Goal: Task Accomplishment & Management: Manage account settings

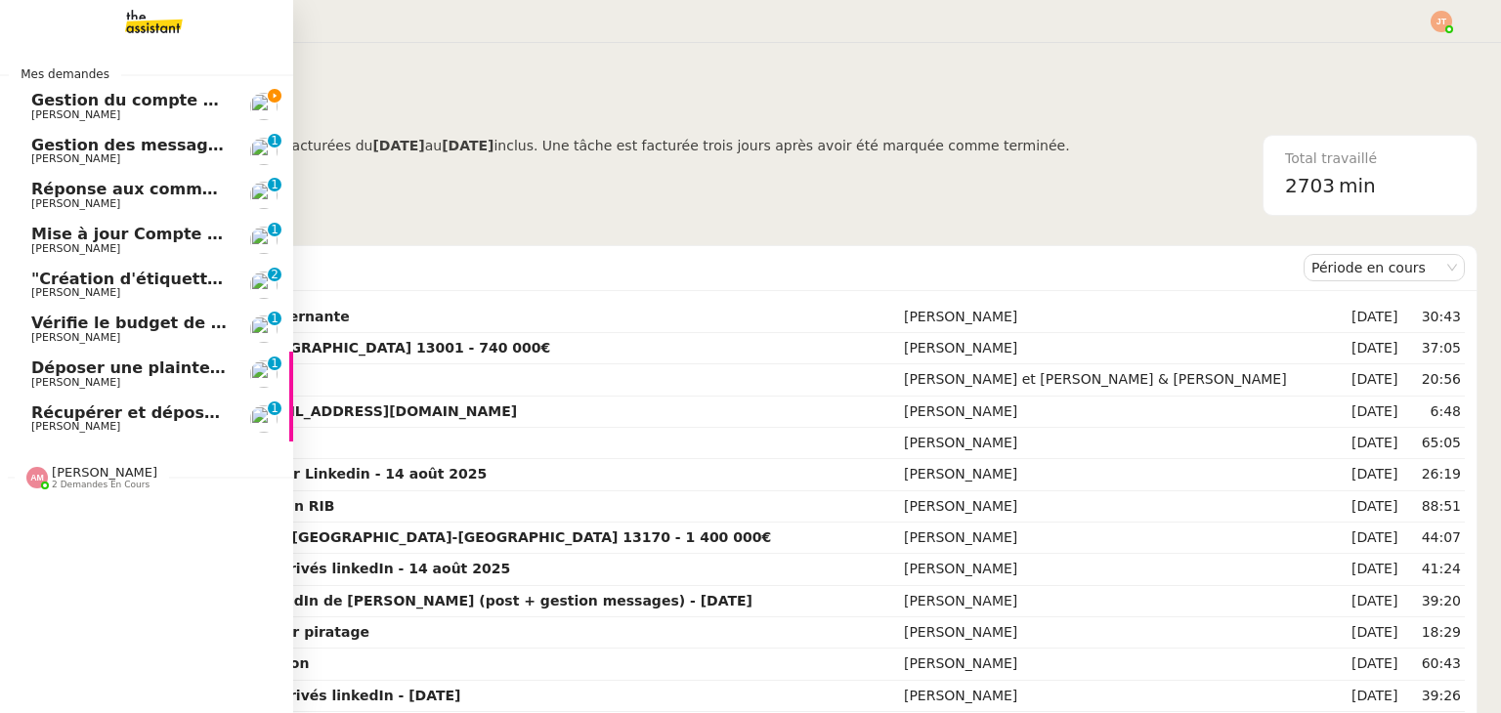
click at [50, 101] on span "Gestion du compte LinkedIn de [PERSON_NAME] (post + gestion messages) - [DATE]" at bounding box center [402, 100] width 743 height 19
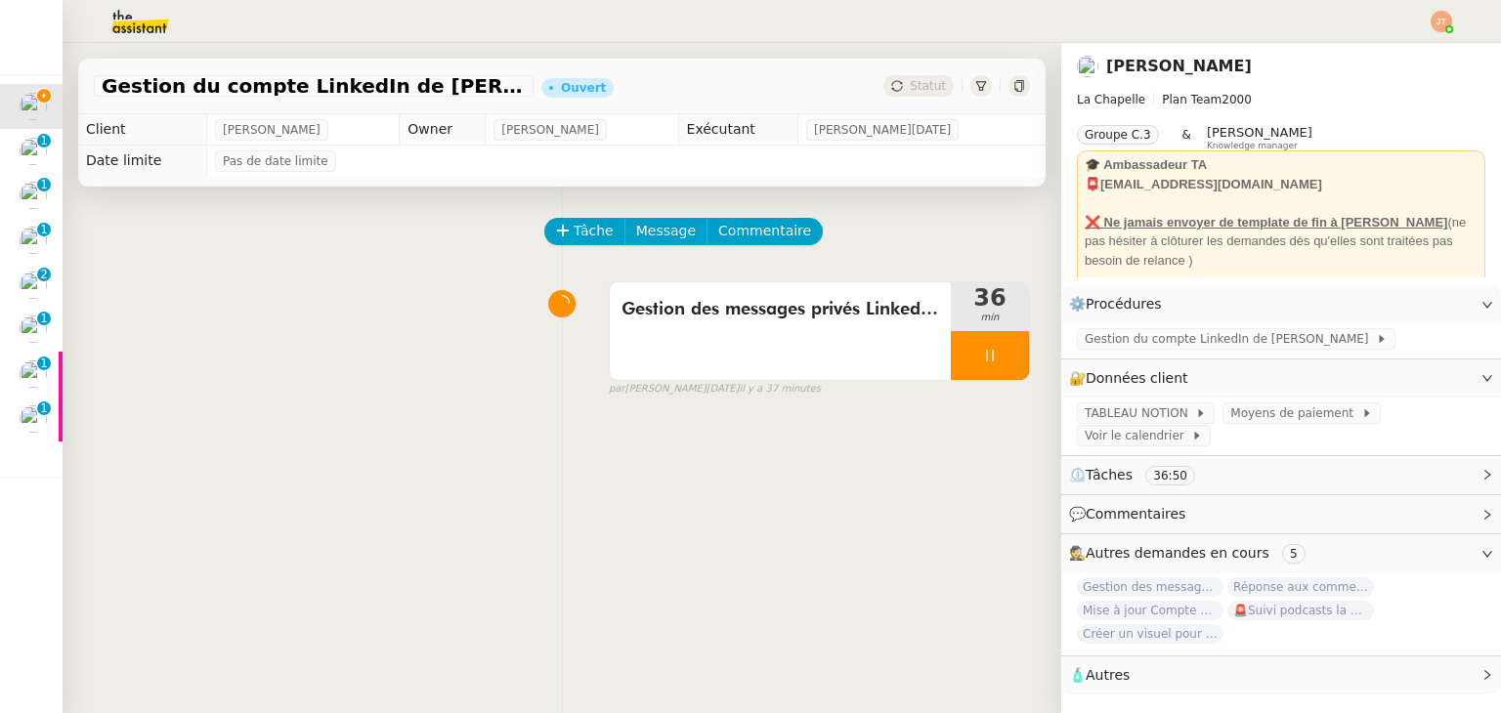
click at [120, 17] on img at bounding box center [124, 21] width 151 height 43
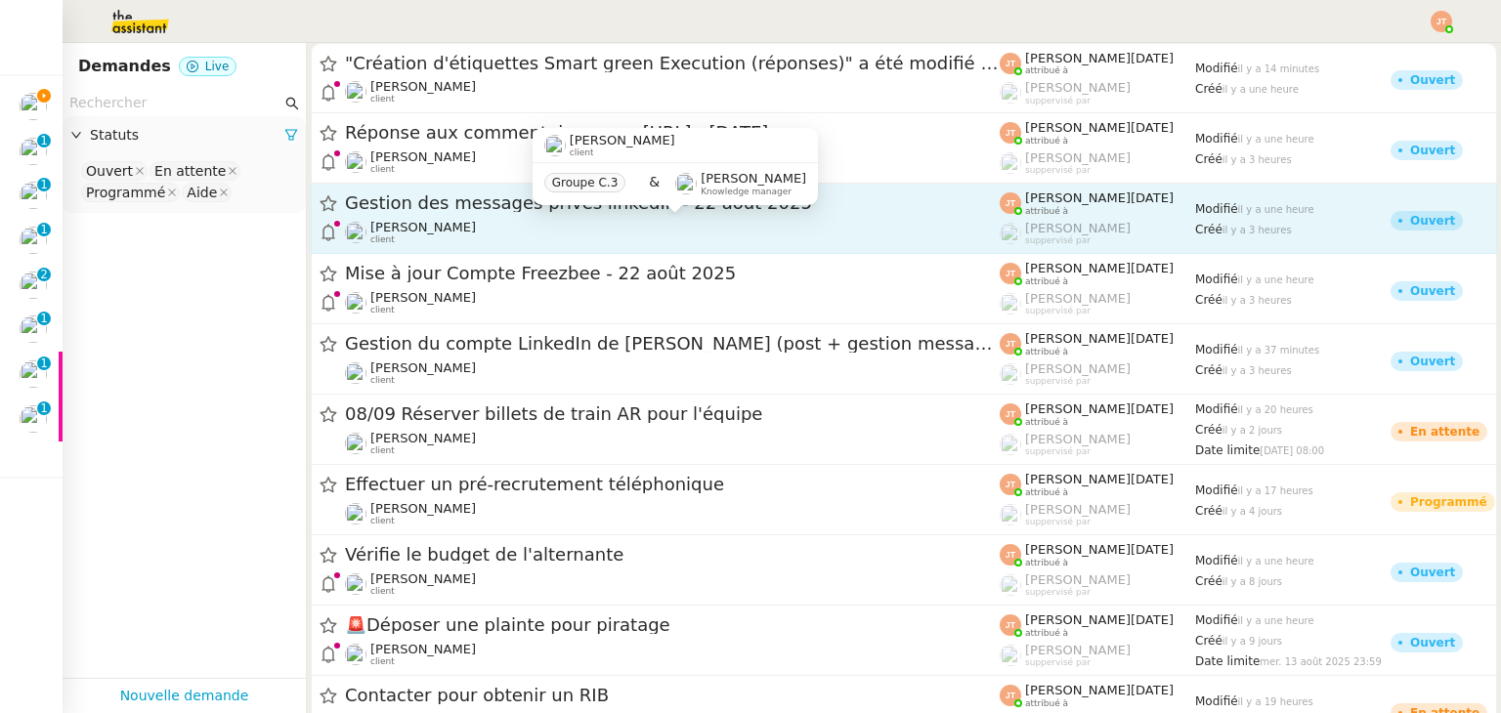
click at [431, 241] on div "[PERSON_NAME] client" at bounding box center [423, 232] width 106 height 25
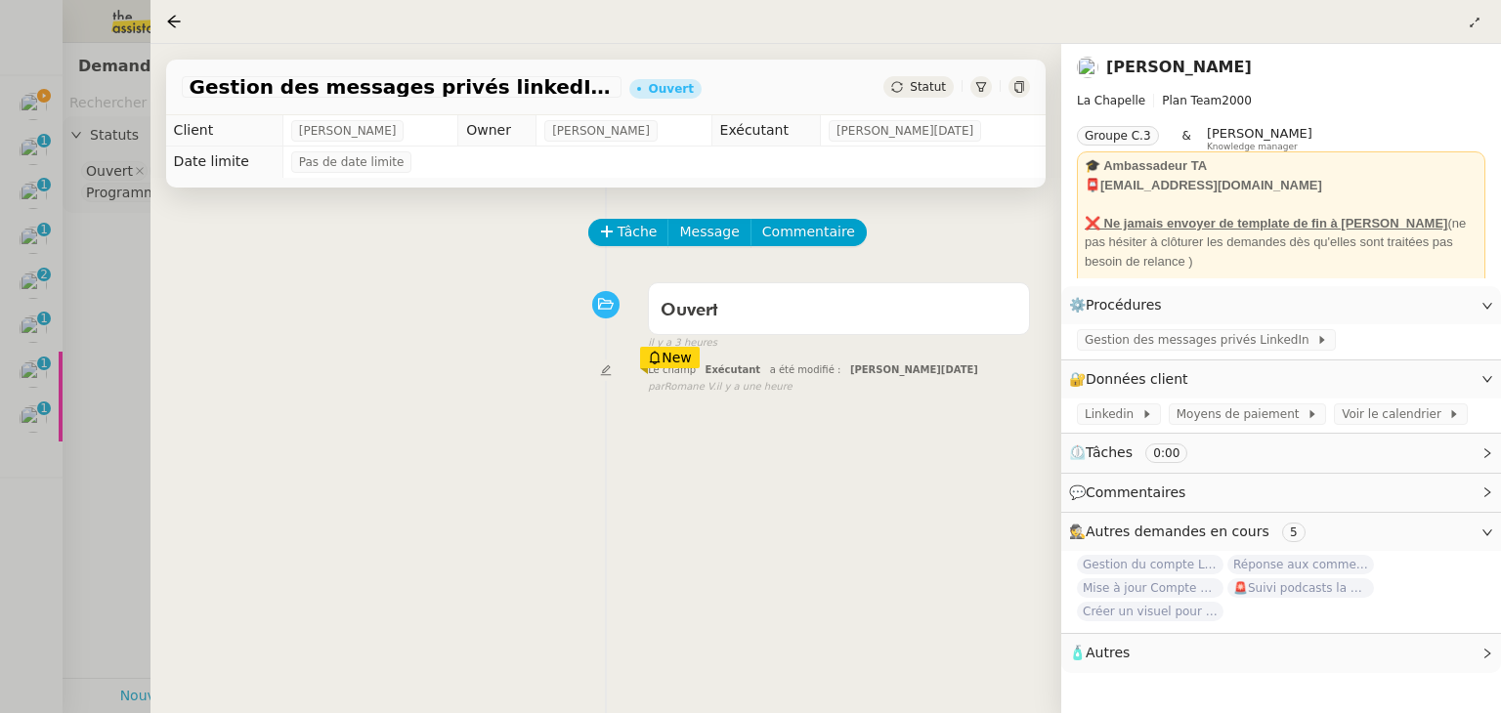
click at [113, 334] on div at bounding box center [750, 356] width 1501 height 713
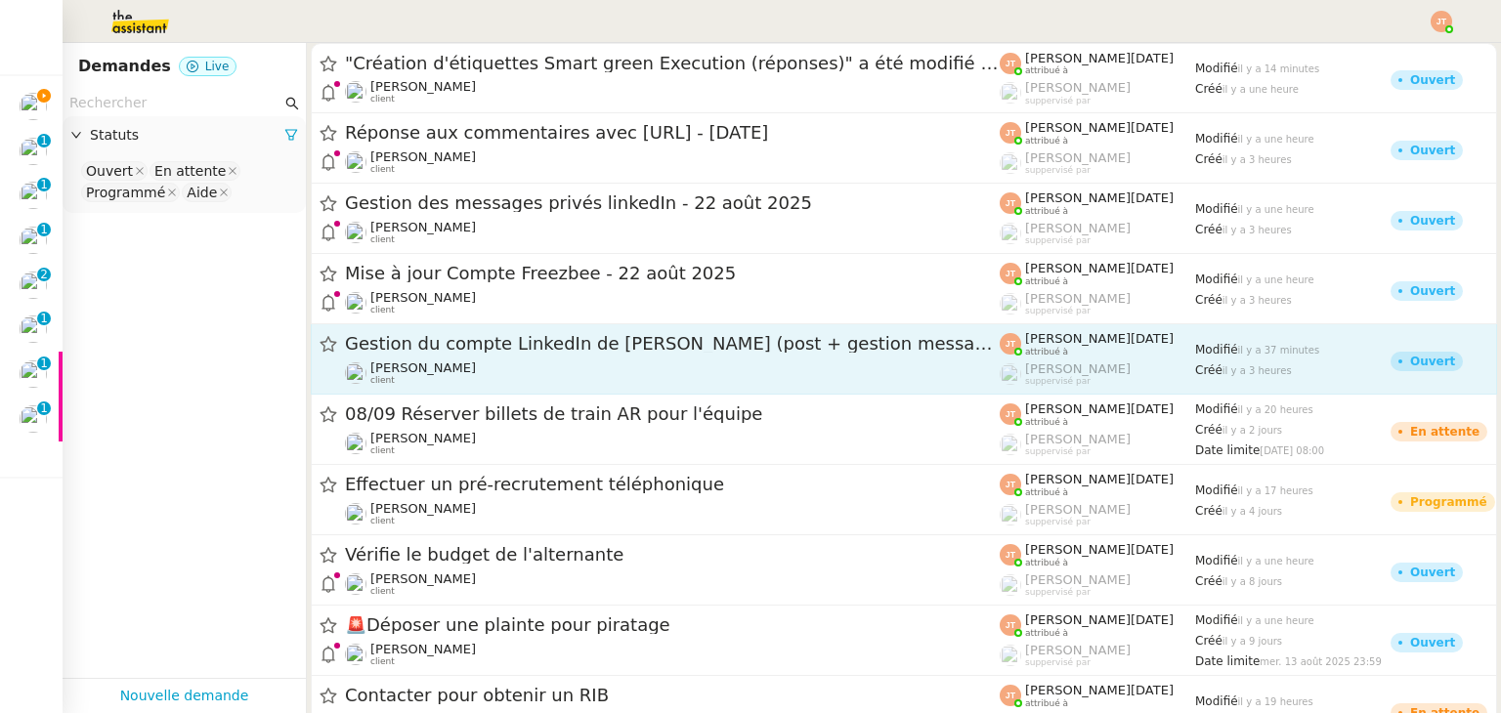
scroll to position [221, 0]
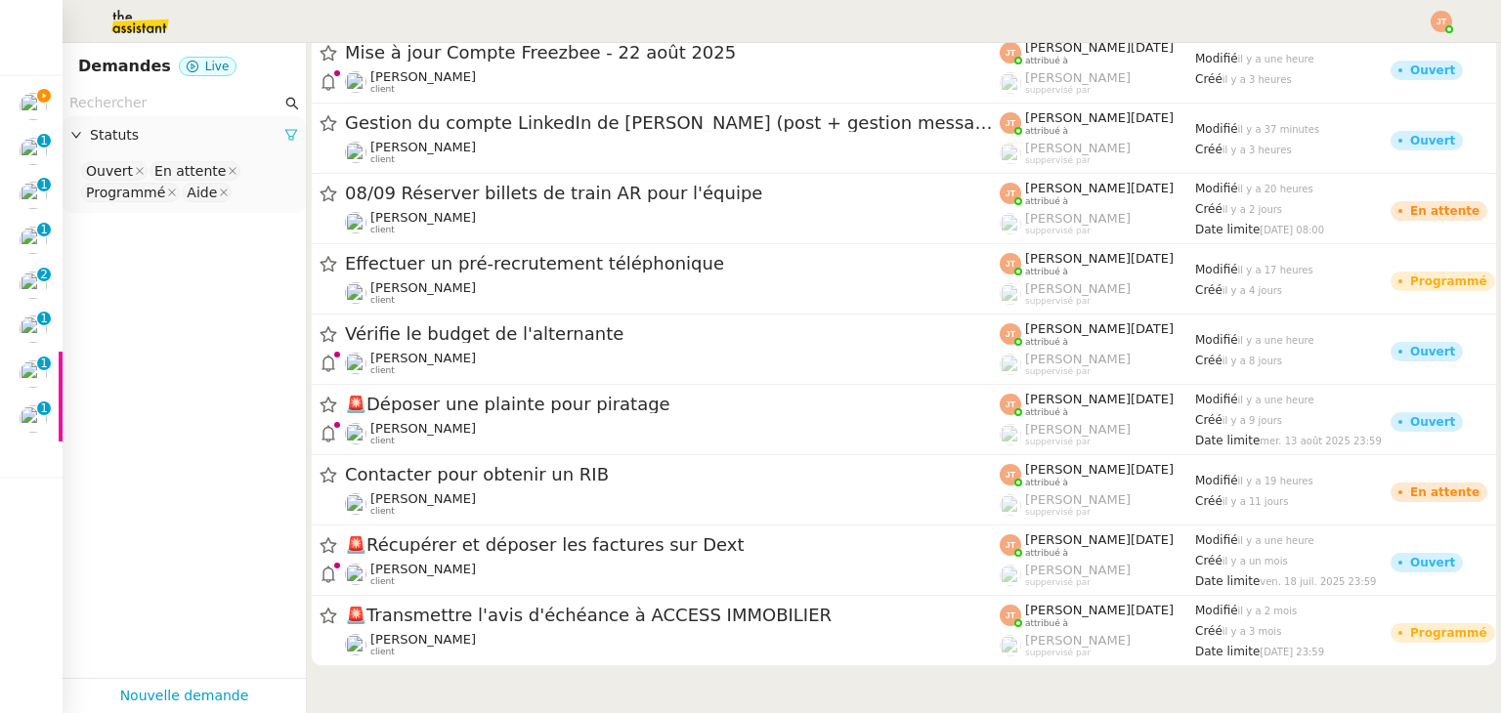
click at [284, 134] on icon at bounding box center [291, 135] width 14 height 14
click at [207, 138] on span "Statuts" at bounding box center [194, 135] width 208 height 22
click at [154, 161] on nz-select-top-control "Please select" at bounding box center [184, 171] width 212 height 24
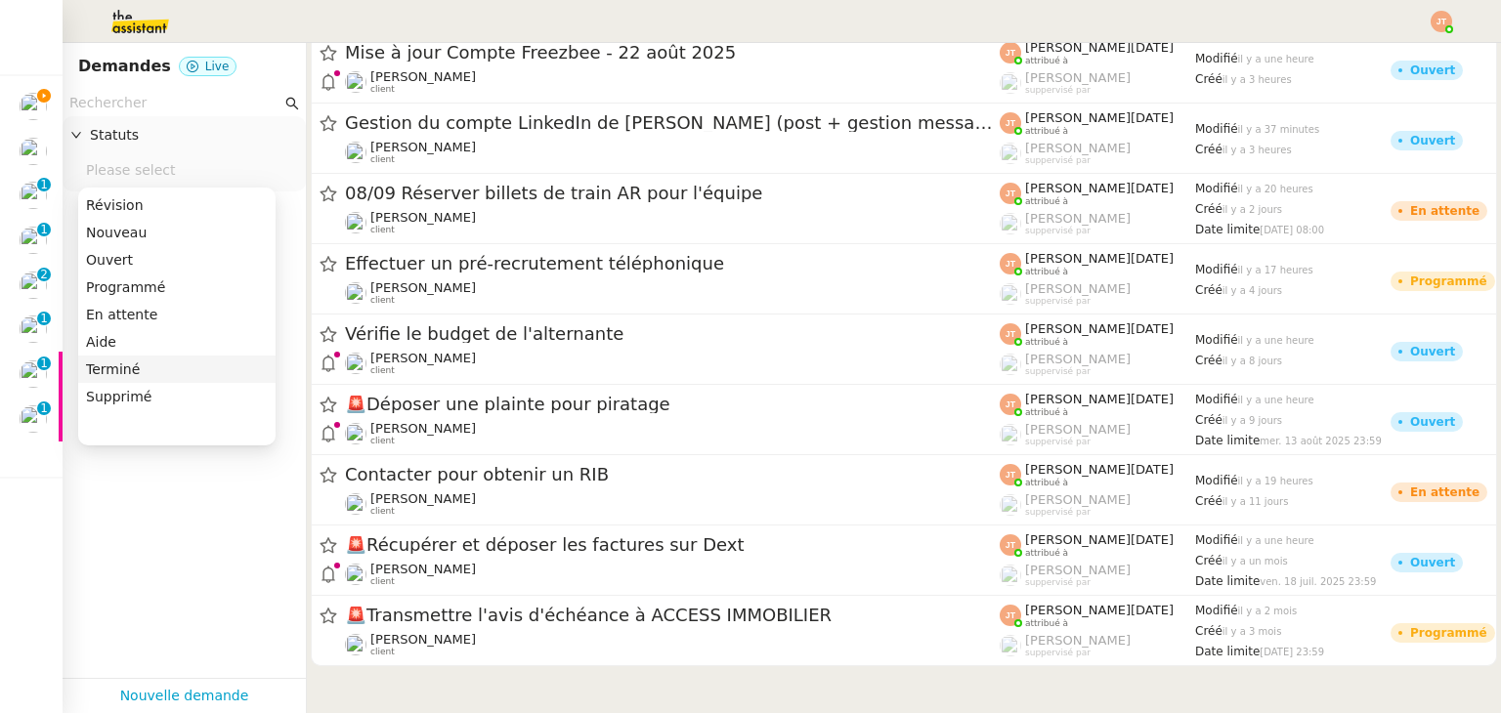
click at [117, 374] on div "Terminé" at bounding box center [177, 370] width 182 height 18
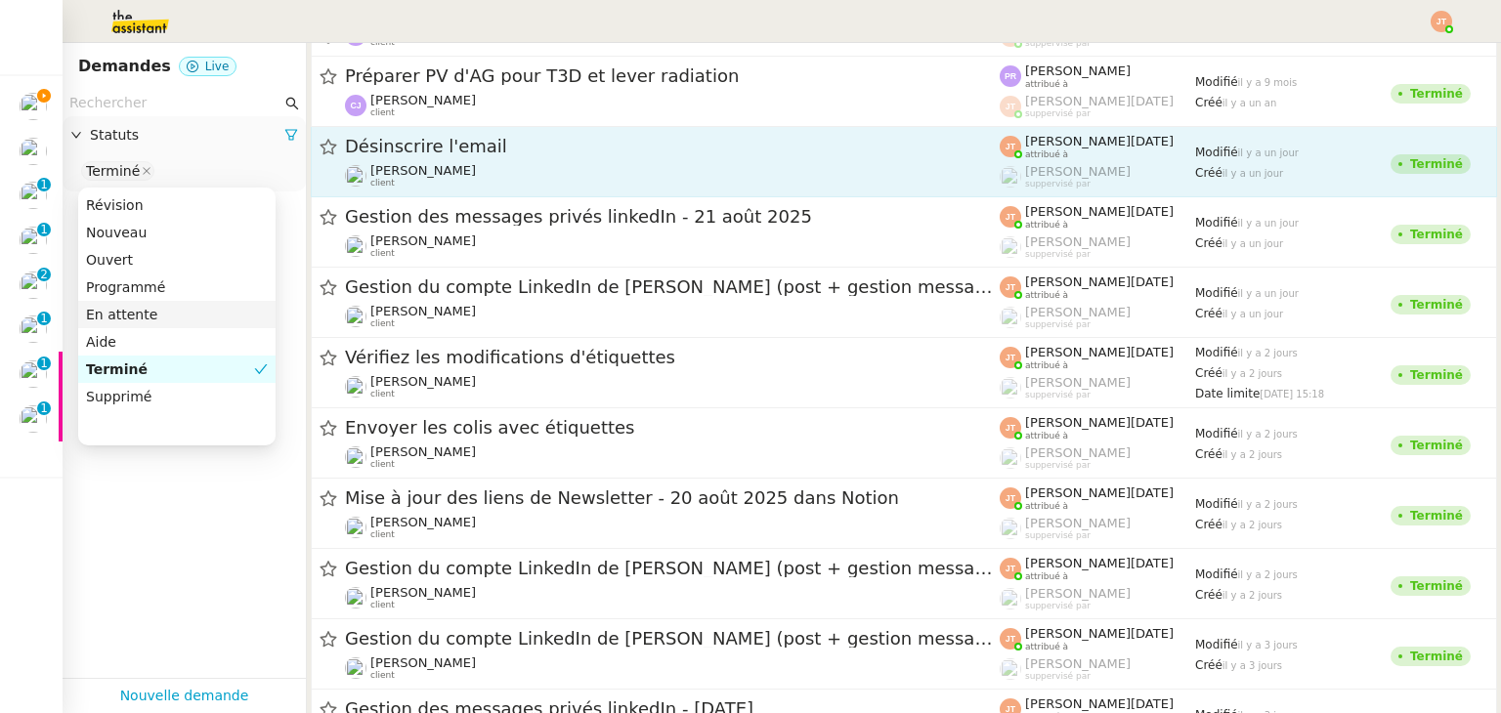
scroll to position [1075, 0]
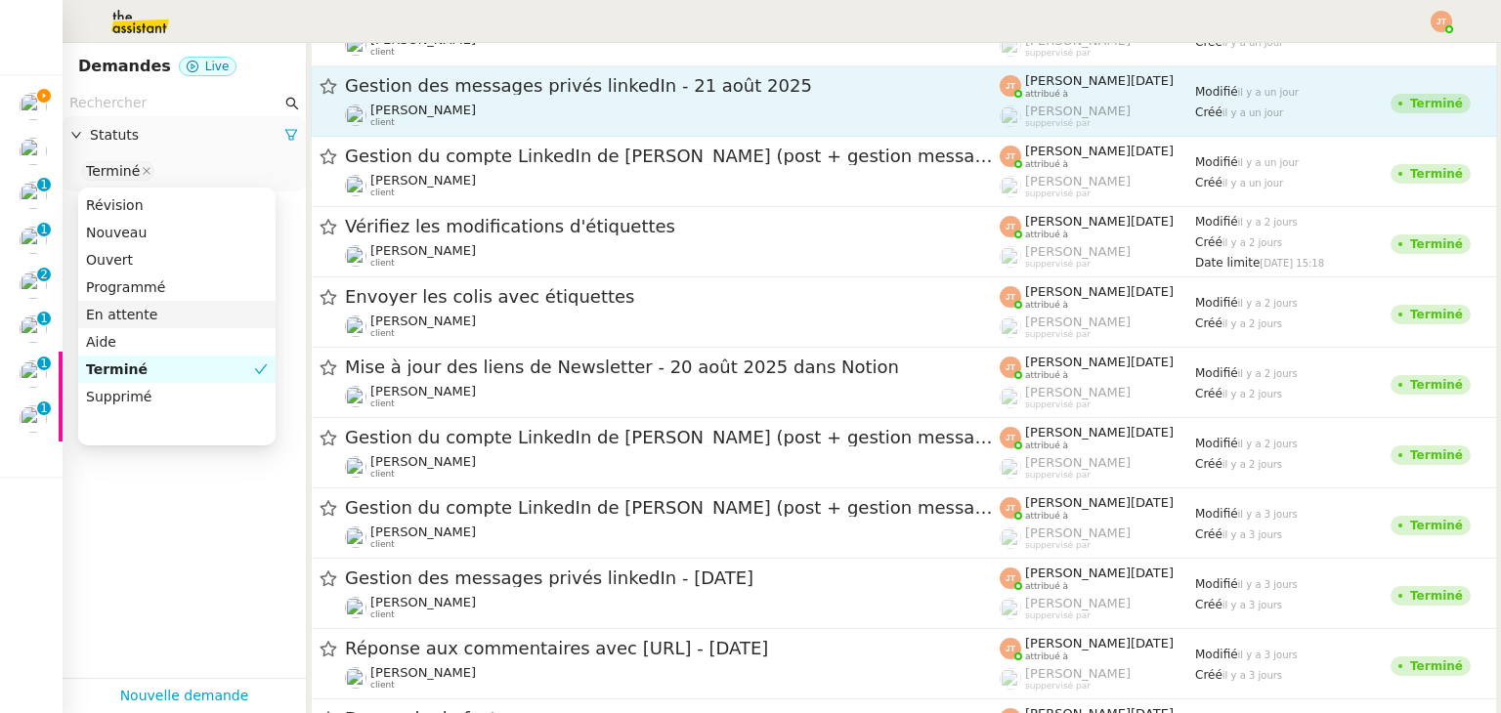
click at [447, 126] on div "[PERSON_NAME] client" at bounding box center [672, 115] width 655 height 25
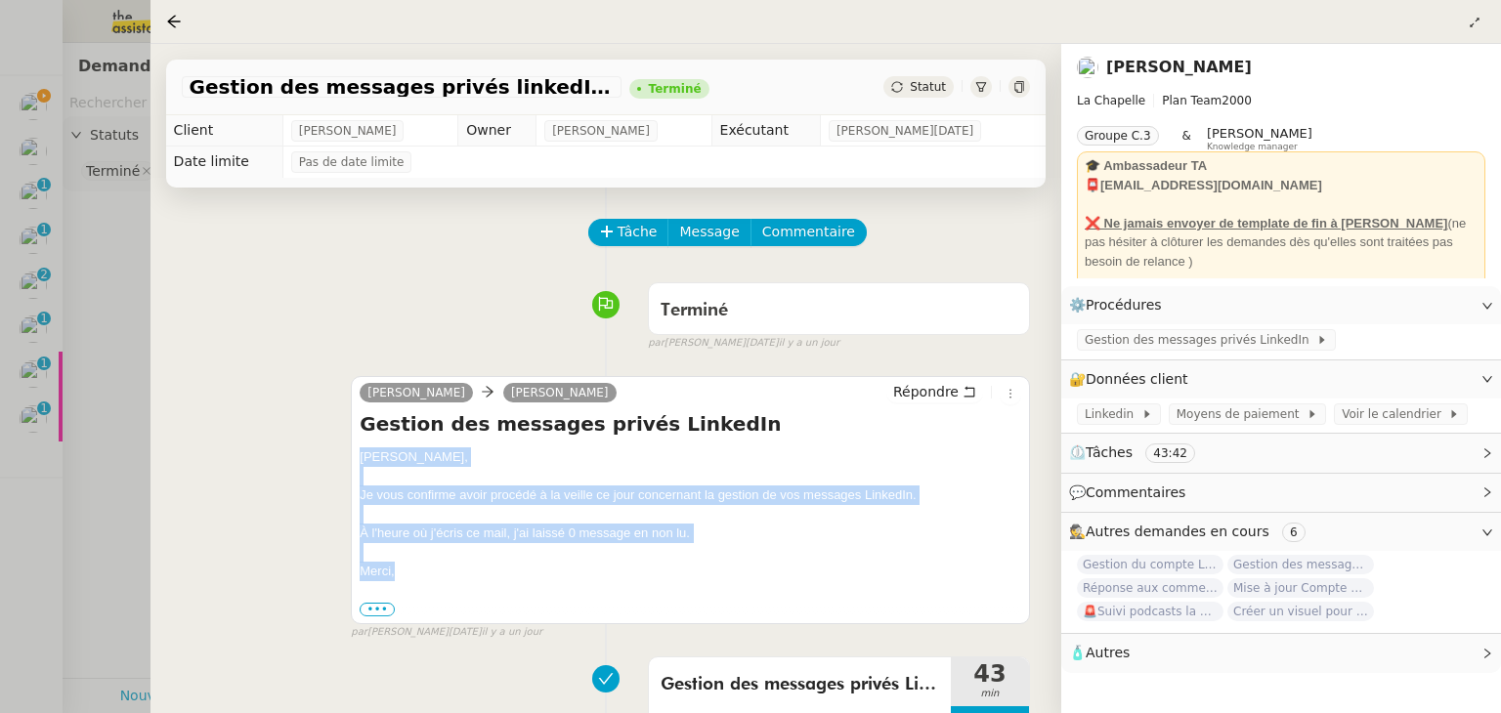
drag, startPoint x: 356, startPoint y: 460, endPoint x: 436, endPoint y: 580, distance: 144.4
click at [436, 580] on div "[PERSON_NAME] Répondre Gestion des messages privés LinkedIn [PERSON_NAME], Je v…" at bounding box center [690, 499] width 679 height 247
copy div "[PERSON_NAME], Je vous confirme avoir procédé à la veille ce jour concernant la…"
click at [47, 118] on div at bounding box center [750, 356] width 1501 height 713
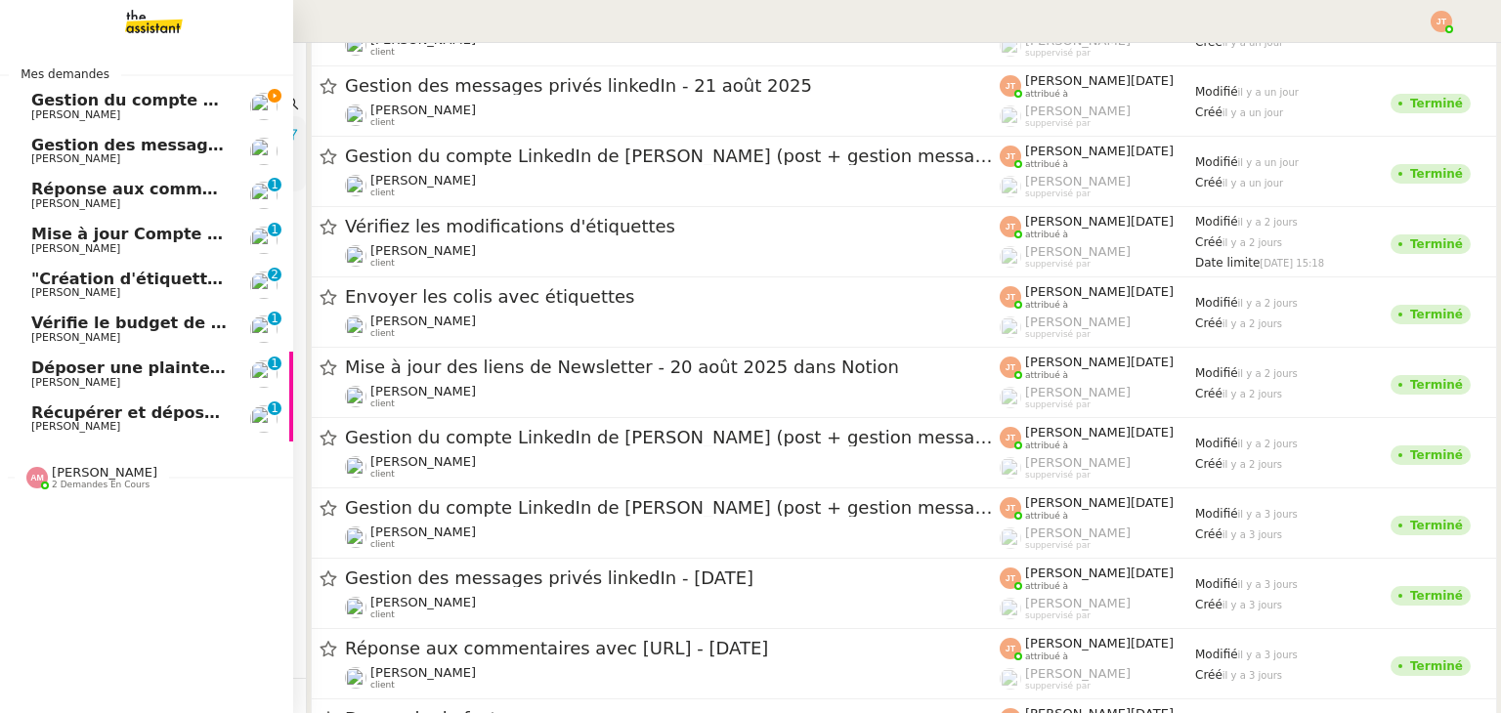
click at [53, 103] on span "Gestion du compte LinkedIn de [PERSON_NAME] (post + gestion messages) - [DATE]" at bounding box center [402, 100] width 743 height 19
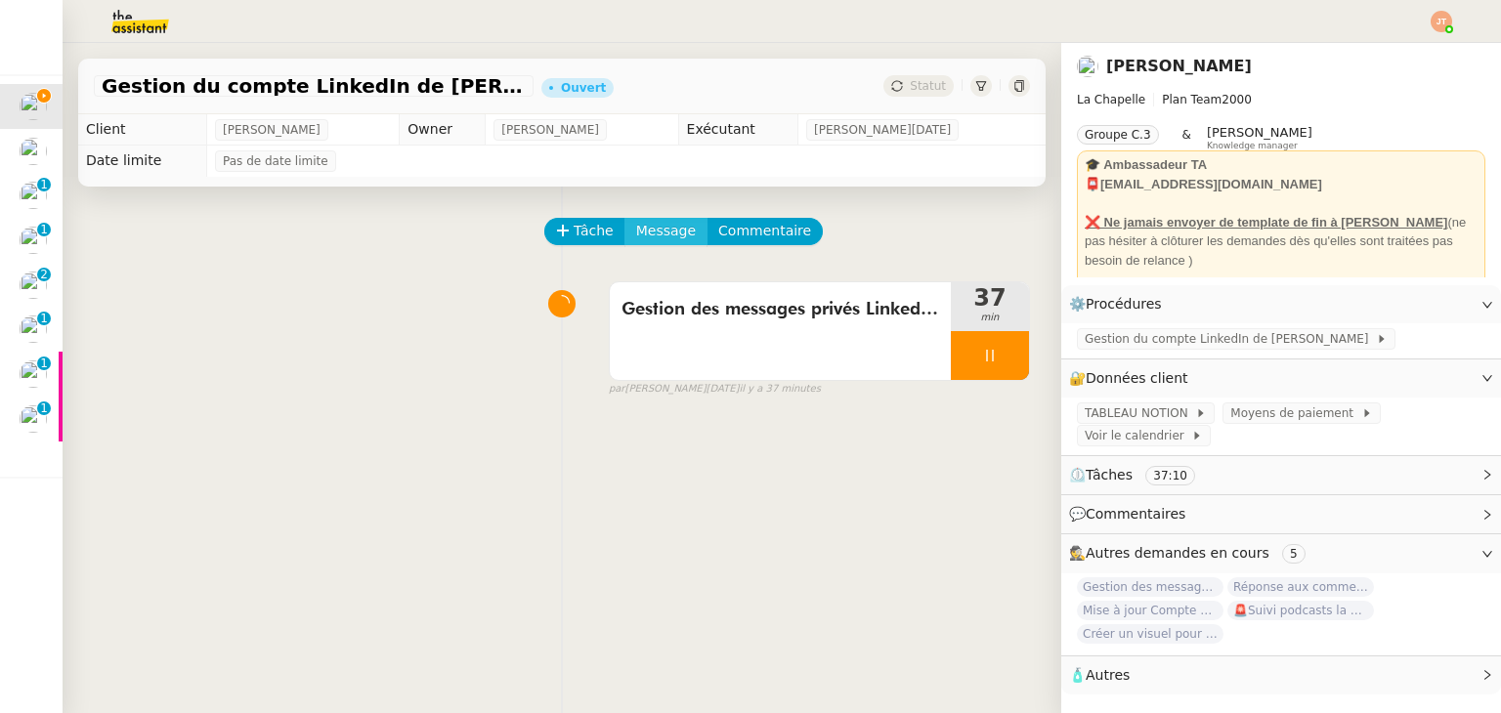
click at [636, 233] on span "Message" at bounding box center [666, 231] width 60 height 22
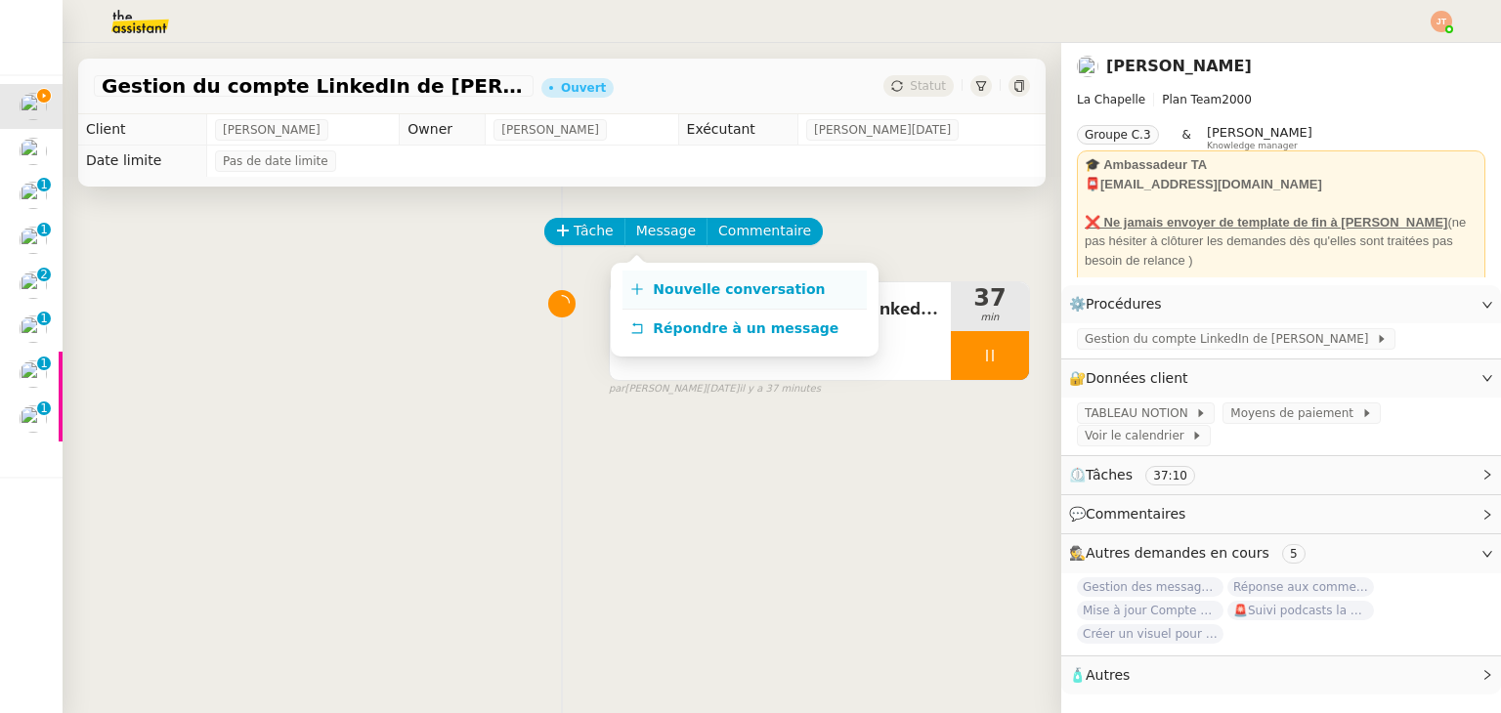
click at [659, 282] on span "Nouvelle conversation" at bounding box center [739, 289] width 172 height 16
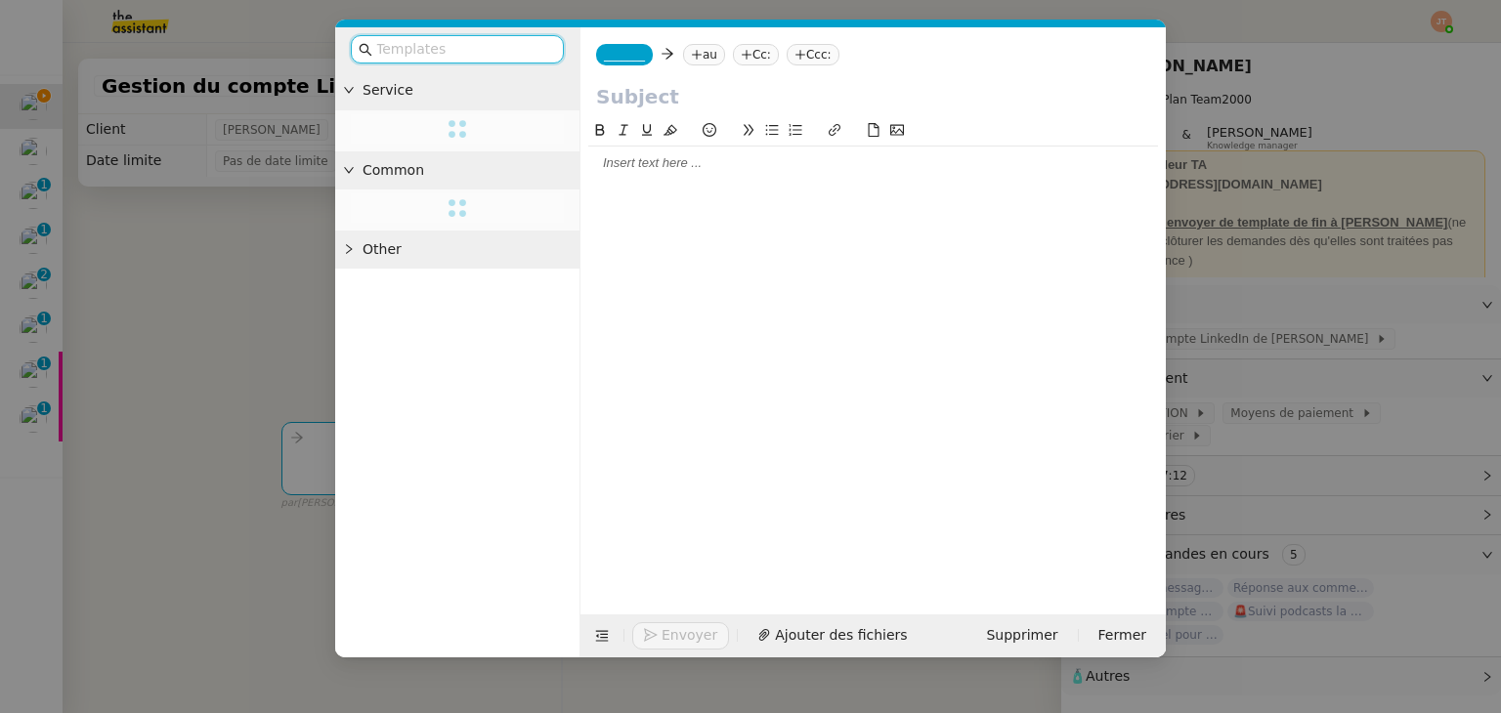
click at [626, 169] on div at bounding box center [873, 163] width 570 height 18
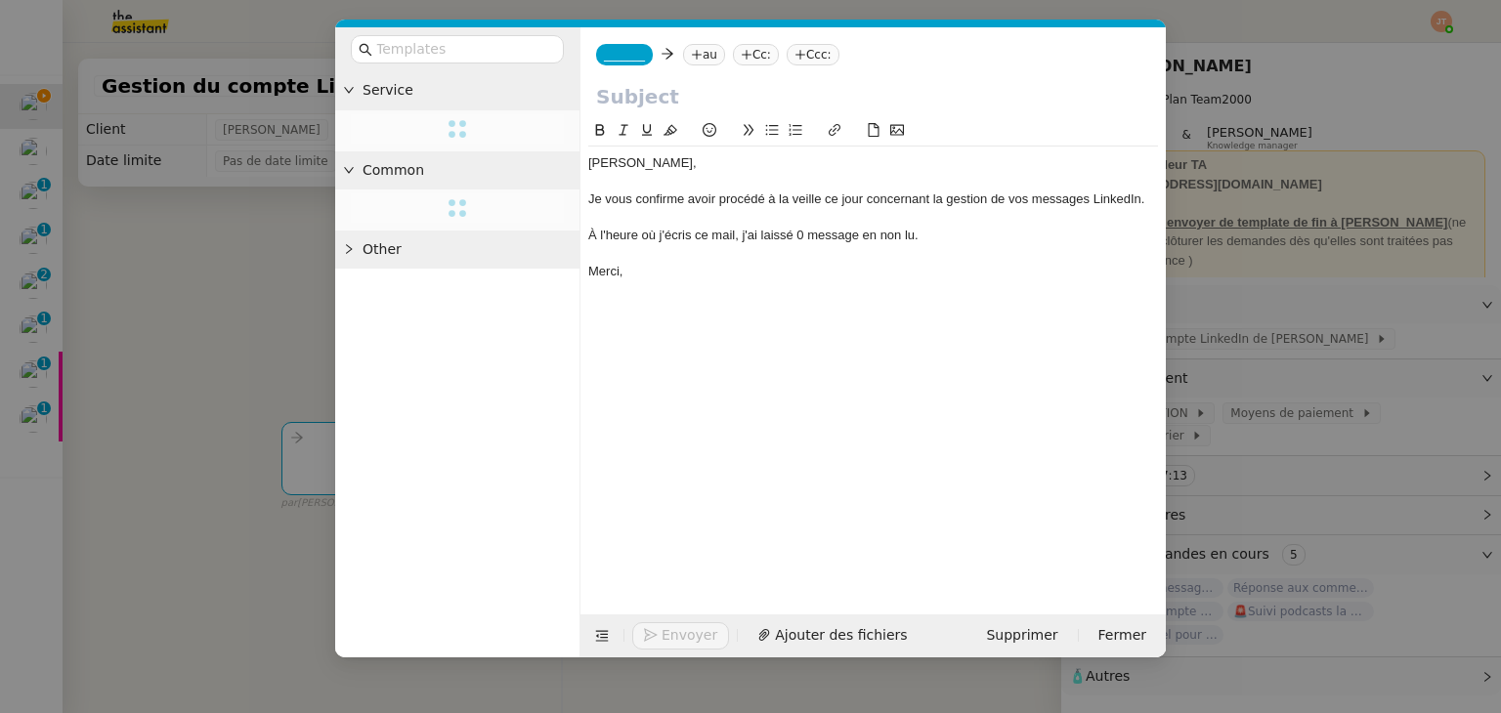
click at [684, 67] on div "_______ au Cc: Ccc:" at bounding box center [872, 54] width 585 height 55
click at [691, 58] on icon at bounding box center [697, 55] width 12 height 12
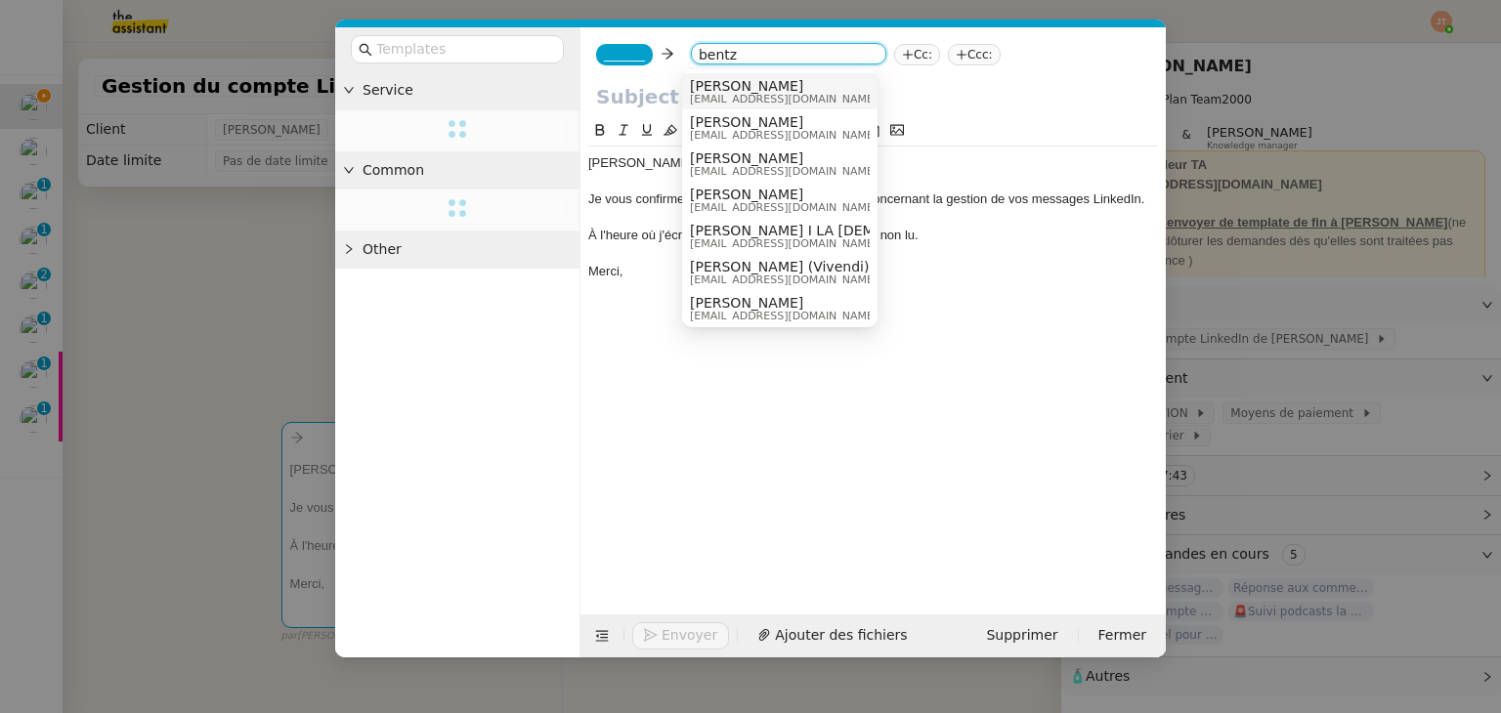
type input "bentz"
click at [700, 96] on span "[EMAIL_ADDRESS][DOMAIN_NAME]" at bounding box center [784, 99] width 188 height 11
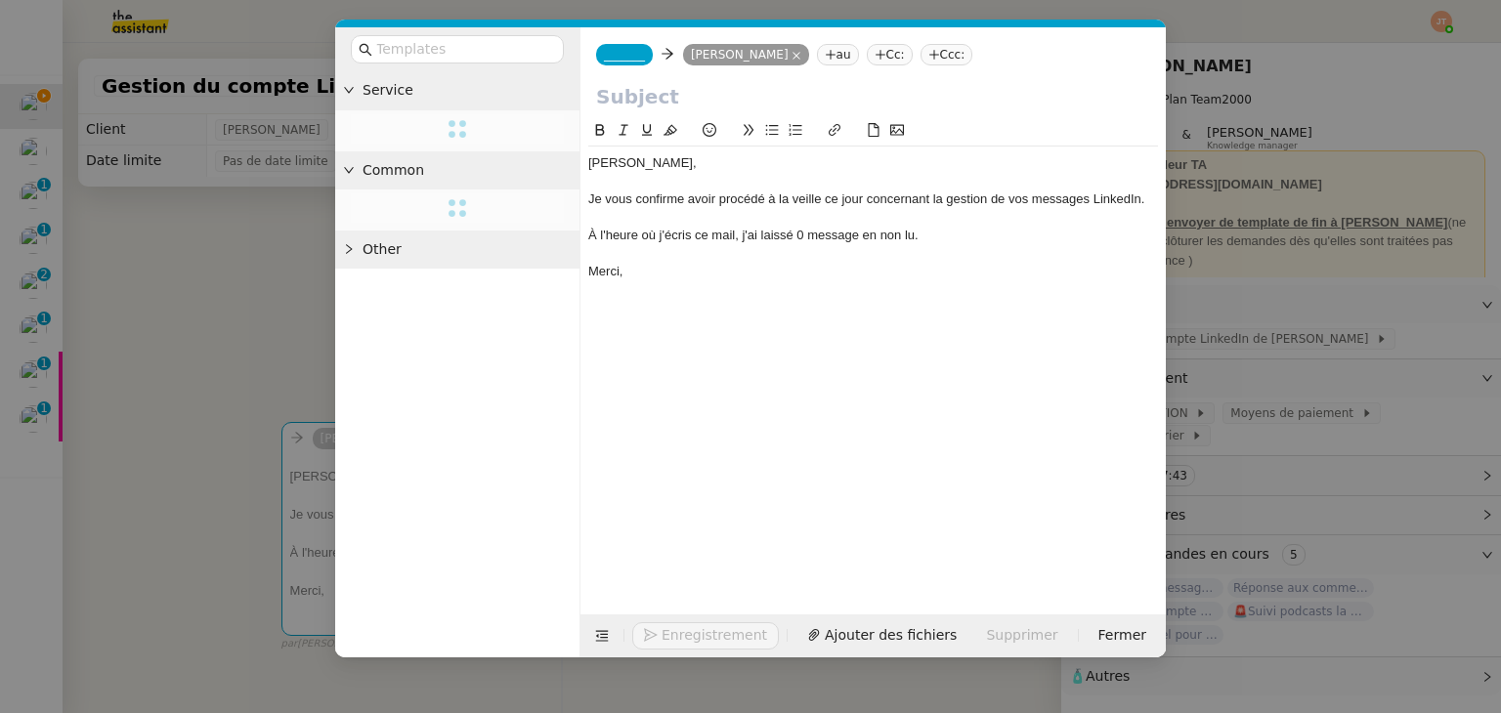
click at [633, 62] on span "_______" at bounding box center [624, 55] width 41 height 14
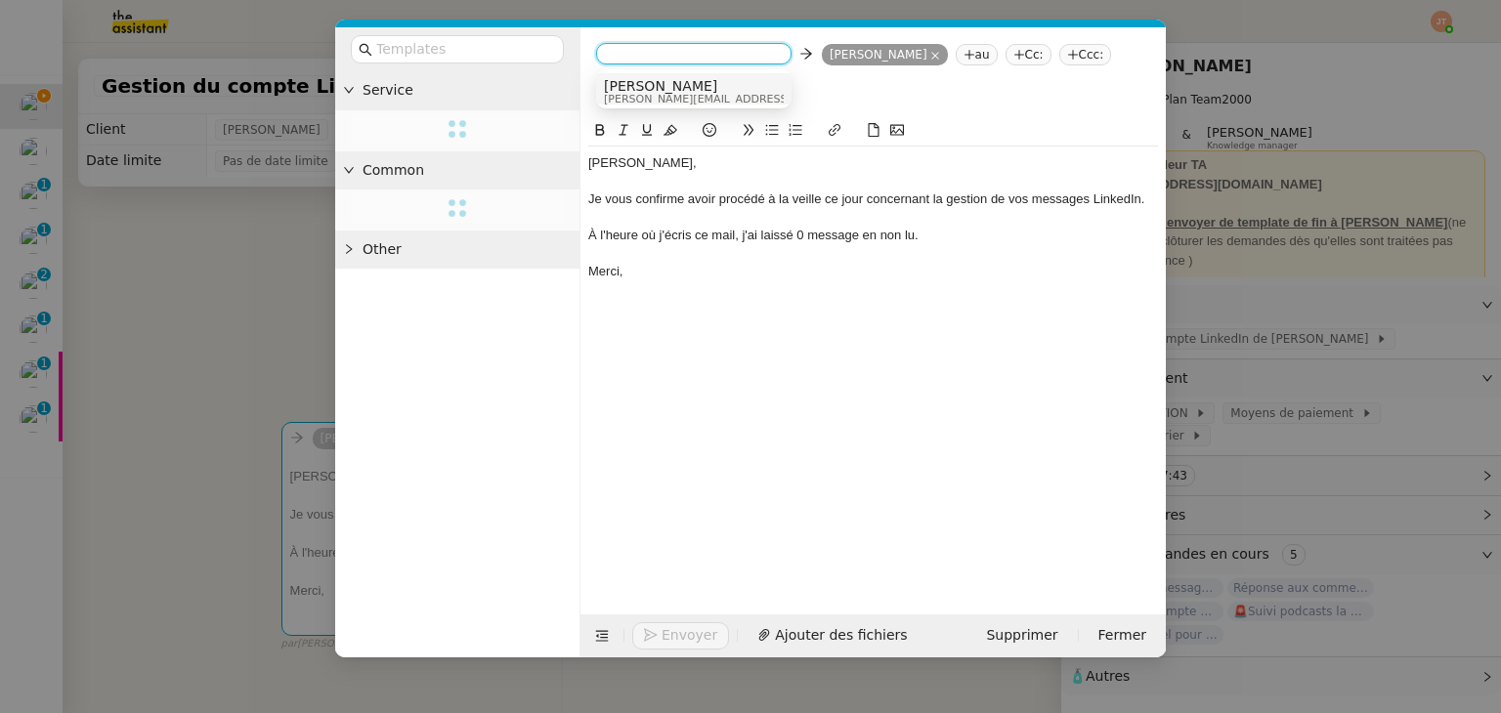
click at [627, 94] on span "[PERSON_NAME][EMAIL_ADDRESS][DOMAIN_NAME]" at bounding box center [742, 99] width 277 height 11
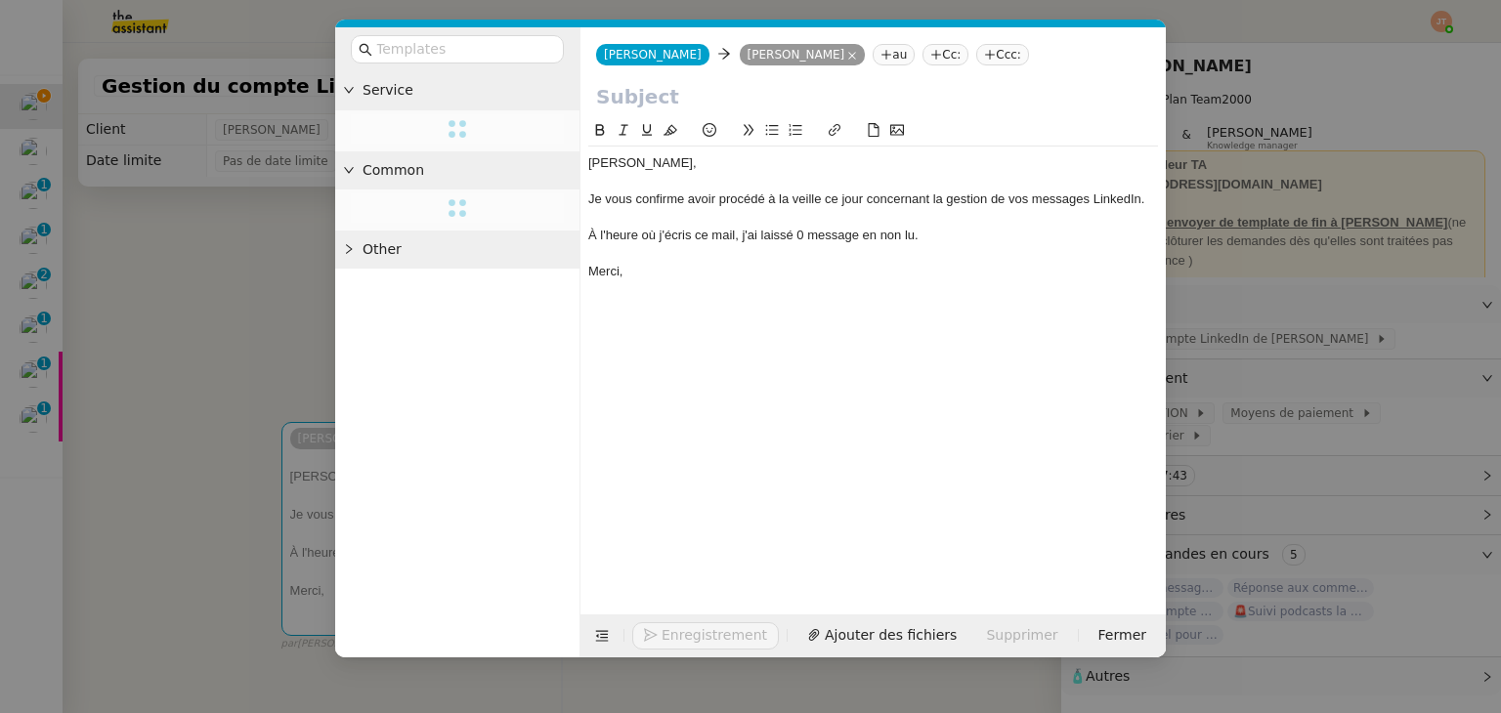
click at [276, 318] on nz-modal-container "Service Common Other [PERSON_NAME] [PERSON_NAME] au Cc: Ccc: [PERSON_NAME], Je …" at bounding box center [750, 356] width 1501 height 713
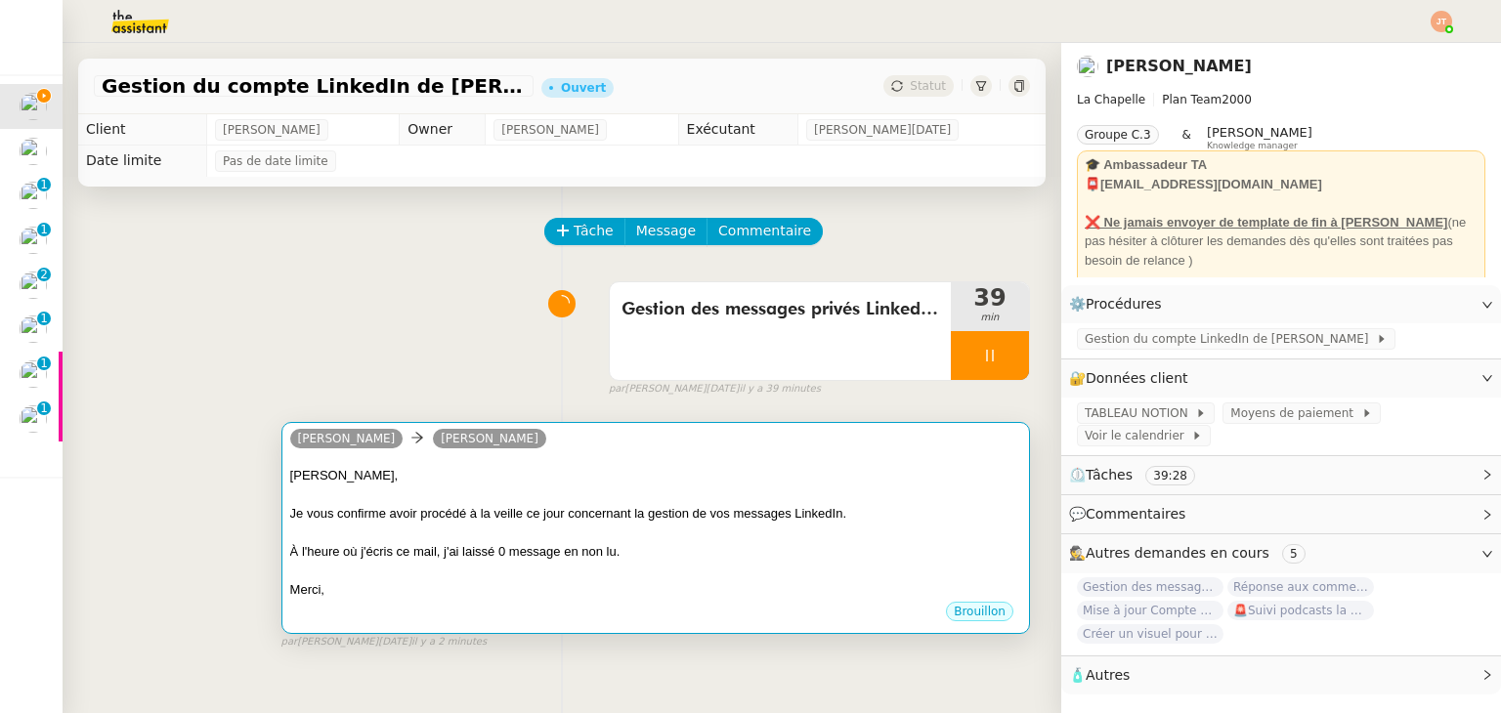
click at [375, 490] on div at bounding box center [655, 496] width 731 height 20
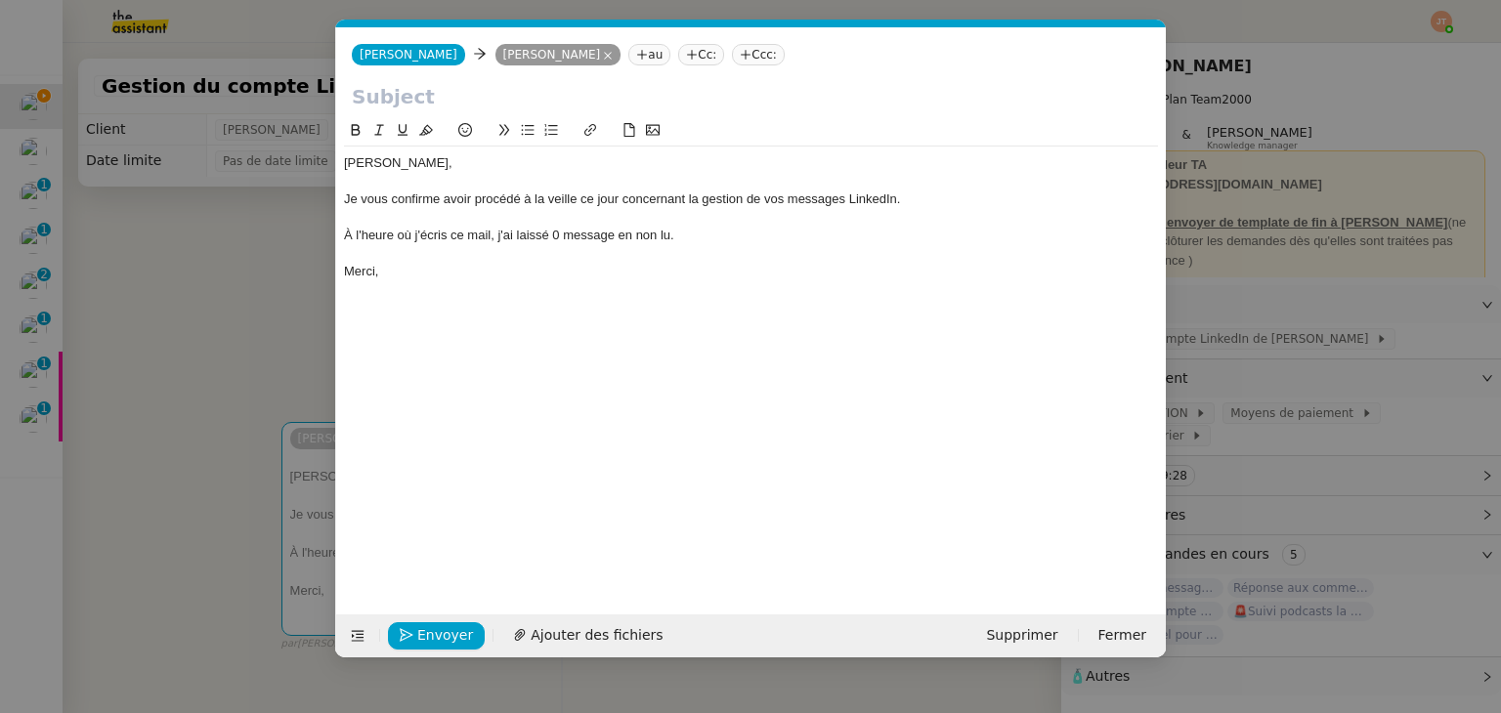
scroll to position [0, 41]
click at [559, 234] on div "À l'heure où j'écris ce mail, j'ai laissé 0 message en non lu." at bounding box center [751, 236] width 814 height 18
click at [690, 235] on div "À l'heure où j'écris ce mail, j'ai laissé 1 message en non lu." at bounding box center [751, 236] width 814 height 18
click at [690, 235] on div "À l'heure où j'écris ce mail, j'ai laissé 1 message en non lu car il était en "…" at bounding box center [751, 236] width 814 height 18
click at [0, 0] on lt-span ", car" at bounding box center [0, 0] width 0 height 0
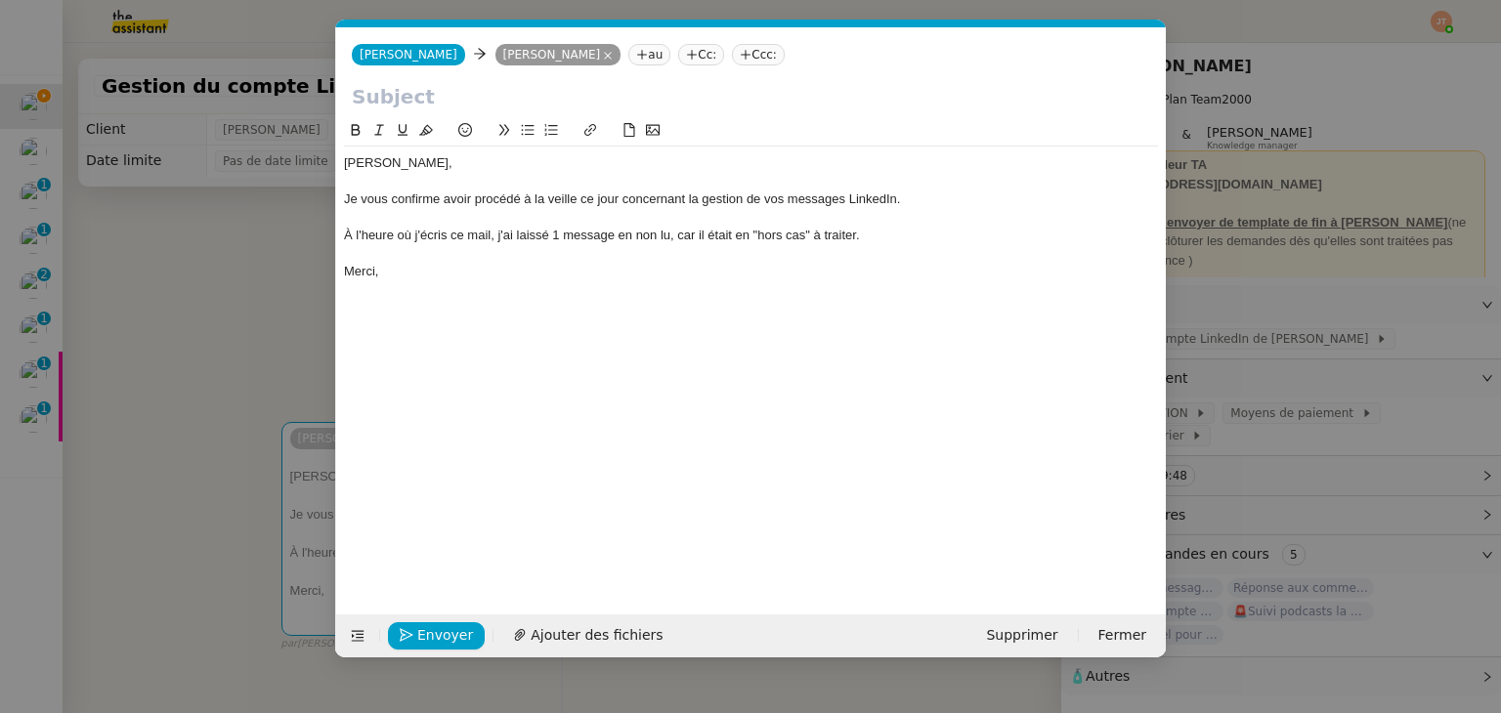
click at [174, 210] on nz-modal-container "Service TA - VOYAGE - PROPOSITION GLOBALE A utiliser dans le cadre de propositi…" at bounding box center [750, 356] width 1501 height 713
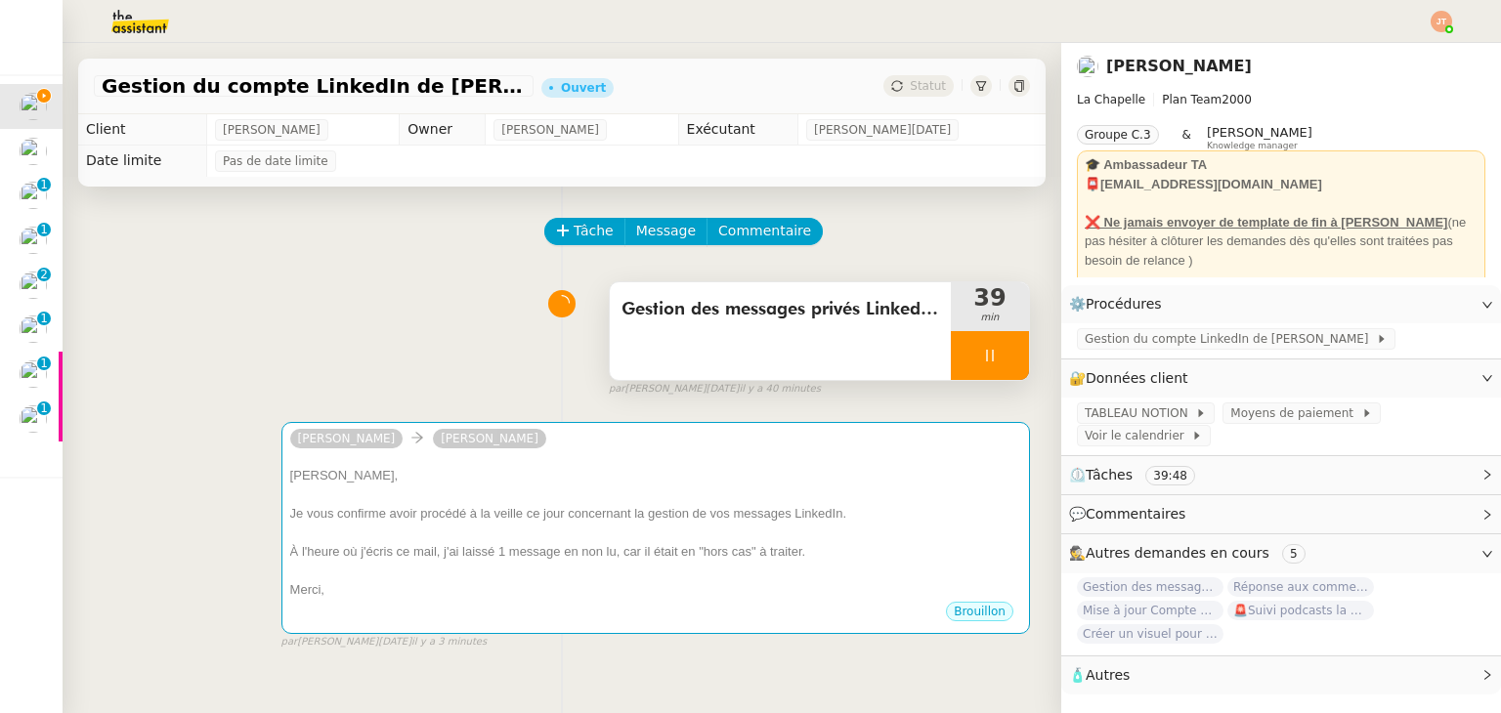
click at [704, 309] on span "Gestion des messages privés LinkedIn de [PERSON_NAME]" at bounding box center [780, 309] width 318 height 29
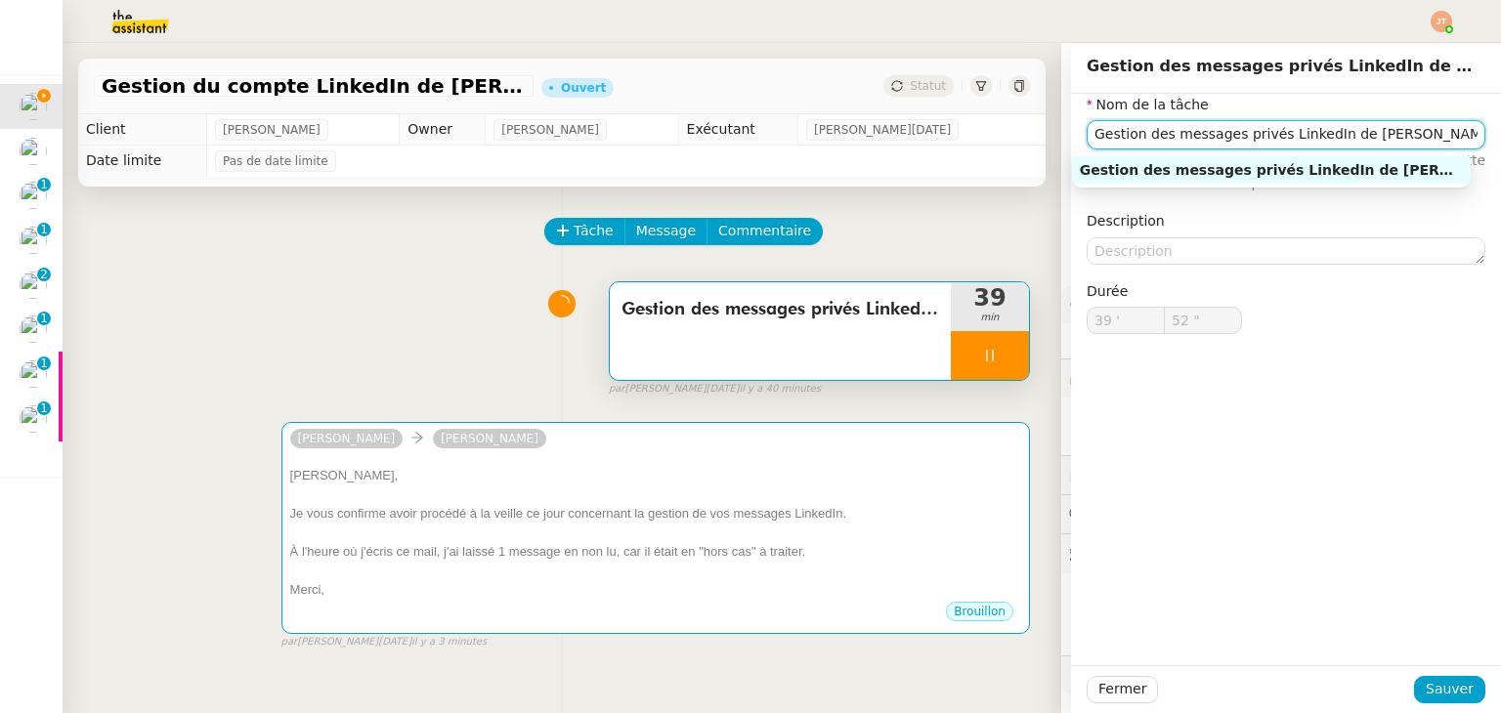
drag, startPoint x: 1396, startPoint y: 135, endPoint x: 1005, endPoint y: 164, distance: 391.9
click at [1005, 164] on app-ticket "Gestion du compte LinkedIn de [PERSON_NAME] (post + gestion messages) - [DATE] …" at bounding box center [782, 378] width 1438 height 670
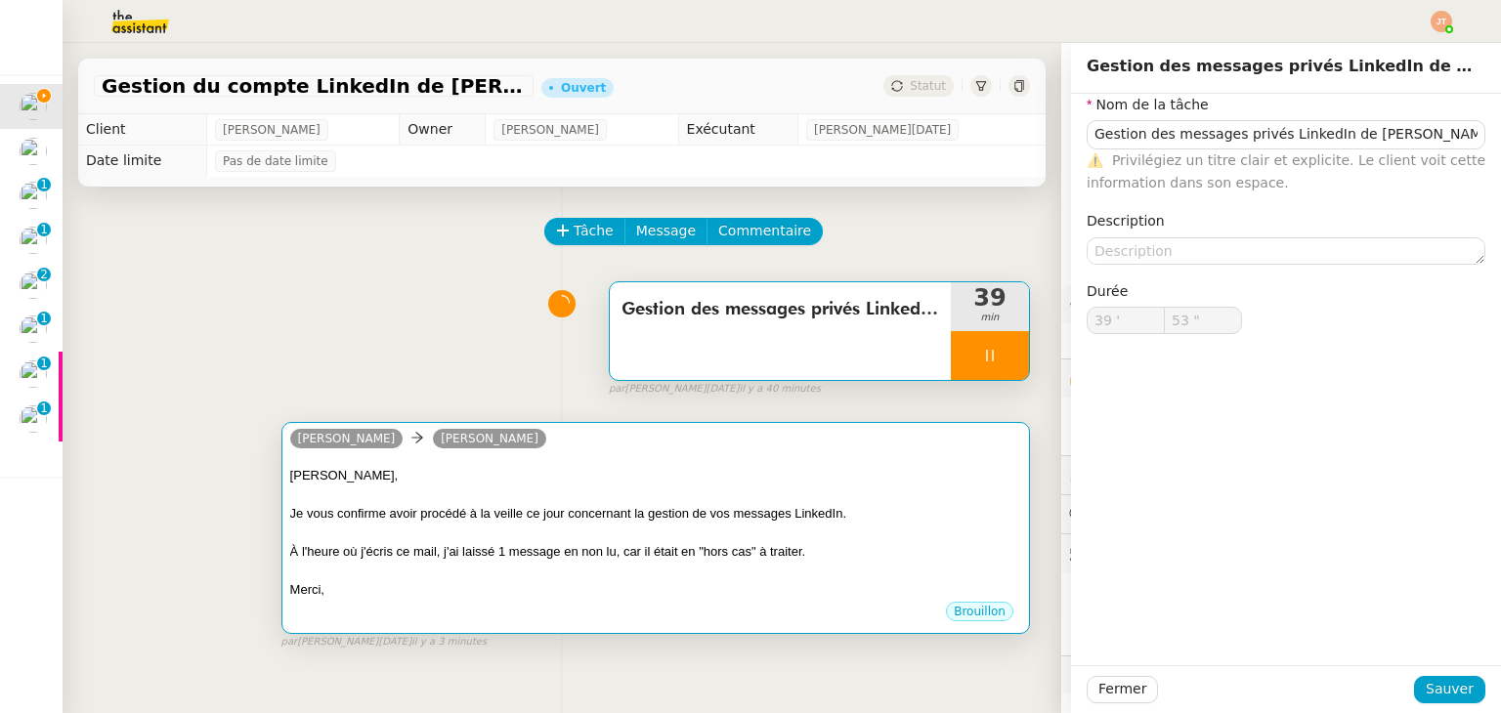
click at [426, 481] on div "[PERSON_NAME]," at bounding box center [655, 476] width 731 height 20
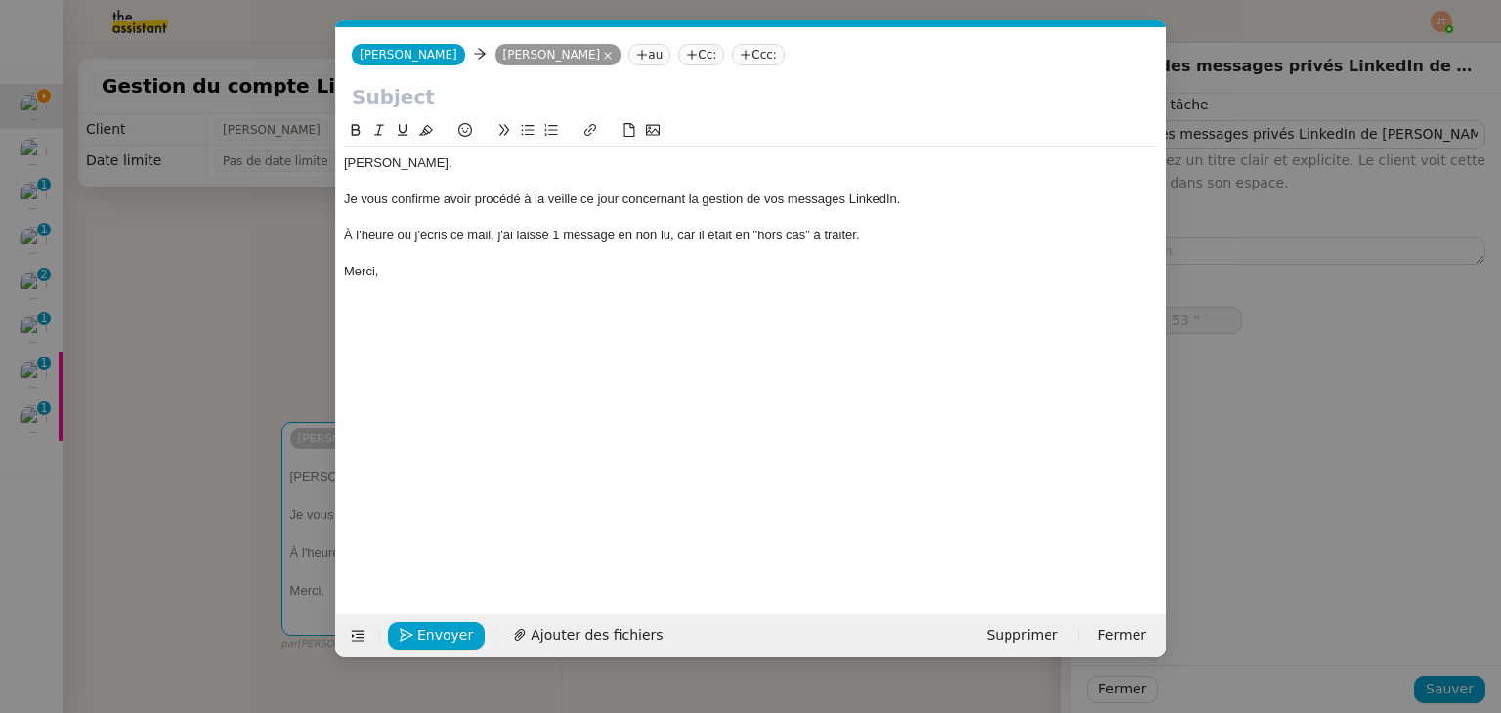
scroll to position [0, 41]
type input "54 ""
click at [414, 96] on input "text" at bounding box center [751, 96] width 798 height 29
paste input "Gestion des messages privés LinkedIn de [PERSON_NAME]"
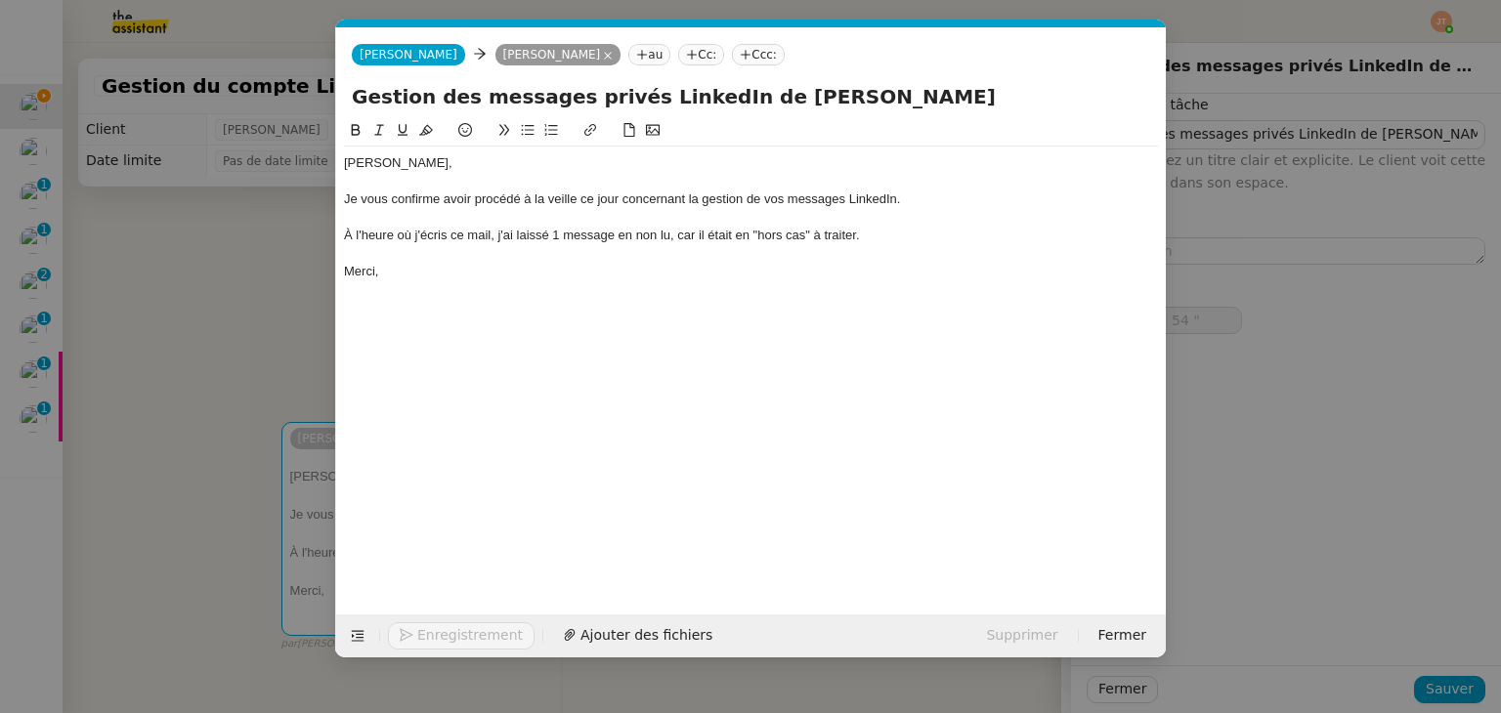
type input "Gestion des messages privés LinkedIn de [PERSON_NAME]"
click at [313, 323] on nz-modal-container "Service TA - VOYAGE - PROPOSITION GLOBALE A utiliser dans le cadre de propositi…" at bounding box center [750, 356] width 1501 height 713
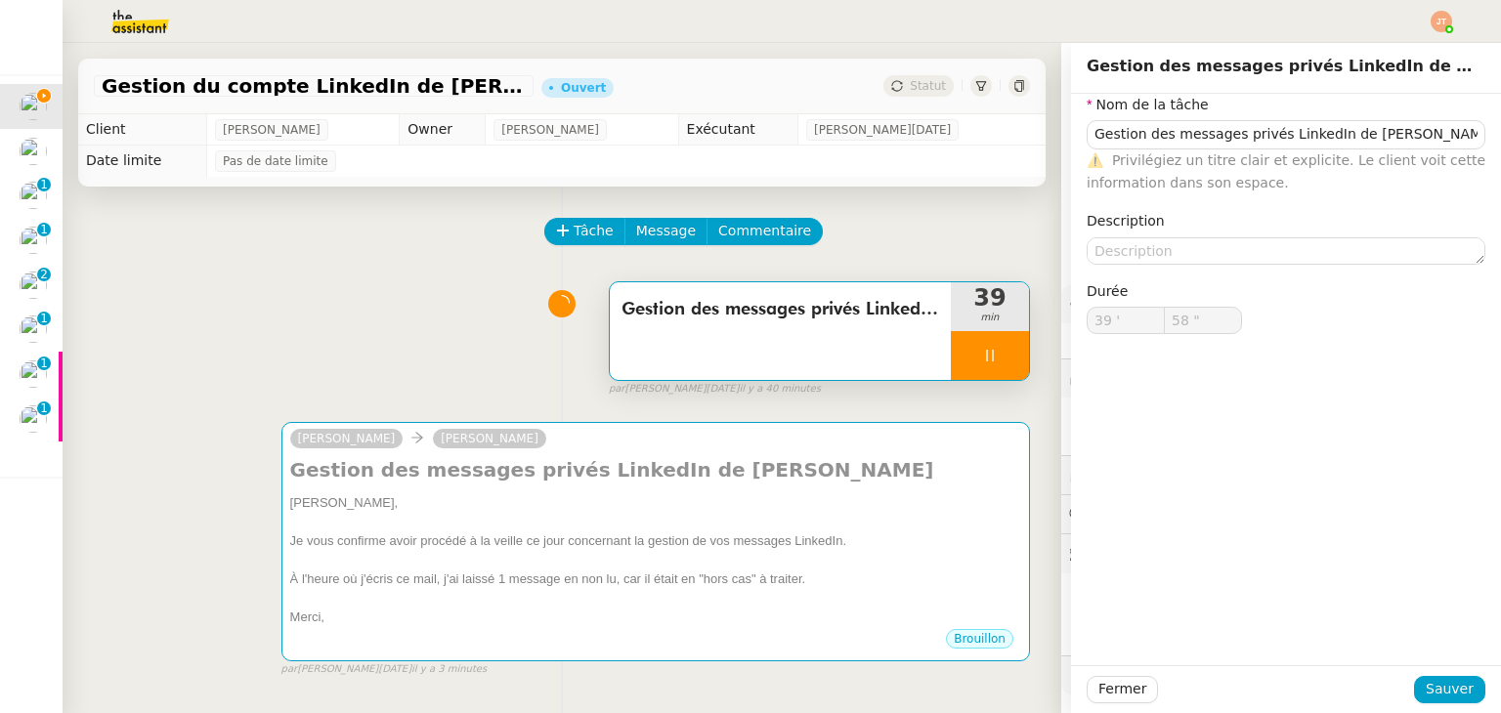
type input "59 ""
type input "40 '"
type input "10 ""
click at [1129, 692] on button "Fermer" at bounding box center [1121, 689] width 71 height 27
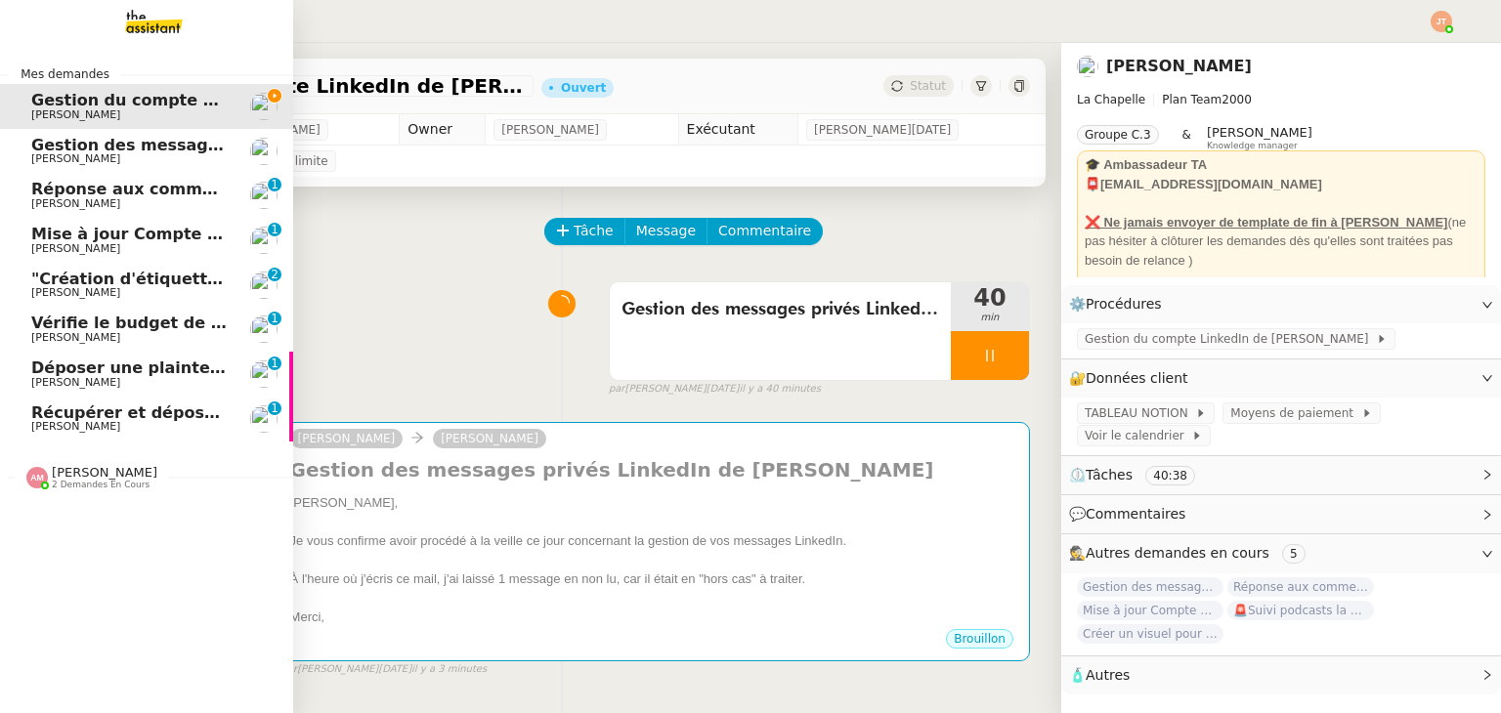
click at [86, 526] on div "Mes demandes Gestion du compte LinkedIn de [PERSON_NAME] (post + gestion messag…" at bounding box center [146, 378] width 293 height 670
click at [129, 283] on span ""Création d'étiquettes Smart green Execution (réponses)" a été modifié récemmen…" at bounding box center [403, 279] width 745 height 19
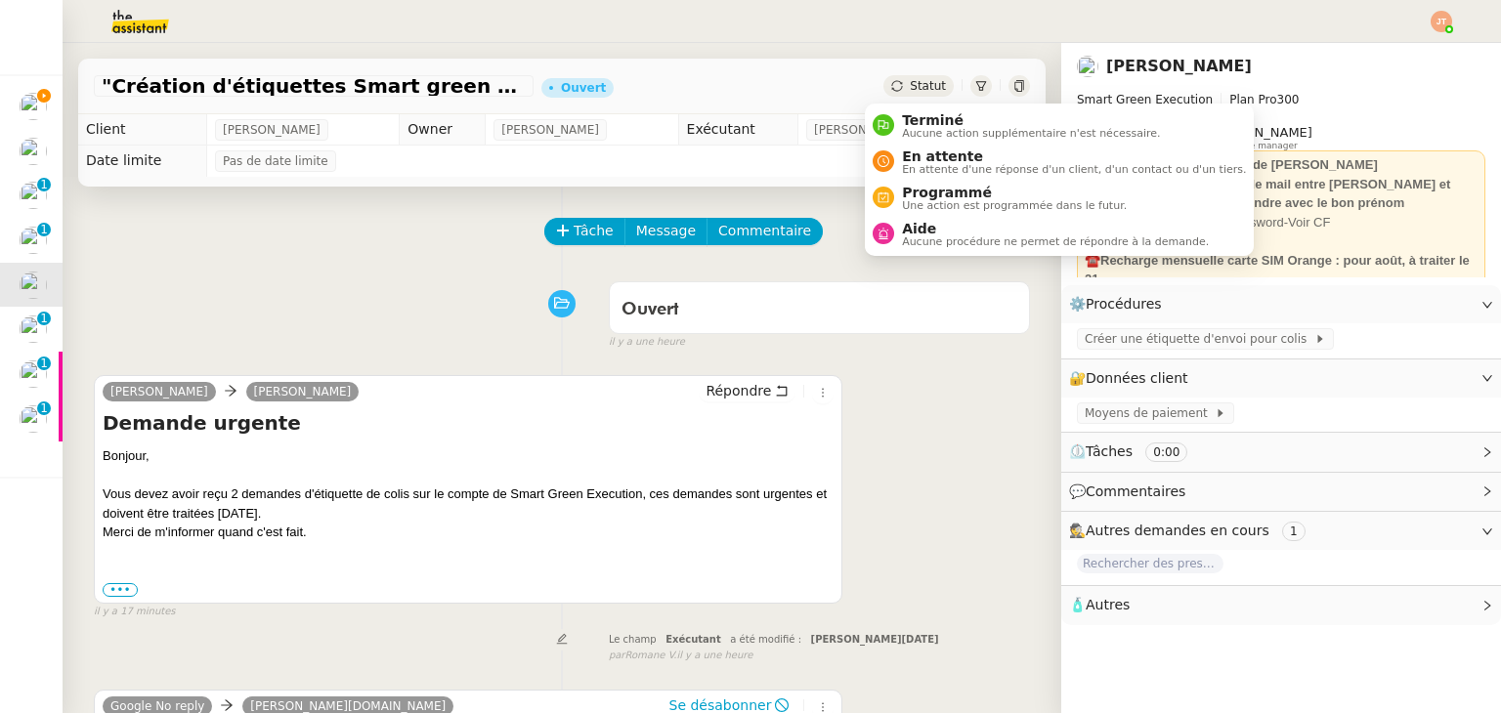
click at [888, 79] on div "Statut" at bounding box center [918, 85] width 70 height 21
click at [890, 224] on nz-avatar at bounding box center [883, 233] width 21 height 21
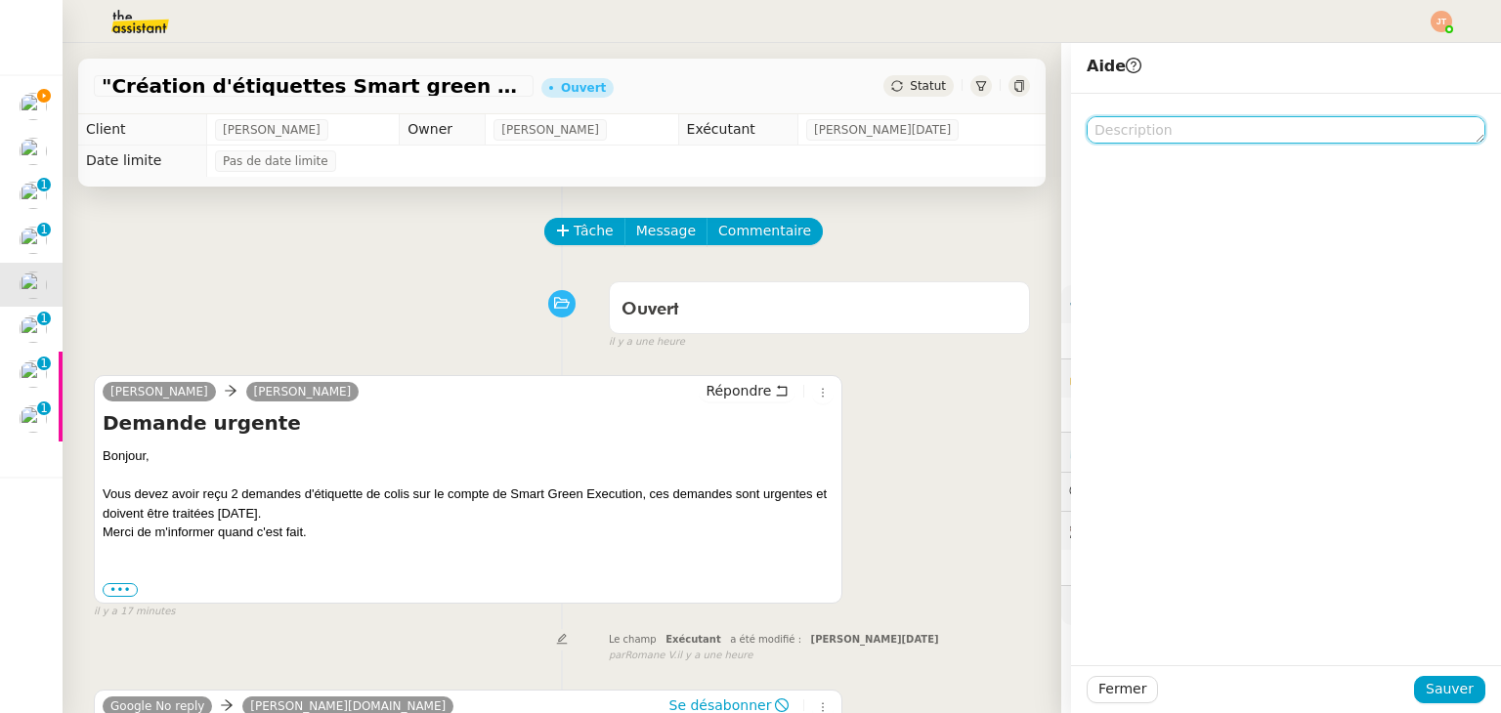
click at [1094, 138] on textarea at bounding box center [1285, 129] width 399 height 27
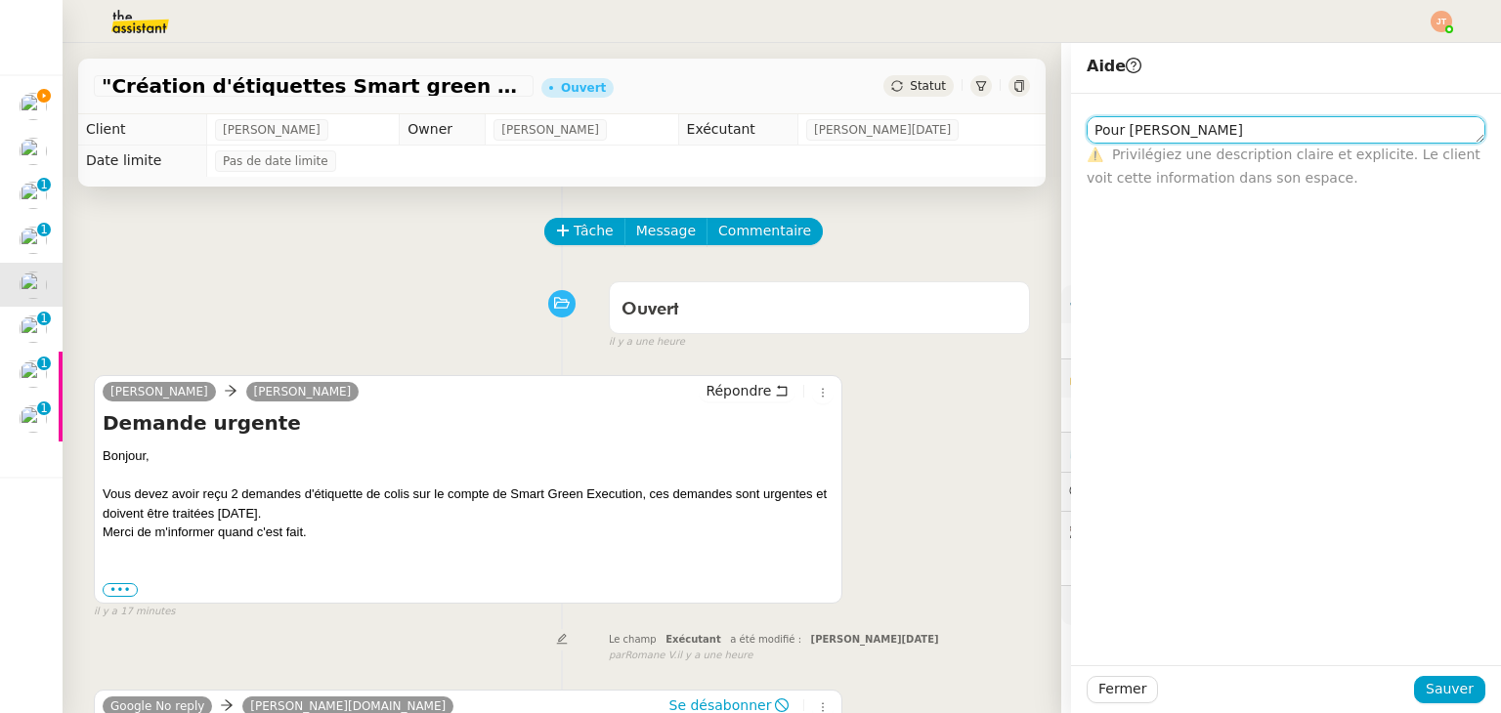
type textarea "Pour [PERSON_NAME]"
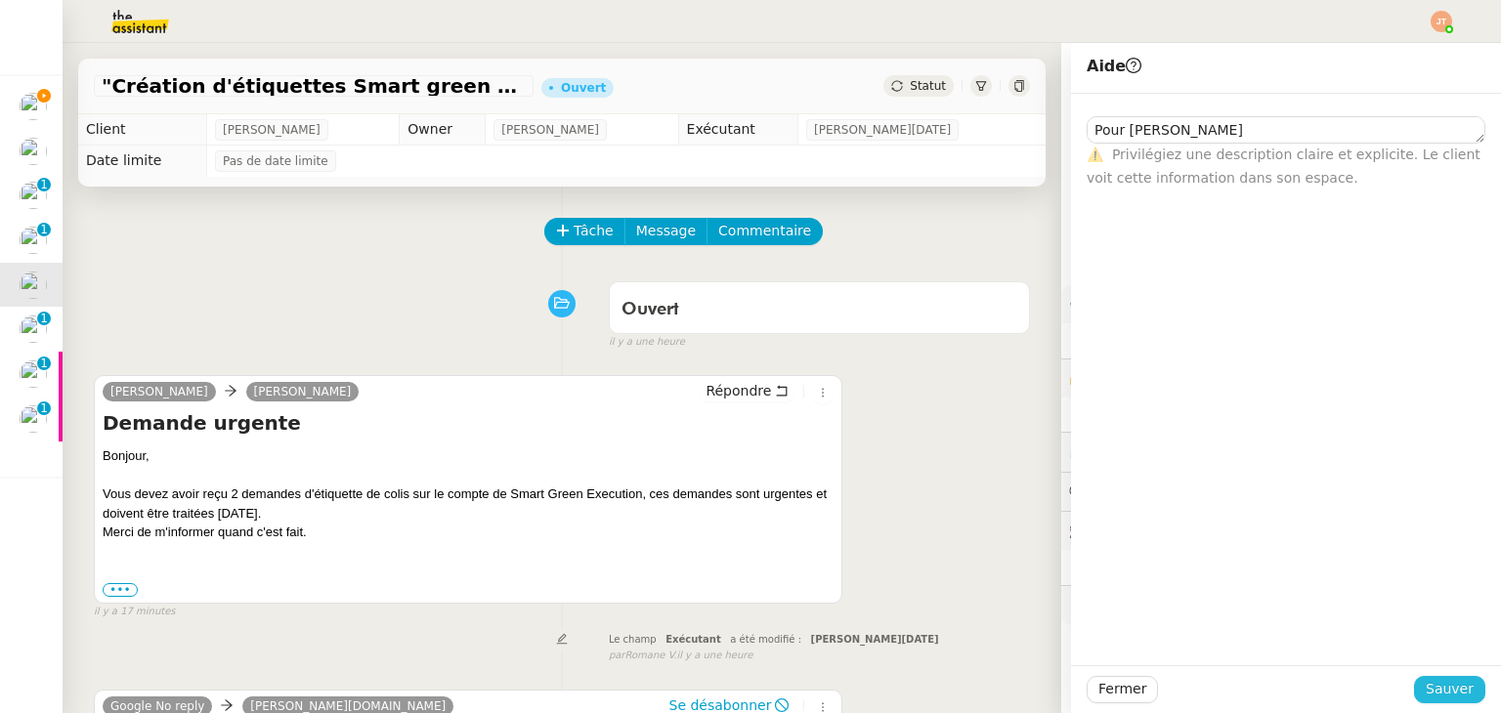
click at [1415, 678] on button "Sauver" at bounding box center [1449, 689] width 71 height 27
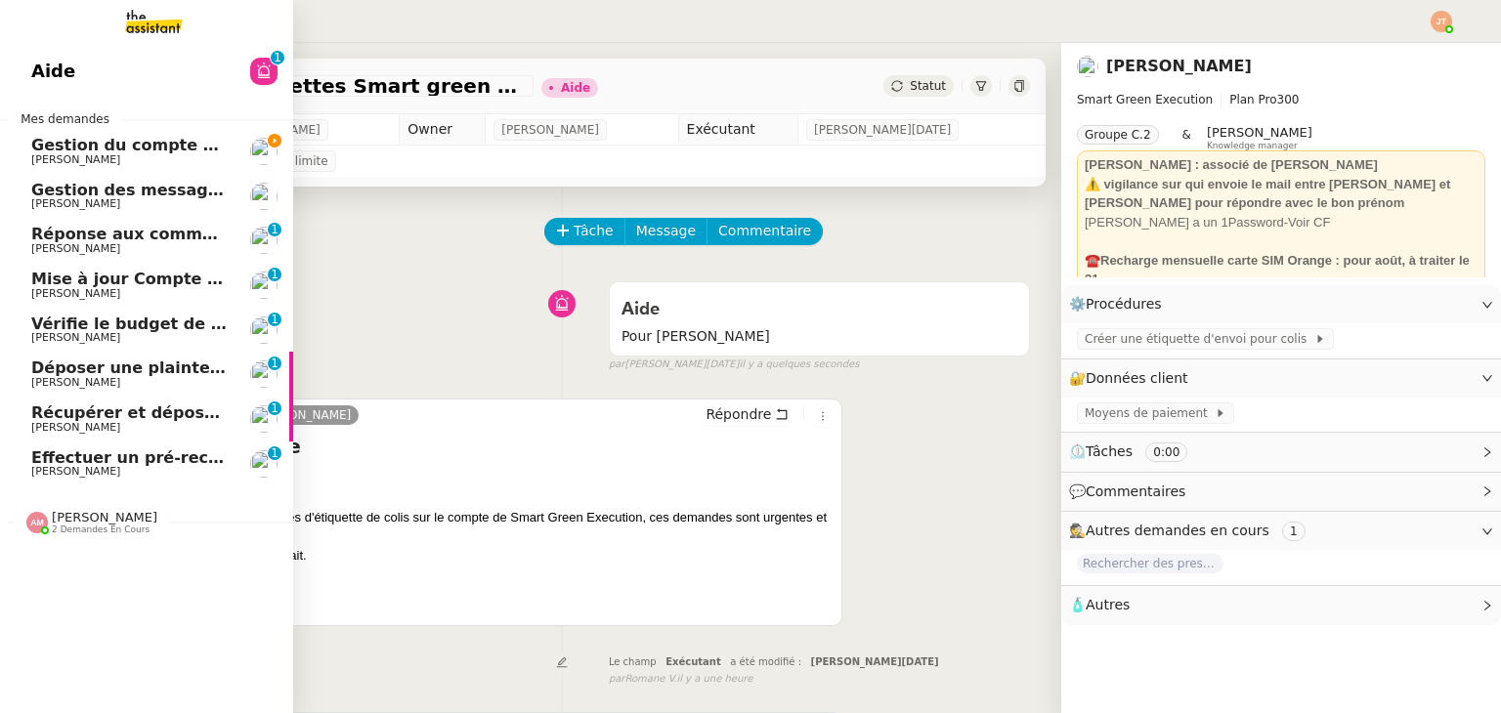
click at [84, 129] on link "Gestion du compte LinkedIn de [PERSON_NAME] (post + gestion messages) - [DATE] …" at bounding box center [146, 151] width 293 height 45
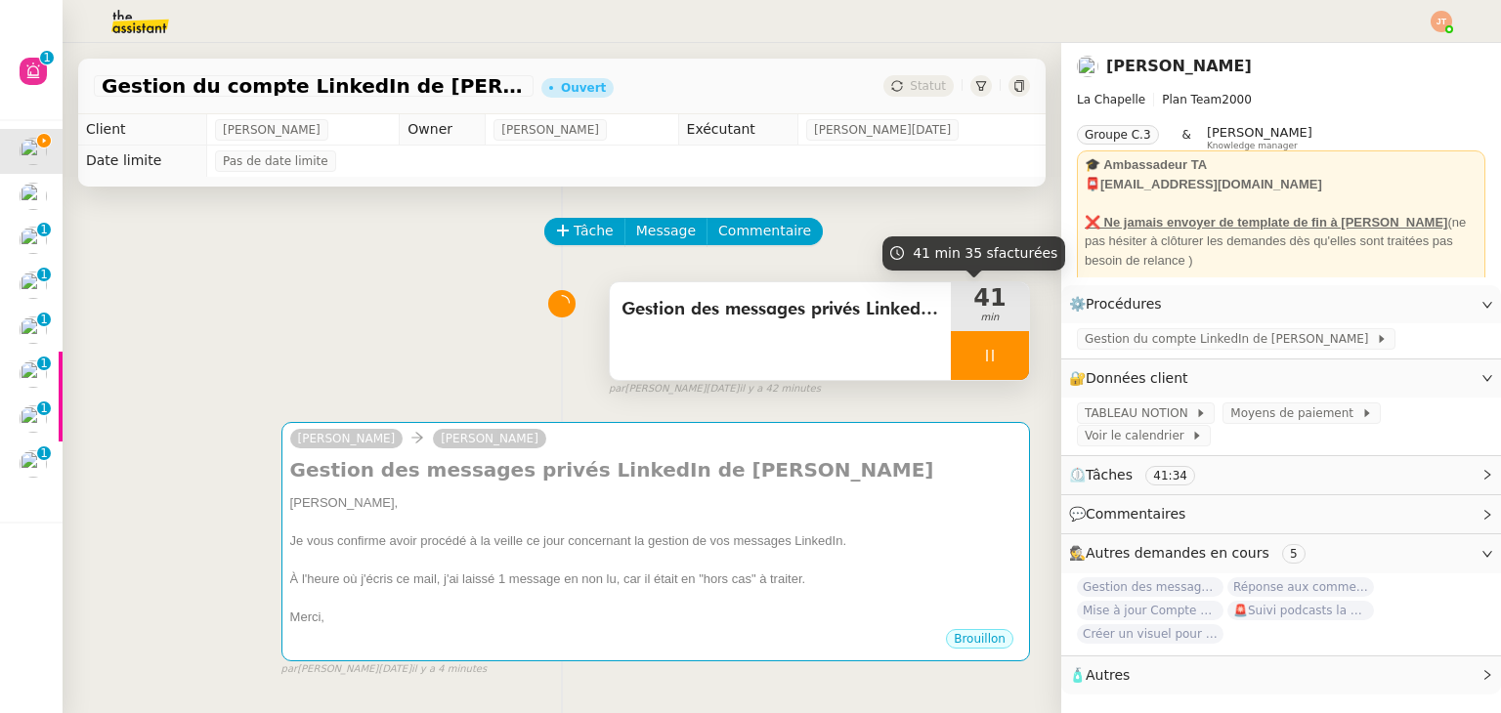
click at [955, 362] on div at bounding box center [990, 355] width 78 height 49
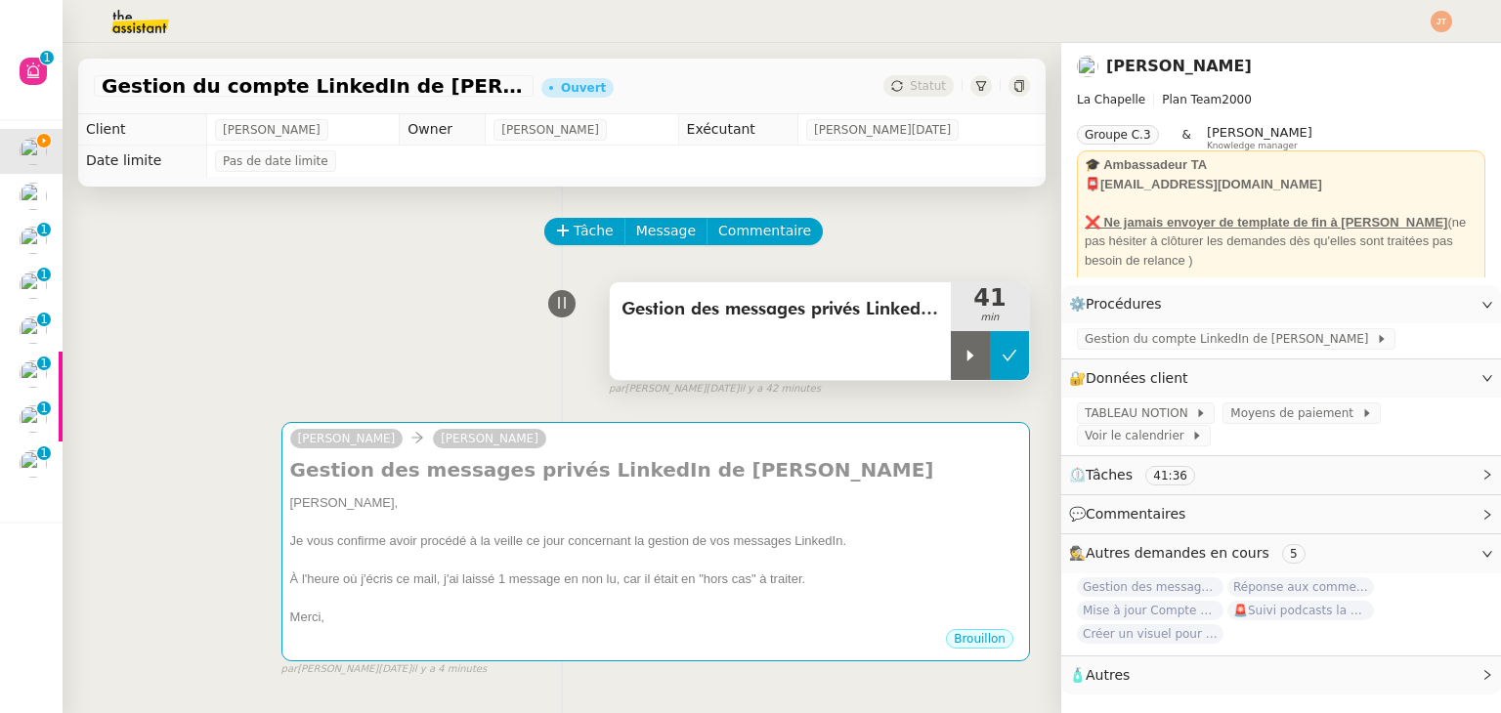
click at [1001, 362] on icon at bounding box center [1009, 356] width 16 height 16
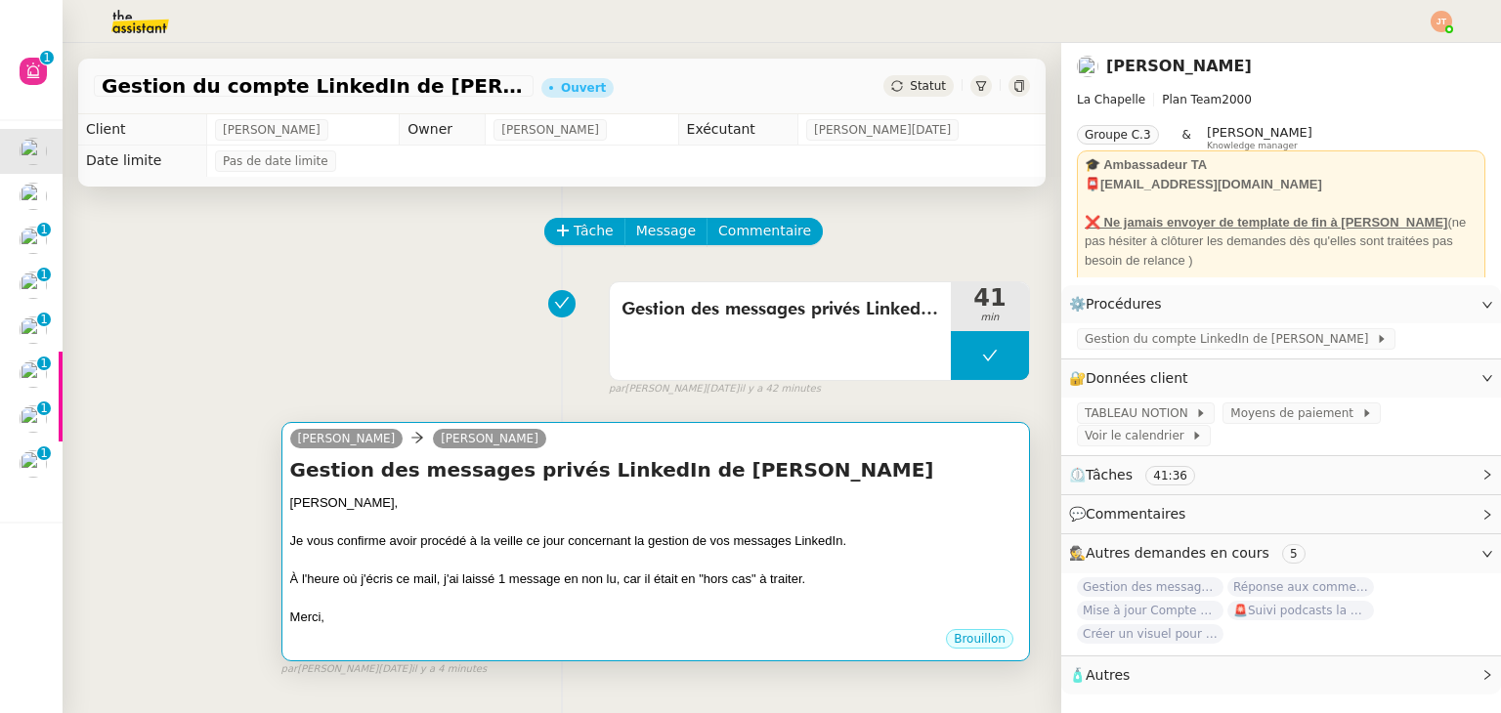
click at [860, 492] on div "Gestion des messages privés LinkedIn de [PERSON_NAME], Je vous confirme avoir p…" at bounding box center [655, 541] width 731 height 171
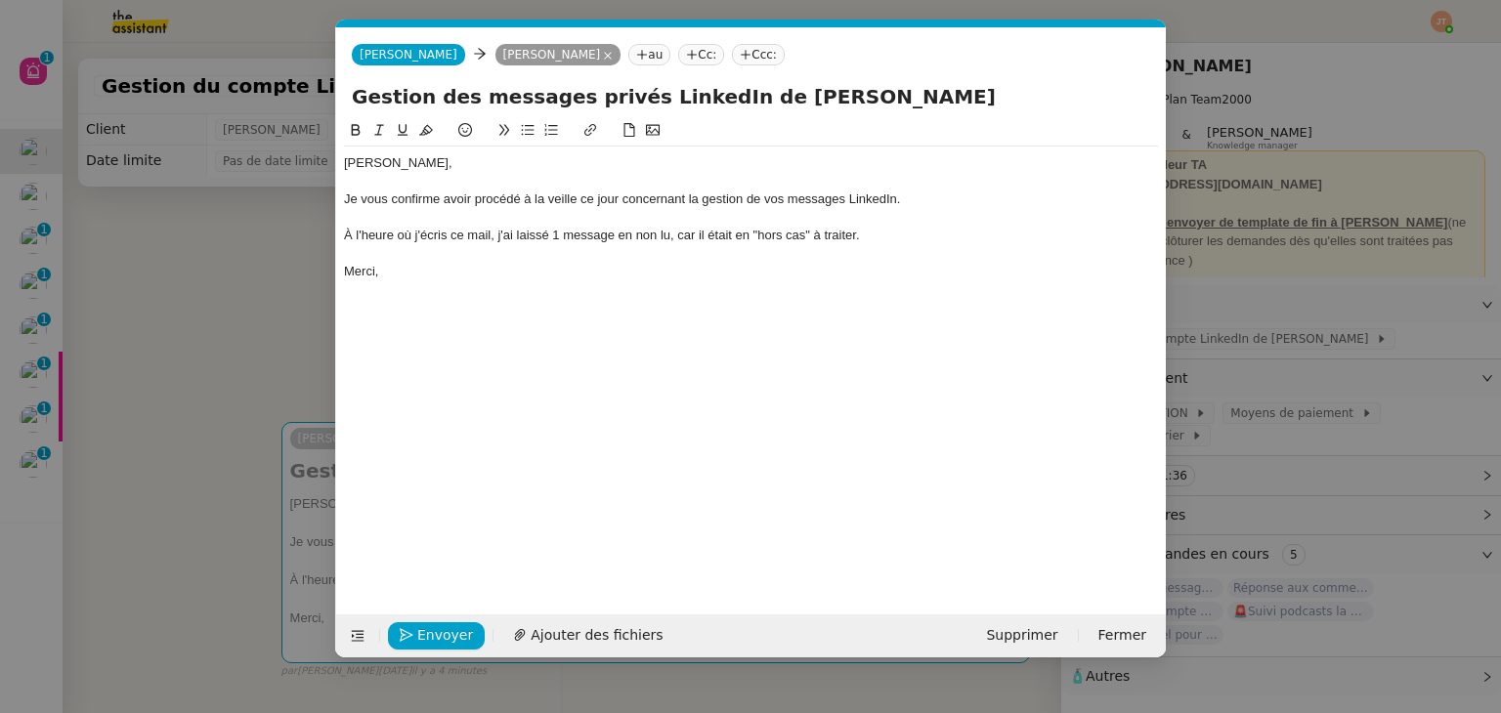
scroll to position [0, 41]
click at [446, 639] on span "Envoyer" at bounding box center [445, 635] width 56 height 22
click at [446, 639] on span "Confirmer l'envoi" at bounding box center [475, 635] width 117 height 22
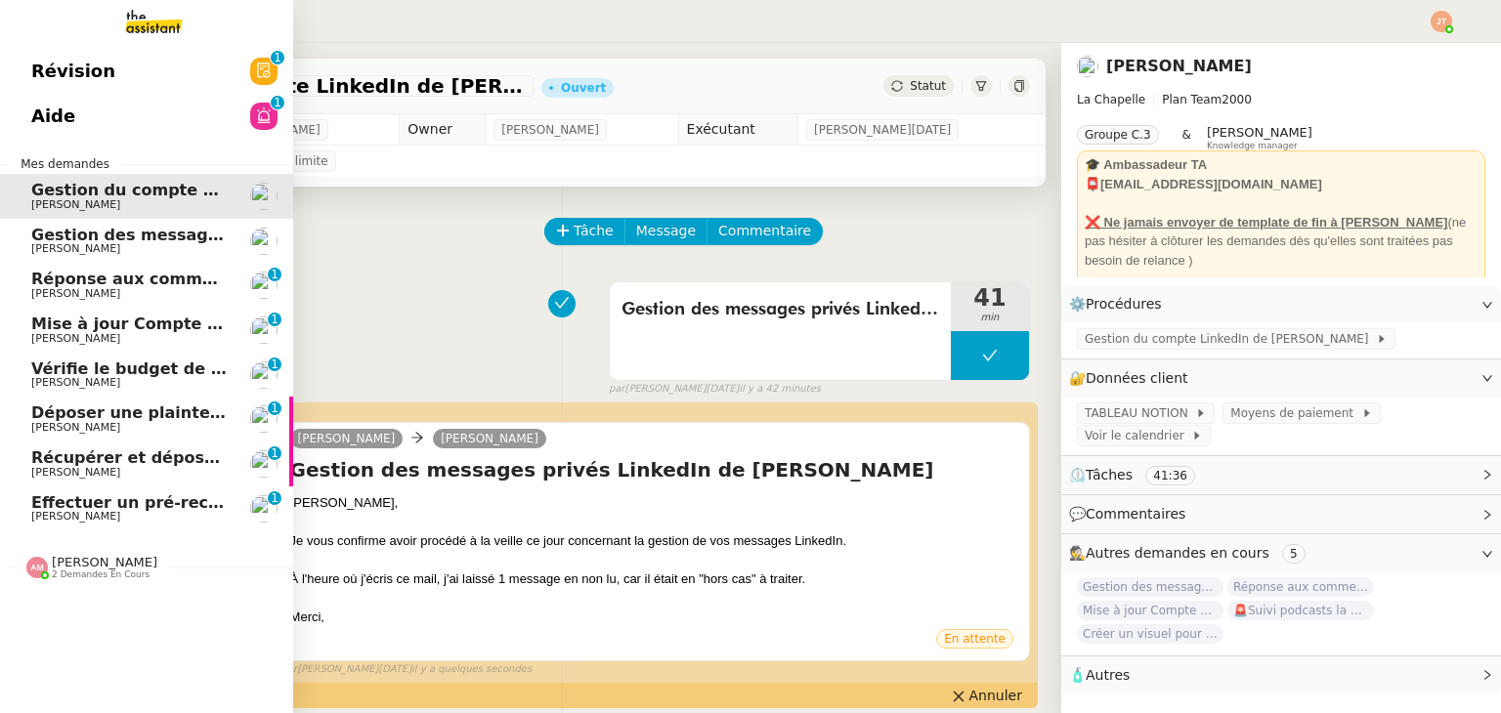
click at [111, 241] on span "Gestion des messages privés linkedIn - [DATE]" at bounding box center [235, 235] width 409 height 19
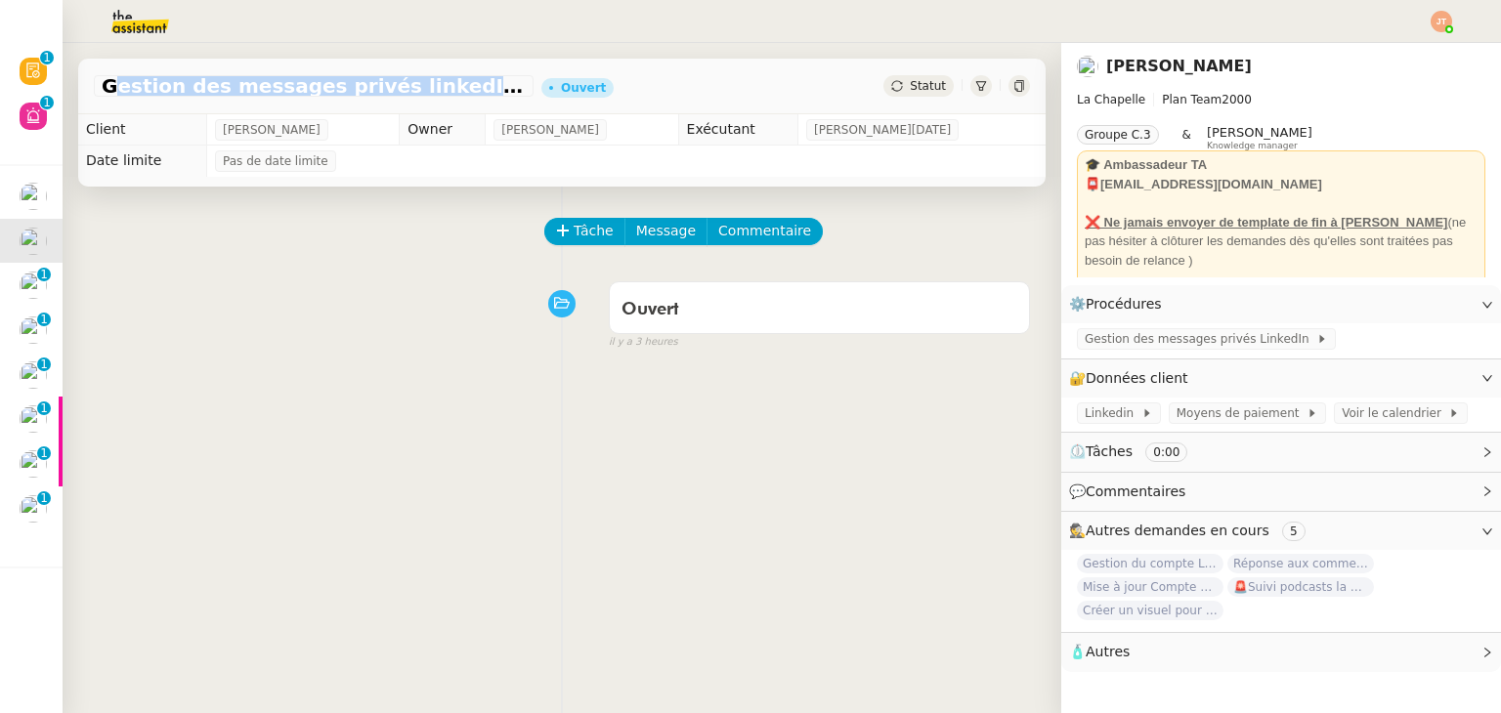
drag, startPoint x: 102, startPoint y: 88, endPoint x: 426, endPoint y: 87, distance: 324.4
click at [426, 87] on span "Gestion des messages privés linkedIn - [DATE]" at bounding box center [314, 86] width 424 height 20
copy span "Gestion des messages privés linkedIn"
click at [574, 230] on span "Tâche" at bounding box center [594, 231] width 40 height 22
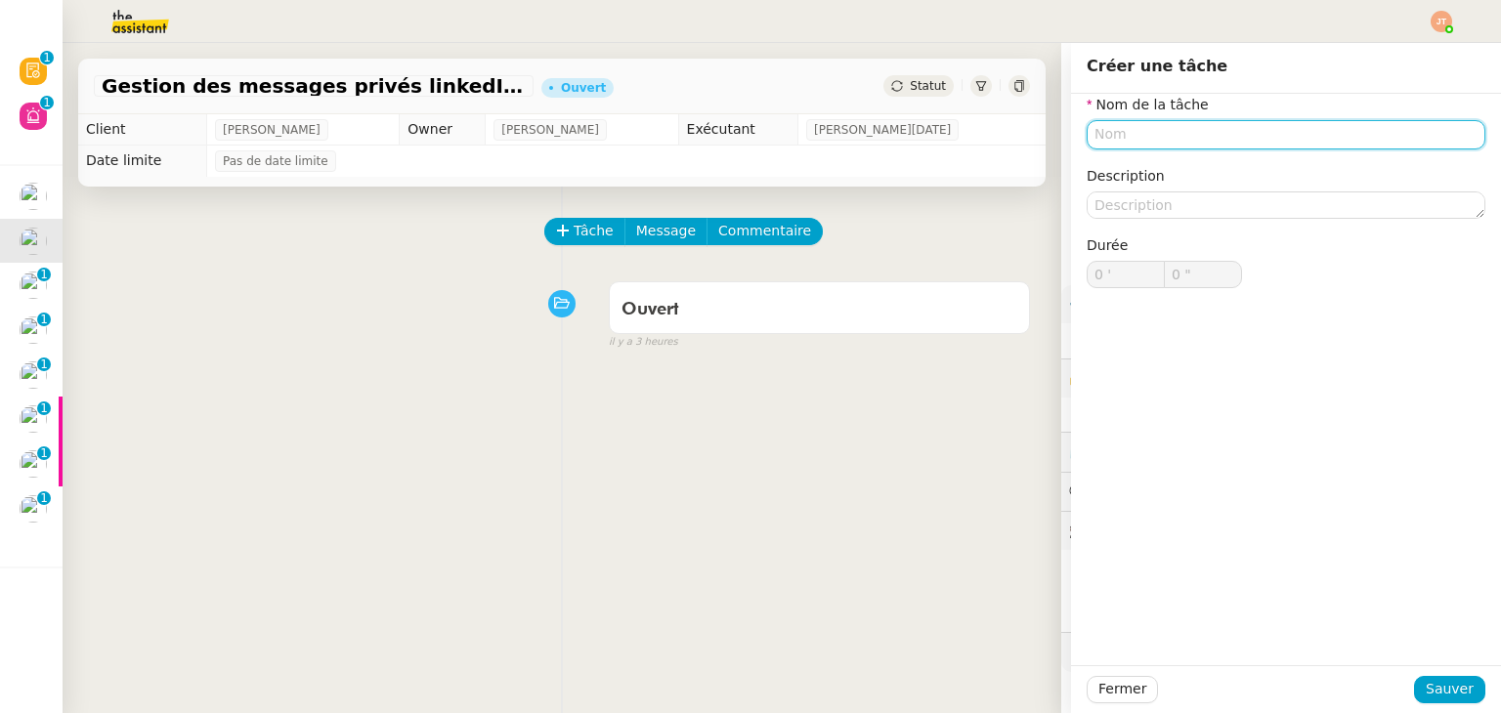
click at [1106, 134] on input "text" at bounding box center [1285, 134] width 399 height 28
paste input "Gestion des messages privés linkedIn"
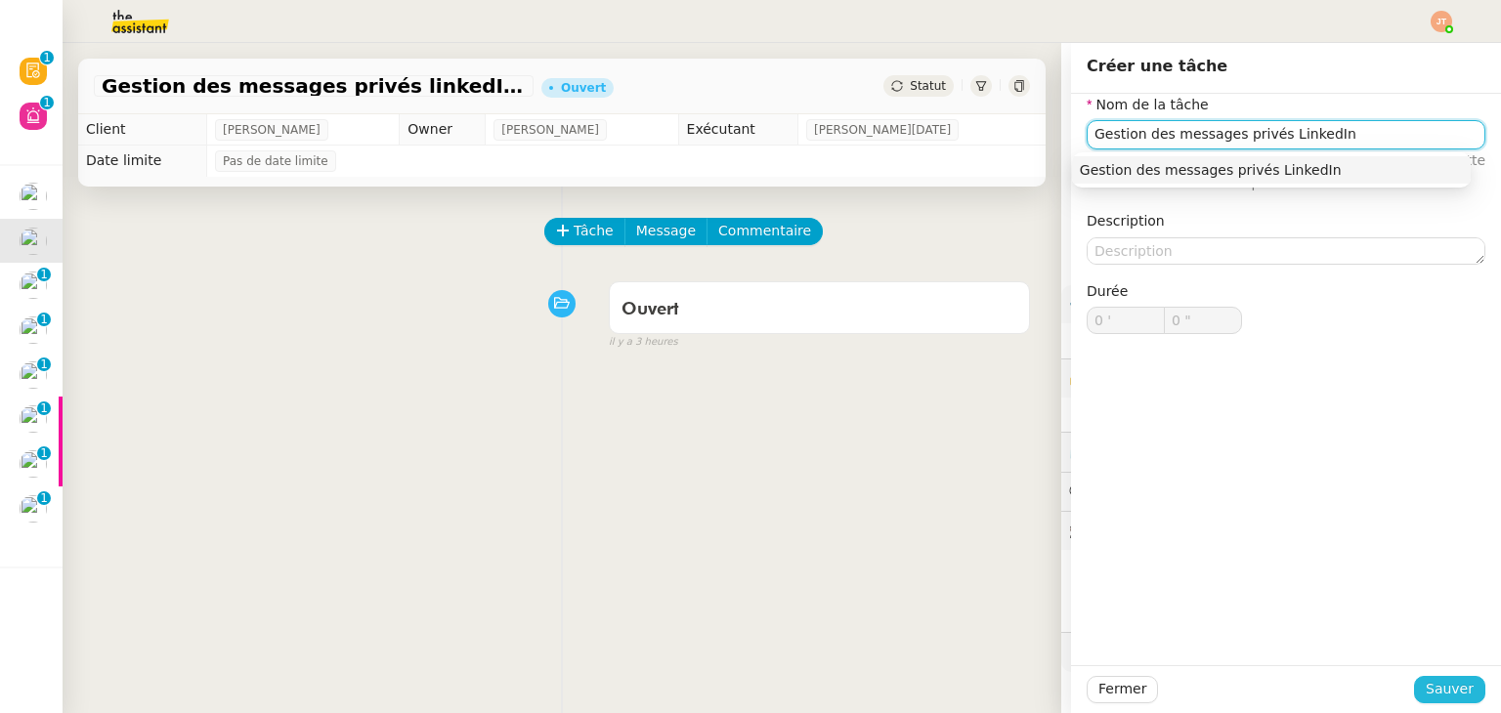
type input "Gestion des messages privés LinkedIn"
click at [1427, 677] on button "Sauver" at bounding box center [1449, 689] width 71 height 27
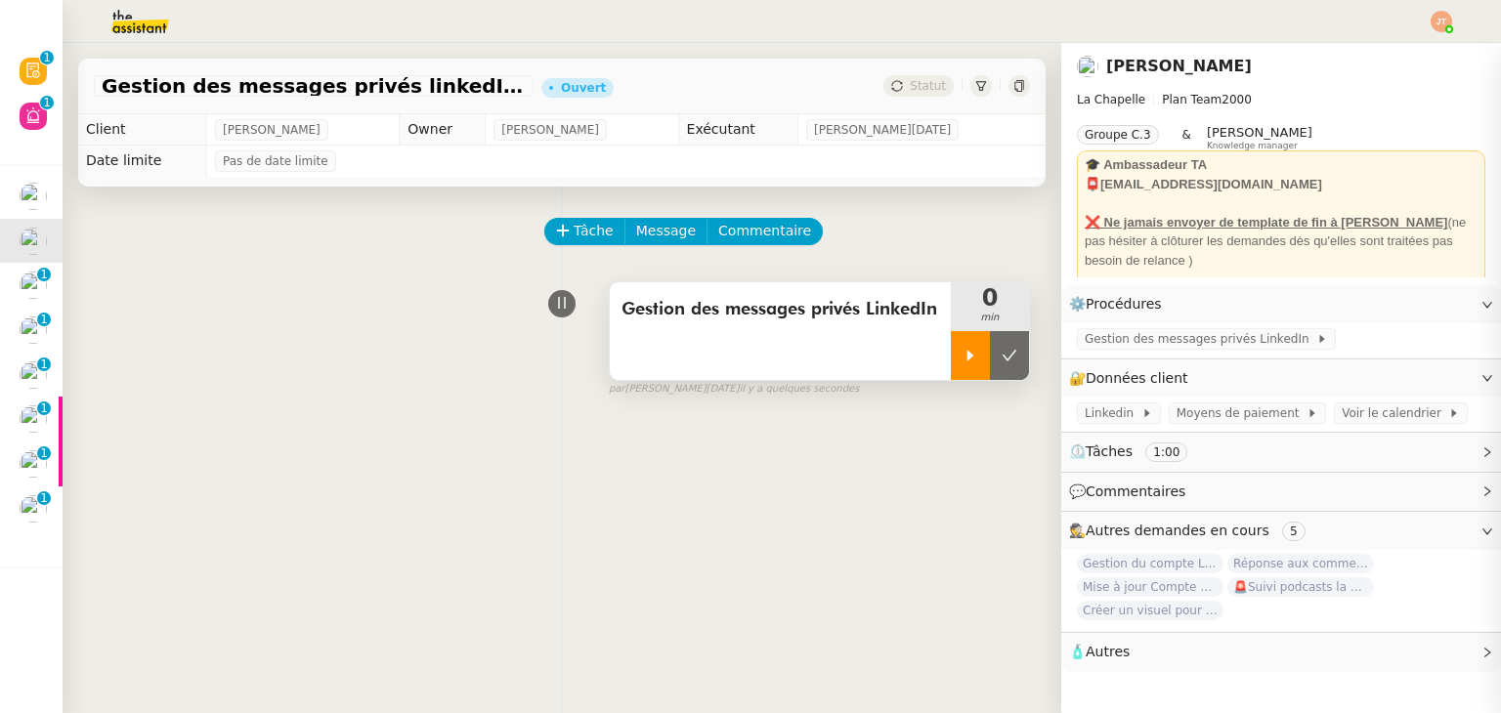
click at [962, 353] on icon at bounding box center [970, 356] width 16 height 16
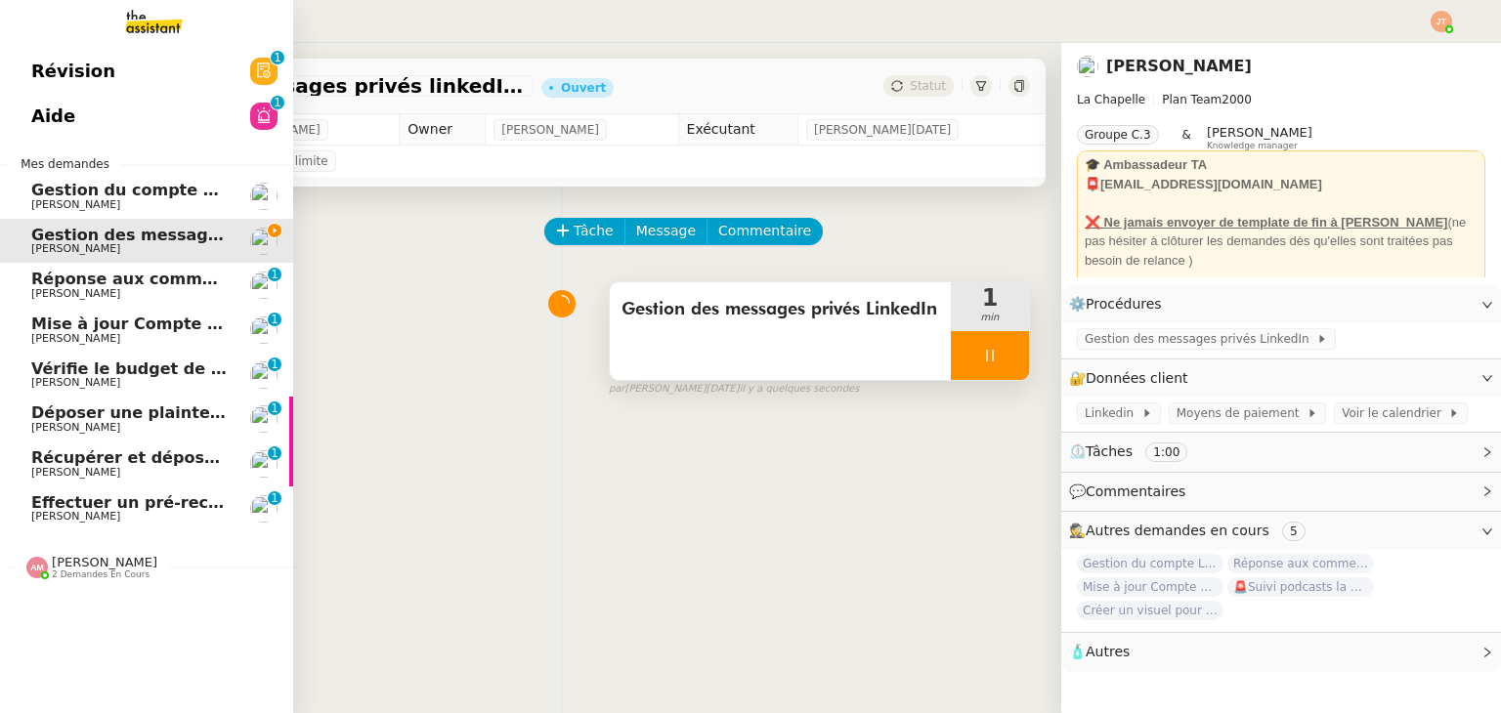
click at [117, 189] on span "Gestion du compte LinkedIn de [PERSON_NAME] (post + gestion messages) - [DATE]" at bounding box center [402, 190] width 743 height 19
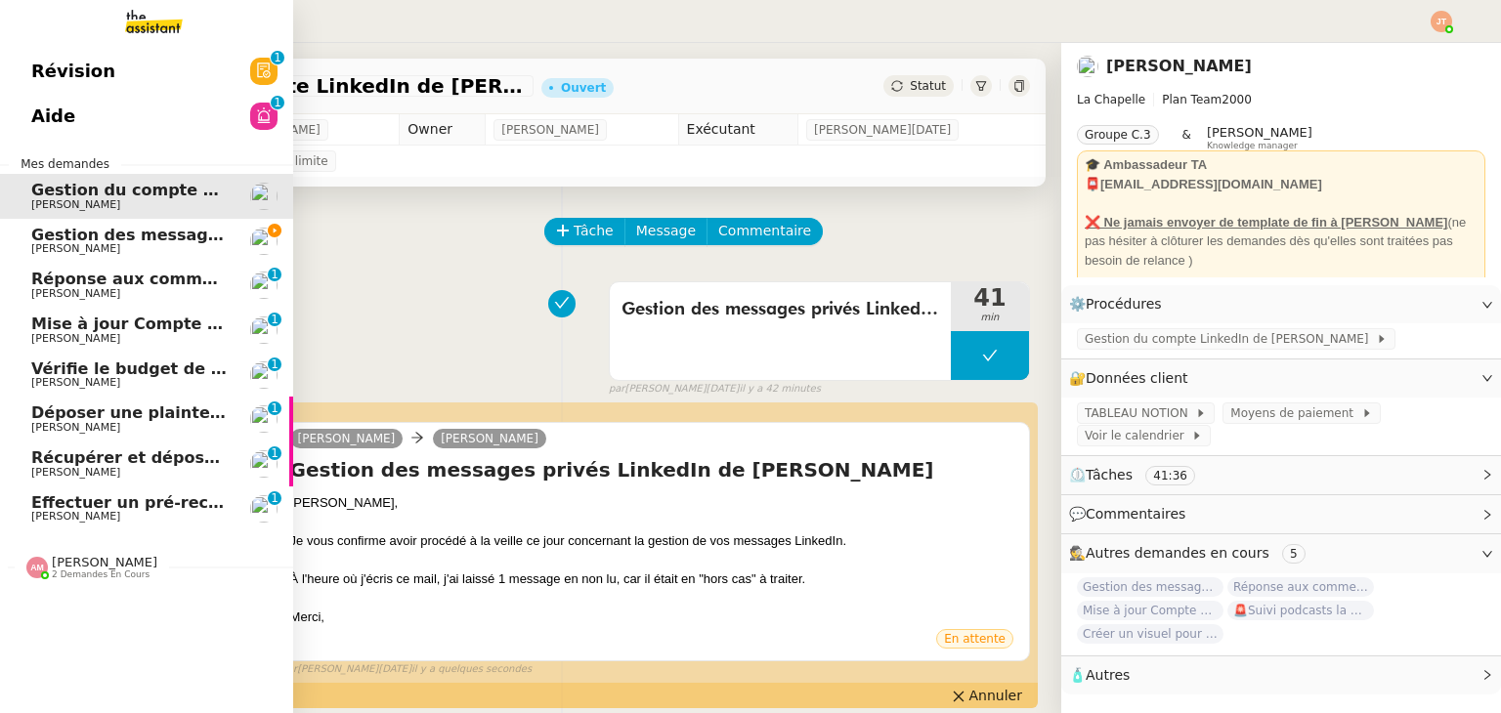
click at [43, 65] on span "Révision" at bounding box center [73, 71] width 84 height 29
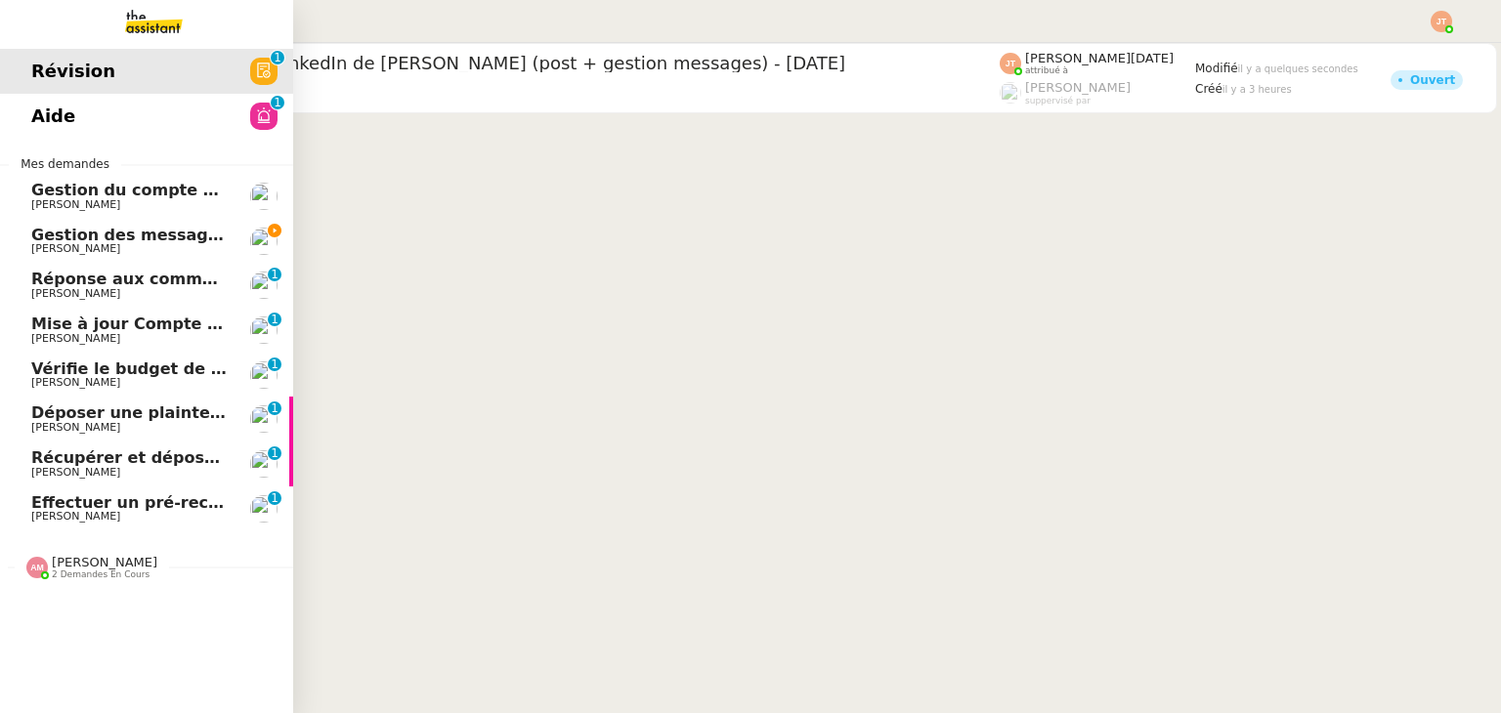
click at [91, 193] on span "Gestion du compte LinkedIn de [PERSON_NAME] (post + gestion messages) - [DATE]" at bounding box center [402, 190] width 743 height 19
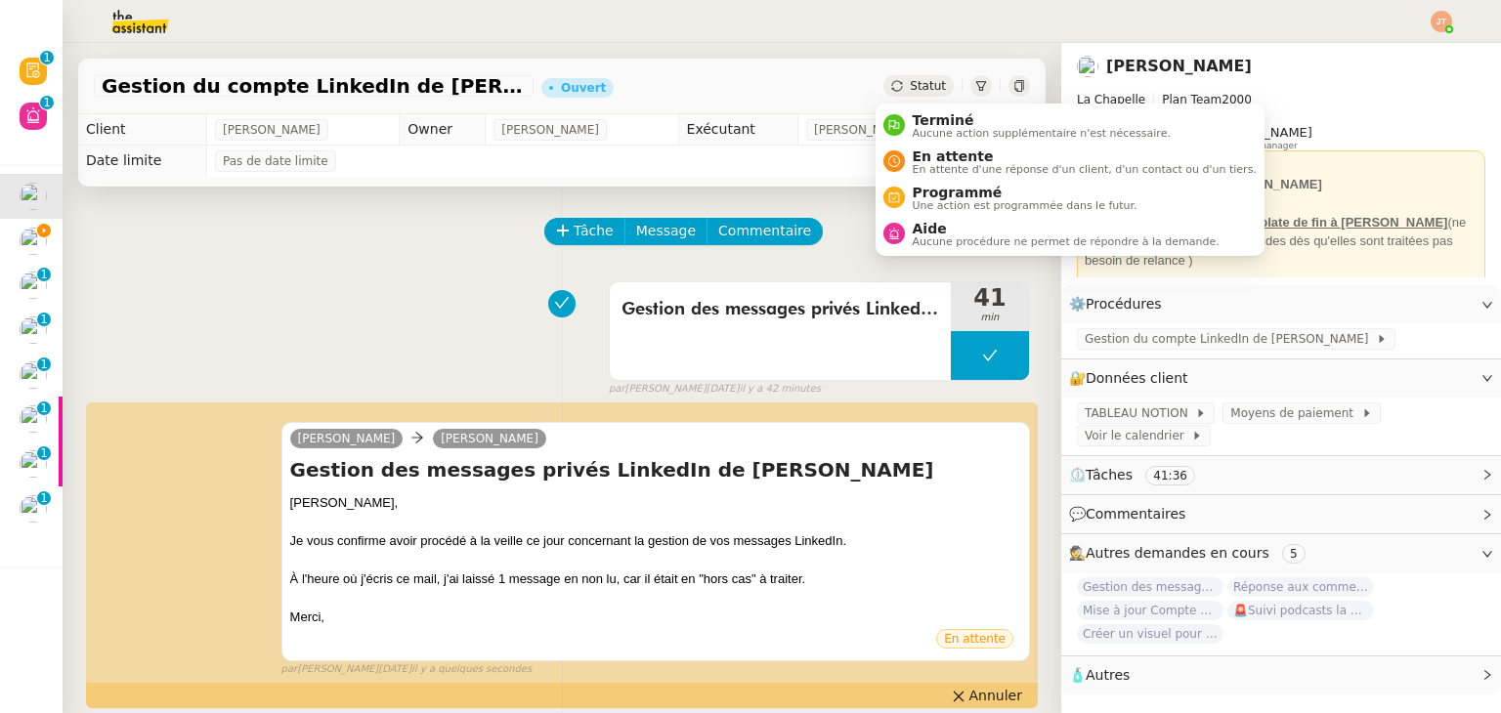
click at [914, 94] on div "Statut" at bounding box center [918, 85] width 70 height 21
click at [926, 128] on span "Aucune action supplémentaire n'est nécessaire." at bounding box center [1042, 133] width 258 height 11
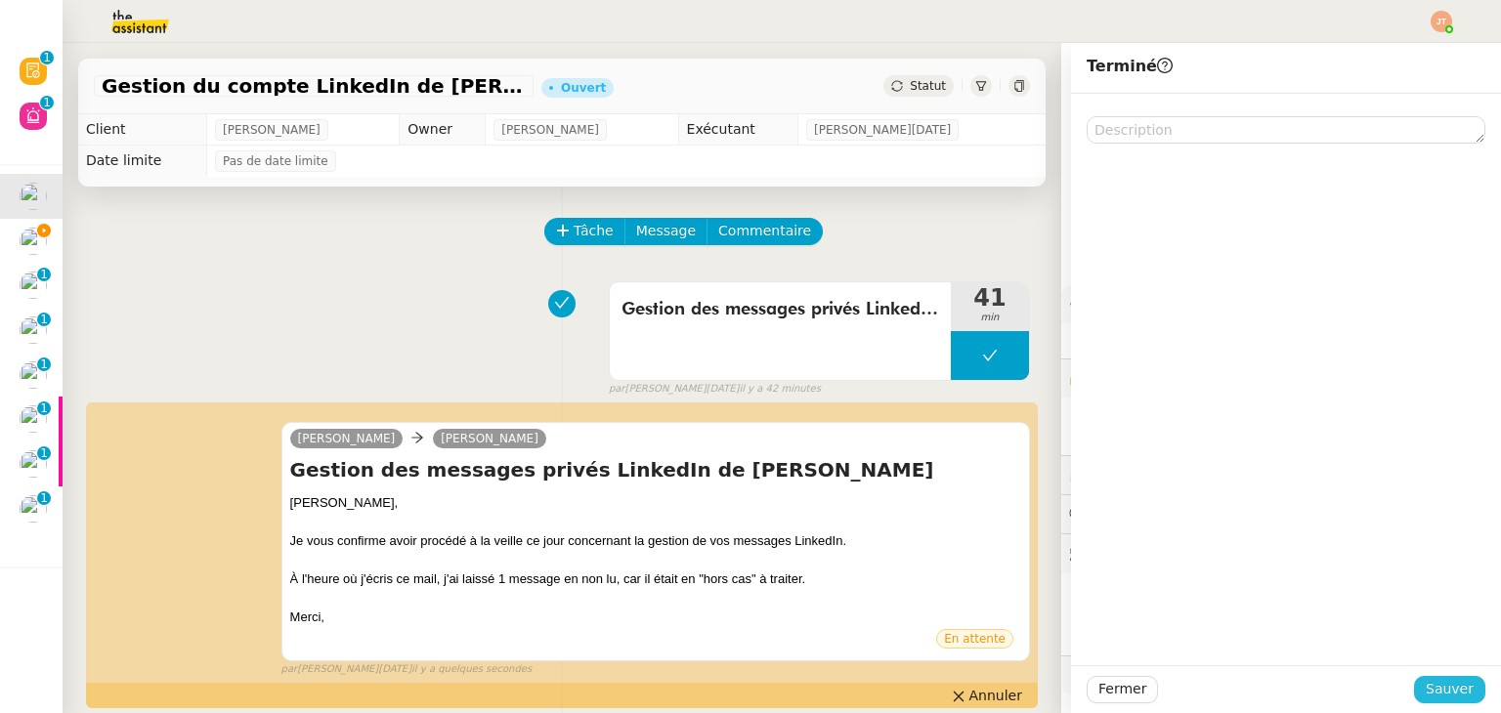
click at [1430, 696] on span "Sauver" at bounding box center [1450, 689] width 48 height 22
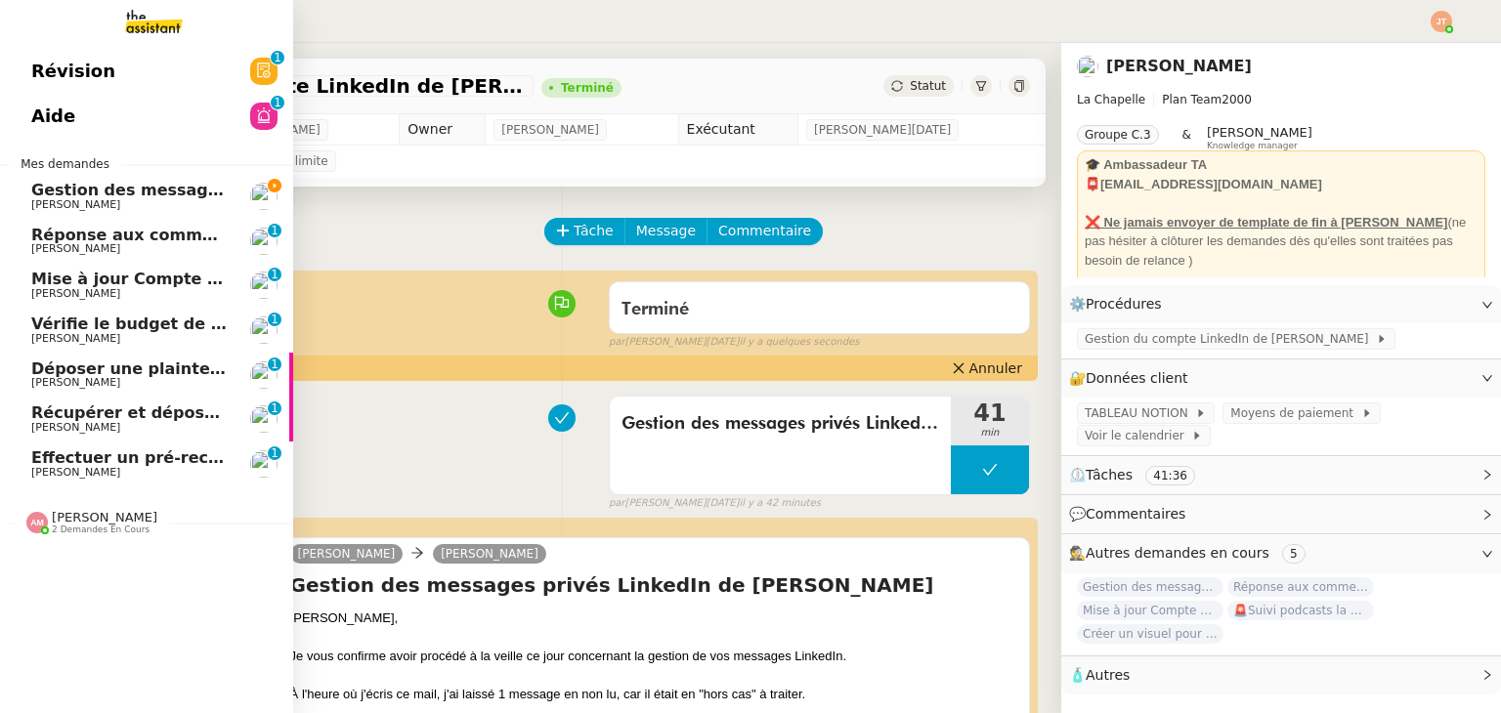
click at [94, 193] on span "Gestion des messages privés linkedIn - [DATE]" at bounding box center [235, 190] width 409 height 19
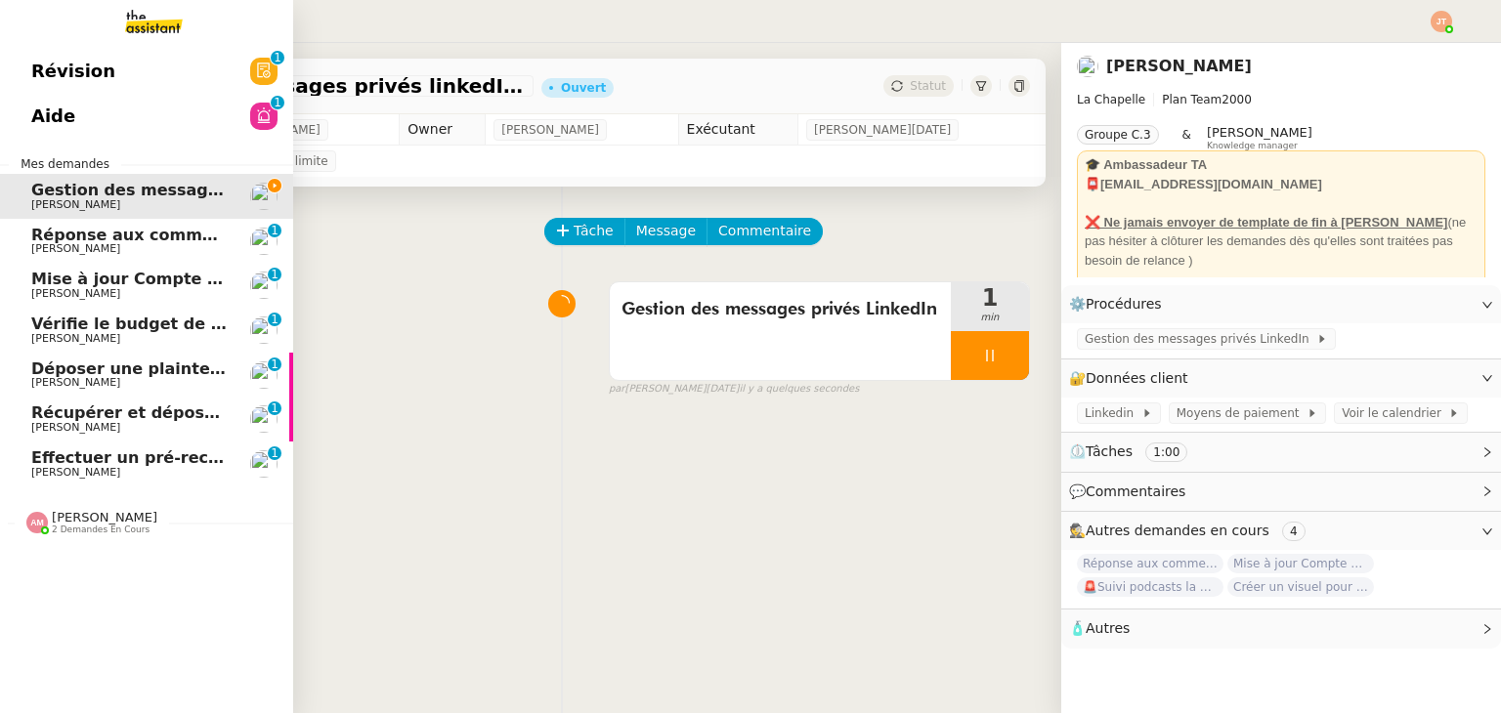
click at [116, 240] on span "Réponse aux commentaires avec [URL] - [DATE]" at bounding box center [241, 235] width 421 height 19
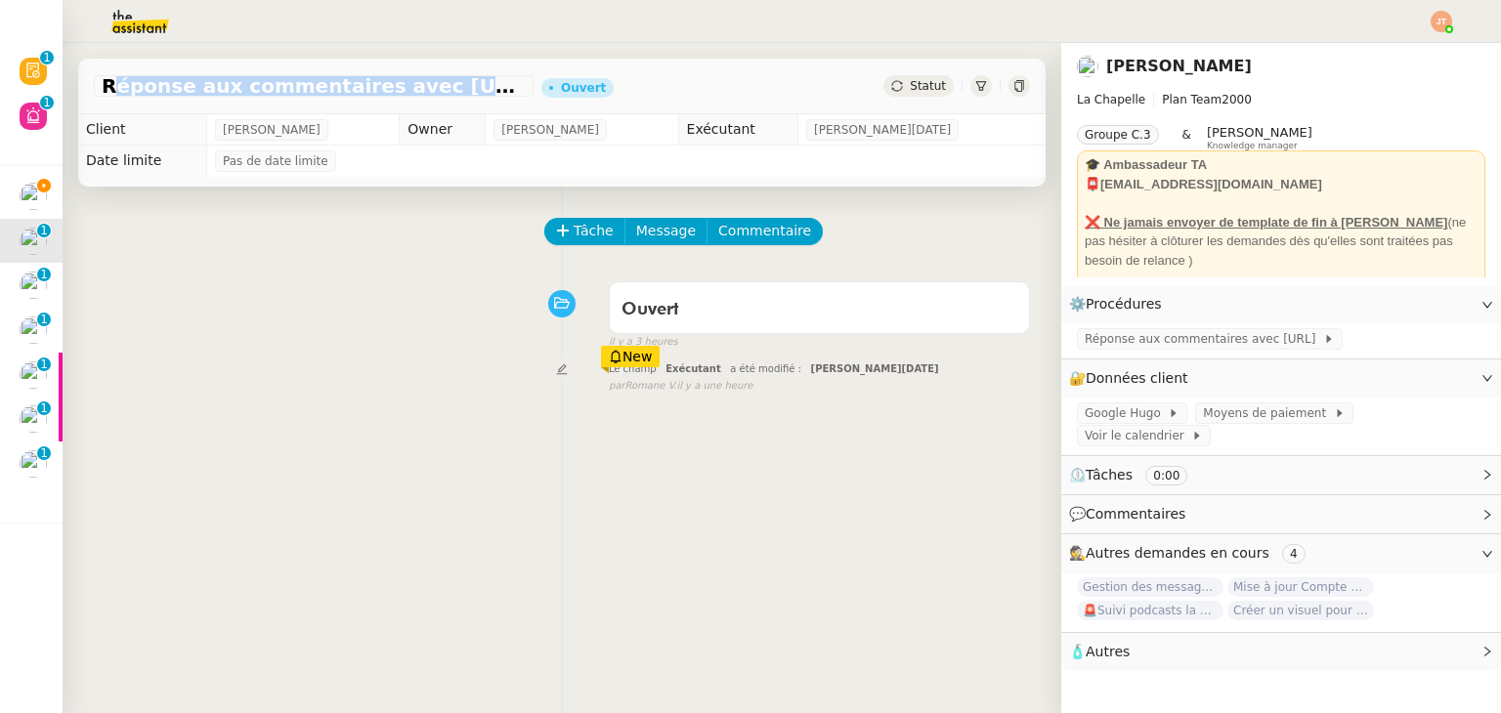
drag, startPoint x: 102, startPoint y: 87, endPoint x: 469, endPoint y: 91, distance: 367.4
click at [469, 91] on span "Réponse aux commentaires avec [URL] - [DATE]" at bounding box center [314, 86] width 424 height 20
copy span "Réponse aux commentaires avec [URL]"
click at [563, 232] on button "Tâche" at bounding box center [584, 231] width 81 height 27
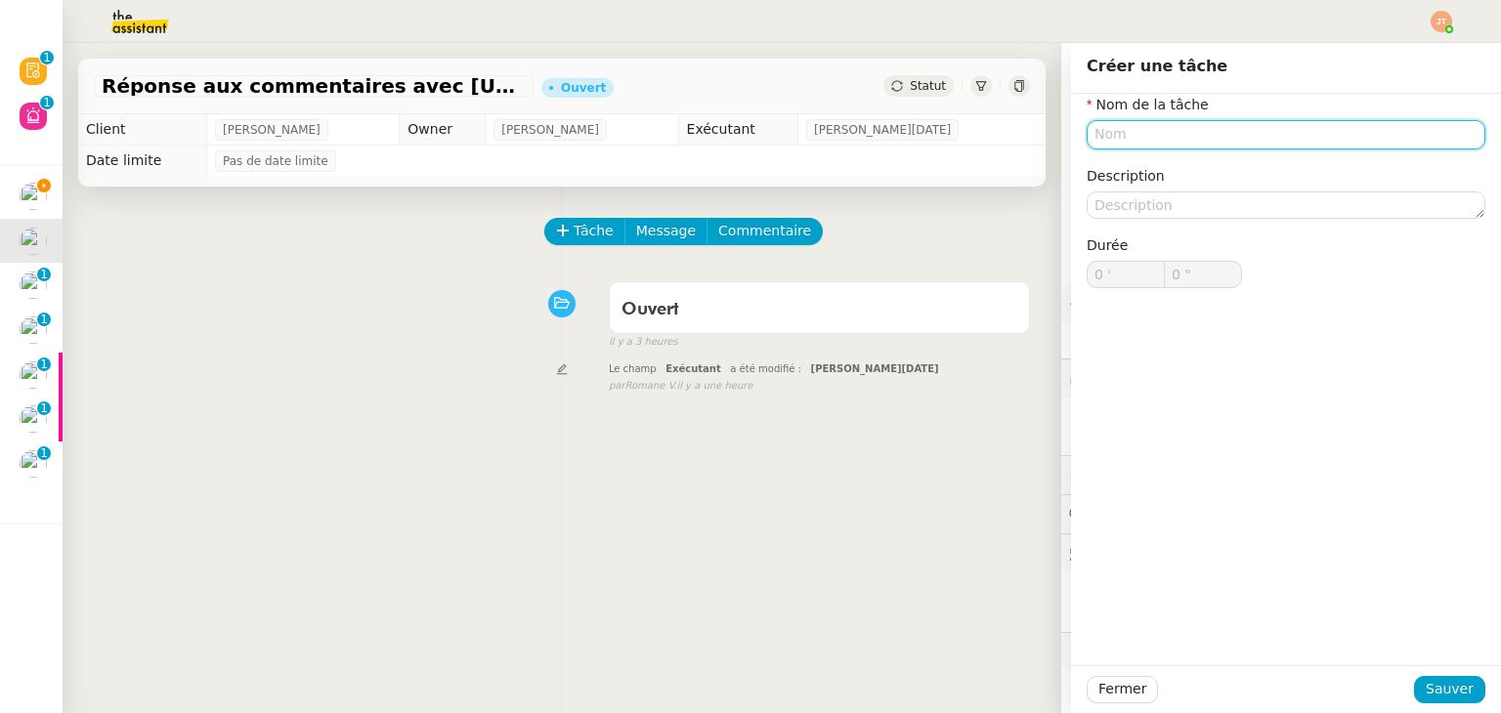
click at [1145, 143] on input "text" at bounding box center [1285, 134] width 399 height 28
paste input "Réponse aux commentaires avec [URL]"
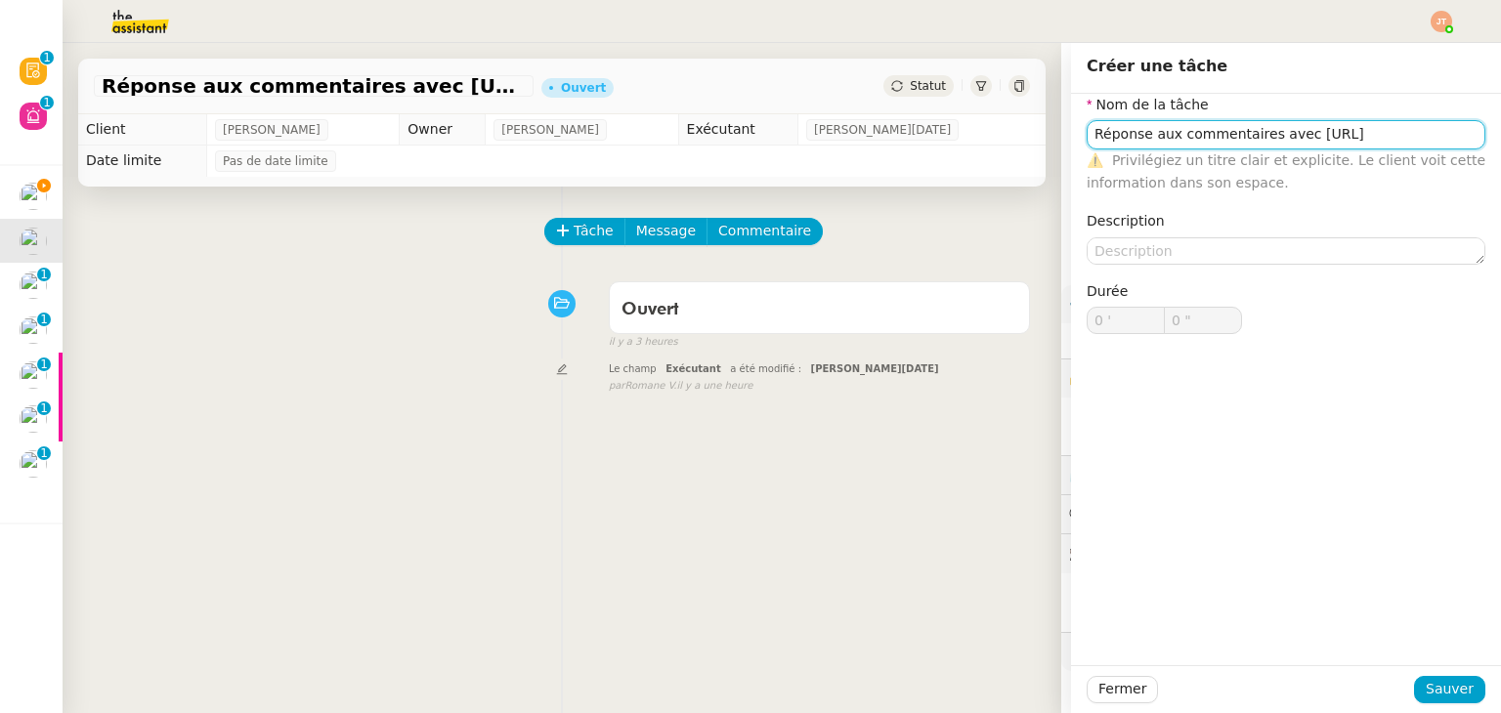
drag, startPoint x: 1363, startPoint y: 138, endPoint x: 1282, endPoint y: 138, distance: 81.1
click at [1282, 138] on input "Réponse aux commentaires avec [URL]" at bounding box center [1285, 134] width 399 height 28
type input "Réponse aux commentaires avec [URL]"
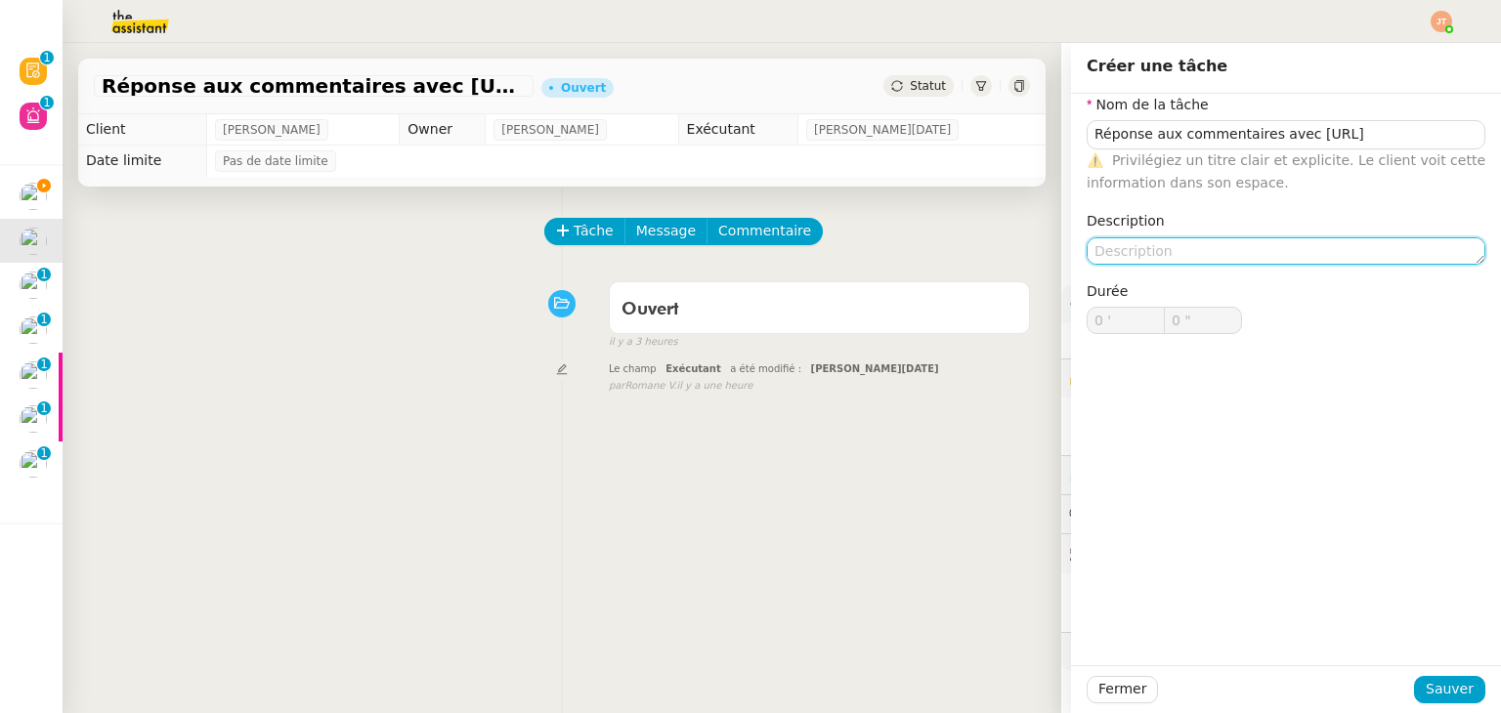
click at [1145, 251] on textarea at bounding box center [1285, 250] width 399 height 27
paste textarea "[URL]"
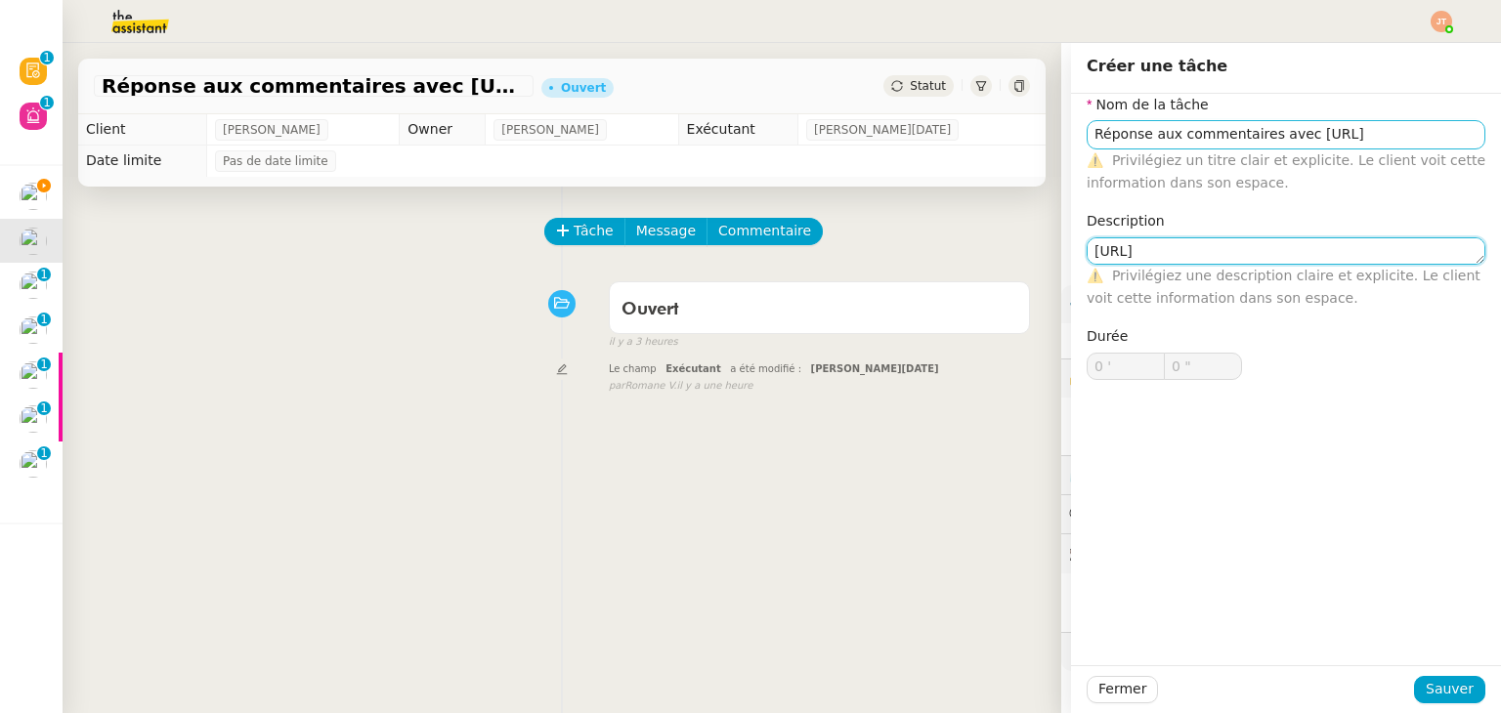
type textarea "[URL]"
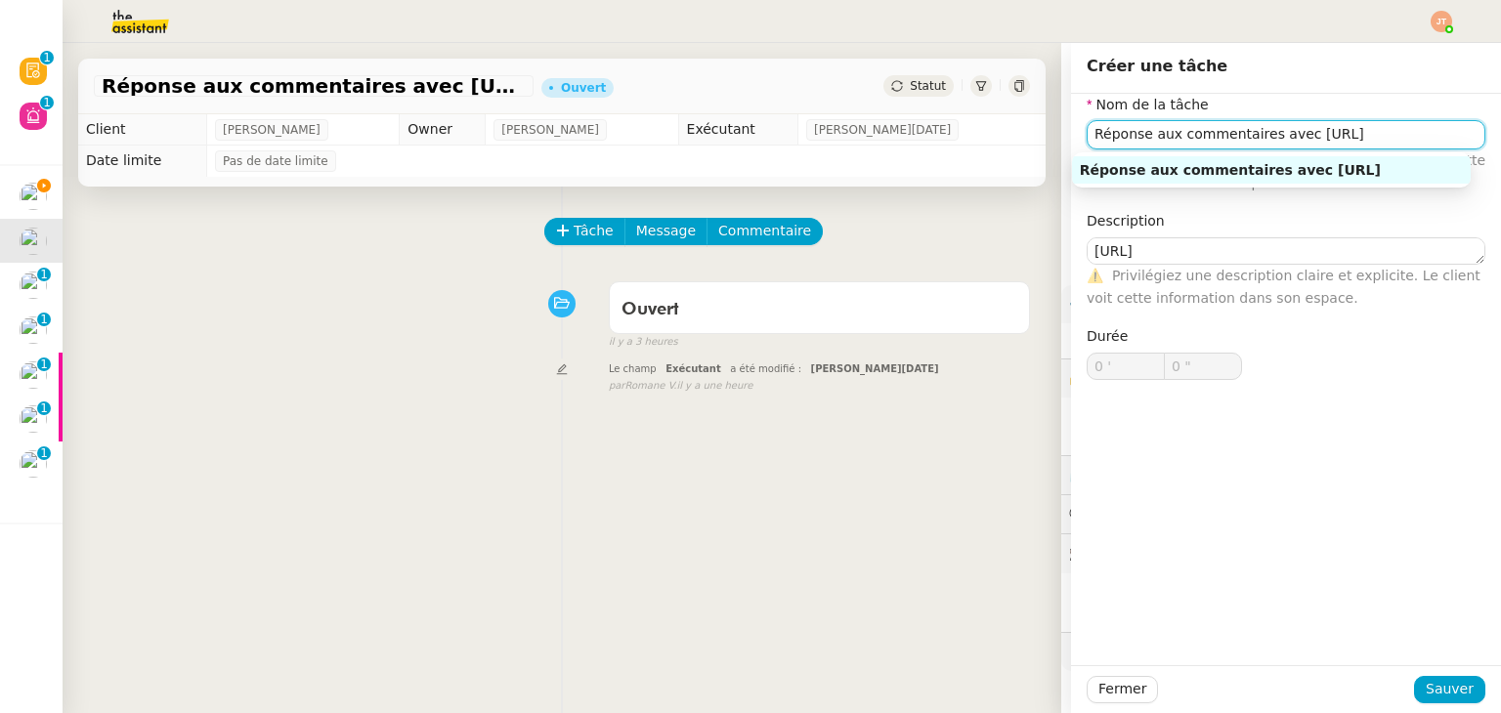
drag, startPoint x: 1340, startPoint y: 133, endPoint x: 1256, endPoint y: 134, distance: 84.0
click at [1256, 134] on input "Réponse aux commentaires avec [URL]" at bounding box center [1285, 134] width 399 height 28
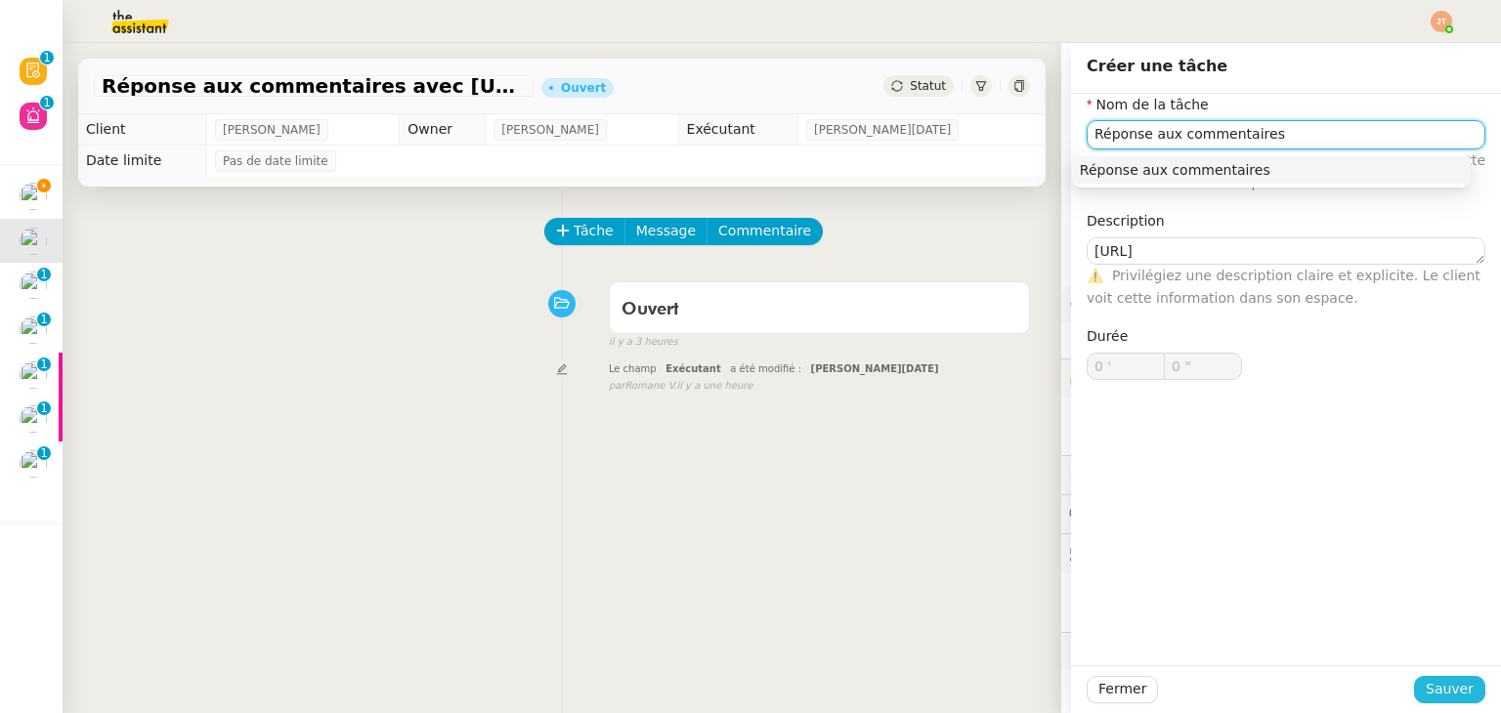
type input "Réponse aux commentaires"
click at [1415, 681] on button "Sauver" at bounding box center [1449, 689] width 71 height 27
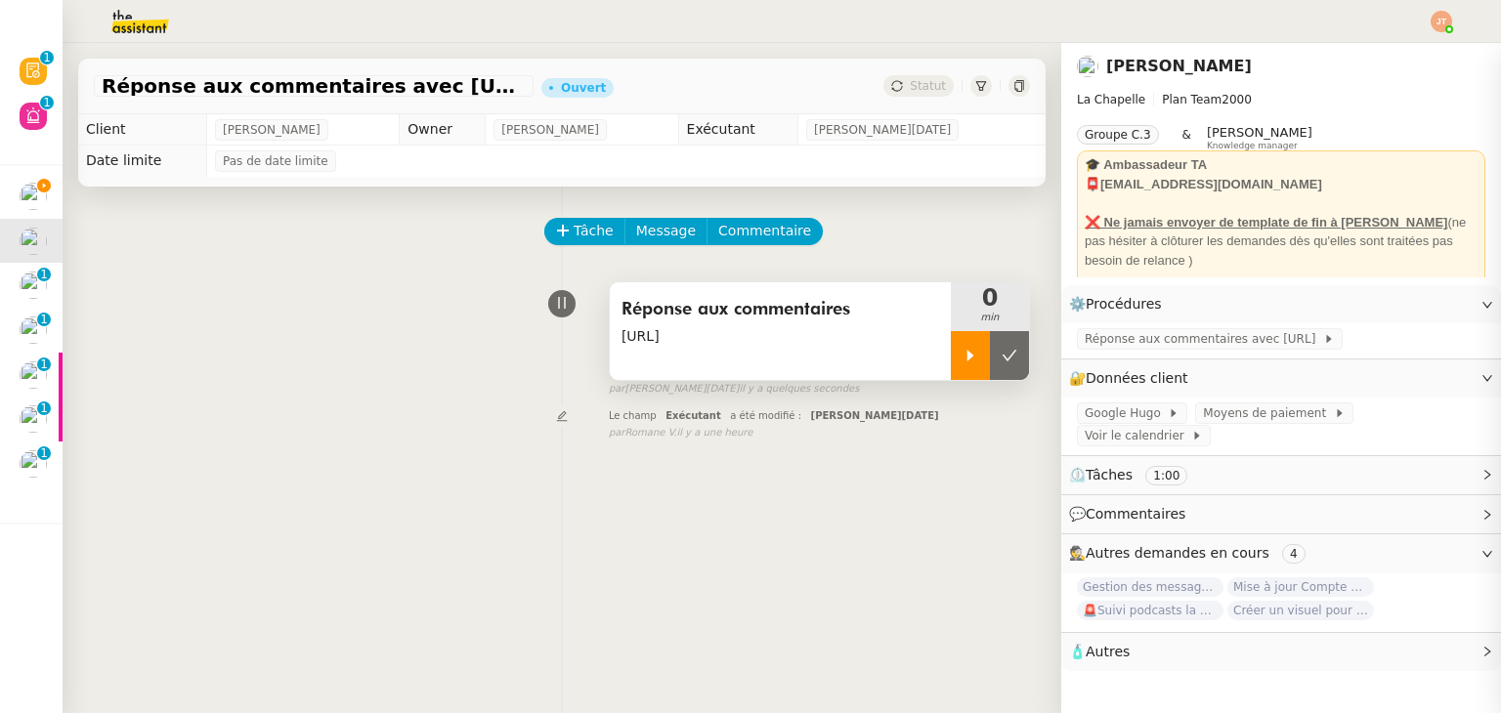
click at [951, 347] on div at bounding box center [970, 355] width 39 height 49
click at [1143, 349] on span "Réponse aux commentaires avec [URL]" at bounding box center [1204, 339] width 238 height 20
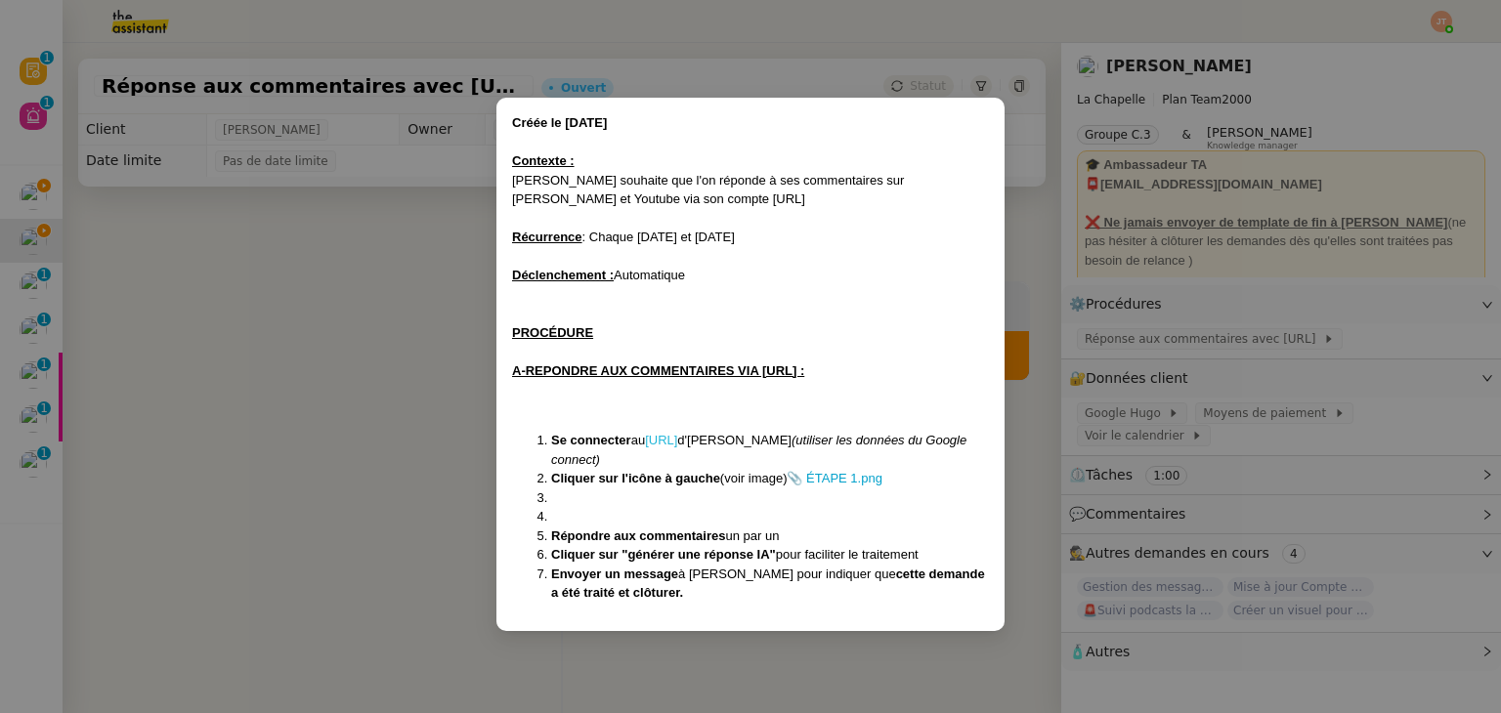
click at [677, 438] on link "[URL]" at bounding box center [661, 440] width 32 height 15
click at [452, 411] on nz-modal-container "Créée le [DATE] Contexte : [PERSON_NAME] souhaite que l'on réponde à ses commen…" at bounding box center [750, 356] width 1501 height 713
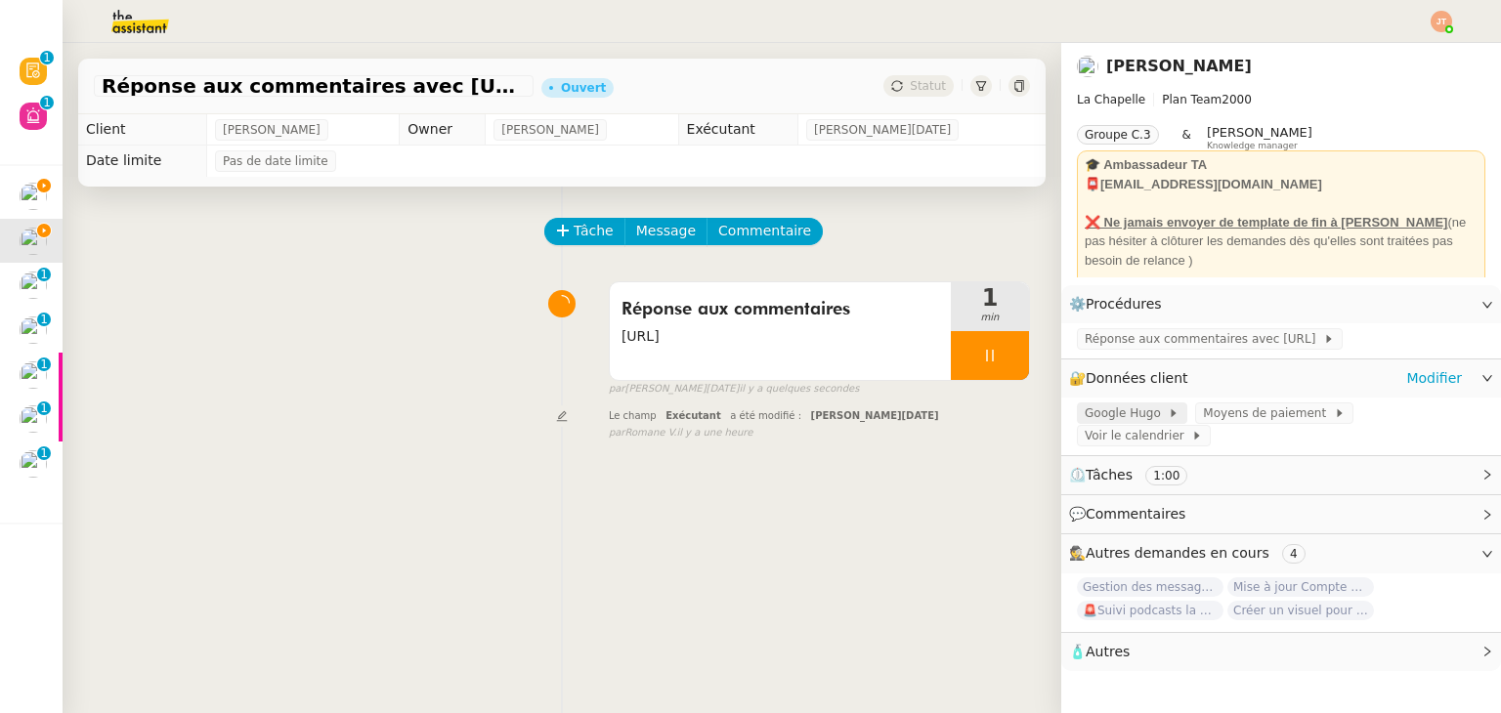
click at [1142, 423] on span "Google Hugo" at bounding box center [1126, 414] width 83 height 20
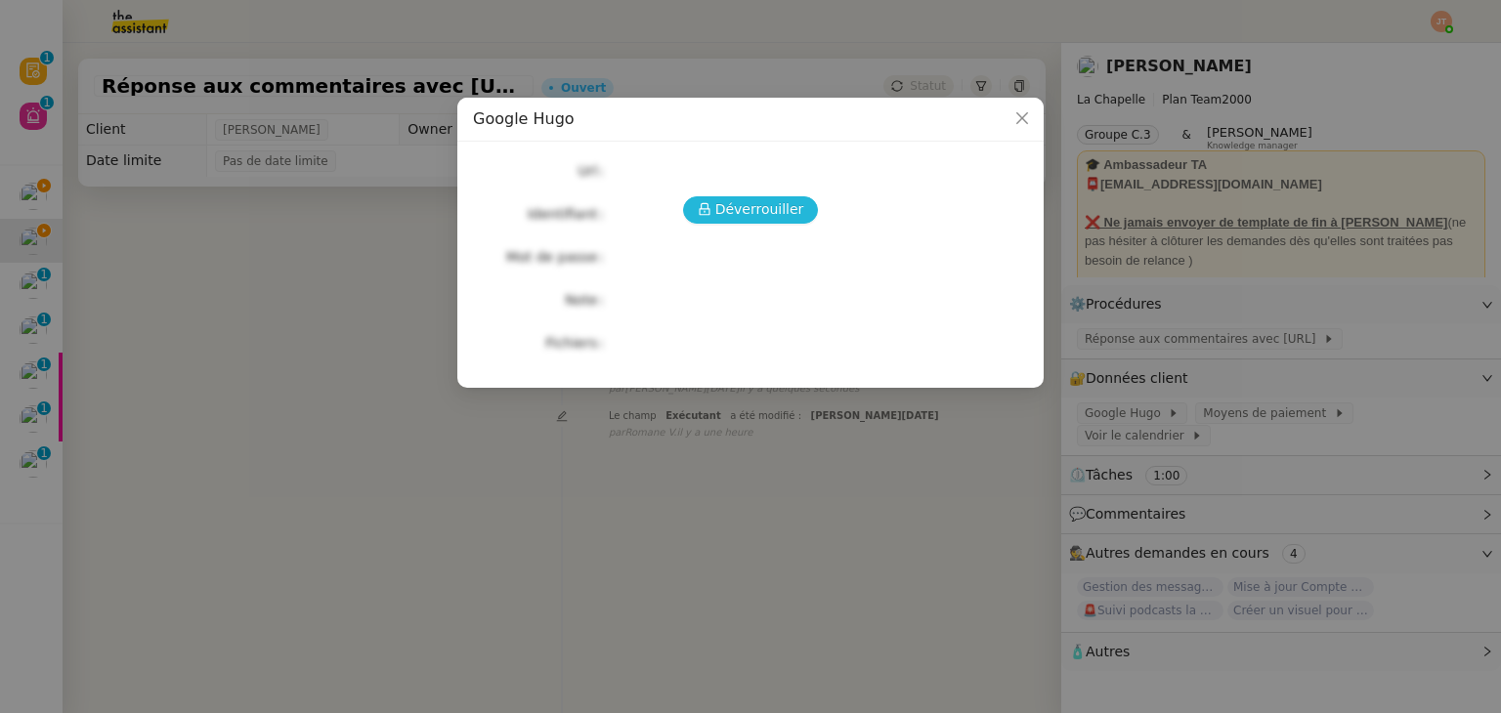
click at [723, 218] on span "Déverrouiller" at bounding box center [759, 209] width 89 height 22
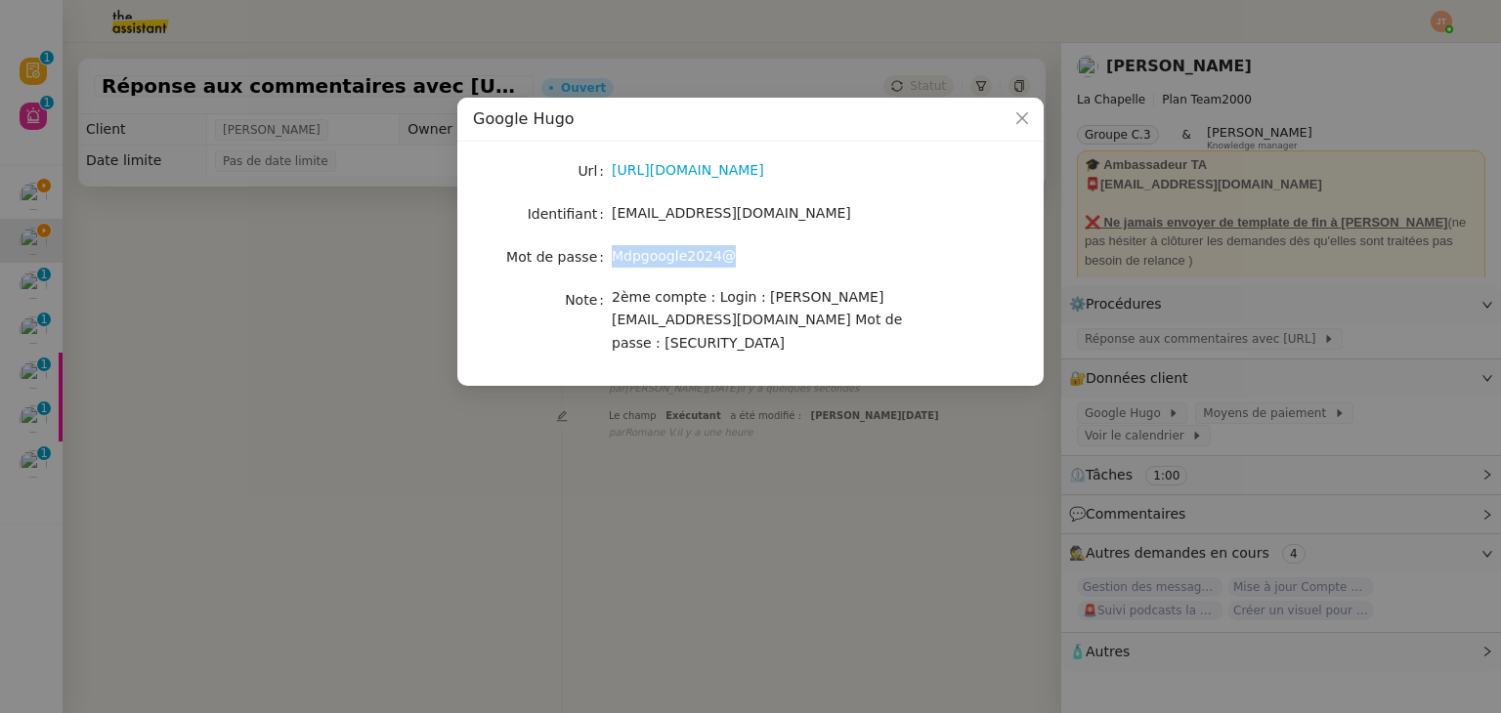
drag, startPoint x: 734, startPoint y: 255, endPoint x: 615, endPoint y: 261, distance: 119.3
click at [615, 261] on div "Mdpgoogle2024@" at bounding box center [773, 256] width 323 height 22
copy span "Mdpgoogle2024@"
click at [392, 364] on nz-modal-container "Google [PERSON_NAME] [URL][DOMAIN_NAME] Identifiant [EMAIL_ADDRESS][DOMAIN_NAME…" at bounding box center [750, 356] width 1501 height 713
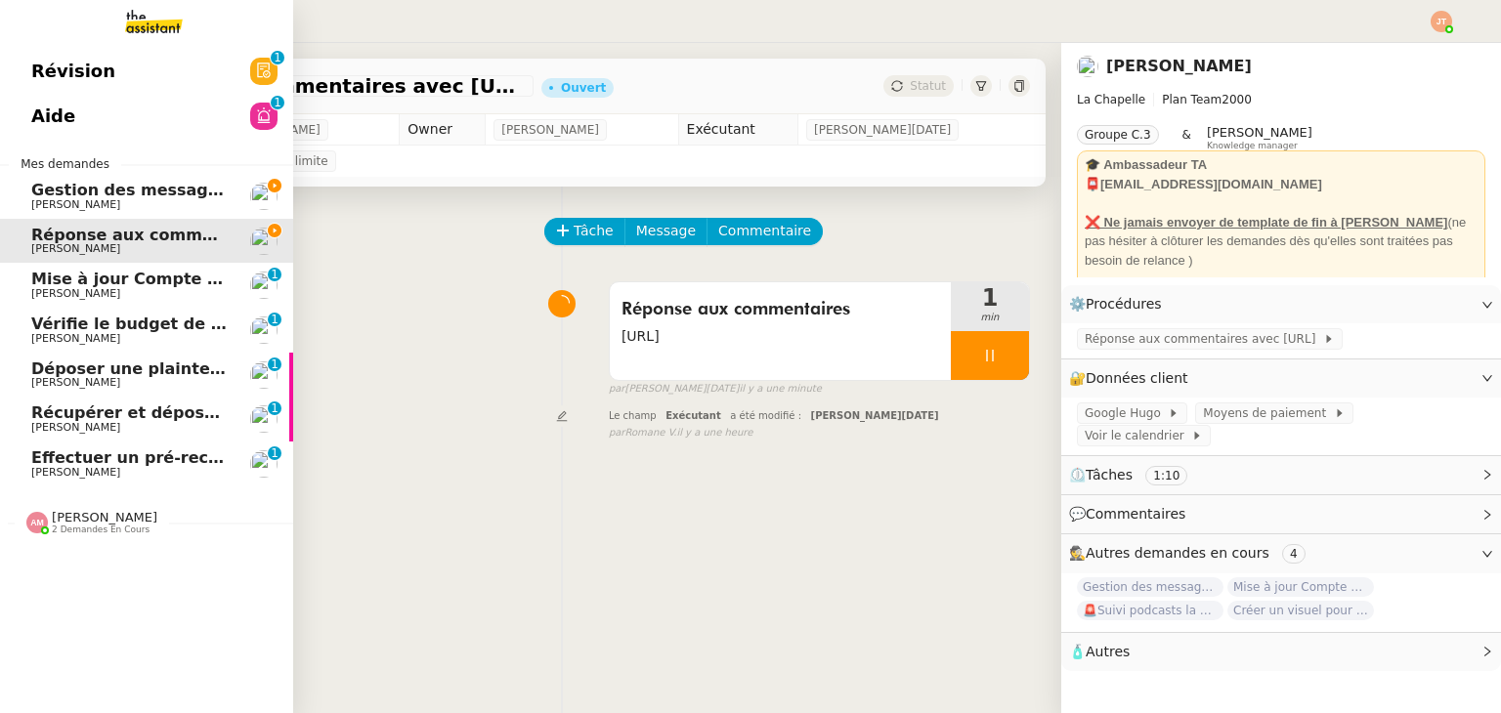
click at [153, 286] on span "Mise à jour Compte Freezbee - [DATE]" at bounding box center [197, 279] width 333 height 19
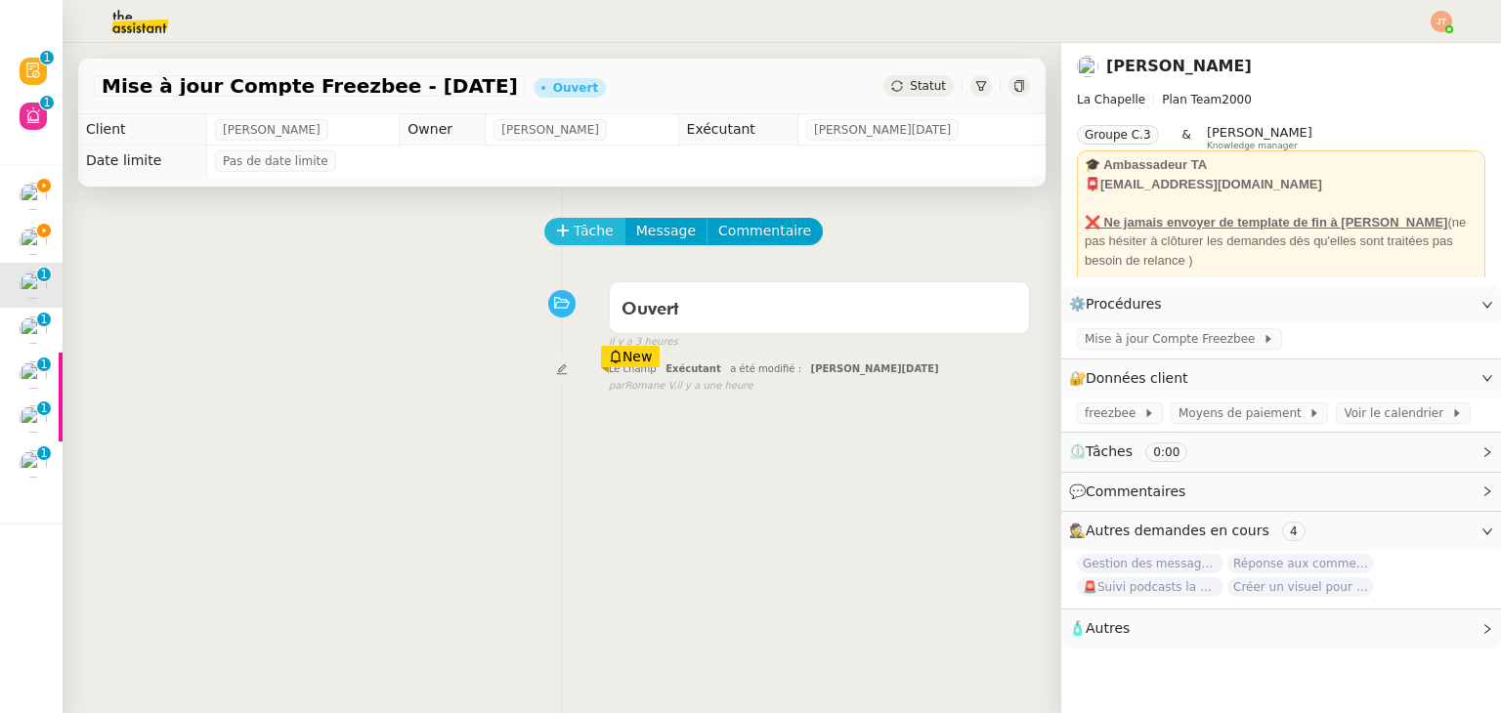
click at [574, 240] on span "Tâche" at bounding box center [594, 231] width 40 height 22
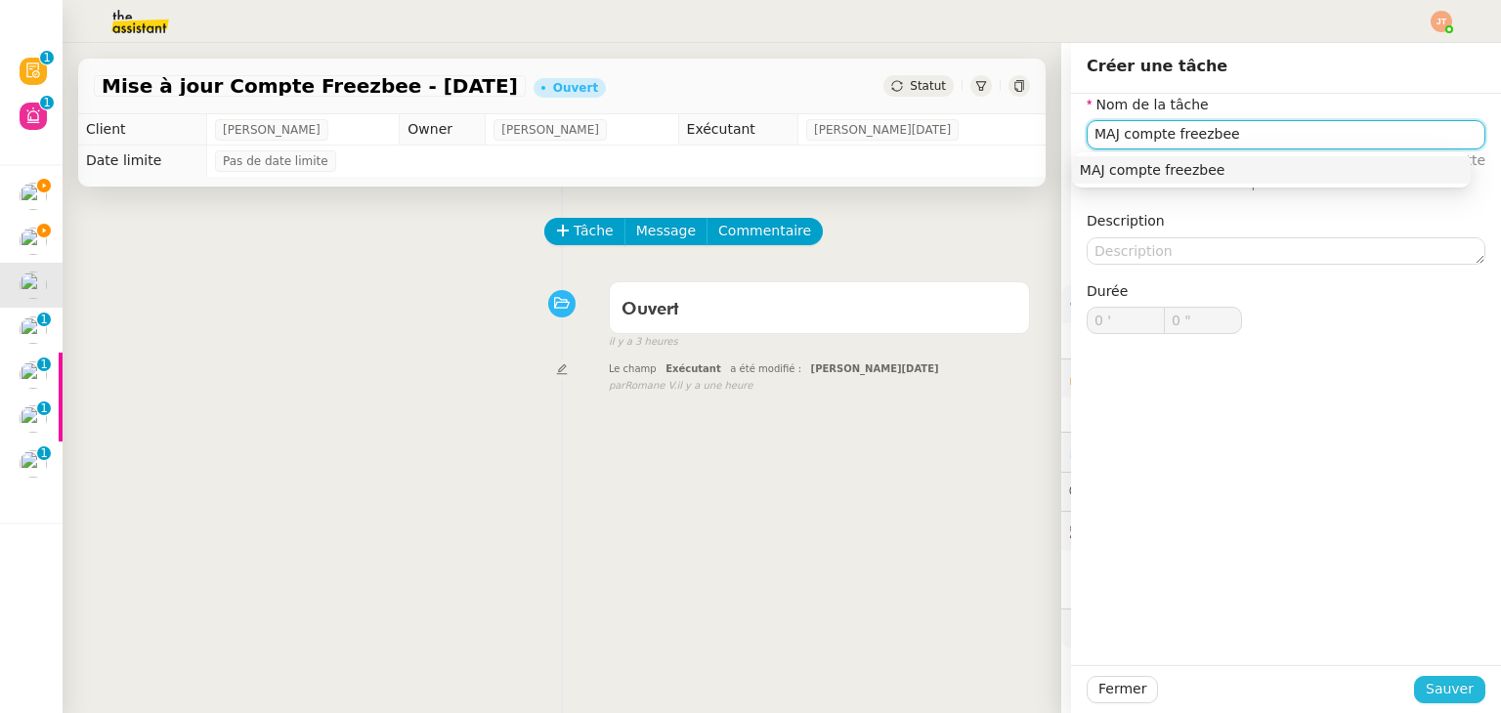
type input "MAJ compte freezbee"
click at [1431, 688] on span "Sauver" at bounding box center [1450, 689] width 48 height 22
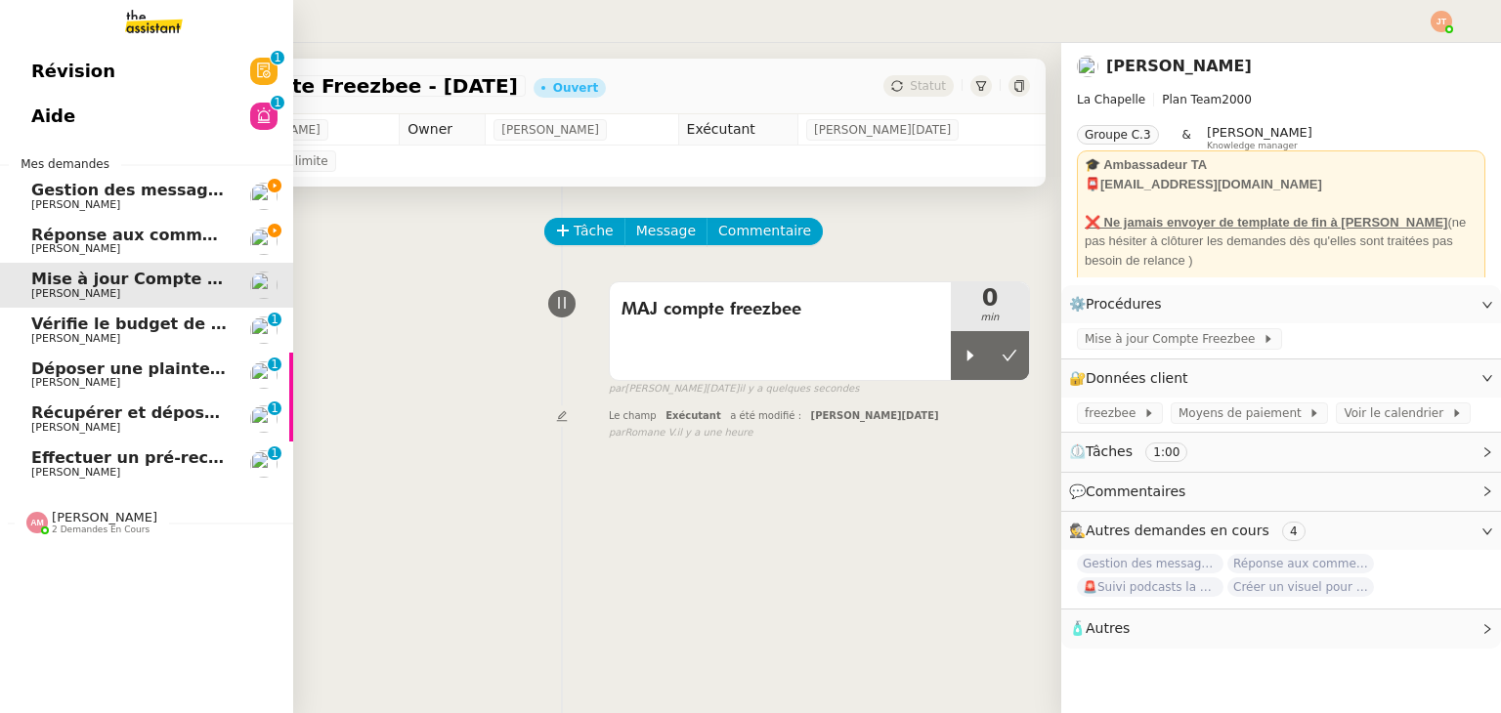
click at [90, 328] on span "Vérifie le budget de l'alternante" at bounding box center [172, 324] width 282 height 19
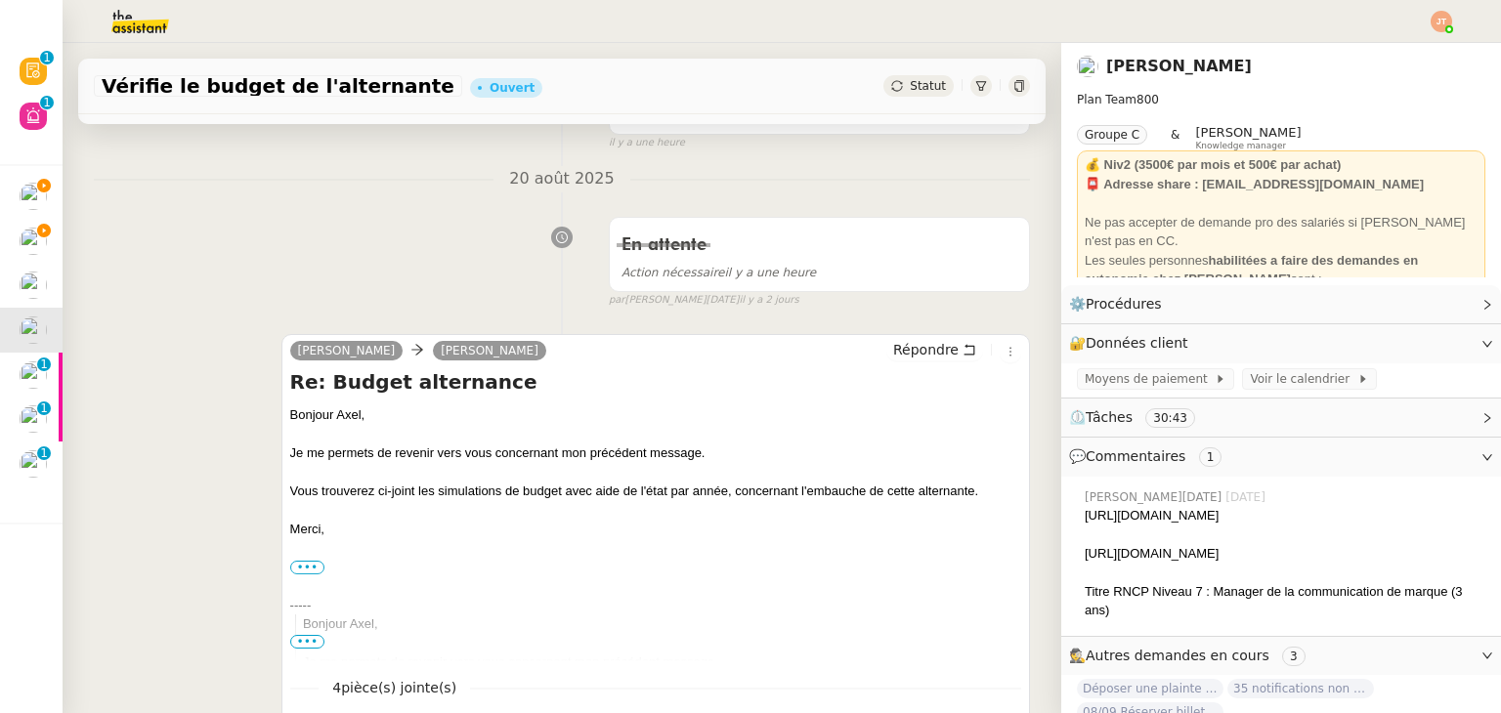
scroll to position [195, 0]
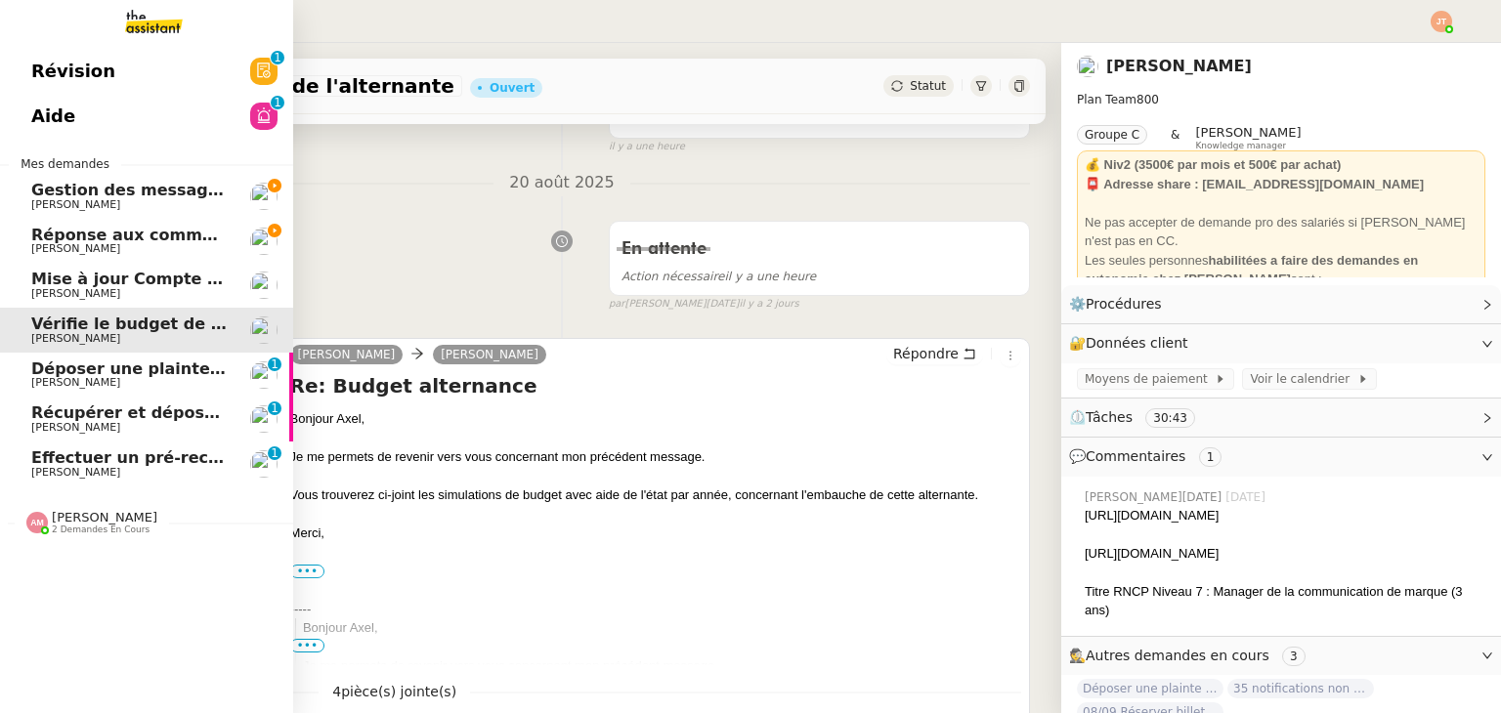
click at [105, 380] on span "[PERSON_NAME]" at bounding box center [75, 382] width 89 height 13
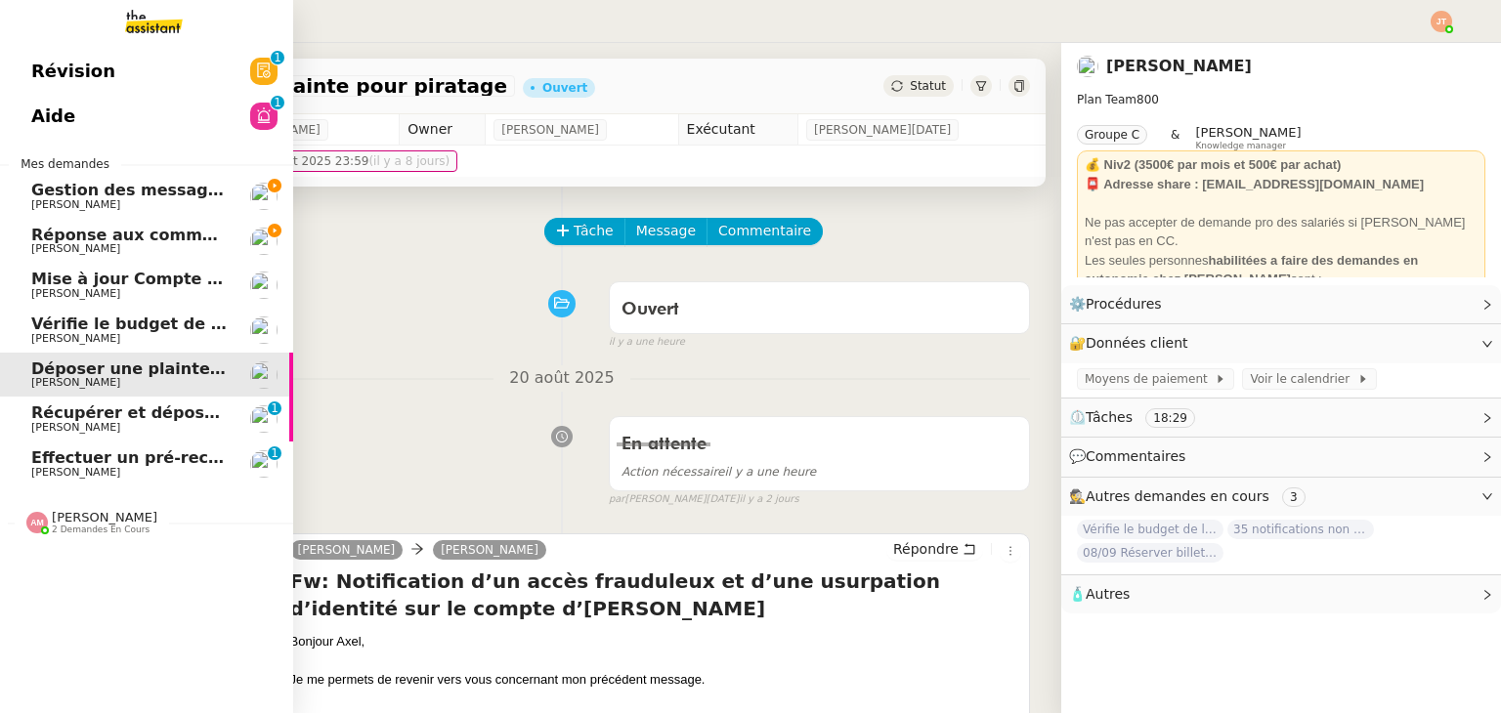
click at [197, 204] on span "[PERSON_NAME]" at bounding box center [129, 205] width 197 height 12
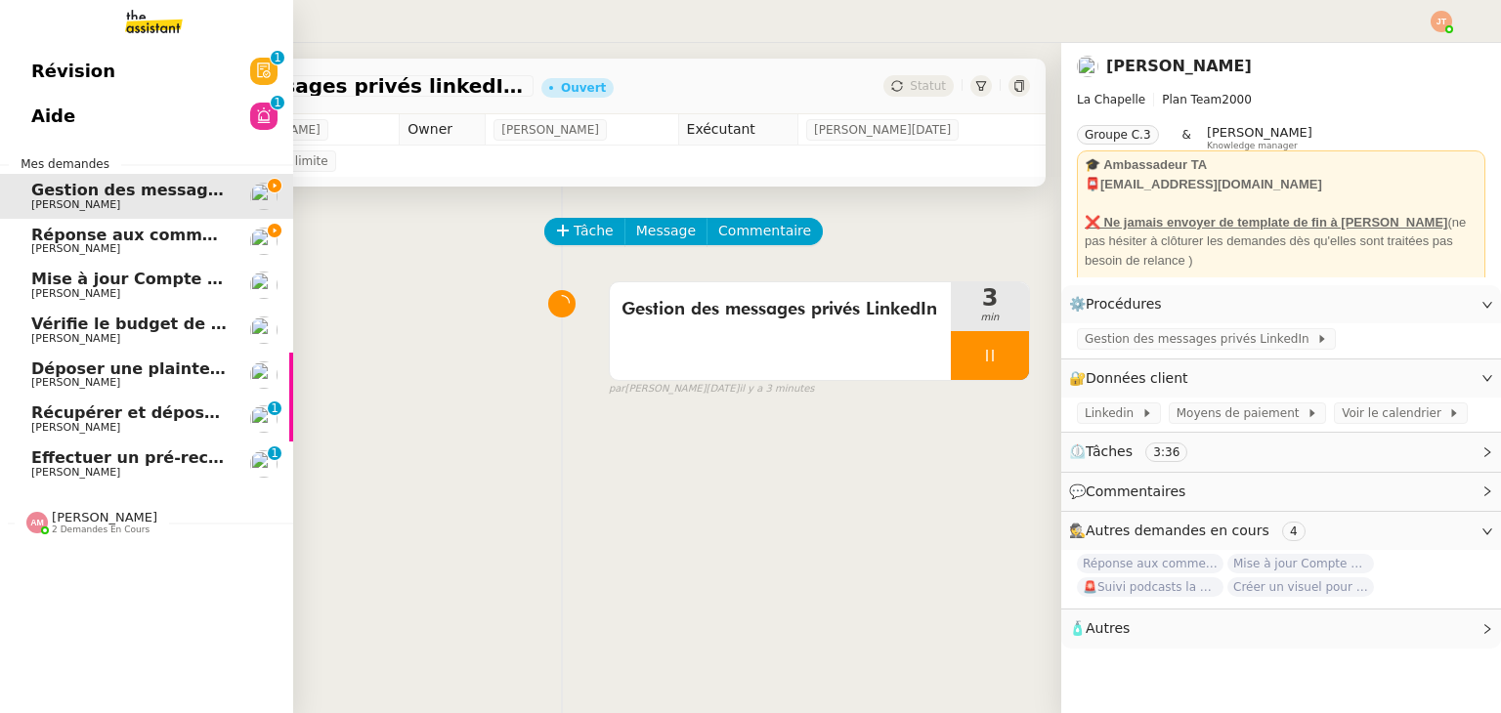
click at [155, 460] on span "Effectuer un pré-recrutement téléphonique" at bounding box center [221, 457] width 381 height 19
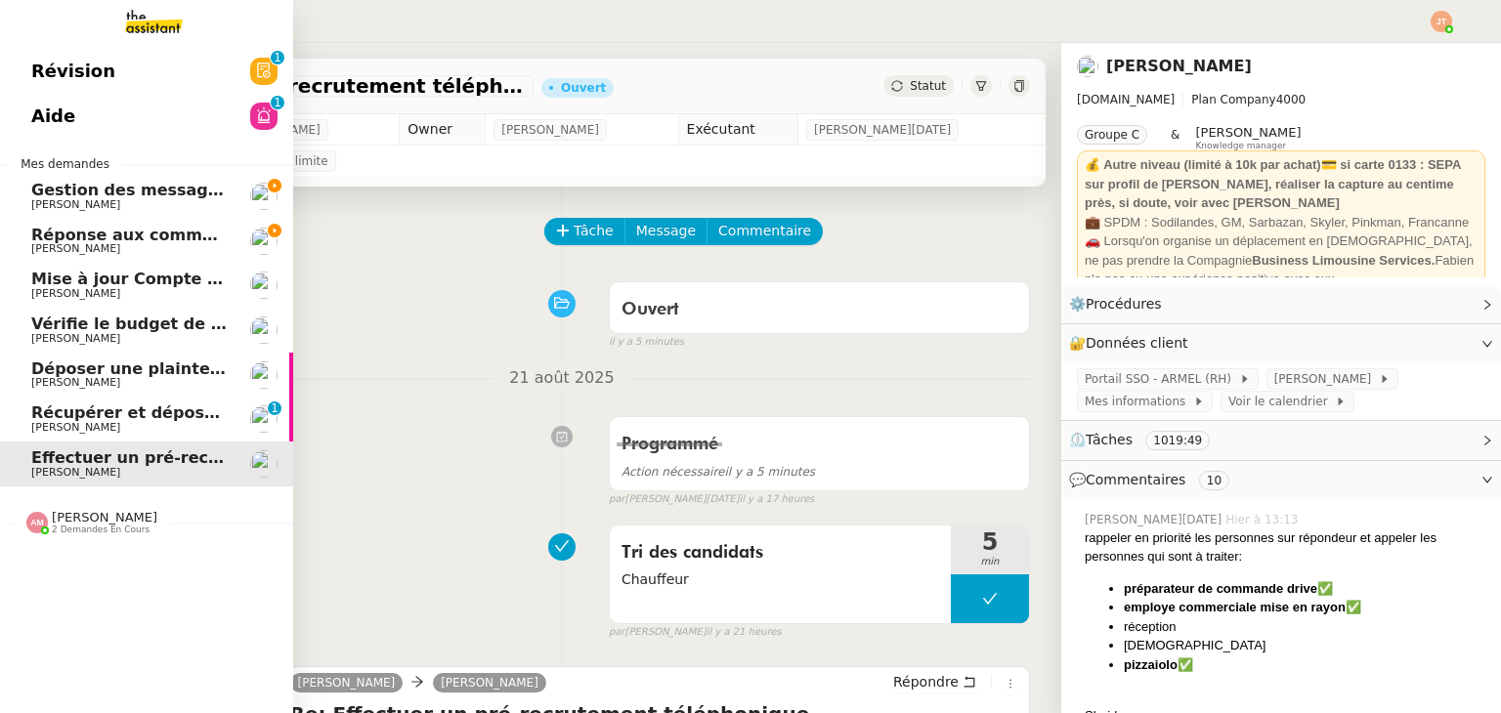
click at [118, 237] on span "Réponse aux commentaires avec [URL] - [DATE]" at bounding box center [241, 235] width 421 height 19
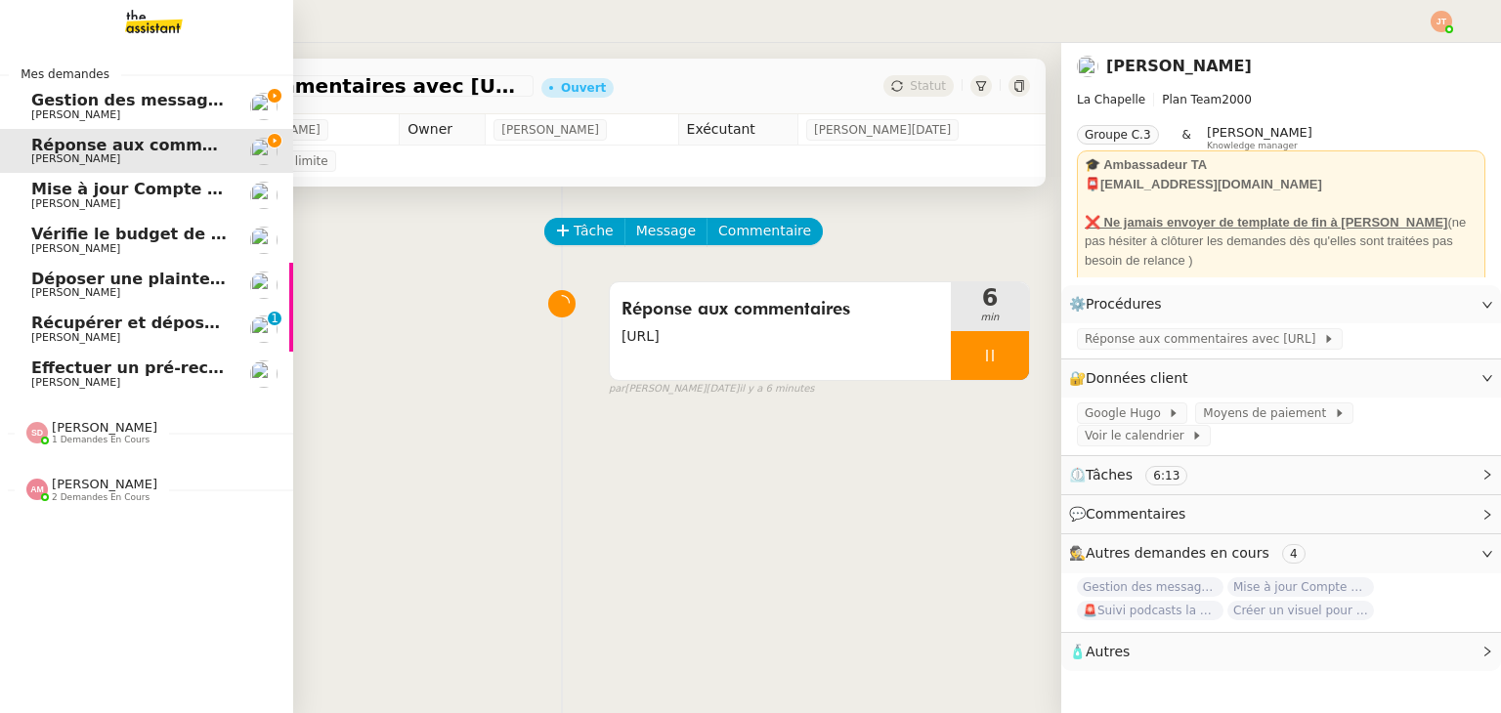
click at [130, 98] on span "Gestion des messages privés linkedIn - [DATE]" at bounding box center [235, 100] width 409 height 19
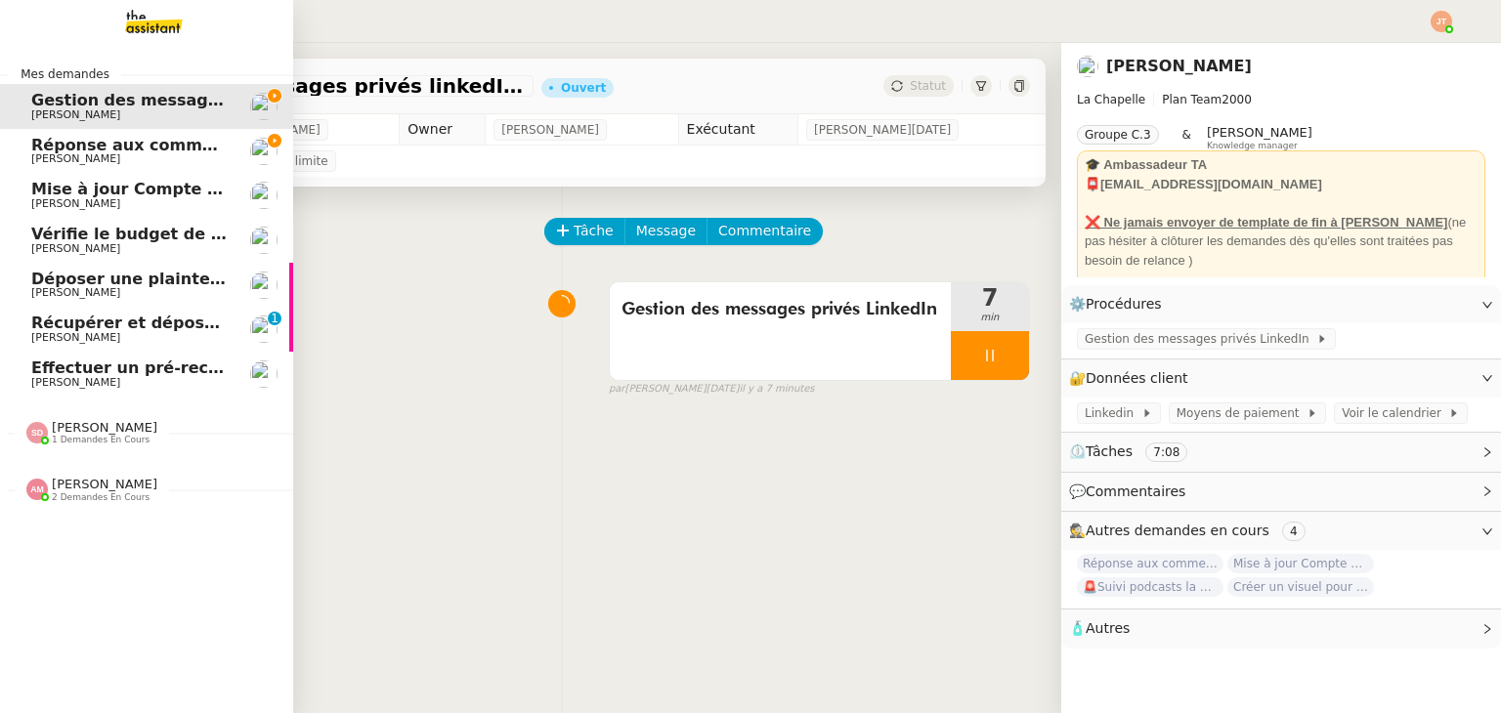
click at [125, 415] on span "[PERSON_NAME] 1 demandes en cours" at bounding box center [154, 425] width 293 height 41
click at [109, 493] on link ""Création d'étiquettes Smart green Execution (réponses)" a été modifié récemmen…" at bounding box center [146, 475] width 293 height 45
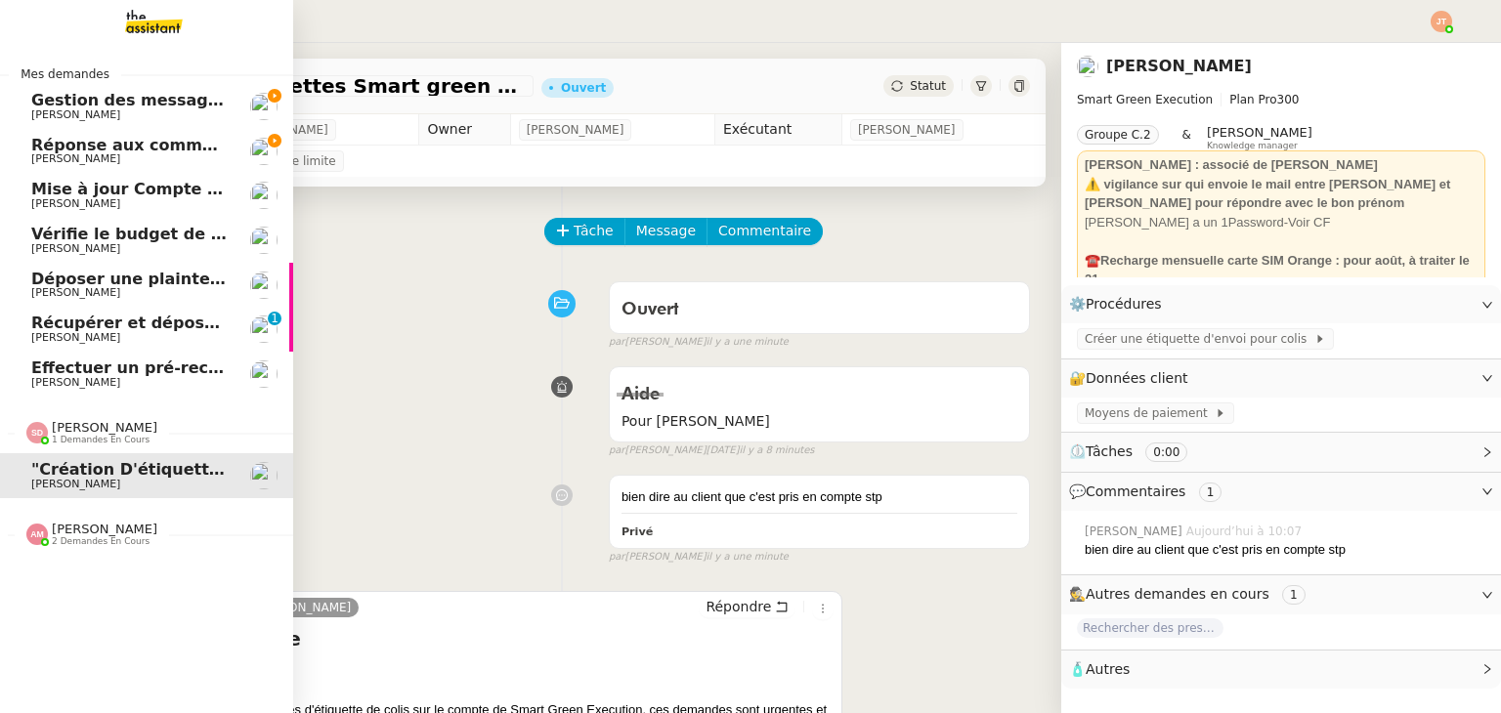
click at [102, 433] on span "[PERSON_NAME]" at bounding box center [105, 427] width 106 height 15
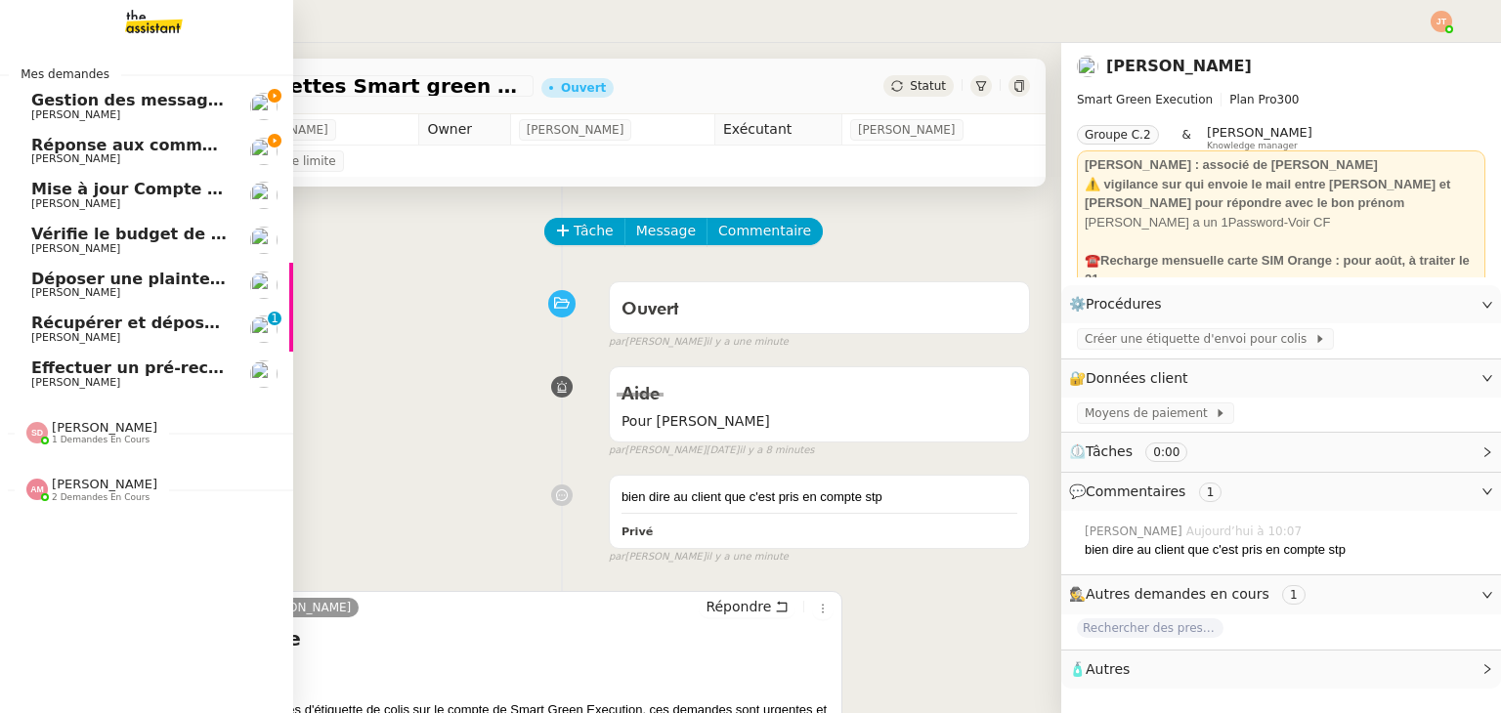
click at [109, 502] on span "2 demandes en cours" at bounding box center [101, 497] width 98 height 11
click at [116, 447] on div "[PERSON_NAME] 1 demandes en cours" at bounding box center [146, 425] width 293 height 57
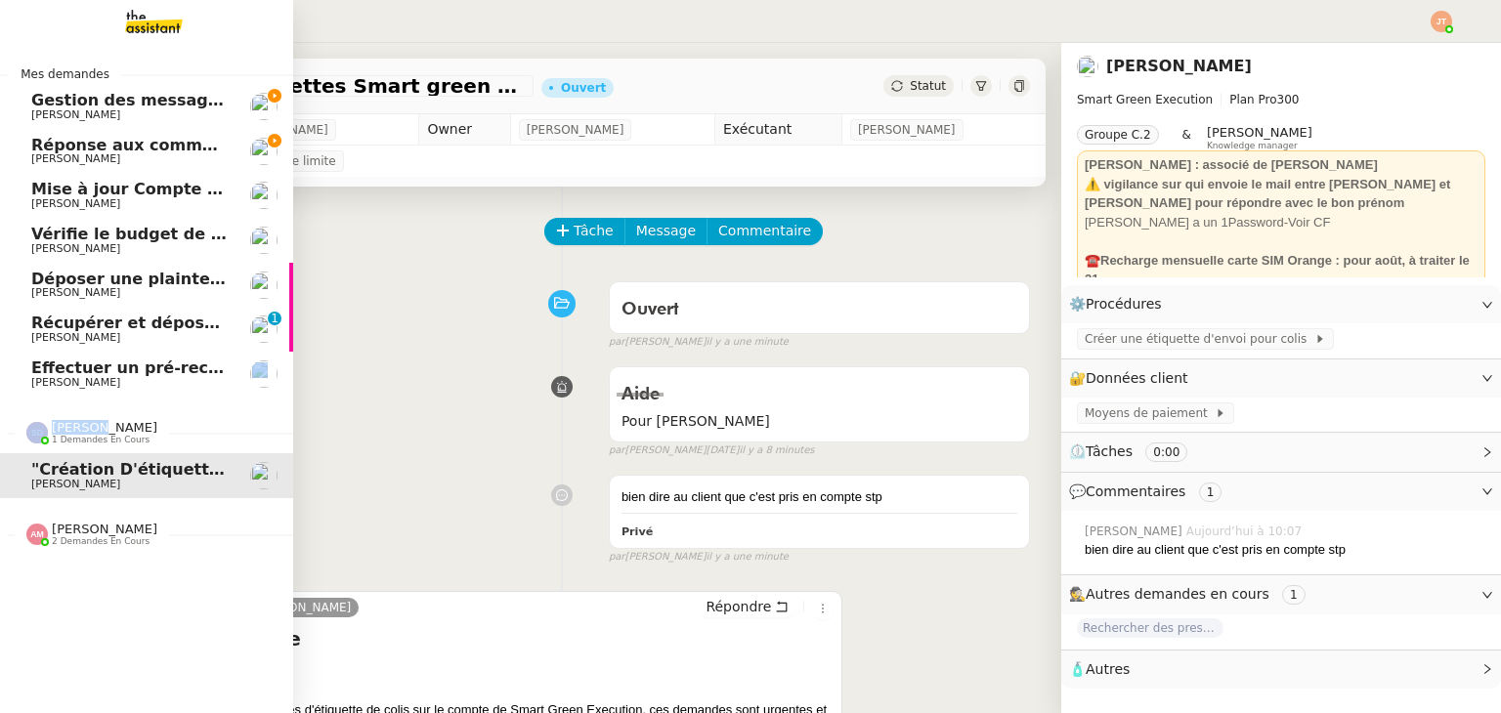
click at [116, 447] on div "[PERSON_NAME] 1 demandes en cours" at bounding box center [146, 425] width 293 height 57
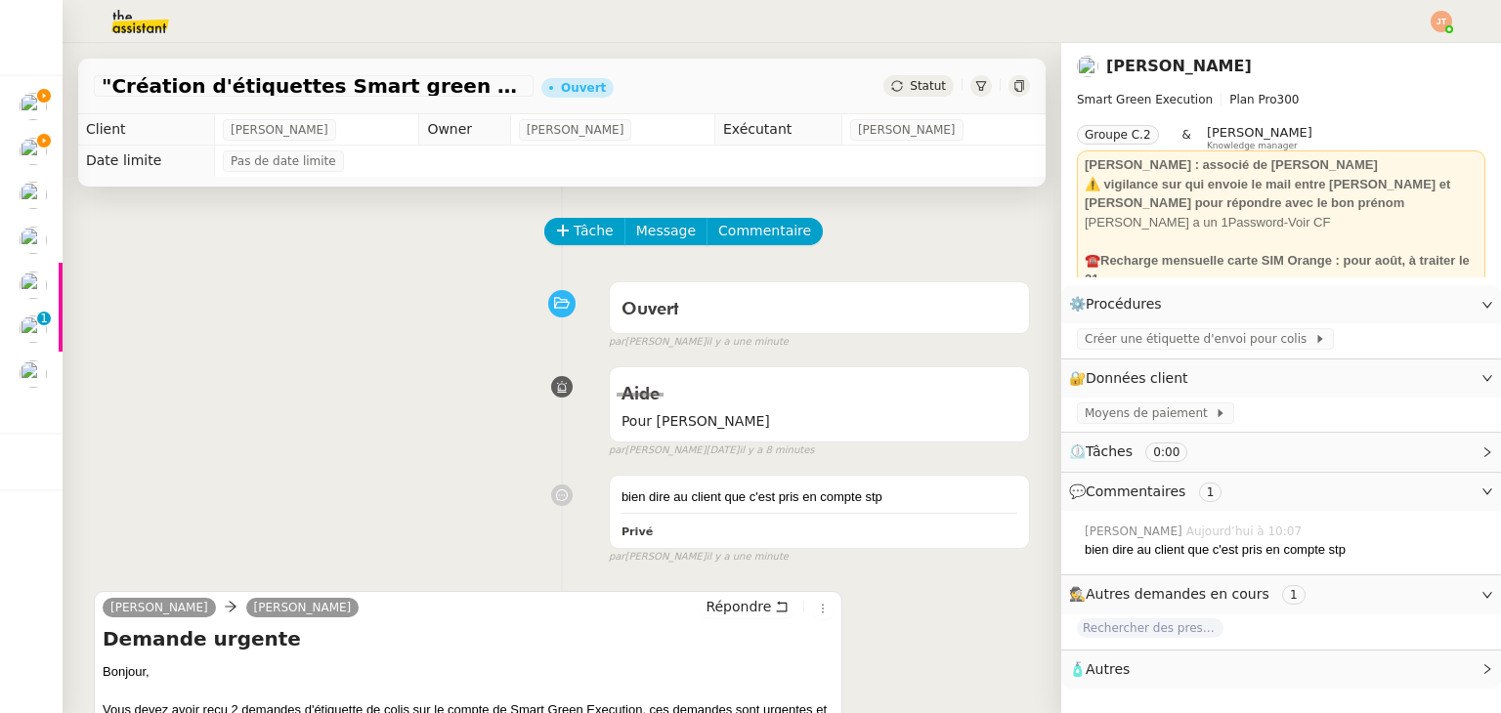
click at [367, 432] on div "Aide Pour Sheida false par [PERSON_NAME][DATE] il y a 8 minutes" at bounding box center [562, 408] width 936 height 101
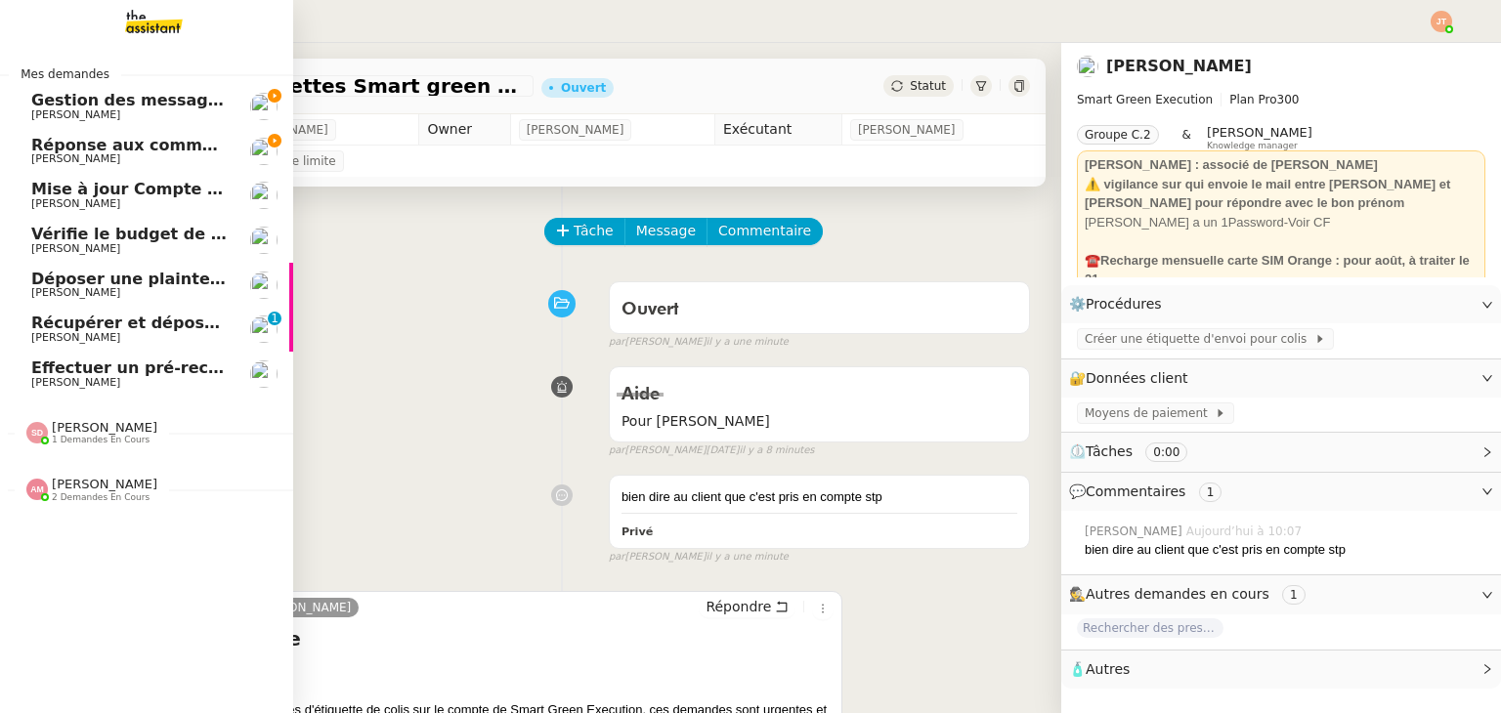
click at [172, 153] on span "[PERSON_NAME]" at bounding box center [129, 159] width 197 height 12
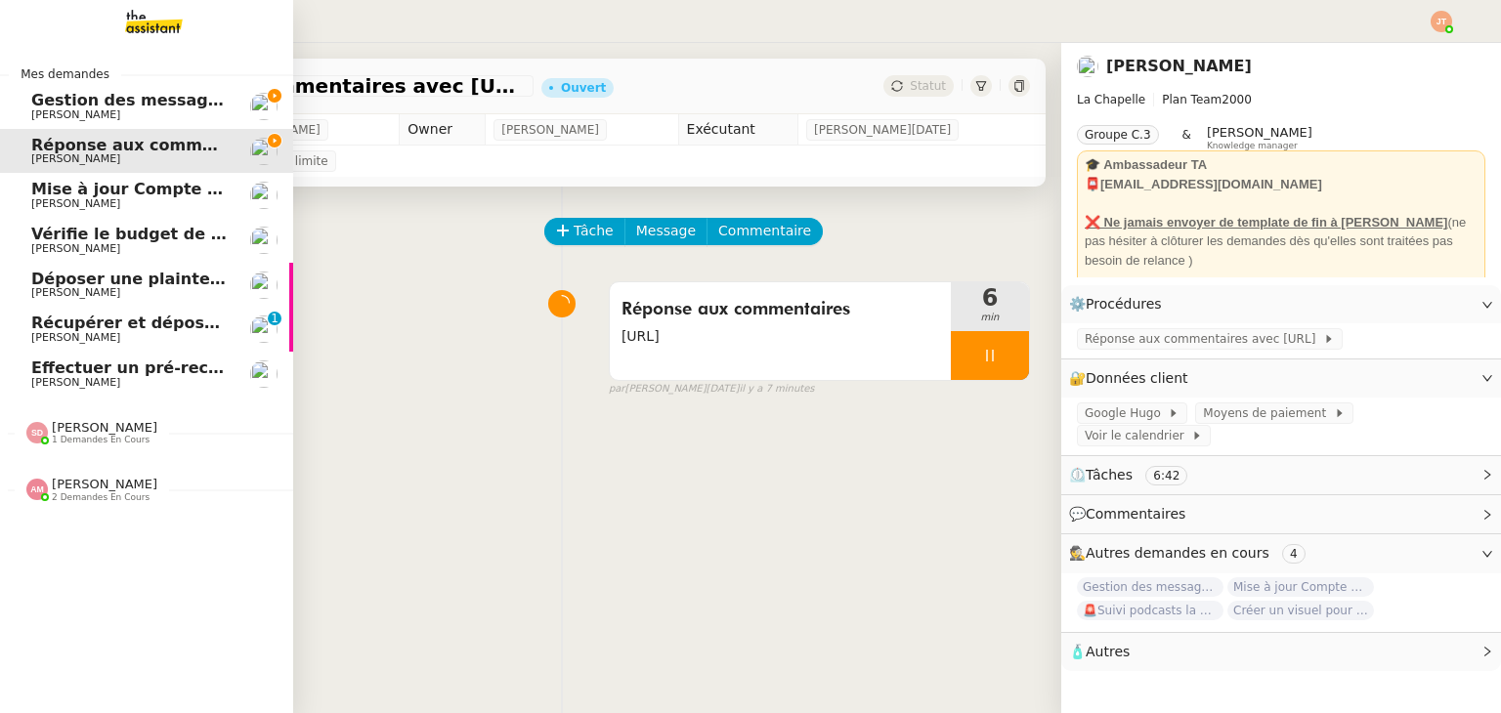
click at [172, 97] on span "Gestion des messages privés linkedIn - [DATE]" at bounding box center [235, 100] width 409 height 19
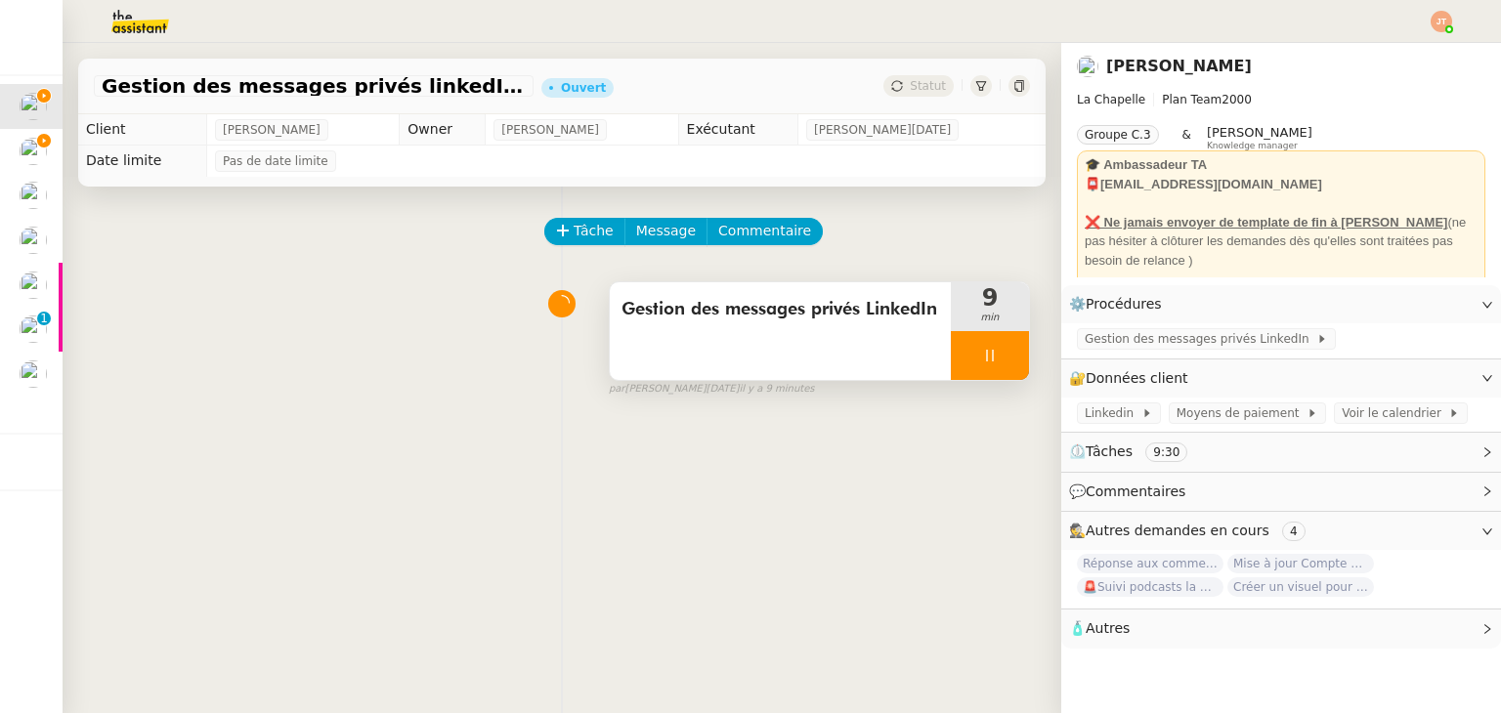
click at [951, 359] on div at bounding box center [990, 355] width 78 height 49
click at [916, 350] on div "Gestion des messages privés LinkedIn" at bounding box center [780, 331] width 341 height 98
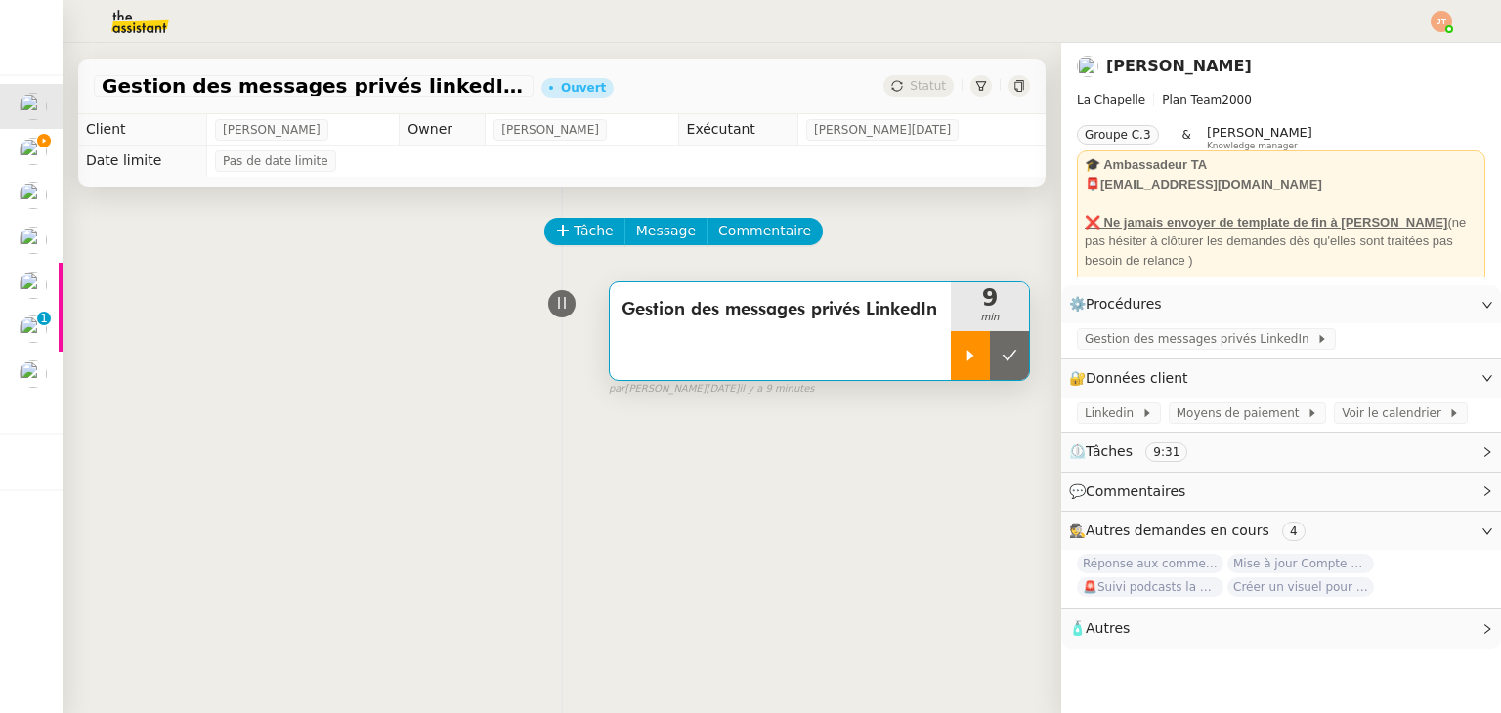
click at [951, 350] on div at bounding box center [970, 355] width 39 height 49
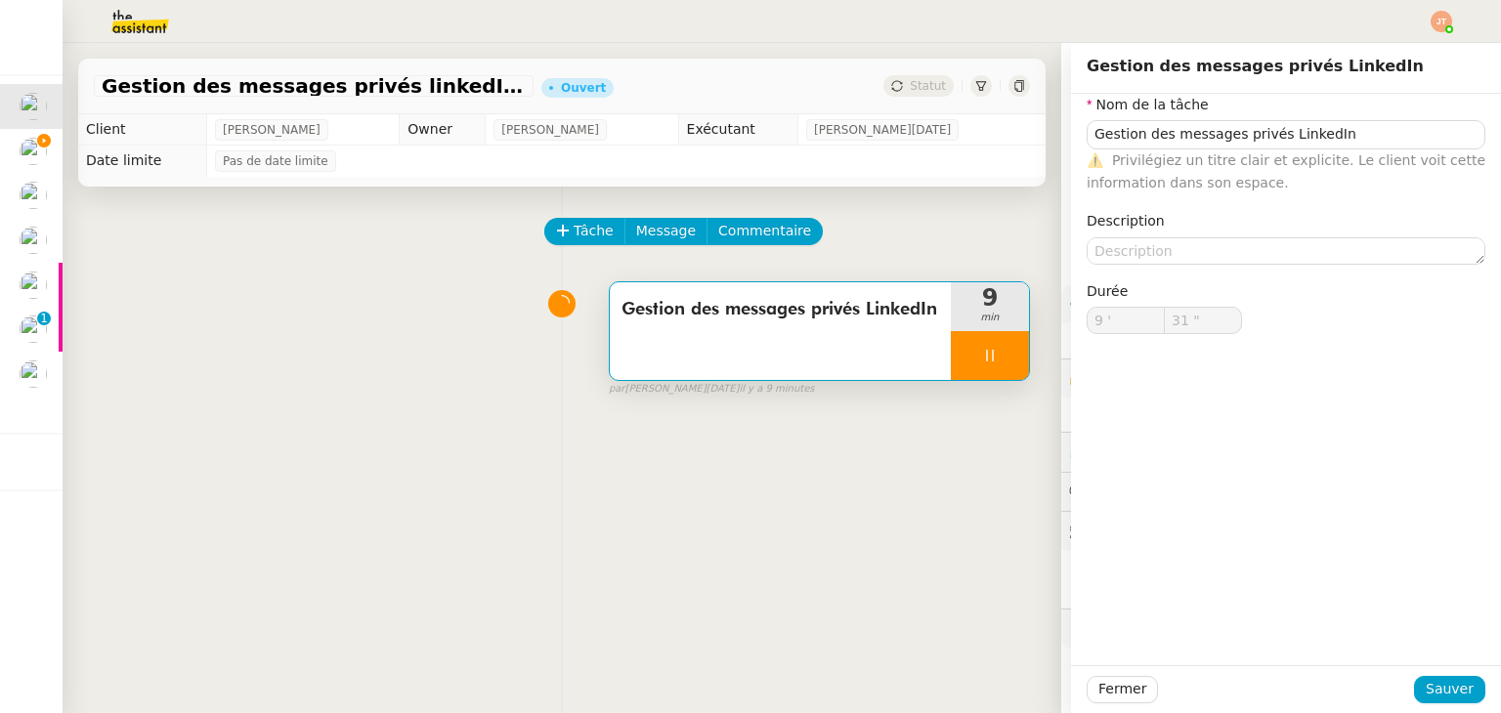
type input "Gestion des messages privés LinkedIn"
type input "9 '"
type input "31 ""
type input "Gestion des messages privés LinkedIn"
type input "9 '"
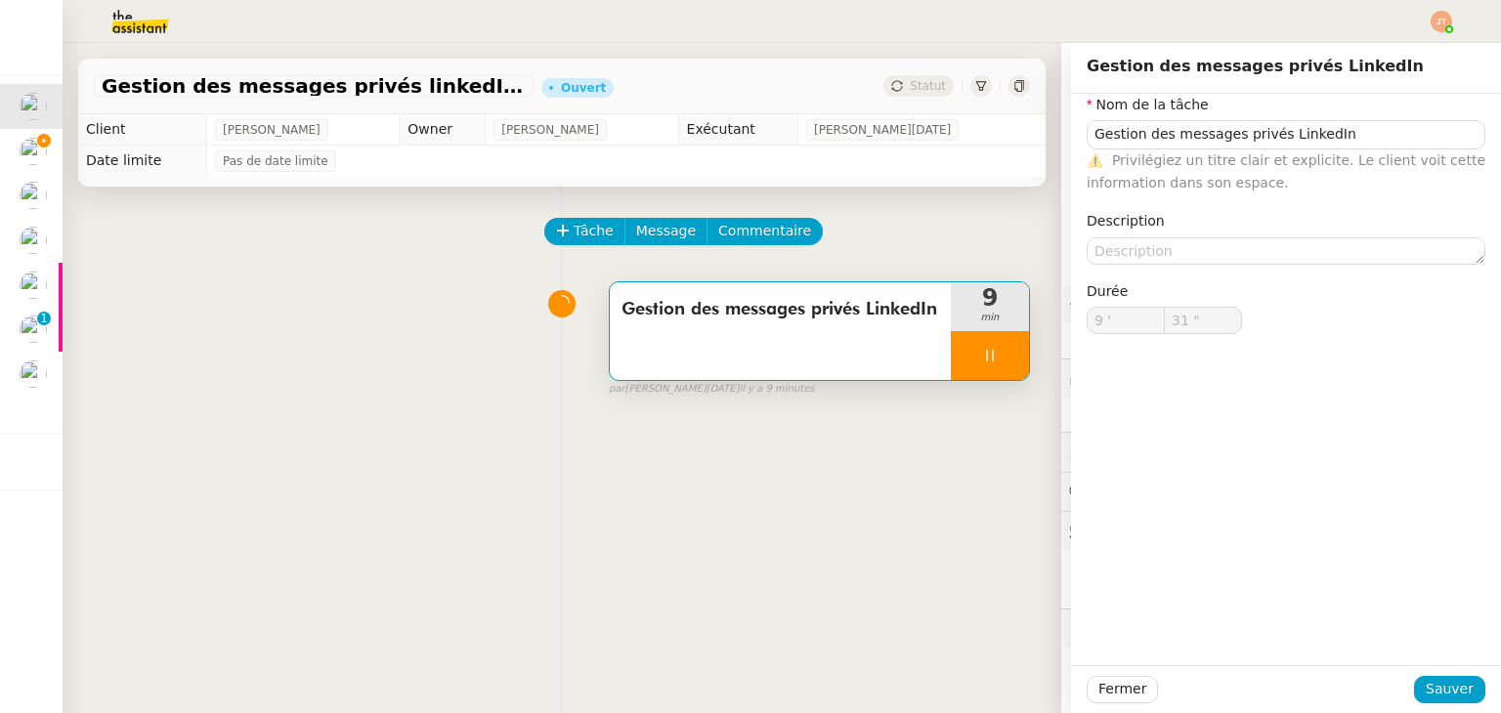
type input "31 ""
click at [410, 345] on div "Gestion des messages privés LinkedIn 9 min false par [PERSON_NAME][DATE]. il y …" at bounding box center [562, 335] width 936 height 125
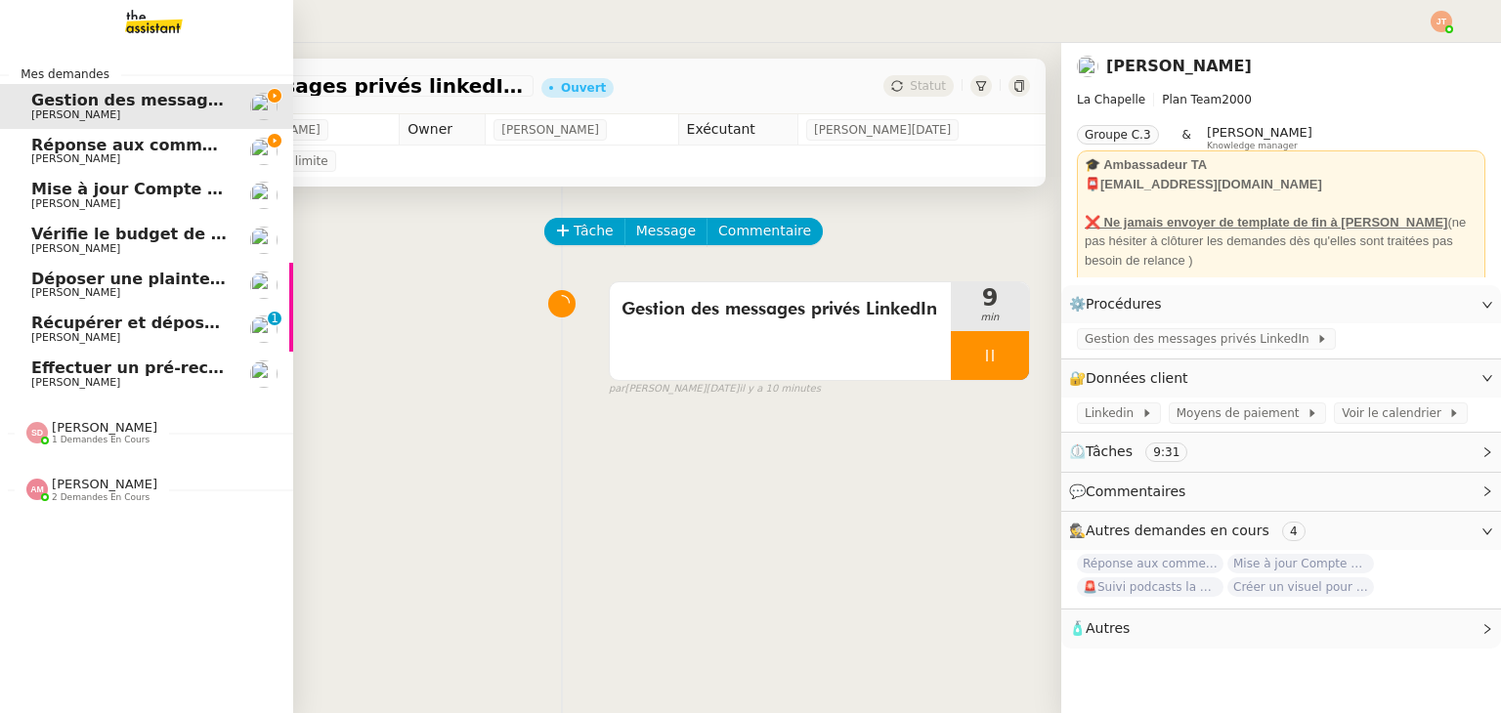
click at [73, 147] on span "Réponse aux commentaires avec [URL] - [DATE]" at bounding box center [241, 145] width 421 height 19
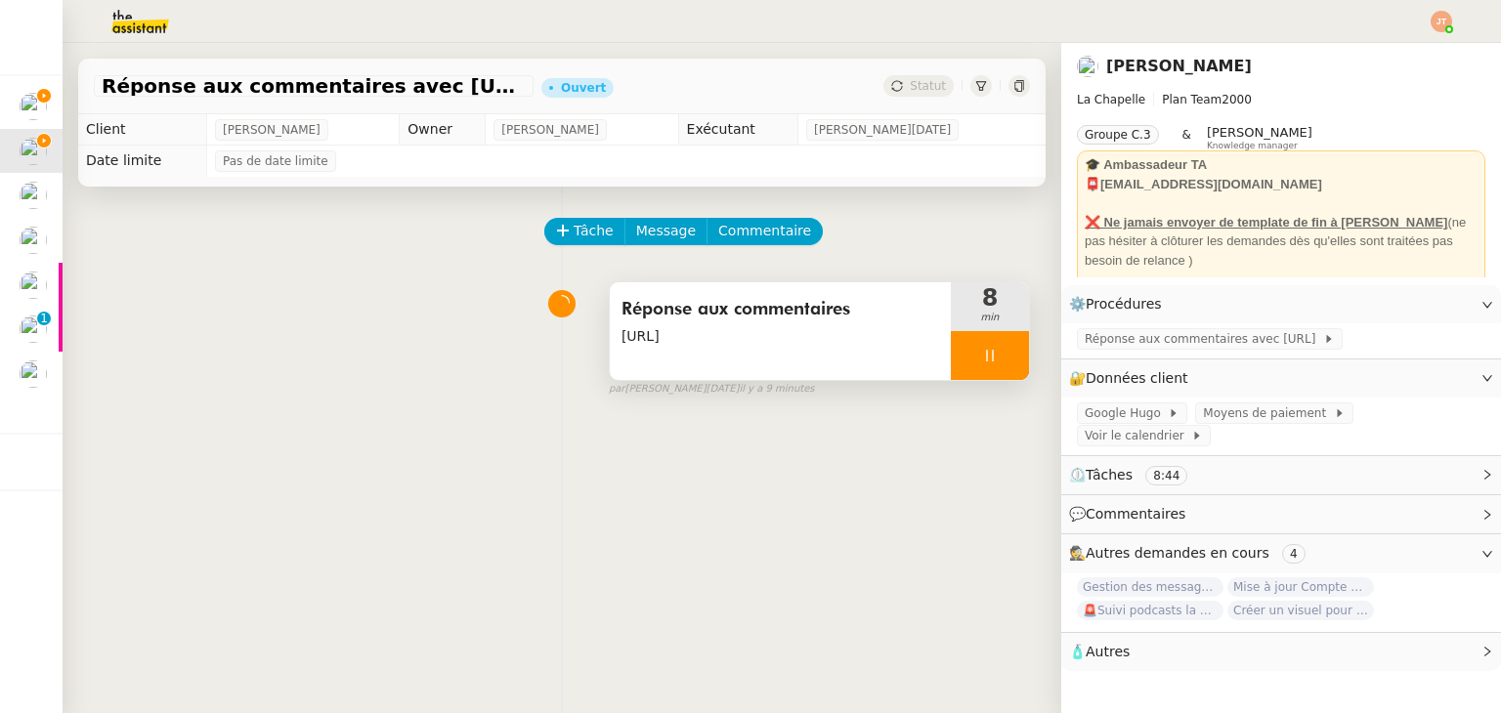
click at [977, 364] on div at bounding box center [990, 355] width 78 height 49
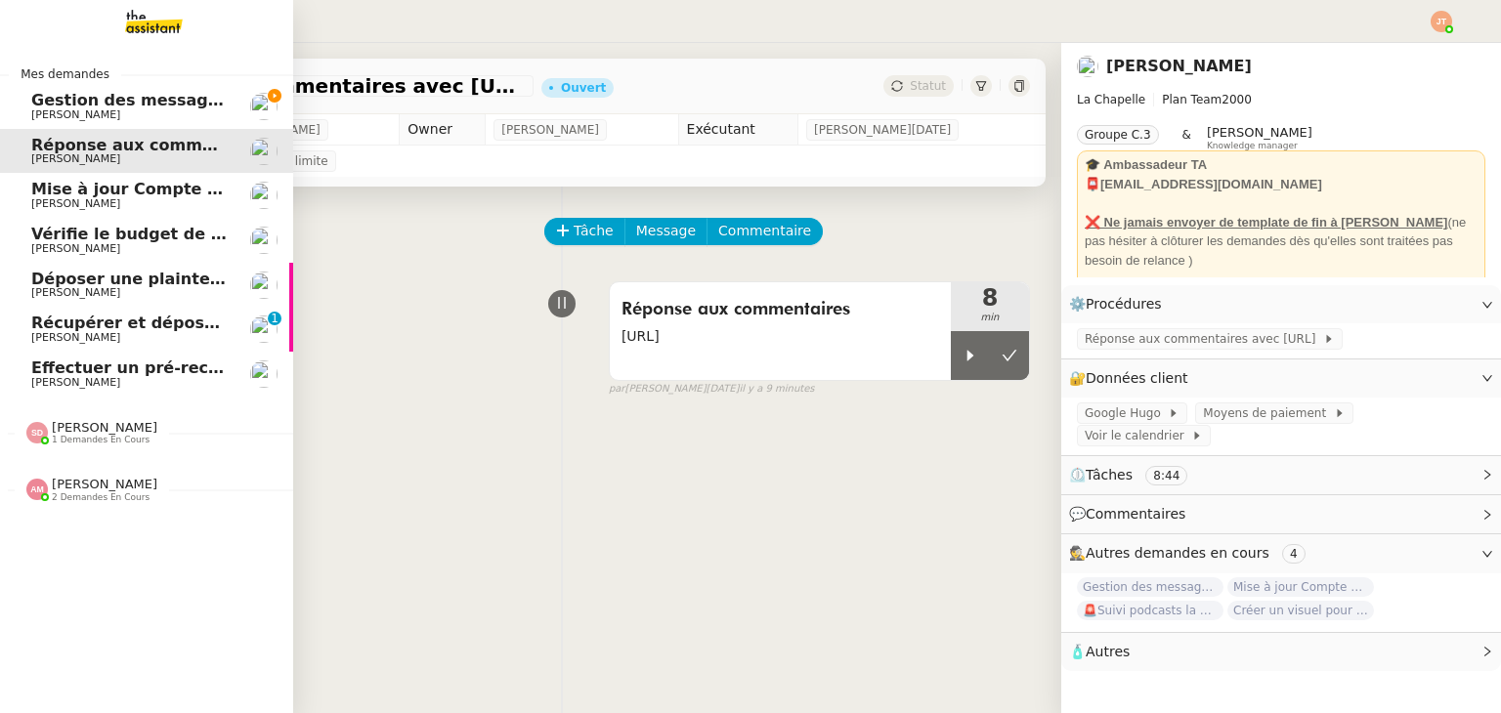
click at [134, 367] on span "Effectuer un pré-recrutement téléphonique" at bounding box center [221, 368] width 381 height 19
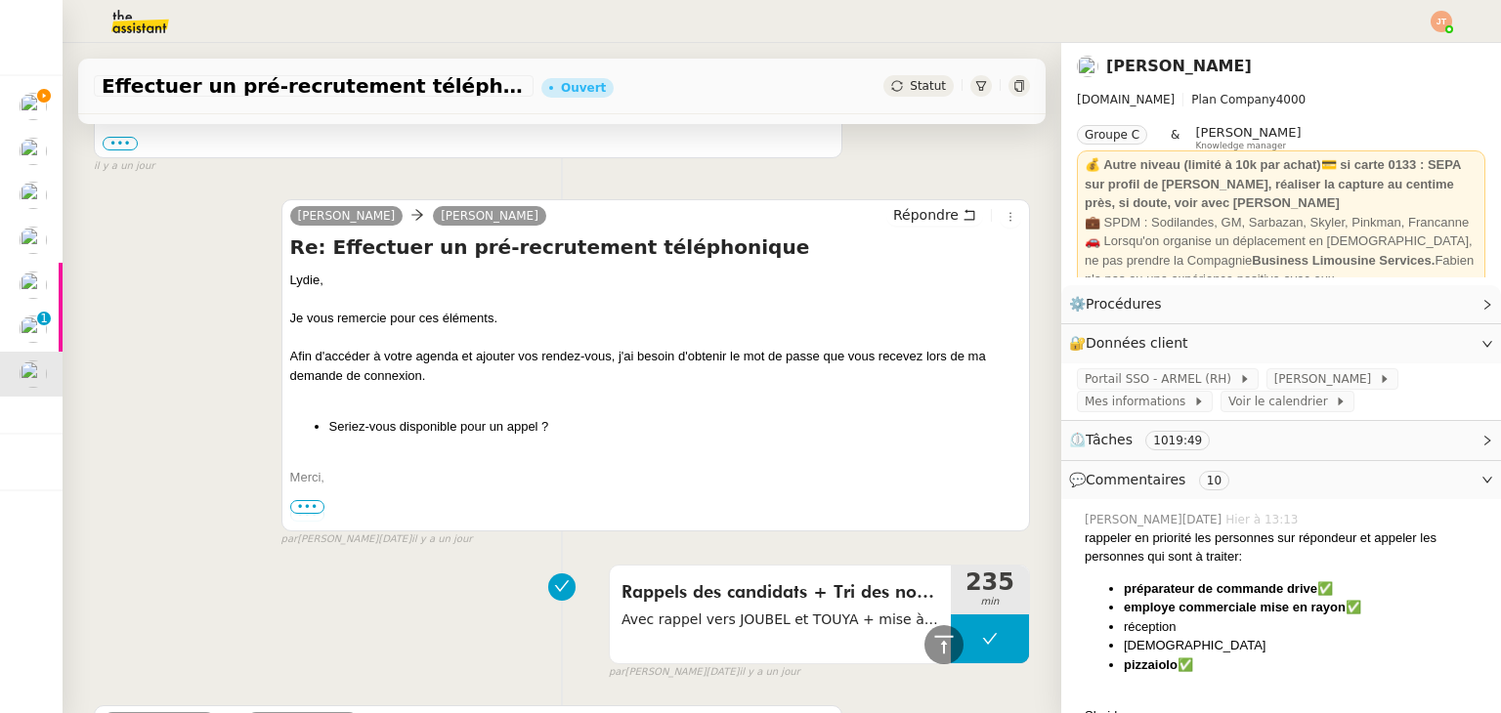
scroll to position [3322, 0]
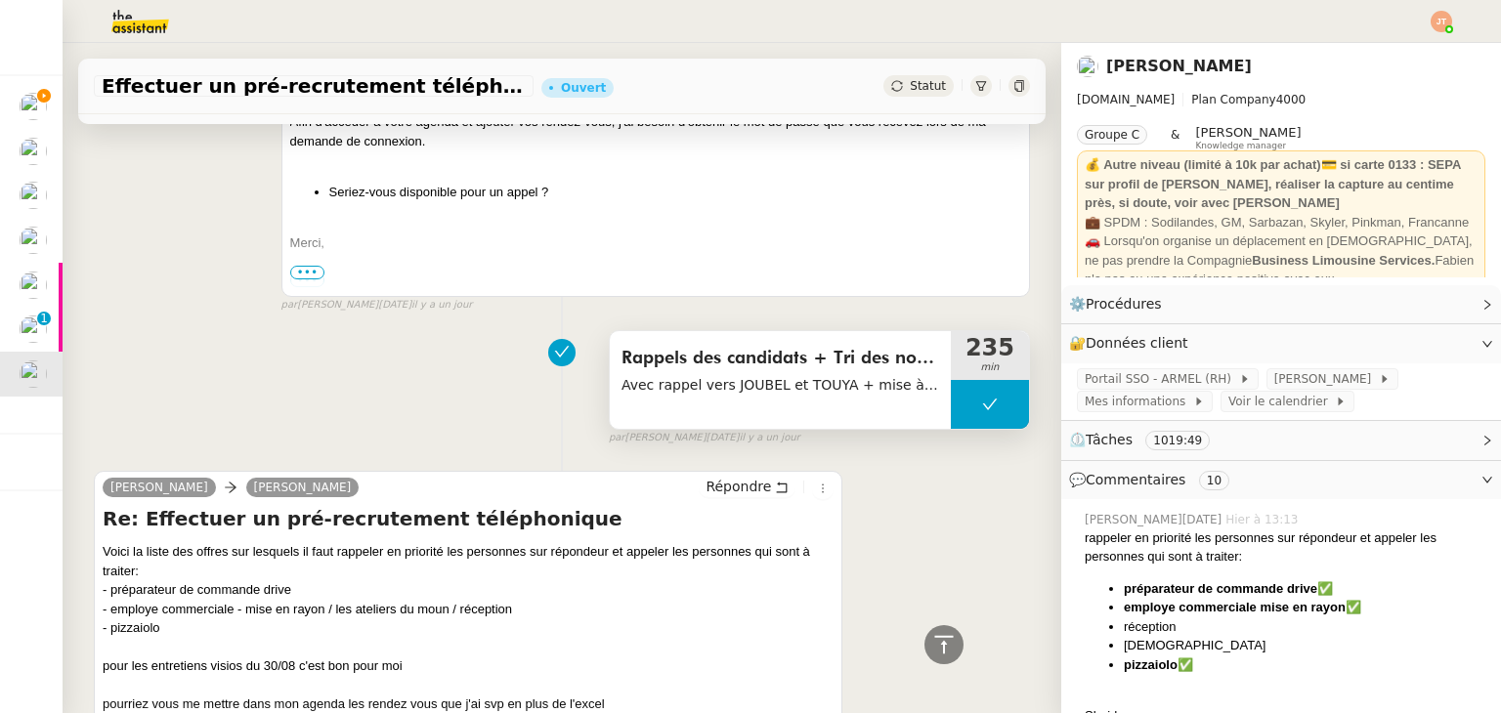
click at [649, 351] on span "Rappels des candidats + Tri des nouvelles candidatures" at bounding box center [780, 358] width 318 height 29
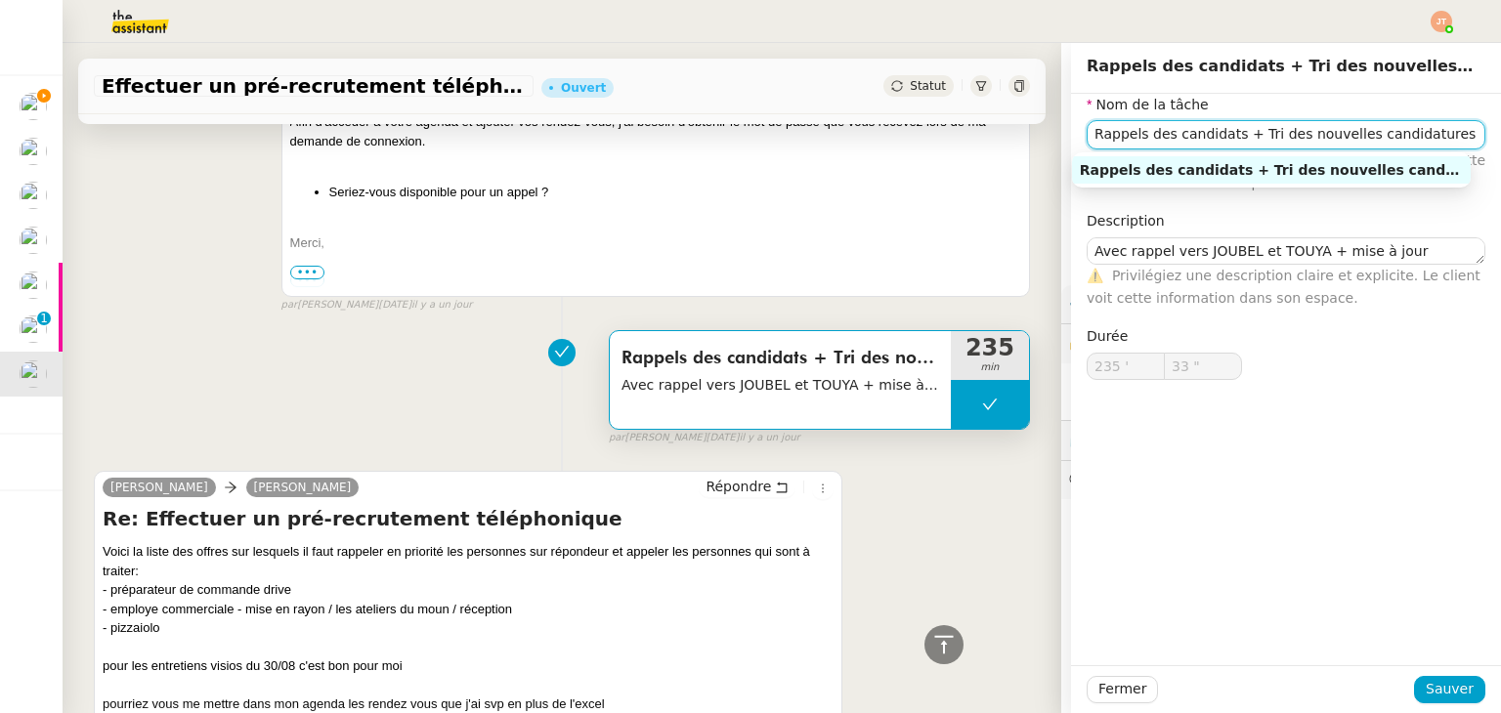
drag, startPoint x: 1410, startPoint y: 135, endPoint x: 1063, endPoint y: 132, distance: 346.9
click at [1071, 132] on div "Nom de la tâche Rappels des candidats + Tri des nouvelles candidatures ⚠️ Privi…" at bounding box center [1286, 253] width 430 height 318
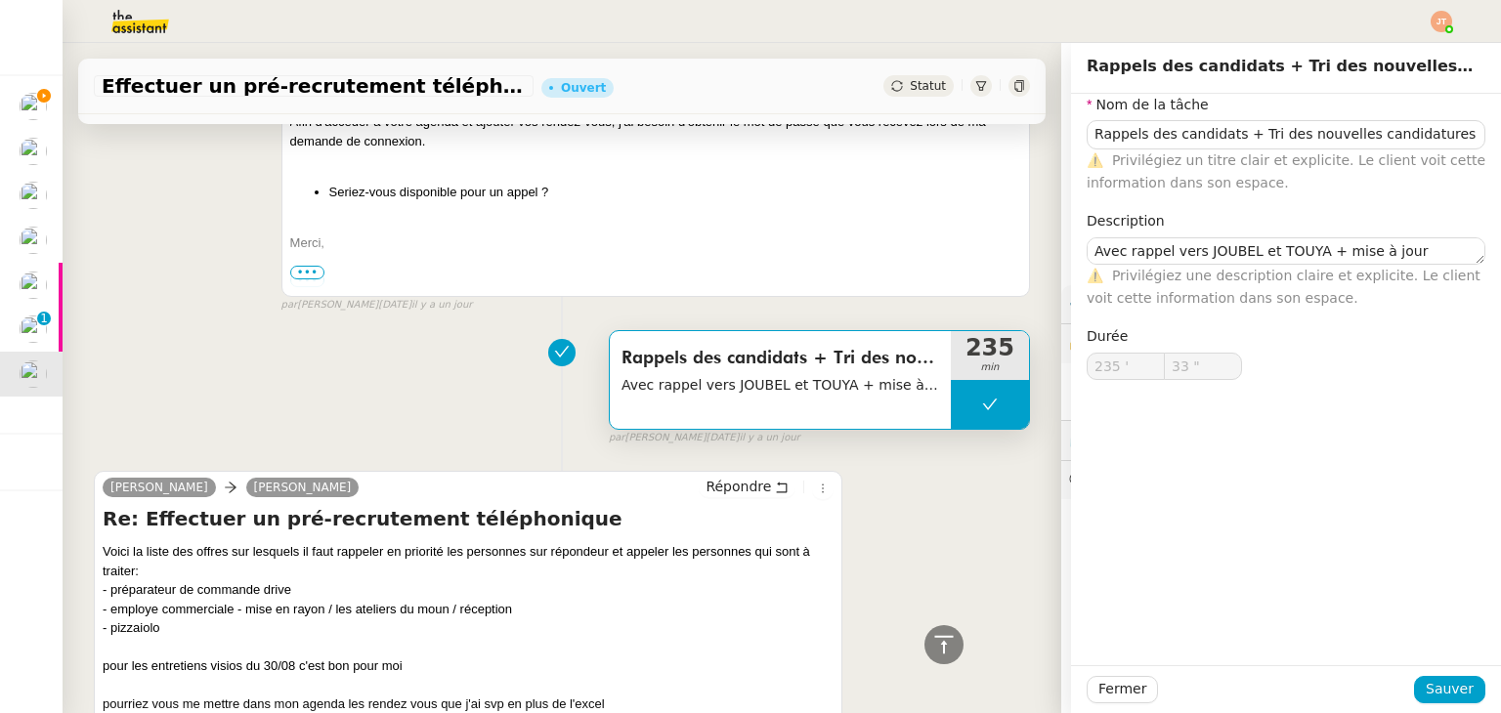
click at [453, 321] on div "Rappels des candidats + Tri des nouvelles candidatures Avec rappel vers JOUBEL …" at bounding box center [562, 383] width 936 height 125
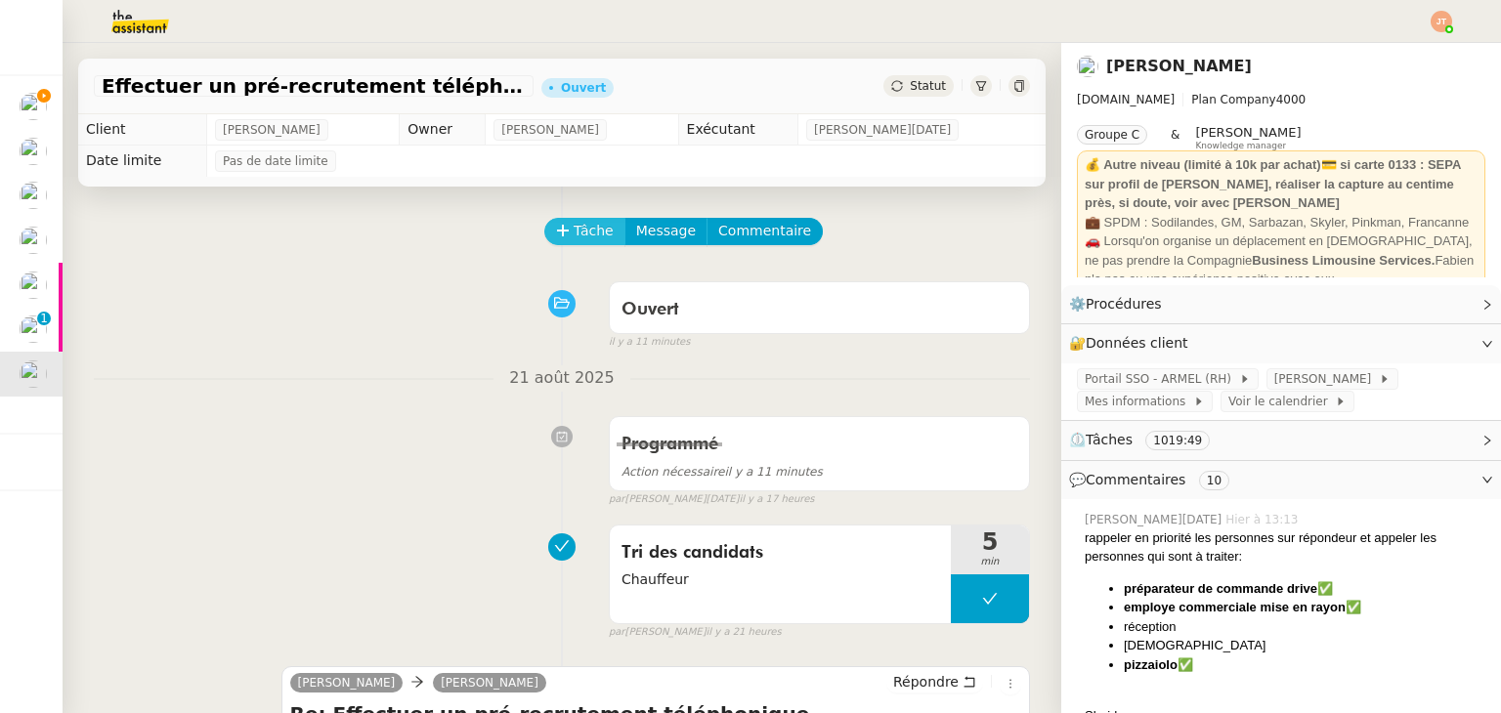
click at [574, 233] on span "Tâche" at bounding box center [594, 231] width 40 height 22
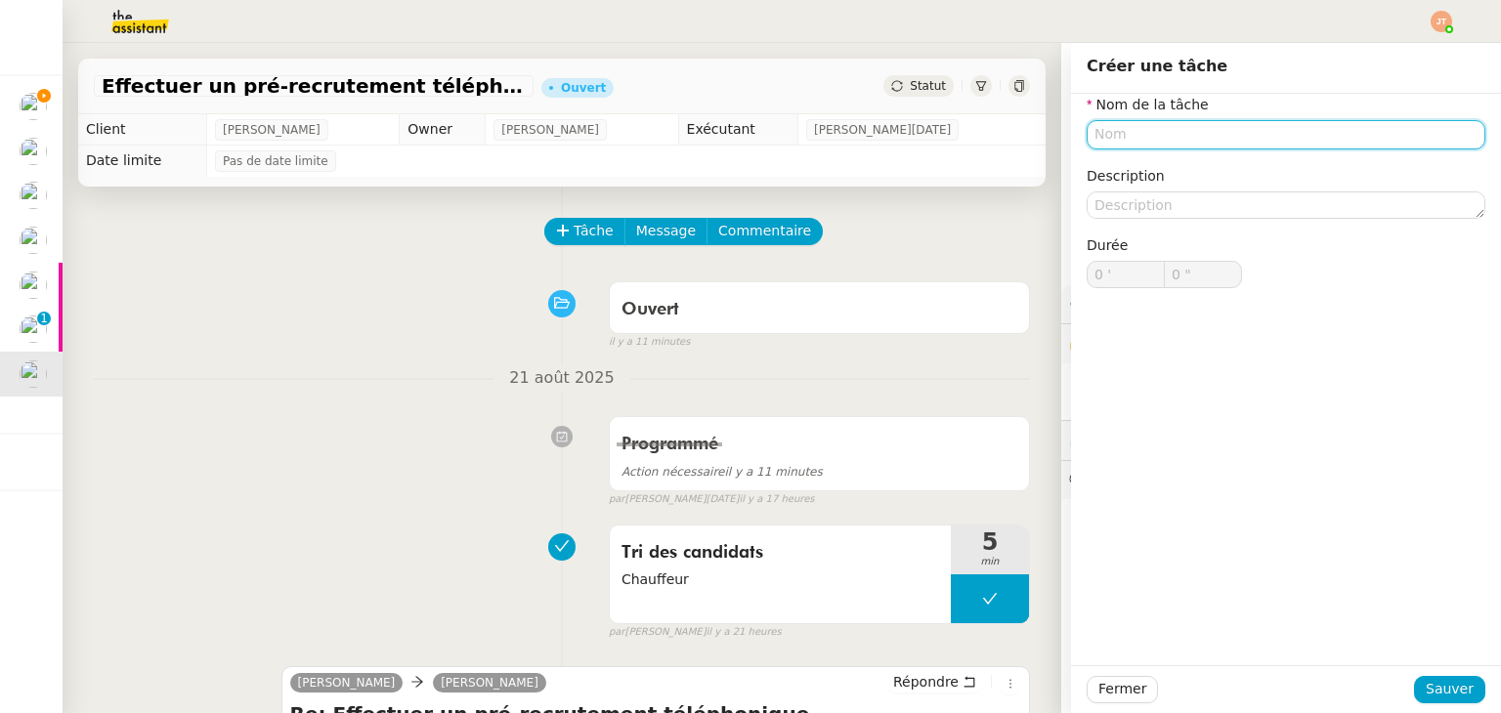
click at [1146, 127] on input "text" at bounding box center [1285, 134] width 399 height 28
paste input "Rappels des candidats + Tri des nouvelles candidatures"
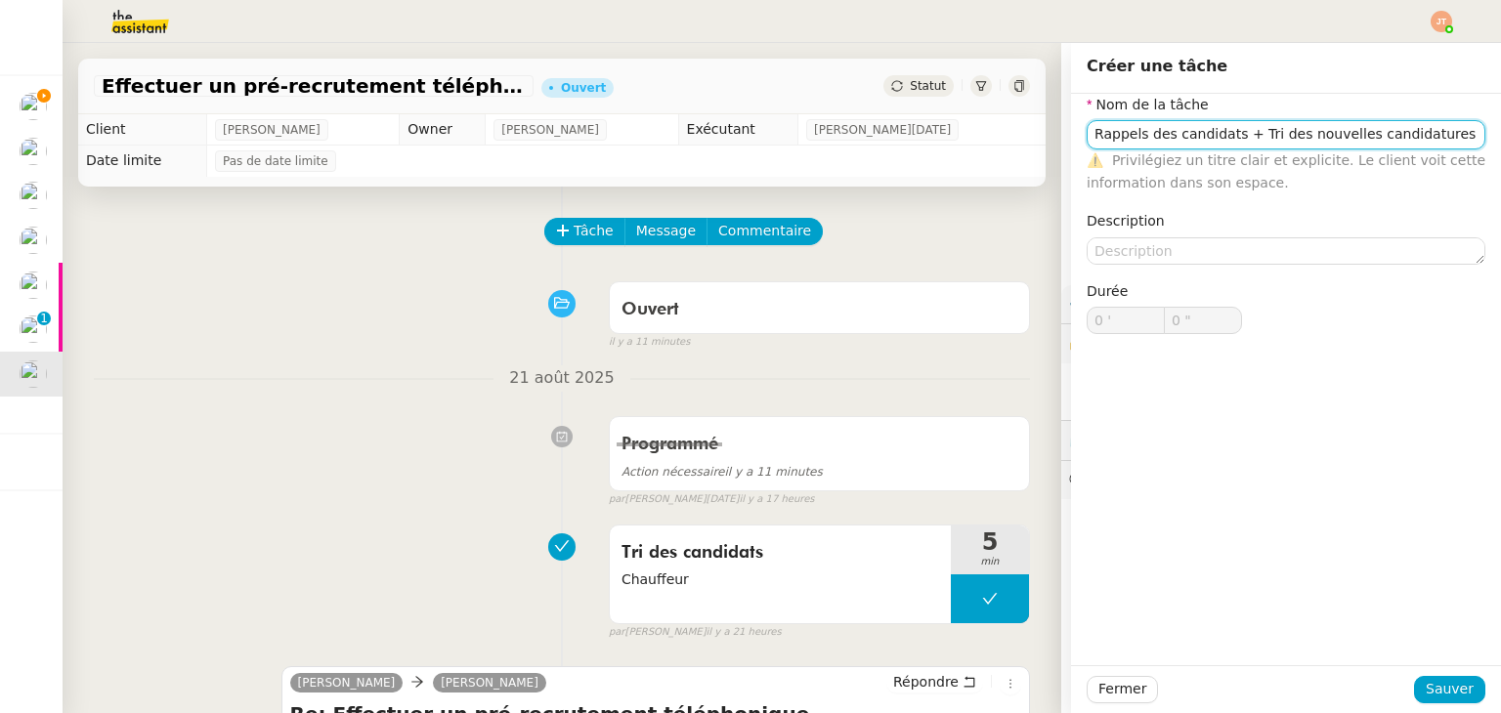
type input "Rappels des candidats + Tri des nouvelles candidatures"
click at [1427, 674] on div "Fermer Sauver" at bounding box center [1286, 689] width 430 height 48
click at [1427, 678] on span "Sauver" at bounding box center [1450, 689] width 48 height 22
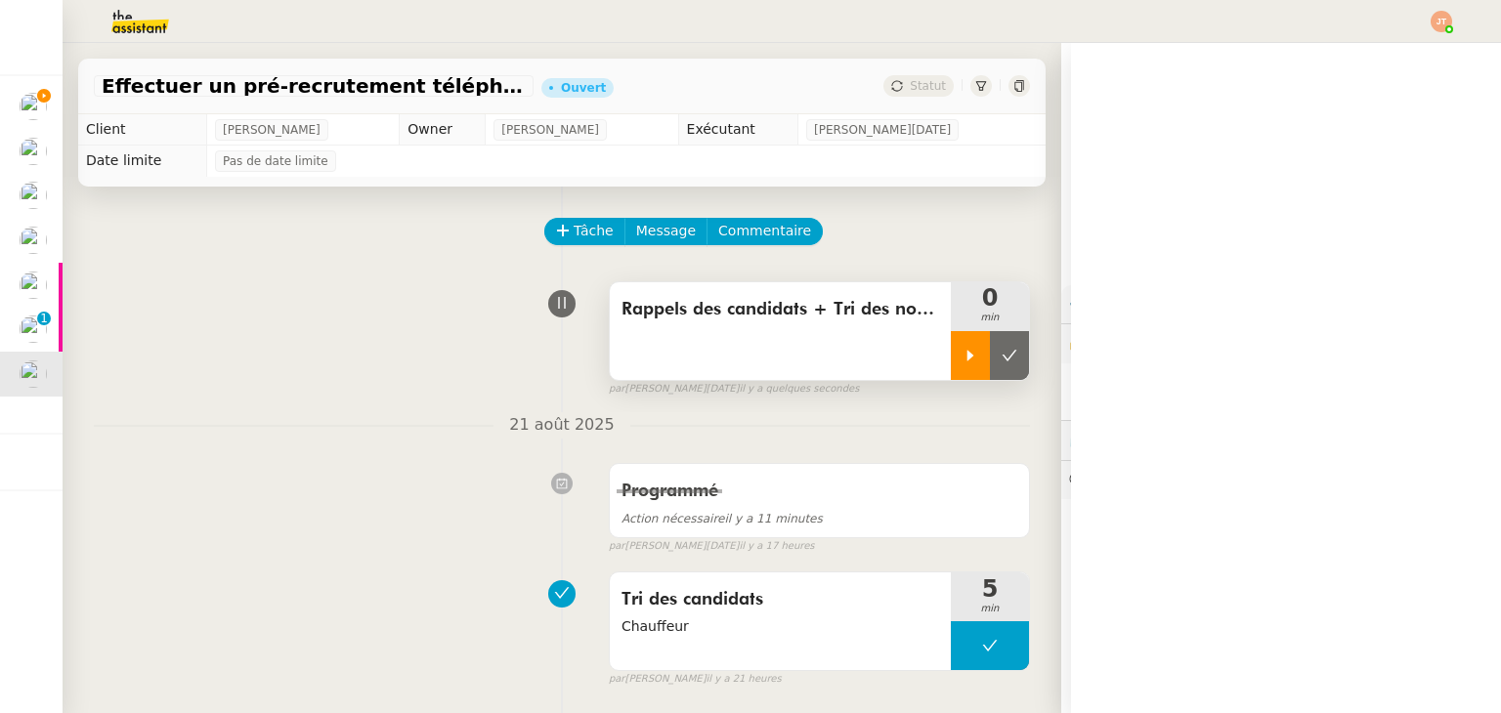
click at [962, 361] on icon at bounding box center [970, 356] width 16 height 16
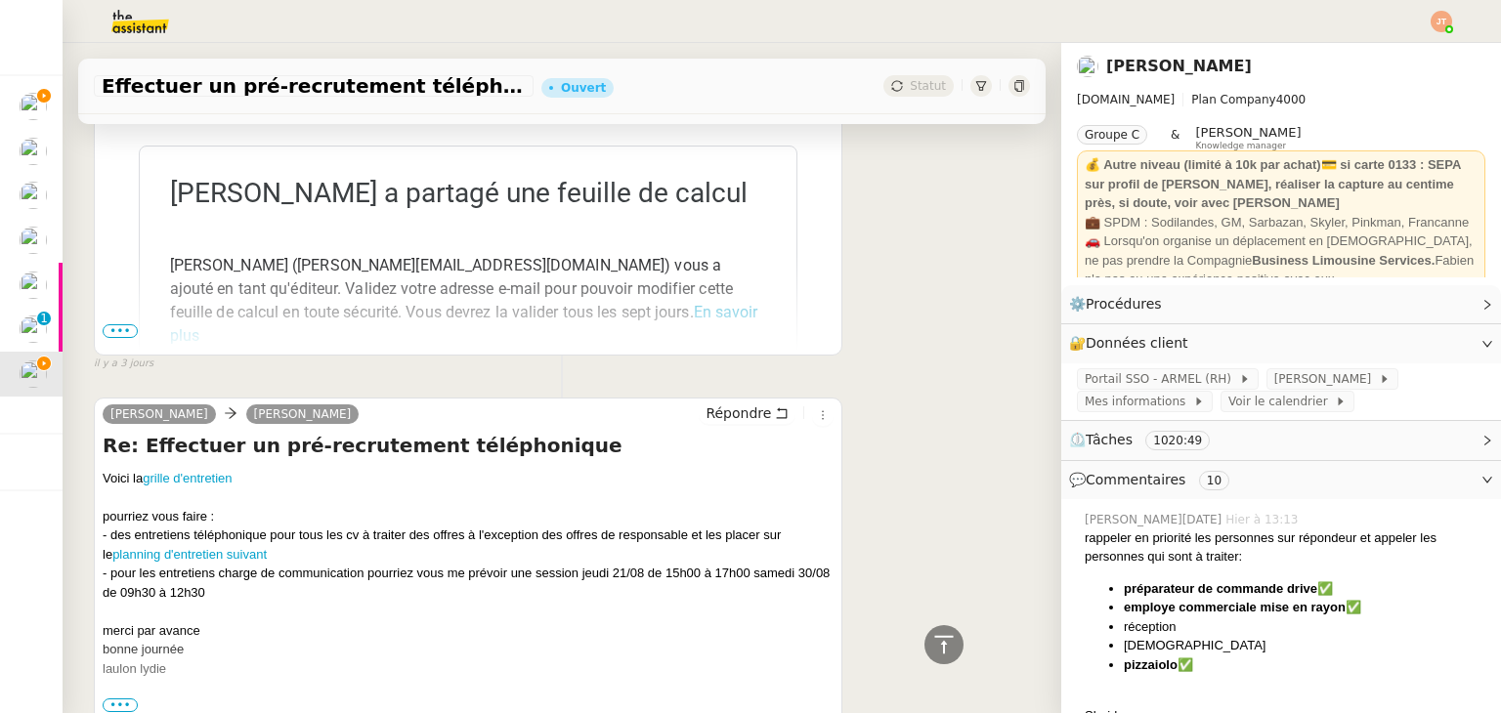
scroll to position [10315, 0]
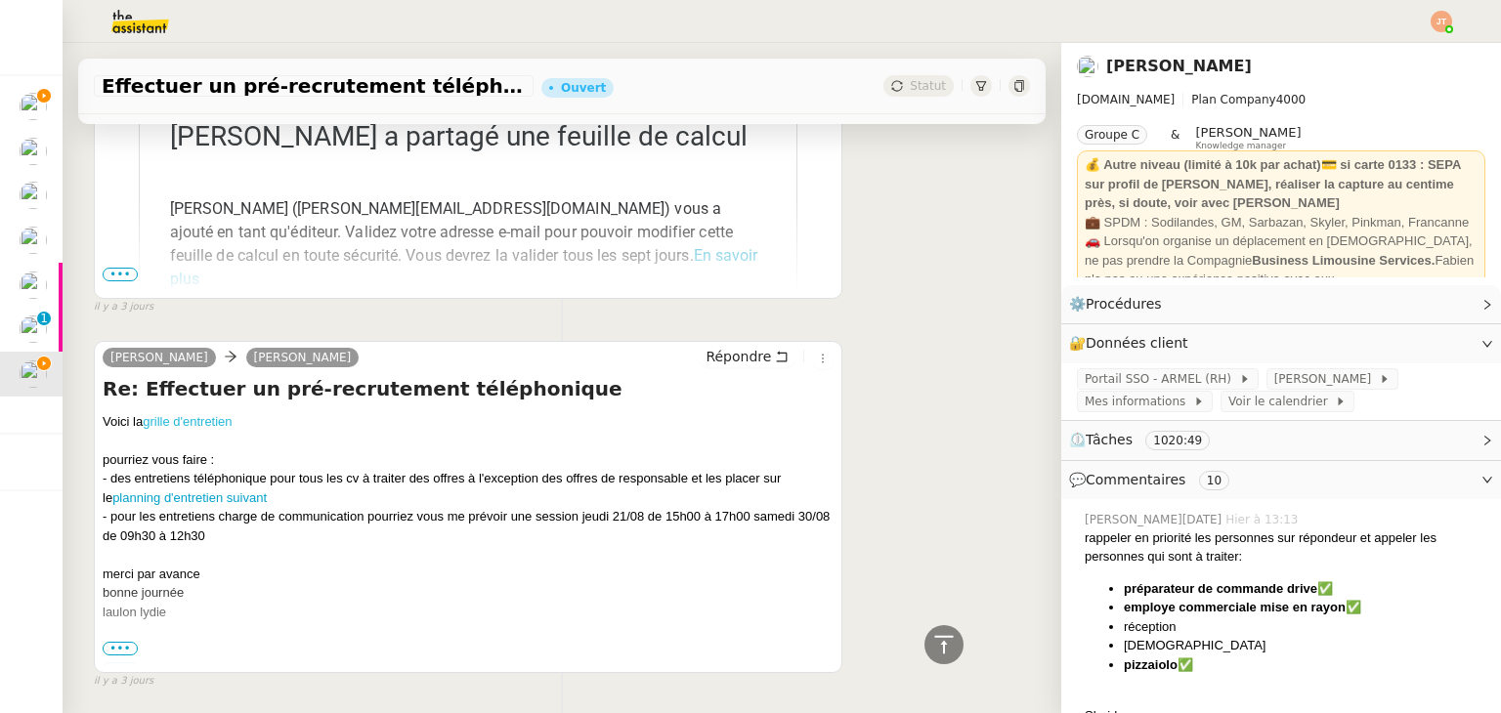
click at [215, 414] on link "grille d'entretien" at bounding box center [187, 421] width 89 height 15
click at [218, 490] on link "planning d'entretien suivant" at bounding box center [189, 497] width 154 height 15
click at [203, 490] on link "planning d'entretien suivant" at bounding box center [189, 497] width 154 height 15
click at [184, 414] on link "grille d'entretien" at bounding box center [187, 421] width 89 height 15
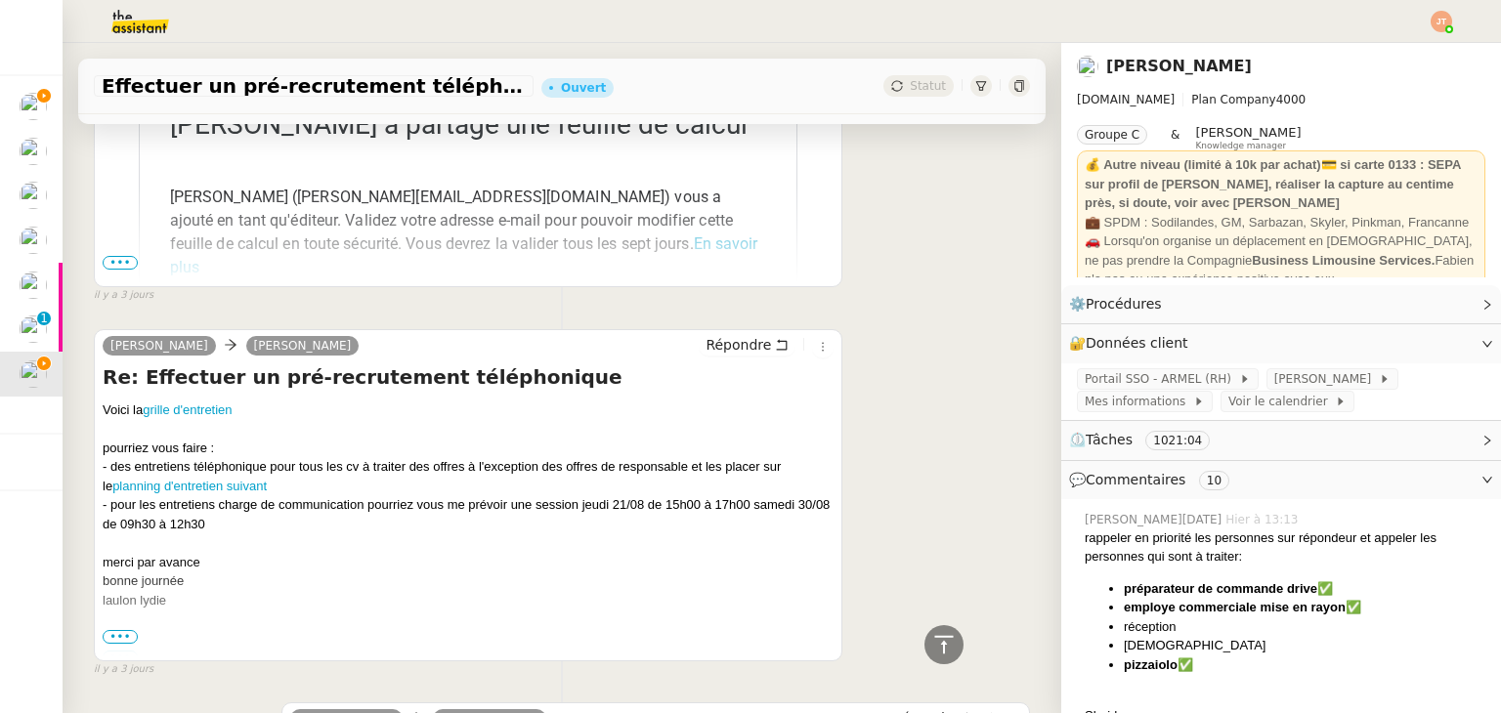
scroll to position [10345, 0]
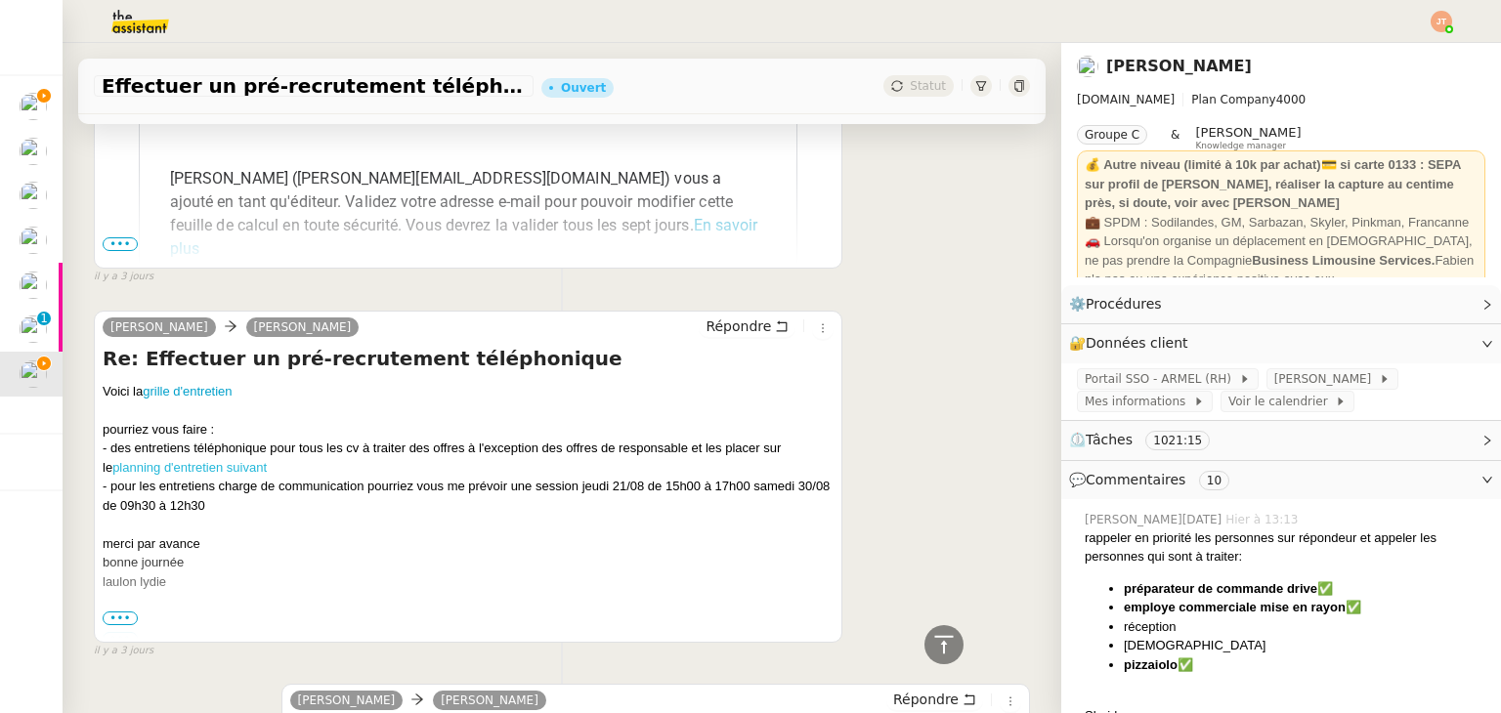
click at [207, 460] on link "planning d'entretien suivant" at bounding box center [189, 467] width 154 height 15
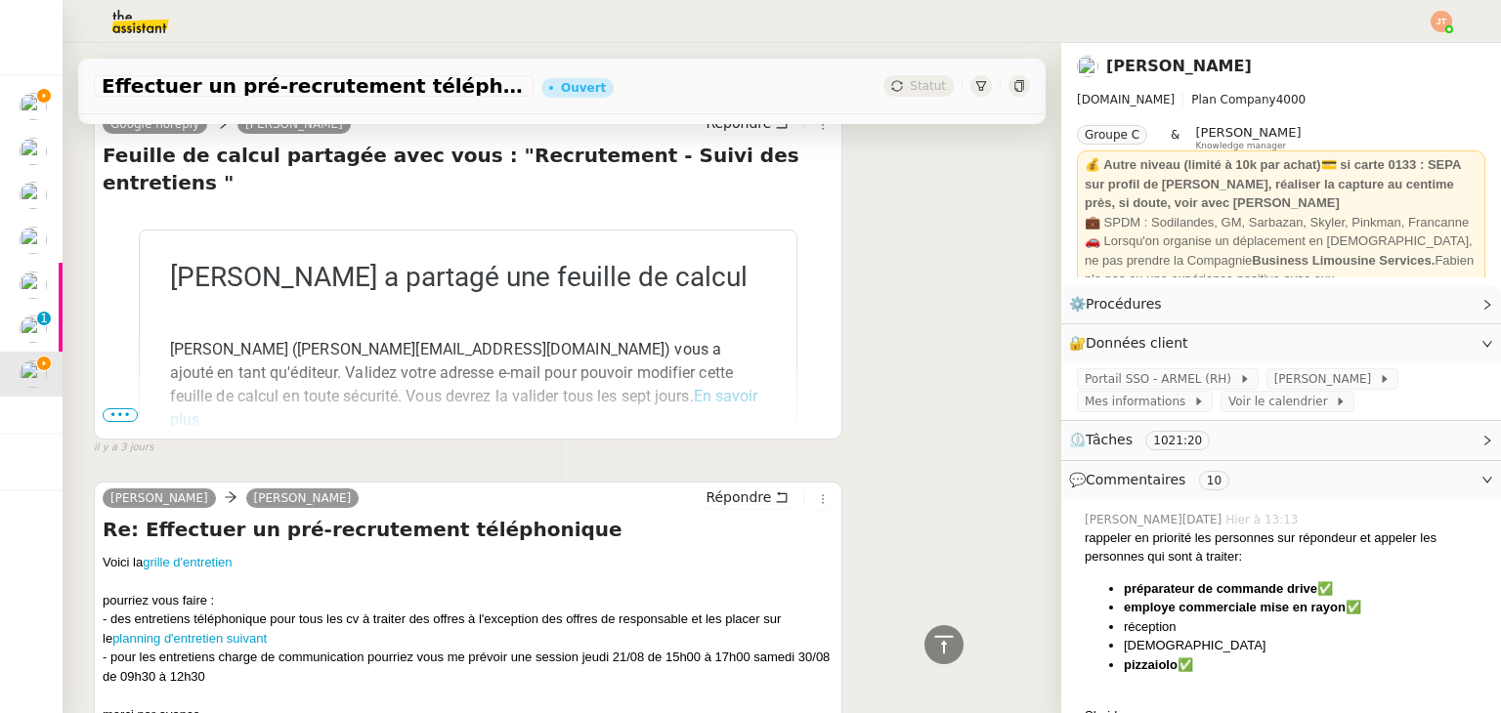
scroll to position [10150, 0]
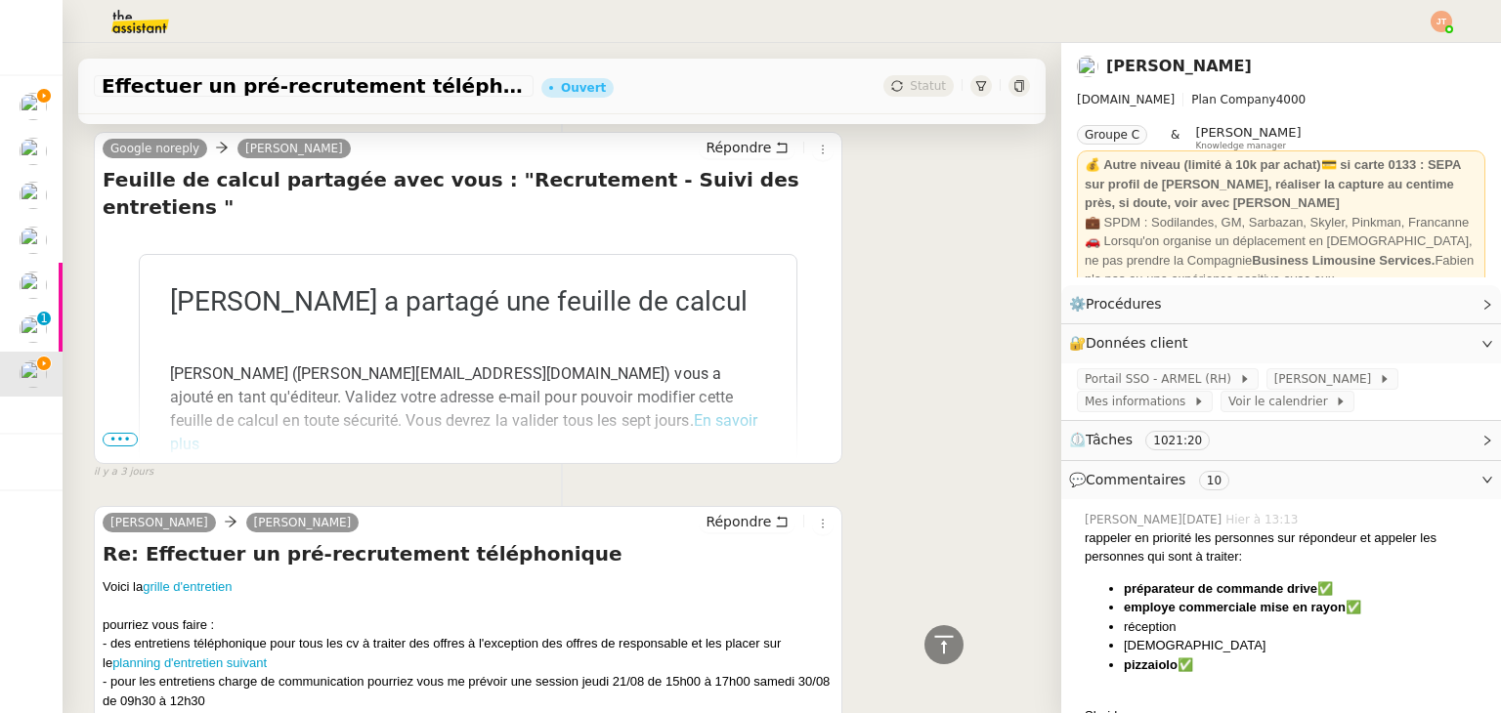
click at [126, 433] on span "•••" at bounding box center [120, 440] width 35 height 14
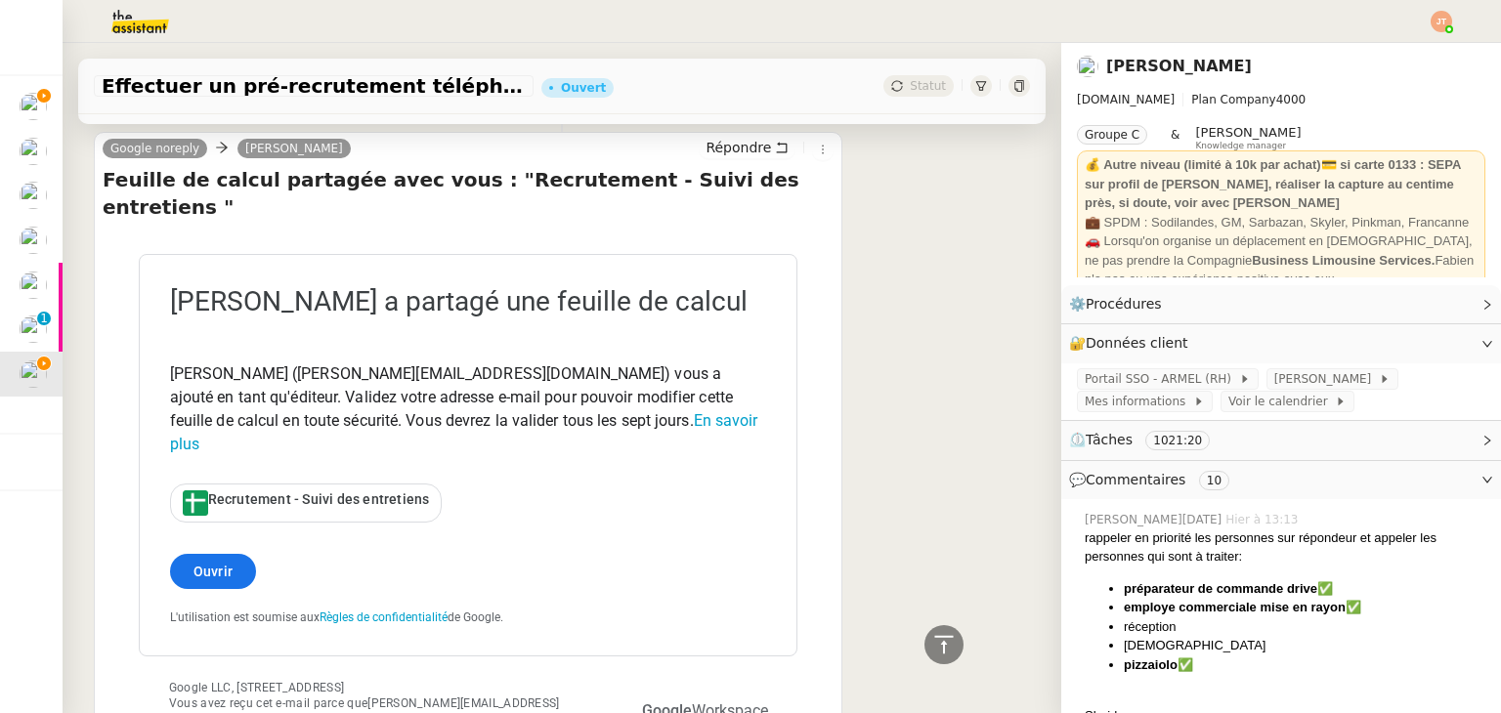
click at [266, 491] on span "Recrutement - Suivi des entretiens" at bounding box center [319, 499] width 222 height 16
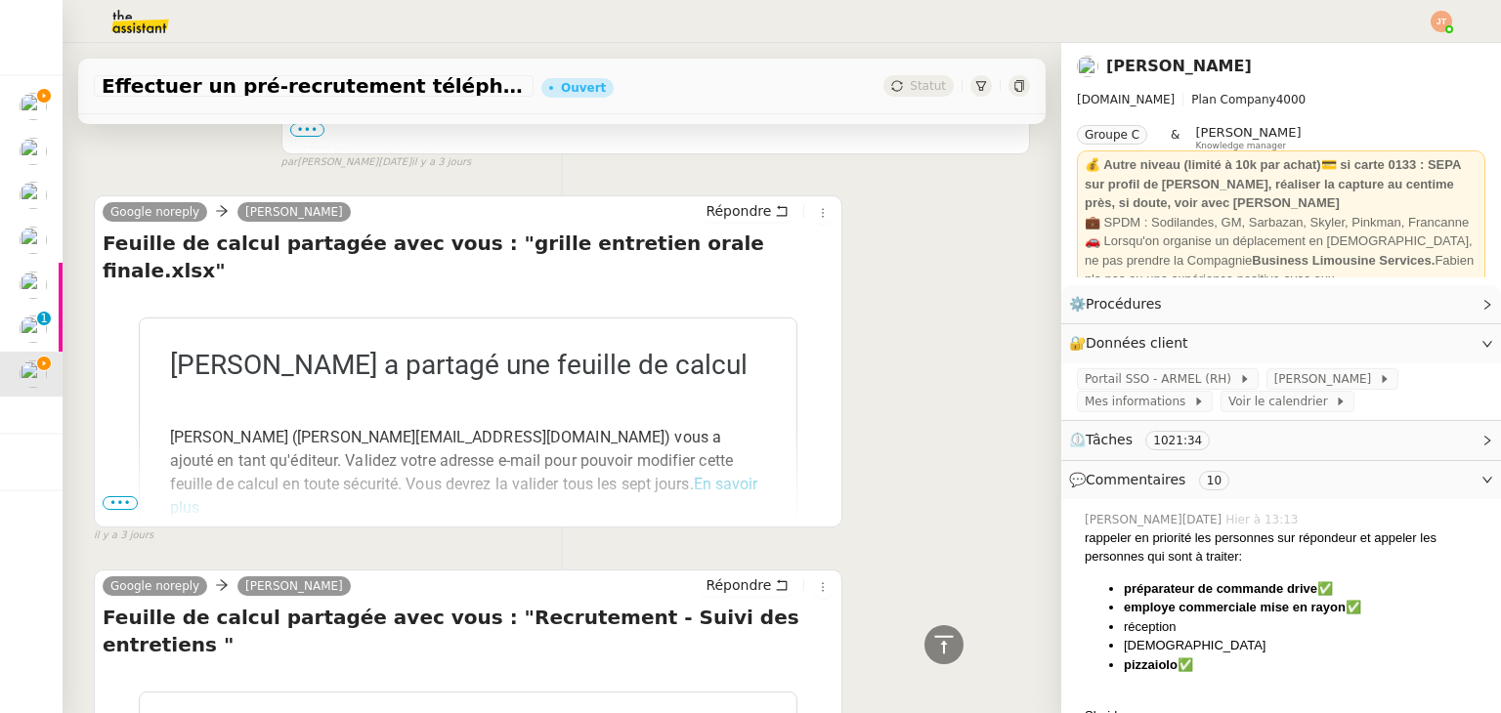
scroll to position [9759, 0]
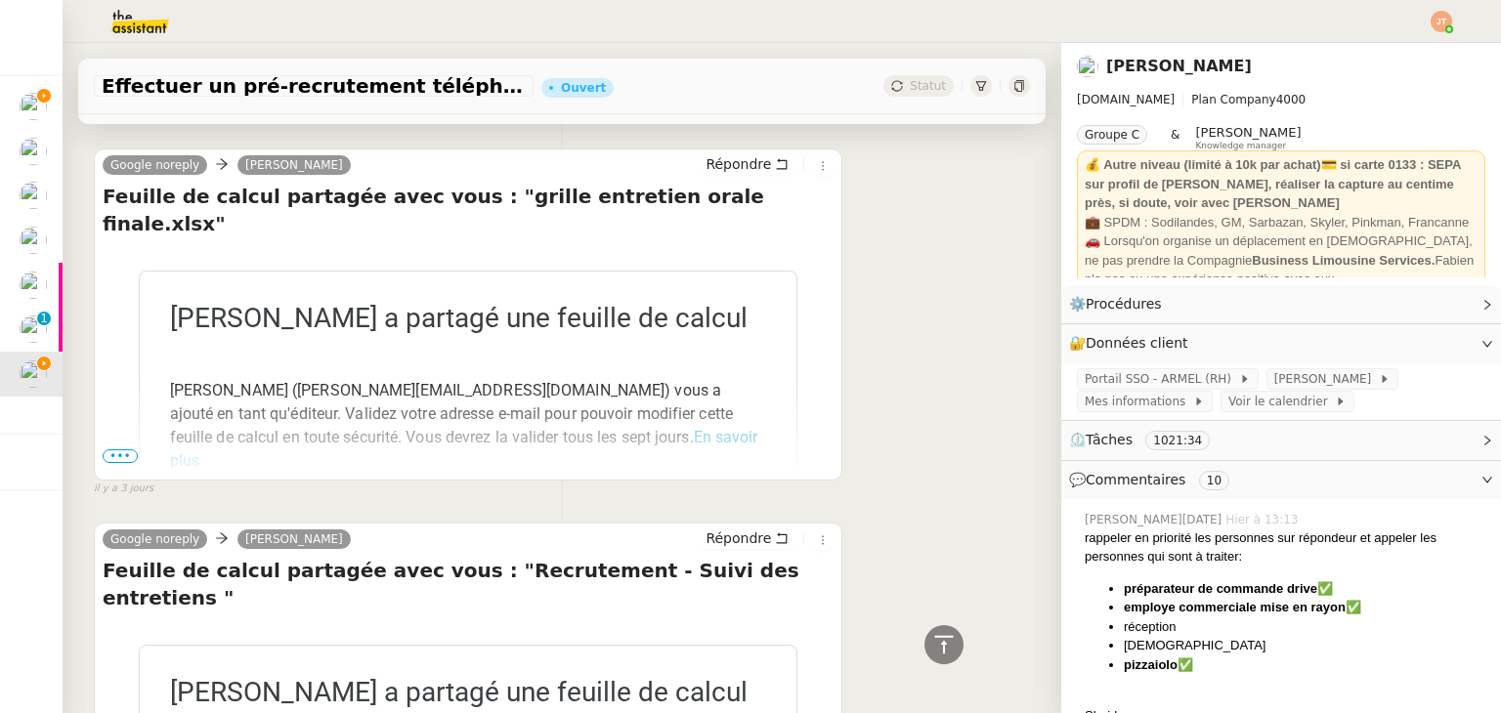
click at [121, 449] on span "•••" at bounding box center [120, 456] width 35 height 14
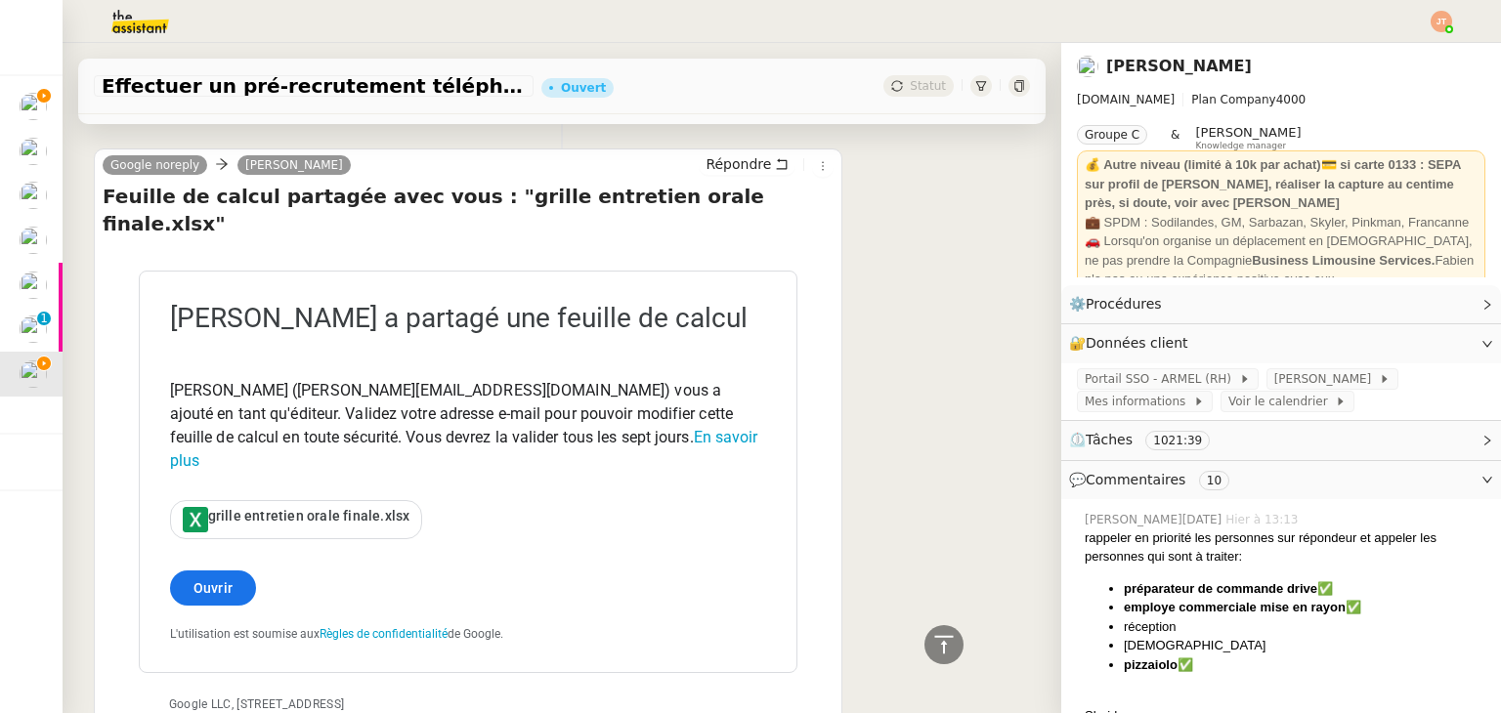
click at [254, 508] on span "grille entretien orale finale.xlsx" at bounding box center [309, 516] width 202 height 16
click at [293, 501] on div "grille entretien orale finale.xlsx" at bounding box center [296, 519] width 251 height 37
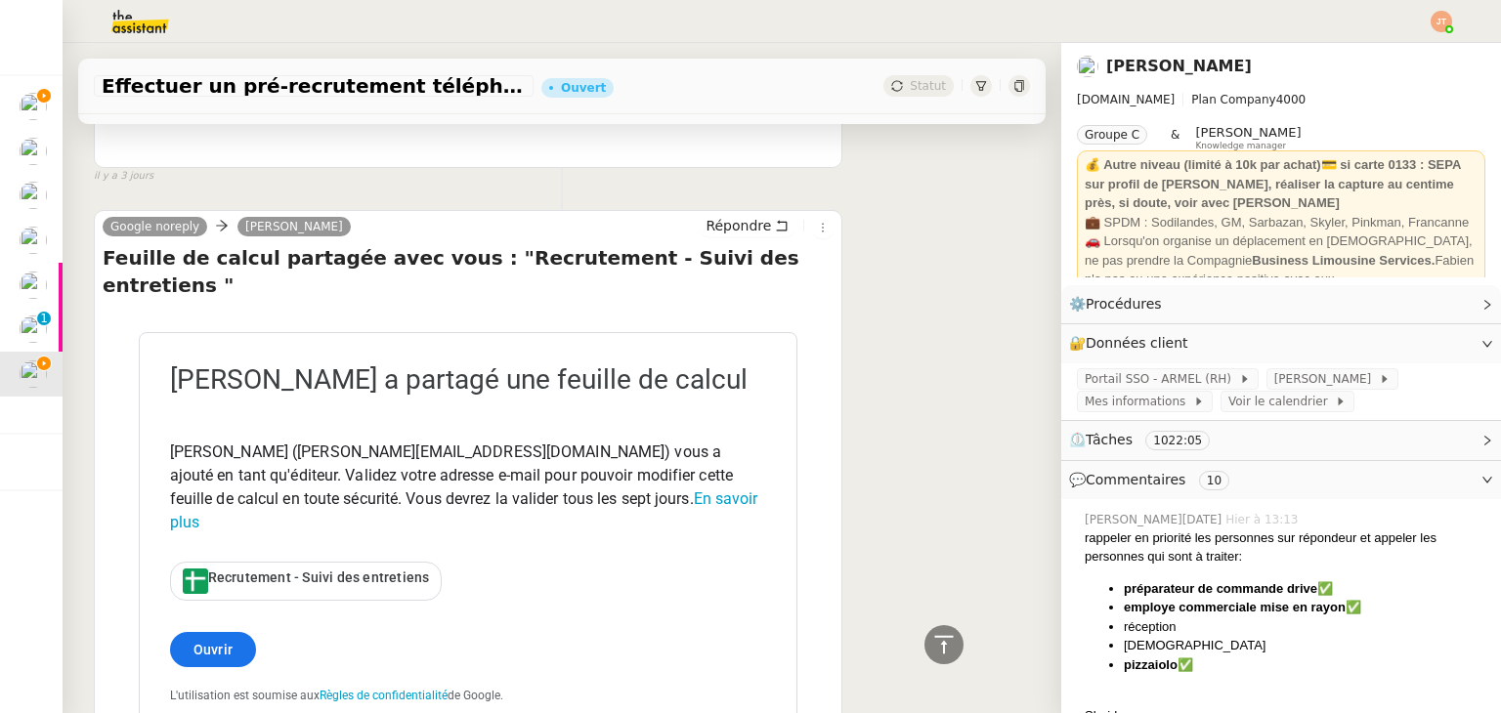
scroll to position [10443, 0]
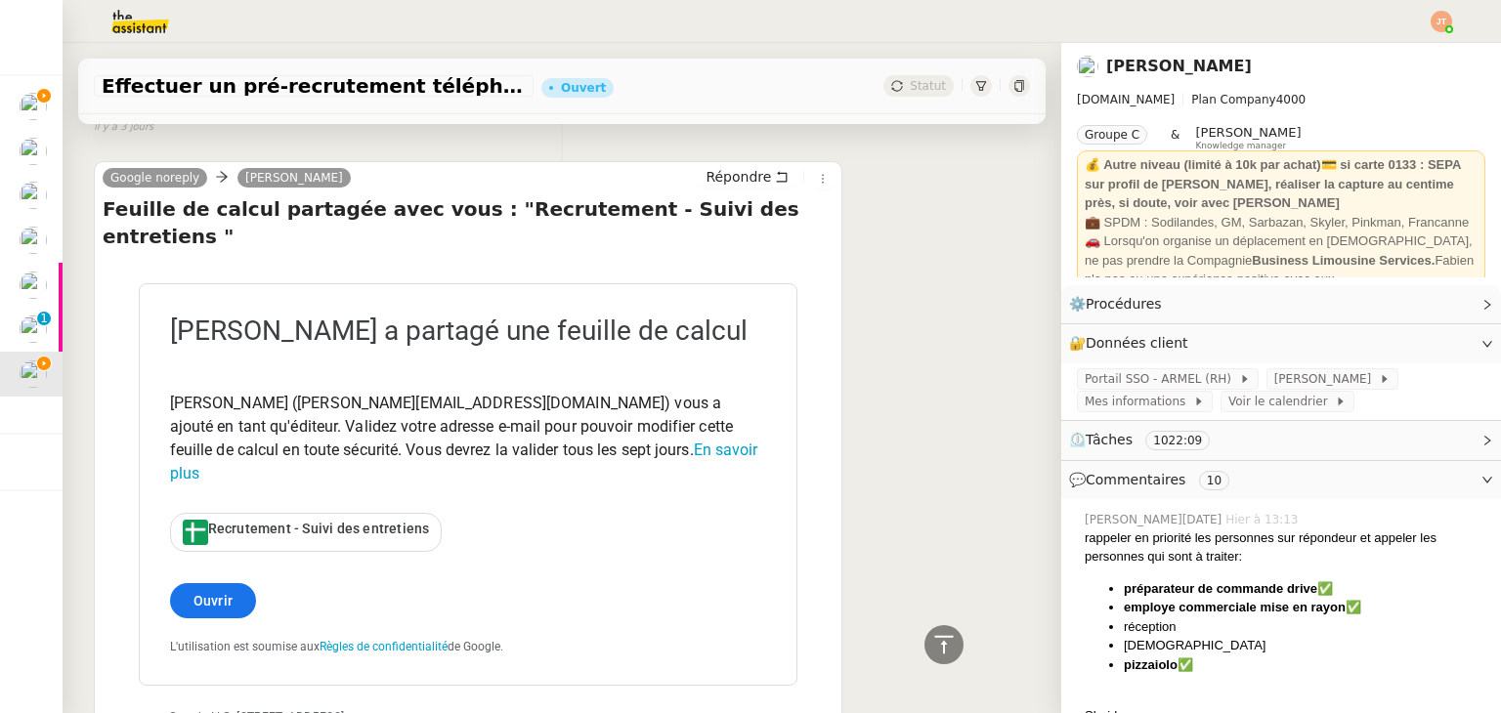
click at [273, 514] on div "Recrutement - Suivi des entretiens" at bounding box center [306, 532] width 271 height 37
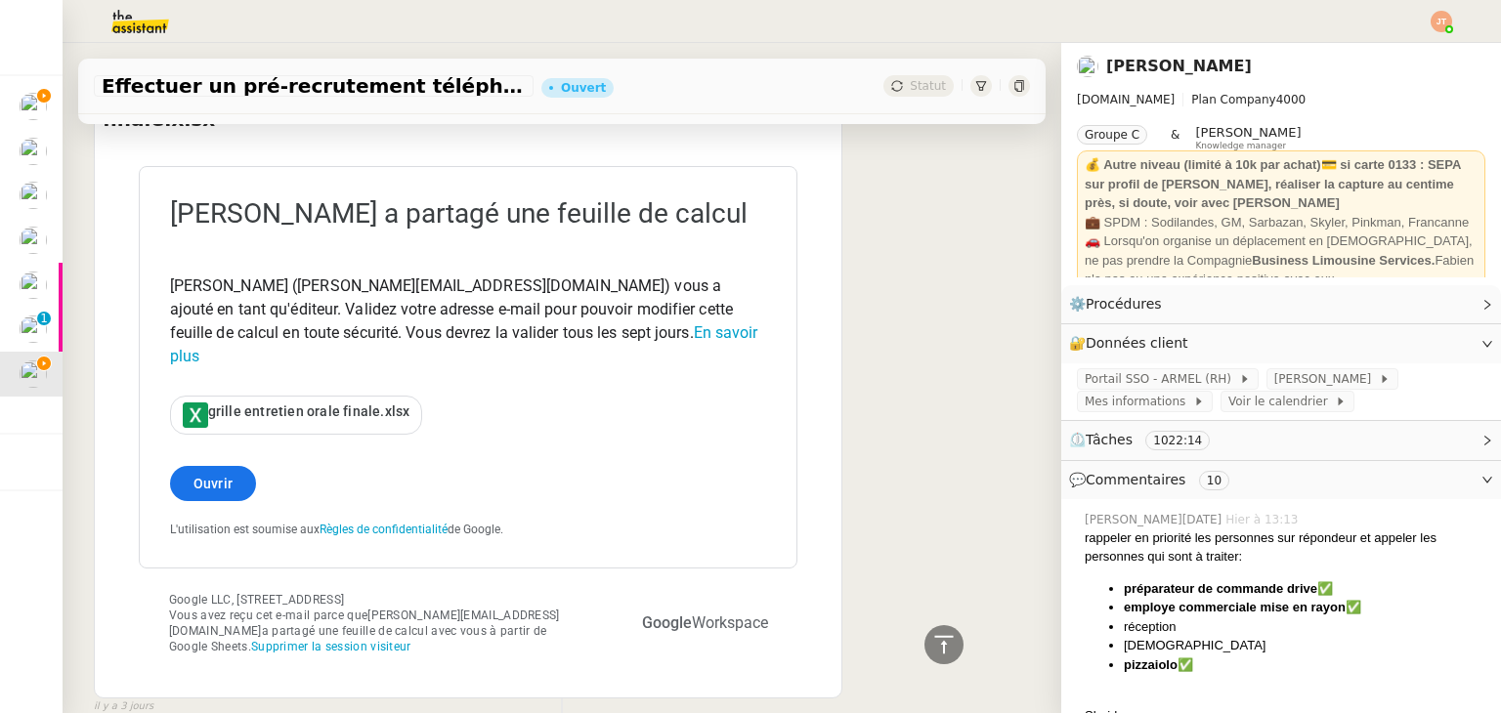
scroll to position [9857, 0]
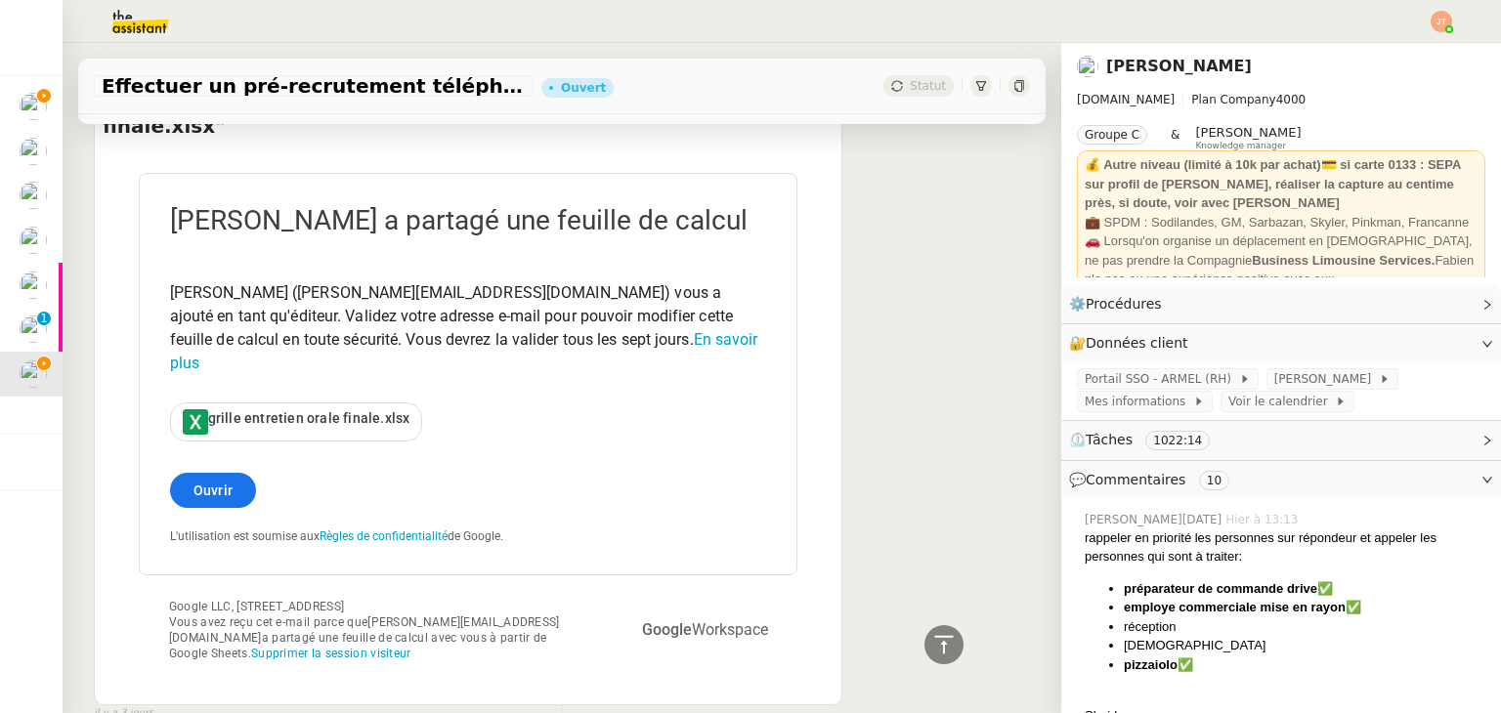
click at [310, 410] on span "grille entretien orale finale.xlsx" at bounding box center [309, 418] width 202 height 16
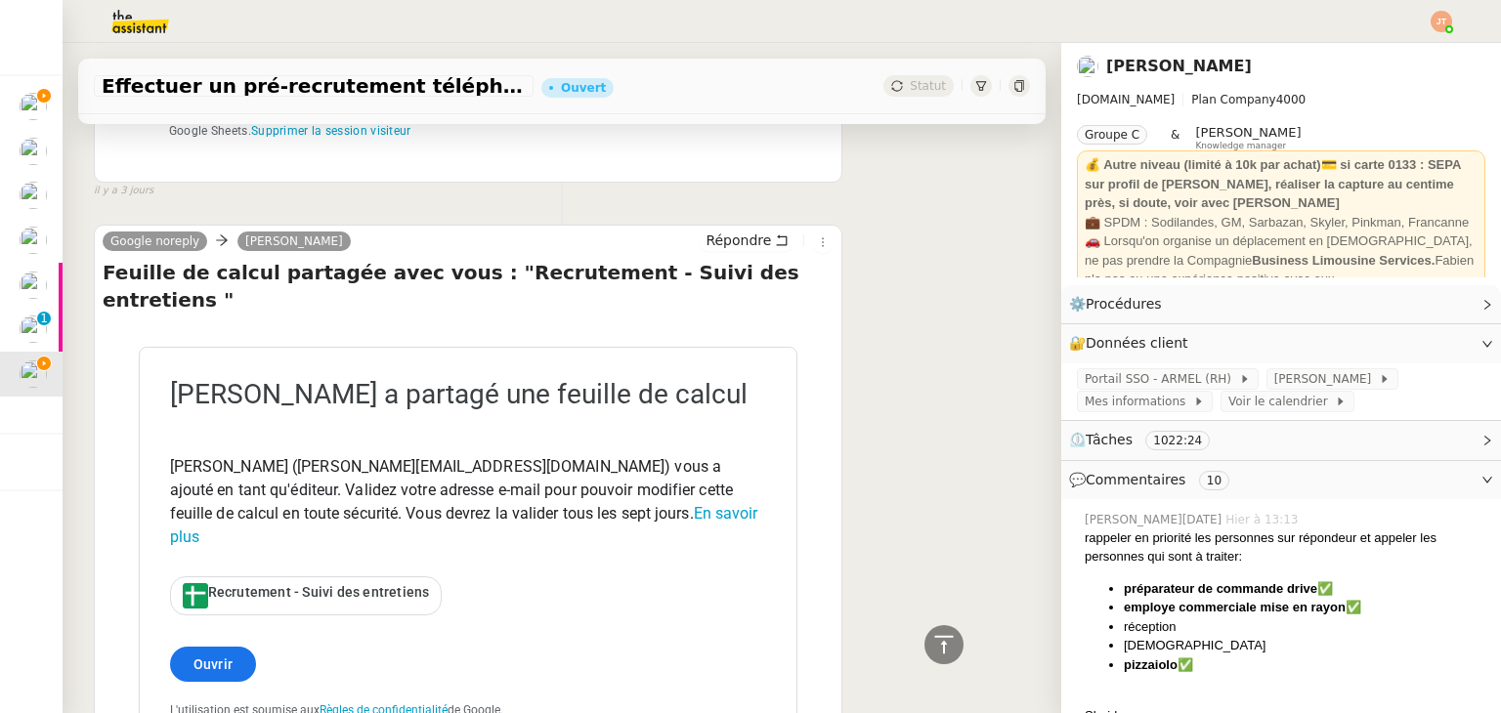
scroll to position [10443, 0]
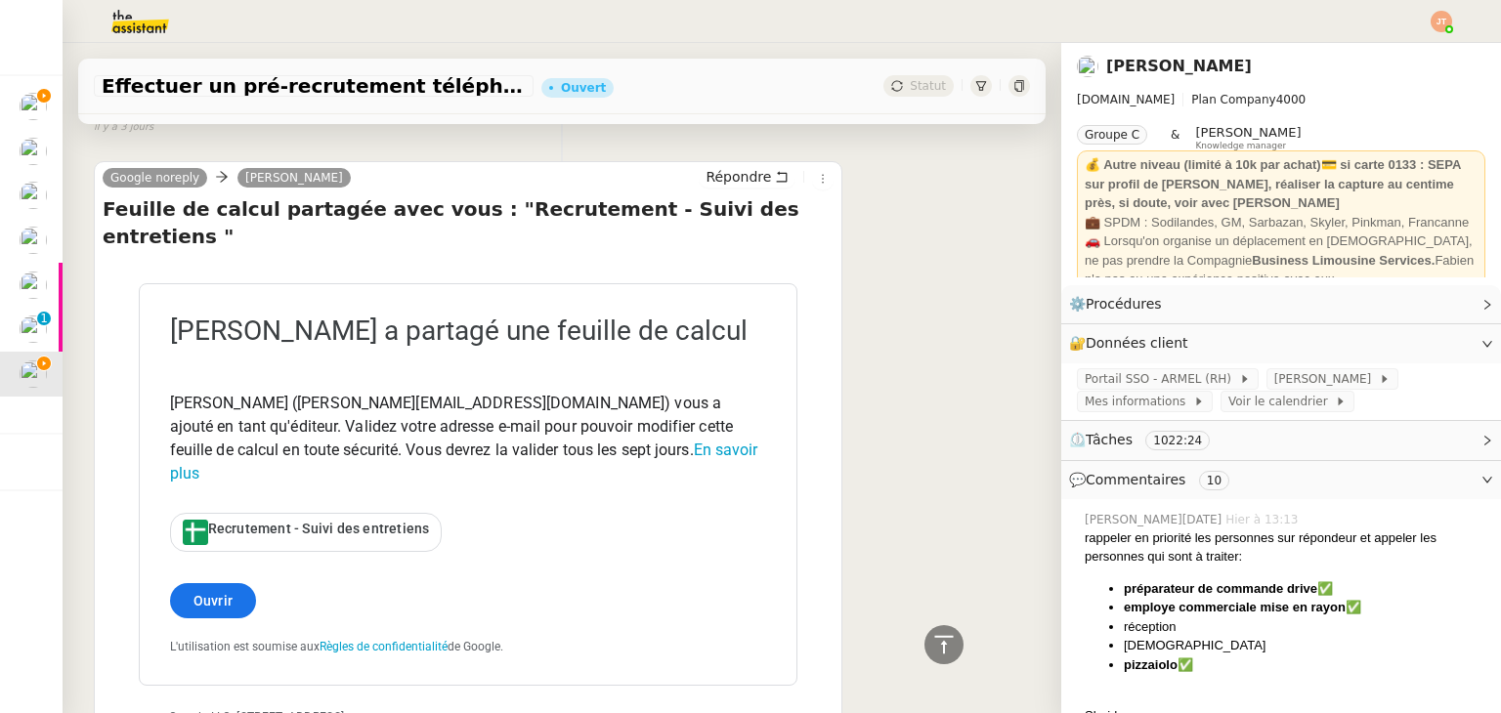
click at [326, 521] on span "Recrutement - Suivi des entretiens" at bounding box center [319, 529] width 222 height 16
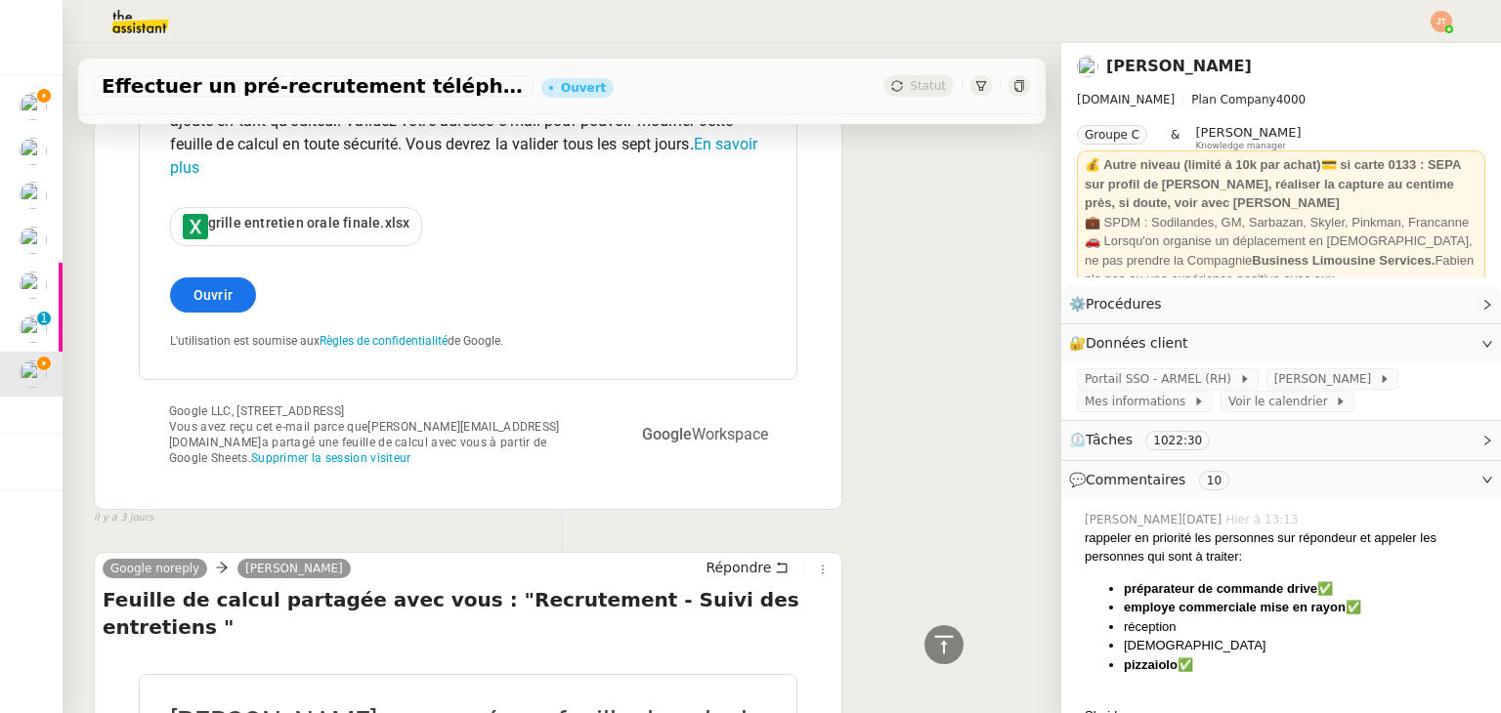
click at [248, 208] on div "grille entretien orale finale.xlsx" at bounding box center [296, 226] width 251 height 37
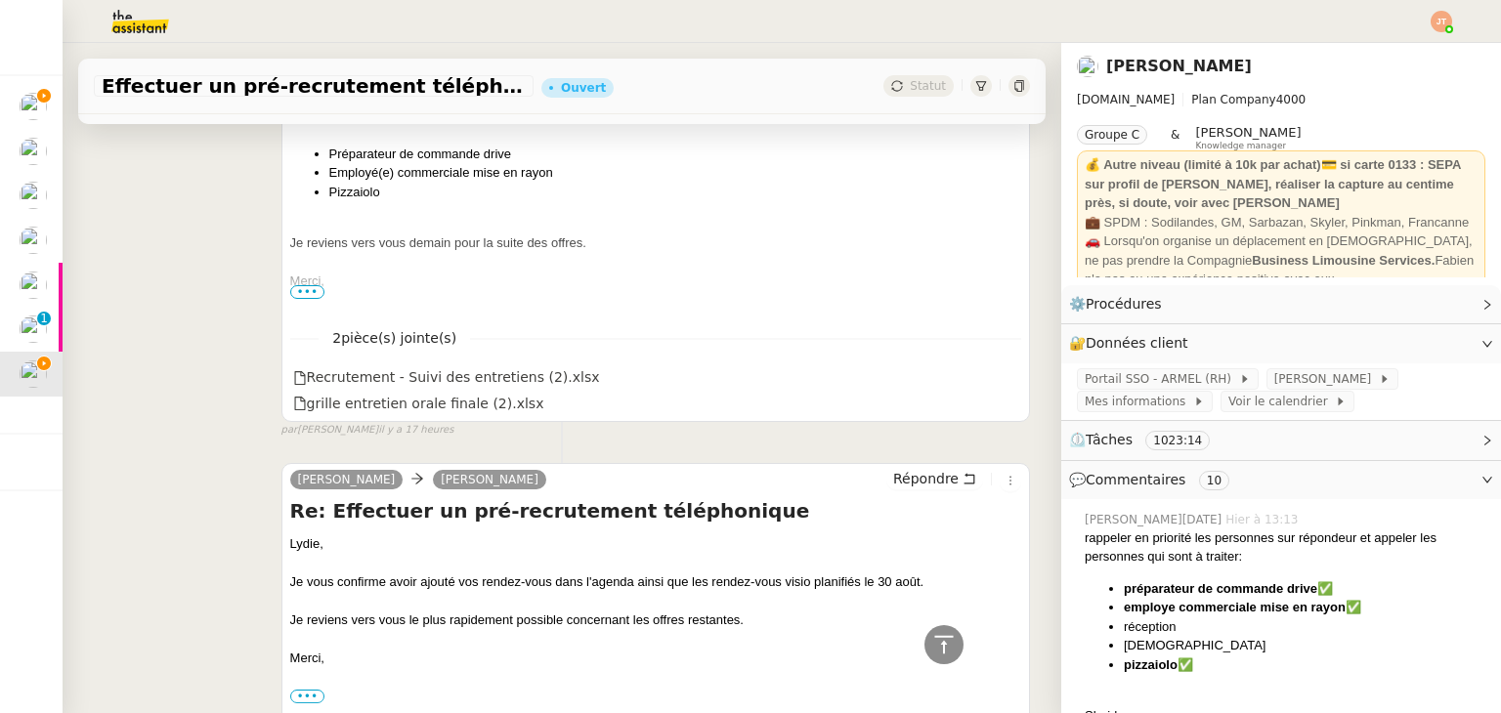
scroll to position [0, 0]
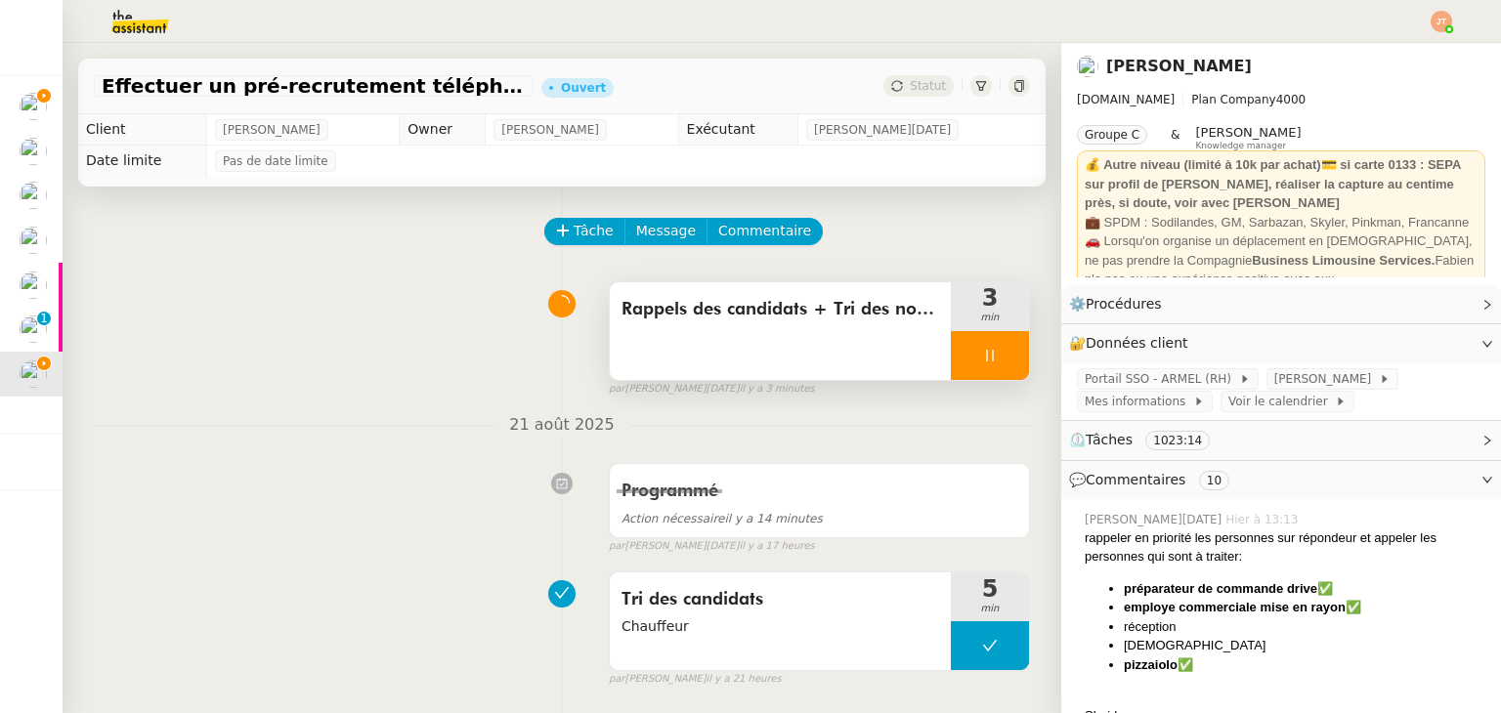
click at [951, 358] on div at bounding box center [990, 355] width 78 height 49
click at [952, 345] on div at bounding box center [970, 355] width 39 height 49
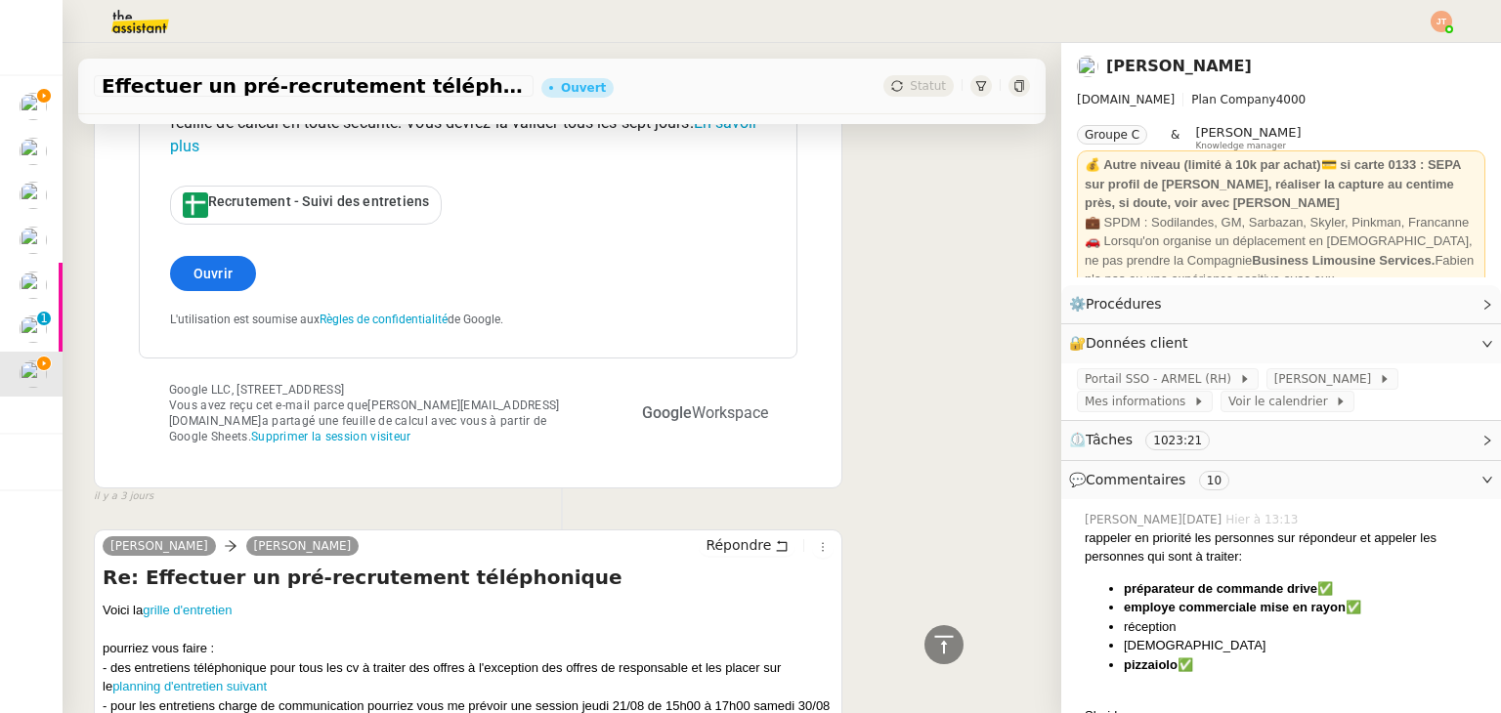
scroll to position [10732, 0]
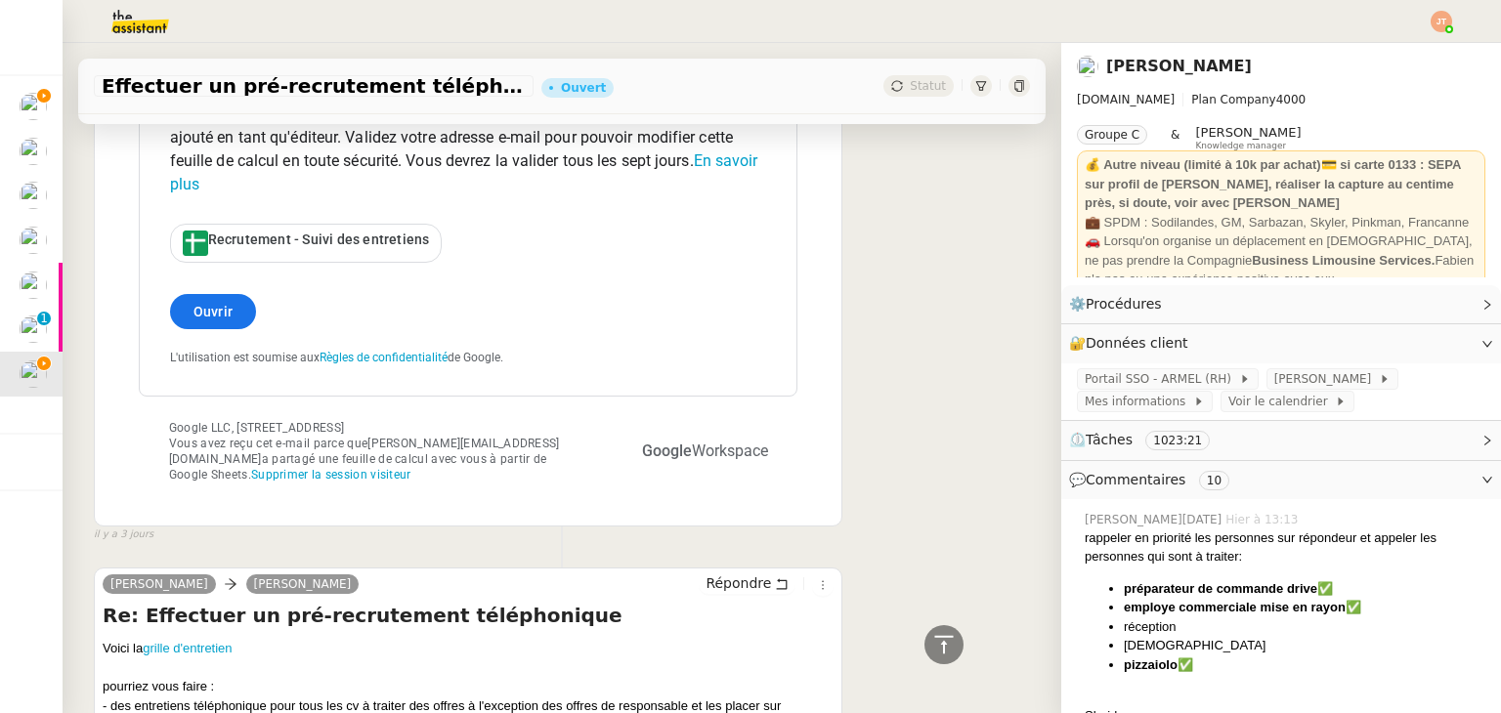
click at [219, 712] on link "planning d'entretien suivant" at bounding box center [189, 724] width 154 height 15
click at [1274, 380] on span "[PERSON_NAME]" at bounding box center [1326, 379] width 105 height 20
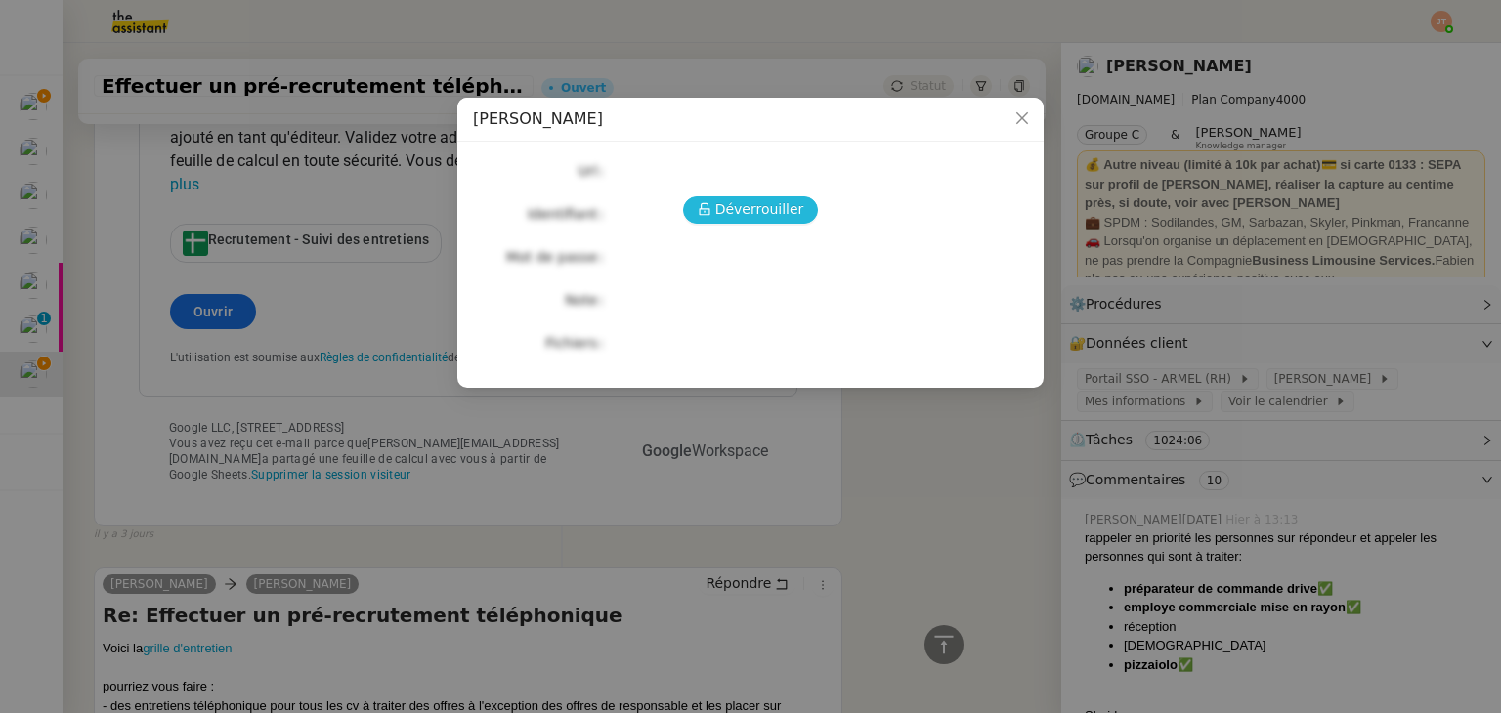
click at [778, 220] on span "Déverrouiller" at bounding box center [759, 209] width 89 height 22
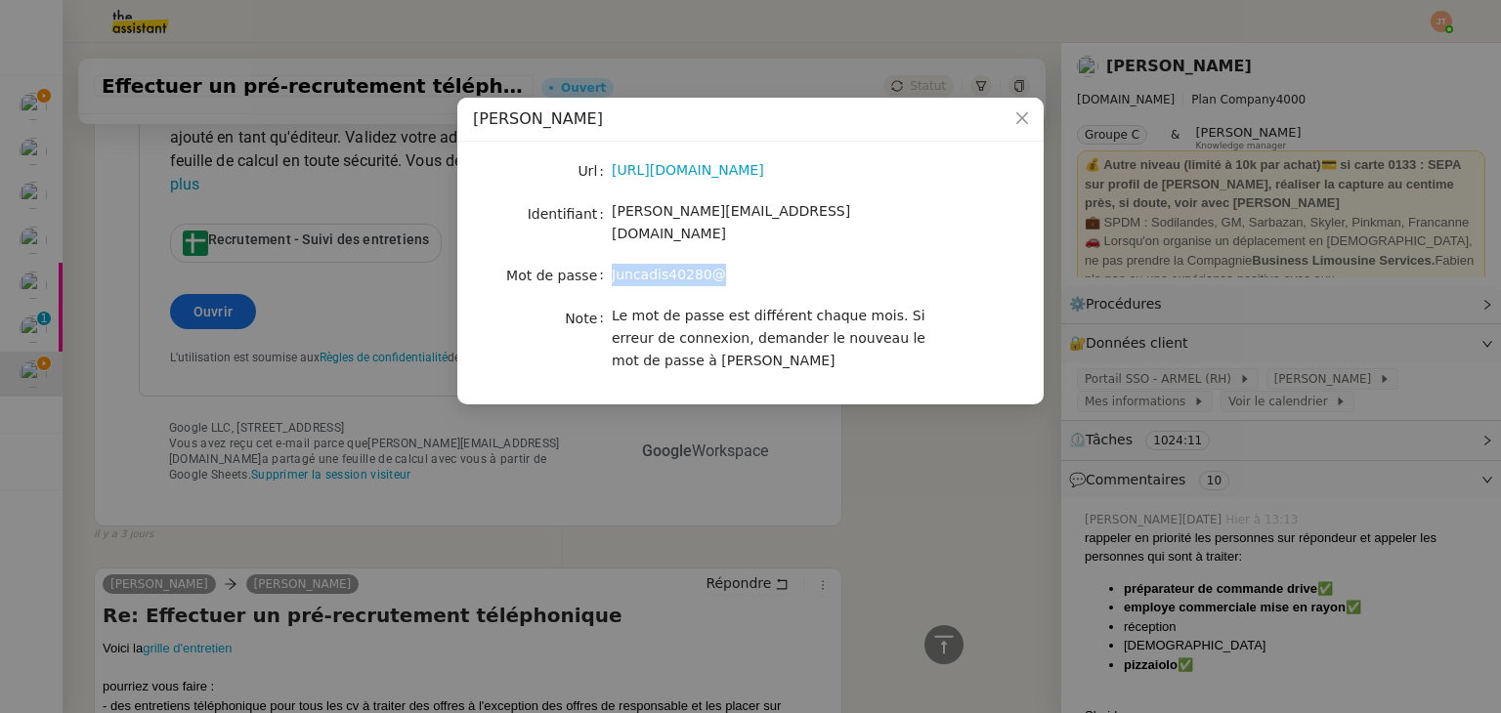
drag, startPoint x: 722, startPoint y: 263, endPoint x: 606, endPoint y: 257, distance: 116.4
click at [606, 262] on nz-form-item "Mot de passe [SECURITY_DATA]" at bounding box center [750, 275] width 555 height 27
copy nz-form-item "Juncadis40280@"
click at [1025, 115] on icon "Close" at bounding box center [1022, 118] width 12 height 12
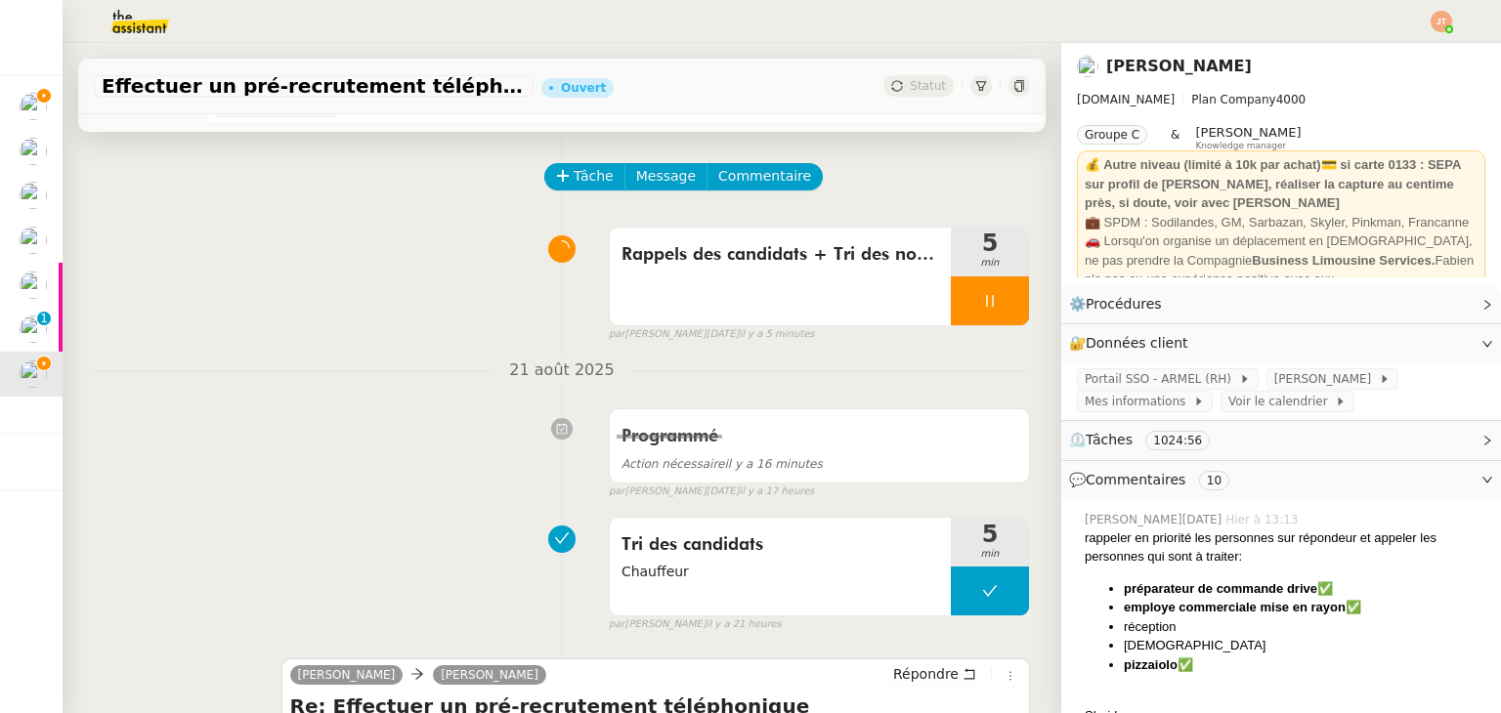
scroll to position [0, 0]
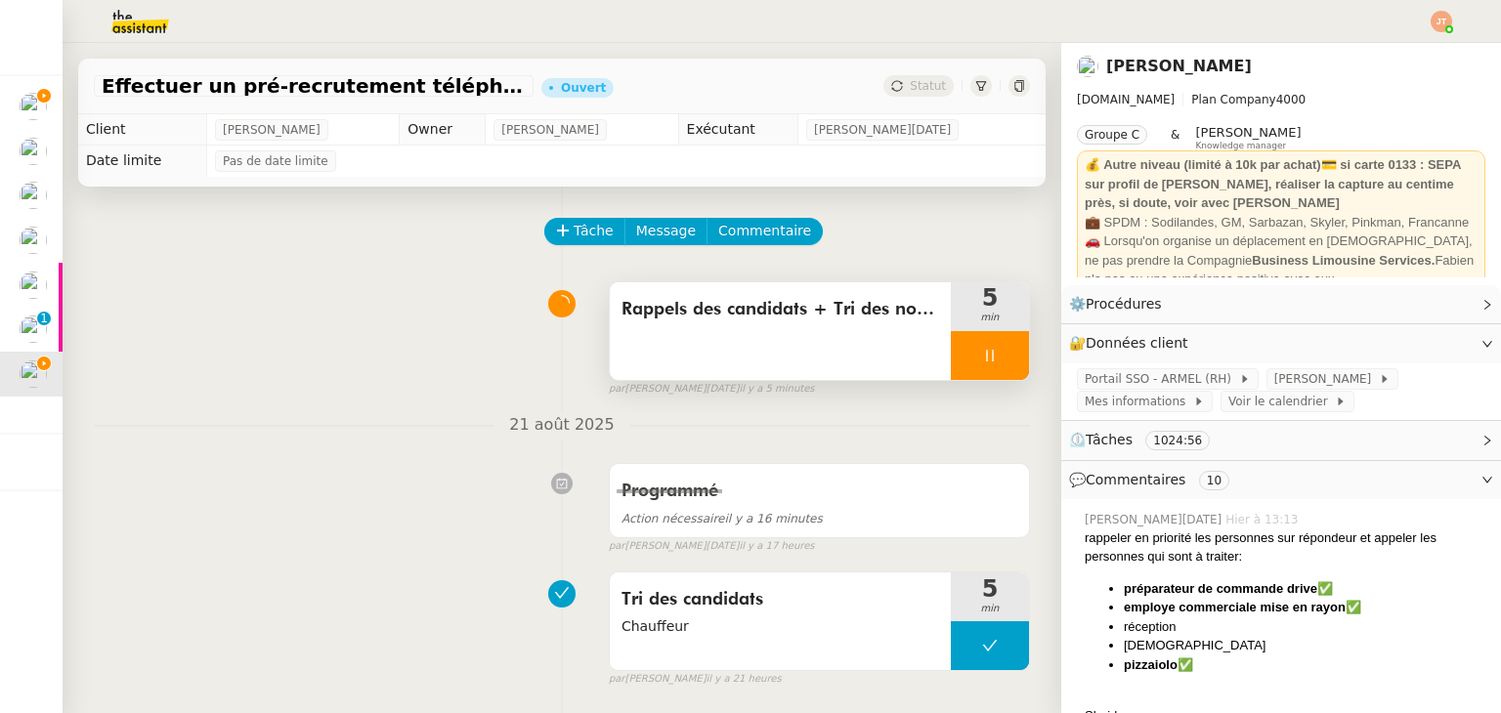
click at [761, 343] on div "Rappels des candidats + Tri des nouvelles candidatures" at bounding box center [780, 331] width 341 height 98
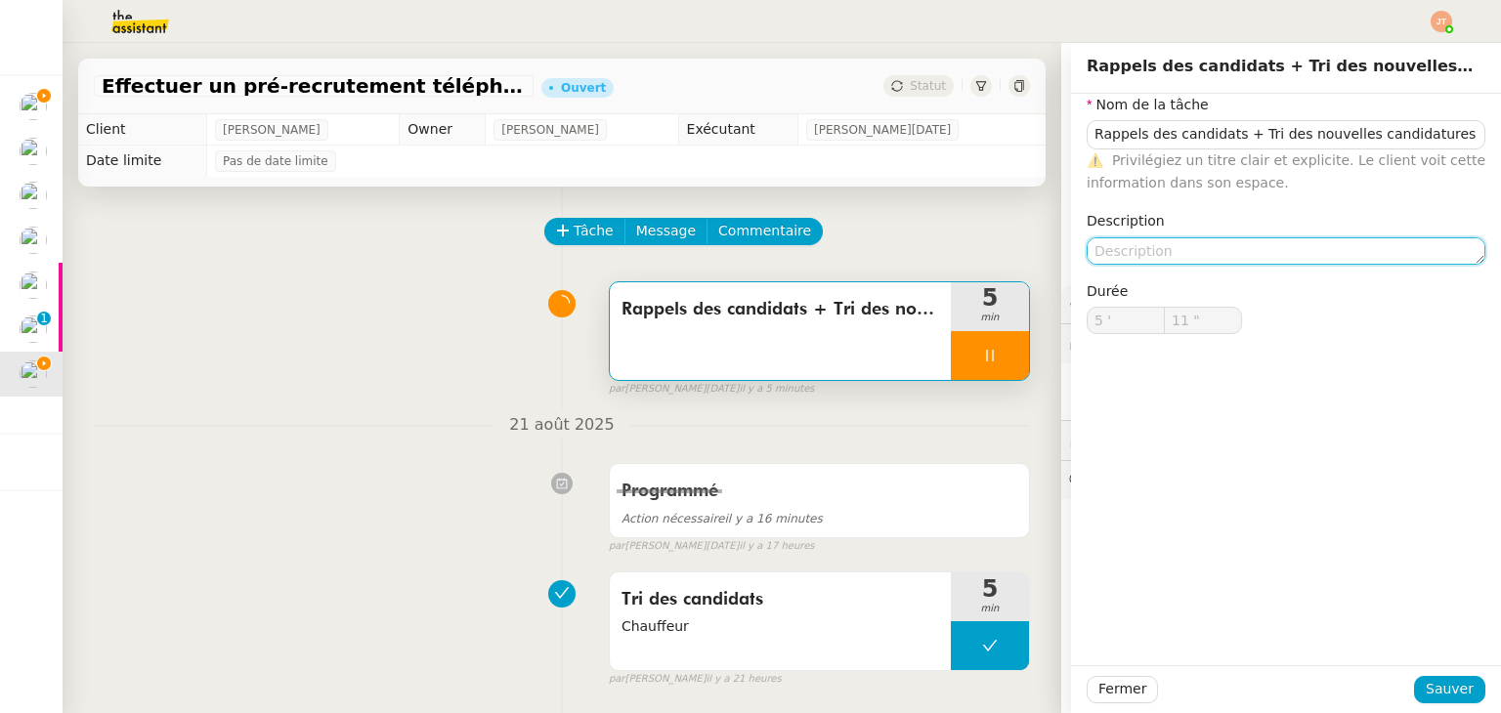
click at [1153, 255] on textarea at bounding box center [1285, 250] width 399 height 27
type input "12 ""
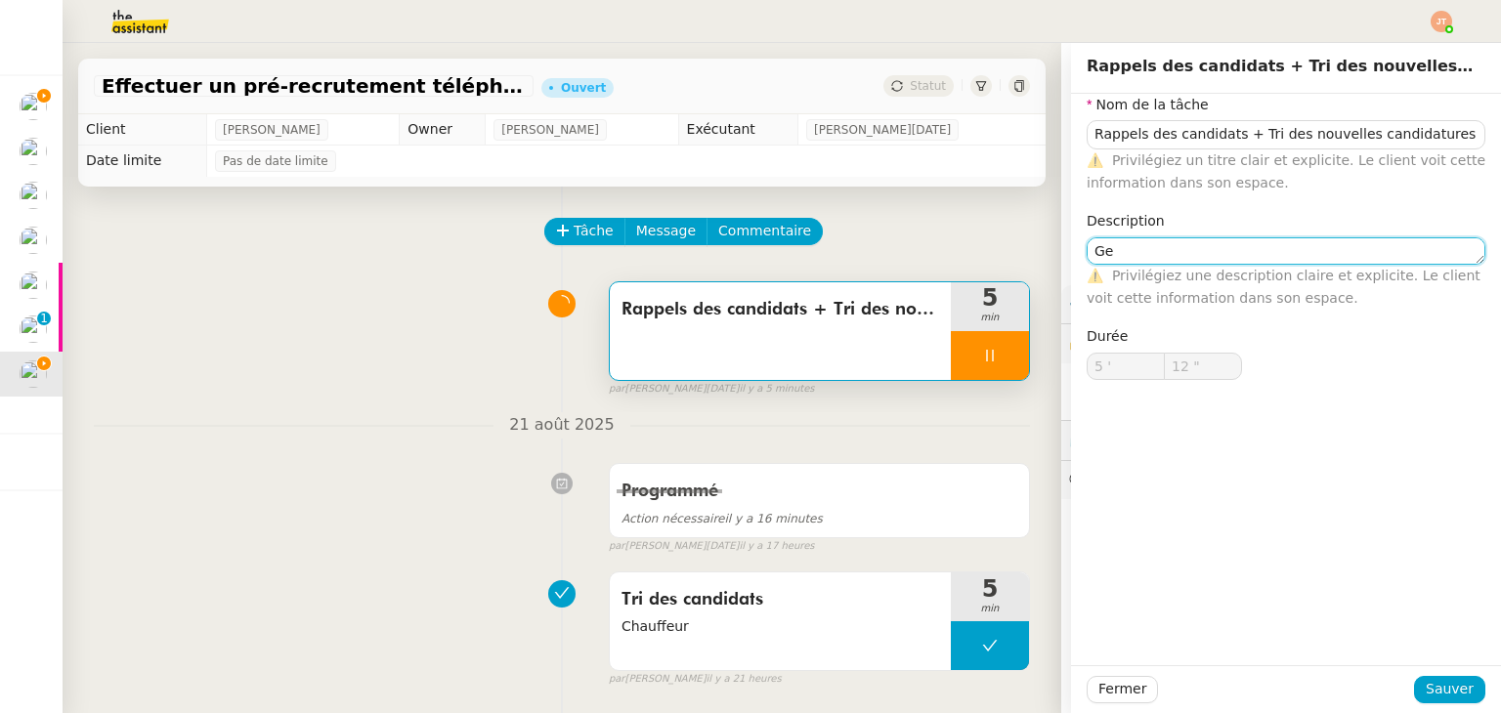
type textarea "Ges"
type input "13 ""
type textarea "Gestion des"
type input "14 ""
type textarea "Gestion des appels e"
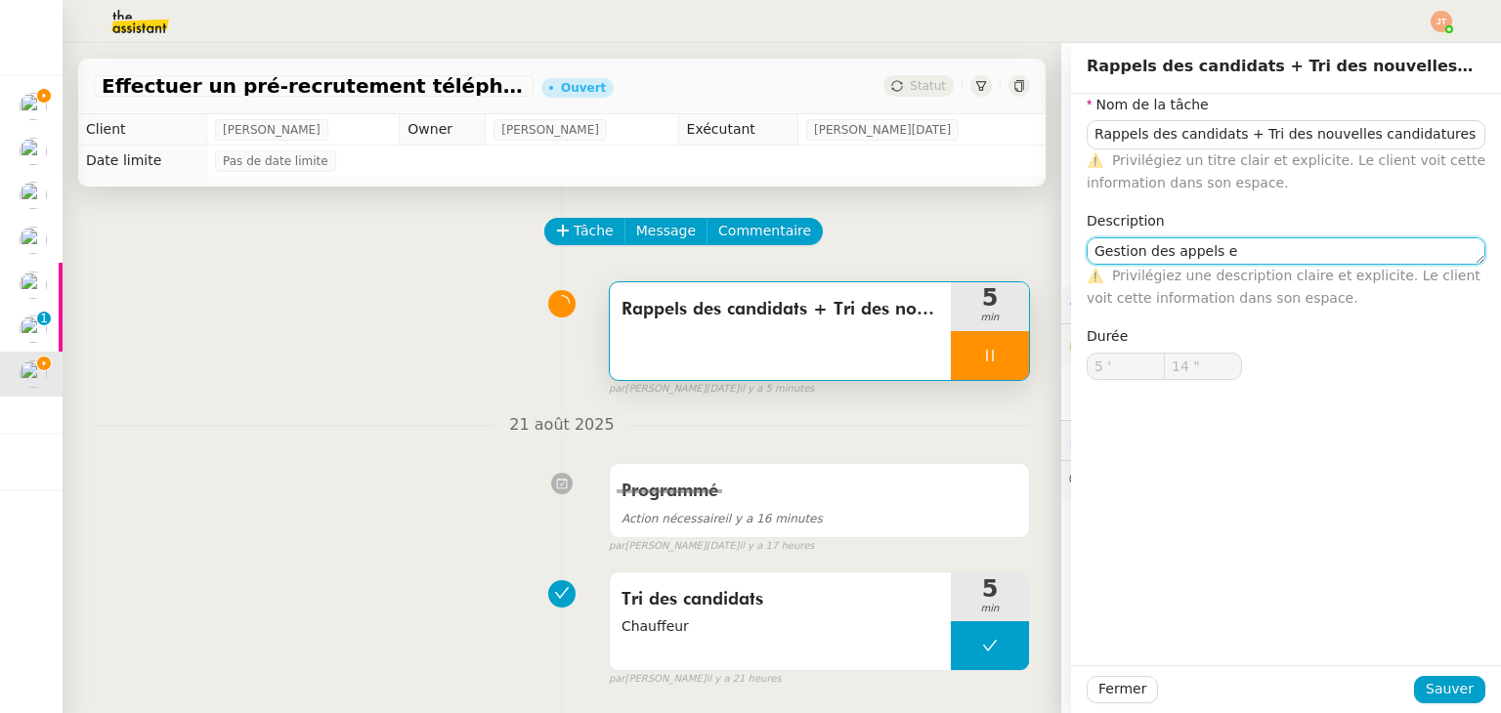
type input "15 ""
type textarea "Gestion des appels entre"
type input "16 ""
type textarea "Gestion des appels entrant"
type input "17 ""
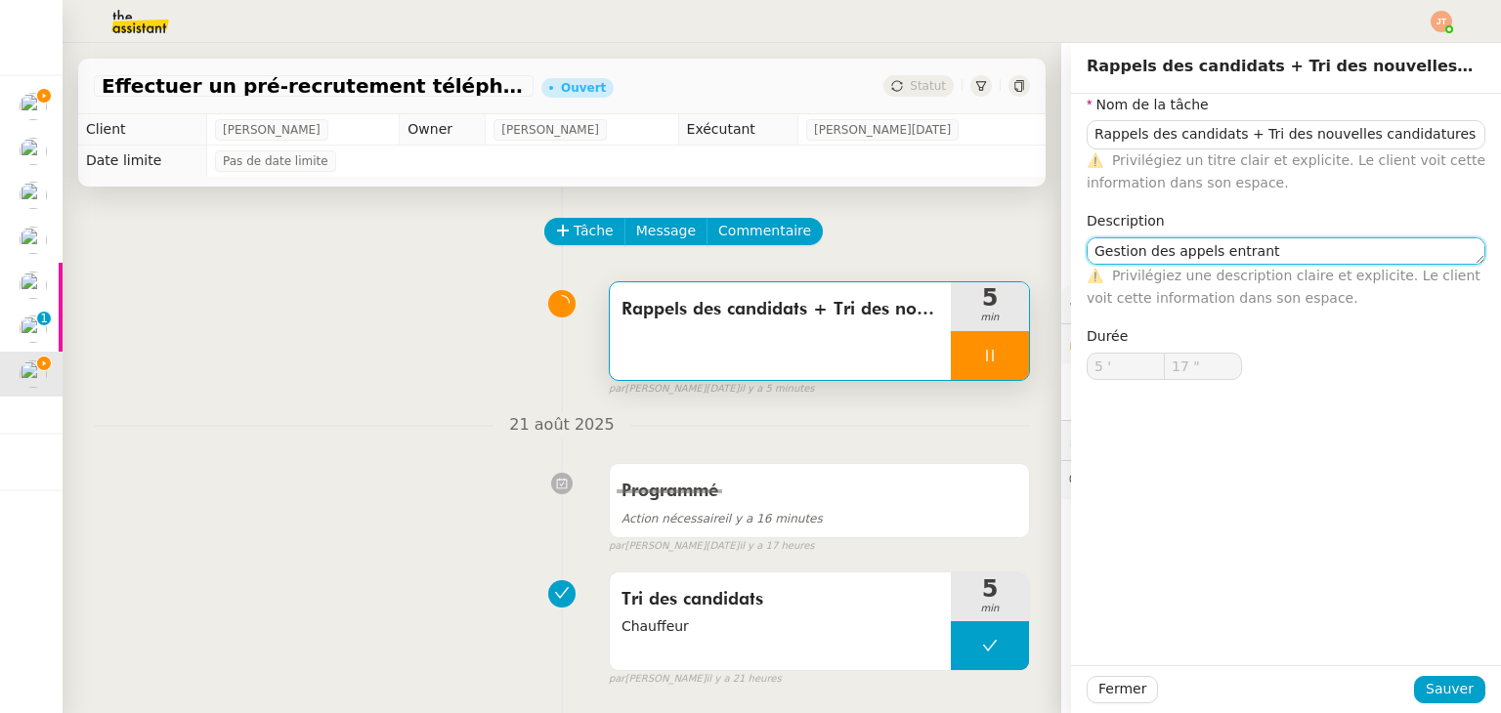
type textarea "Gestion des appels entrants"
type input "19 ""
type textarea "Gestion des appels entrants"
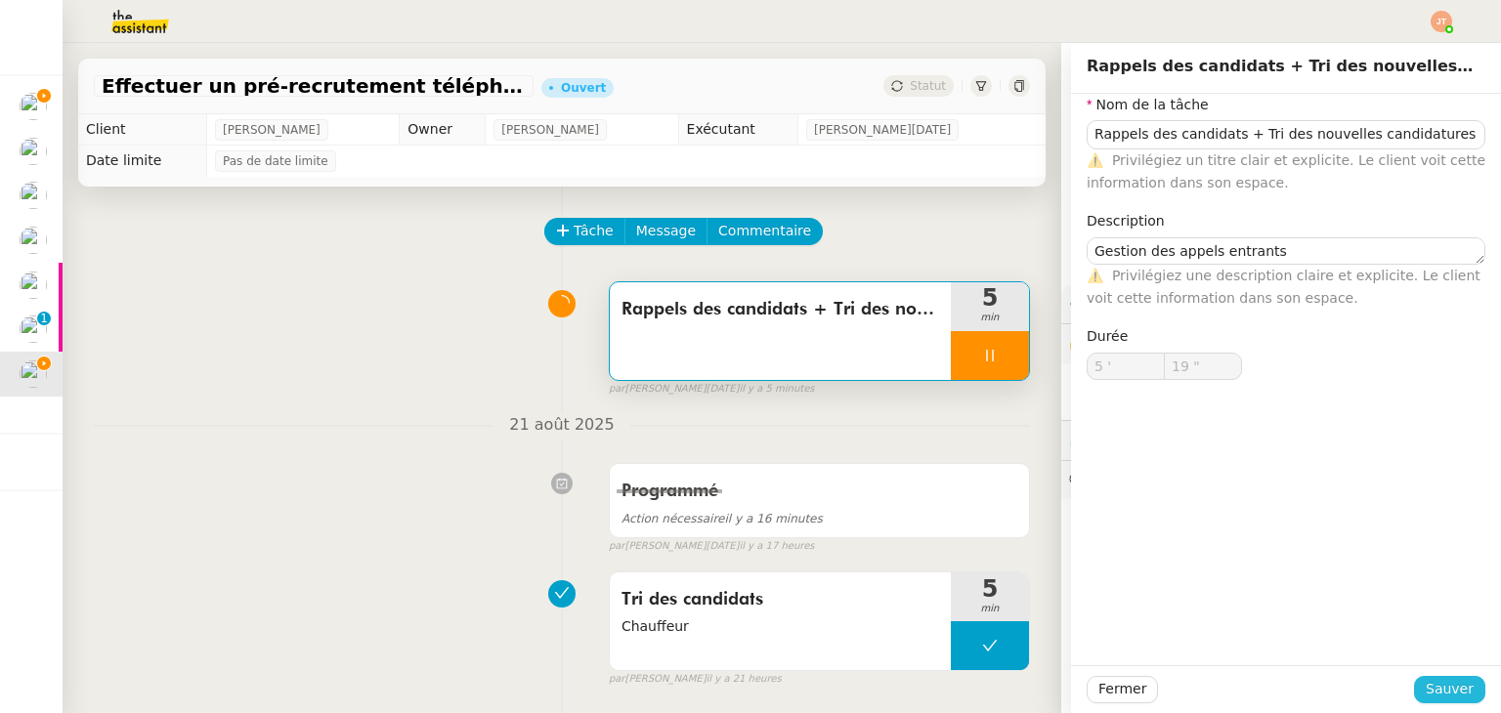
click at [1426, 688] on span "Sauver" at bounding box center [1450, 689] width 48 height 22
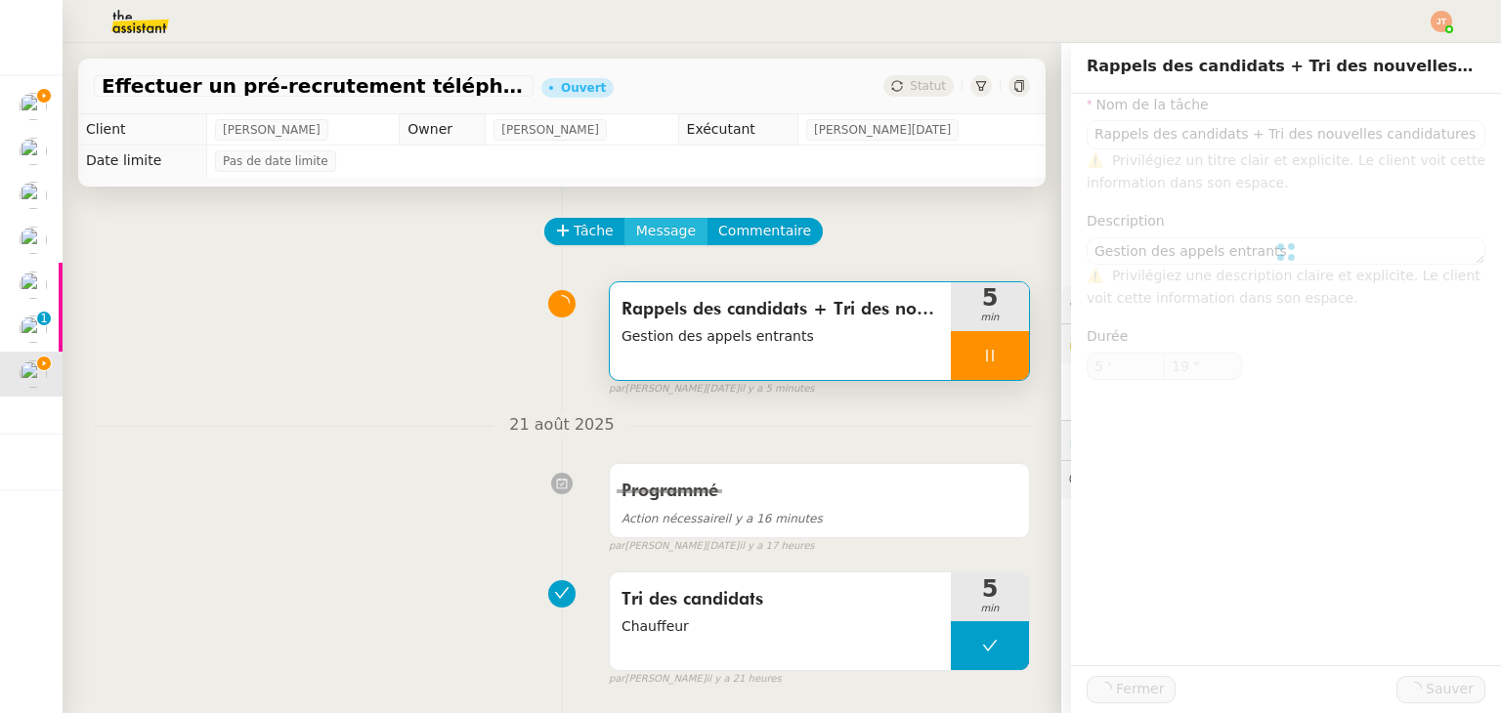
type input "Rappels des candidats + Tri des nouvelles candidatures"
type textarea "Gestion des appels entrants"
type input "5 '"
type input "20 ""
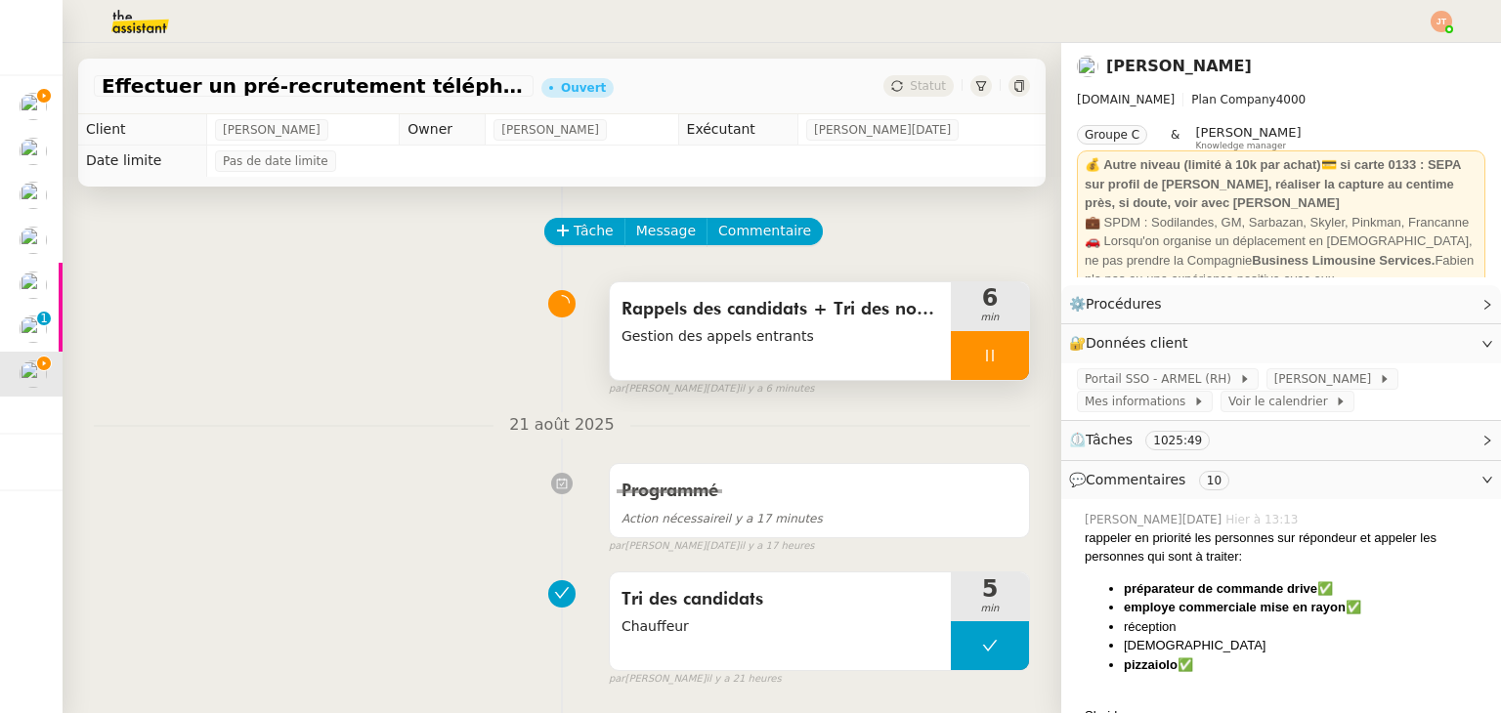
click at [951, 369] on div at bounding box center [990, 355] width 78 height 49
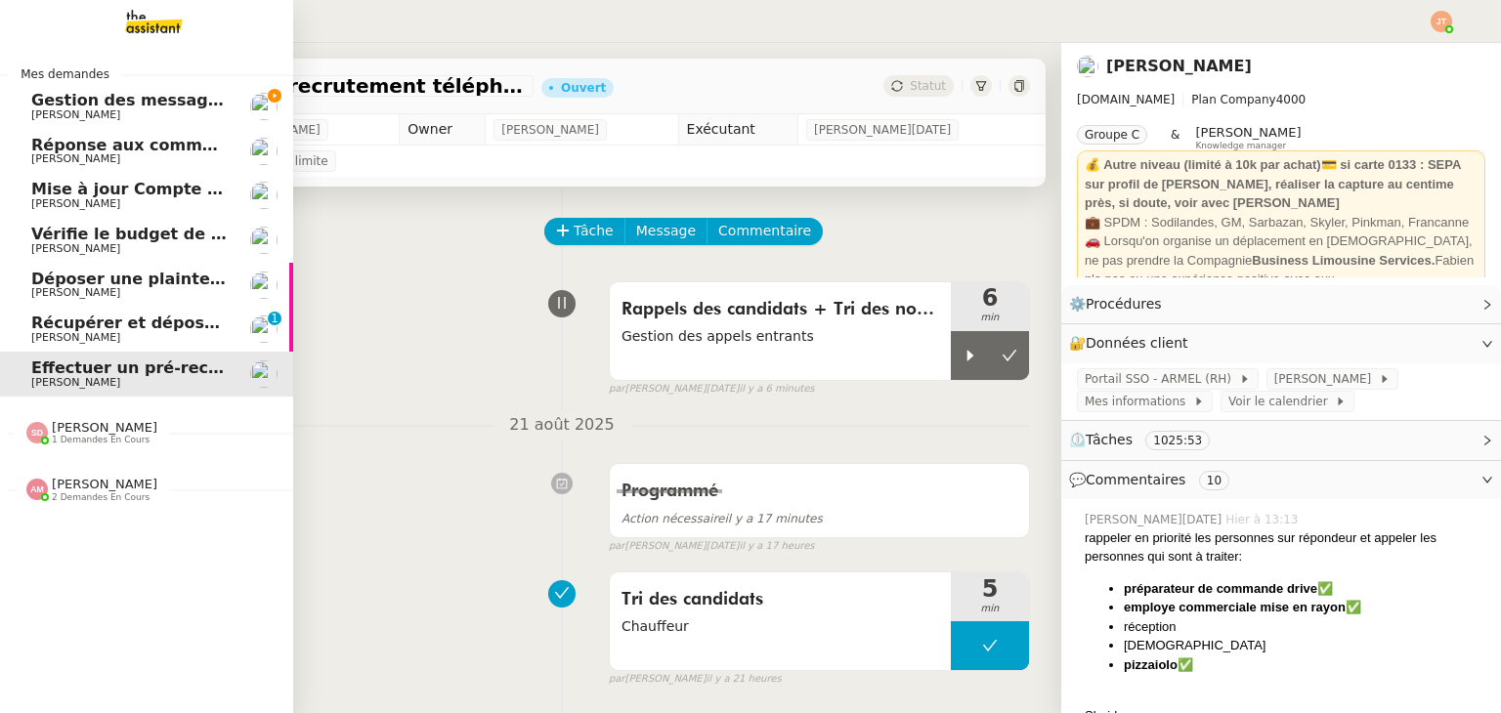
click at [135, 148] on span "Réponse aux commentaires avec [URL] - [DATE]" at bounding box center [241, 145] width 421 height 19
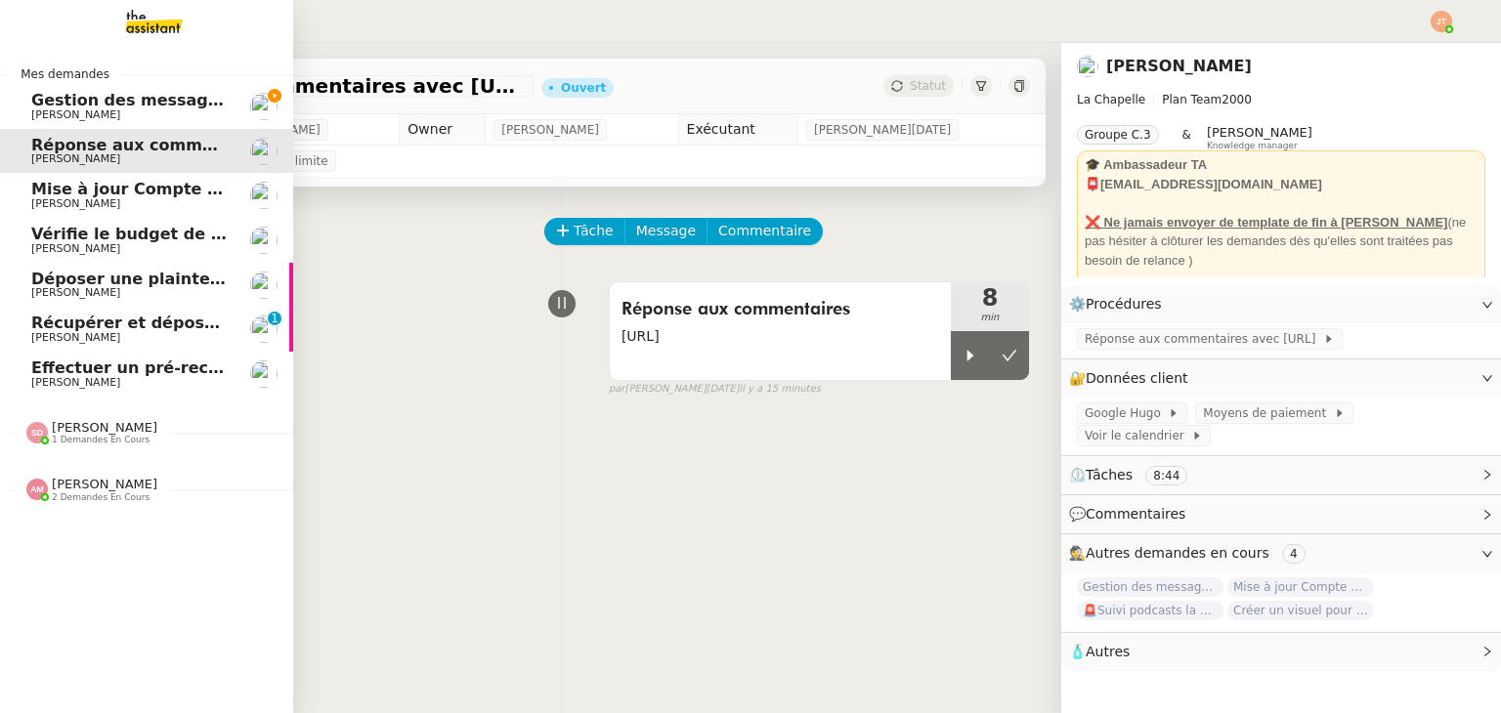
click at [108, 423] on span "[PERSON_NAME]" at bounding box center [105, 427] width 106 height 15
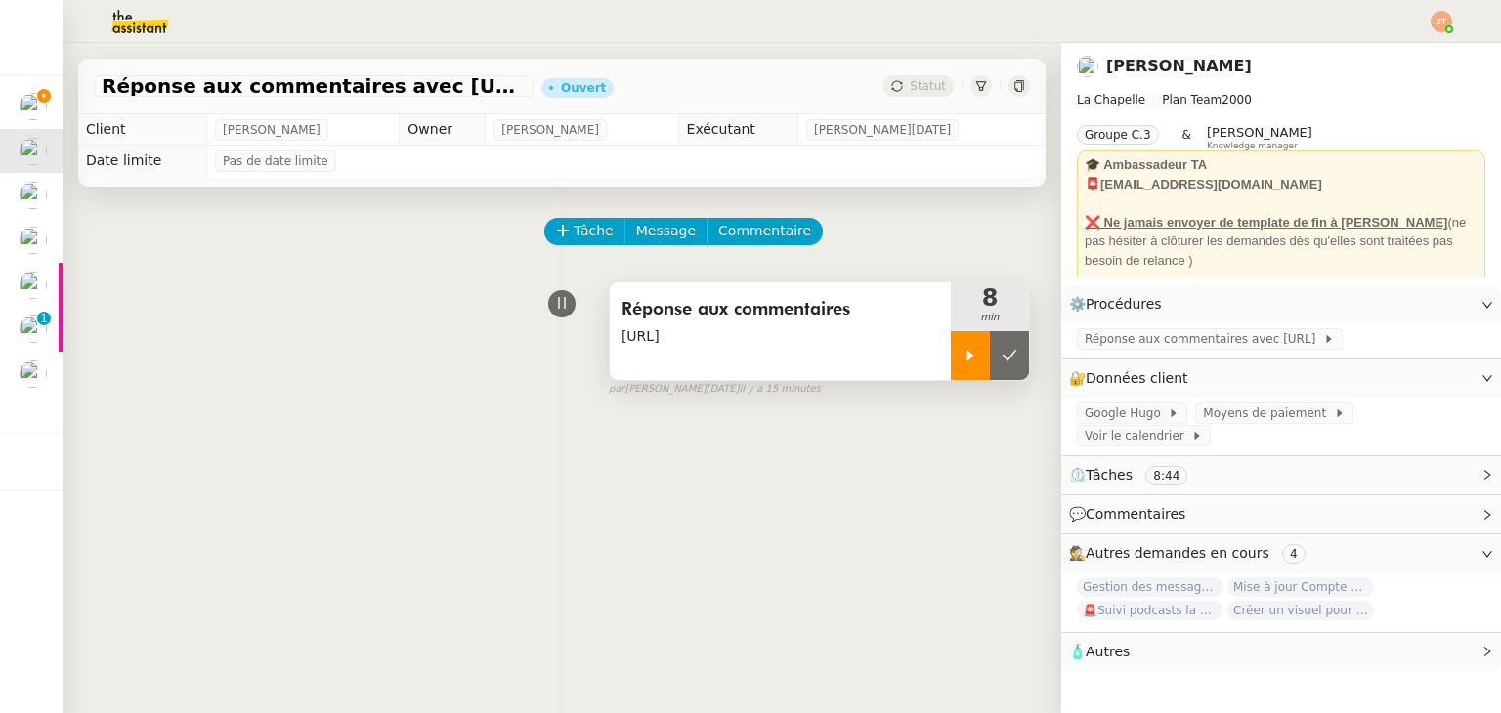
click at [951, 371] on div at bounding box center [970, 355] width 39 height 49
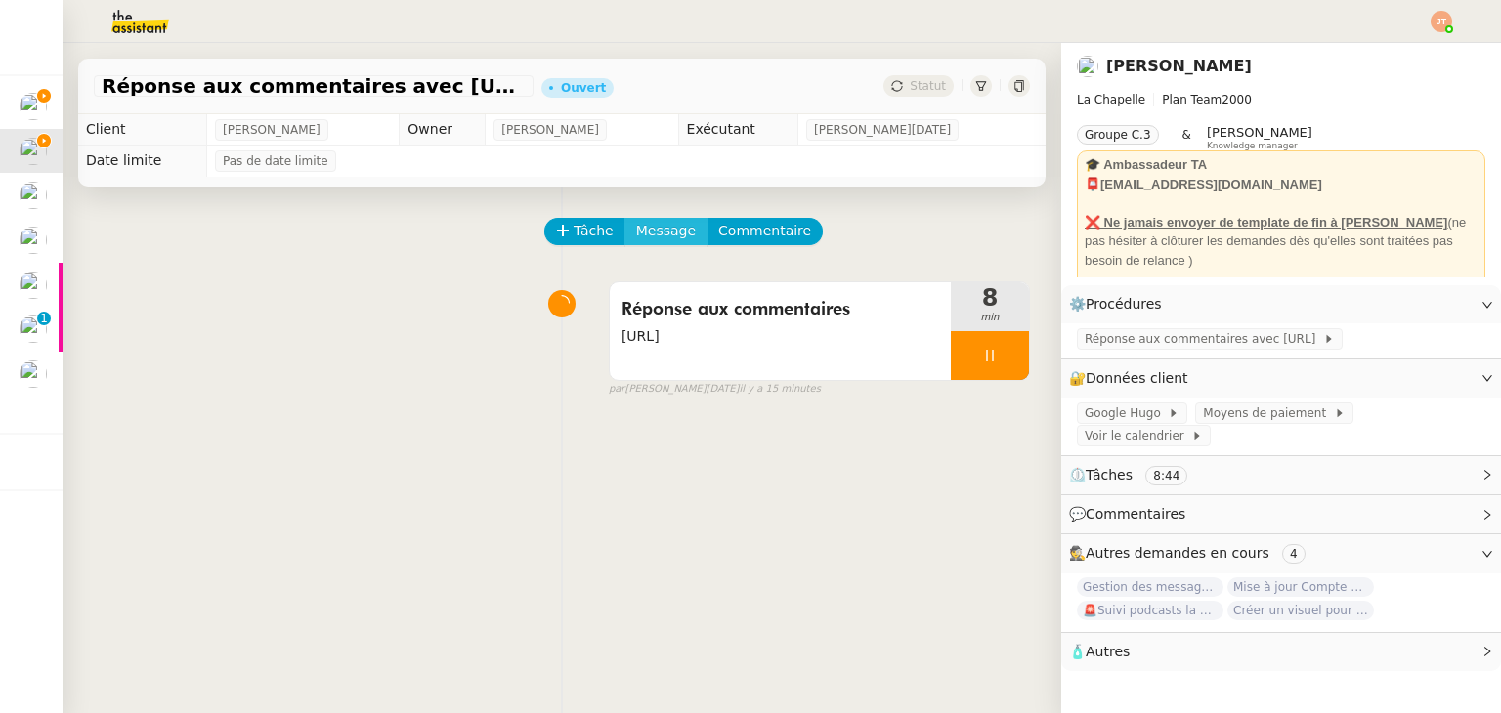
click at [636, 242] on span "Message" at bounding box center [666, 231] width 60 height 22
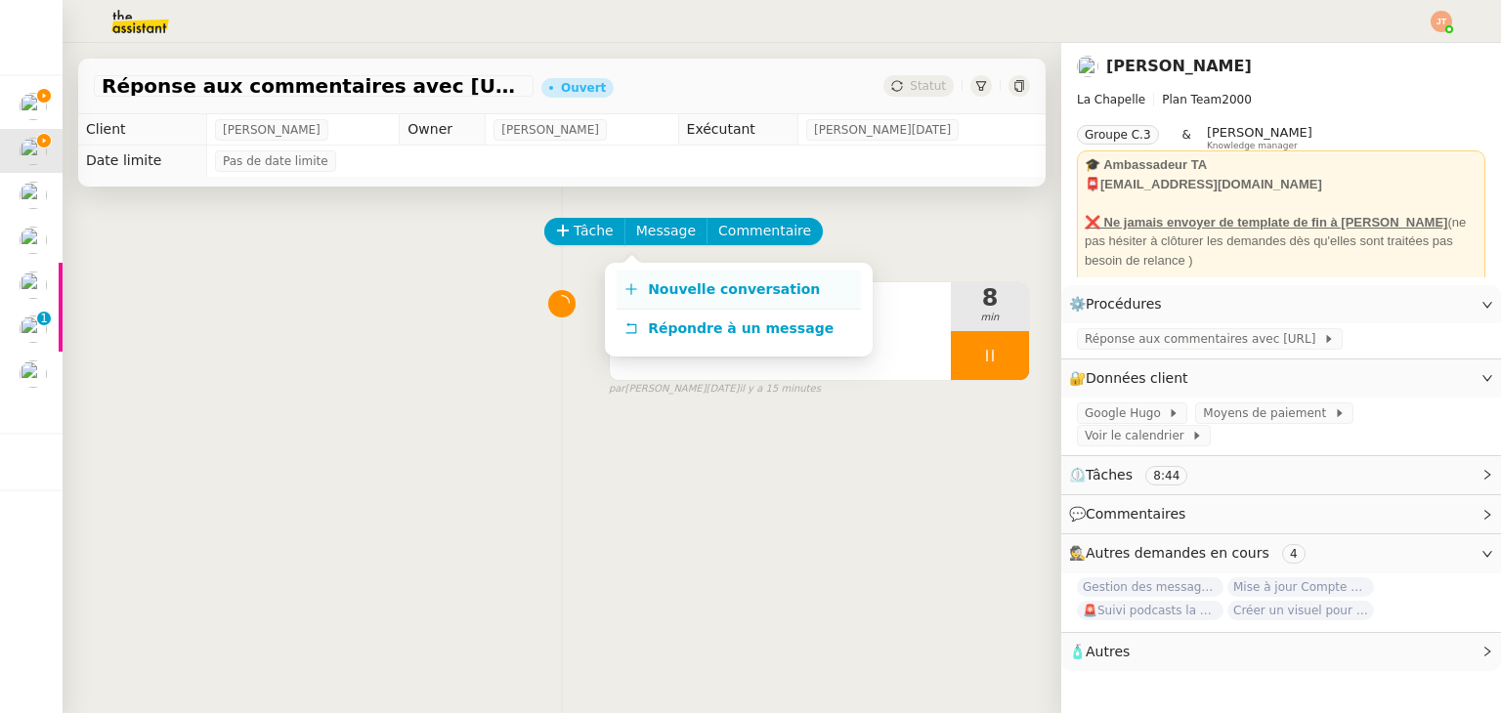
click at [709, 290] on span "Nouvelle conversation" at bounding box center [734, 289] width 172 height 16
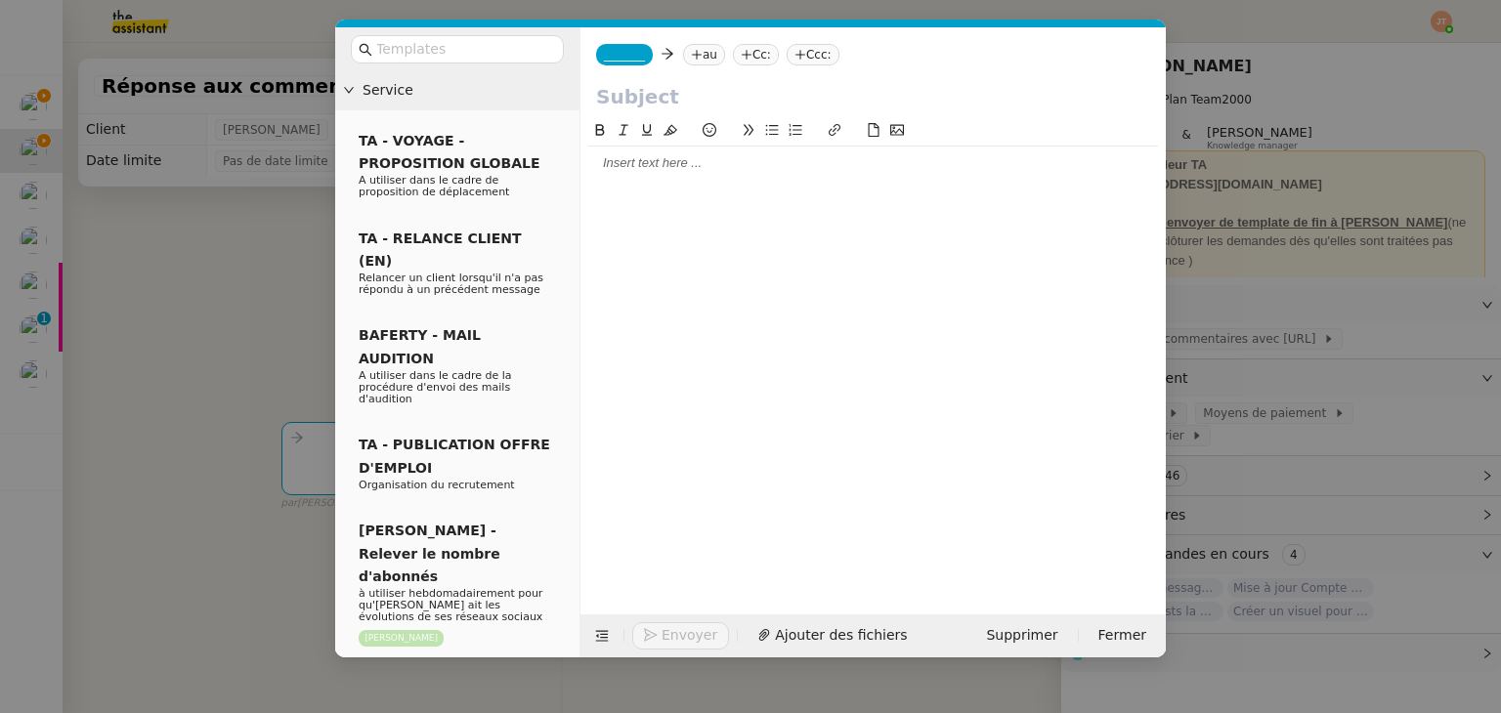
click at [663, 160] on div at bounding box center [873, 163] width 570 height 18
click at [199, 232] on nz-modal-container "Service TA - VOYAGE - PROPOSITION GLOBALE A utiliser dans le cadre de propositi…" at bounding box center [750, 356] width 1501 height 713
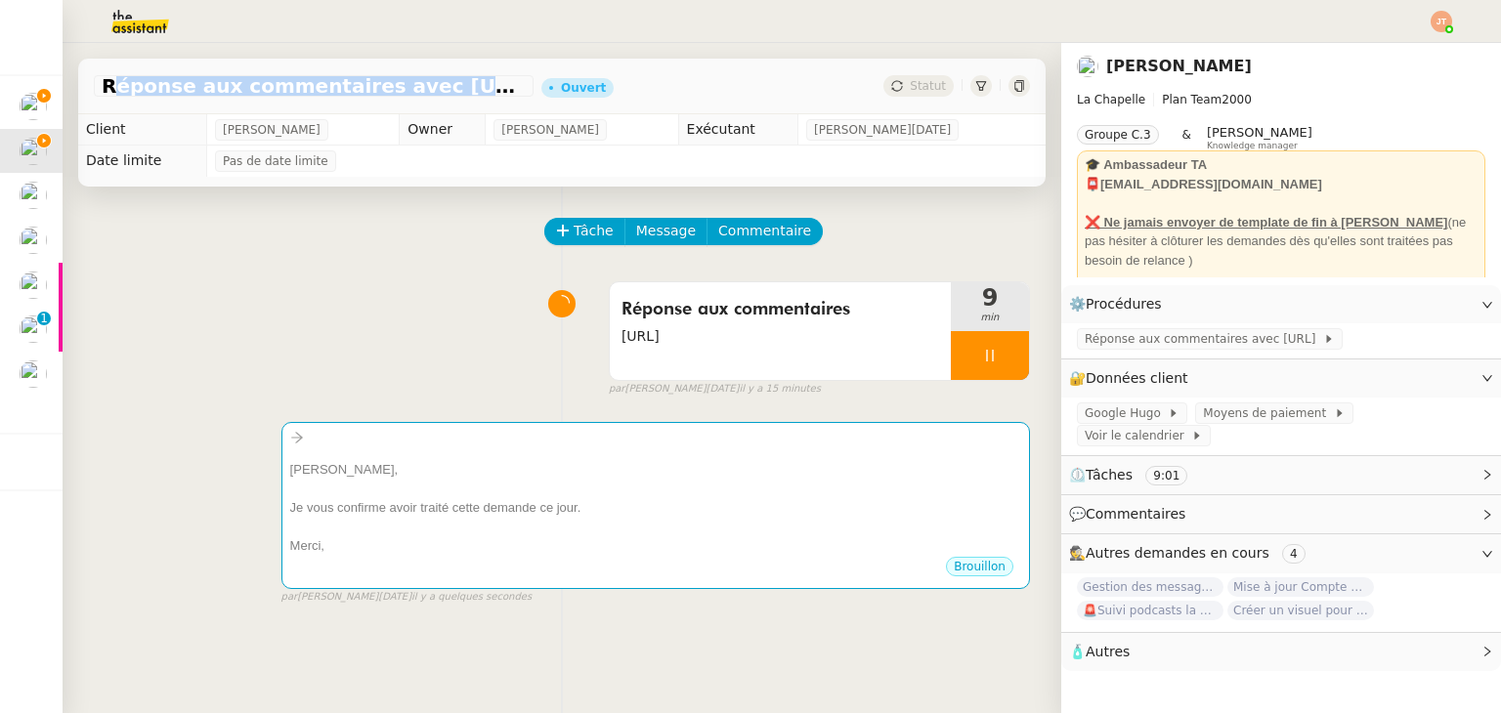
drag, startPoint x: 106, startPoint y: 84, endPoint x: 469, endPoint y: 86, distance: 363.5
click at [469, 86] on span "Réponse aux commentaires avec [URL] - [DATE]" at bounding box center [314, 86] width 424 height 20
copy span "Réponse aux commentaires avec [URL]"
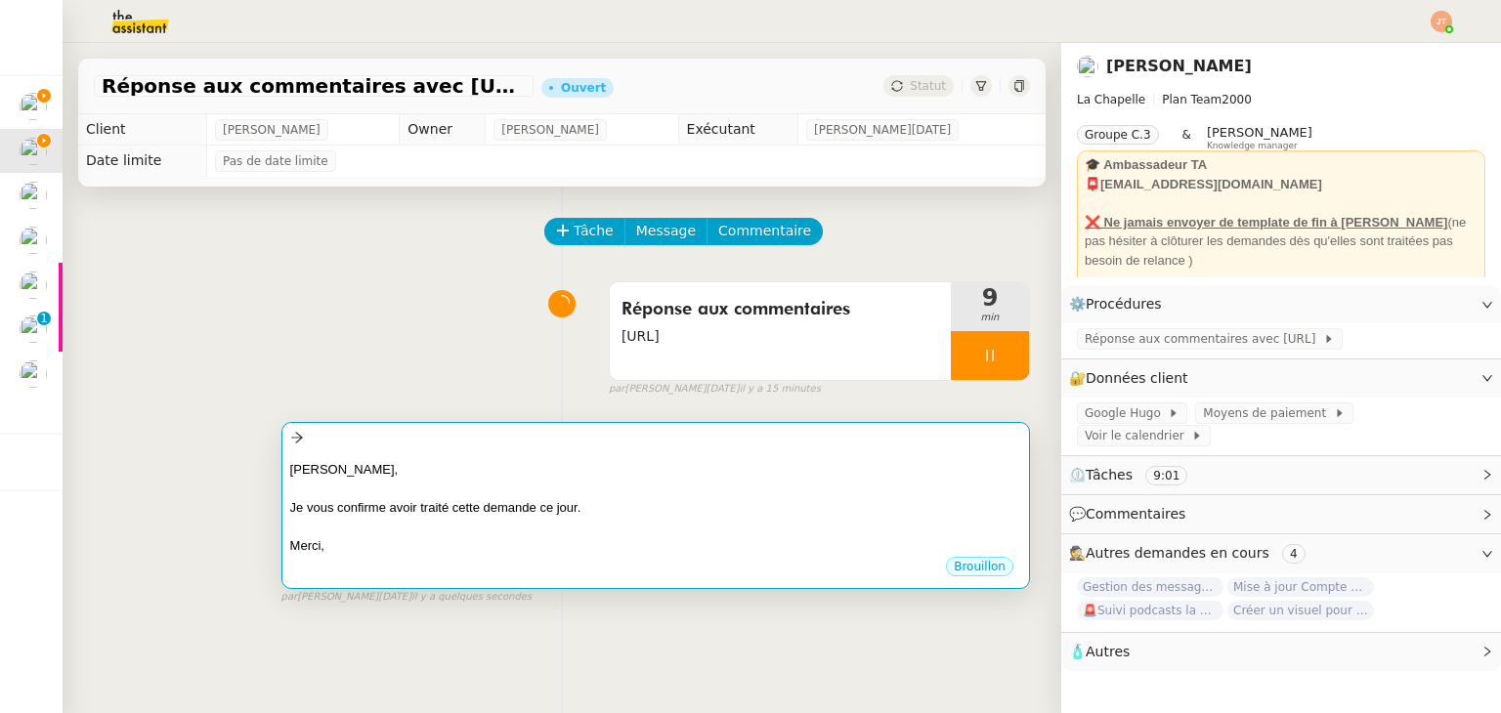
click at [532, 483] on div at bounding box center [655, 489] width 731 height 20
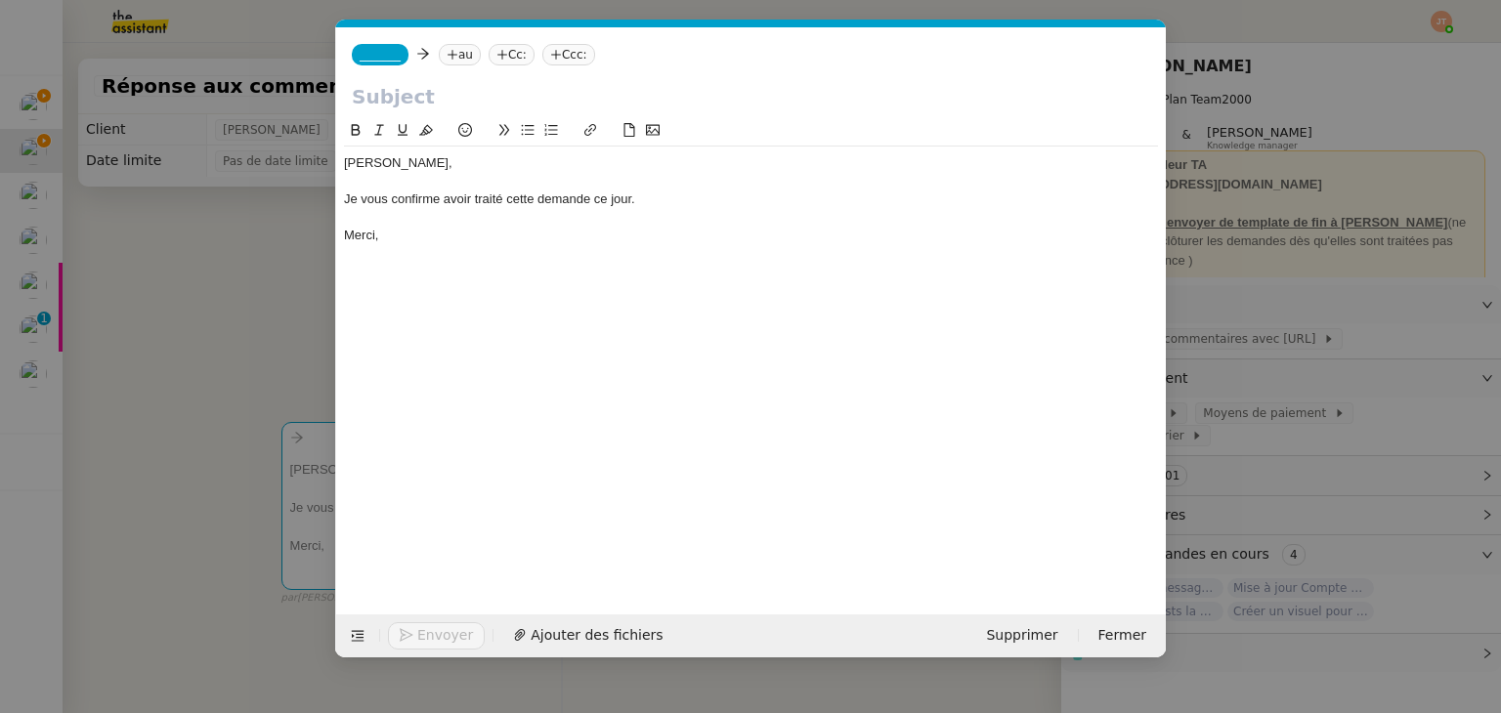
scroll to position [0, 41]
click at [453, 103] on input "text" at bounding box center [751, 96] width 798 height 29
paste input "Réponse aux commentaires avec [URL]"
type input "Réponse aux commentaires avec [URL]"
click at [460, 52] on nz-tag "au" at bounding box center [460, 54] width 42 height 21
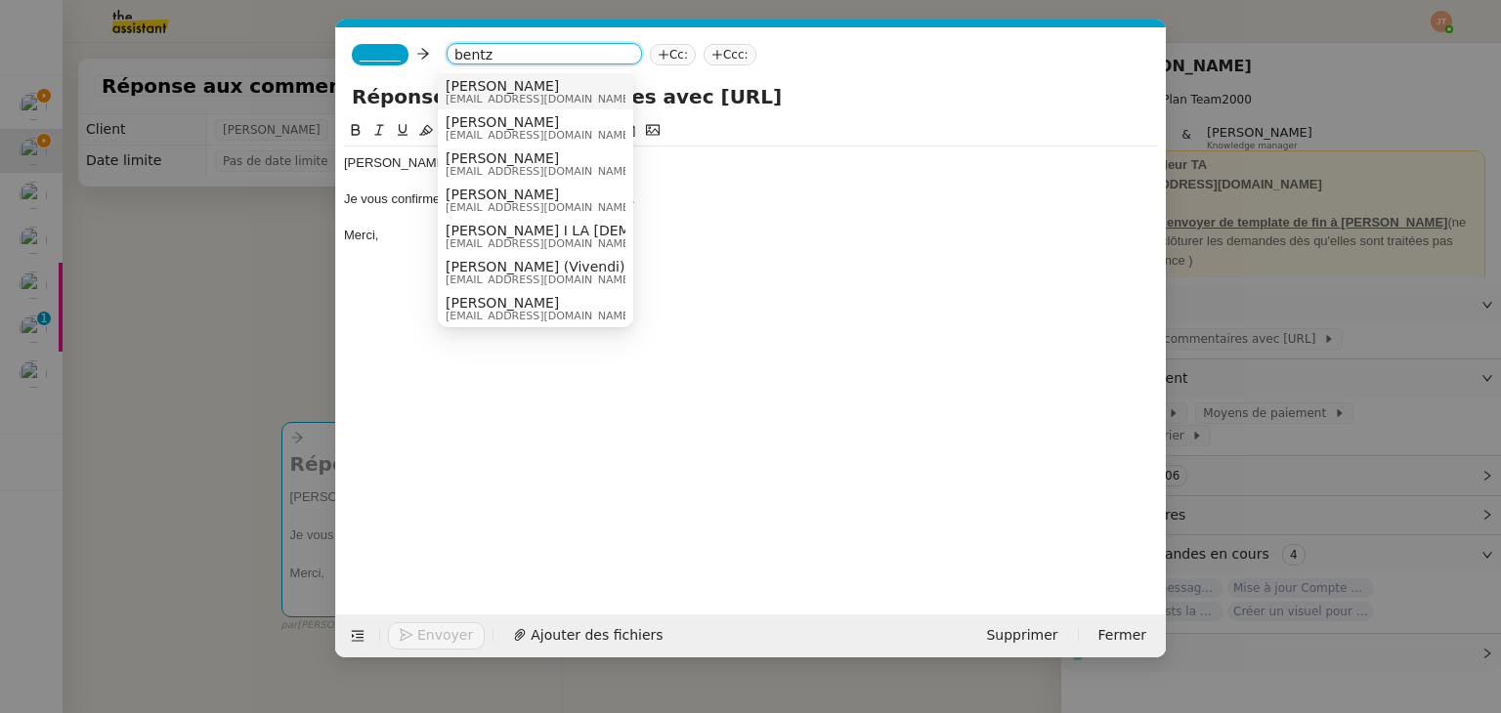
type input "bentz"
click at [471, 95] on span "[EMAIL_ADDRESS][DOMAIN_NAME]" at bounding box center [540, 99] width 188 height 11
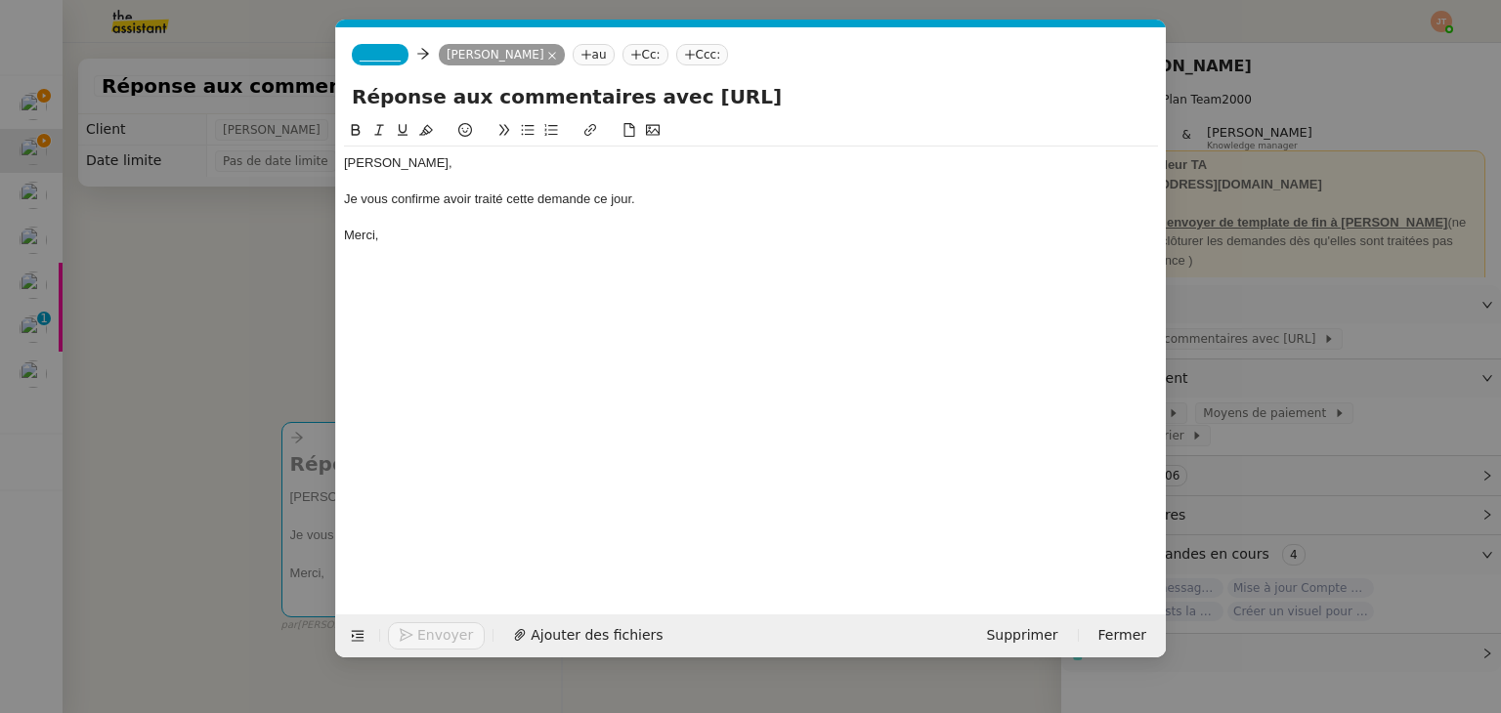
click at [372, 57] on span "_______" at bounding box center [380, 55] width 41 height 14
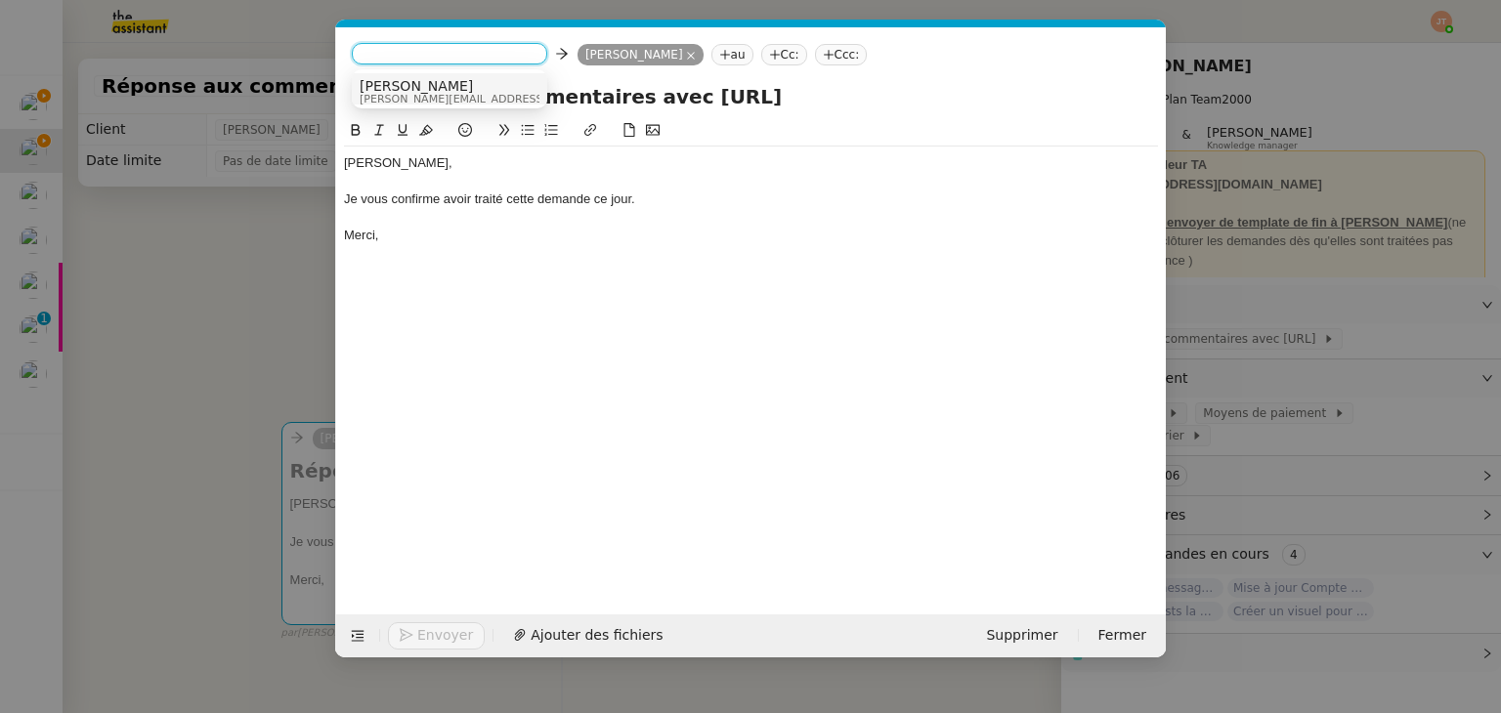
click at [396, 89] on span "[PERSON_NAME]" at bounding box center [498, 86] width 277 height 16
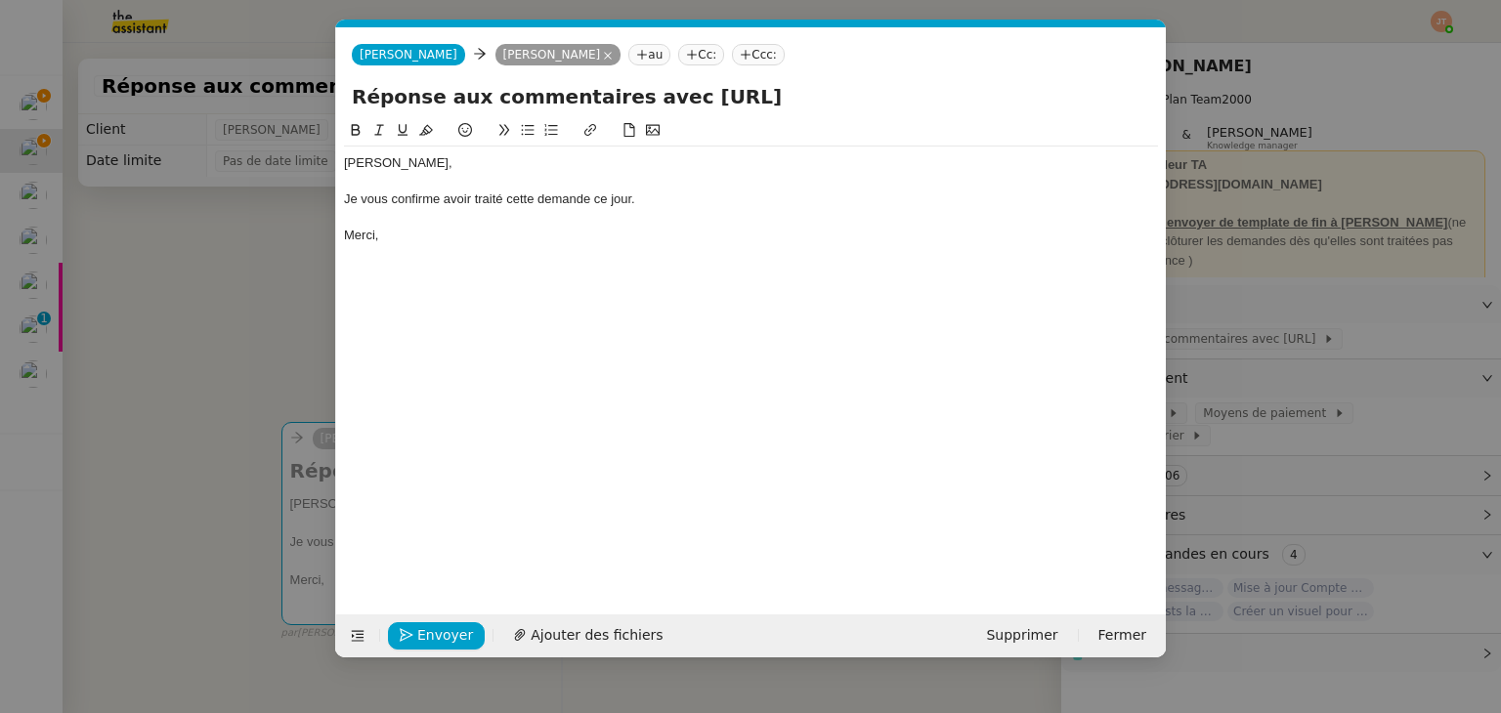
click at [279, 266] on nz-modal-container "Service TA - VOYAGE - PROPOSITION GLOBALE A utiliser dans le cadre de propositi…" at bounding box center [750, 356] width 1501 height 713
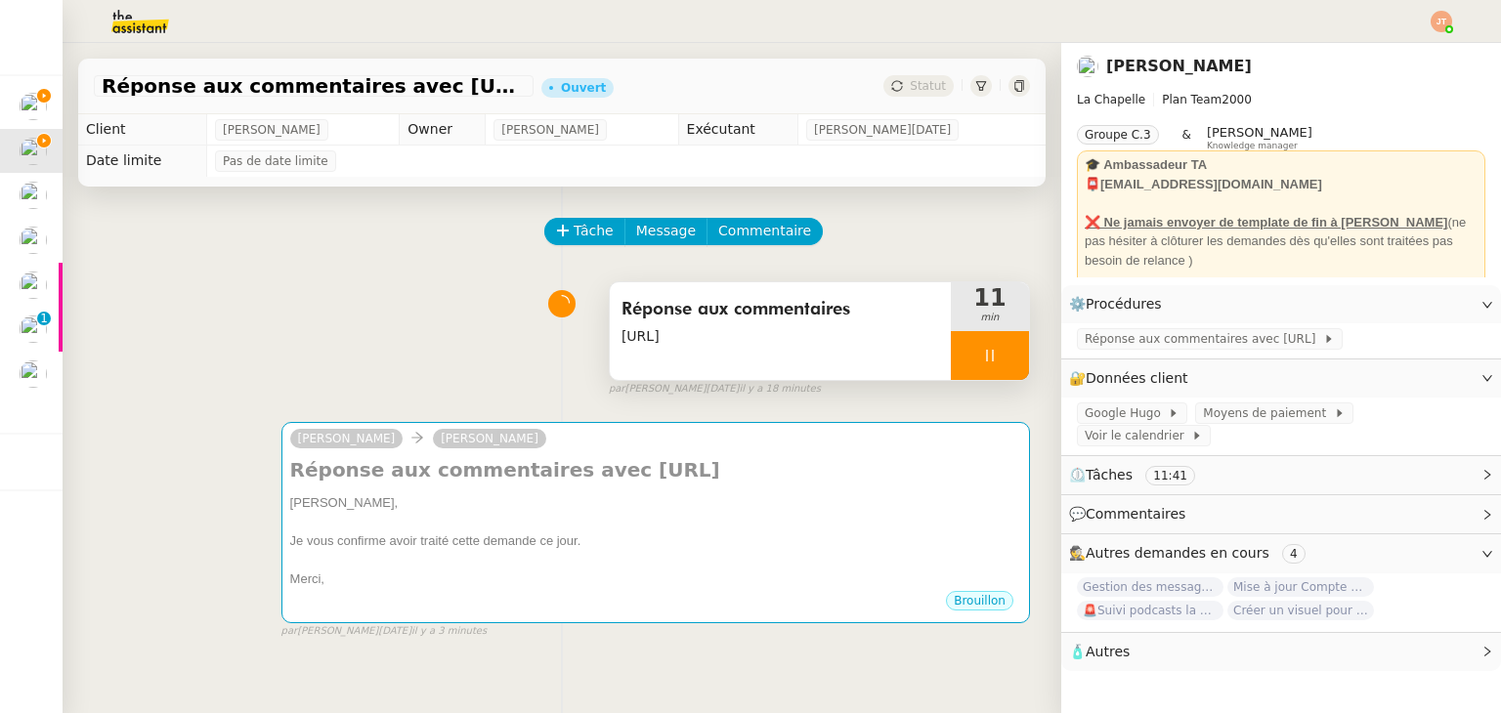
click at [982, 357] on icon at bounding box center [990, 356] width 16 height 16
click at [990, 362] on button at bounding box center [1009, 355] width 39 height 49
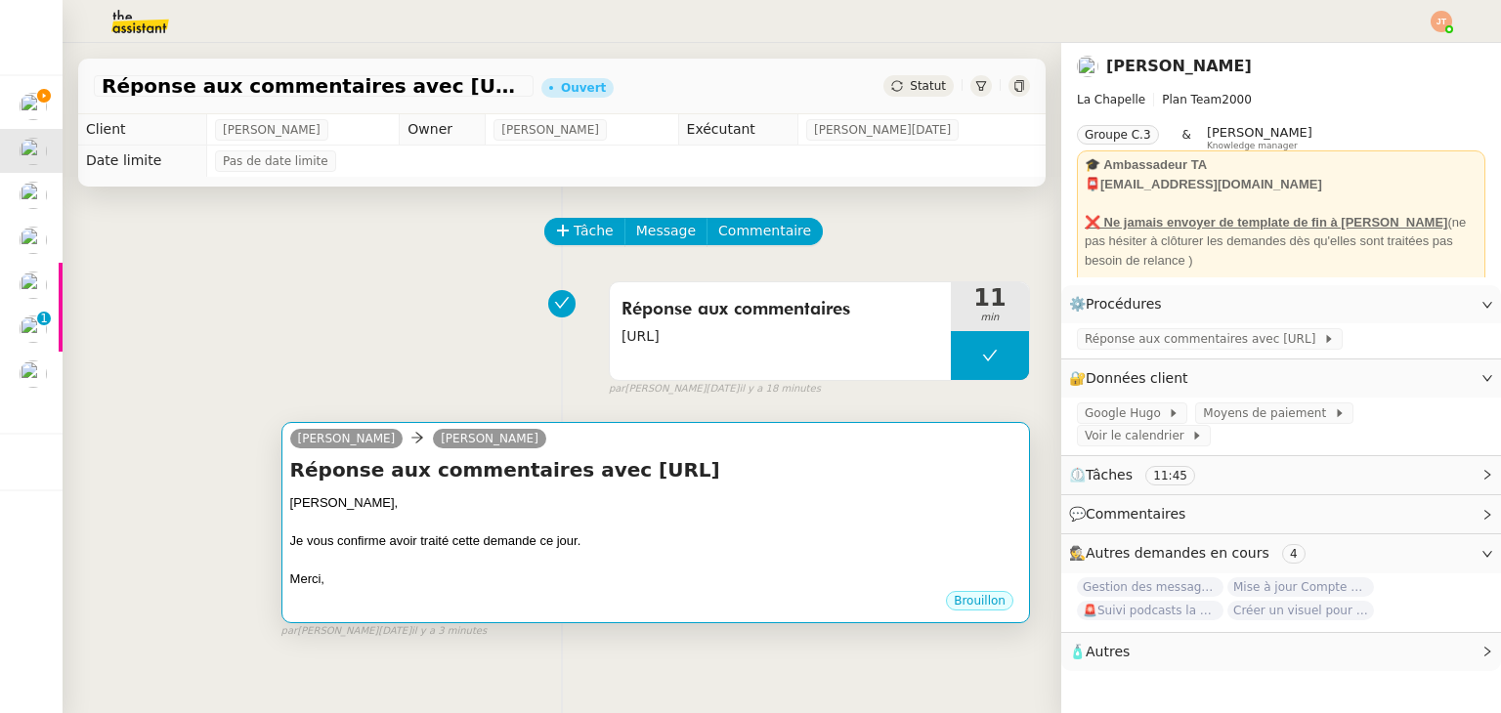
click at [652, 507] on div "[PERSON_NAME]," at bounding box center [655, 503] width 731 height 20
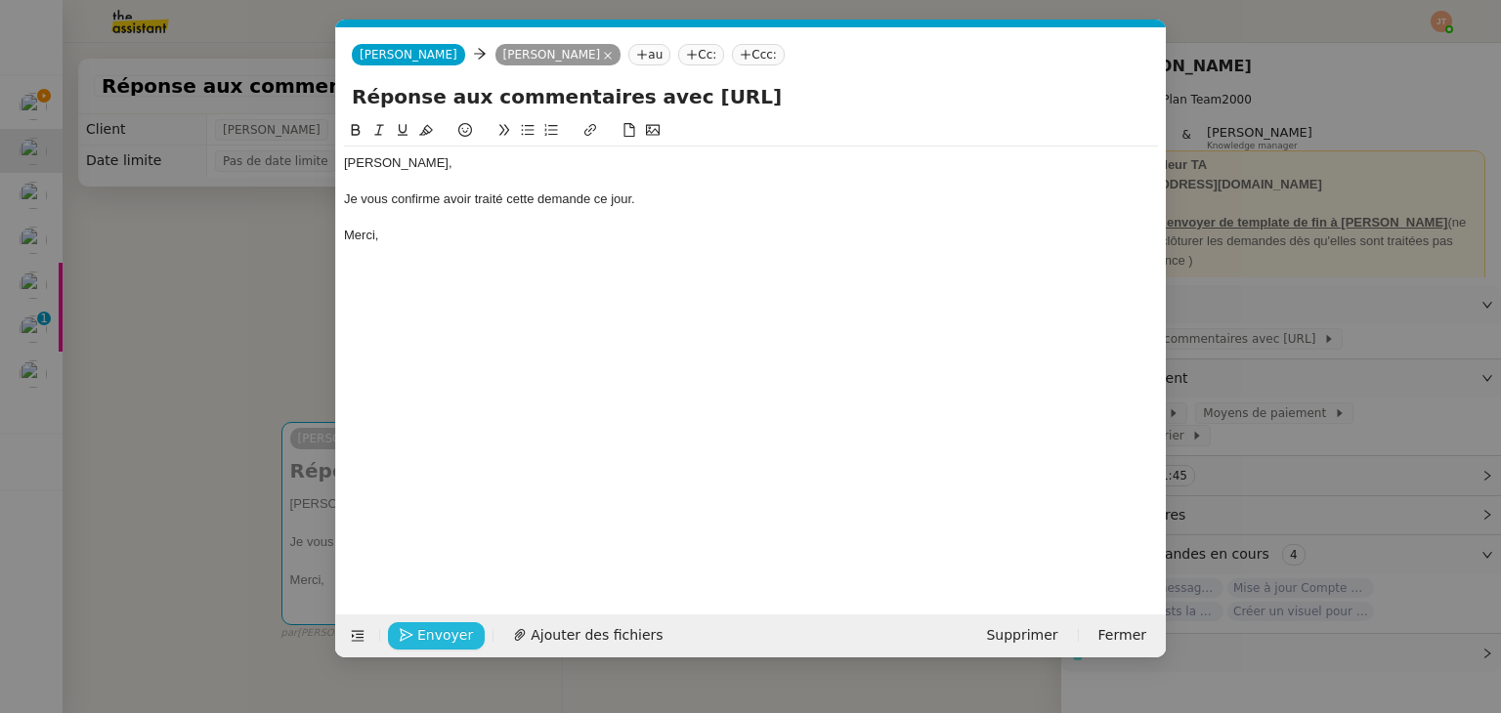
click at [442, 644] on span "Envoyer" at bounding box center [445, 635] width 56 height 22
click at [442, 644] on span "Confirmer l'envoi" at bounding box center [475, 635] width 117 height 22
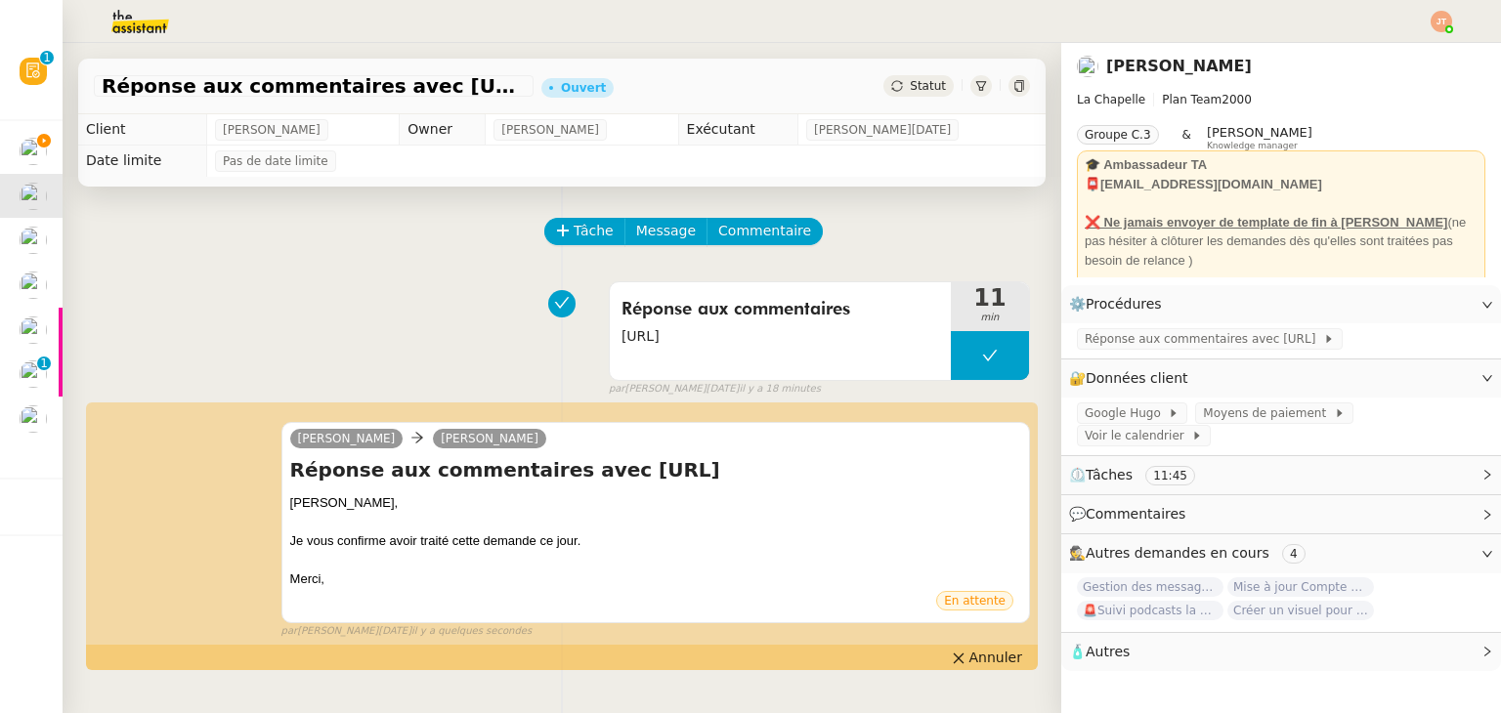
click at [910, 79] on span "Statut" at bounding box center [928, 86] width 36 height 14
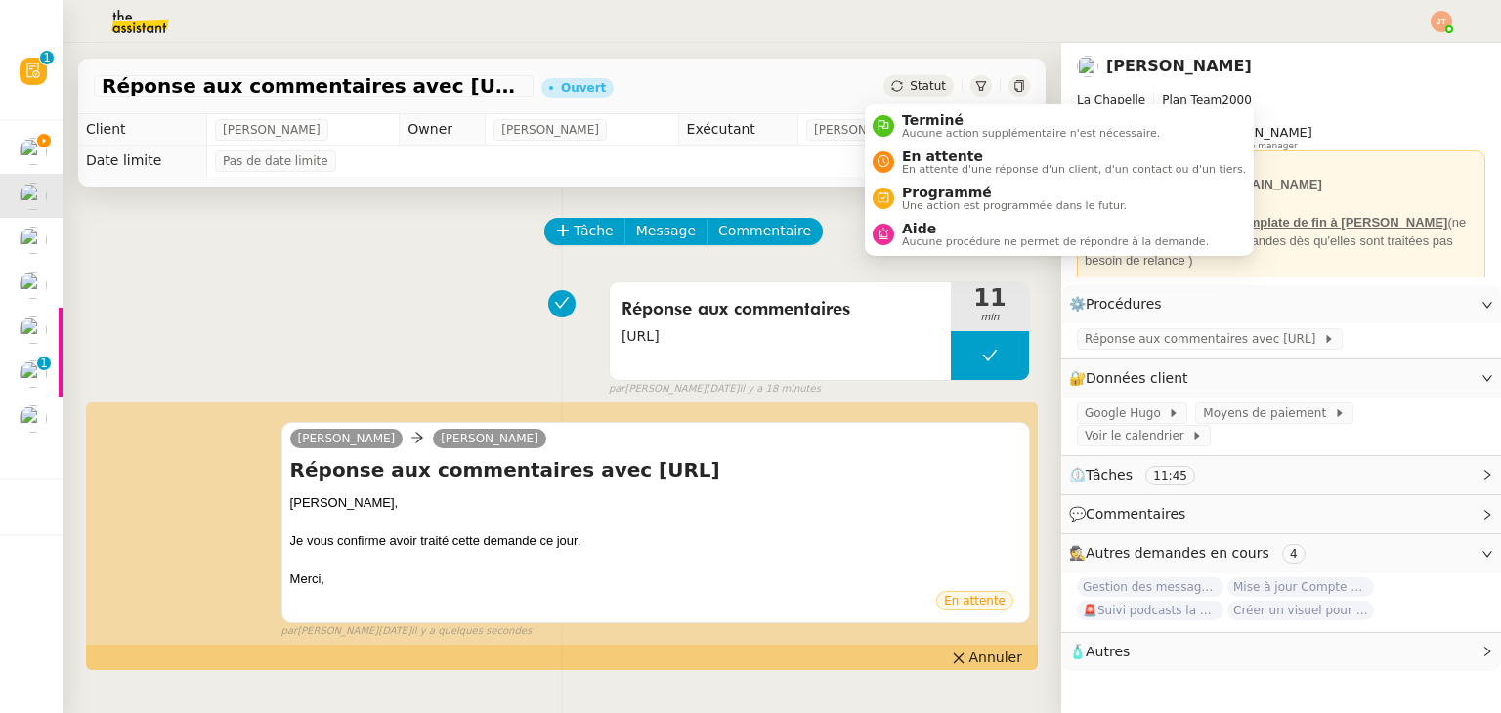
click at [910, 91] on span "Statut" at bounding box center [928, 86] width 36 height 14
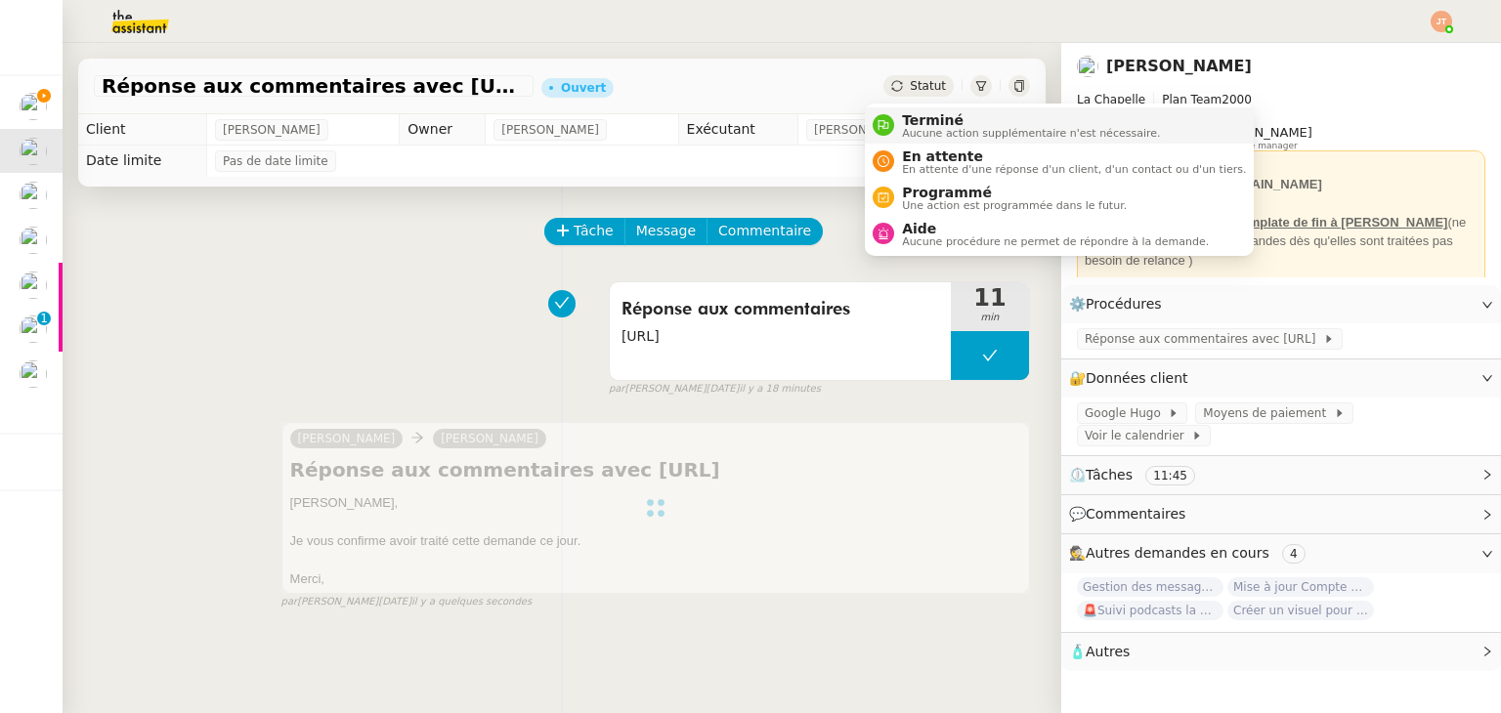
click at [915, 128] on span "Aucune action supplémentaire n'est nécessaire." at bounding box center [1031, 133] width 258 height 11
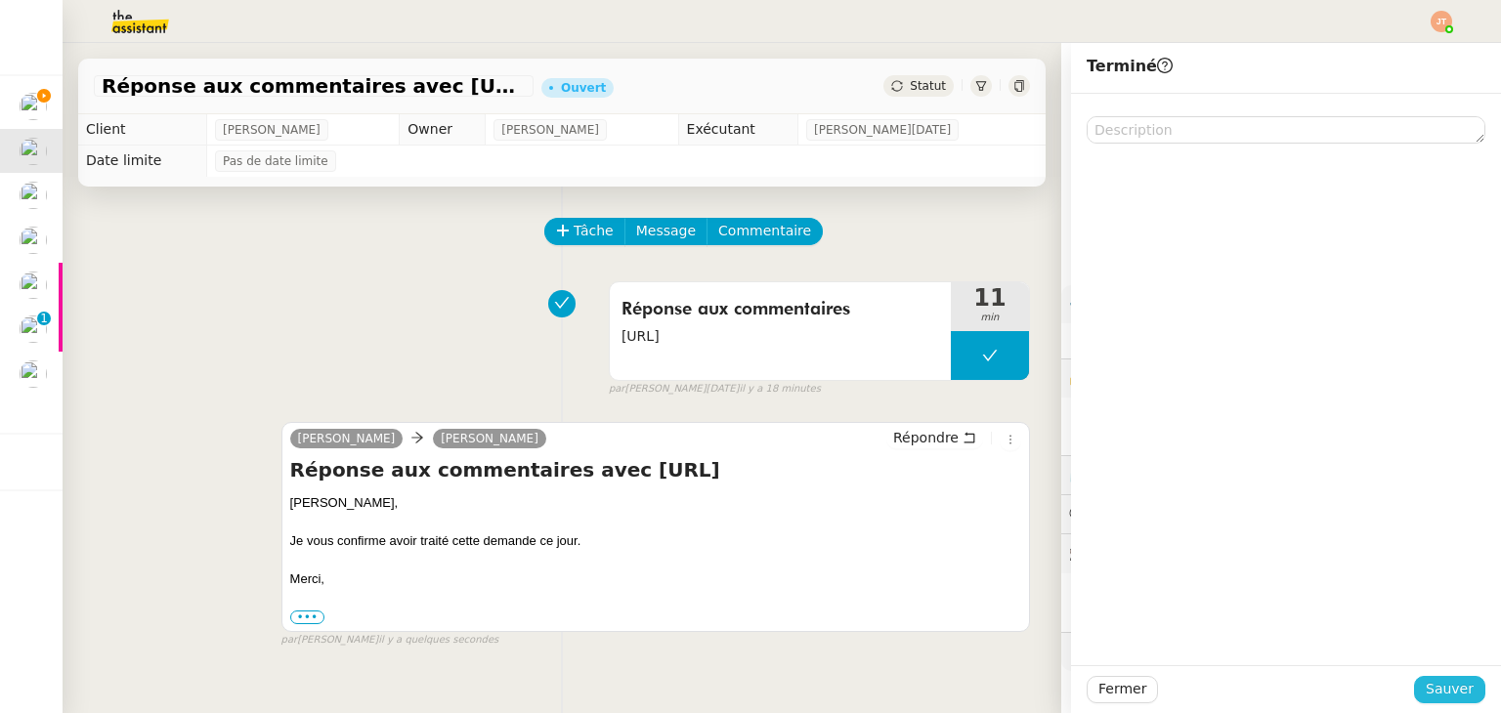
click at [1433, 697] on span "Sauver" at bounding box center [1450, 689] width 48 height 22
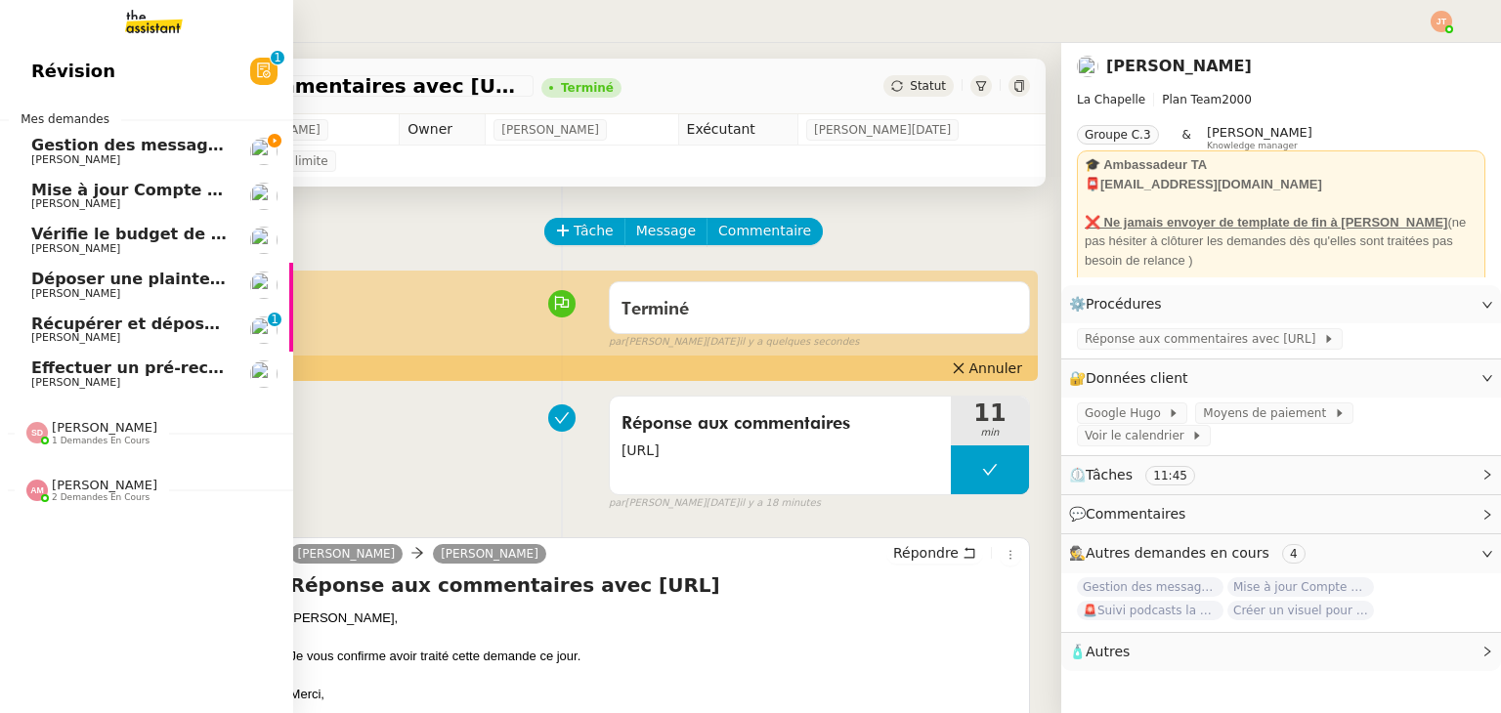
click at [94, 149] on span "Gestion des messages privés linkedIn - [DATE]" at bounding box center [235, 145] width 409 height 19
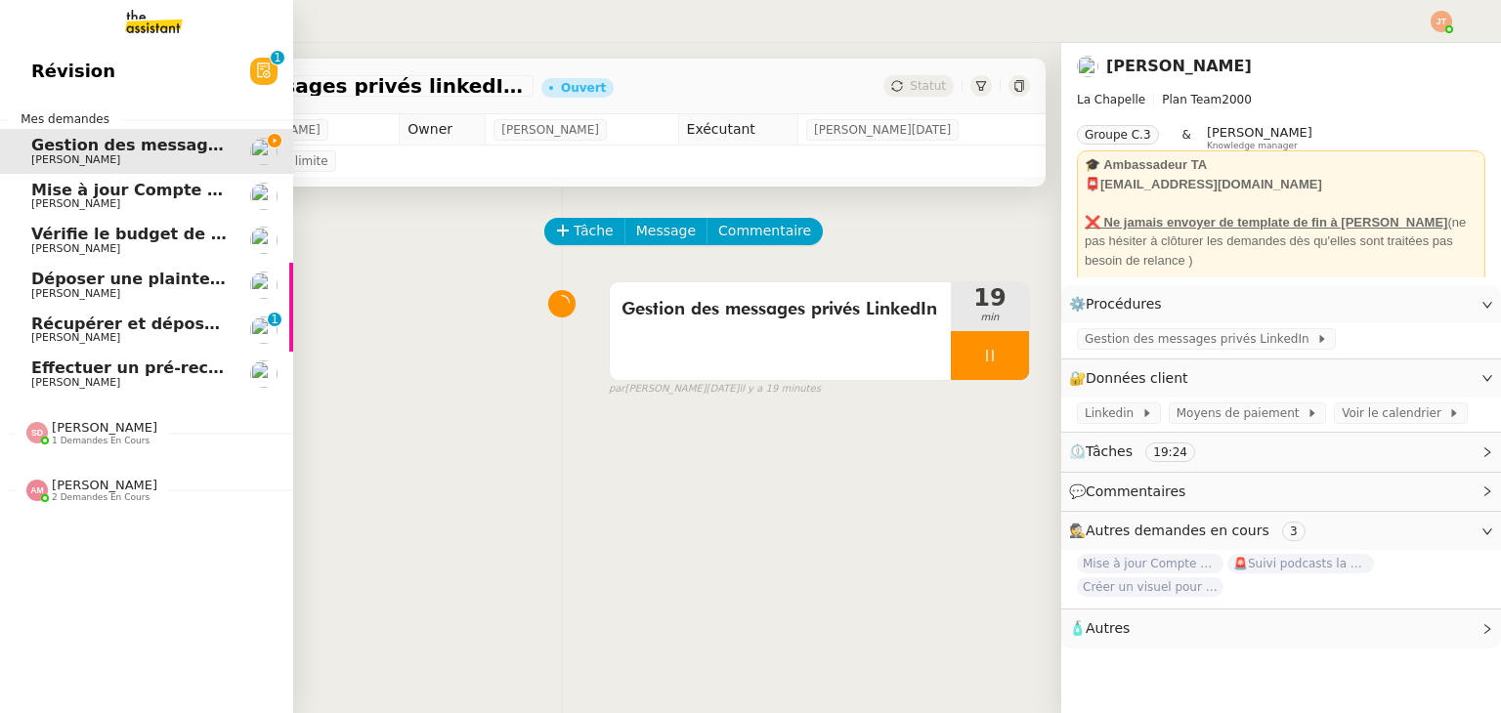
click at [118, 199] on span "[PERSON_NAME]" at bounding box center [129, 204] width 197 height 12
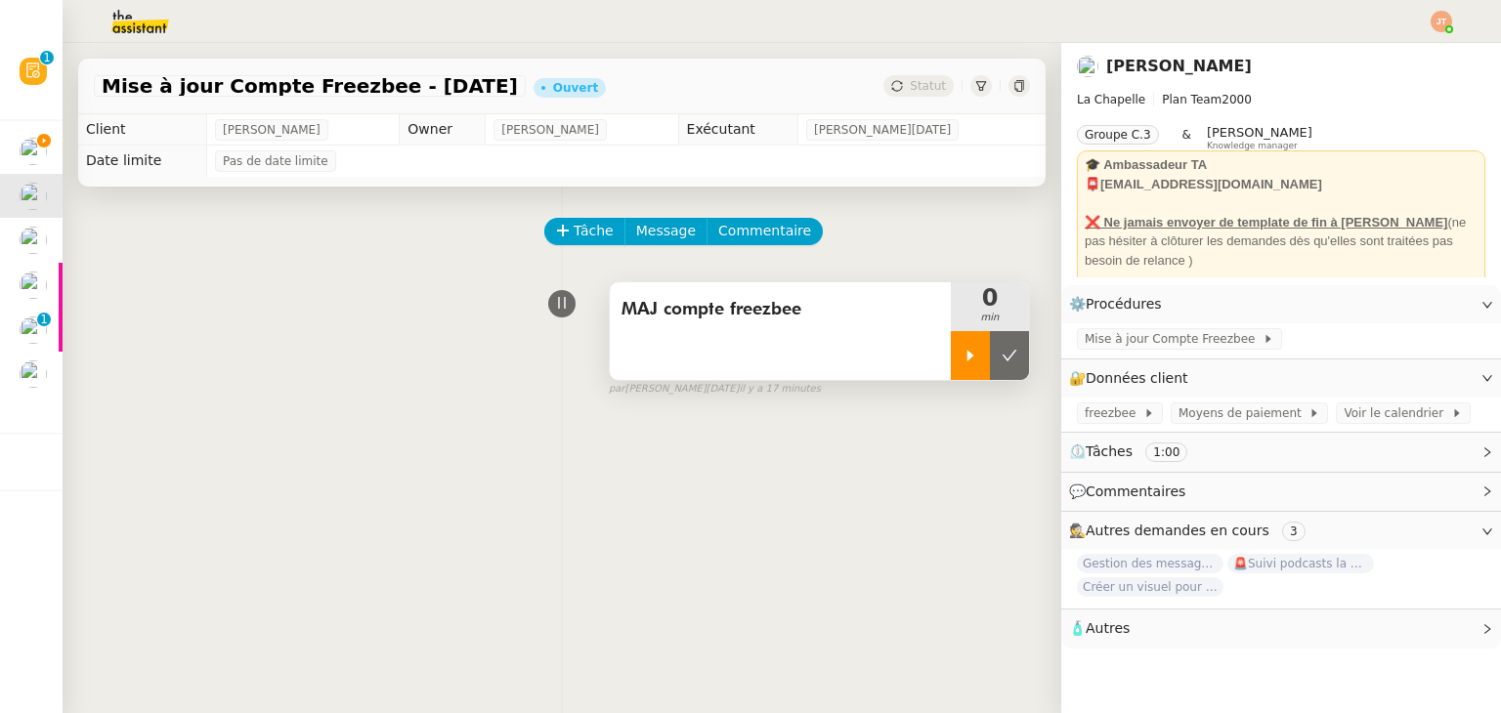
click at [951, 368] on div at bounding box center [970, 355] width 39 height 49
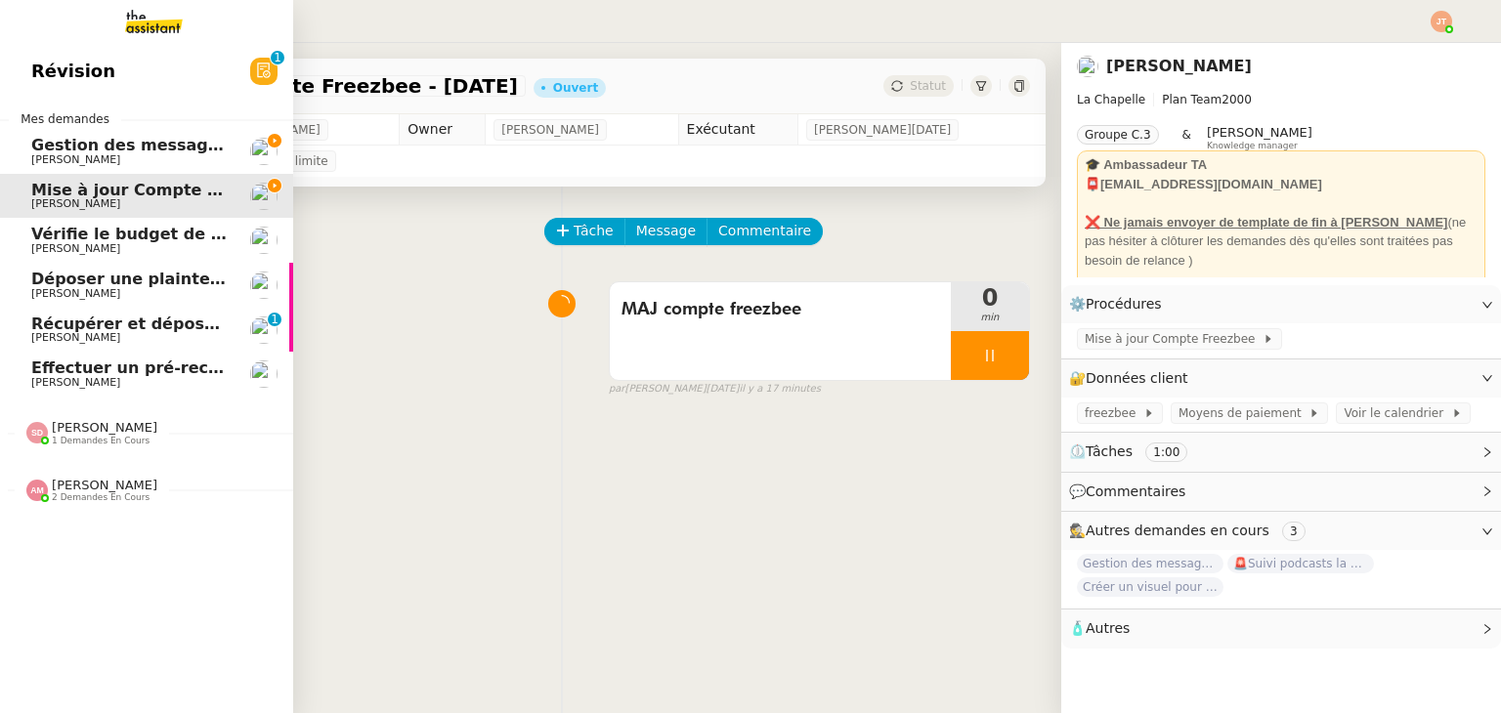
click at [93, 154] on span "[PERSON_NAME]" at bounding box center [129, 160] width 197 height 12
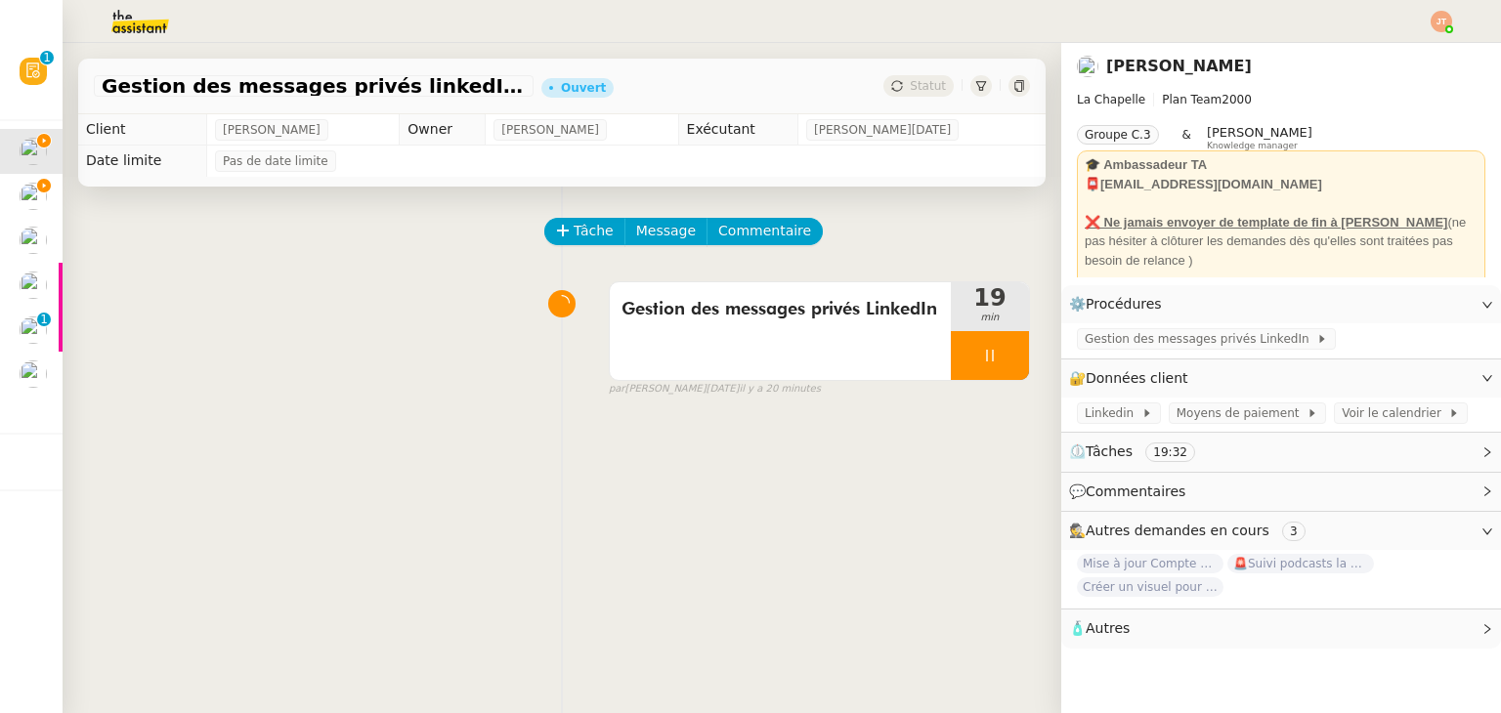
click at [150, 25] on img at bounding box center [124, 21] width 151 height 43
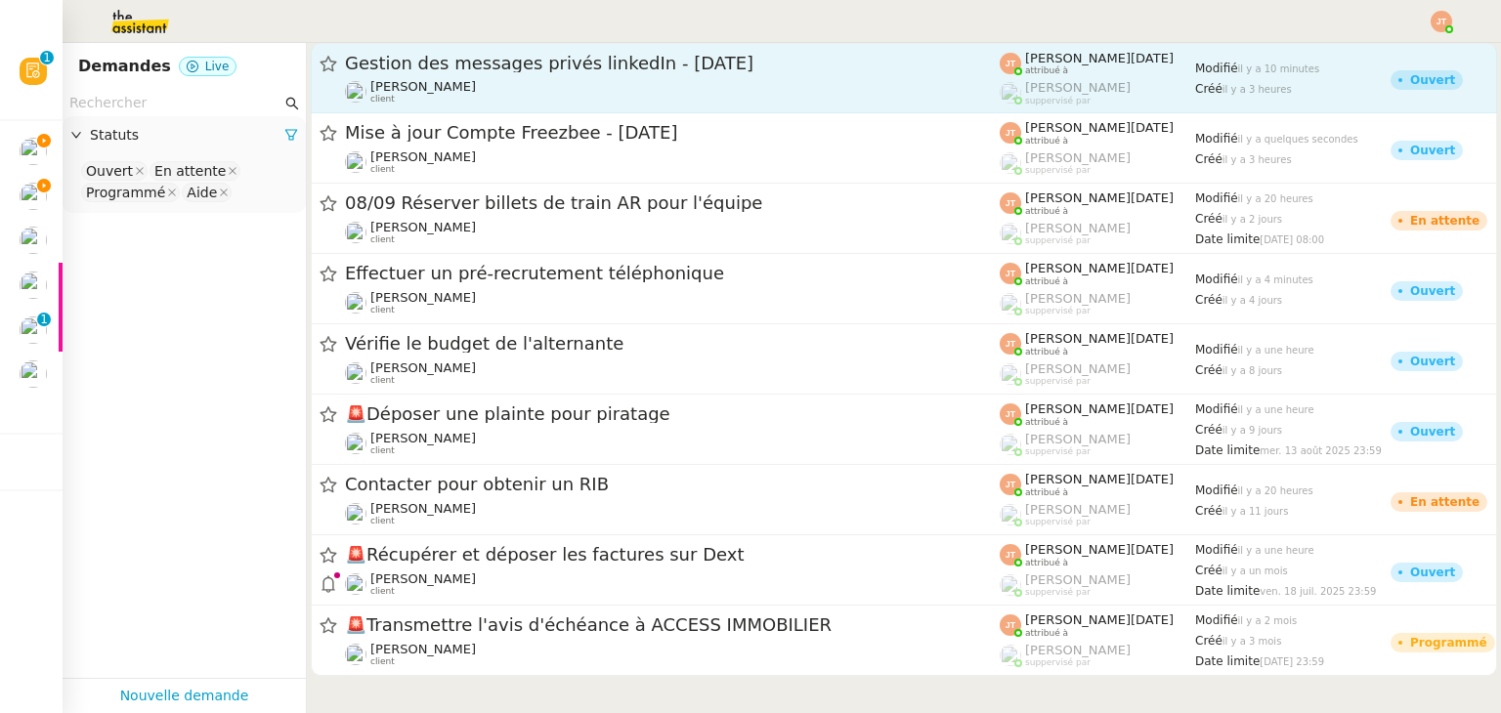
click at [398, 73] on div "Gestion des messages privés linkedIn - [DATE]" at bounding box center [672, 63] width 655 height 23
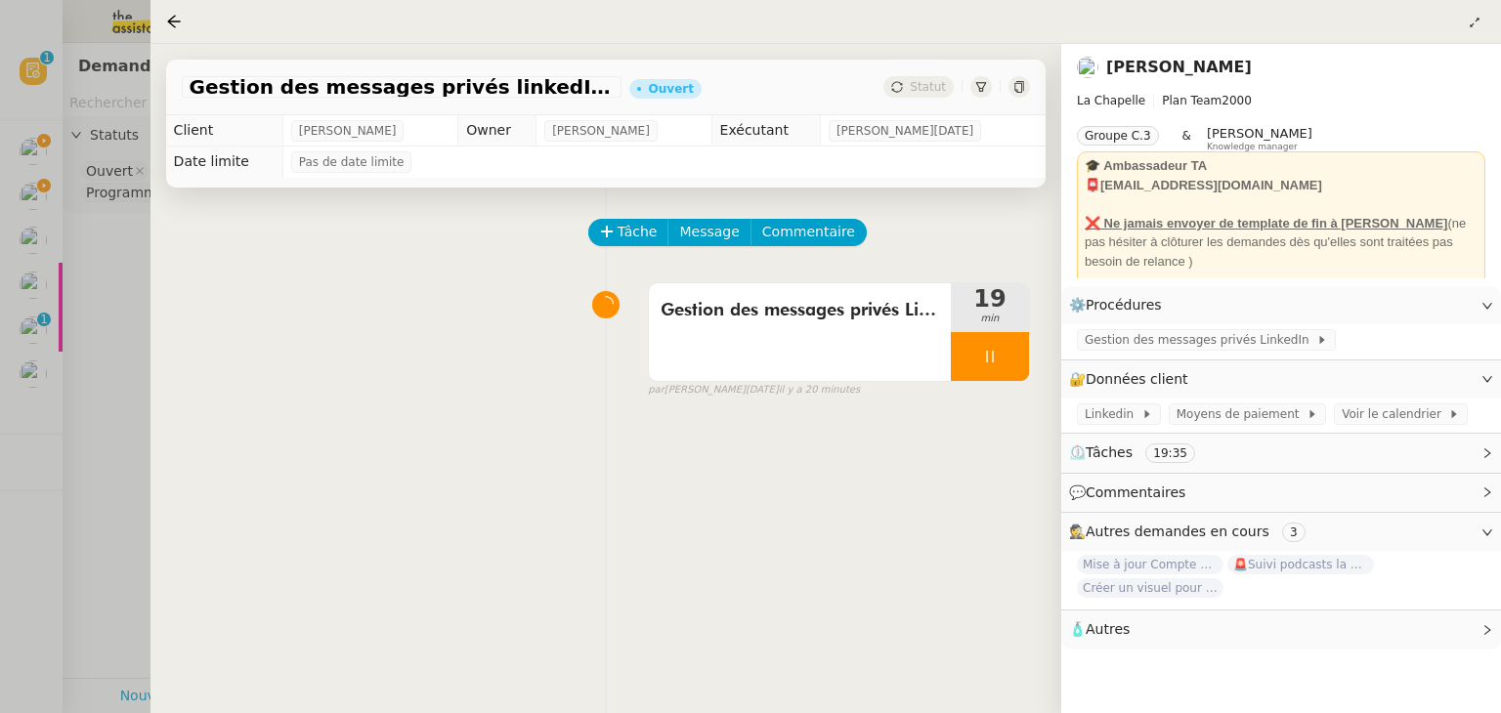
click at [91, 350] on div at bounding box center [750, 356] width 1501 height 713
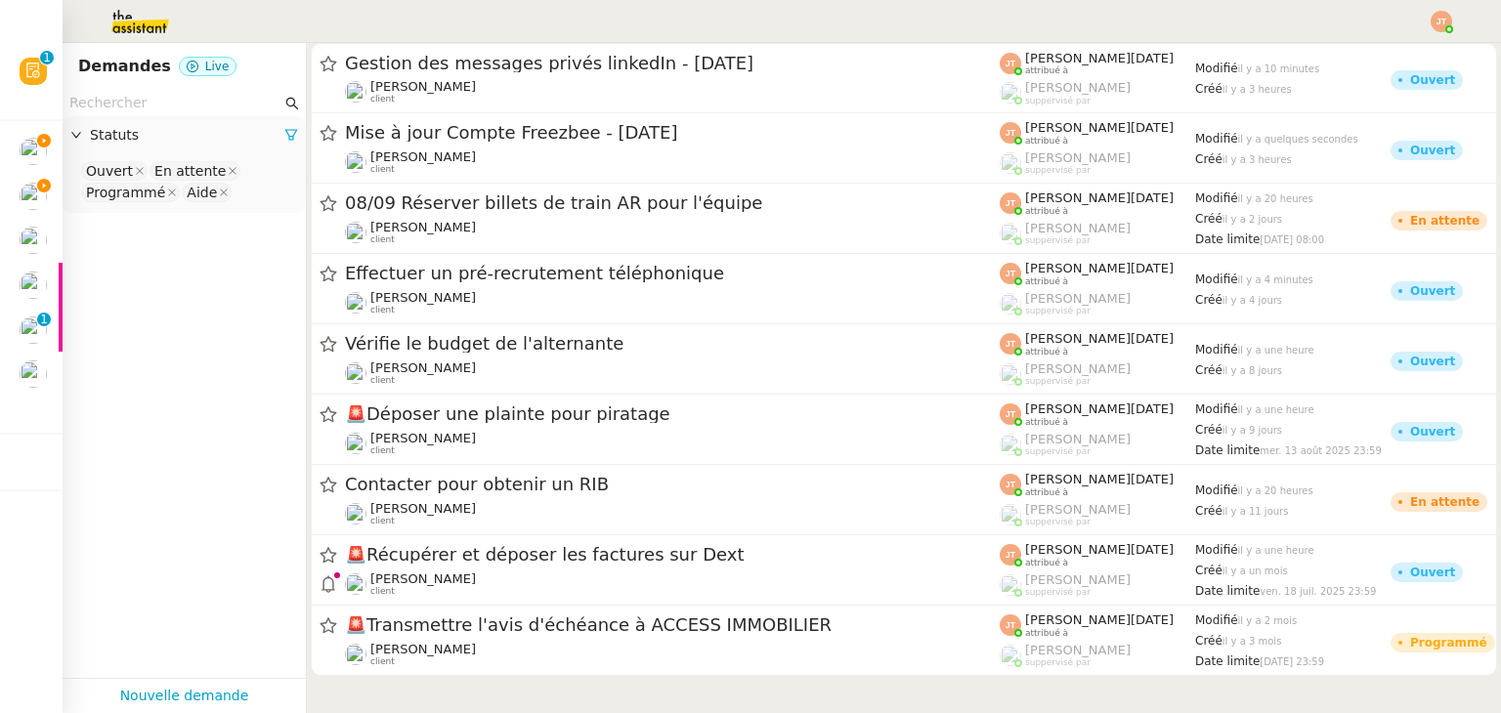
click at [165, 110] on input "text" at bounding box center [175, 103] width 212 height 22
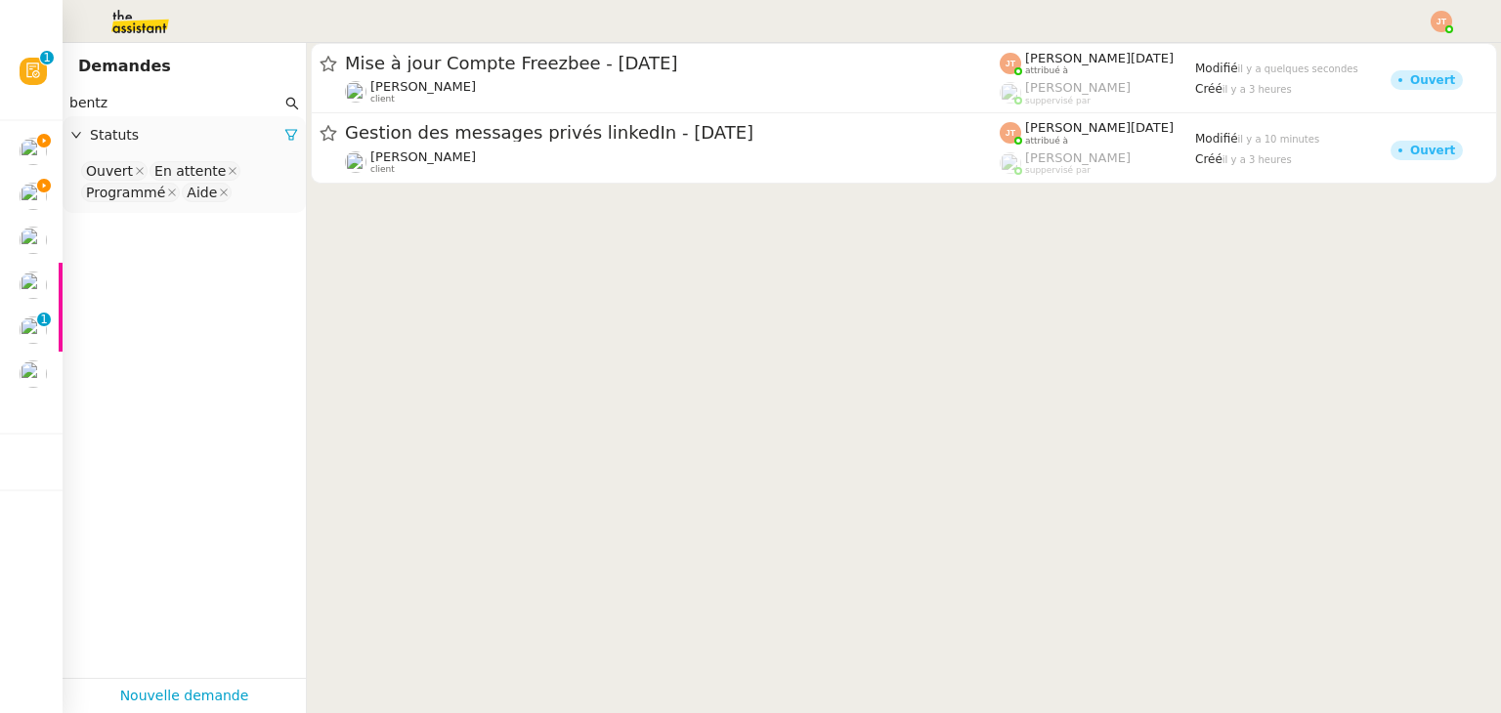
type input "bentz"
click at [265, 134] on span "Statuts" at bounding box center [187, 135] width 194 height 22
click at [137, 150] on div "Statuts" at bounding box center [184, 135] width 243 height 38
click at [284, 137] on div "Statuts" at bounding box center [184, 135] width 243 height 38
click at [171, 134] on span "Statuts" at bounding box center [187, 135] width 194 height 22
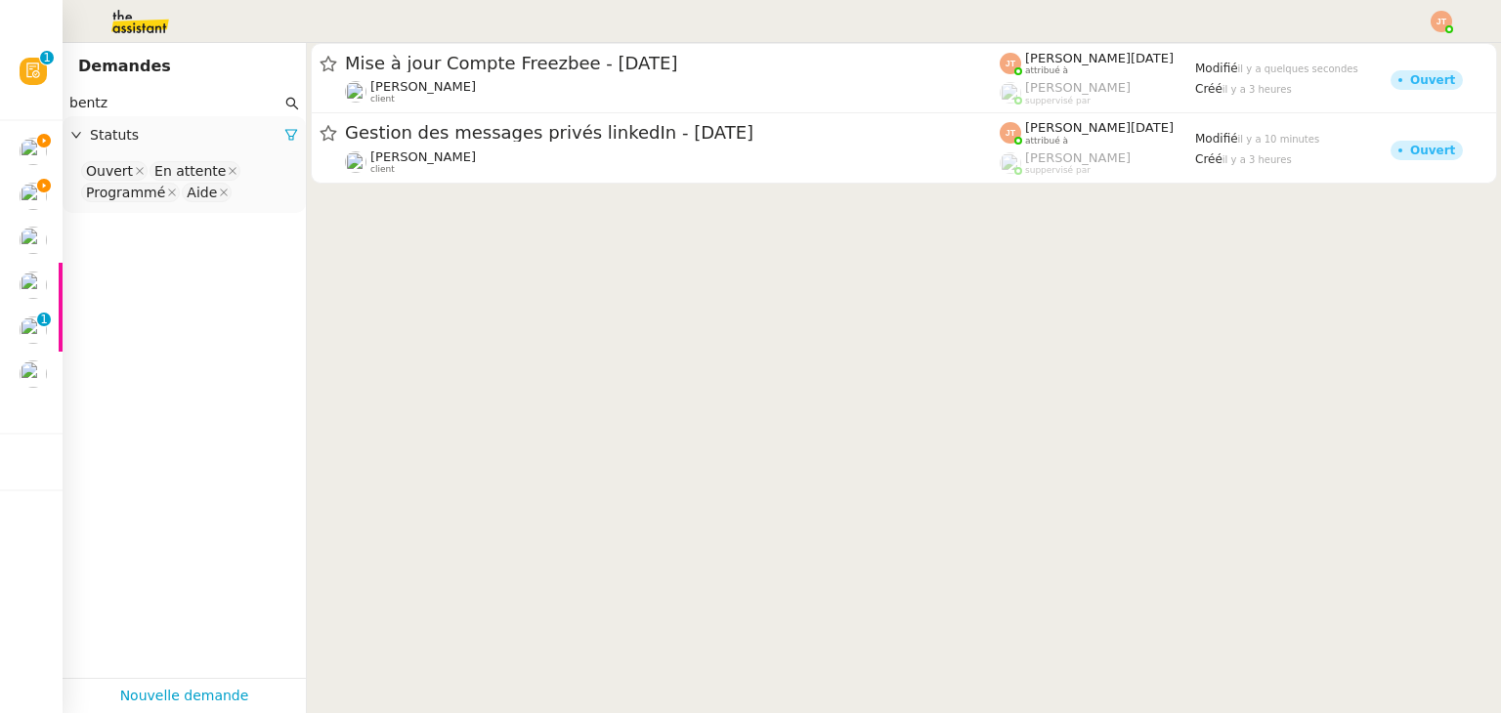
click at [281, 119] on div "Statuts" at bounding box center [184, 135] width 243 height 38
click at [254, 134] on span "Statuts" at bounding box center [187, 135] width 194 height 22
drag, startPoint x: 258, startPoint y: 140, endPoint x: 274, endPoint y: 139, distance: 15.7
click at [261, 140] on span "Statuts" at bounding box center [187, 135] width 194 height 22
click at [285, 138] on icon at bounding box center [291, 135] width 12 height 11
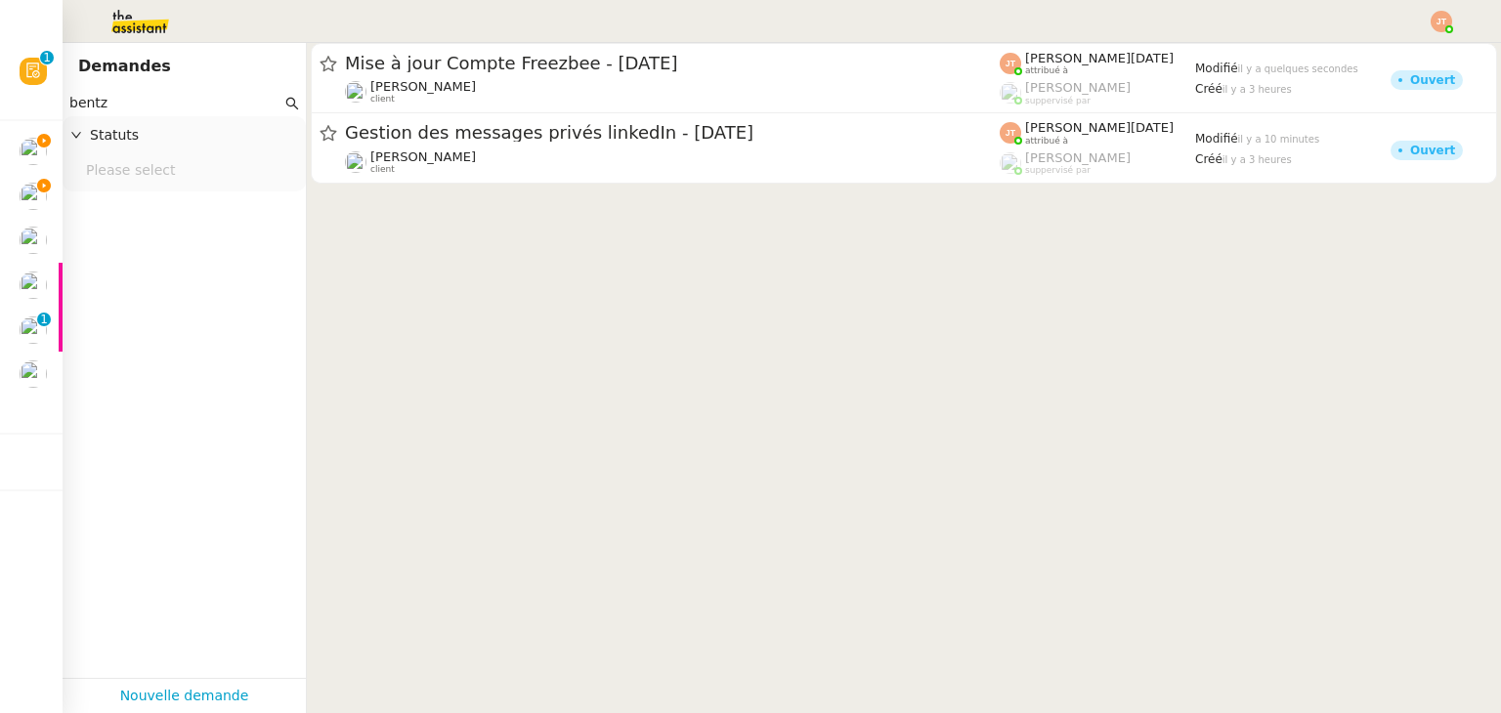
click at [172, 169] on nz-select-top-control "Please select" at bounding box center [184, 171] width 212 height 24
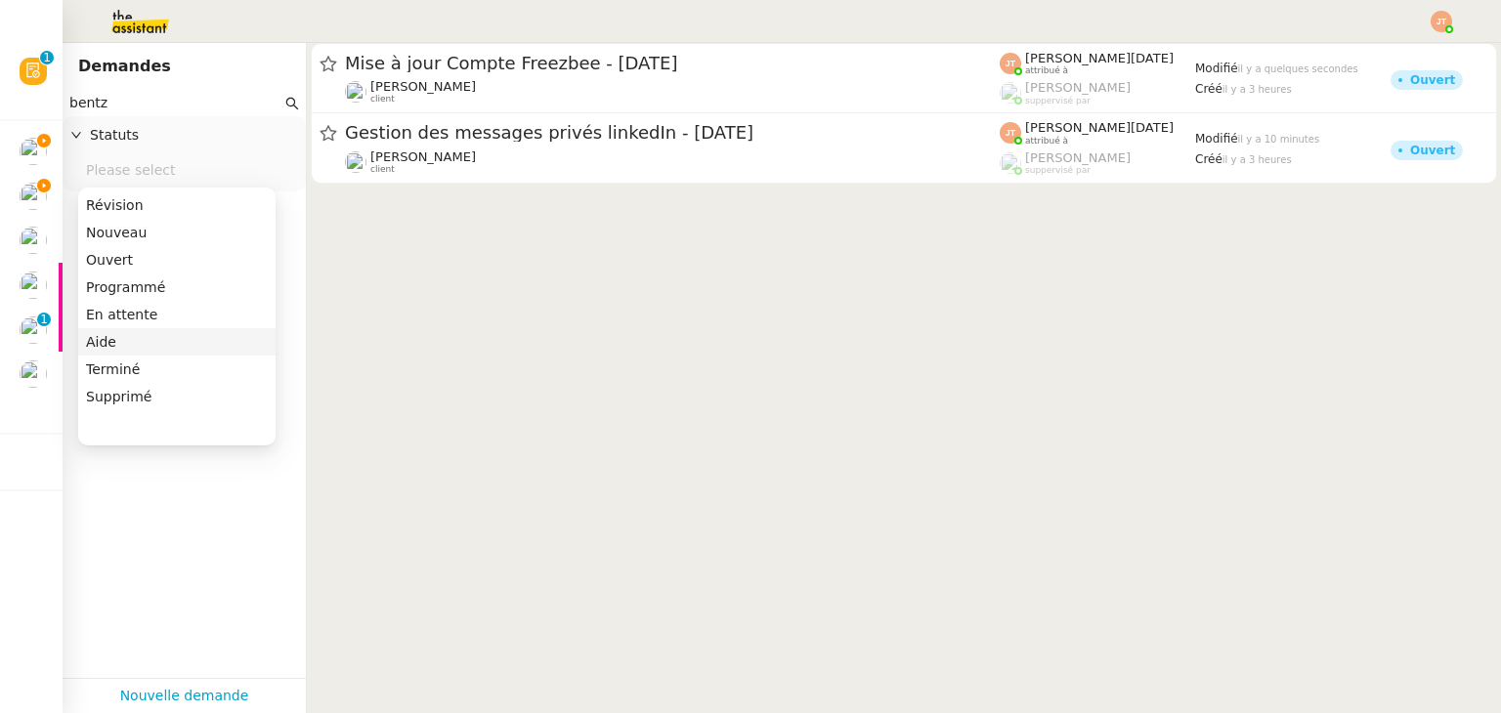
click at [127, 356] on nz-option-item "Terminé" at bounding box center [176, 369] width 197 height 27
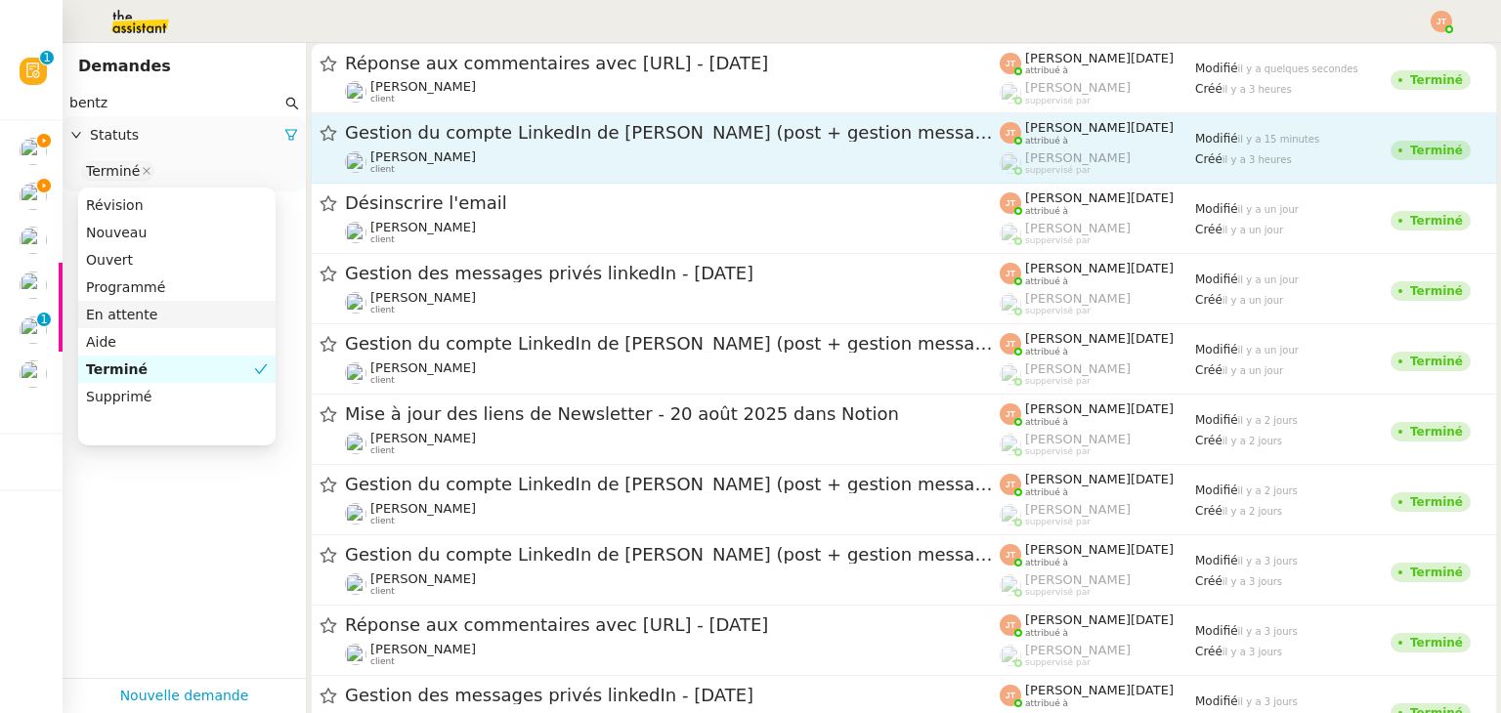
click at [444, 130] on span "Gestion du compte LinkedIn de [PERSON_NAME] (post + gestion messages) - [DATE]" at bounding box center [672, 133] width 655 height 18
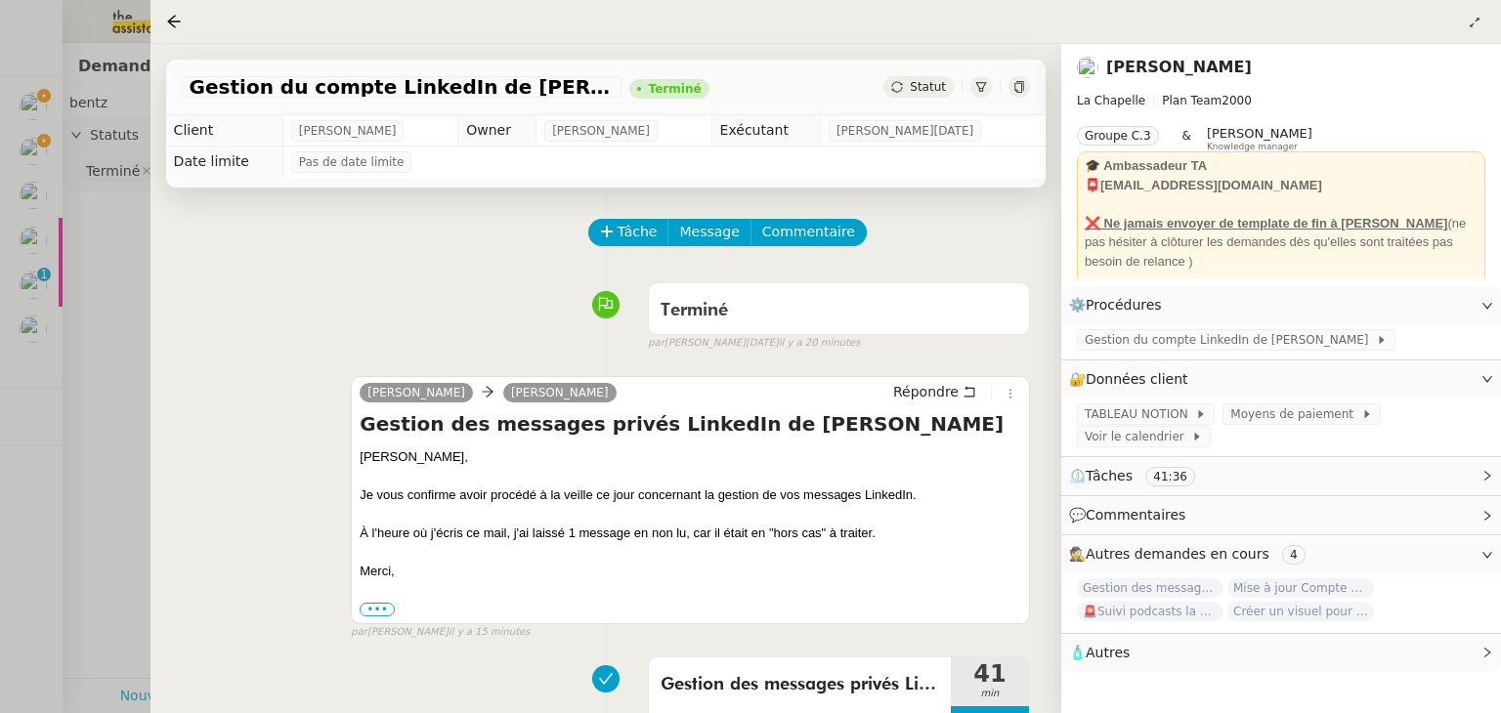
click at [83, 349] on div at bounding box center [750, 356] width 1501 height 713
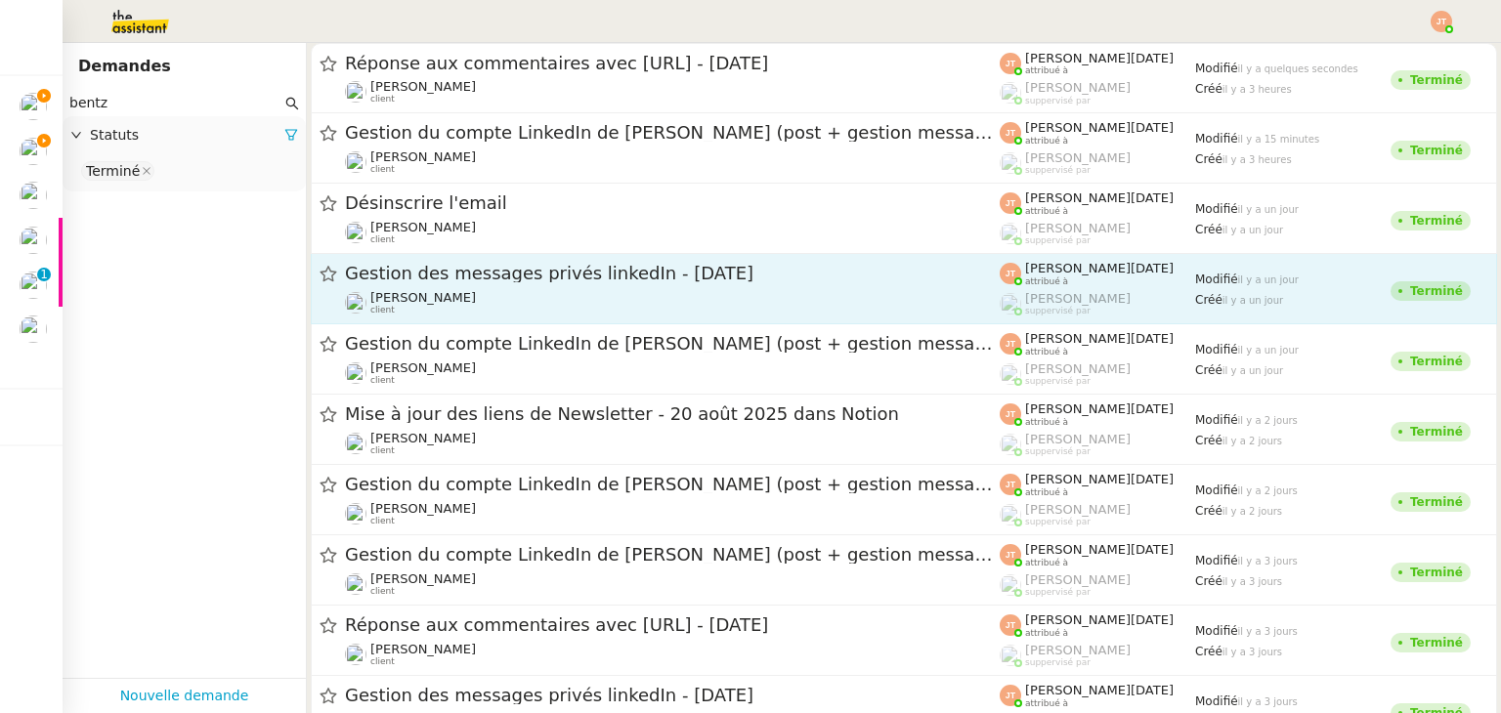
click at [446, 286] on div "Gestion des messages privés linkedIn - [DATE] [PERSON_NAME] client" at bounding box center [672, 289] width 655 height 54
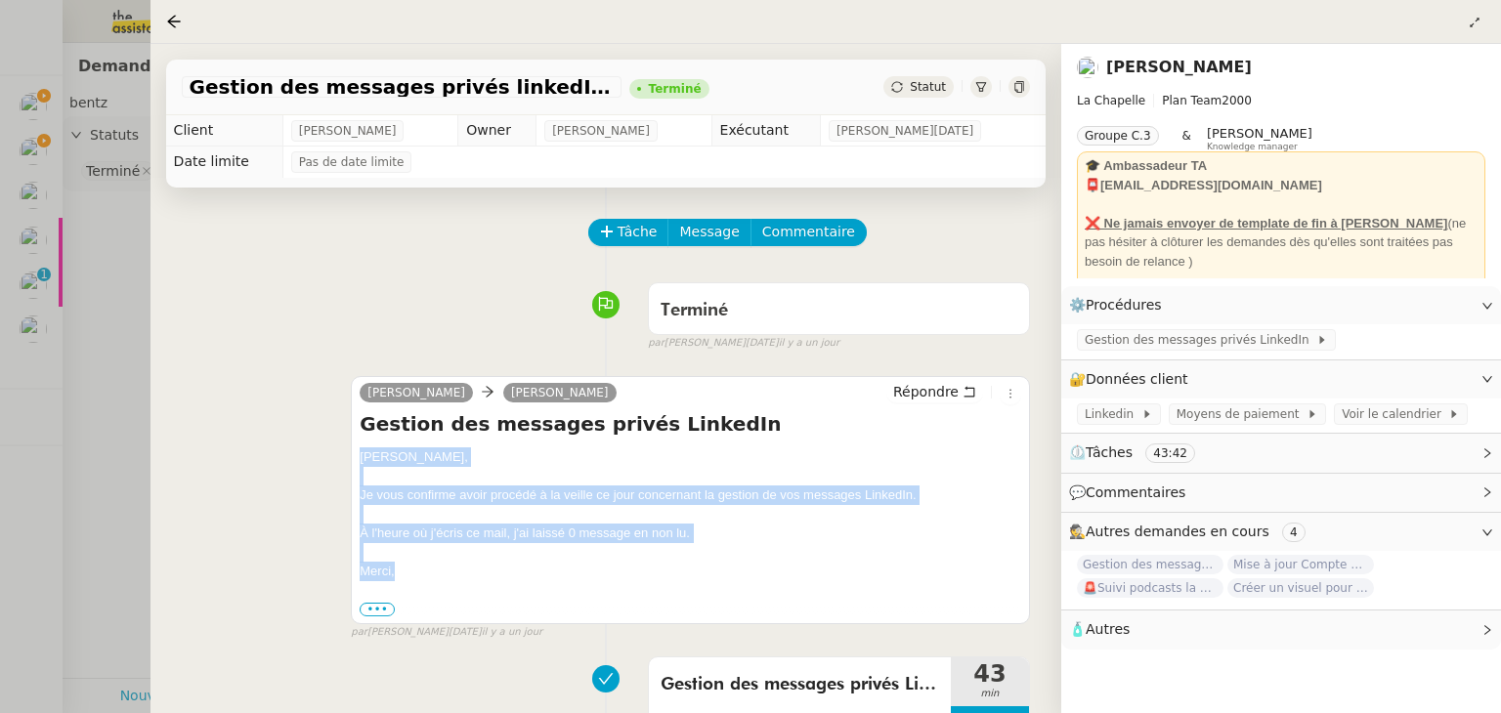
drag, startPoint x: 356, startPoint y: 459, endPoint x: 417, endPoint y: 574, distance: 129.8
click at [417, 574] on div "[PERSON_NAME] Répondre Gestion des messages privés LinkedIn [PERSON_NAME], Je v…" at bounding box center [690, 499] width 679 height 247
copy div "[PERSON_NAME], Je vous confirme avoir procédé à la veille ce jour concernant la…"
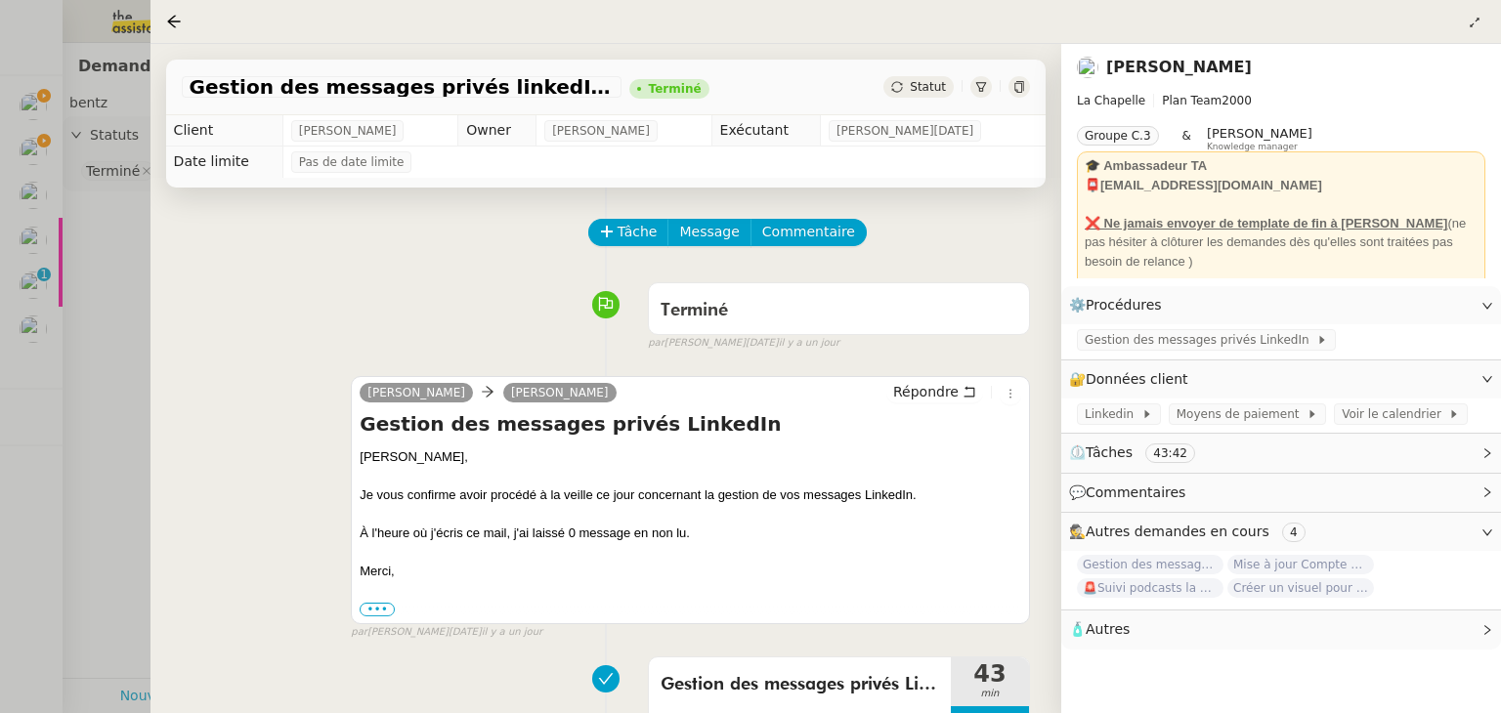
click at [115, 346] on div at bounding box center [750, 356] width 1501 height 713
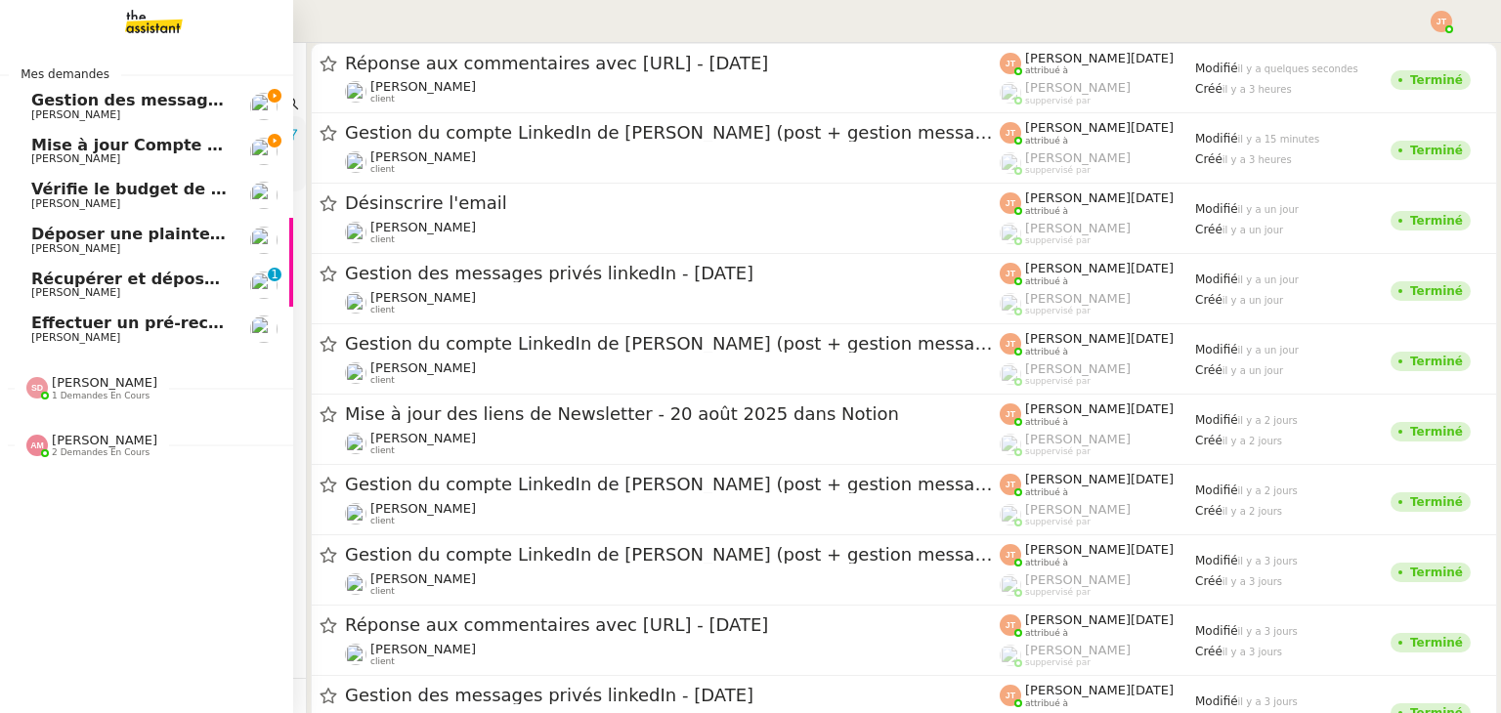
click at [91, 106] on span "Gestion des messages privés linkedIn - [DATE]" at bounding box center [235, 100] width 409 height 19
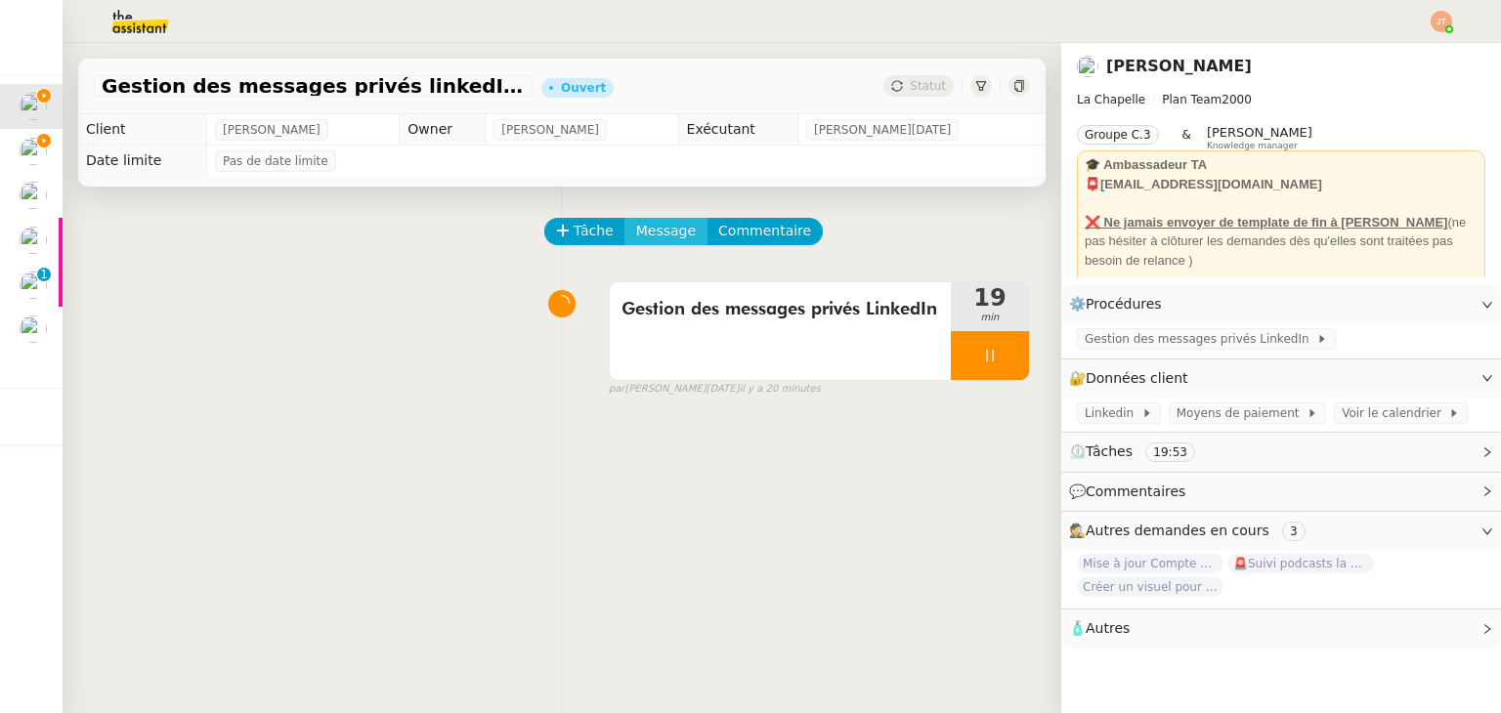
click at [672, 242] on span "Message" at bounding box center [666, 231] width 60 height 22
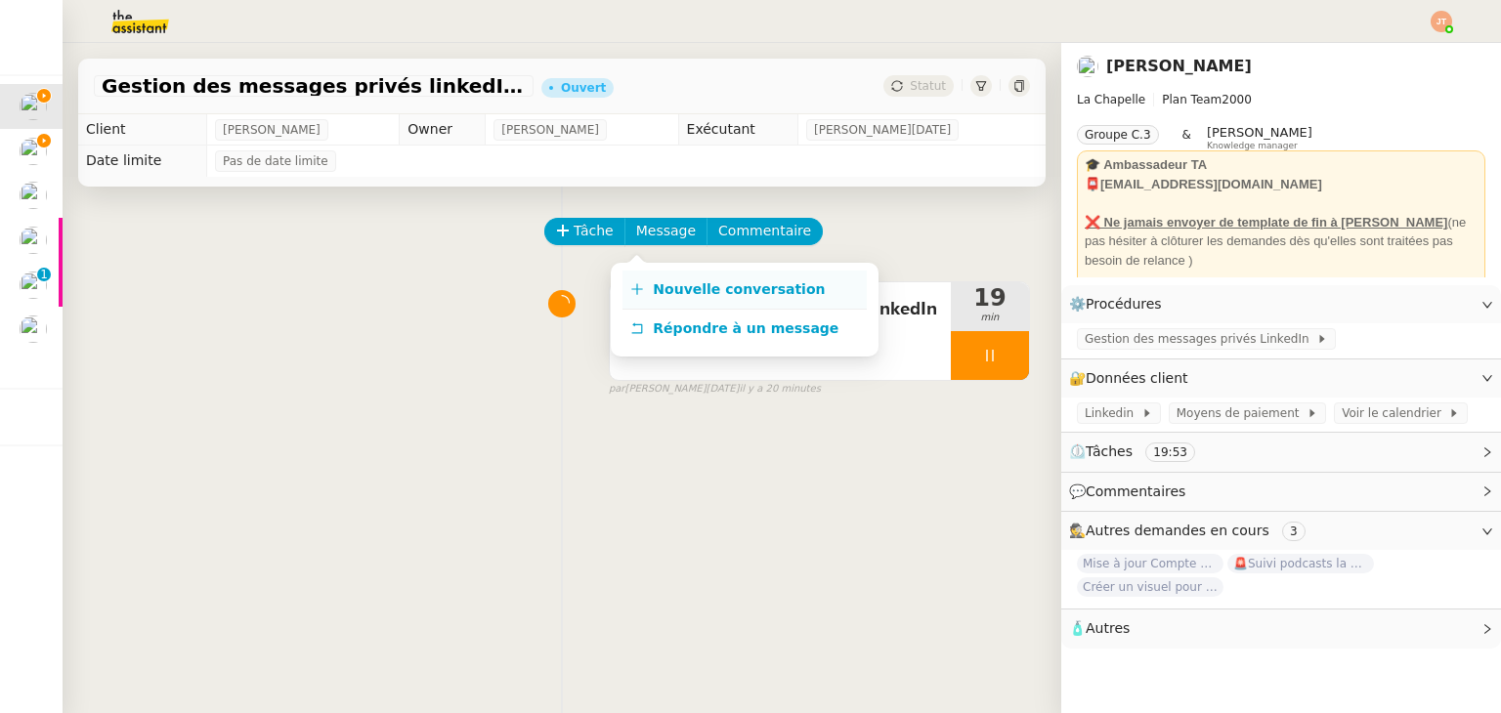
click at [715, 286] on span "Nouvelle conversation" at bounding box center [739, 289] width 172 height 16
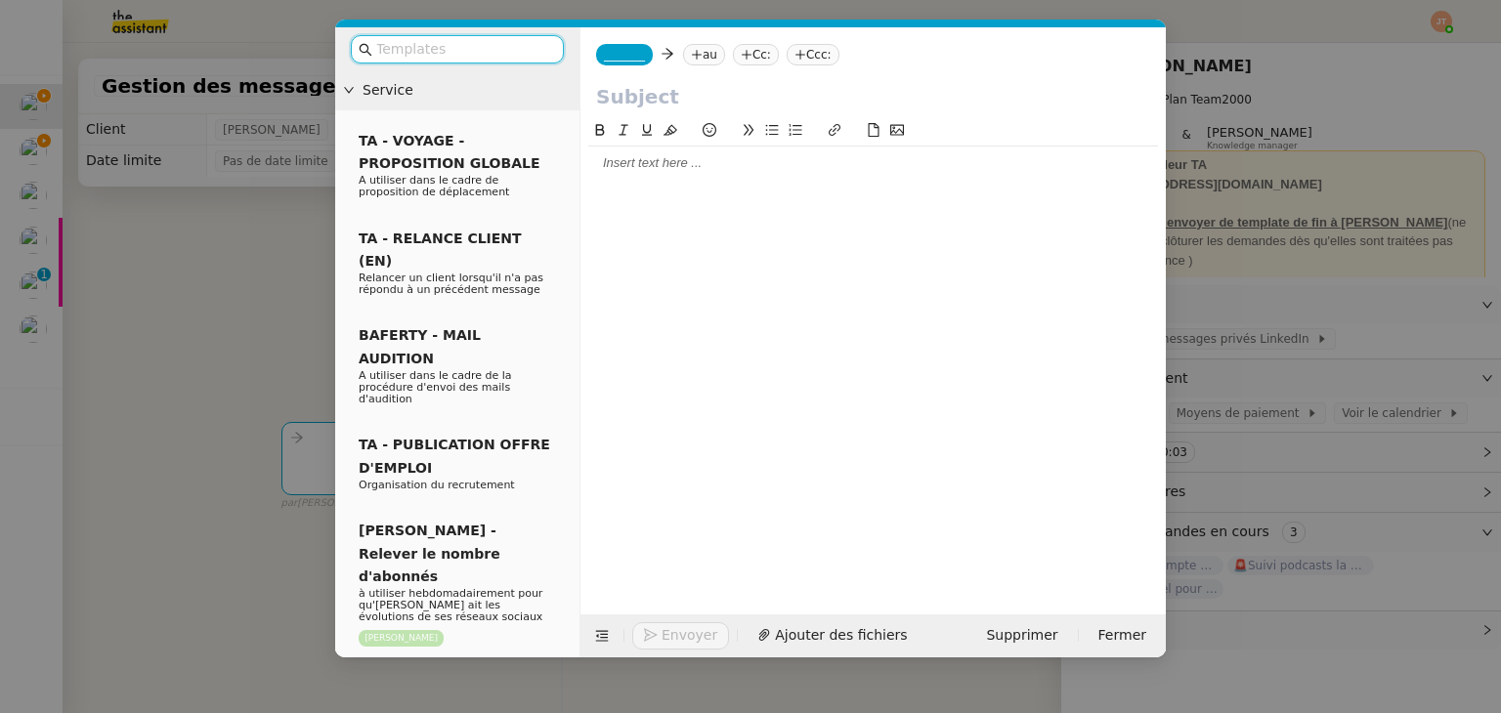
click at [617, 171] on div at bounding box center [873, 163] width 570 height 18
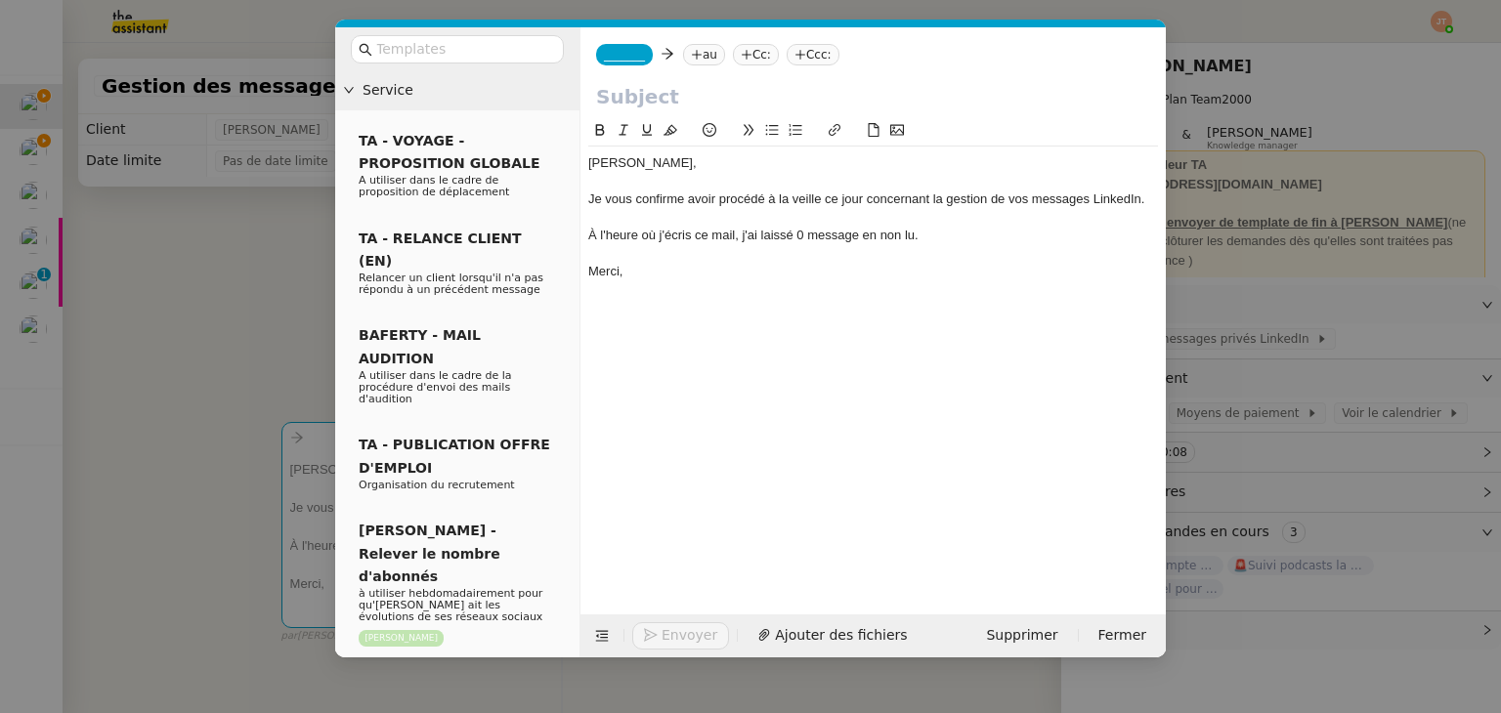
click at [278, 198] on nz-modal-container "Service TA - VOYAGE - PROPOSITION GLOBALE A utiliser dans le cadre de propositi…" at bounding box center [750, 356] width 1501 height 713
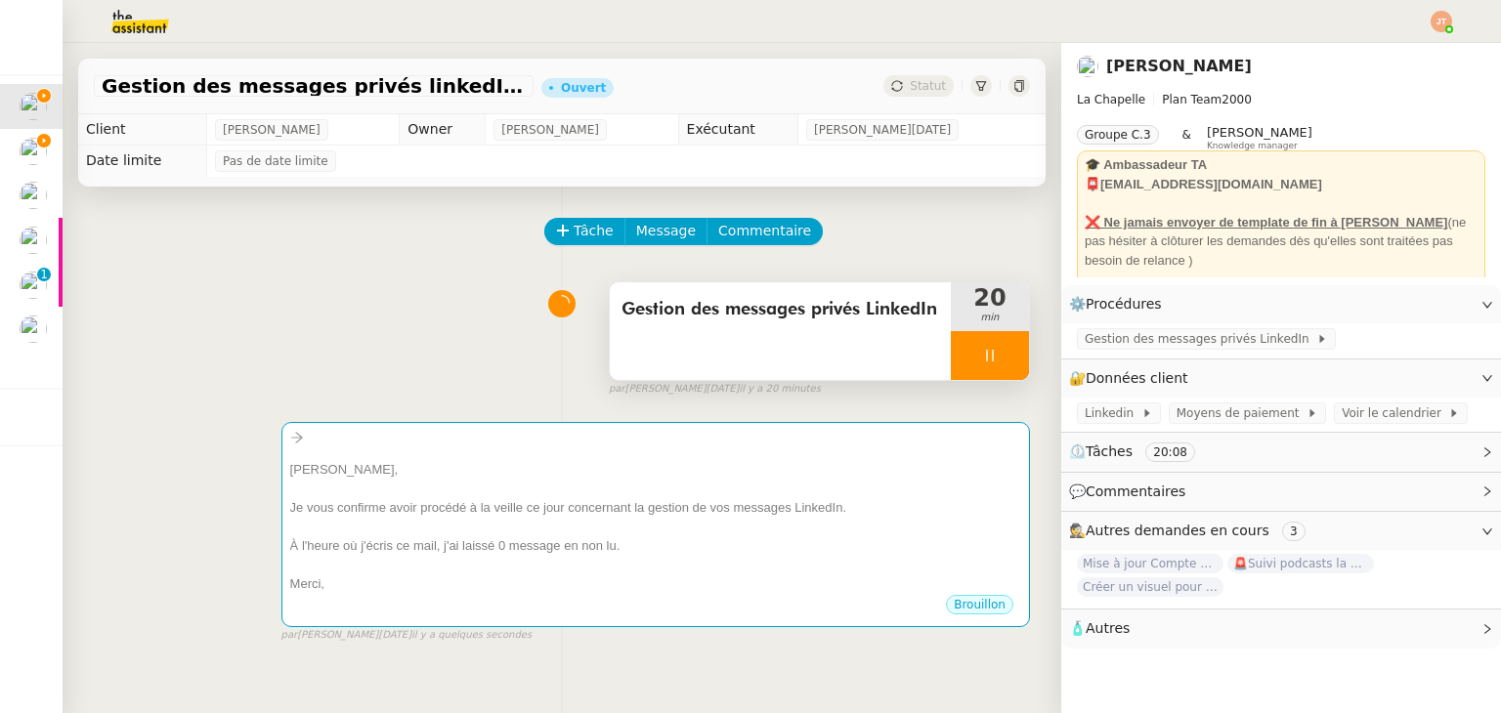
click at [677, 331] on div "Gestion des messages privés LinkedIn" at bounding box center [780, 331] width 341 height 98
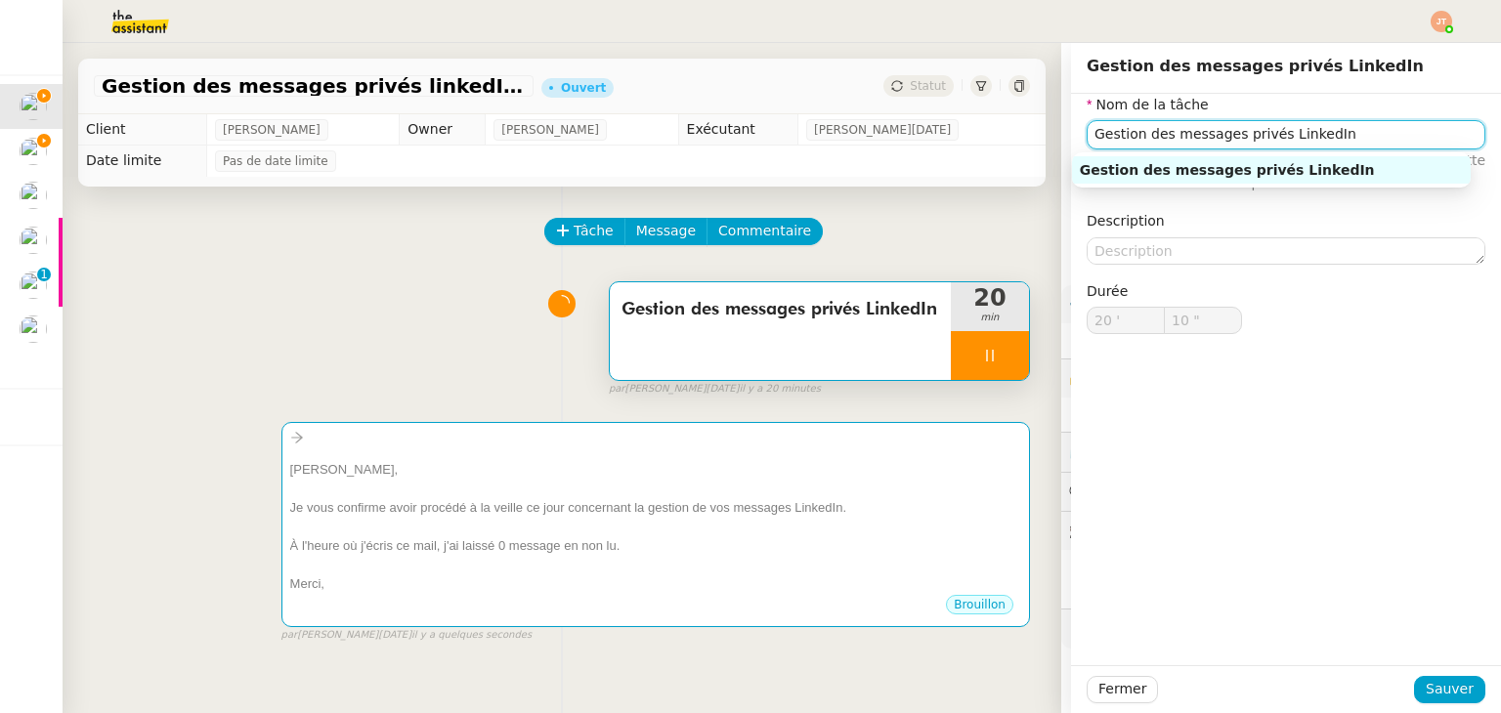
drag, startPoint x: 1332, startPoint y: 142, endPoint x: 1034, endPoint y: 145, distance: 298.0
click at [1034, 145] on app-ticket "Gestion des messages privés linkedIn - [DATE] Ouvert Statut Client [PERSON_NAME…" at bounding box center [782, 378] width 1438 height 670
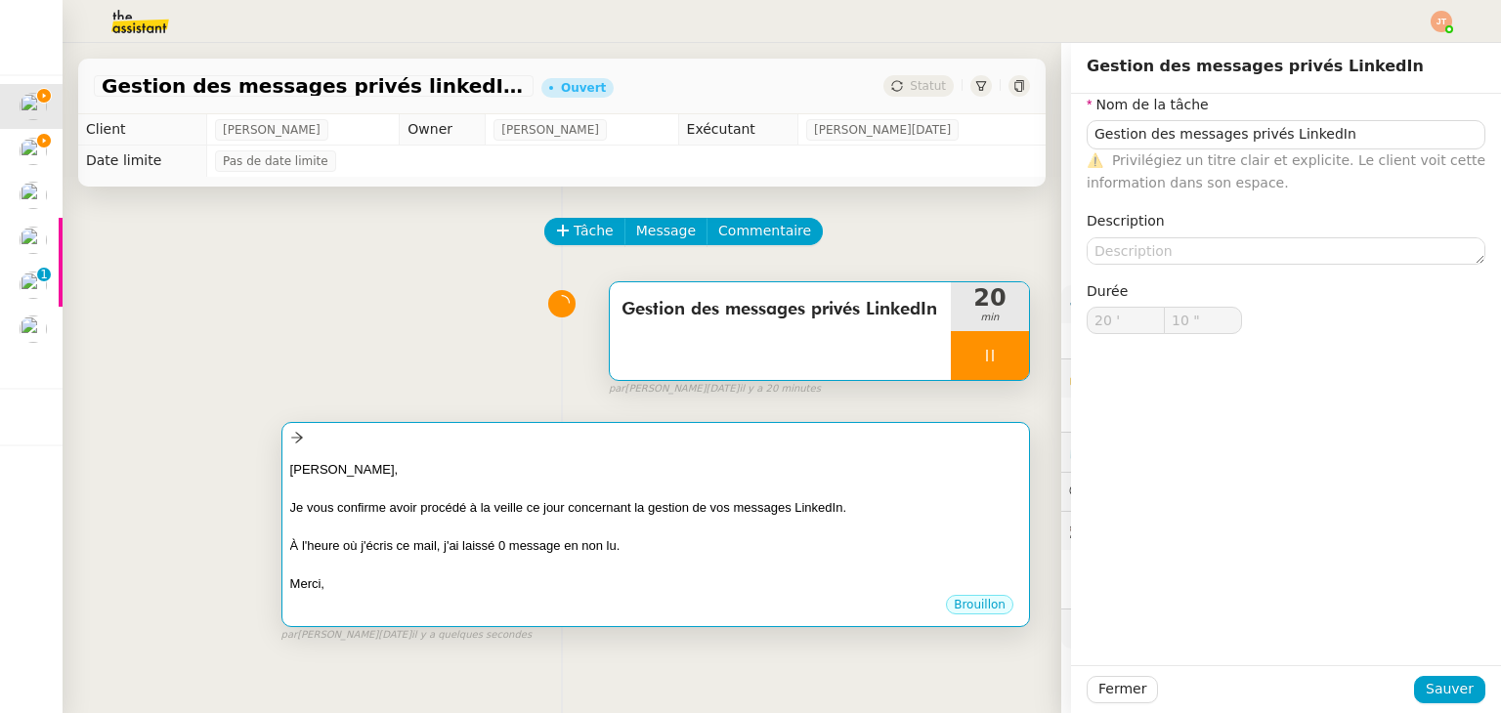
click at [602, 463] on div "[PERSON_NAME]," at bounding box center [655, 470] width 731 height 20
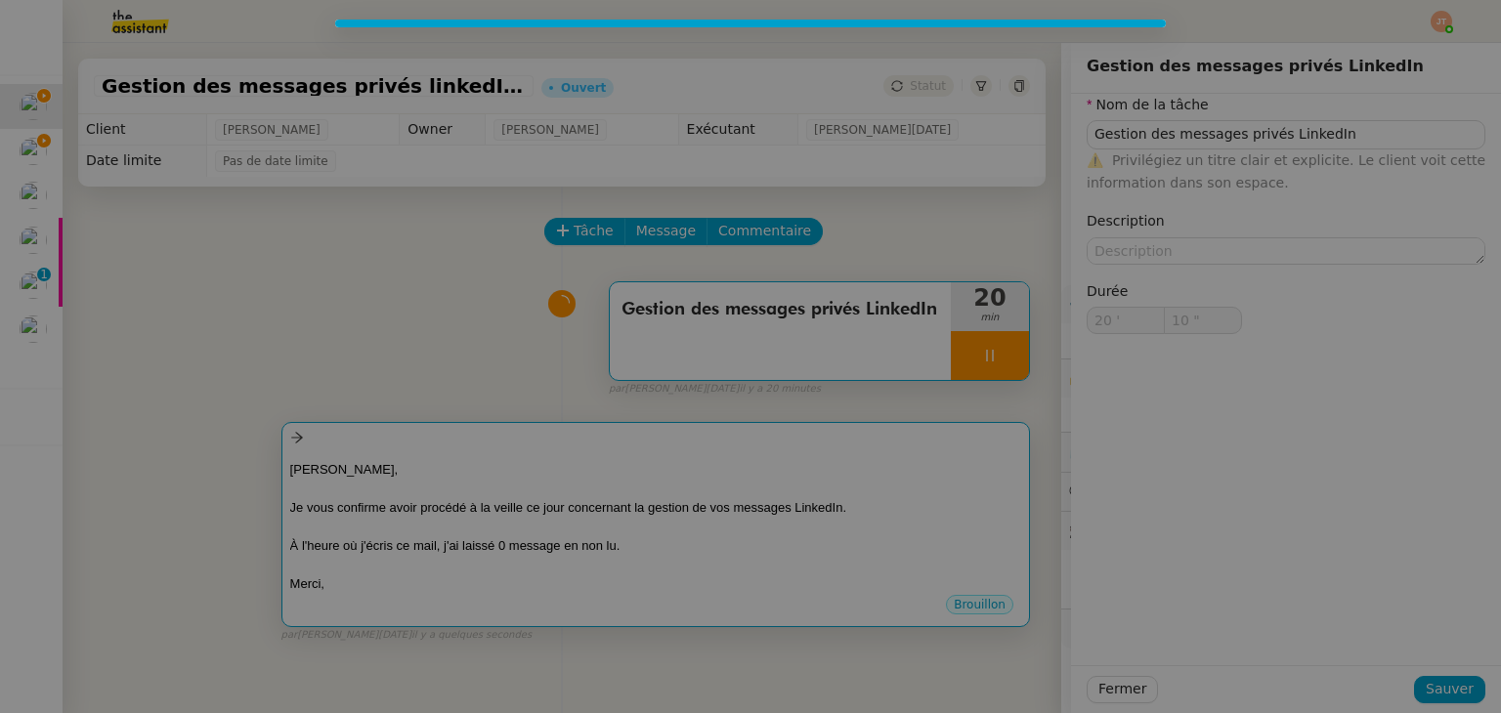
type input "11 ""
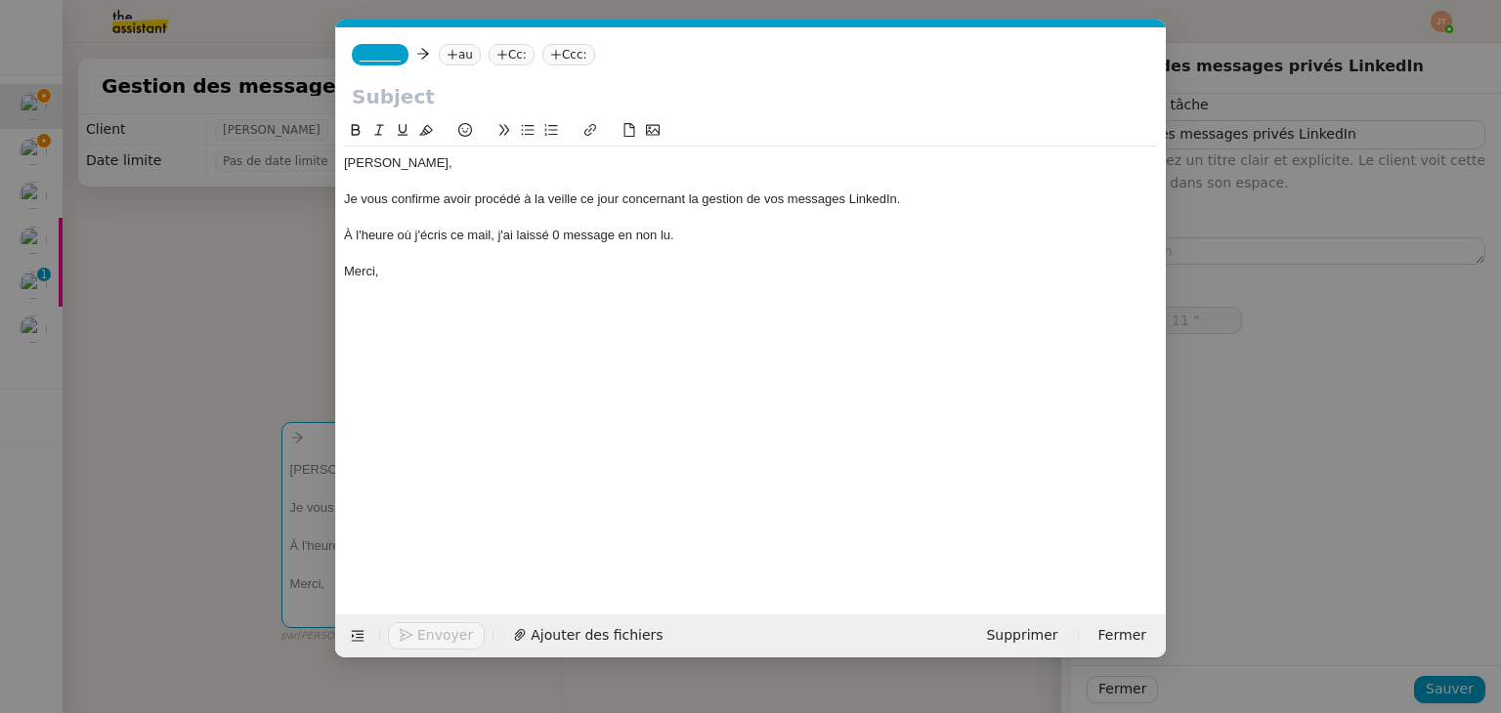
scroll to position [0, 41]
click at [504, 104] on input "text" at bounding box center [751, 96] width 798 height 29
paste input "Gestion des messages privés LinkedIn"
type input "Gestion des messages privés LinkedIn"
type input "12 ""
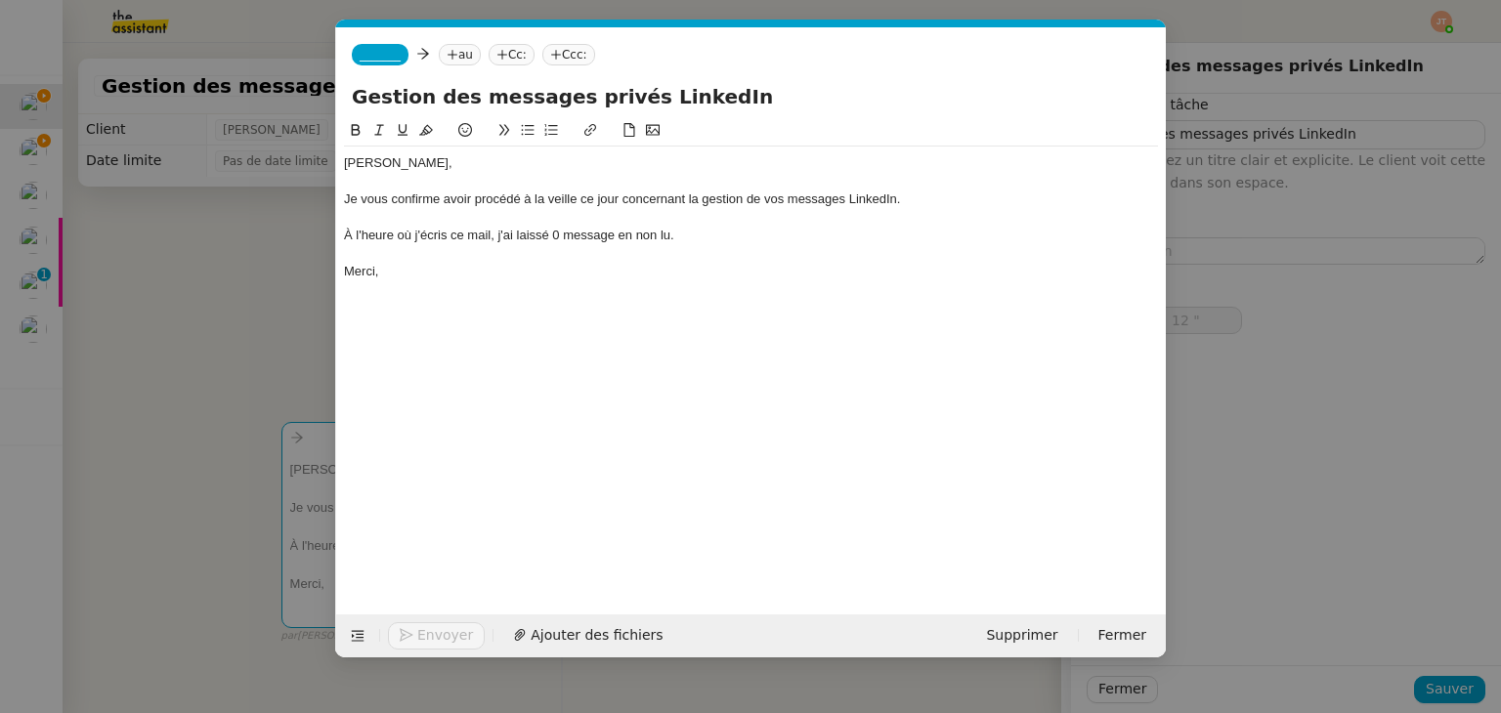
type input "Gestion des messages privés LinkedIn"
click at [456, 50] on nz-tag "au" at bounding box center [460, 54] width 42 height 21
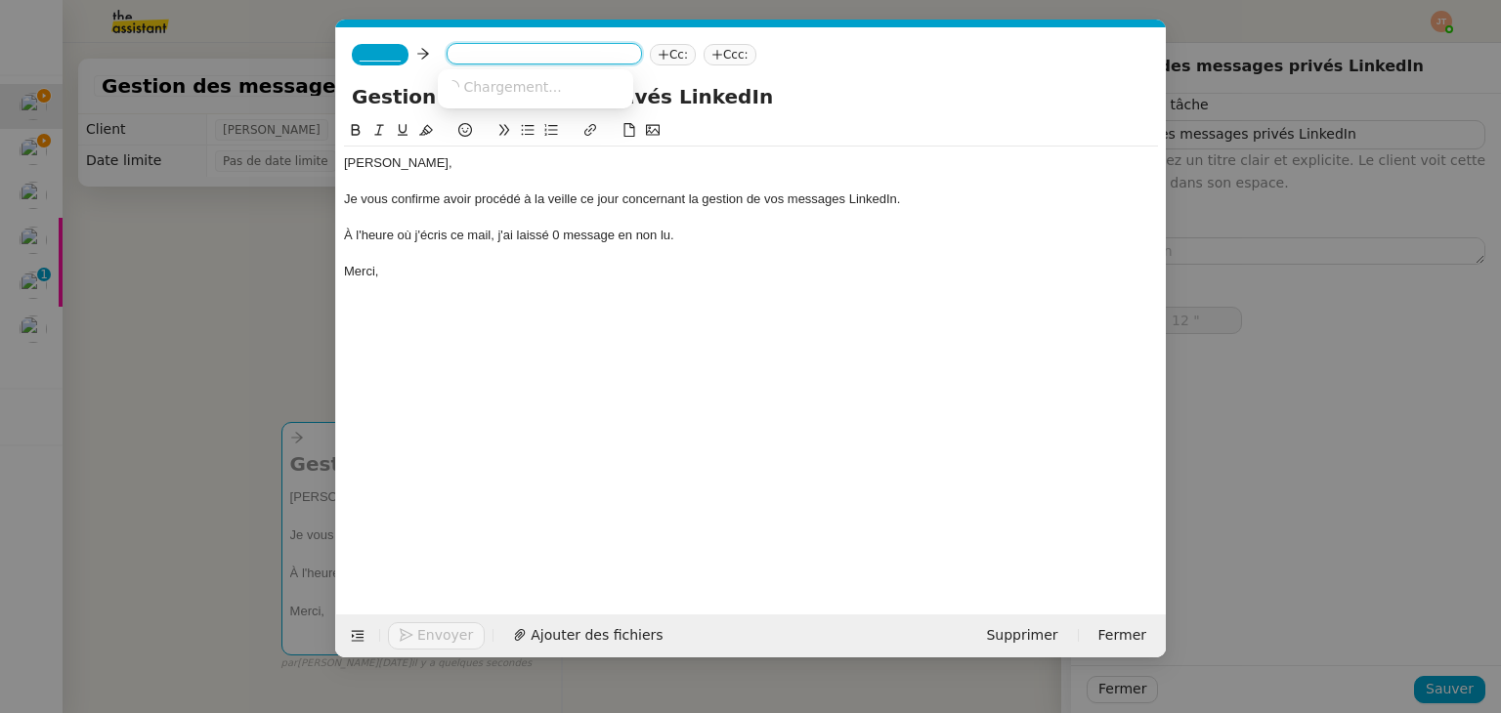
type input "b"
type input "13 ""
type input "bent"
type input "14 ""
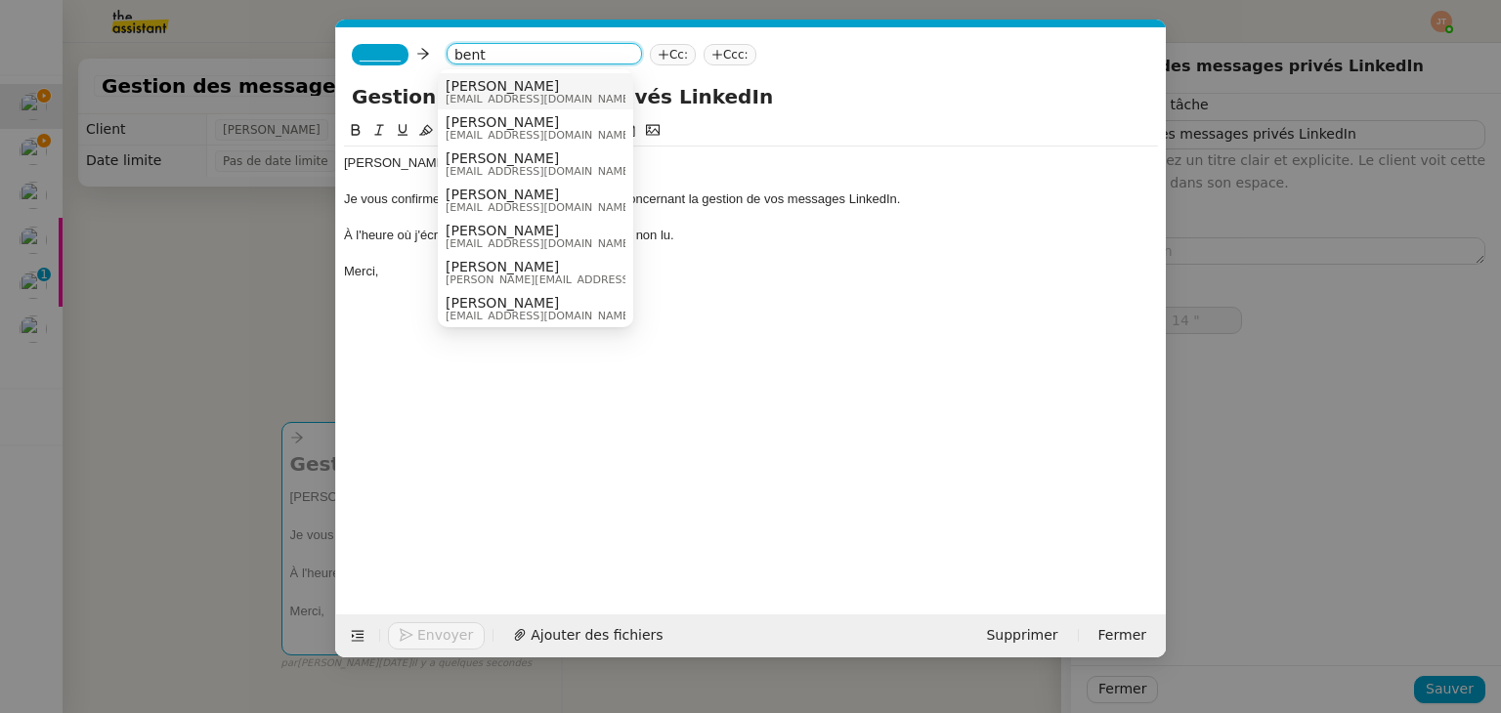
type input "bent"
click at [481, 94] on span "[EMAIL_ADDRESS][DOMAIN_NAME]" at bounding box center [540, 99] width 188 height 11
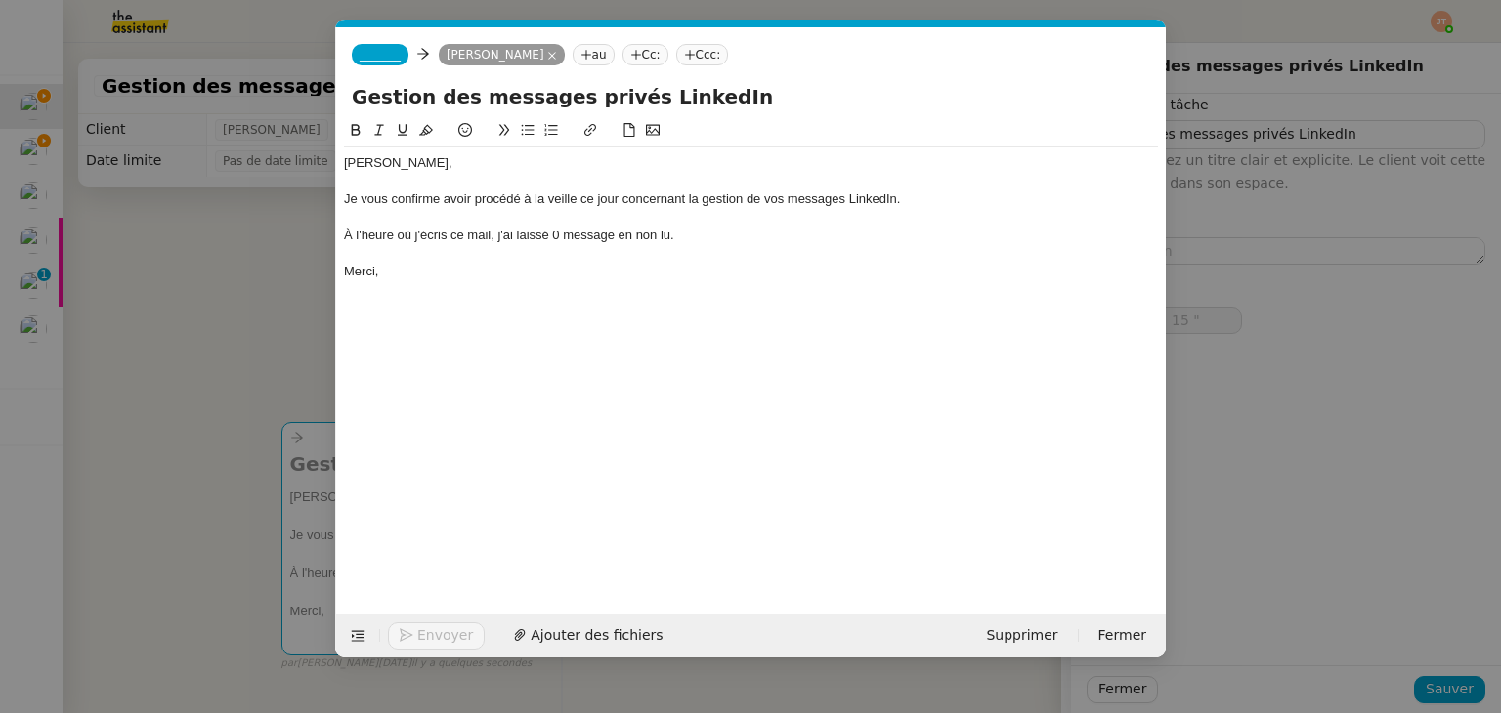
click at [371, 64] on nz-tag "_______" at bounding box center [380, 54] width 57 height 21
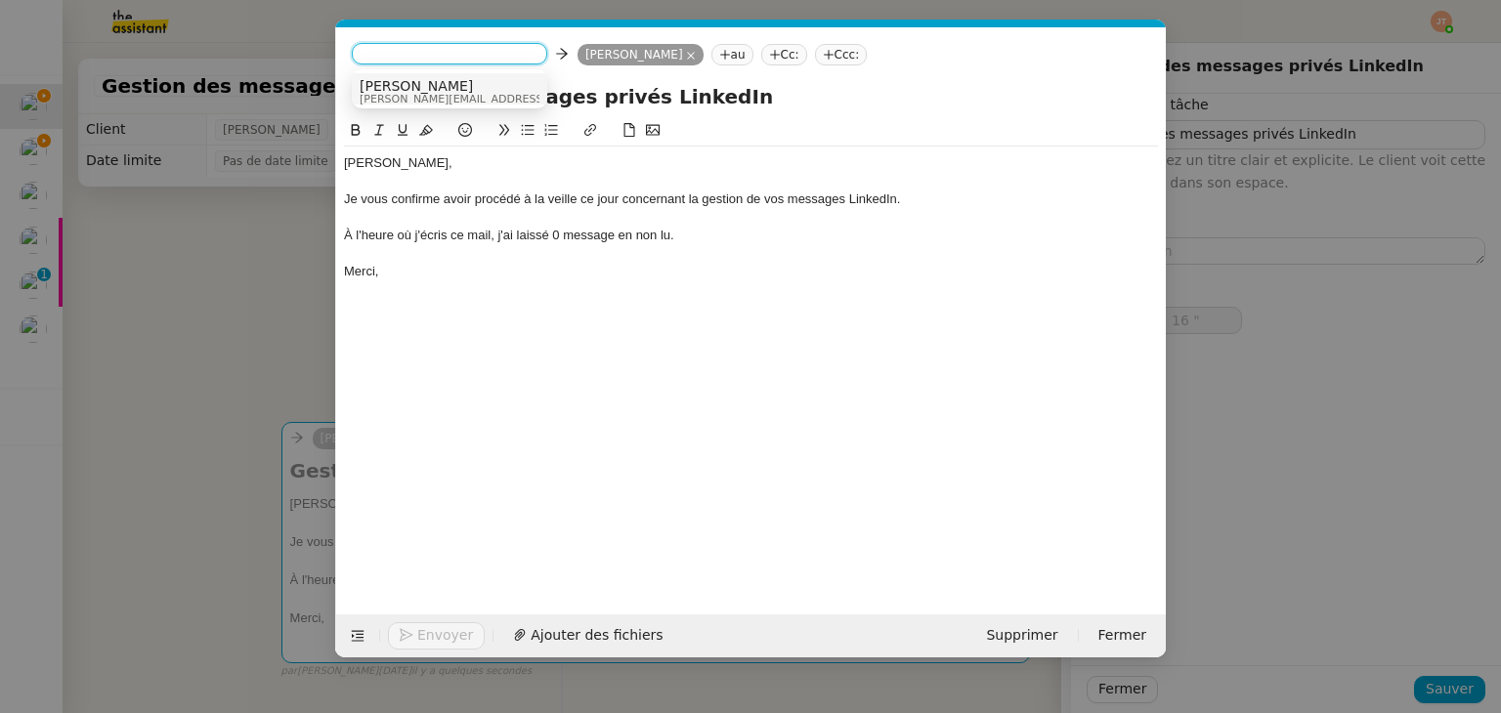
click at [409, 98] on span "[PERSON_NAME][EMAIL_ADDRESS][DOMAIN_NAME]" at bounding box center [498, 99] width 277 height 11
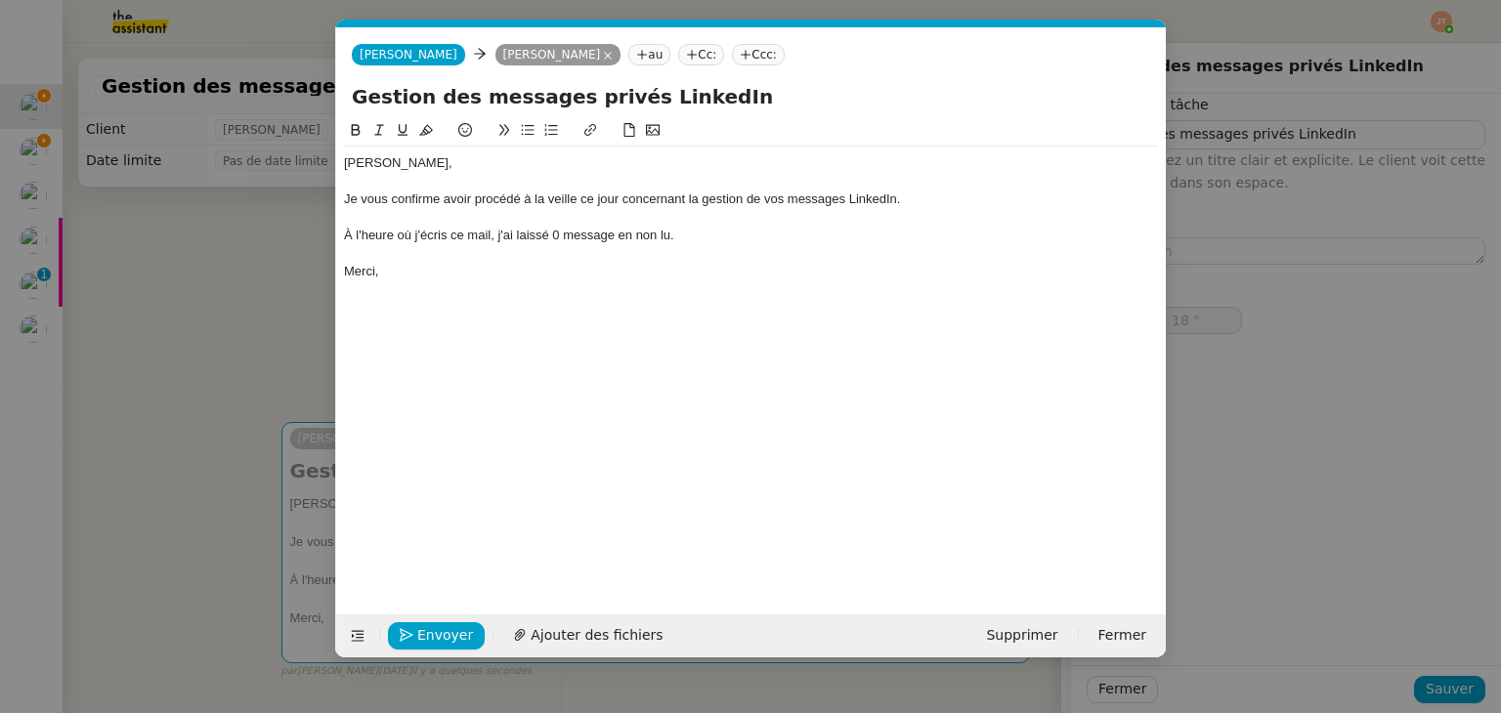
click at [168, 289] on nz-modal-container "Service TA - VOYAGE - PROPOSITION GLOBALE A utiliser dans le cadre de propositi…" at bounding box center [750, 356] width 1501 height 713
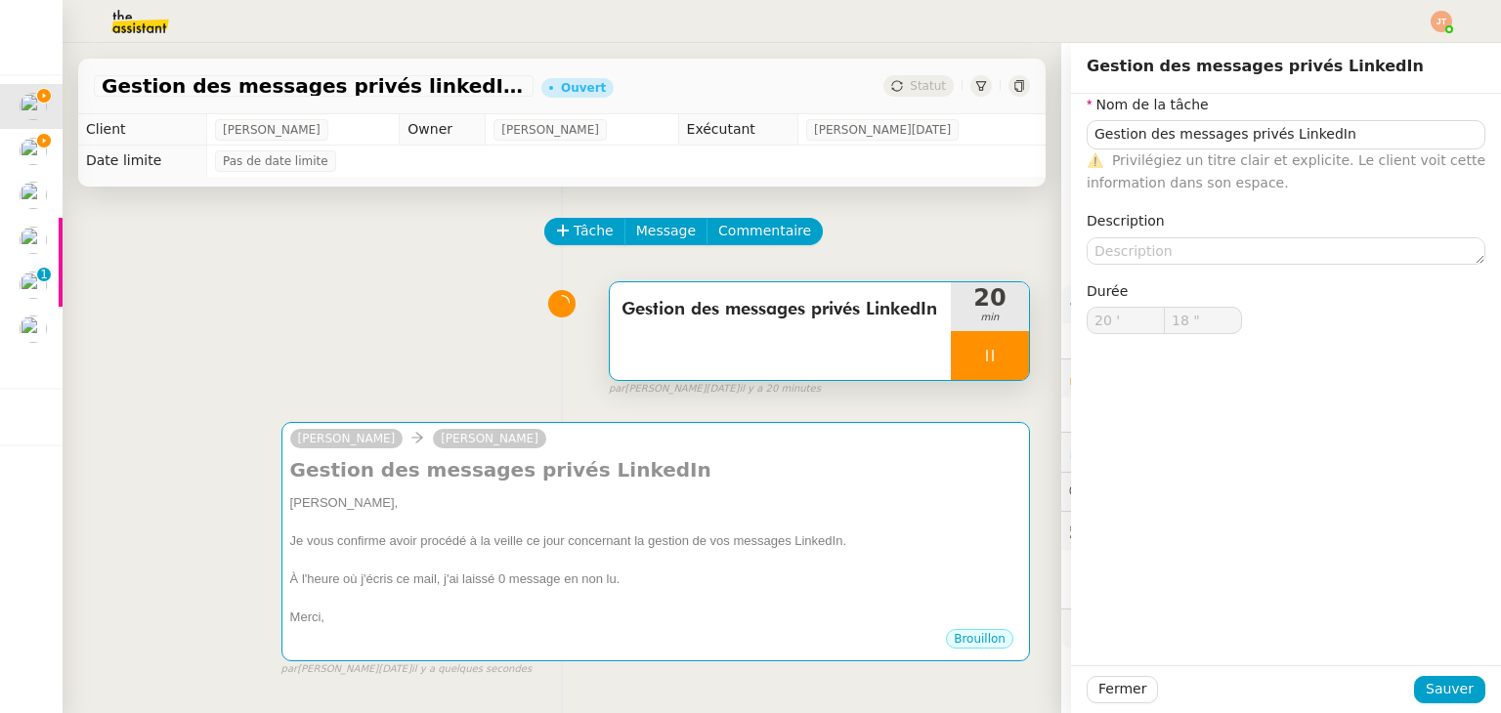
type input "19 ""
click at [1101, 695] on span "Fermer" at bounding box center [1122, 689] width 48 height 22
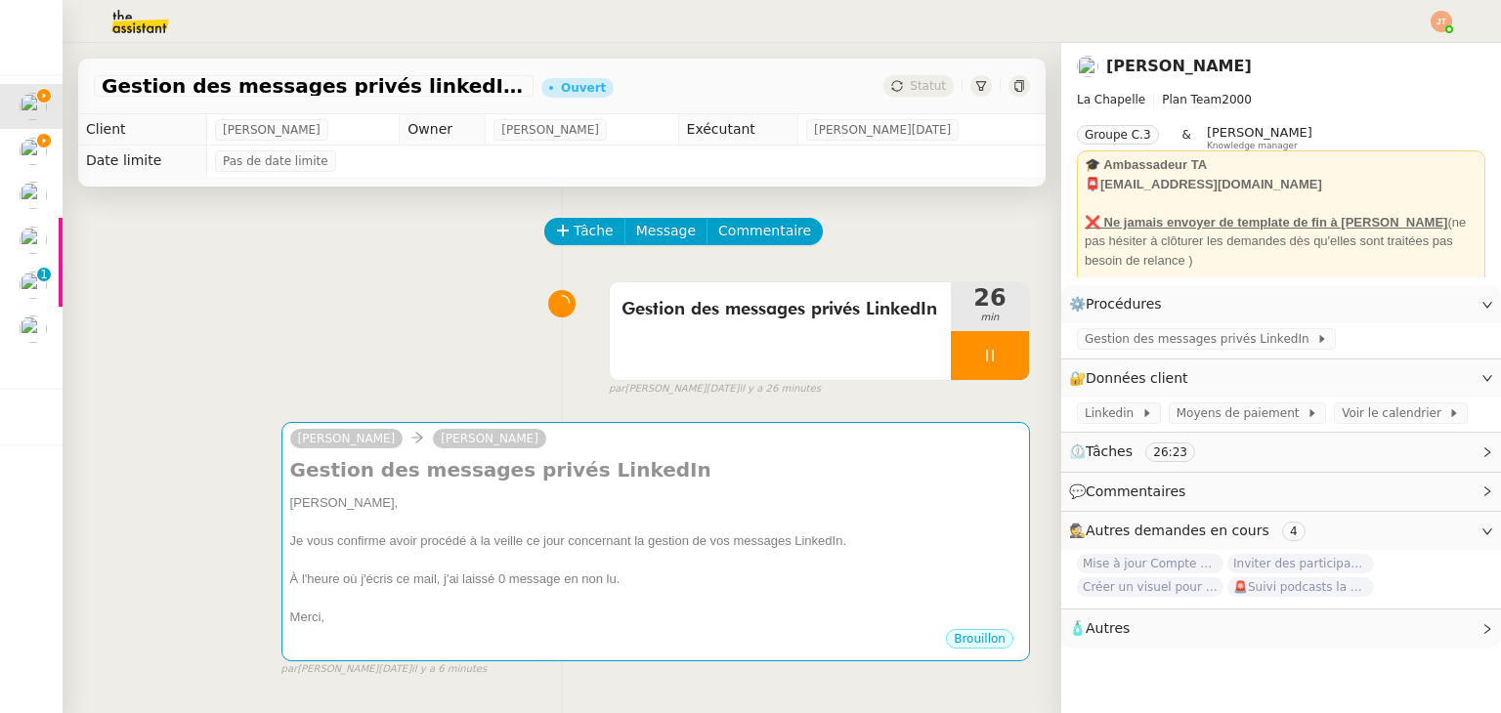
drag, startPoint x: 750, startPoint y: 337, endPoint x: 416, endPoint y: 322, distance: 334.5
click at [416, 322] on div "Gestion des messages privés LinkedIn 26 min false par [PERSON_NAME][DATE]. il y…" at bounding box center [562, 335] width 936 height 125
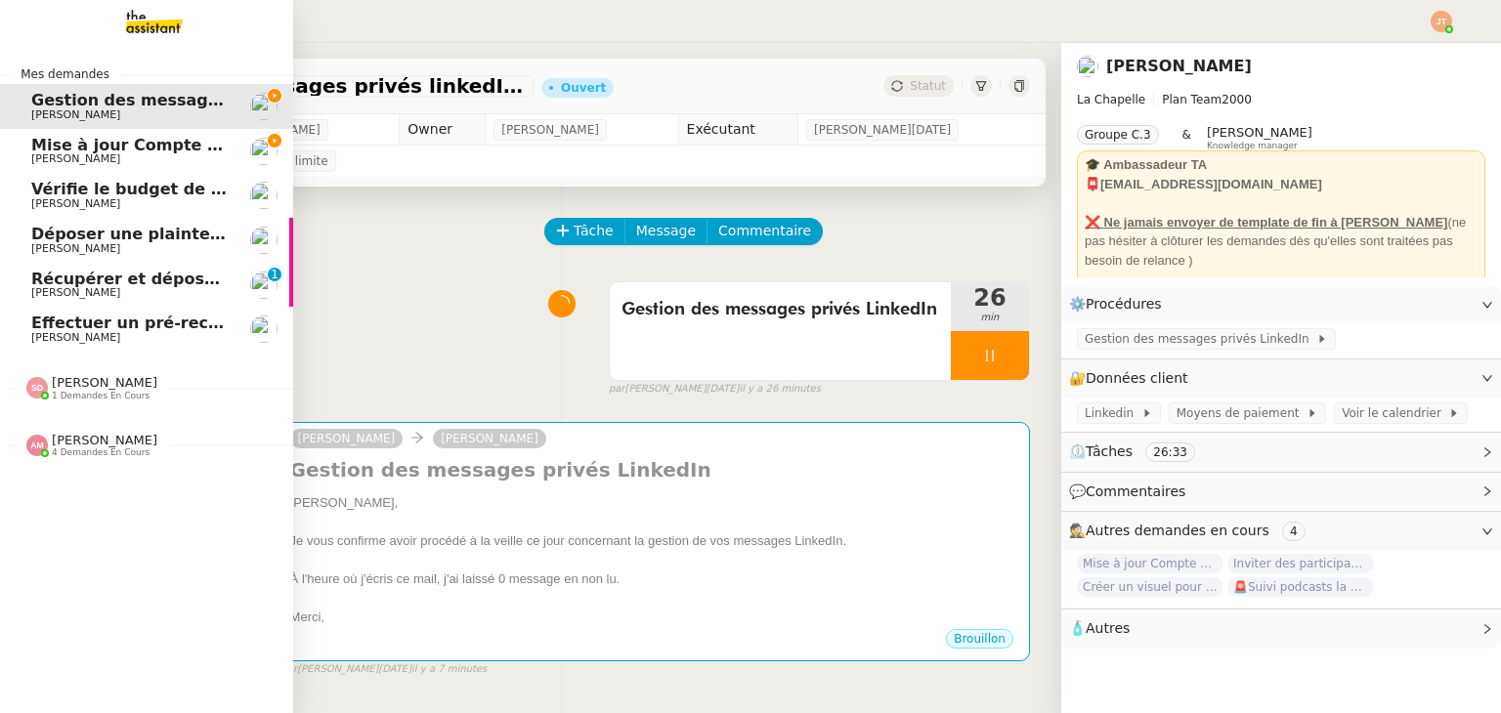
click at [63, 152] on span "Mise à jour Compte Freezbee - [DATE]" at bounding box center [197, 145] width 333 height 19
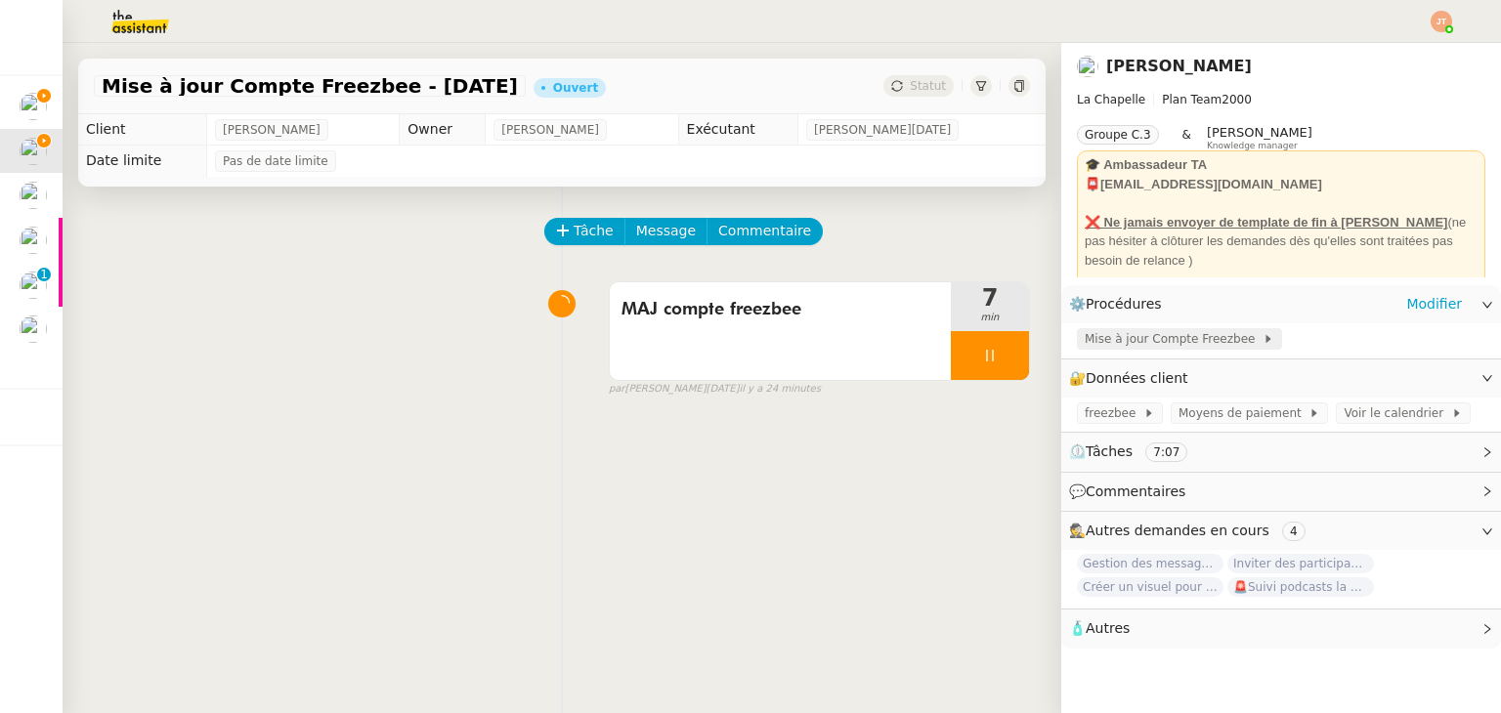
click at [1133, 349] on span "Mise à jour Compte Freezbee" at bounding box center [1174, 339] width 178 height 20
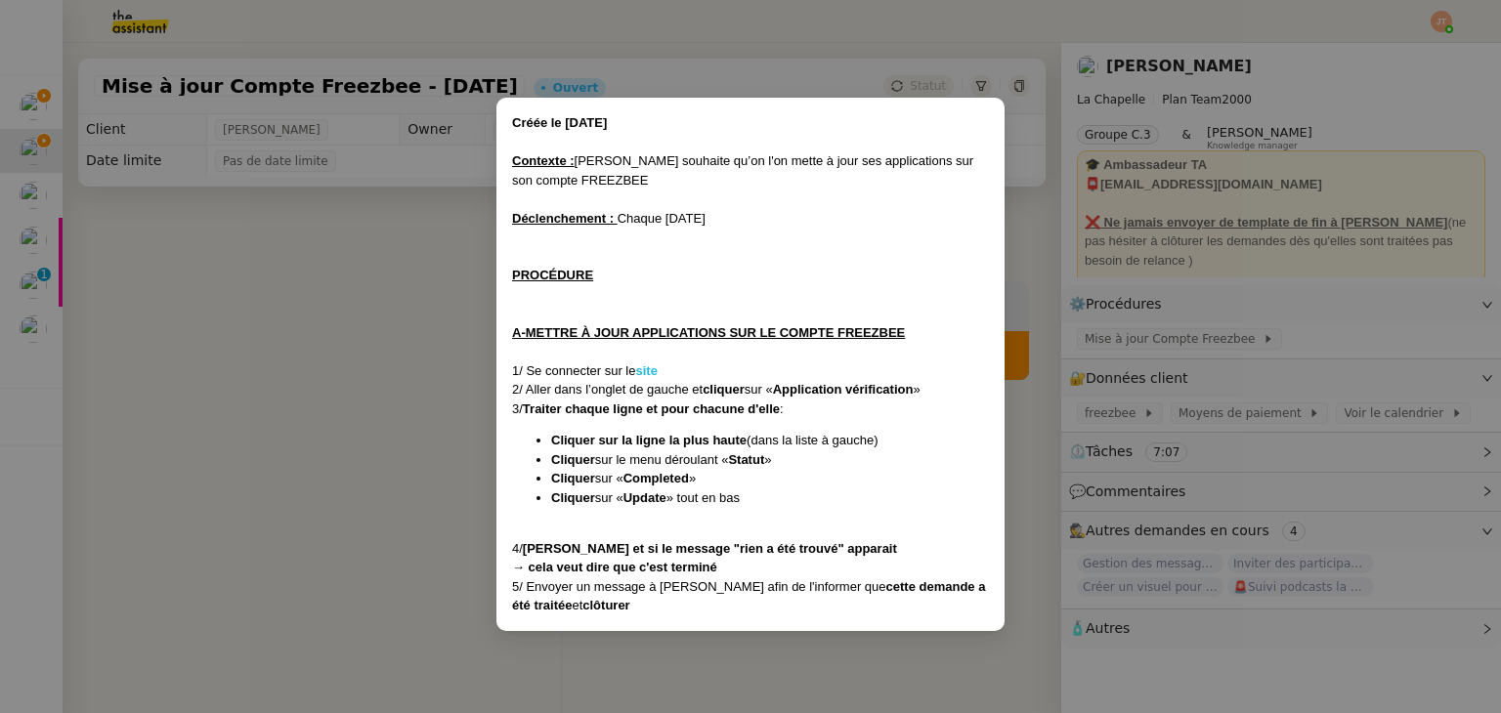
click at [654, 368] on strong "site" at bounding box center [645, 370] width 21 height 15
click at [385, 261] on nz-modal-container "Créée le [DATE] Contexte : [PERSON_NAME] souhaite qu’on l'on mette à jour ses a…" at bounding box center [750, 356] width 1501 height 713
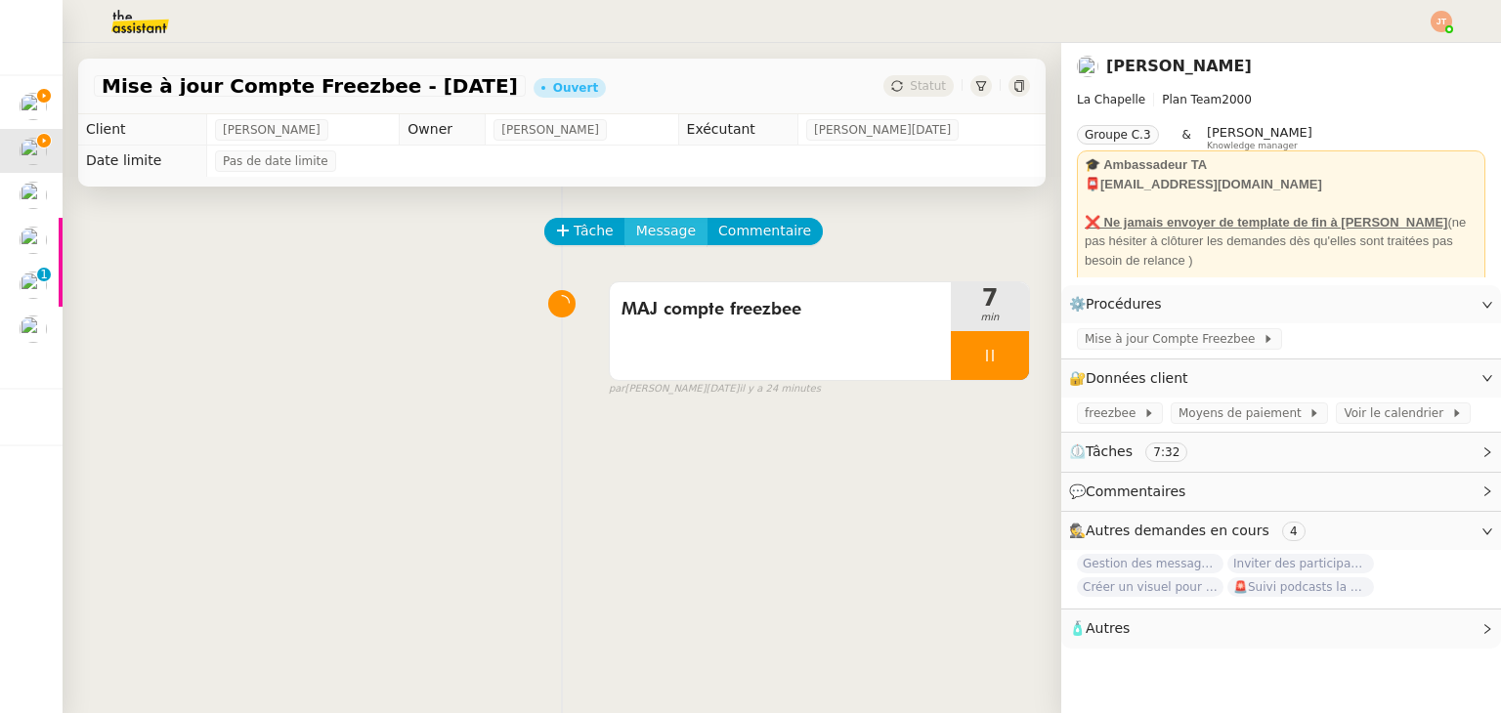
click at [648, 234] on span "Message" at bounding box center [666, 231] width 60 height 22
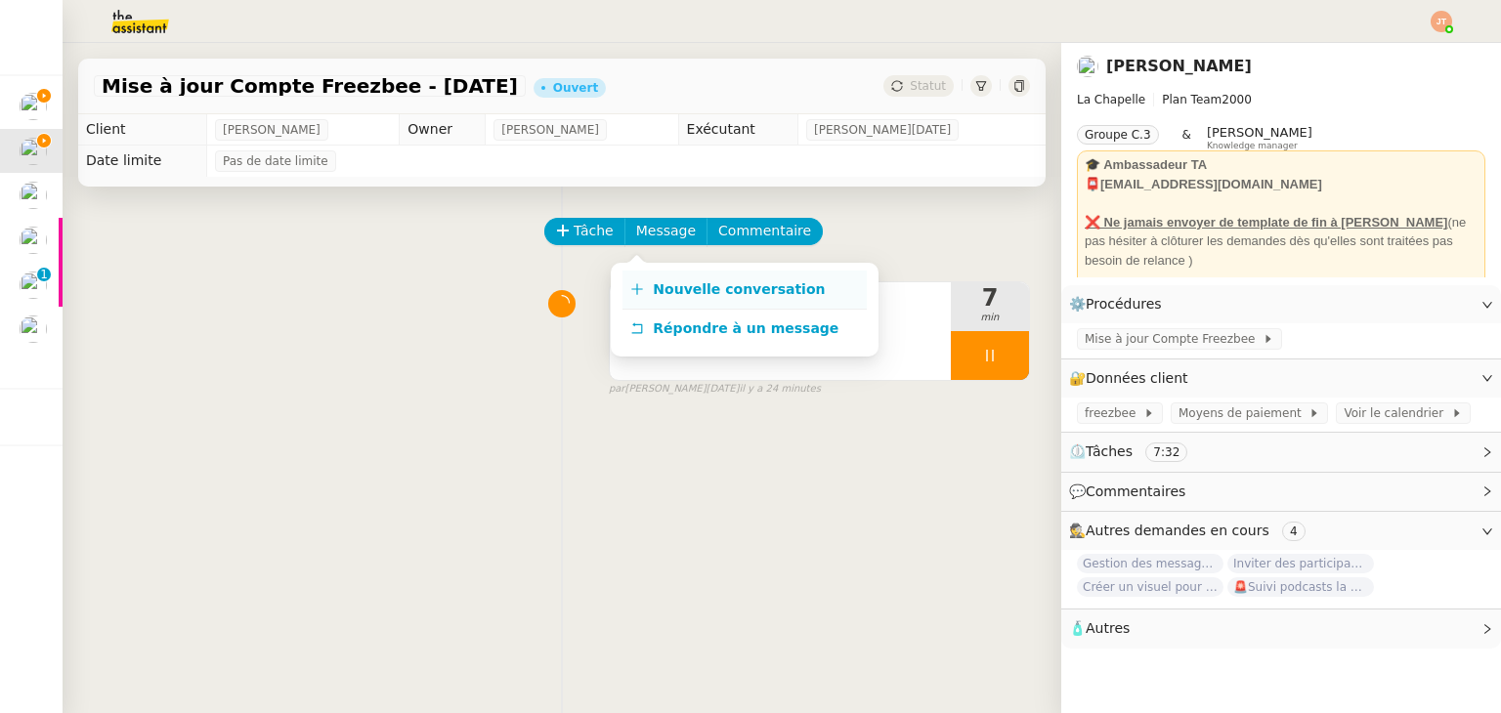
click at [712, 294] on span "Nouvelle conversation" at bounding box center [739, 289] width 172 height 16
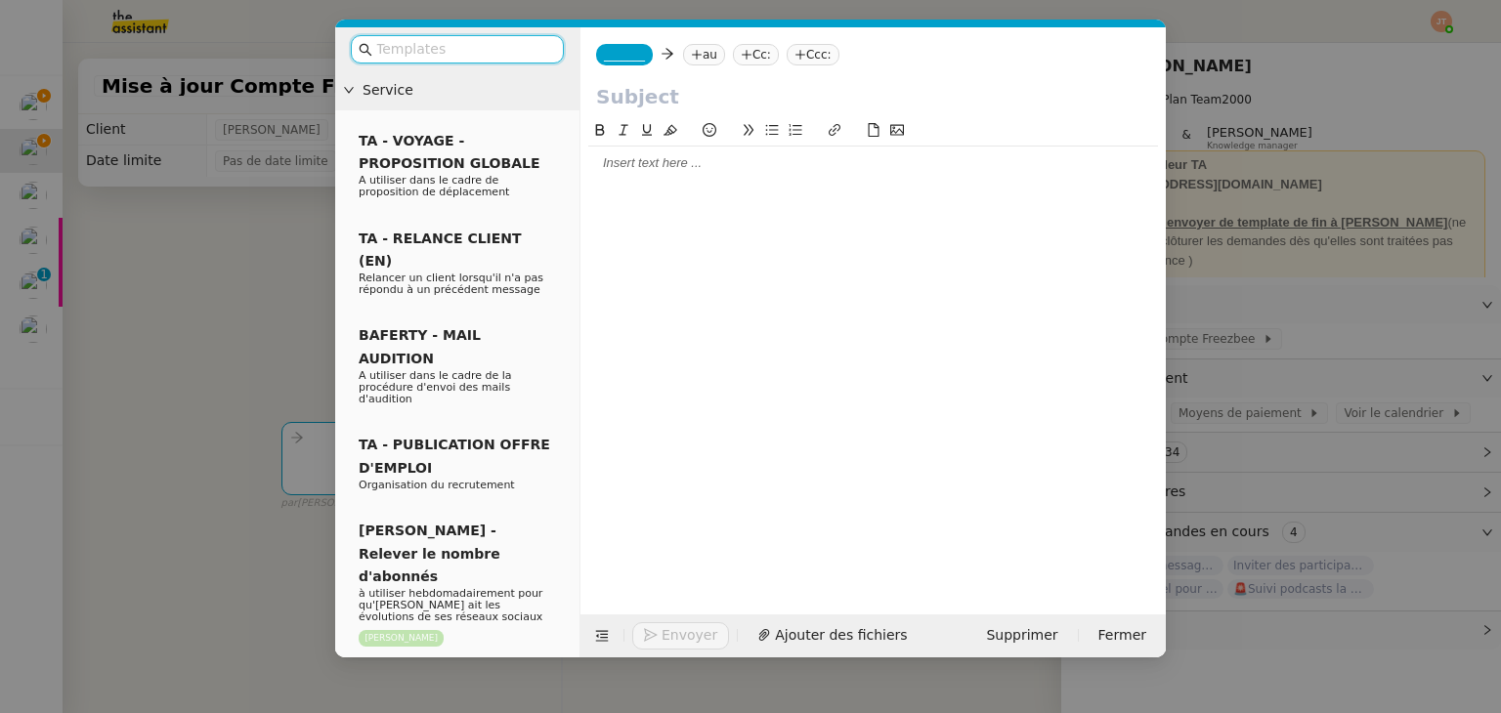
click at [632, 184] on div at bounding box center [873, 351] width 570 height 465
click at [632, 172] on div at bounding box center [873, 163] width 570 height 18
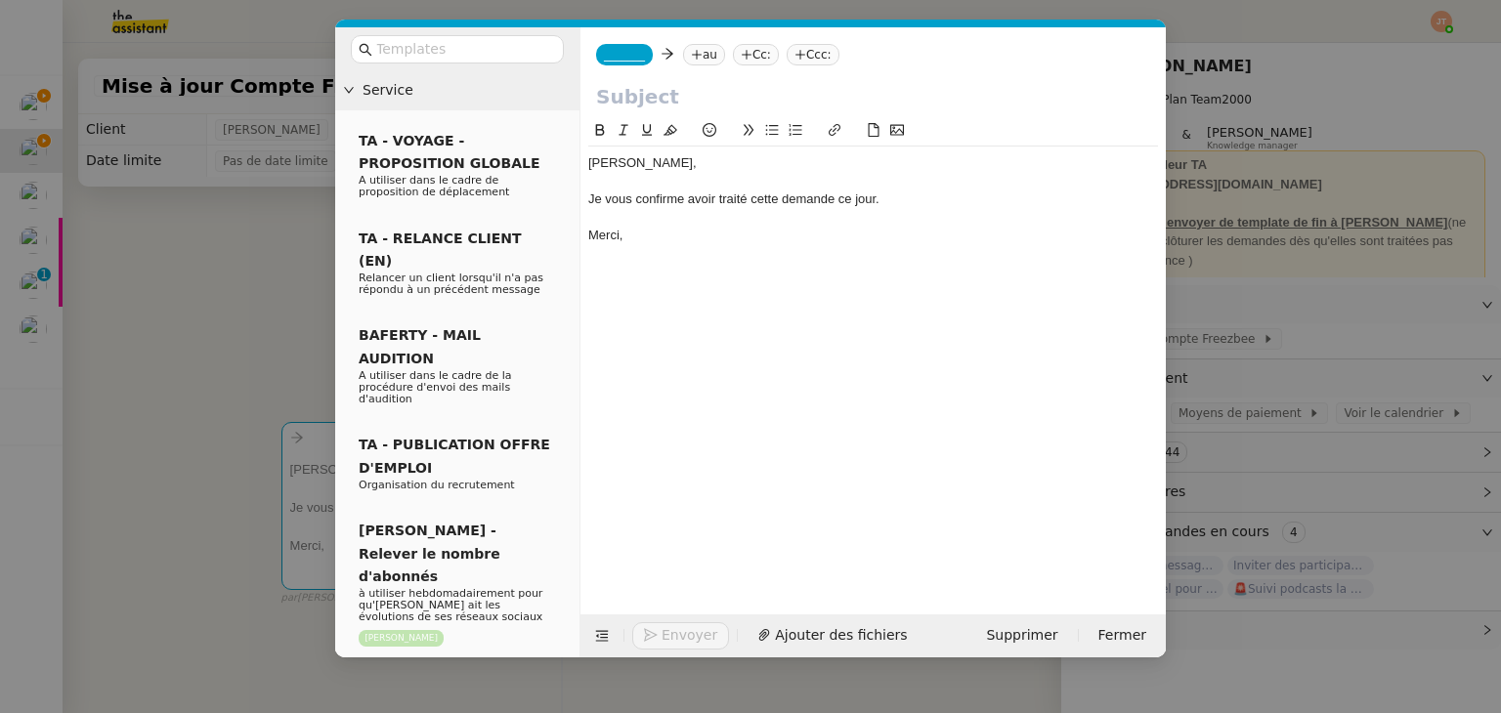
click at [42, 269] on nz-modal-container "Service TA - VOYAGE - PROPOSITION GLOBALE A utiliser dans le cadre de propositi…" at bounding box center [750, 356] width 1501 height 713
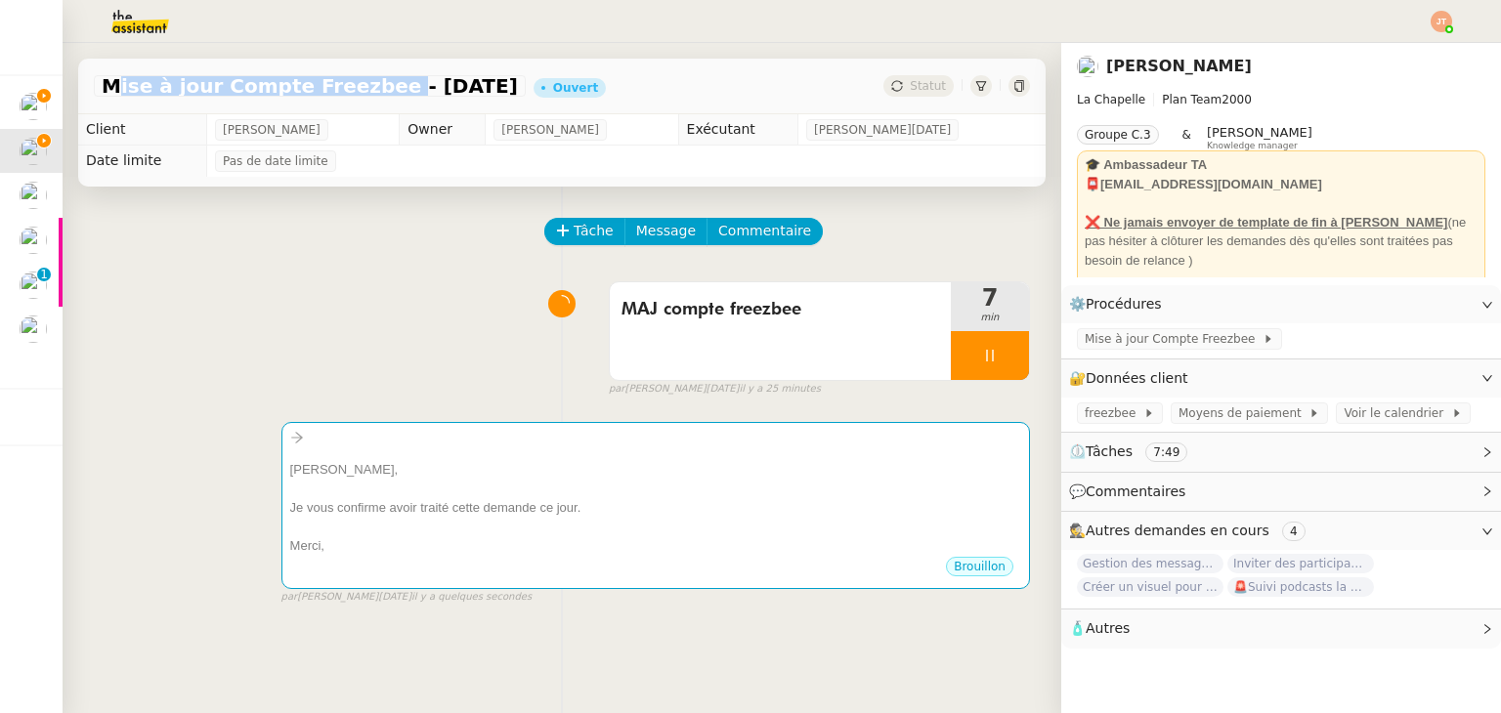
drag, startPoint x: 105, startPoint y: 88, endPoint x: 356, endPoint y: 88, distance: 251.1
click at [356, 88] on span "Mise à jour Compte Freezbee - [DATE]" at bounding box center [310, 86] width 416 height 20
copy span "Mise à jour Compte Freezbee"
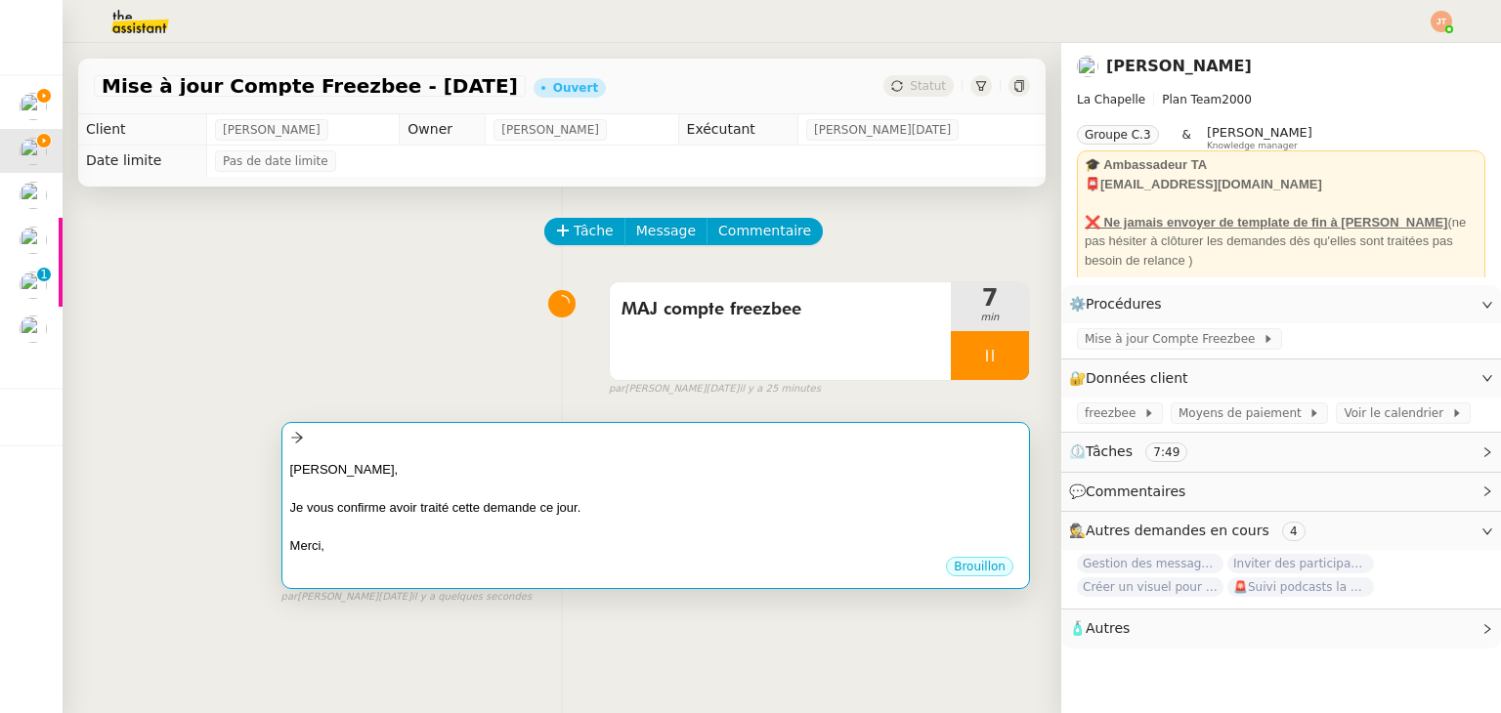
click at [463, 426] on div "[PERSON_NAME], Je vous confirme avoir traité cette demande ce jour. [GEOGRAPHIC…" at bounding box center [655, 505] width 748 height 167
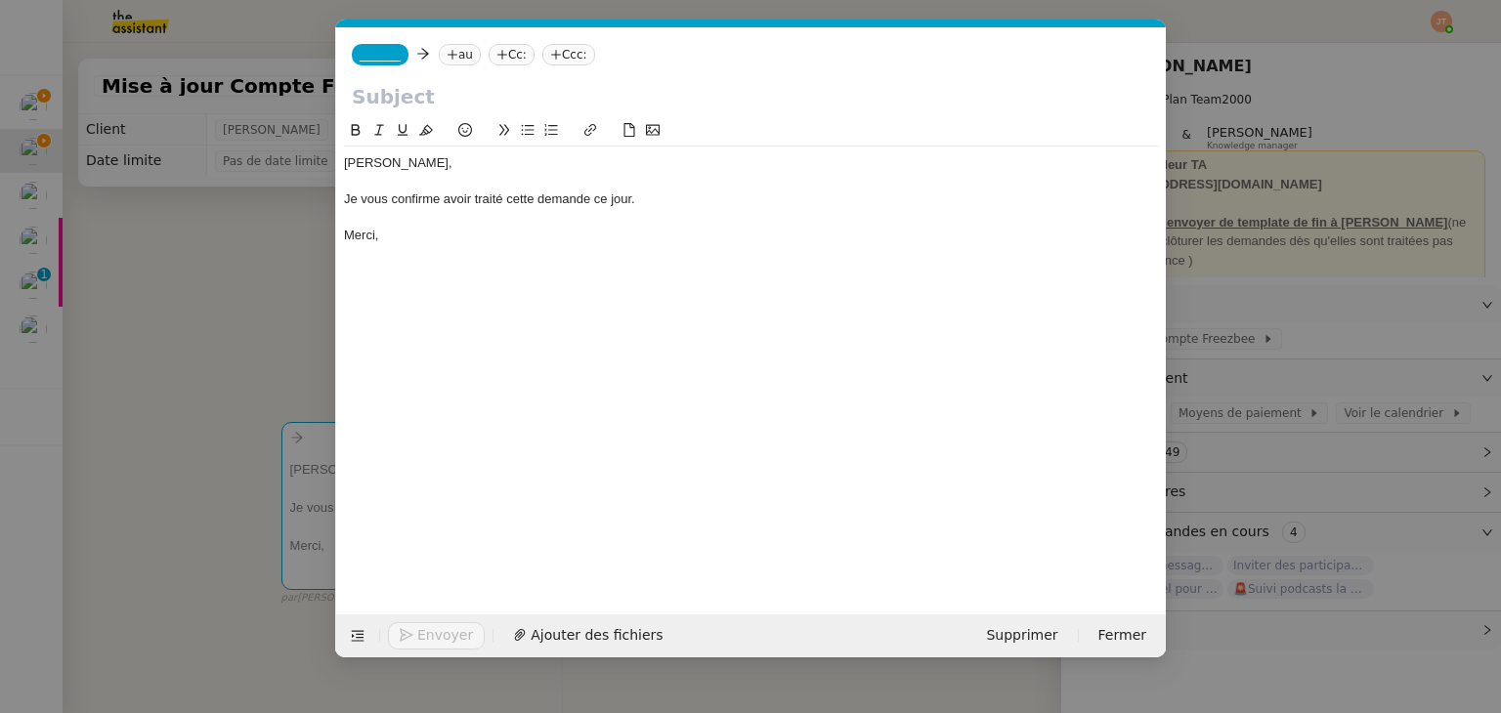
scroll to position [0, 41]
click at [410, 101] on input "text" at bounding box center [751, 96] width 798 height 29
paste input "Mise à jour Compte Freezbee"
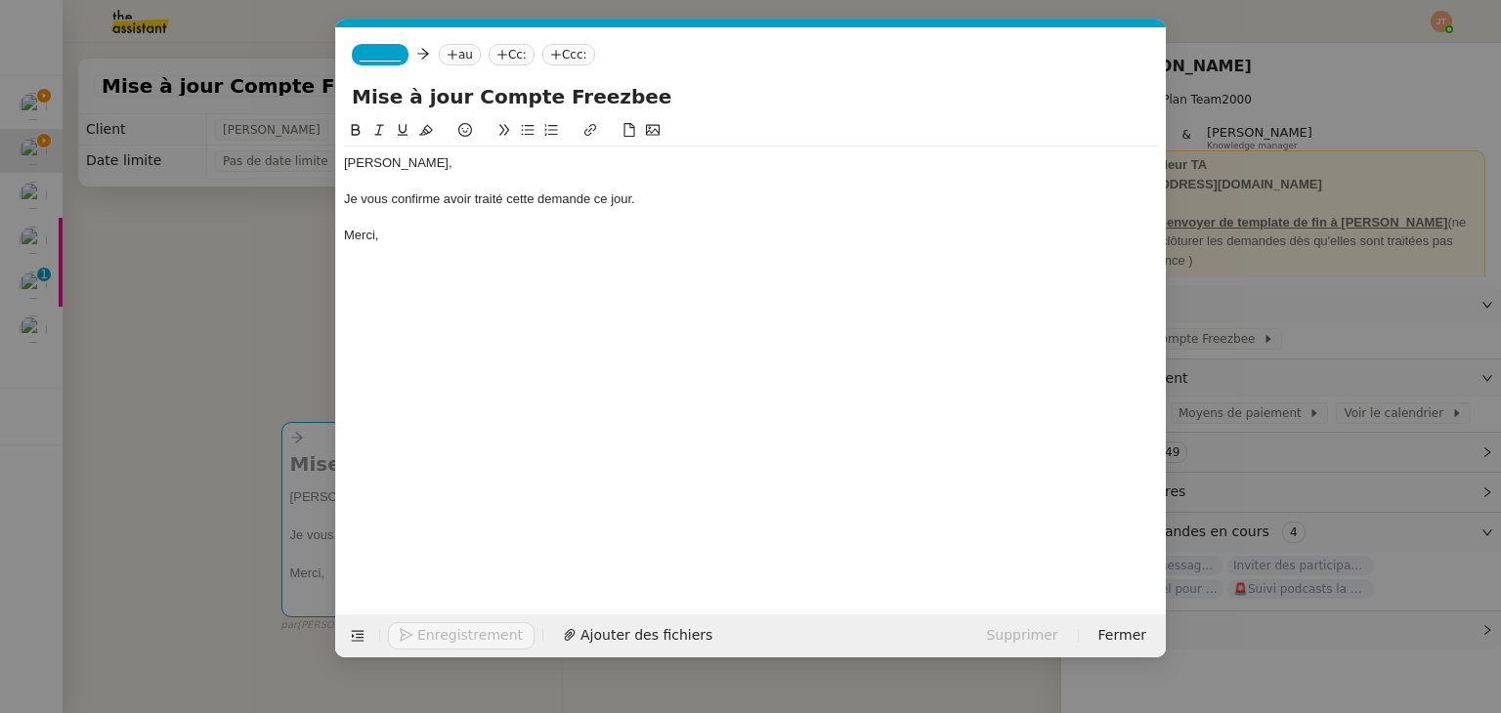
type input "Mise à jour Compte Freezbee"
click at [391, 52] on span "_______" at bounding box center [380, 55] width 41 height 14
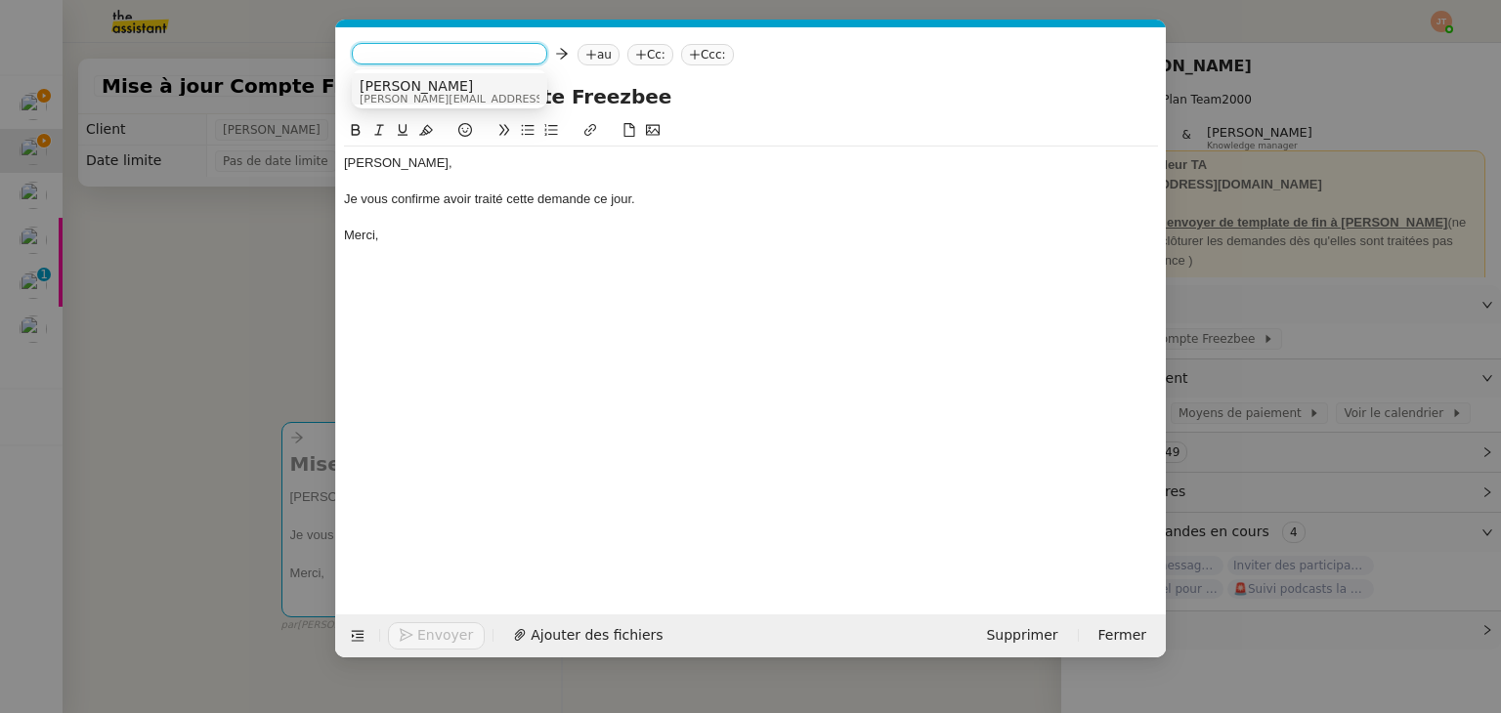
click at [405, 89] on span "[PERSON_NAME]" at bounding box center [498, 86] width 277 height 16
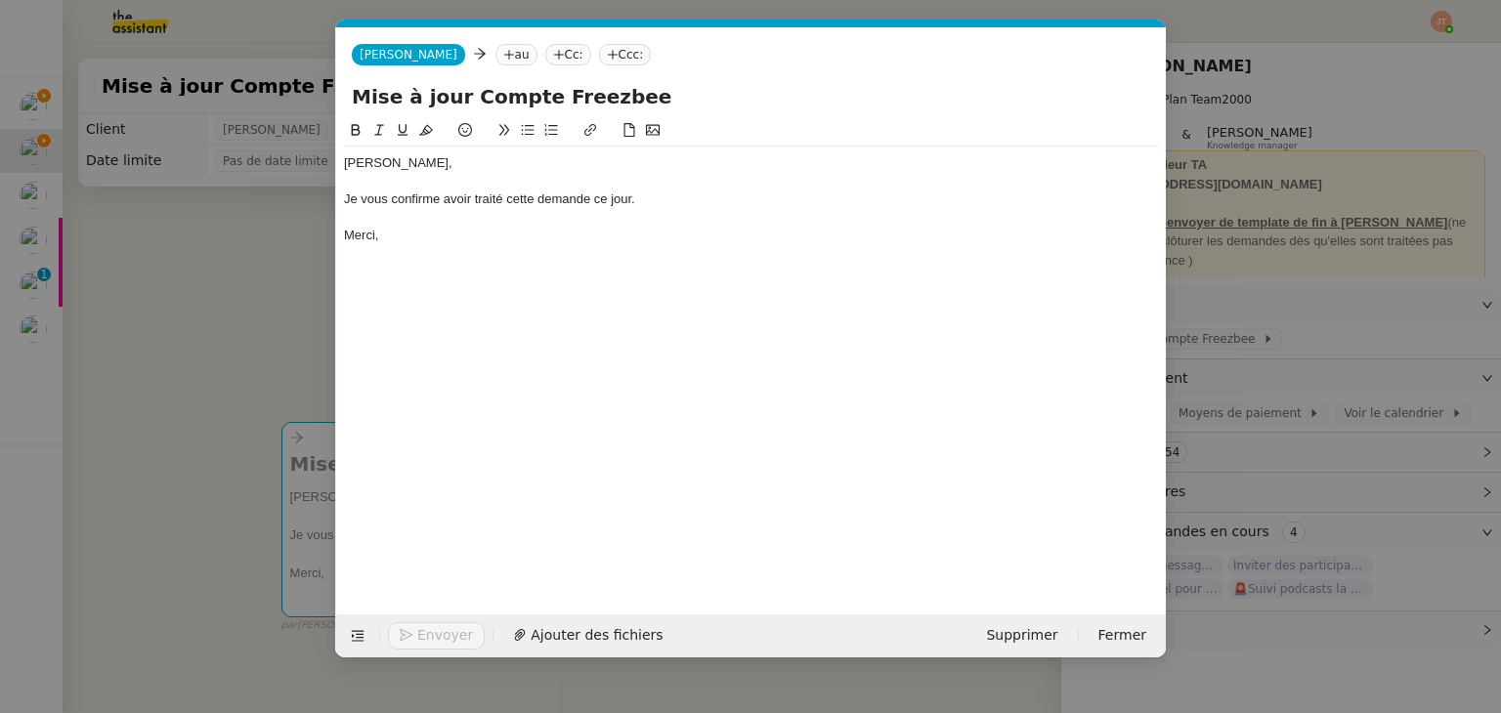
click at [495, 58] on nz-tag "au" at bounding box center [516, 54] width 42 height 21
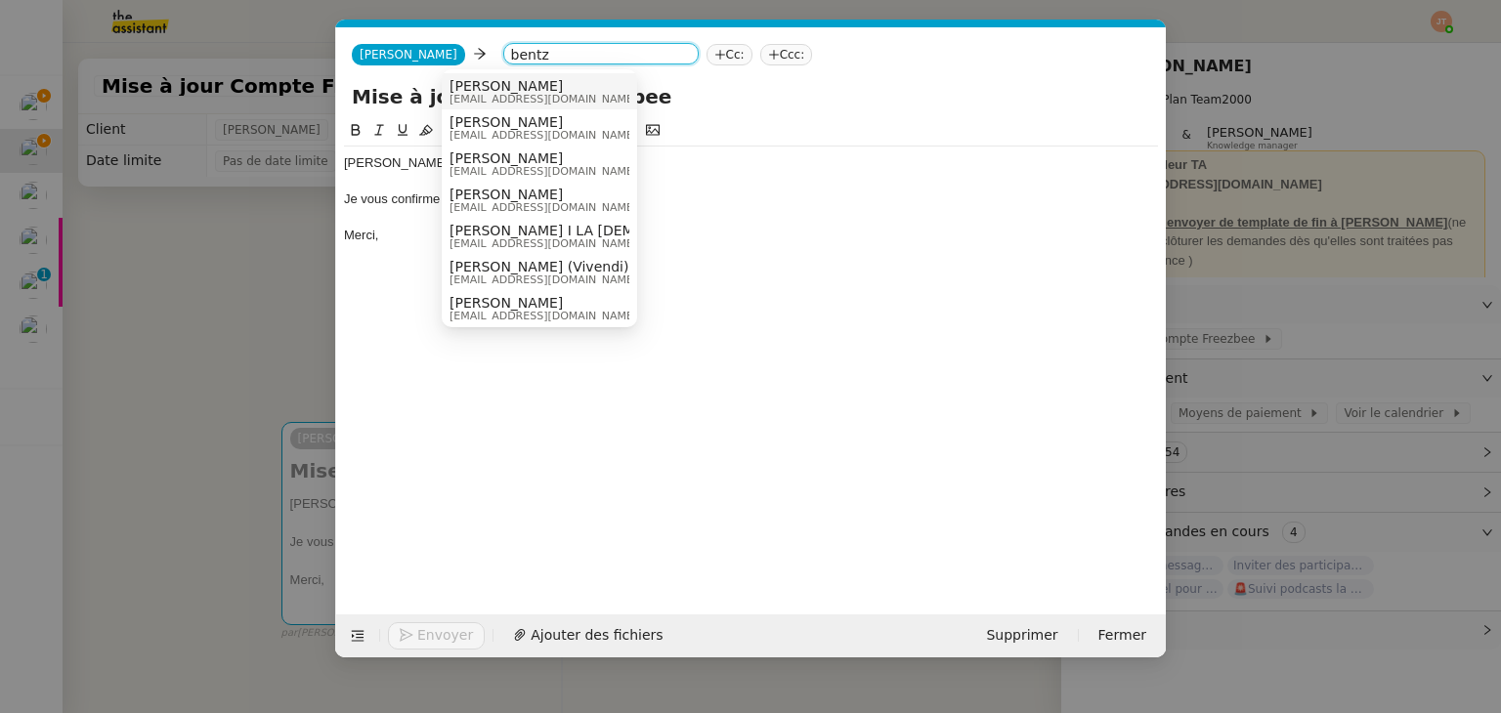
type input "bentz"
click at [532, 99] on span "[EMAIL_ADDRESS][DOMAIN_NAME]" at bounding box center [543, 99] width 188 height 11
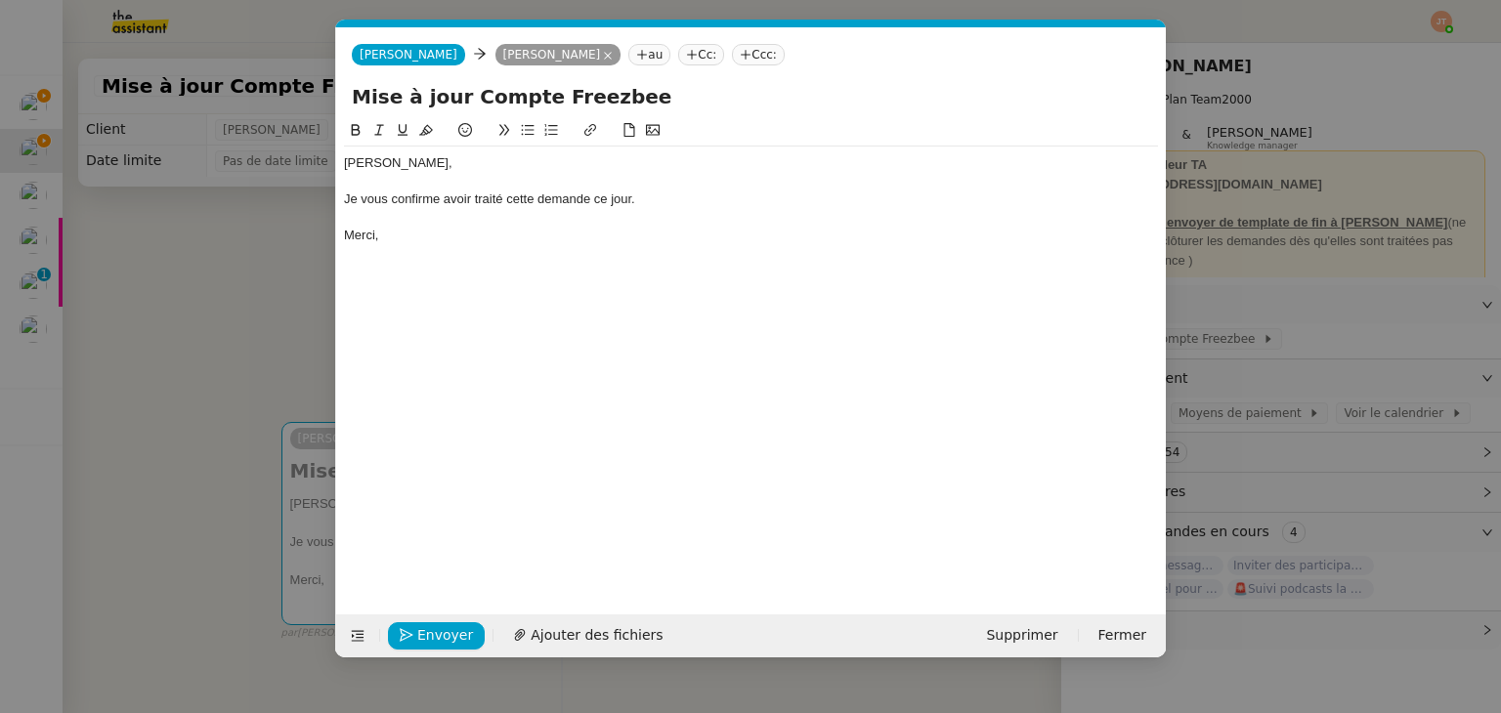
click at [199, 289] on nz-modal-container "Service TA - VOYAGE - PROPOSITION GLOBALE A utiliser dans le cadre de propositi…" at bounding box center [750, 356] width 1501 height 713
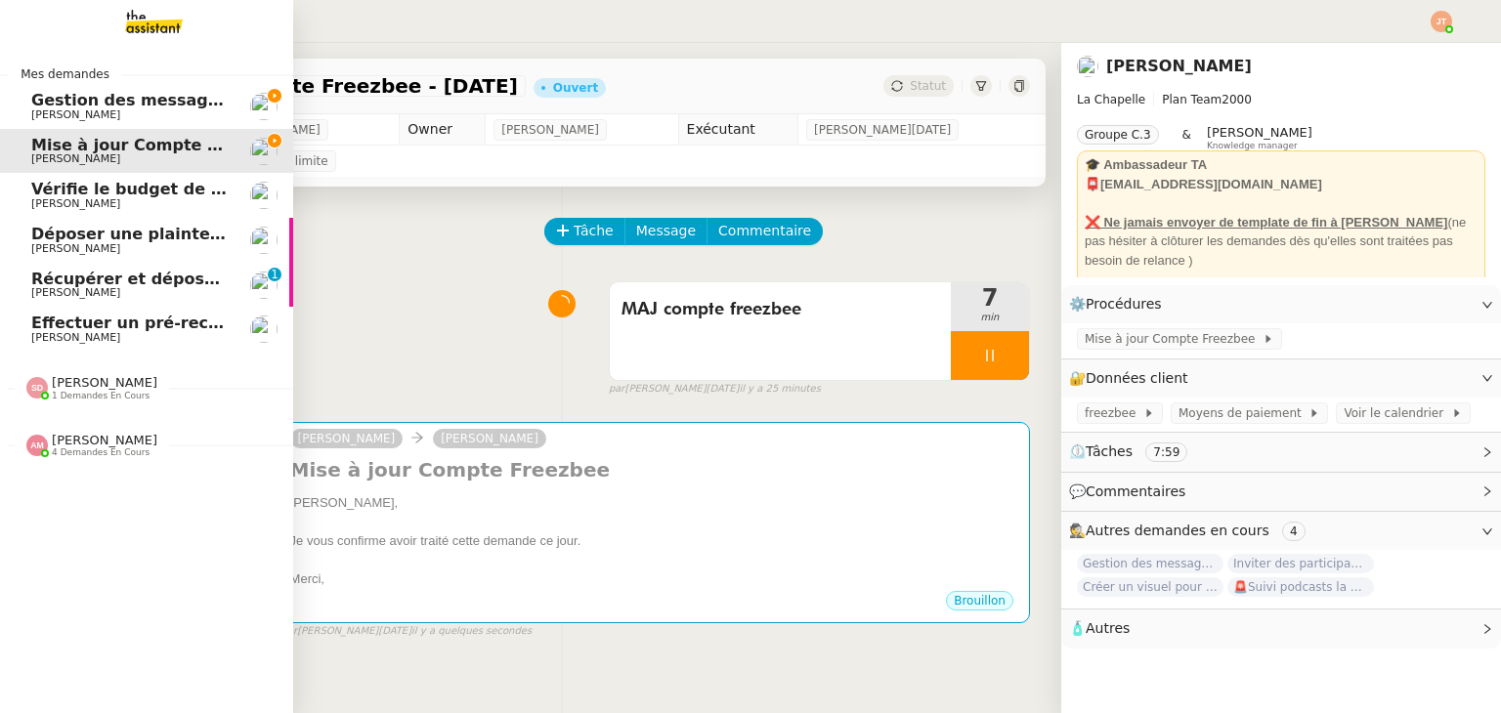
click at [102, 99] on span "Gestion des messages privés linkedIn - [DATE]" at bounding box center [235, 100] width 409 height 19
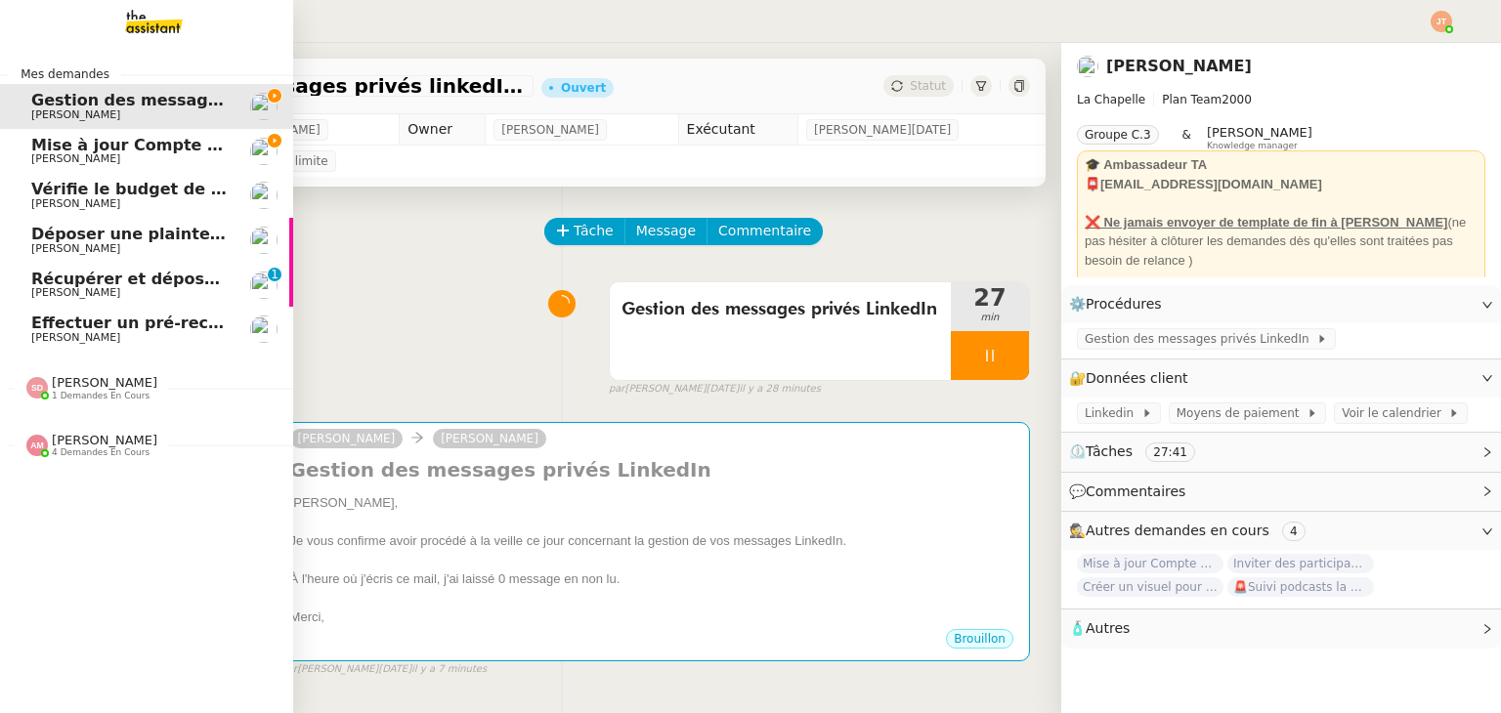
click at [92, 397] on span "1 demandes en cours" at bounding box center [101, 396] width 98 height 11
click at [102, 397] on span "1 demandes en cours" at bounding box center [101, 396] width 98 height 11
click at [136, 445] on div "[PERSON_NAME] 4 demandes en cours" at bounding box center [105, 445] width 106 height 25
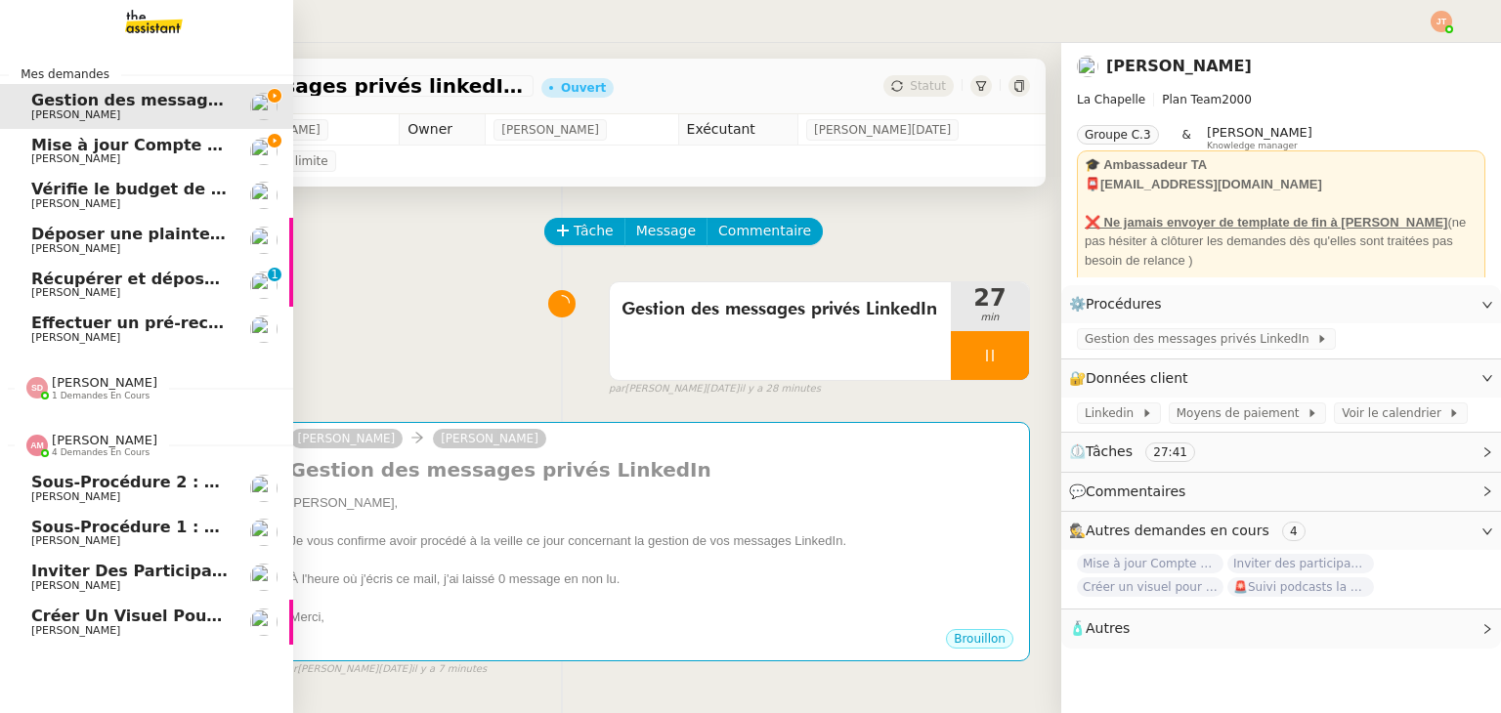
click at [151, 575] on span "Inviter des participants à l'événement" at bounding box center [203, 571] width 345 height 19
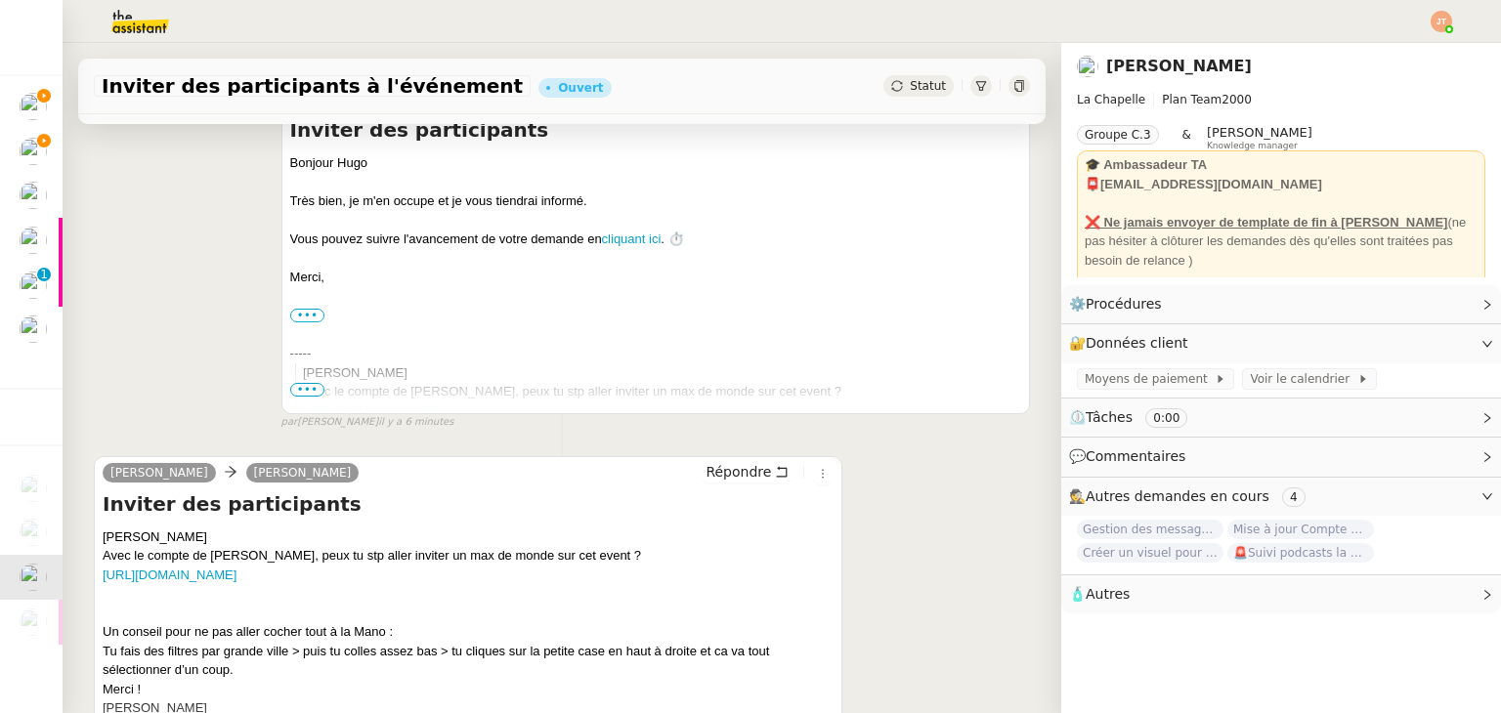
scroll to position [278, 0]
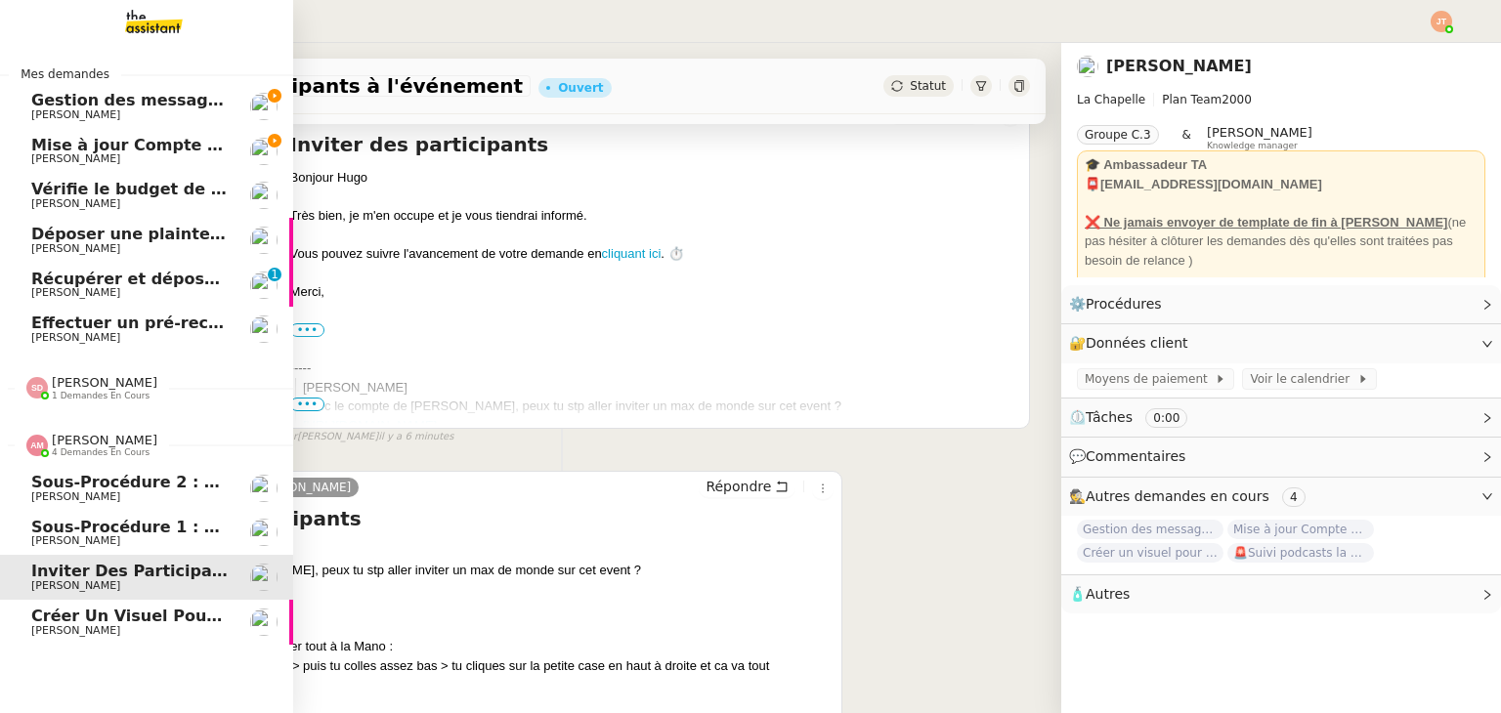
click at [132, 442] on span "[PERSON_NAME]" at bounding box center [105, 440] width 106 height 15
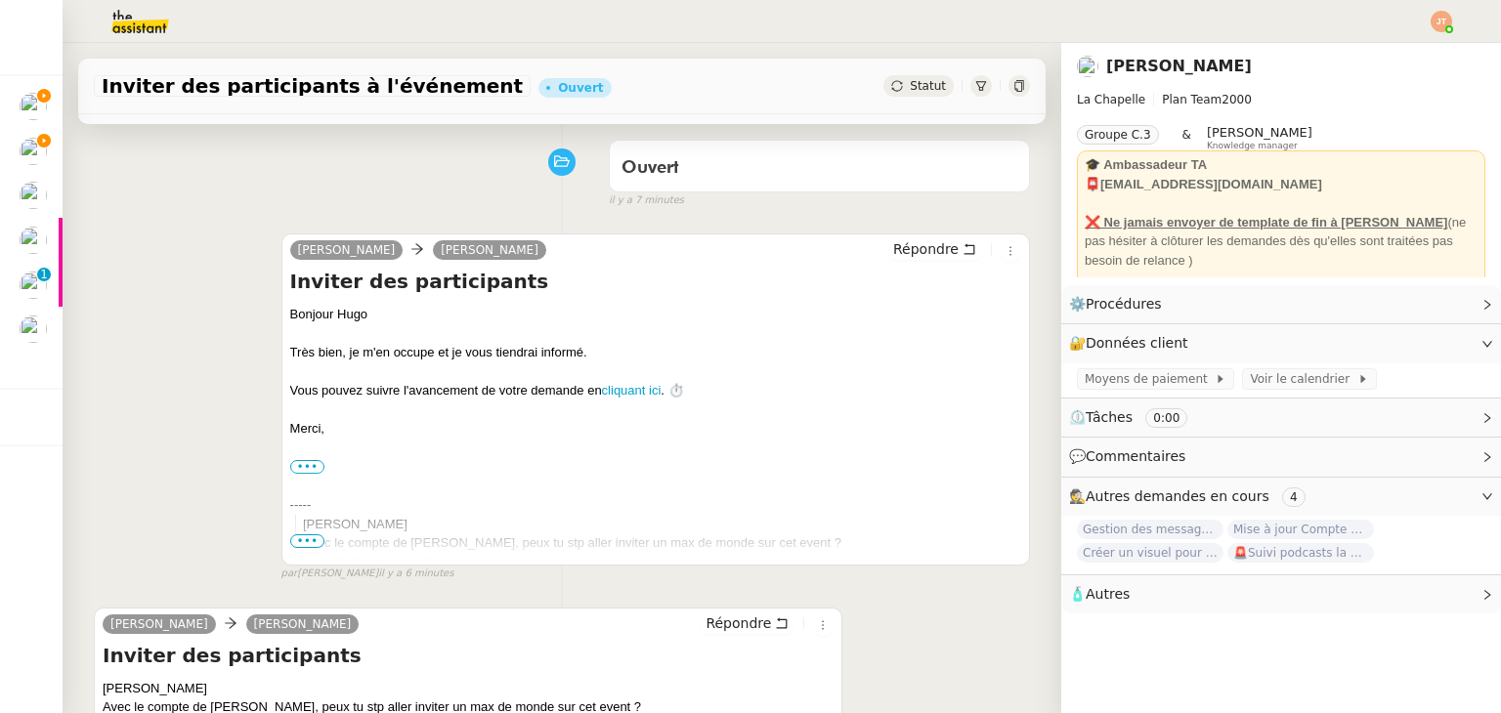
scroll to position [0, 0]
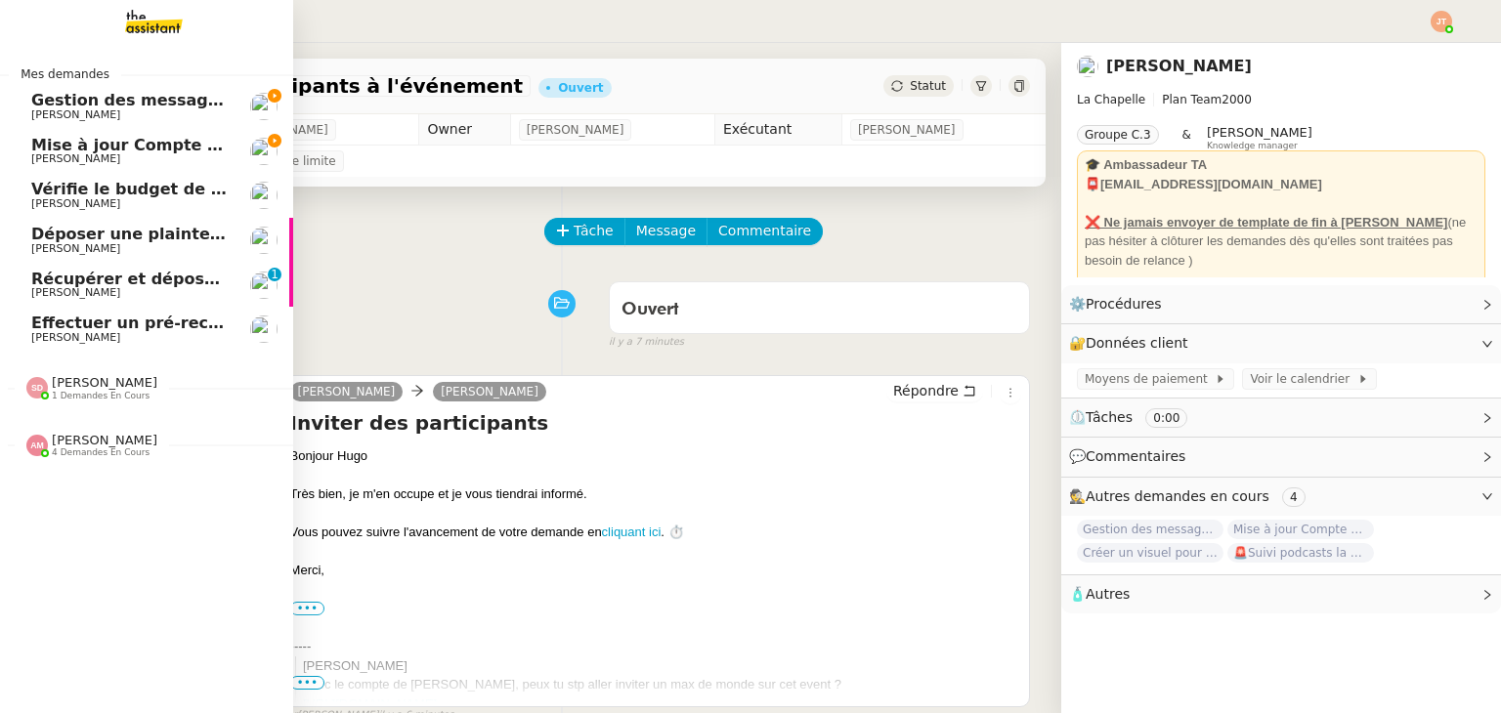
click at [76, 141] on span "Mise à jour Compte Freezbee - [DATE]" at bounding box center [197, 145] width 333 height 19
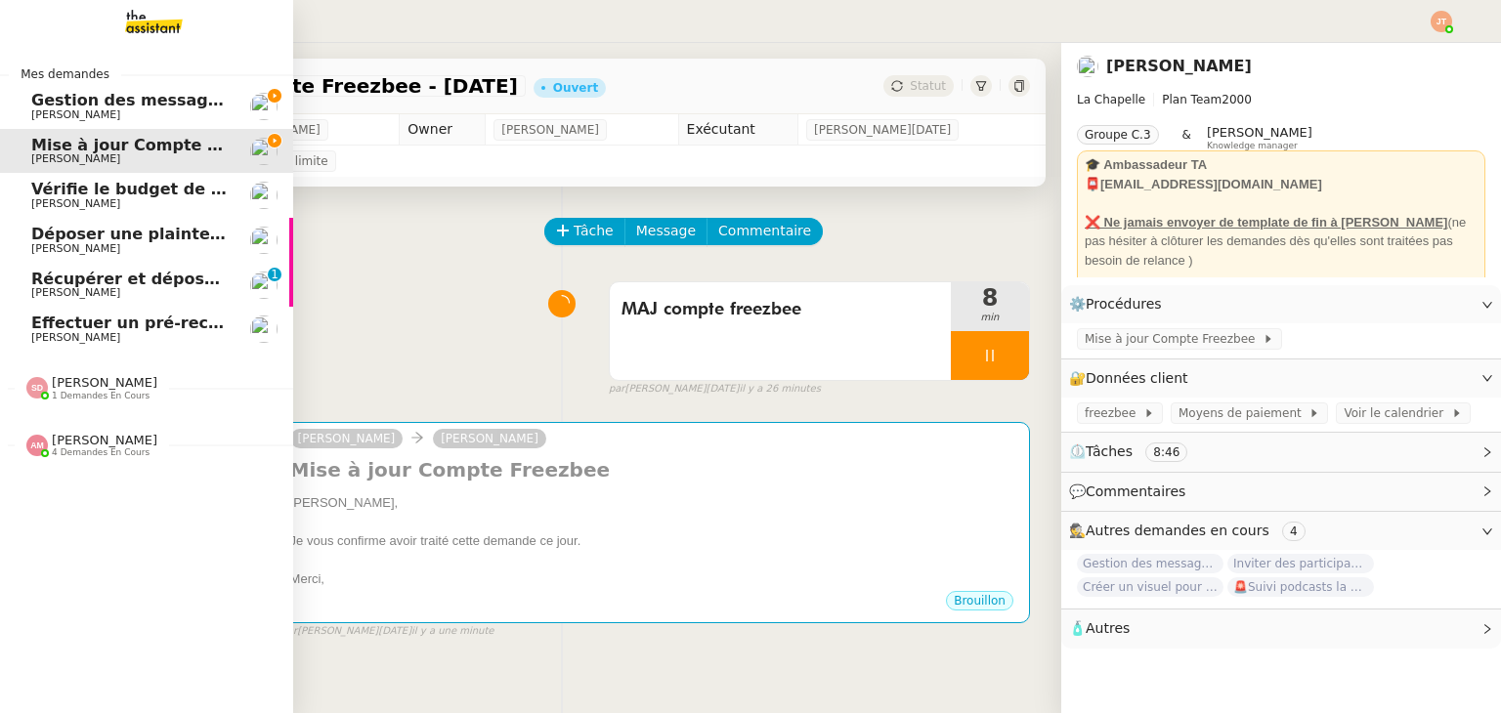
click at [109, 114] on span "[PERSON_NAME]" at bounding box center [129, 115] width 197 height 12
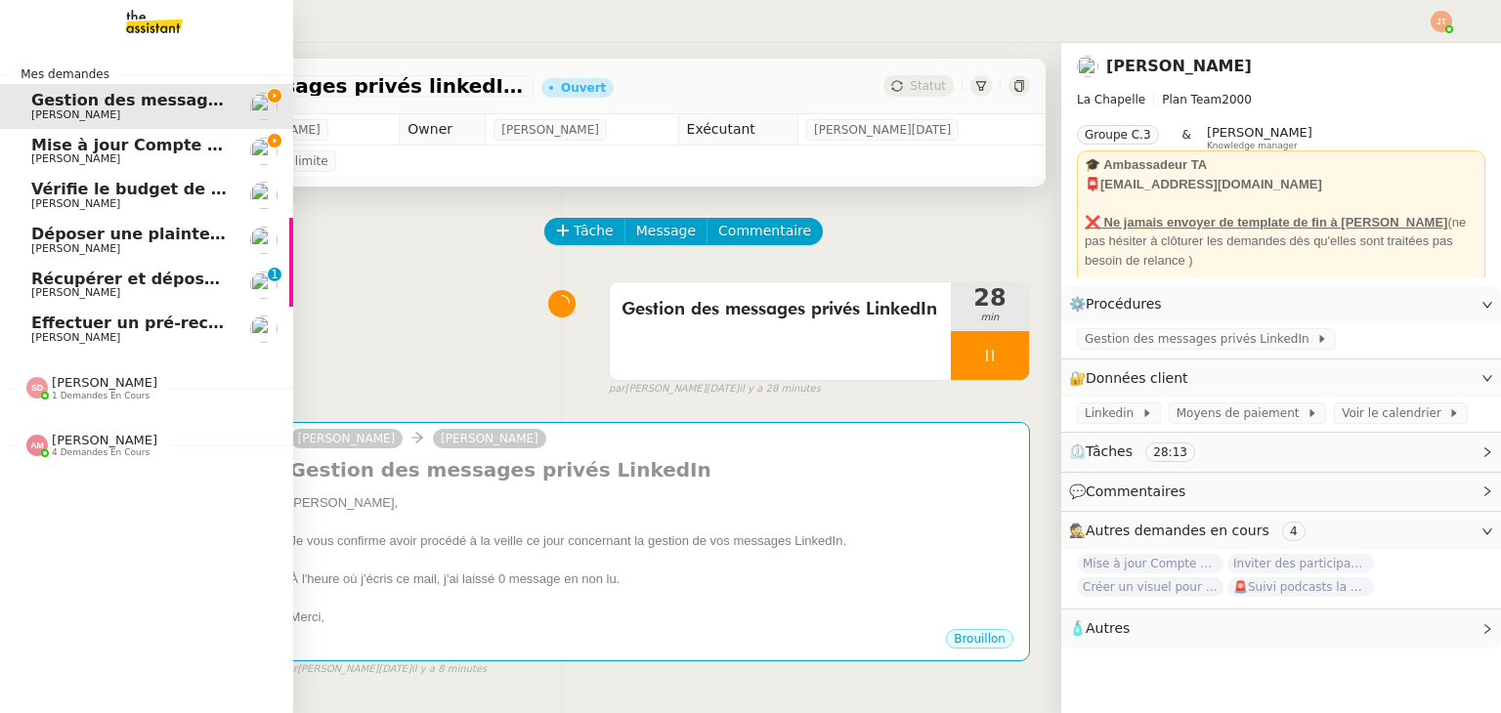
click at [125, 141] on span "Mise à jour Compte Freezbee - [DATE]" at bounding box center [197, 145] width 333 height 19
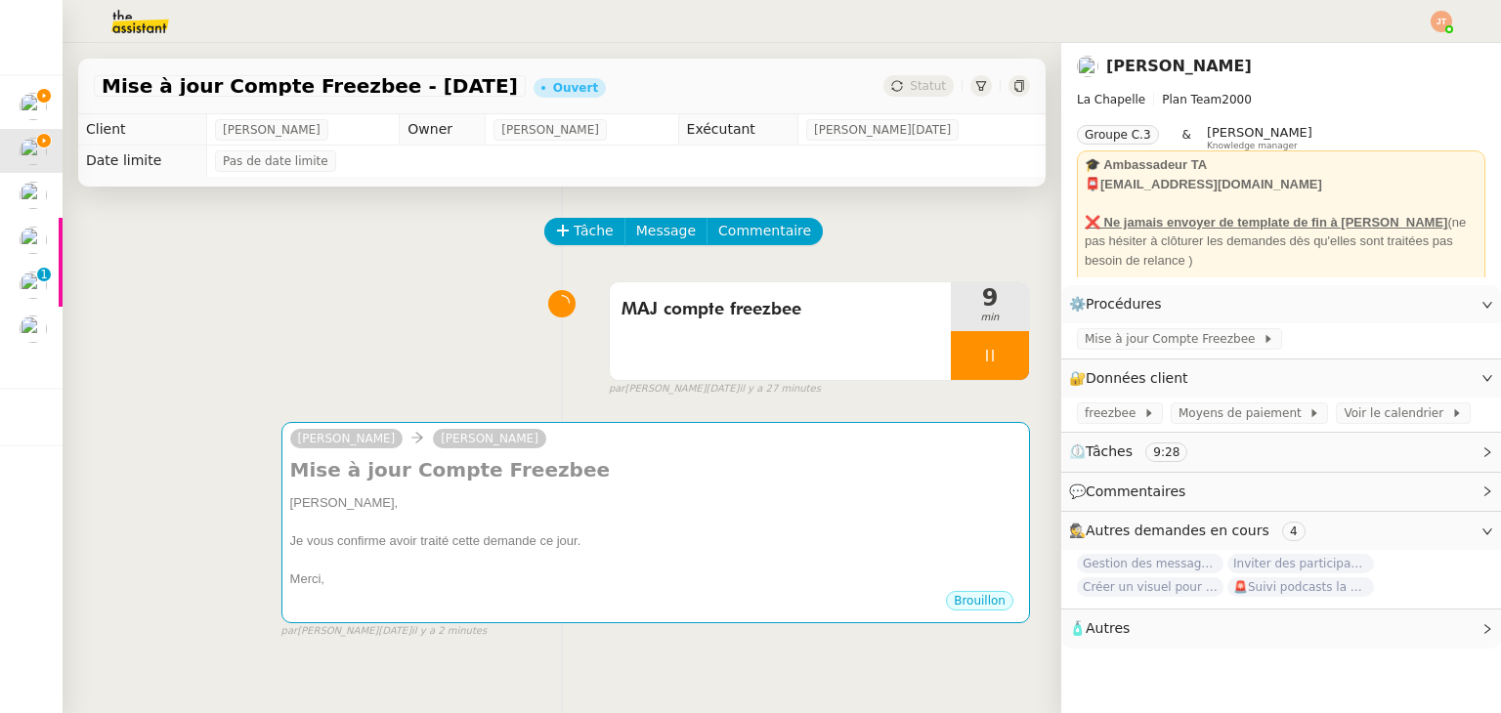
click at [305, 301] on div "MAJ compte freezbee 9 min false par [PERSON_NAME][DATE] il y a 27 minutes" at bounding box center [562, 335] width 936 height 125
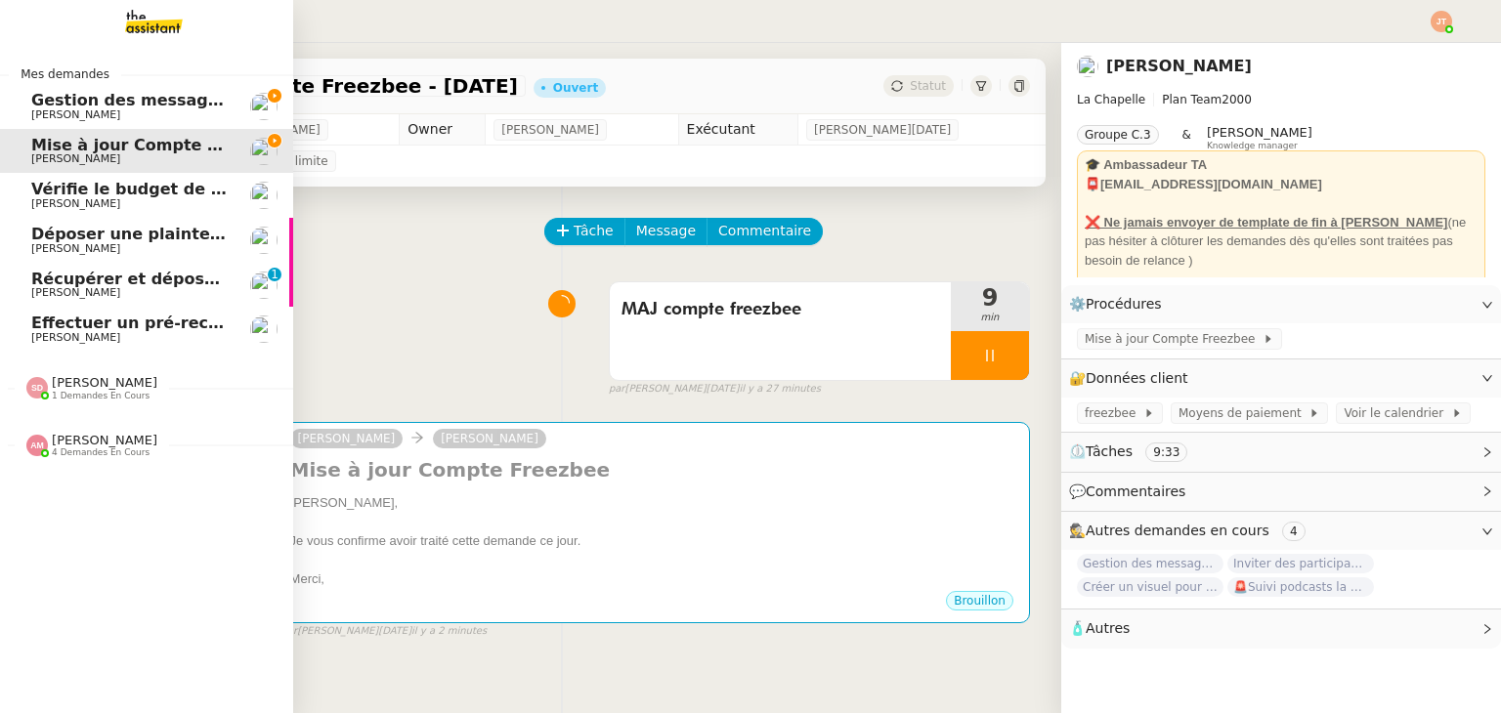
click at [95, 397] on span "1 demandes en cours" at bounding box center [101, 396] width 98 height 11
click at [95, 452] on span "4 demandes en cours" at bounding box center [101, 452] width 98 height 11
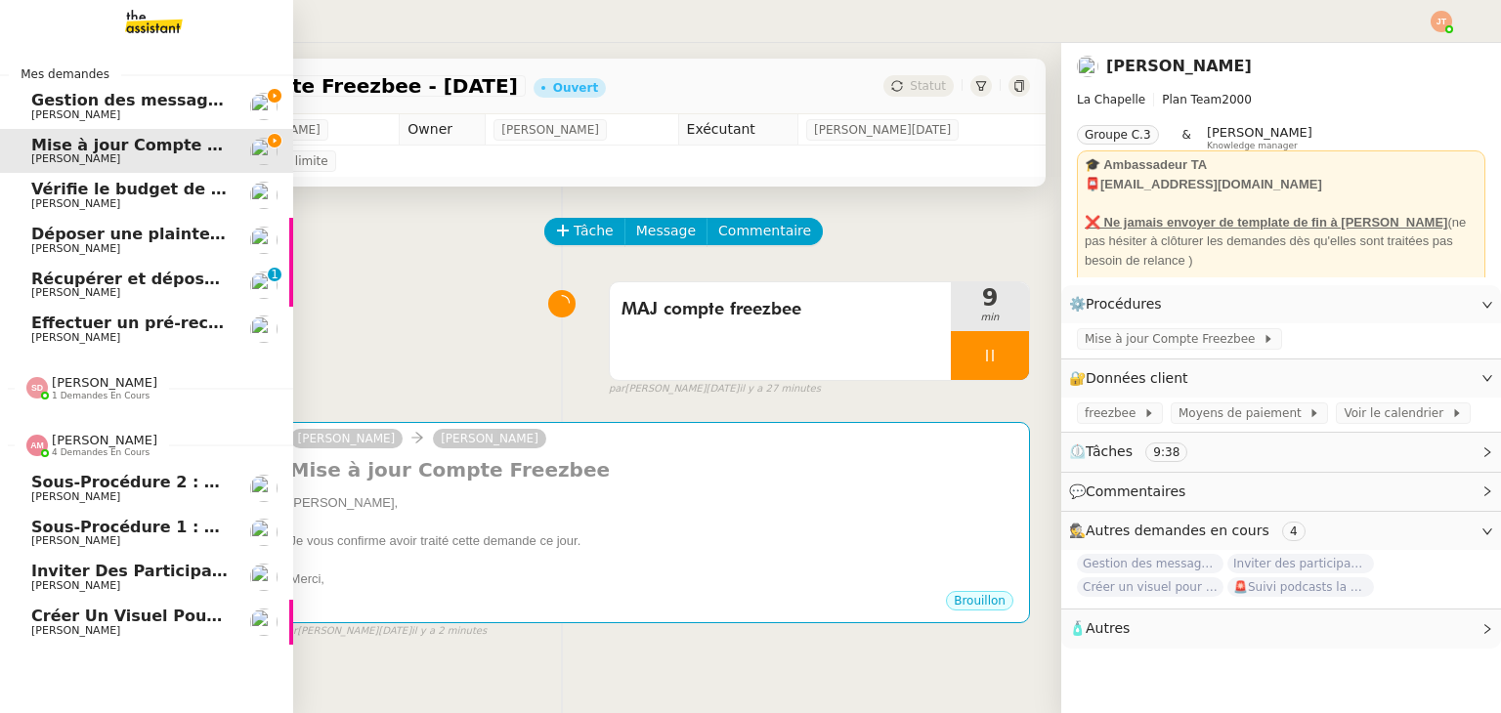
click at [95, 452] on span "4 demandes en cours" at bounding box center [101, 452] width 98 height 11
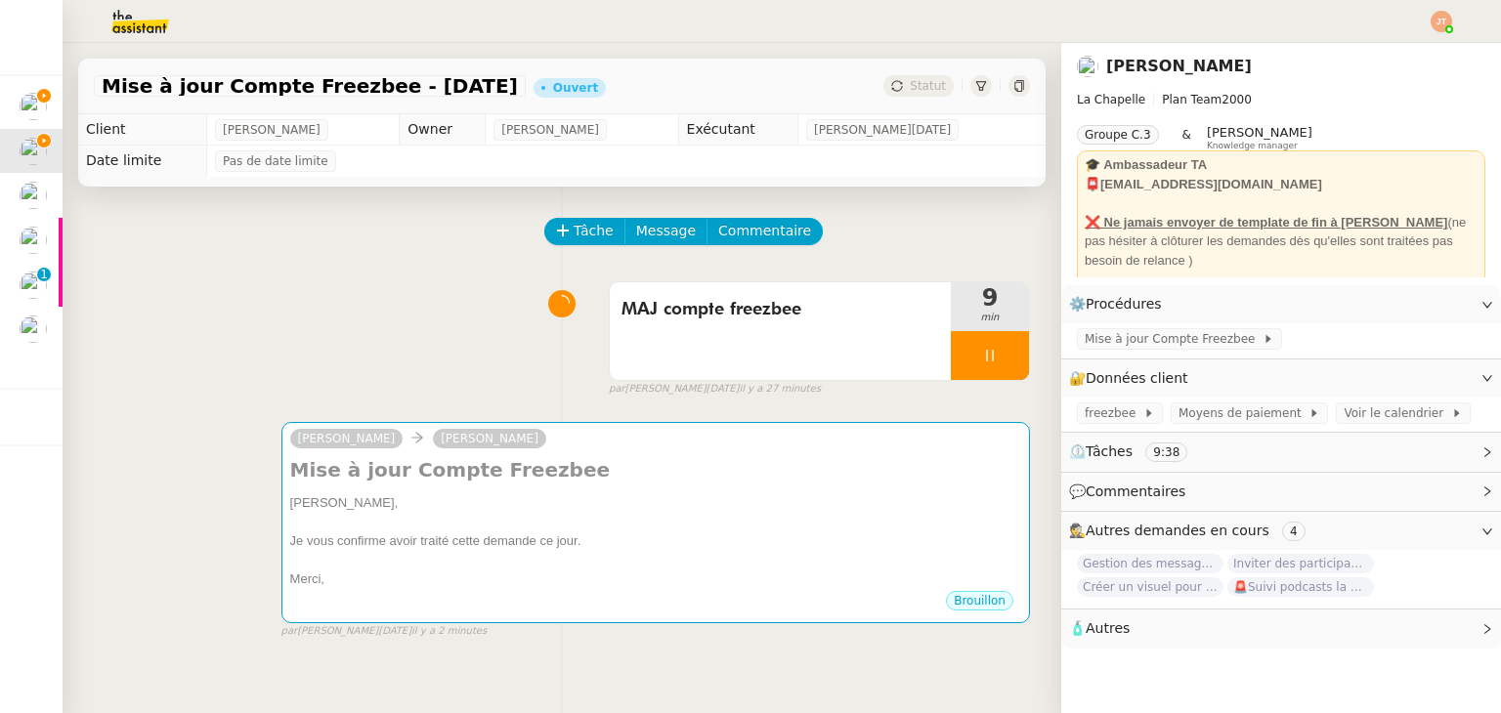
click at [401, 347] on div "MAJ compte freezbee 9 min false par [PERSON_NAME][DATE] il y a 27 minutes" at bounding box center [562, 335] width 936 height 125
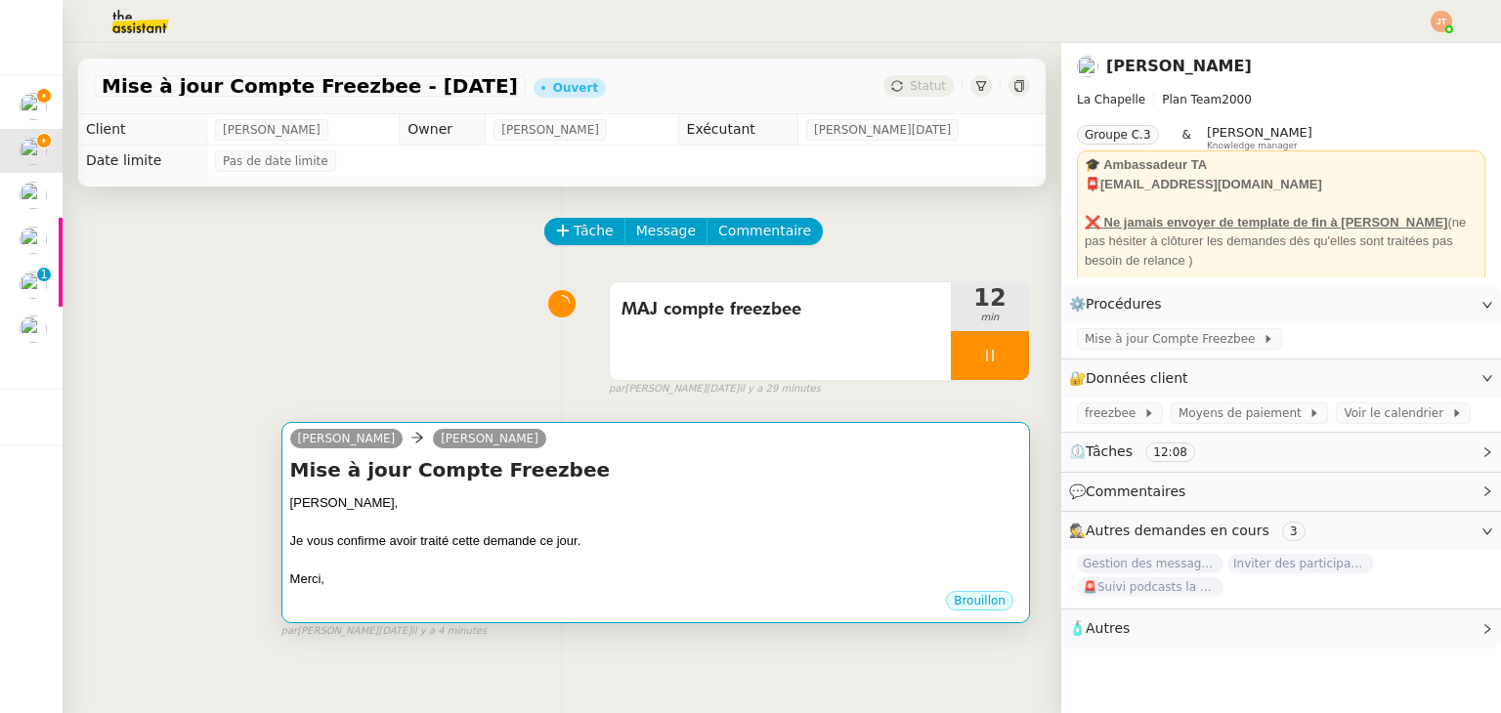
click at [603, 580] on div "Merci," at bounding box center [655, 580] width 731 height 20
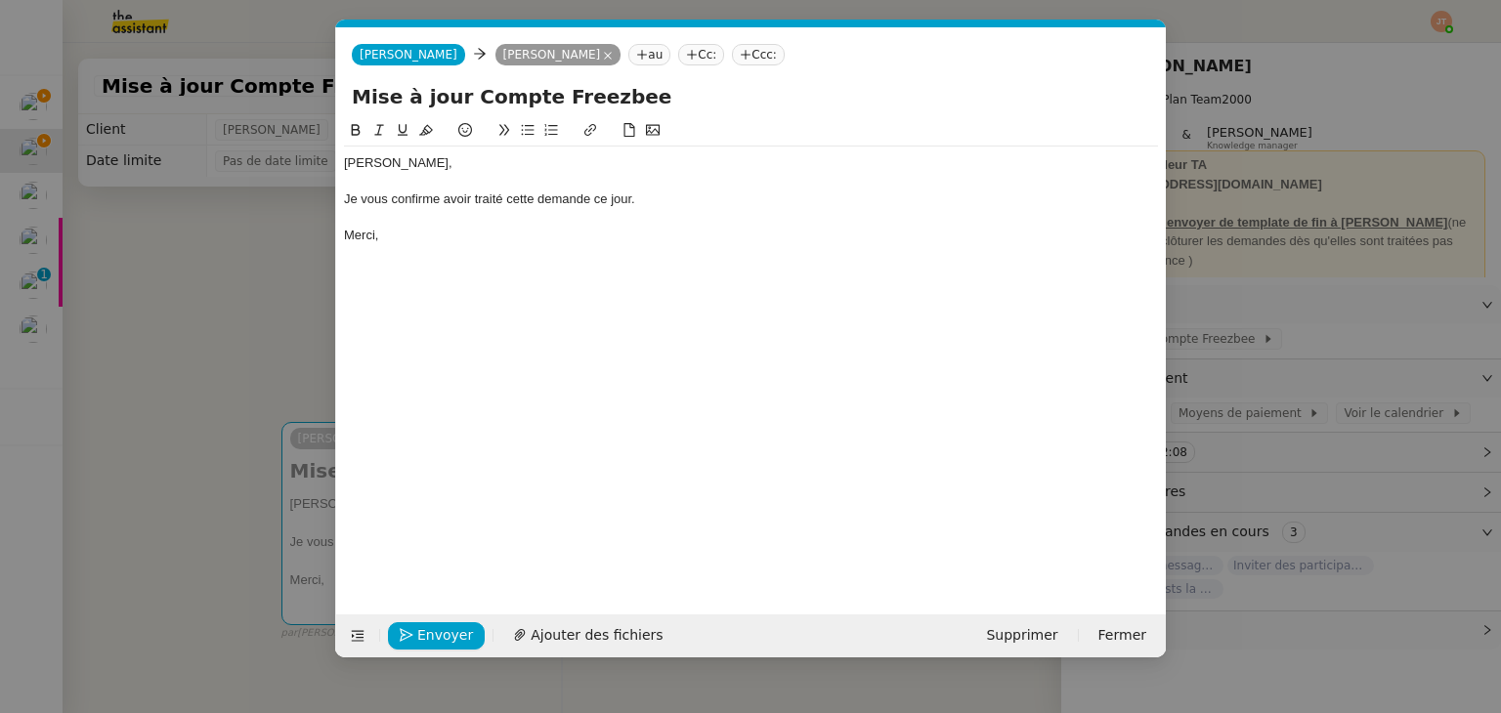
scroll to position [0, 41]
click at [434, 632] on span "Envoyer" at bounding box center [445, 635] width 56 height 22
click at [434, 632] on span "Confirmer l'envoi" at bounding box center [475, 635] width 117 height 22
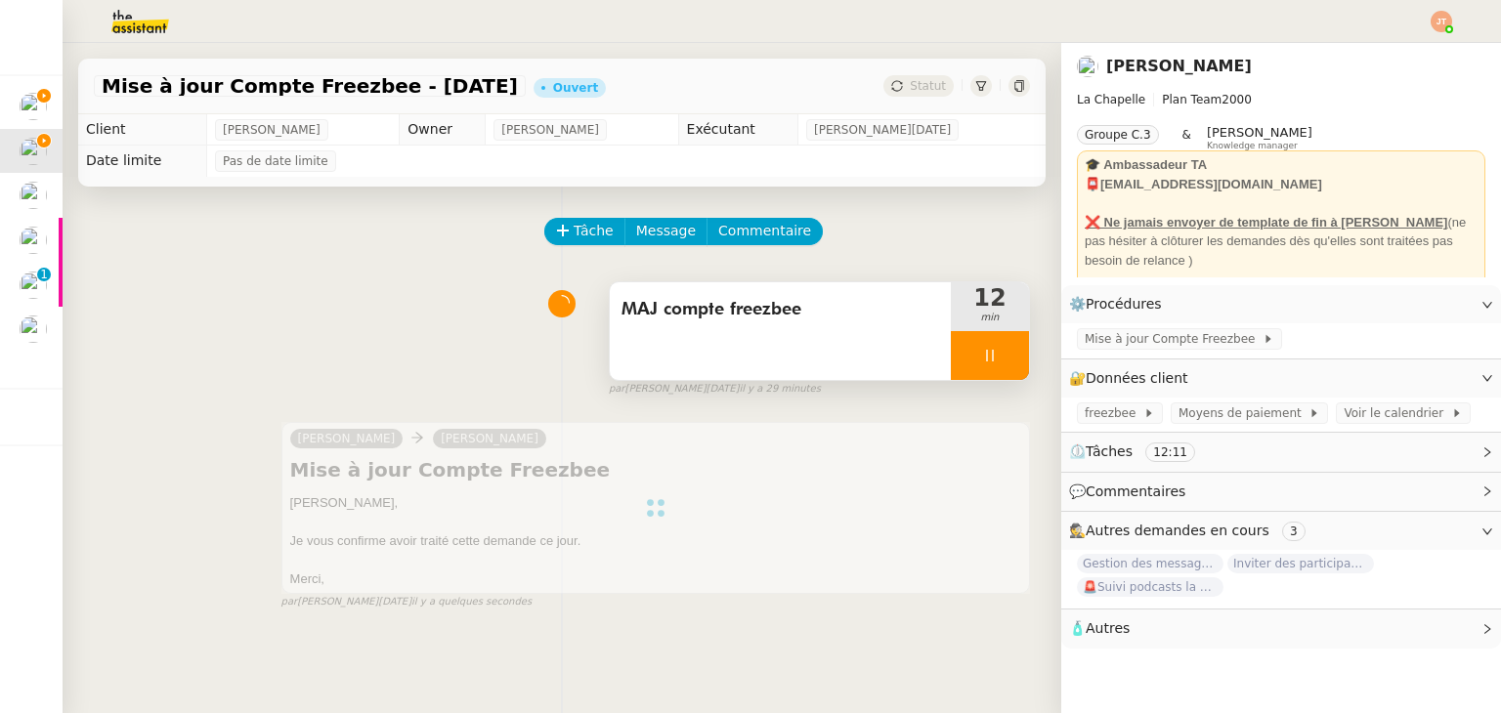
click at [951, 359] on div at bounding box center [990, 355] width 78 height 49
click at [990, 359] on button at bounding box center [1009, 355] width 39 height 49
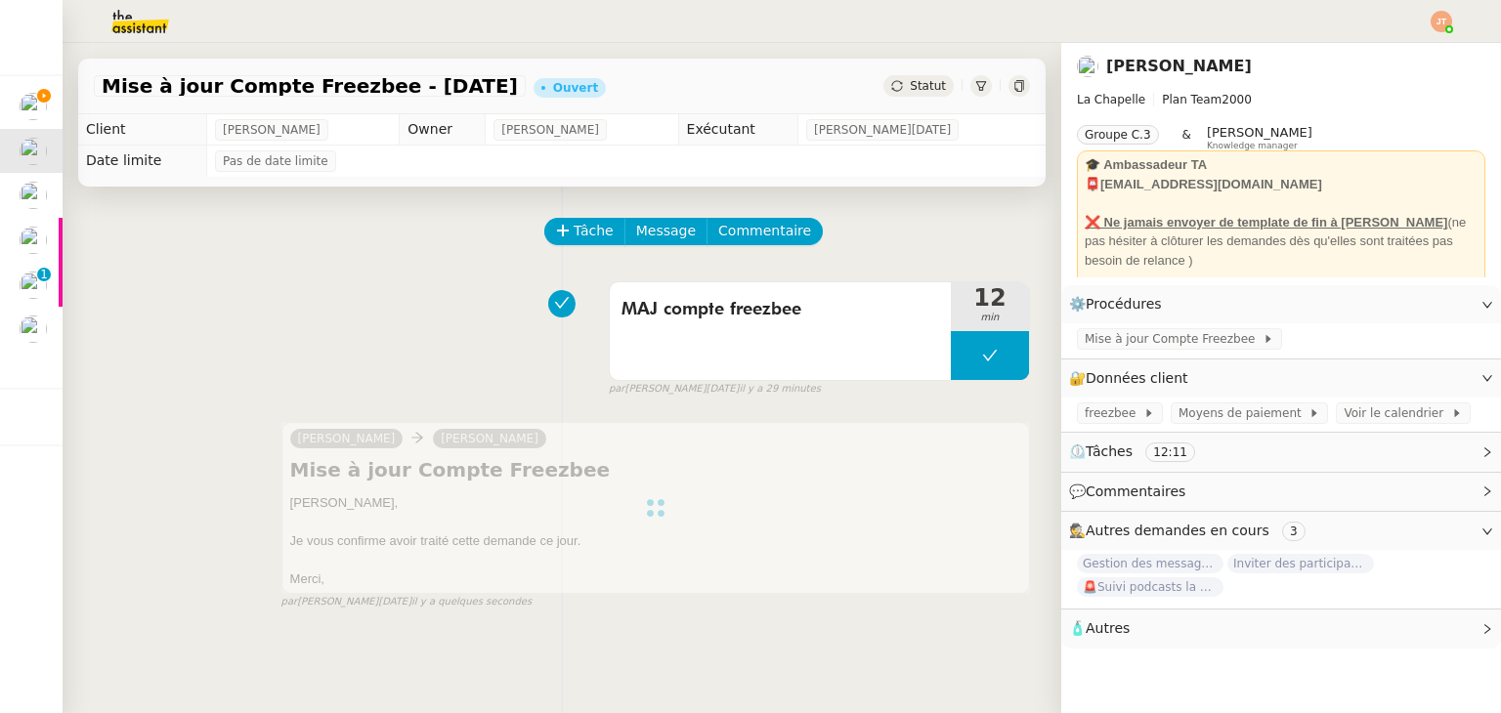
click at [910, 87] on span "Statut" at bounding box center [928, 86] width 36 height 14
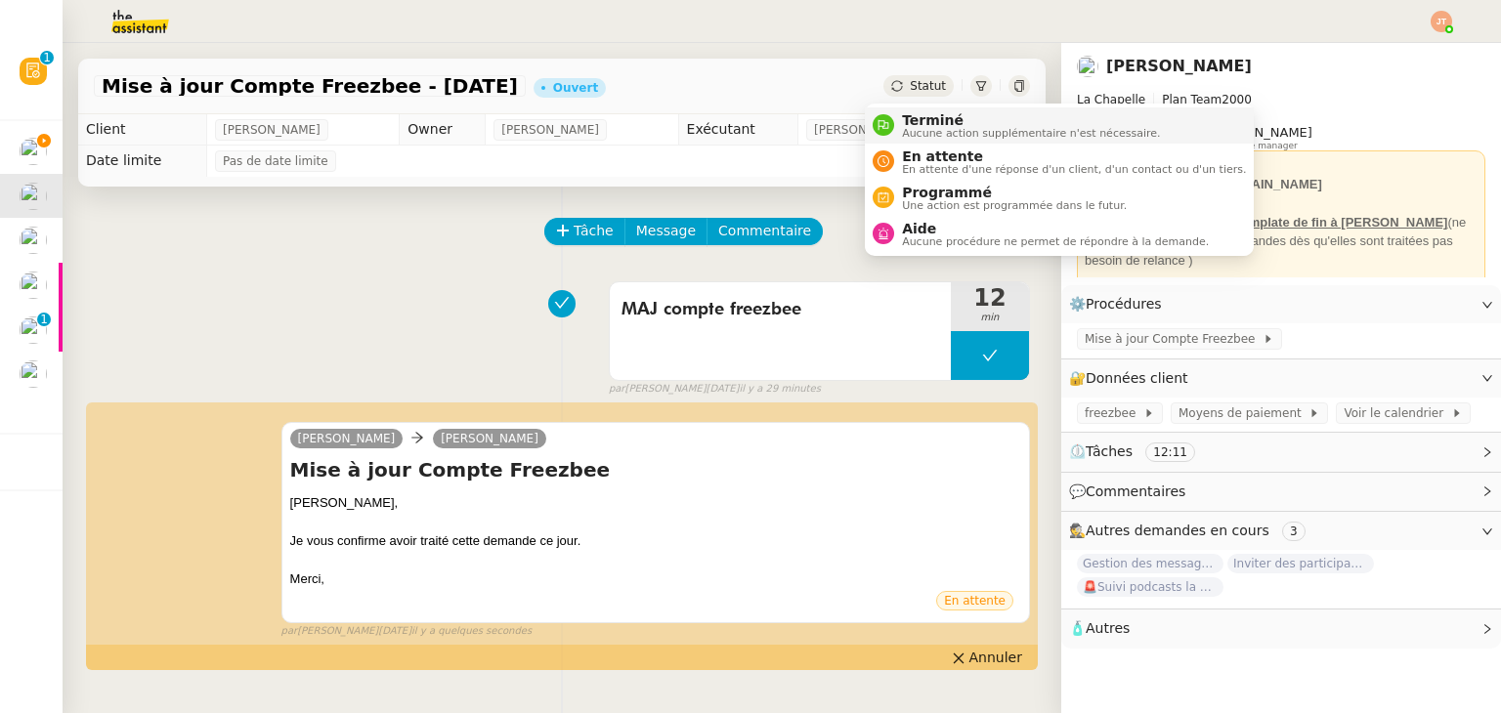
click at [908, 128] on span "Aucune action supplémentaire n'est nécessaire." at bounding box center [1031, 133] width 258 height 11
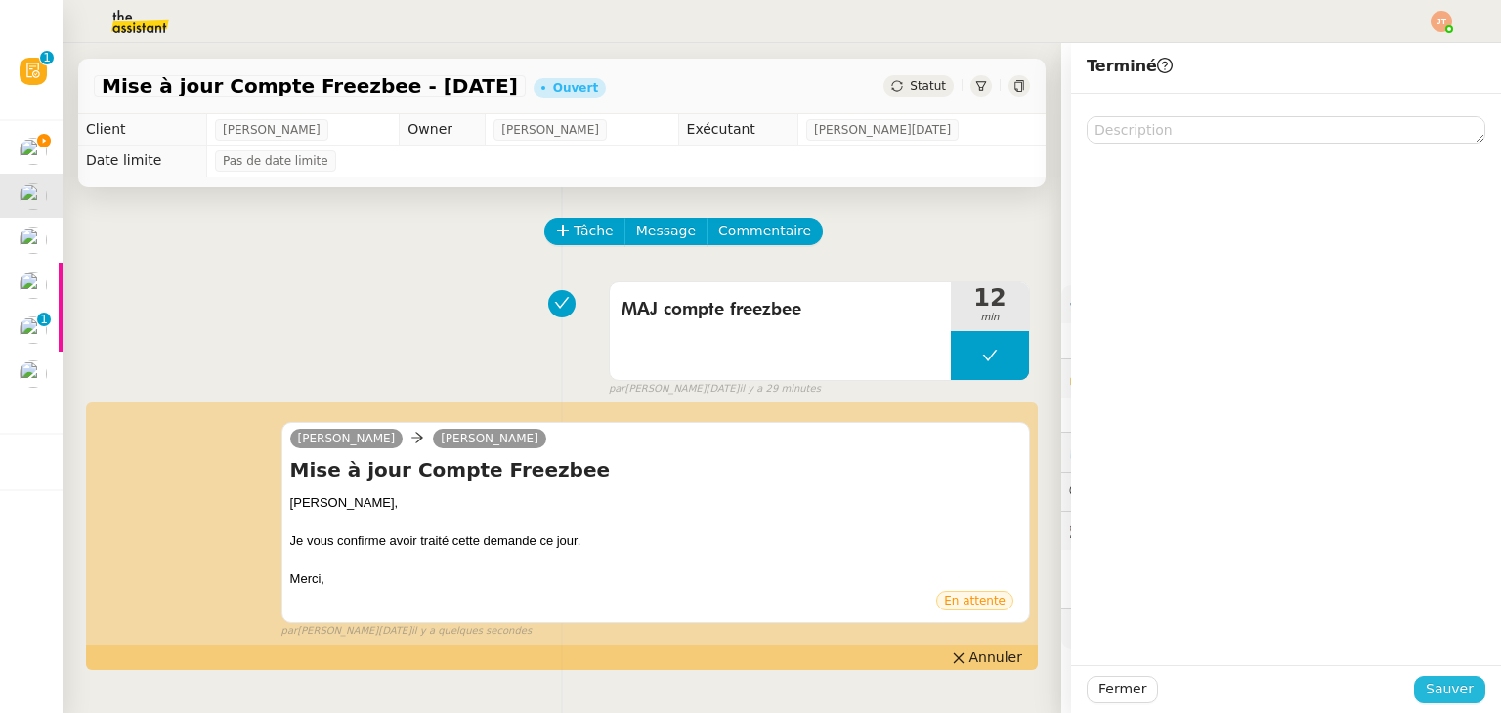
click at [1434, 692] on span "Sauver" at bounding box center [1450, 689] width 48 height 22
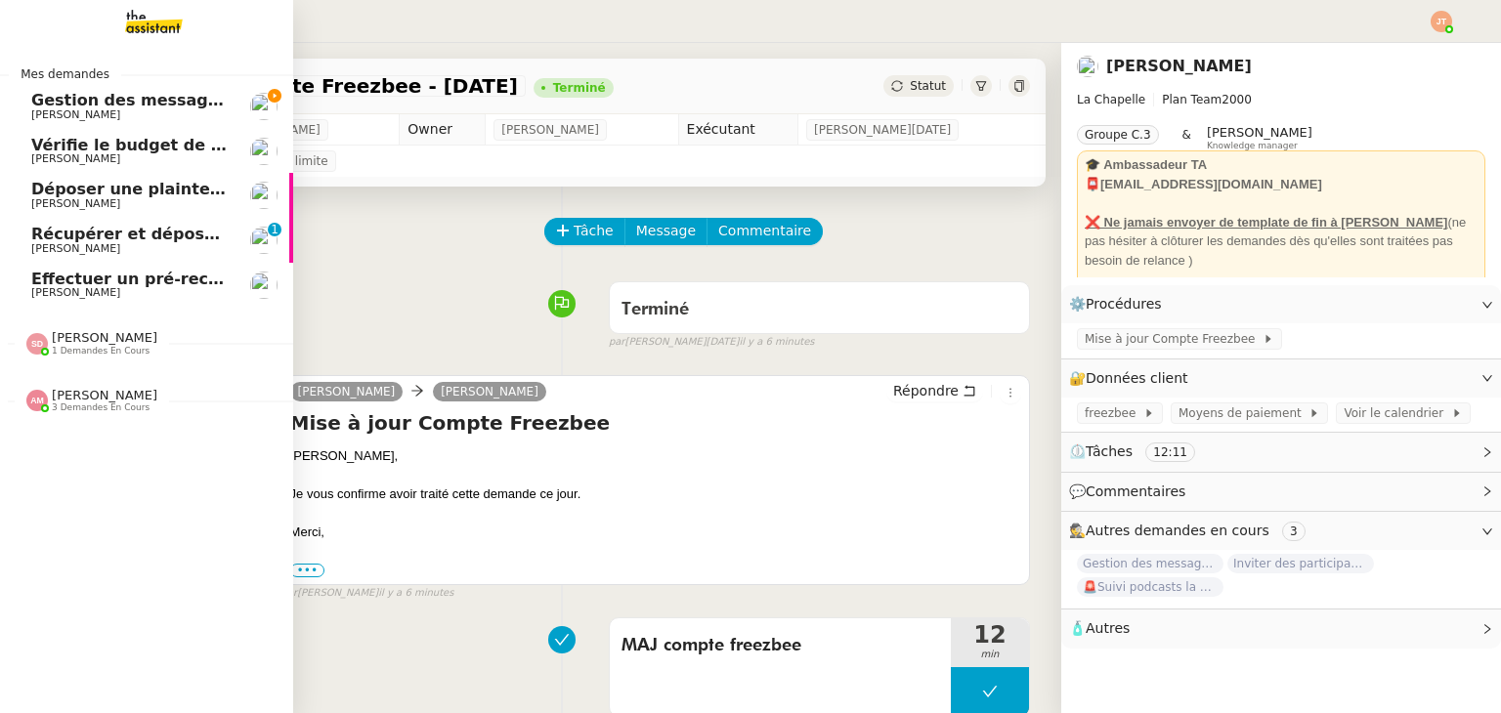
click at [89, 113] on span "[PERSON_NAME]" at bounding box center [129, 115] width 197 height 12
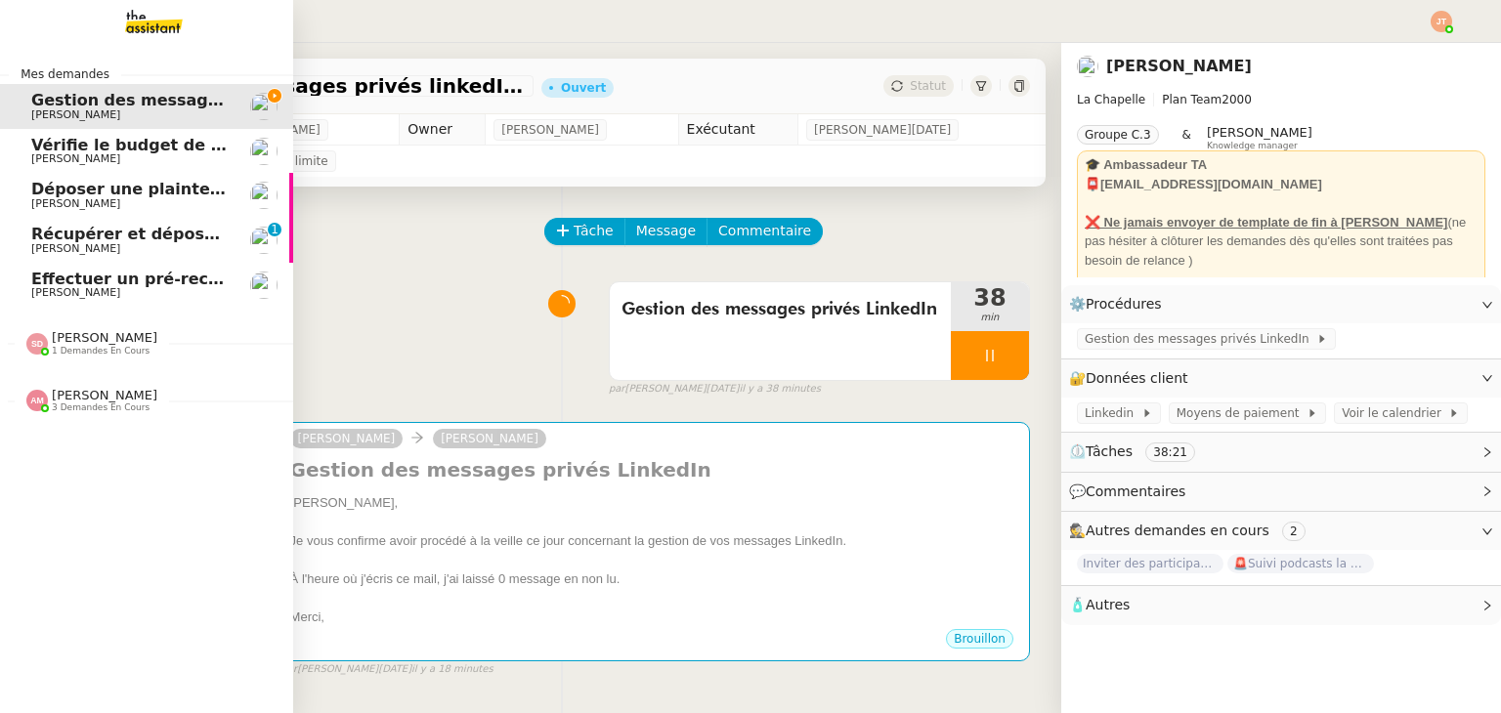
click at [129, 154] on span "[PERSON_NAME]" at bounding box center [129, 159] width 197 height 12
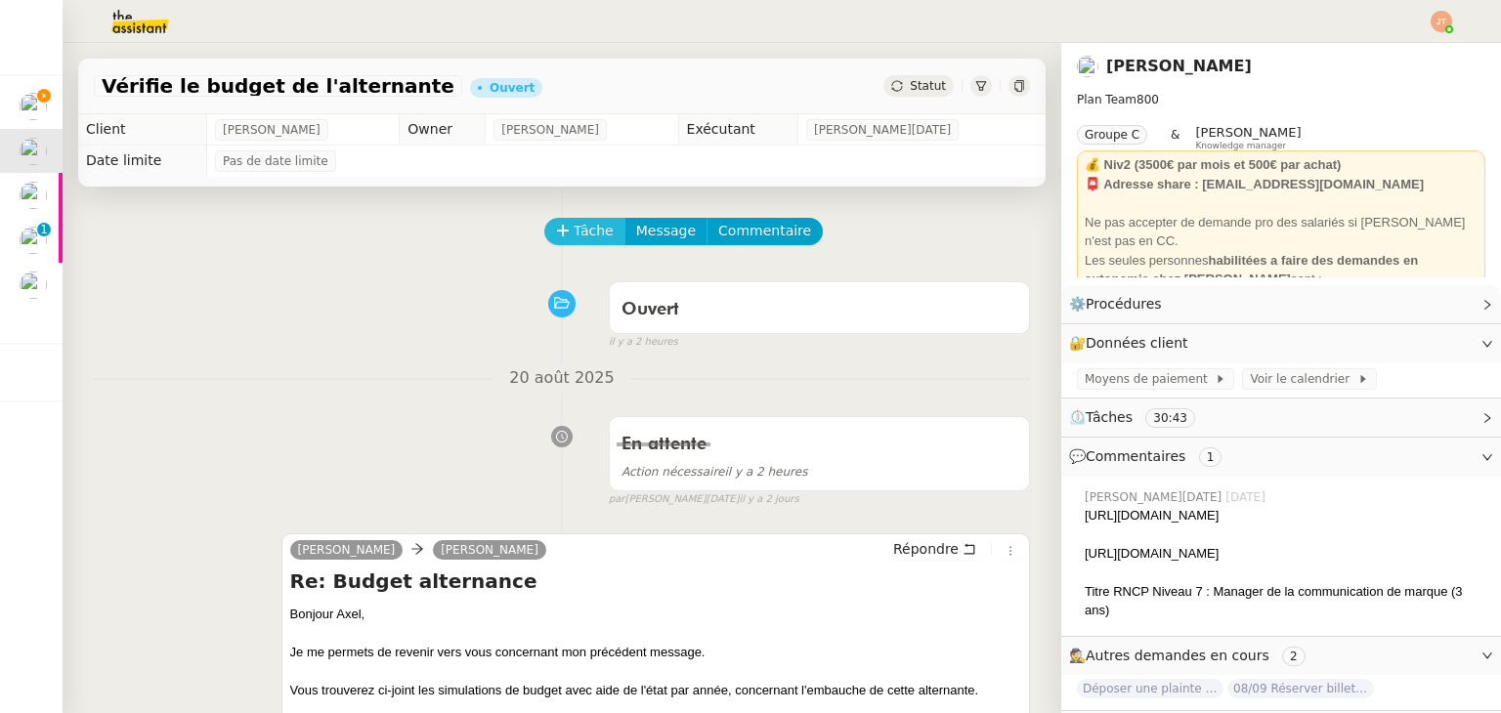
click at [574, 230] on span "Tâche" at bounding box center [594, 231] width 40 height 22
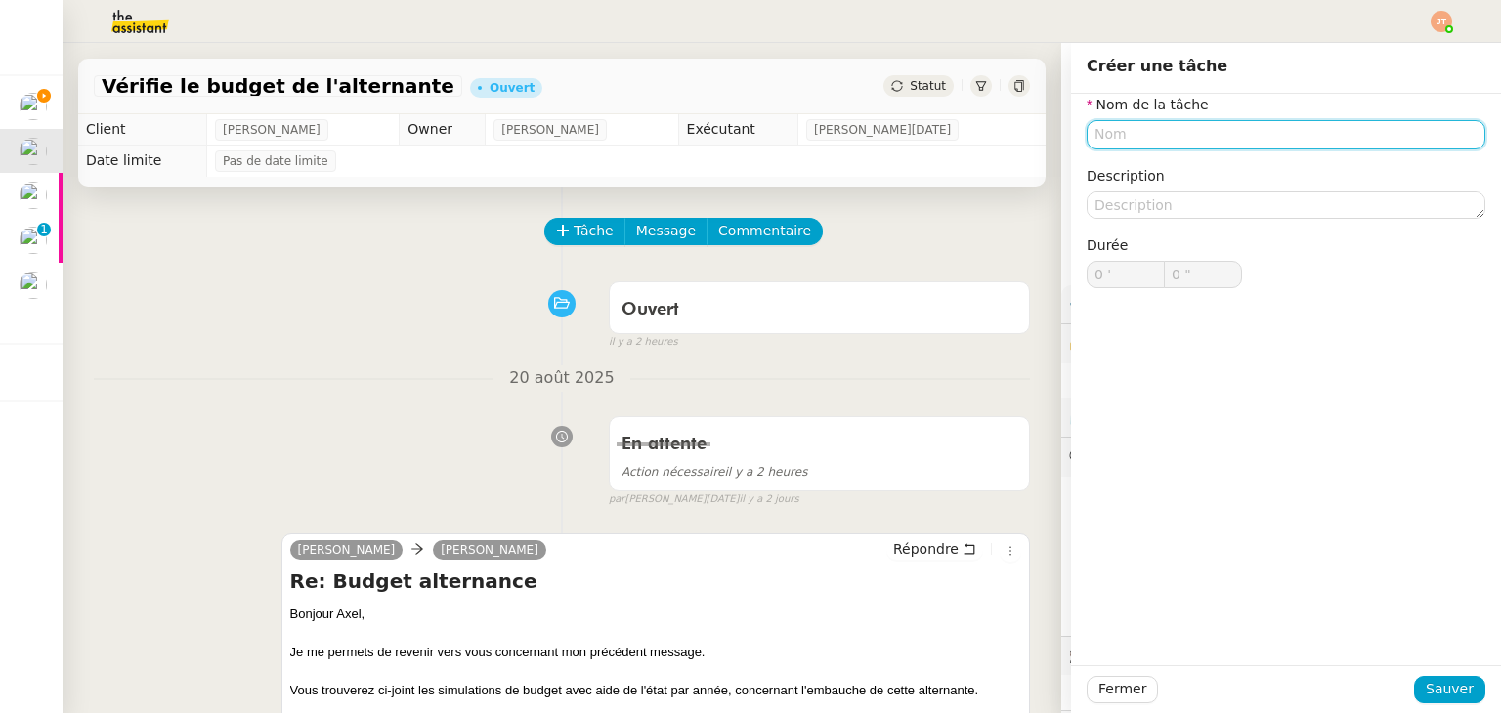
click at [1156, 142] on input "text" at bounding box center [1285, 134] width 399 height 28
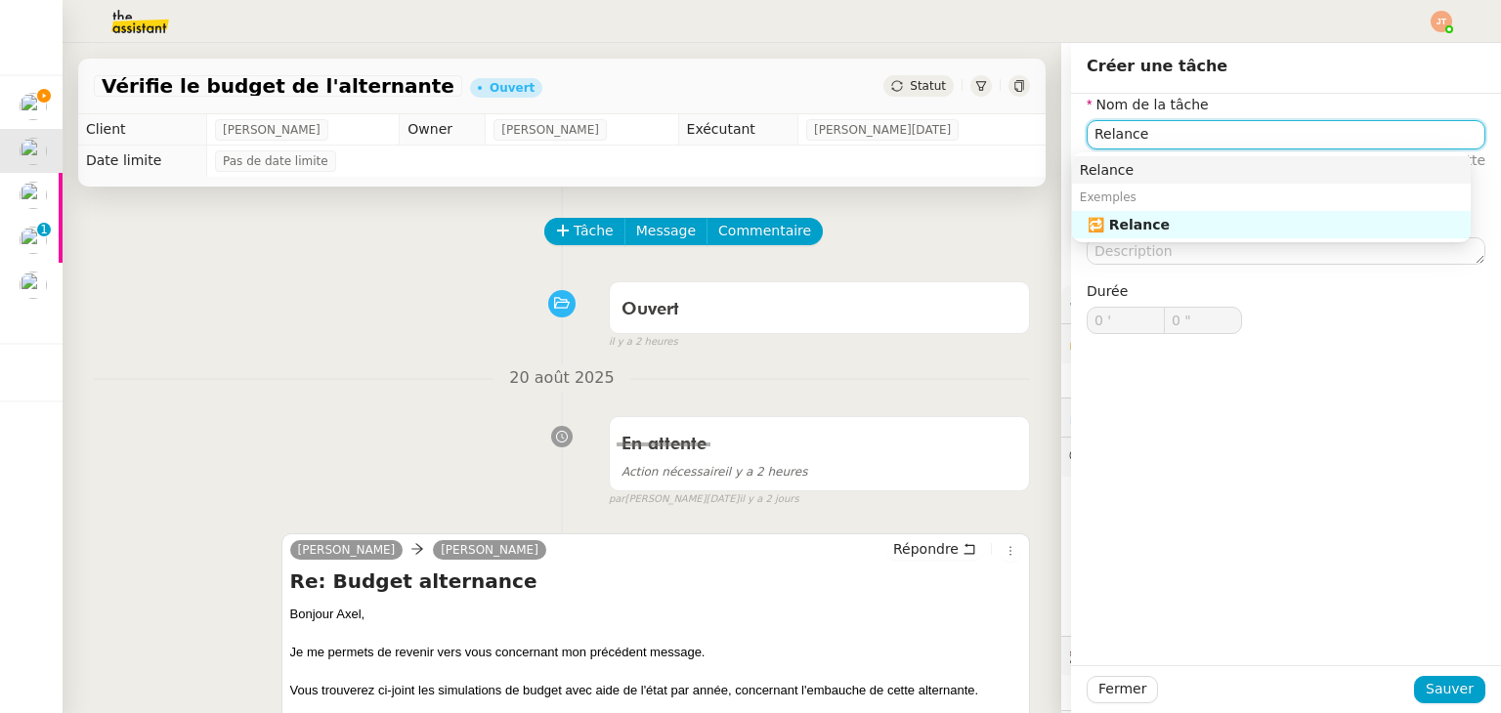
click at [1161, 224] on div "🔁 Relance" at bounding box center [1274, 225] width 375 height 18
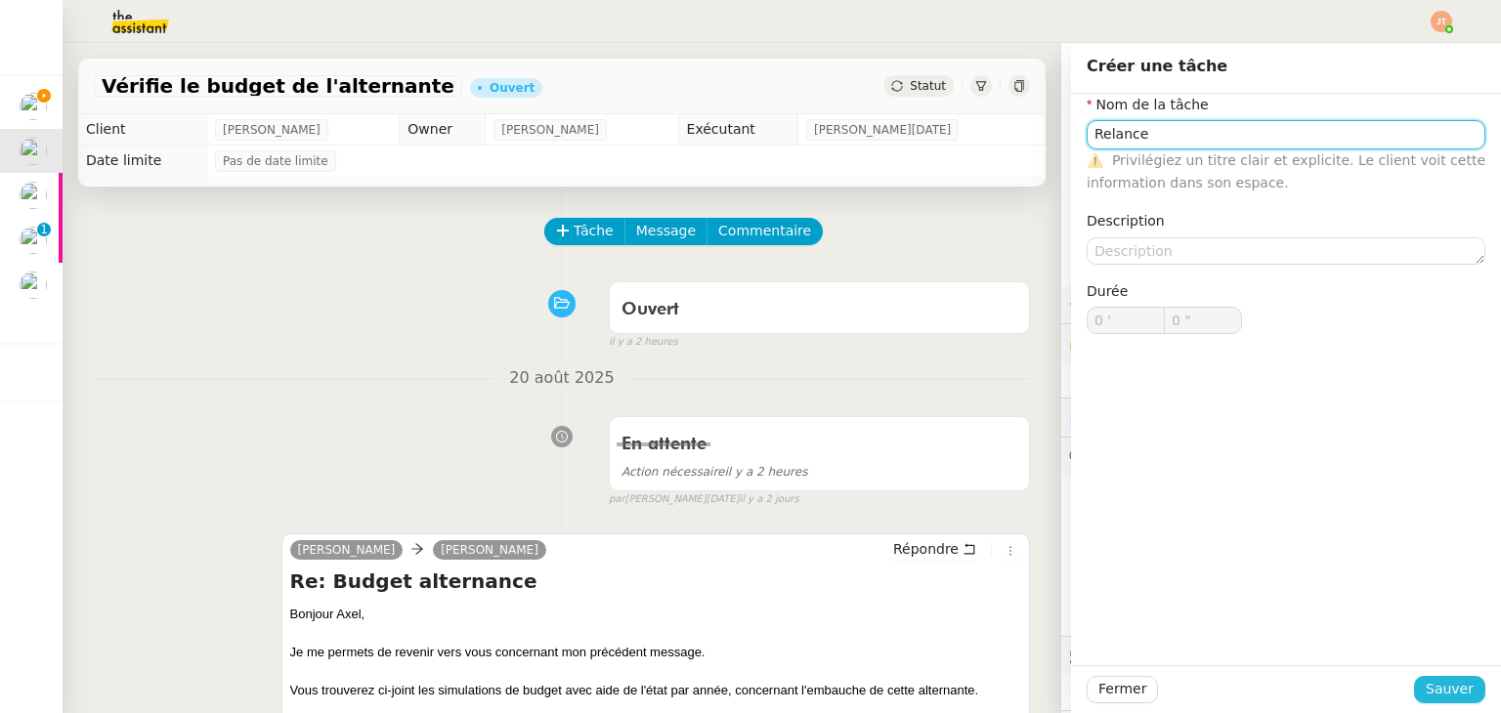
type input "Relance"
click at [1437, 689] on span "Sauver" at bounding box center [1450, 689] width 48 height 22
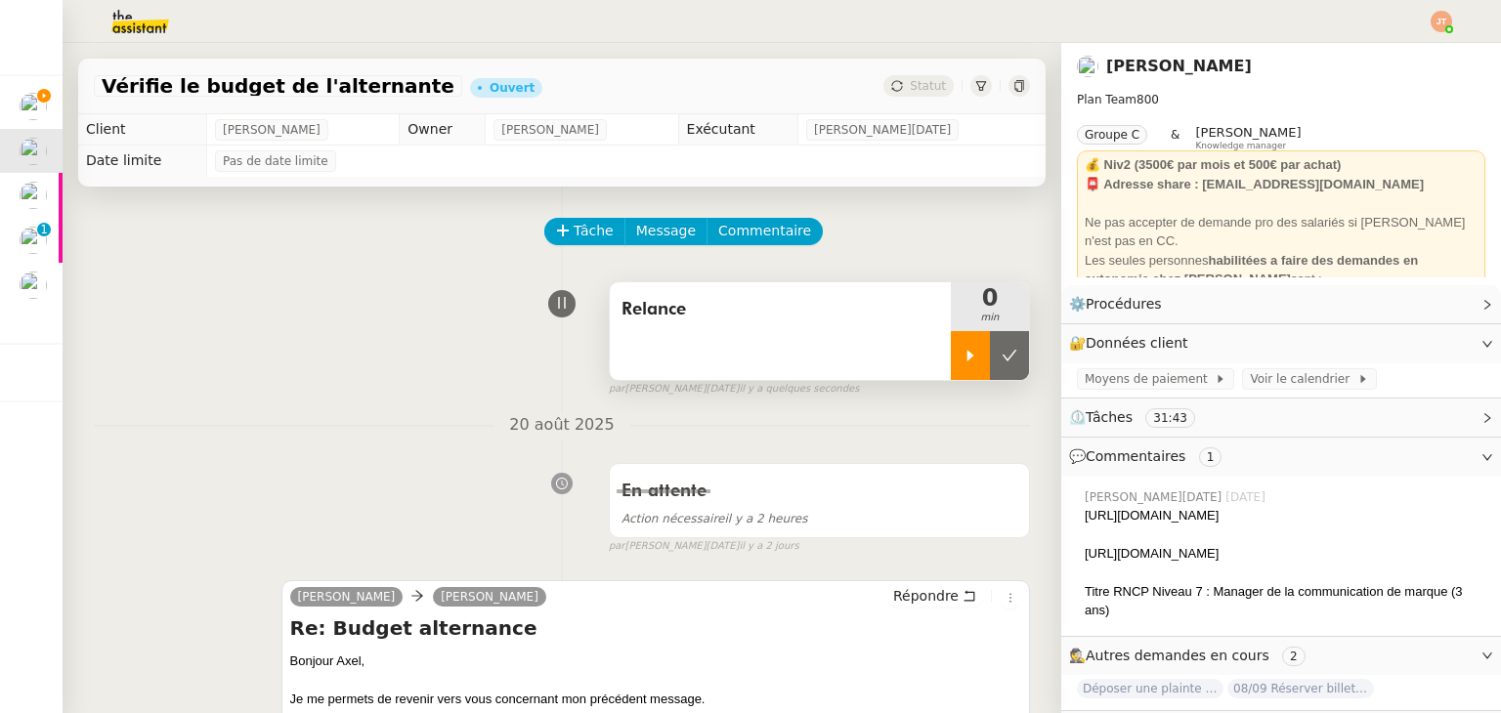
click at [960, 365] on div at bounding box center [970, 355] width 39 height 49
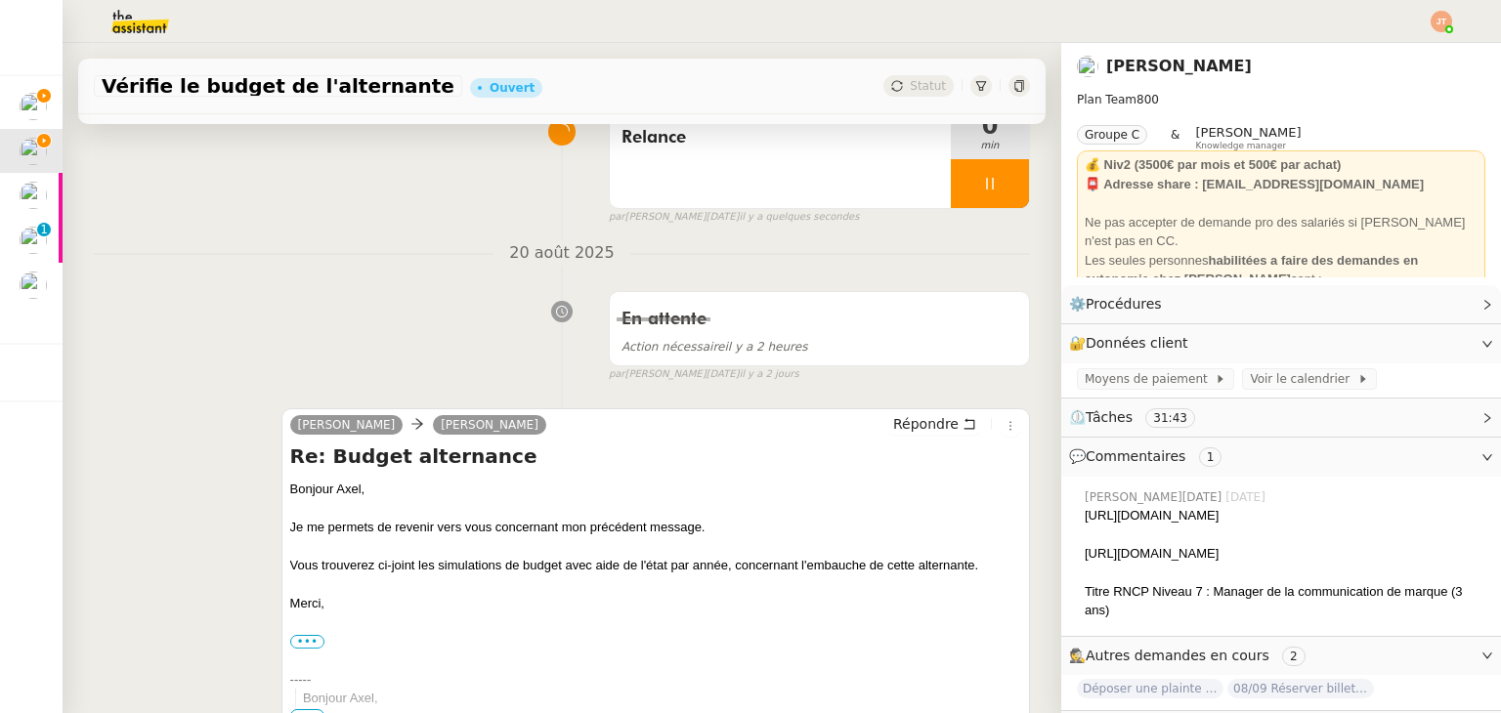
scroll to position [195, 0]
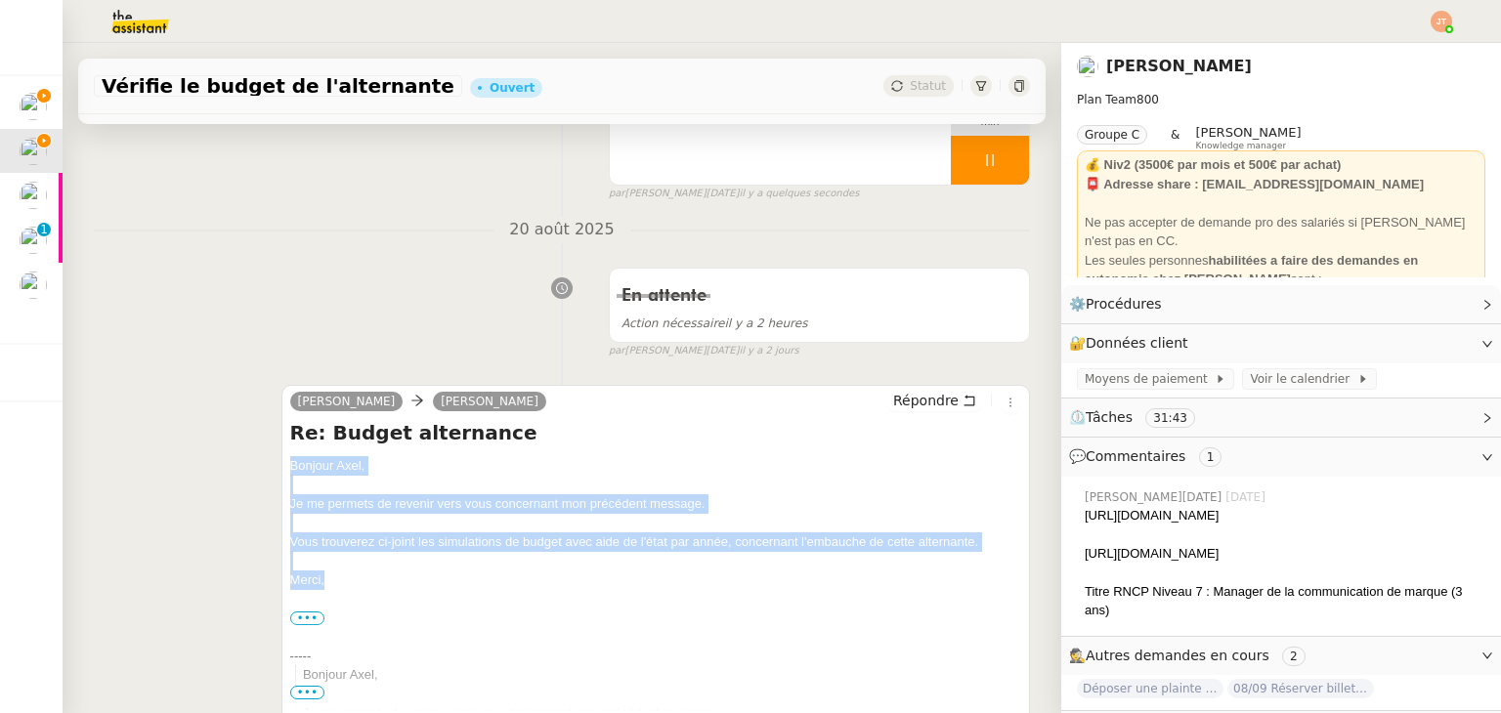
drag, startPoint x: 286, startPoint y: 463, endPoint x: 332, endPoint y: 575, distance: 121.4
copy div "Bonjour [PERSON_NAME]﻿, Je me permets de revenir vers vous concernant mon précé…"
click at [897, 393] on span "Répondre" at bounding box center [925, 401] width 65 height 20
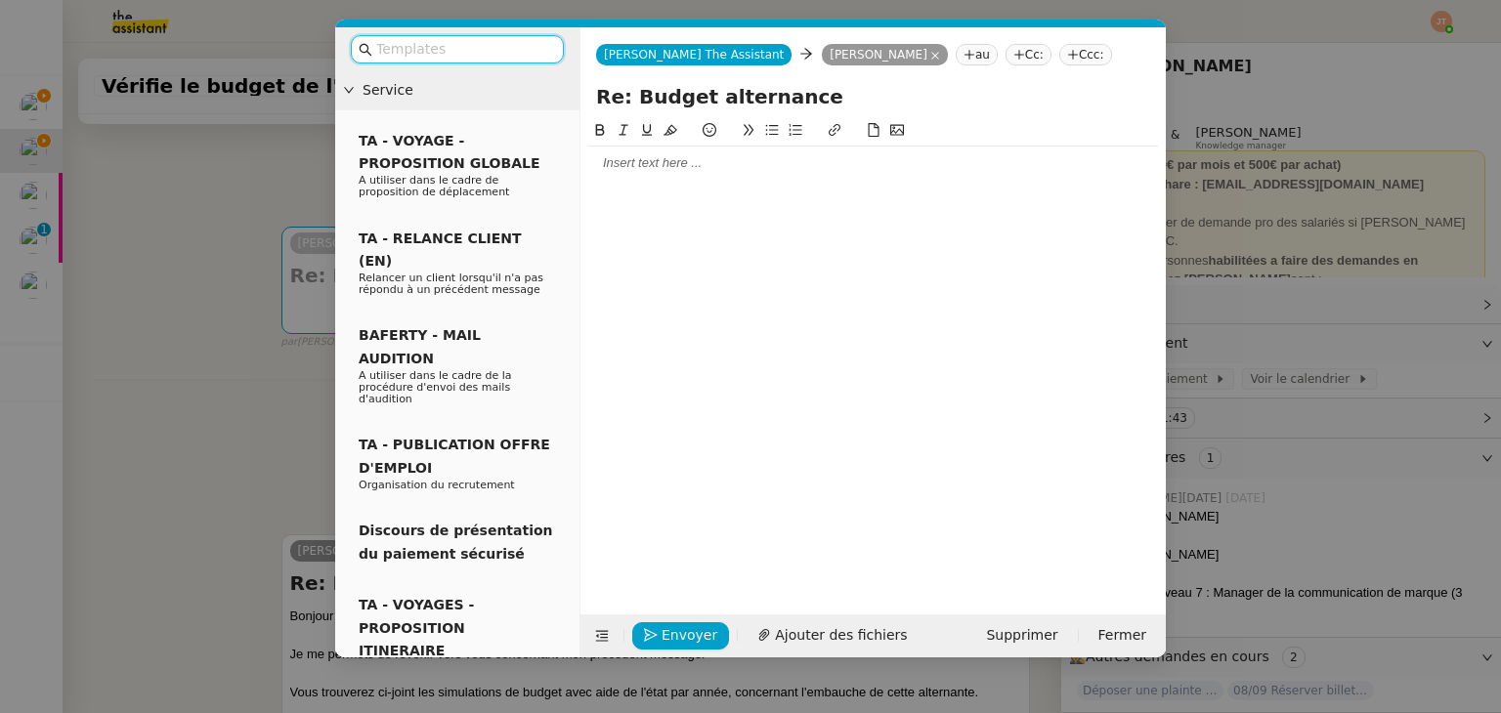
click at [660, 165] on div at bounding box center [873, 163] width 570 height 18
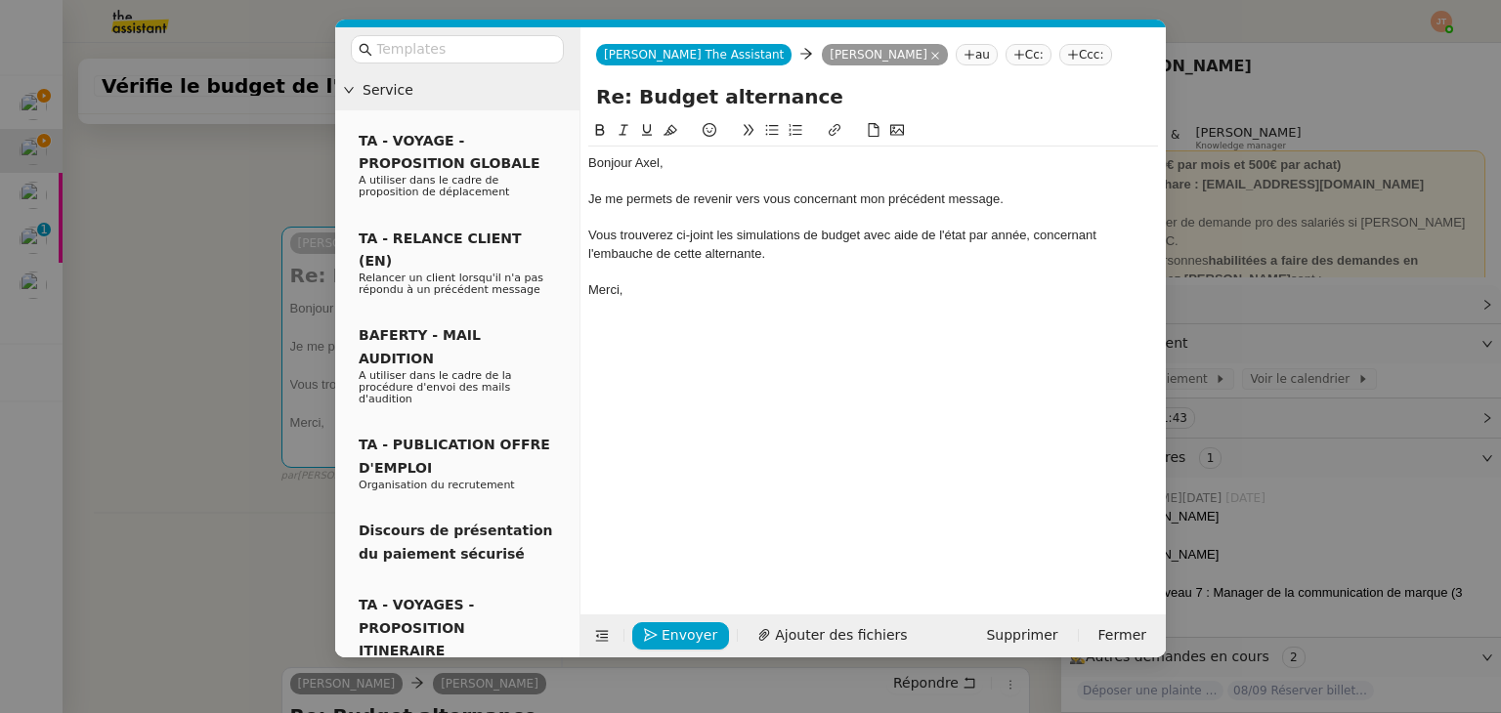
click at [246, 554] on nz-modal-container "Service TA - VOYAGE - PROPOSITION GLOBALE A utiliser dans le cadre de propositi…" at bounding box center [750, 356] width 1501 height 713
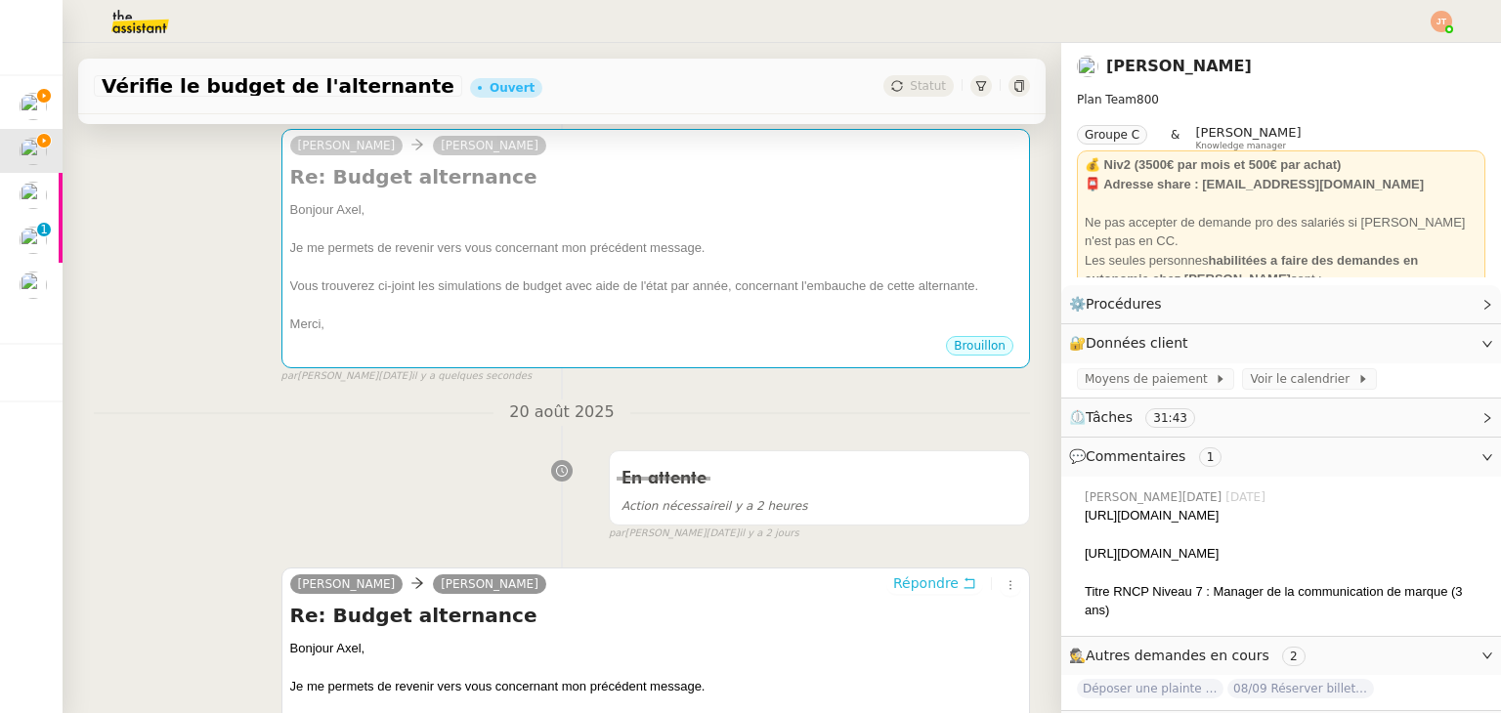
scroll to position [98, 0]
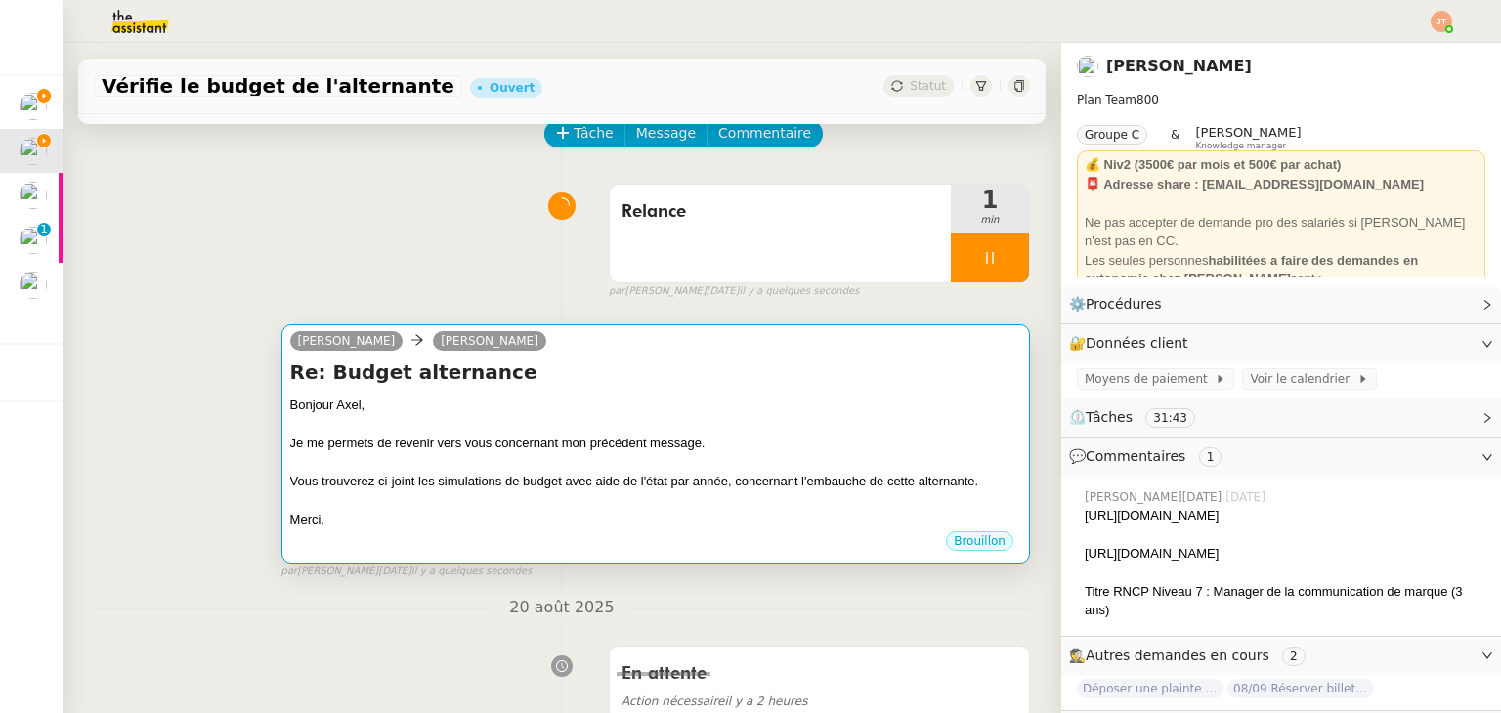
click at [685, 419] on div at bounding box center [655, 425] width 731 height 20
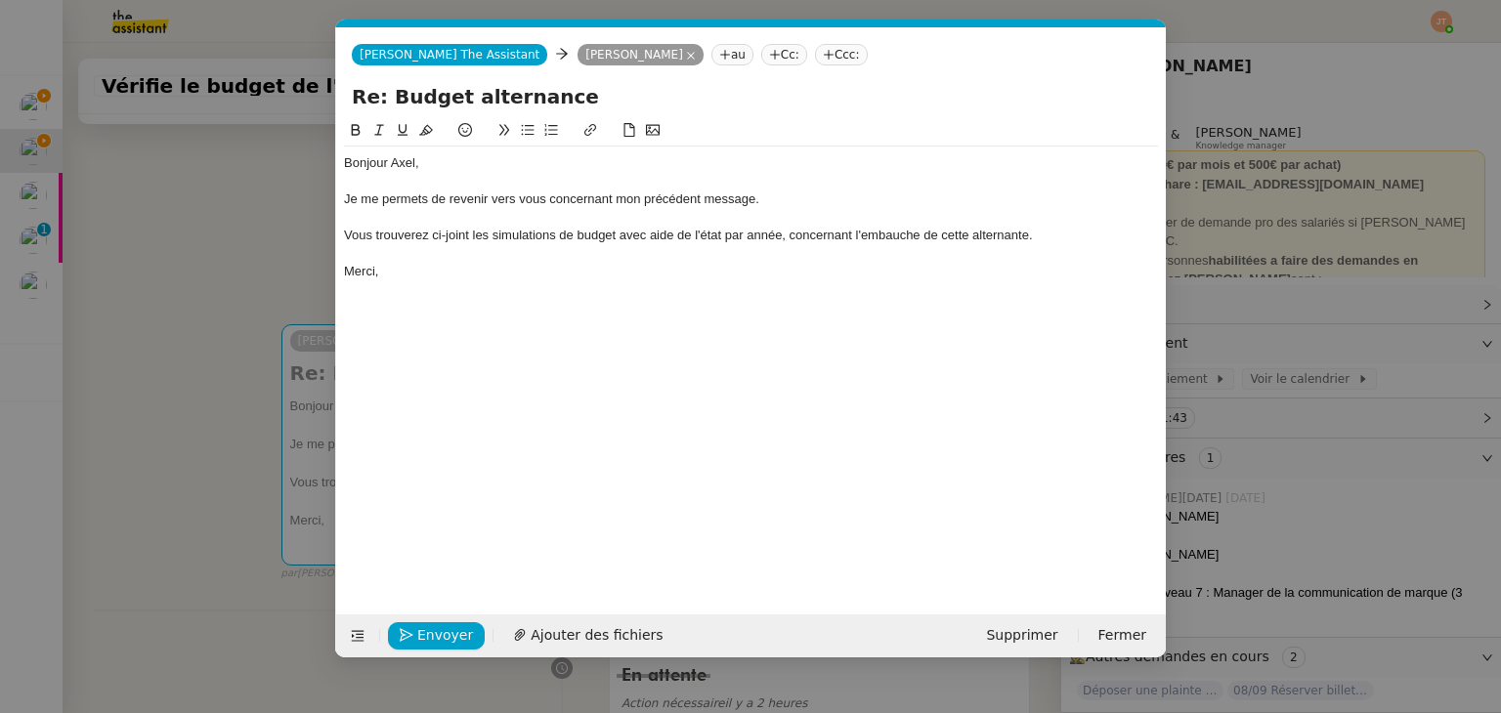
scroll to position [0, 41]
click at [577, 641] on span "Ajouter des fichiers" at bounding box center [597, 635] width 132 height 22
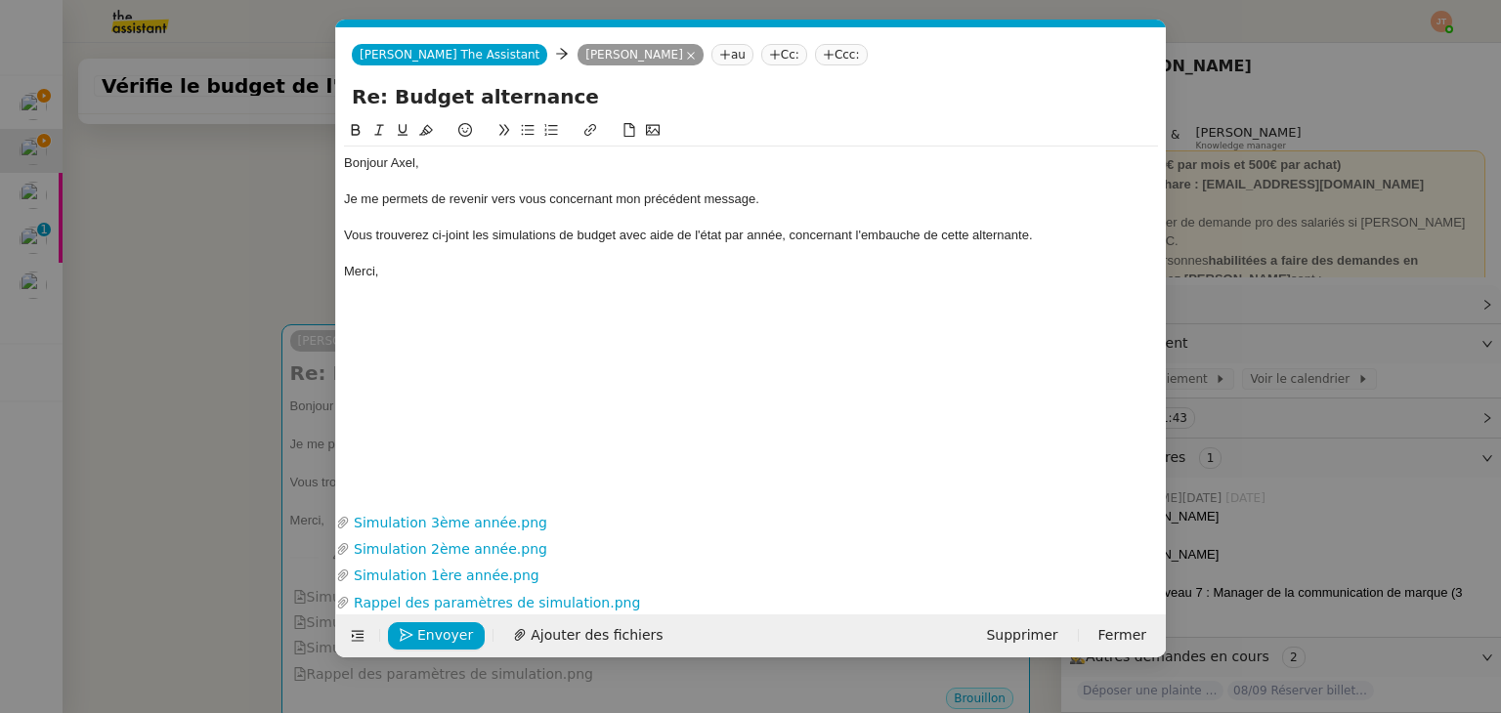
click at [161, 285] on nz-modal-container "Service TA - VOYAGE - PROPOSITION GLOBALE A utiliser dans le cadre de propositi…" at bounding box center [750, 356] width 1501 height 713
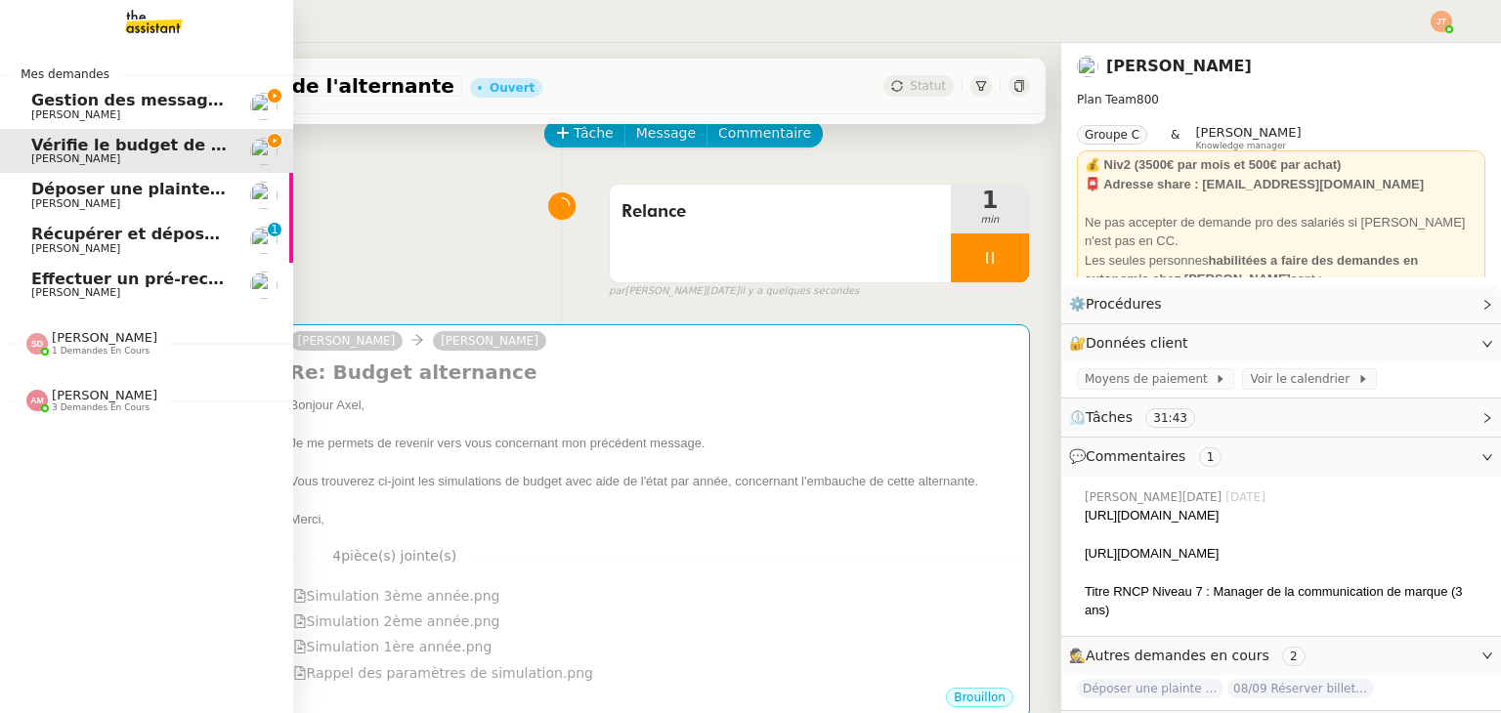
click at [102, 404] on span "3 demandes en cours" at bounding box center [101, 408] width 98 height 11
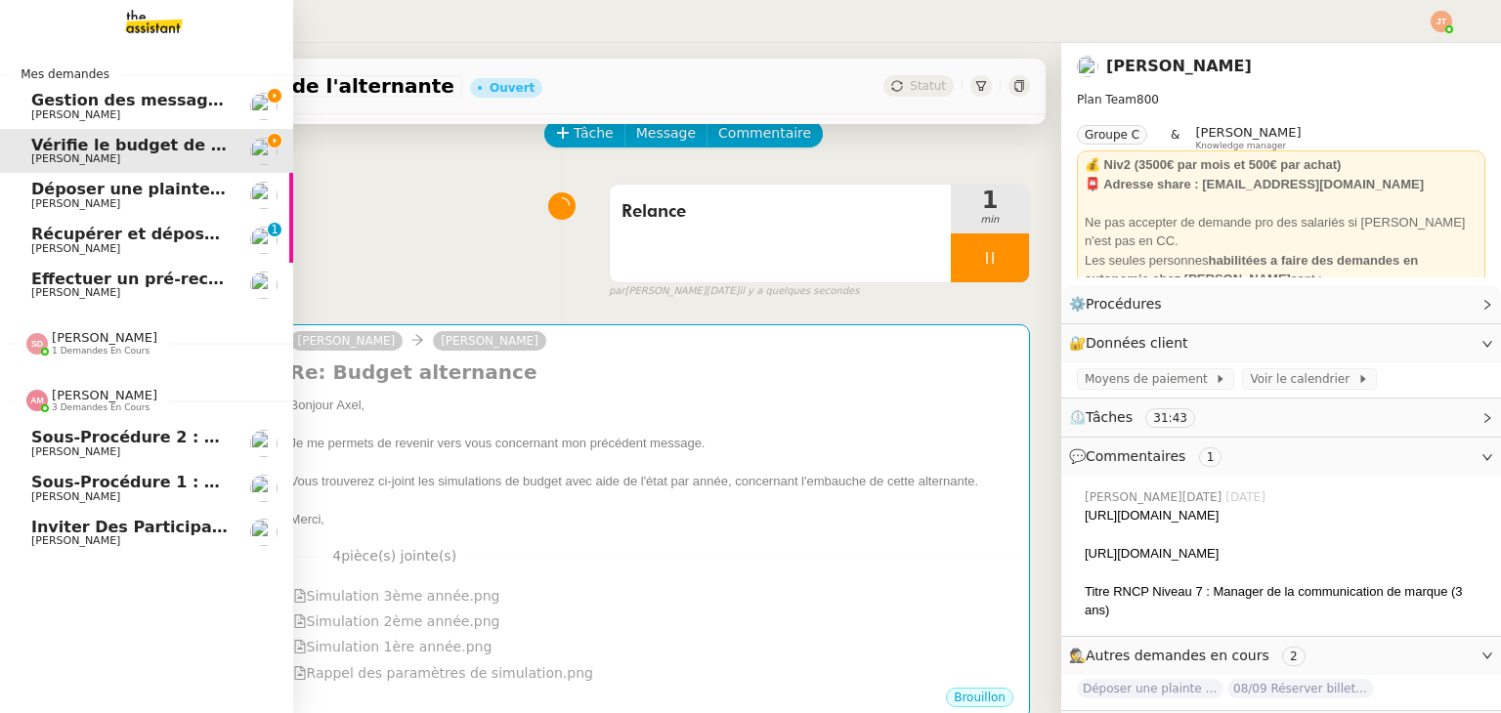
click at [102, 404] on span "3 demandes en cours" at bounding box center [101, 408] width 98 height 11
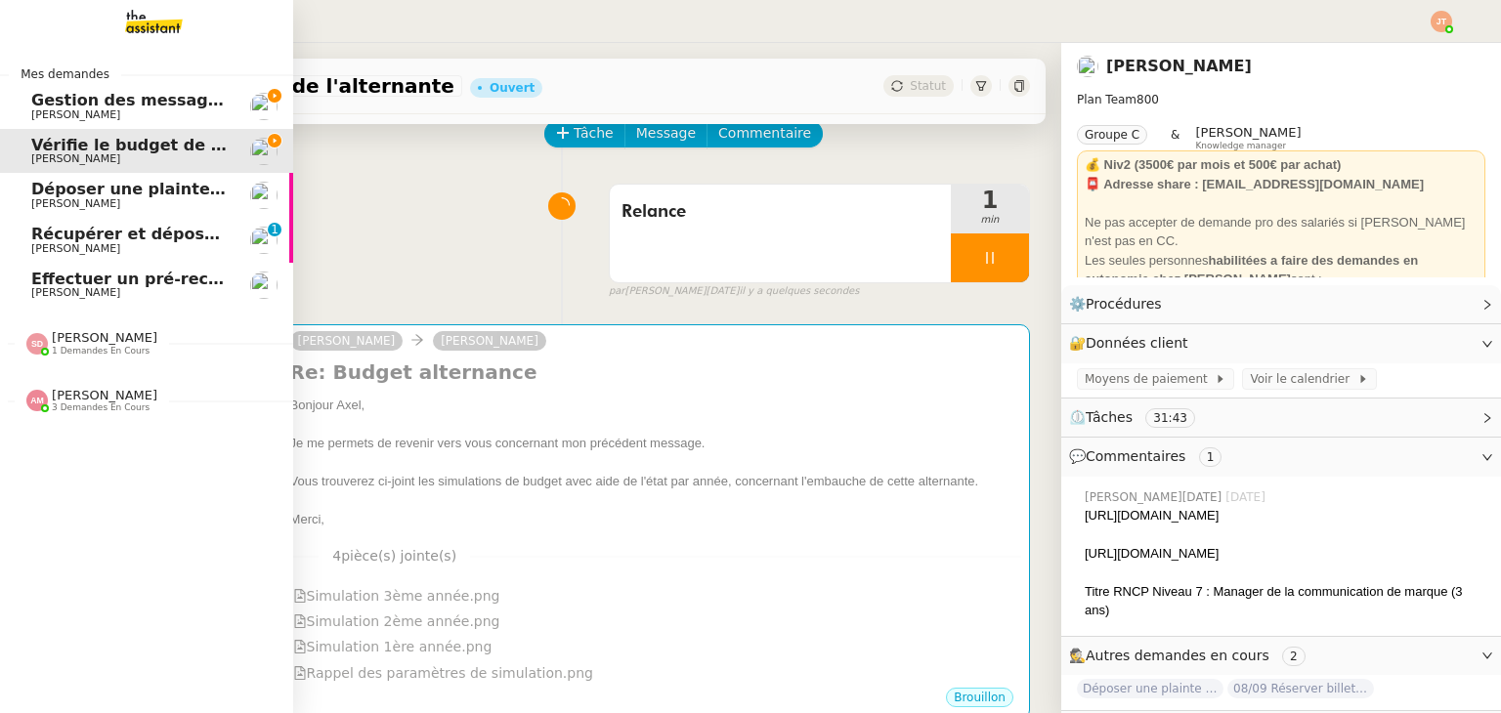
click at [119, 349] on span "1 demandes en cours" at bounding box center [101, 351] width 98 height 11
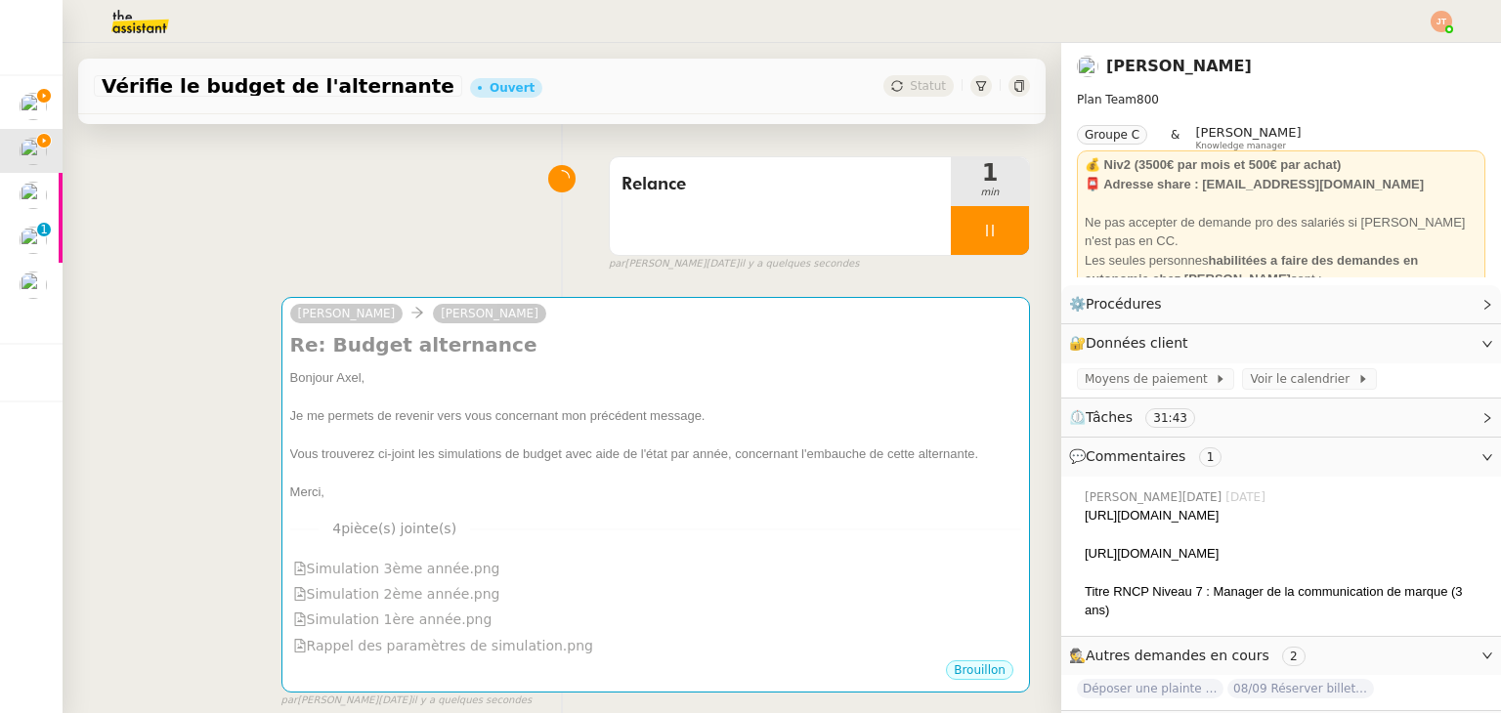
scroll to position [0, 0]
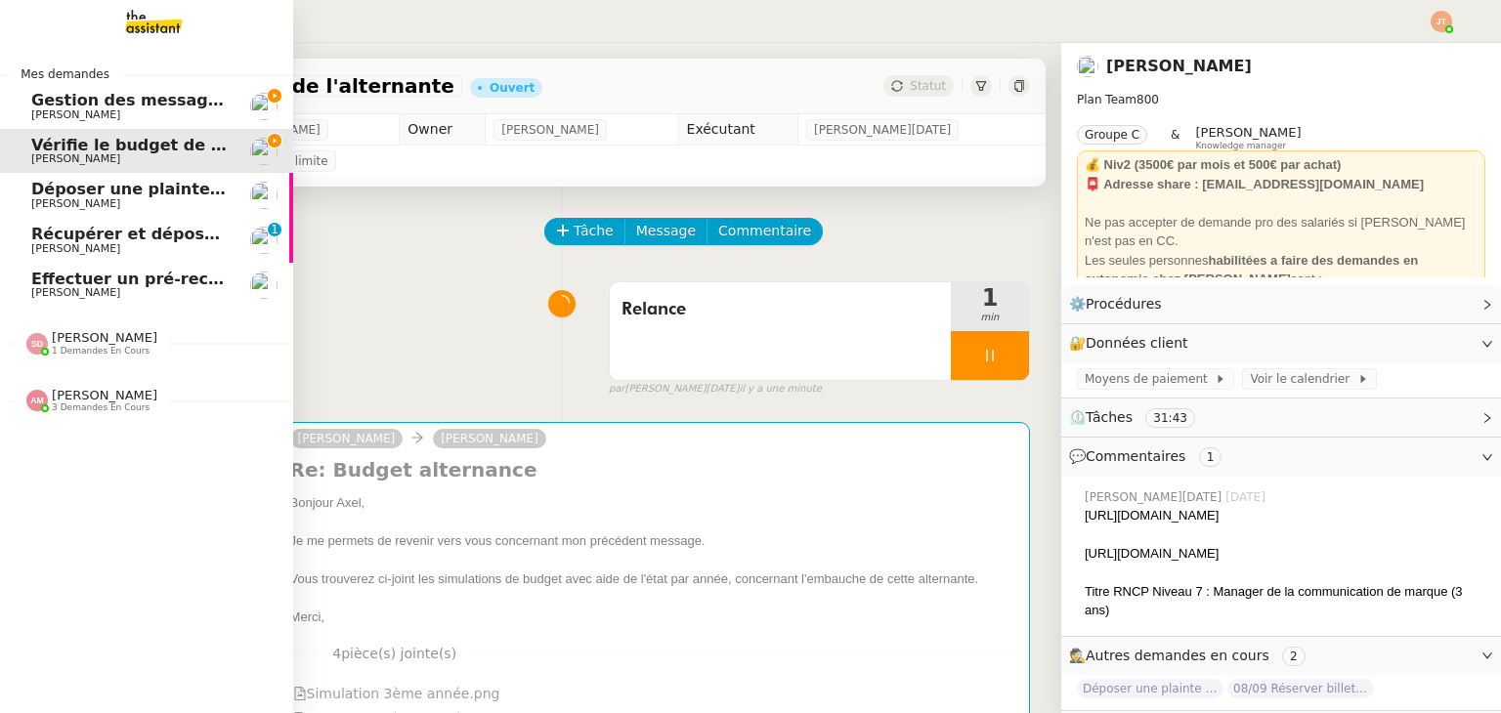
click at [149, 200] on span "[PERSON_NAME]" at bounding box center [129, 204] width 197 height 12
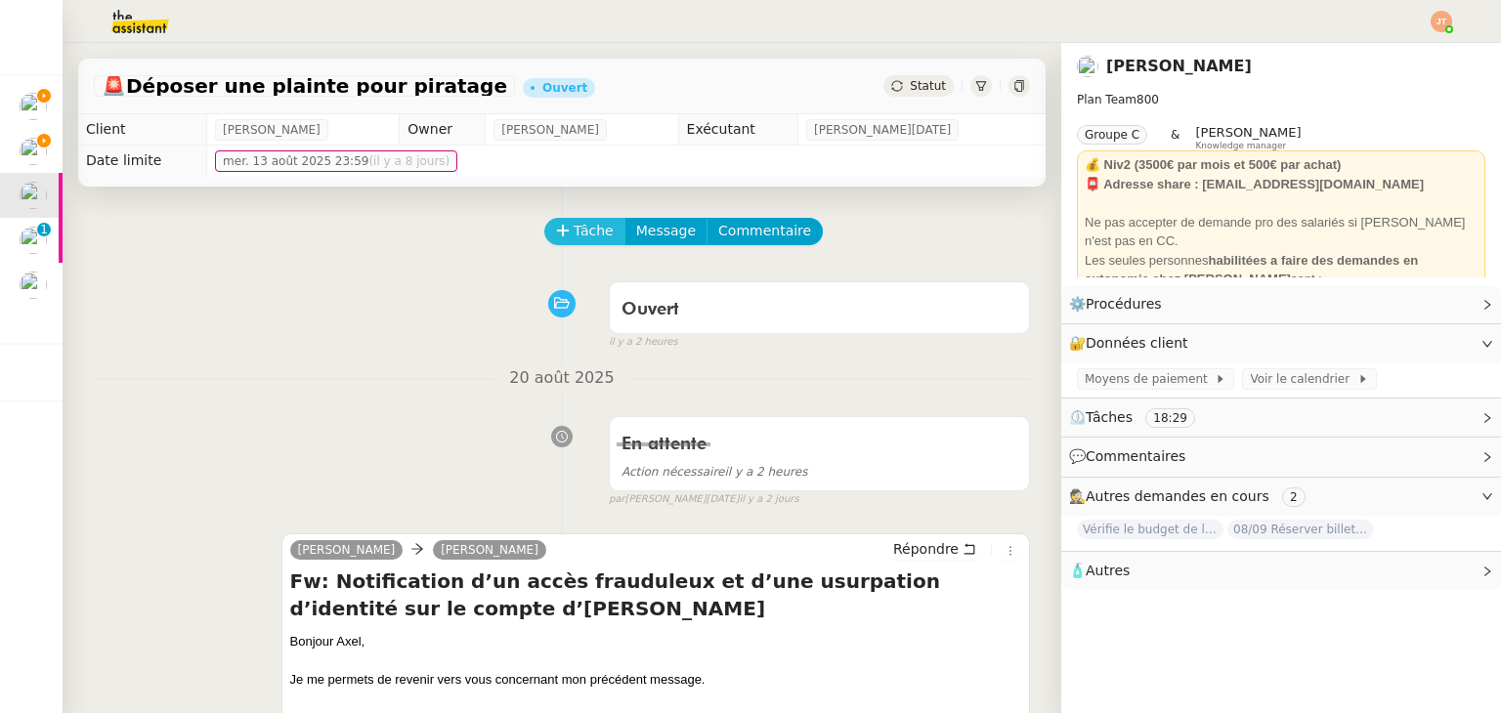
click at [574, 241] on span "Tâche" at bounding box center [594, 231] width 40 height 22
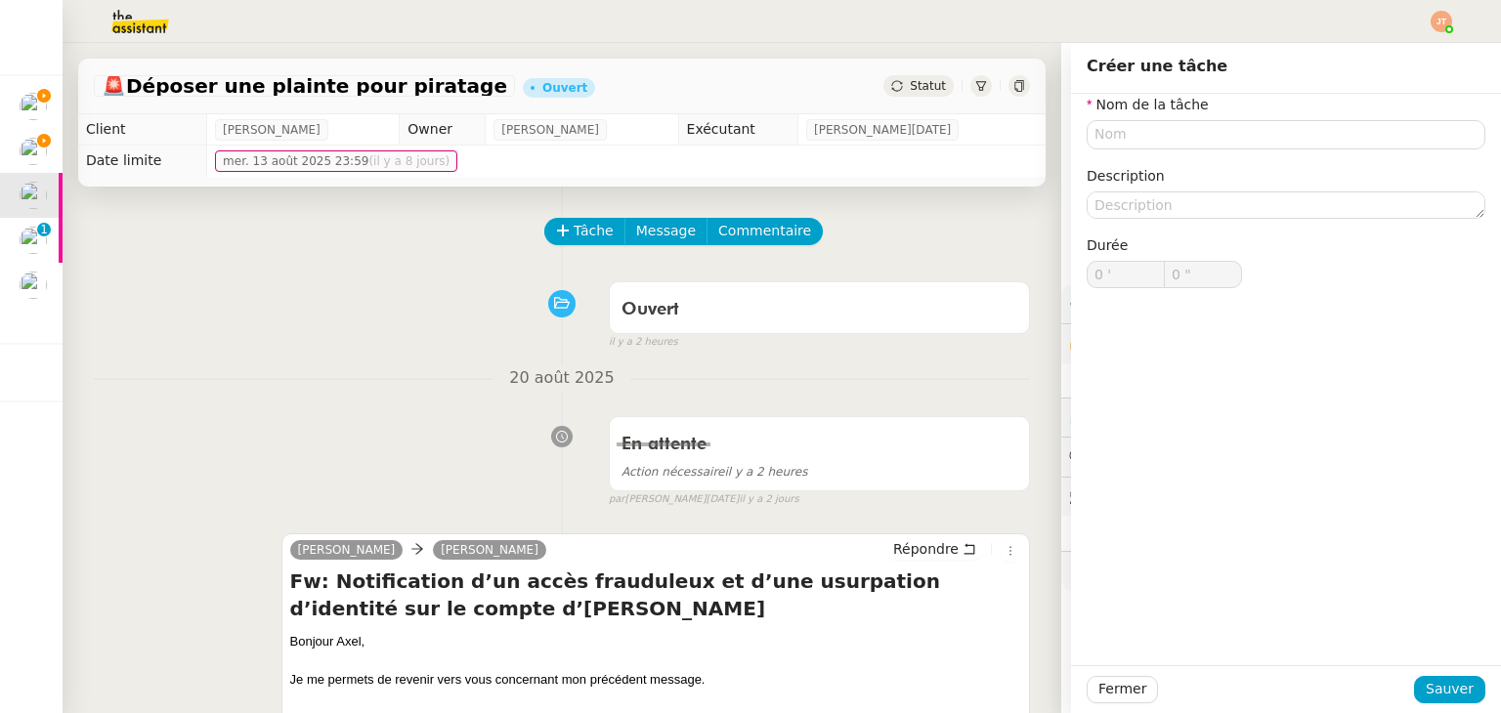
click at [1106, 149] on div "Nom de la tâche Description Durée 0 ' 0 "" at bounding box center [1285, 207] width 399 height 226
click at [1103, 143] on input "text" at bounding box center [1285, 134] width 399 height 28
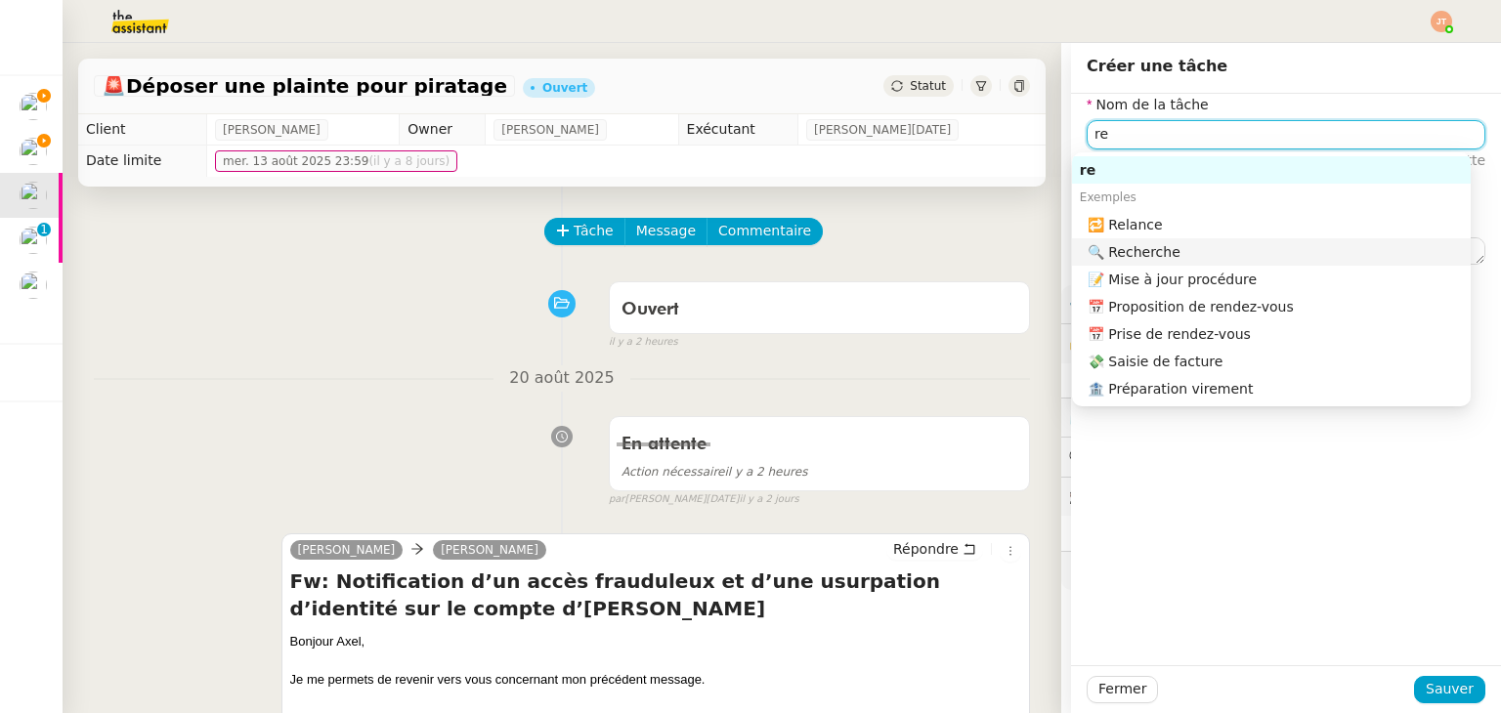
click at [1138, 227] on div "🔁 Relance" at bounding box center [1274, 225] width 375 height 18
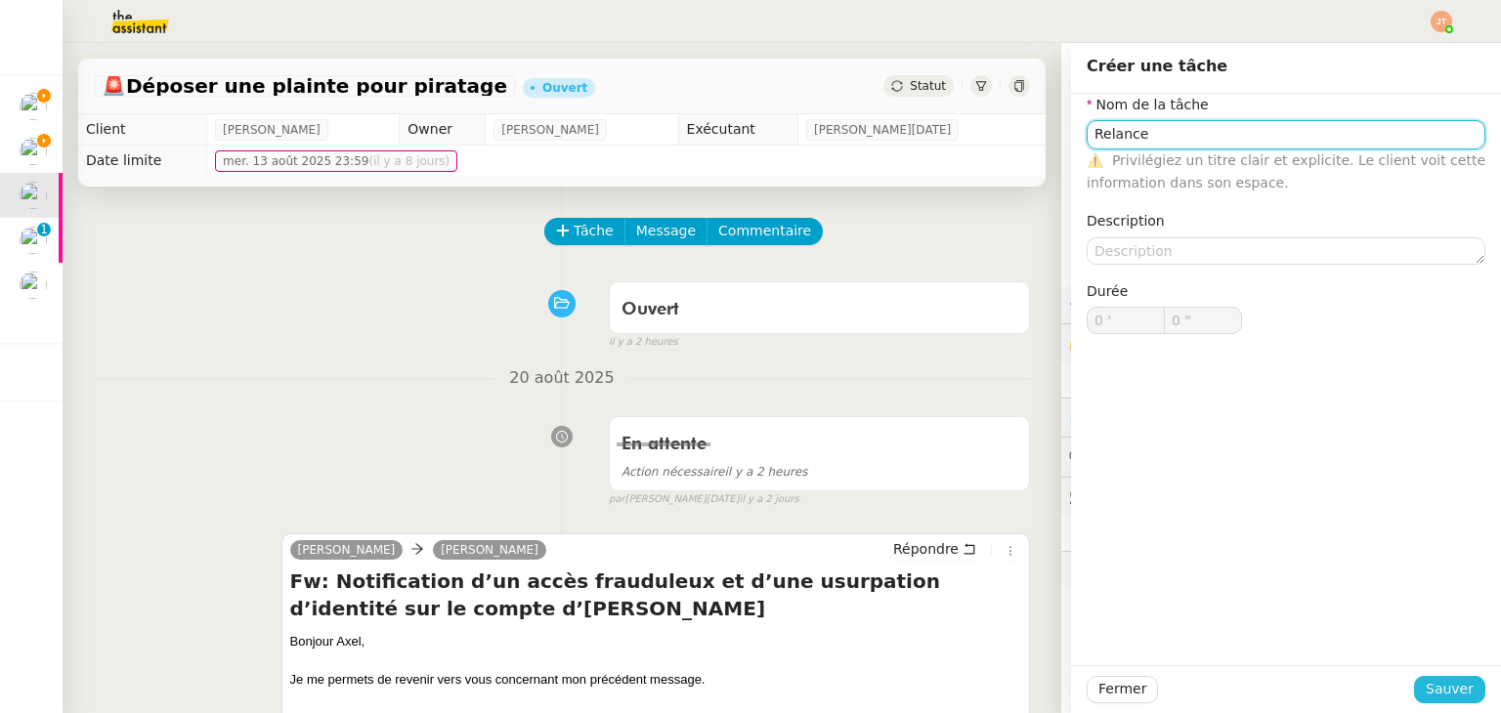
type input "Relance"
click at [1426, 683] on span "Sauver" at bounding box center [1450, 689] width 48 height 22
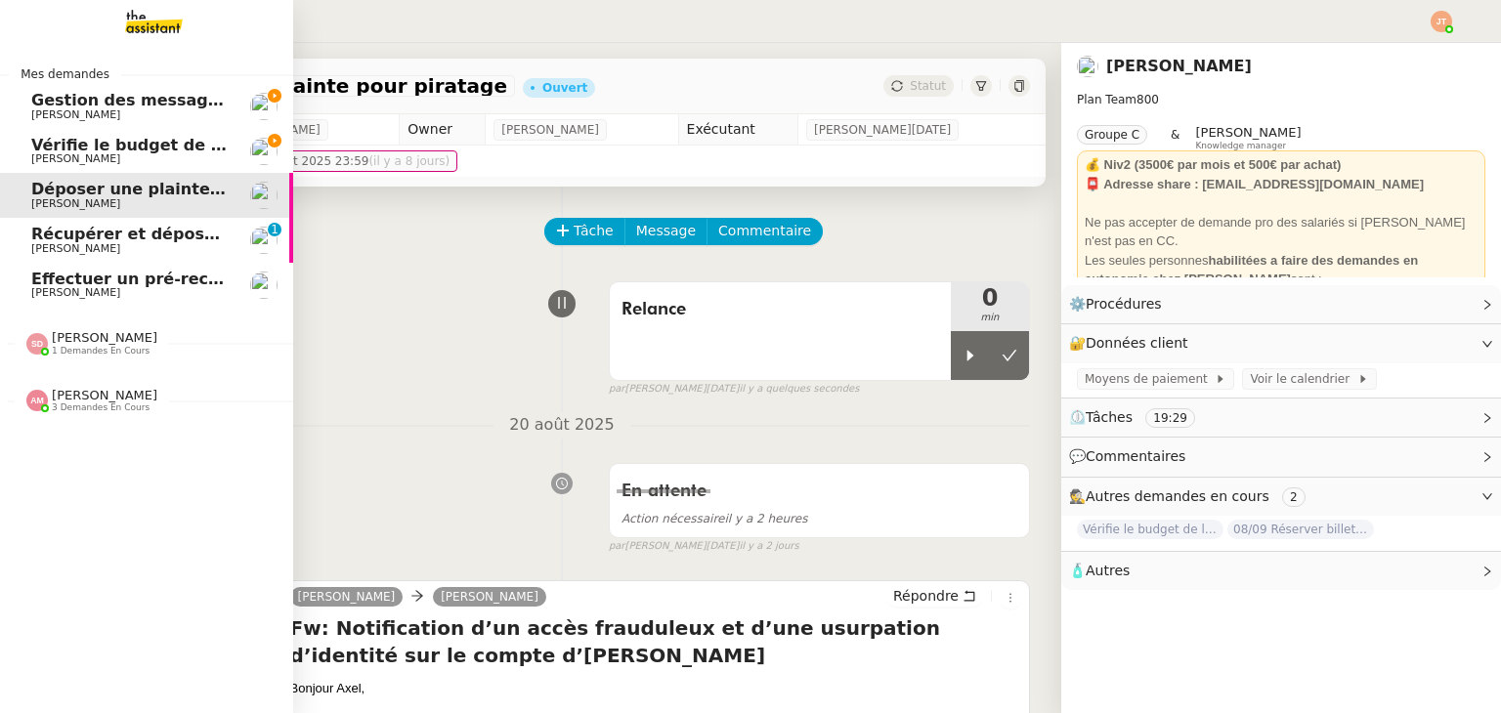
click at [143, 149] on span "Vérifie le budget de l'alternante" at bounding box center [172, 145] width 282 height 19
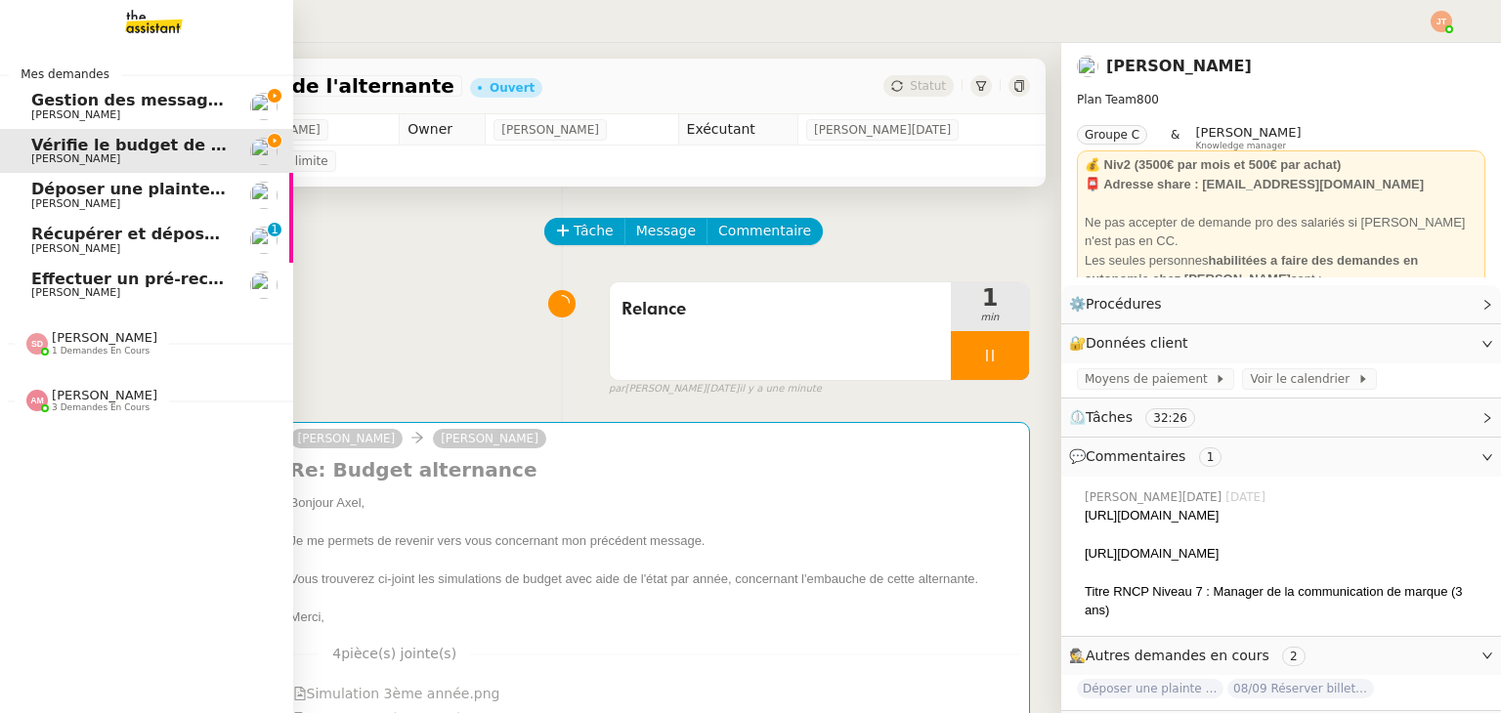
click at [142, 112] on span "[PERSON_NAME]" at bounding box center [129, 115] width 197 height 12
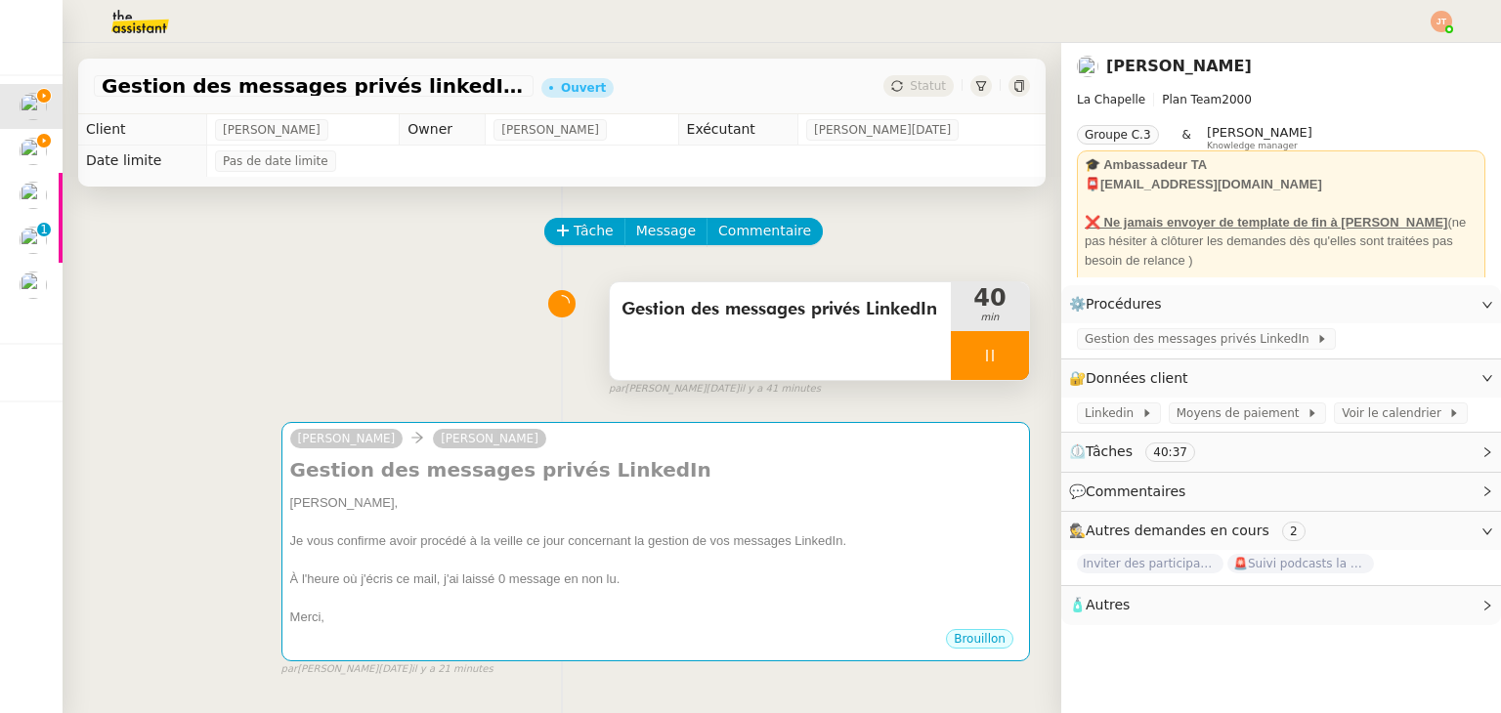
click at [982, 354] on icon at bounding box center [990, 356] width 16 height 16
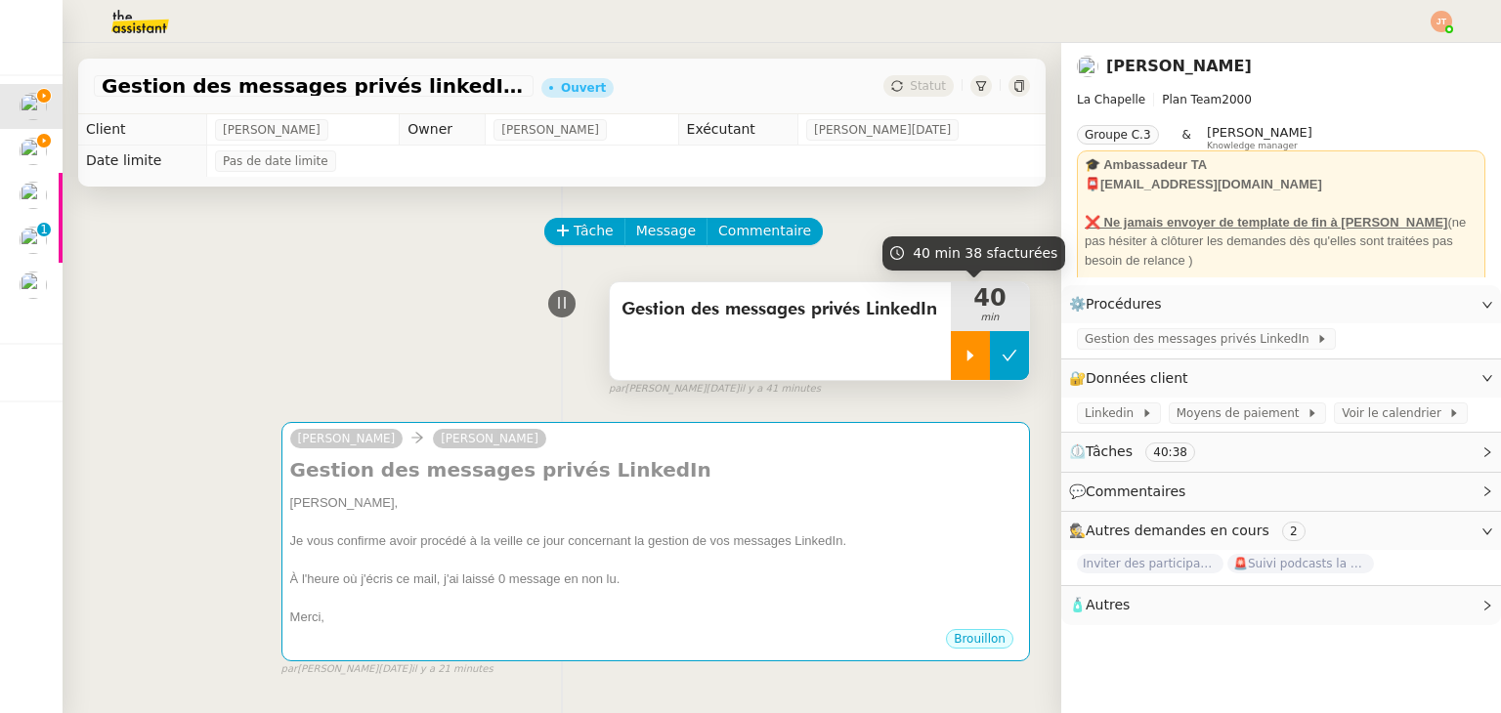
click at [1002, 361] on icon at bounding box center [1009, 355] width 15 height 11
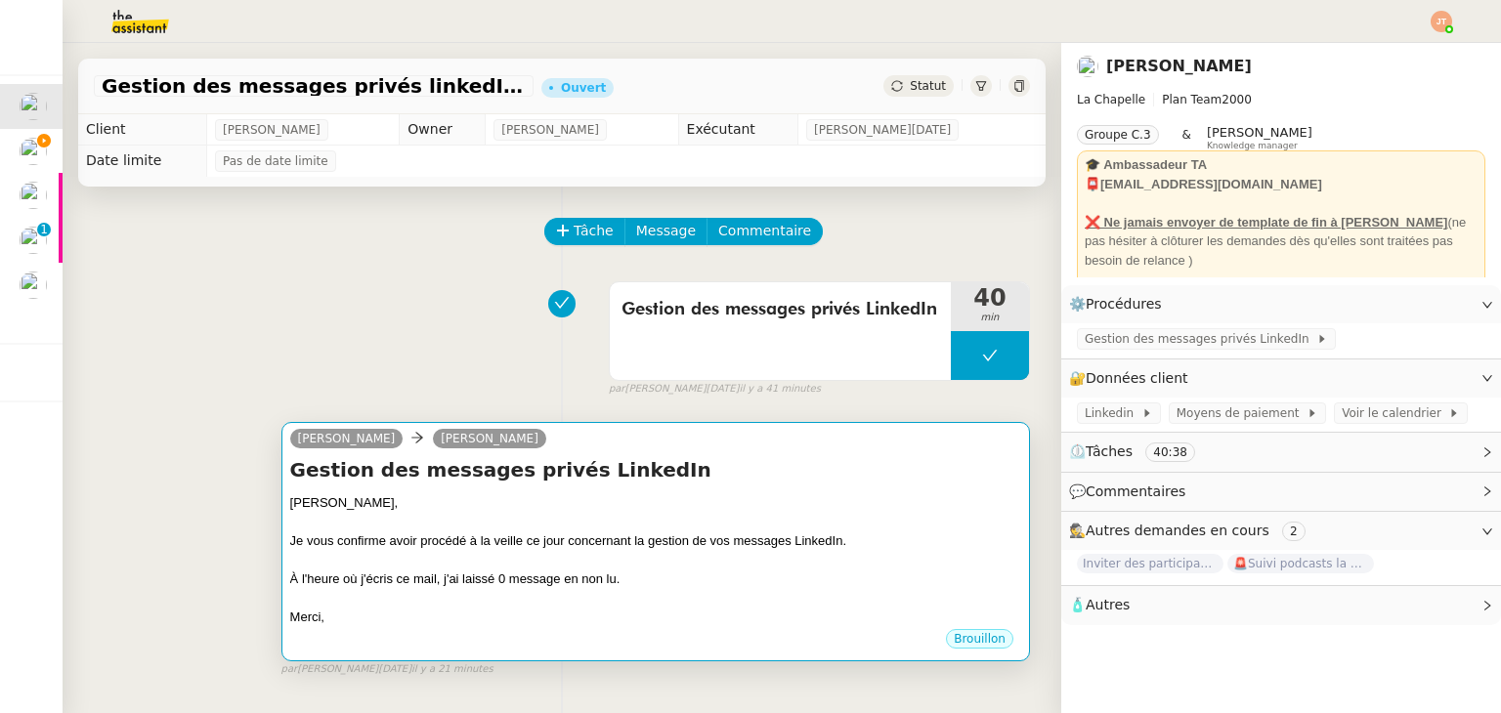
click at [769, 574] on div "À l'heure où j'écris ce mail, j'ai laissé 0 message en non lu." at bounding box center [655, 580] width 731 height 20
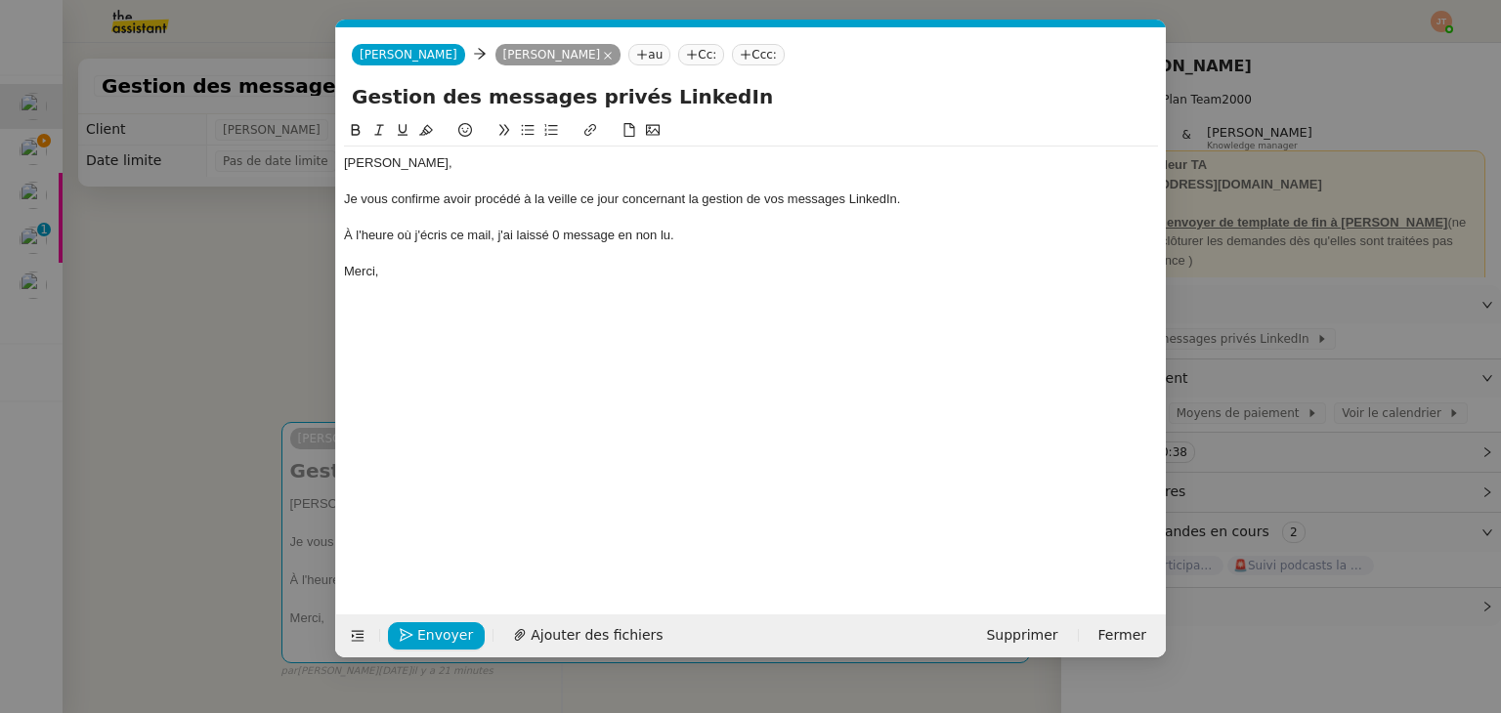
scroll to position [0, 41]
click at [442, 626] on span "Envoyer" at bounding box center [445, 635] width 56 height 22
click at [442, 626] on span "Confirmer l'envoi" at bounding box center [475, 635] width 117 height 22
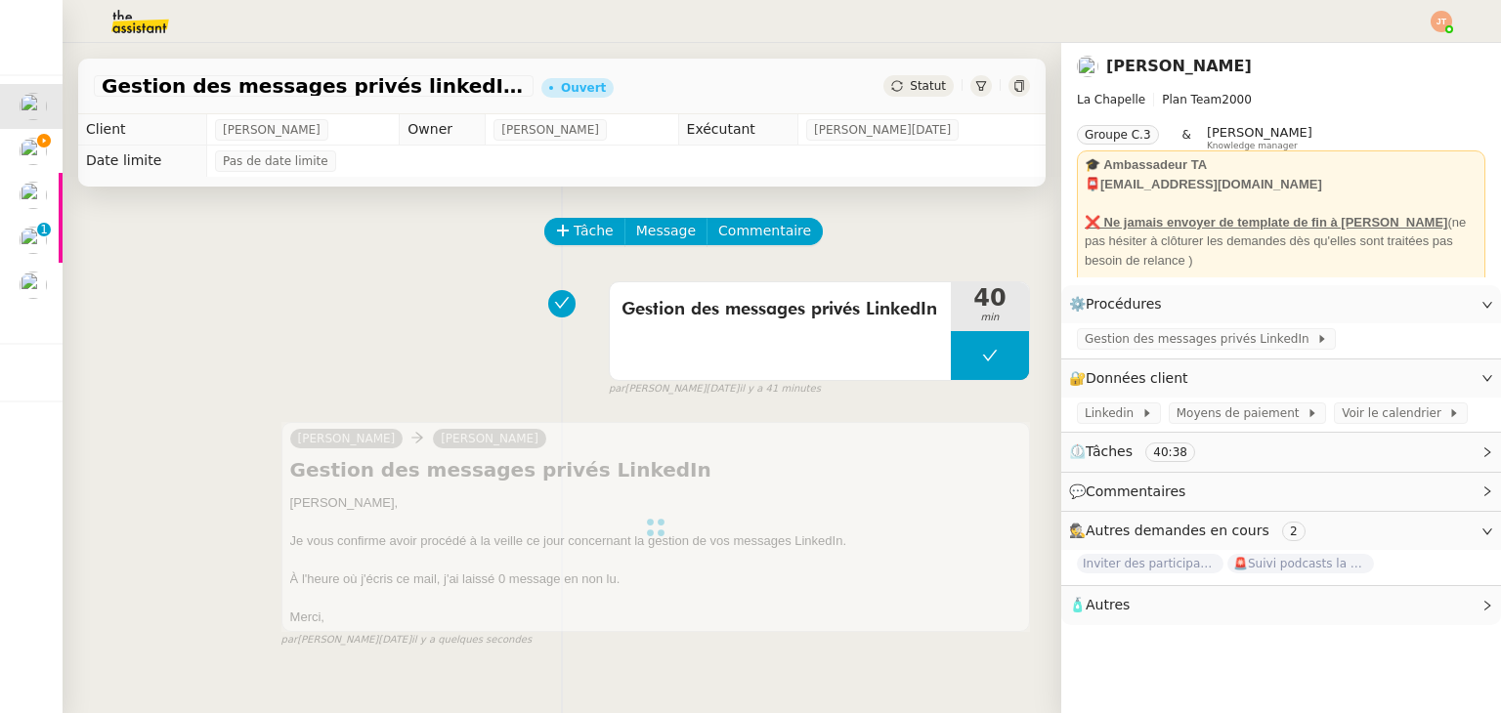
click at [910, 89] on span "Statut" at bounding box center [928, 86] width 36 height 14
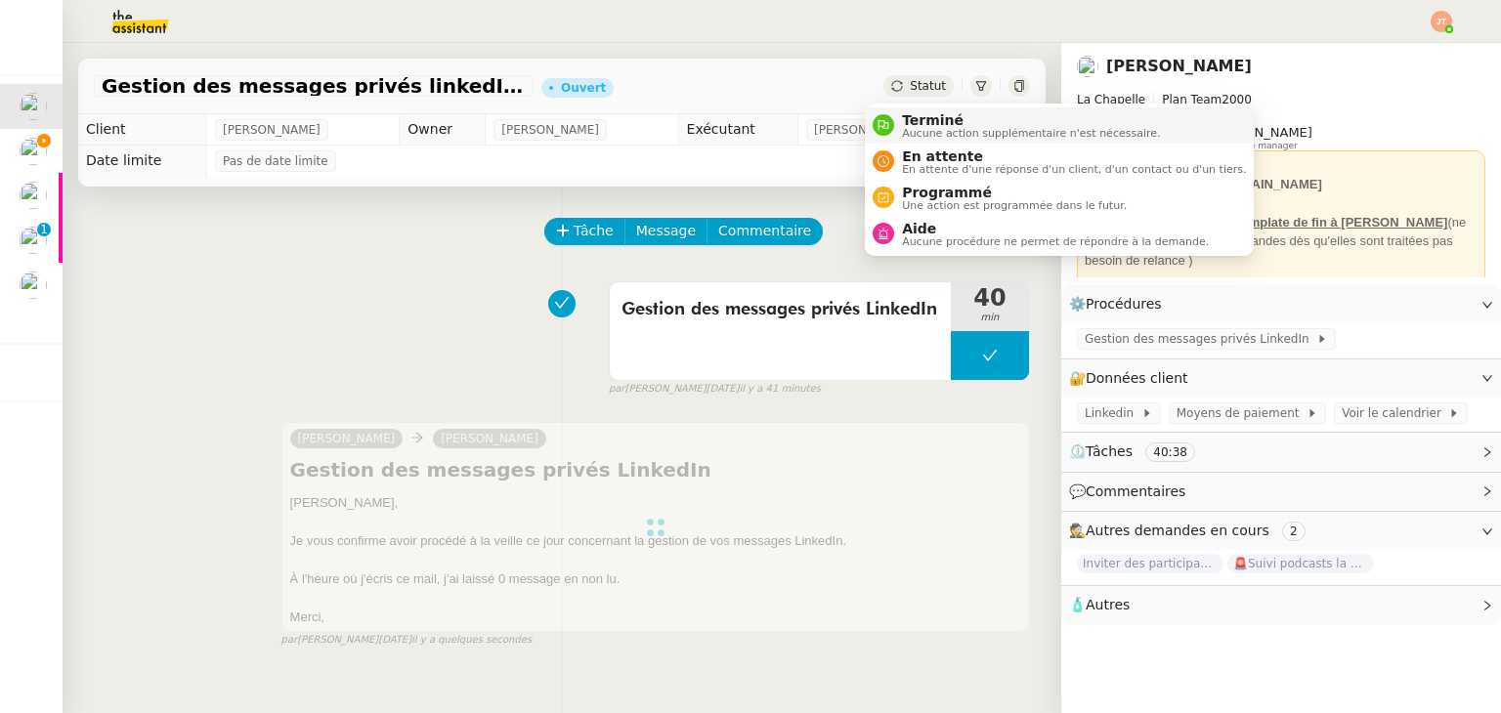
click at [924, 124] on span "Terminé" at bounding box center [1031, 120] width 258 height 16
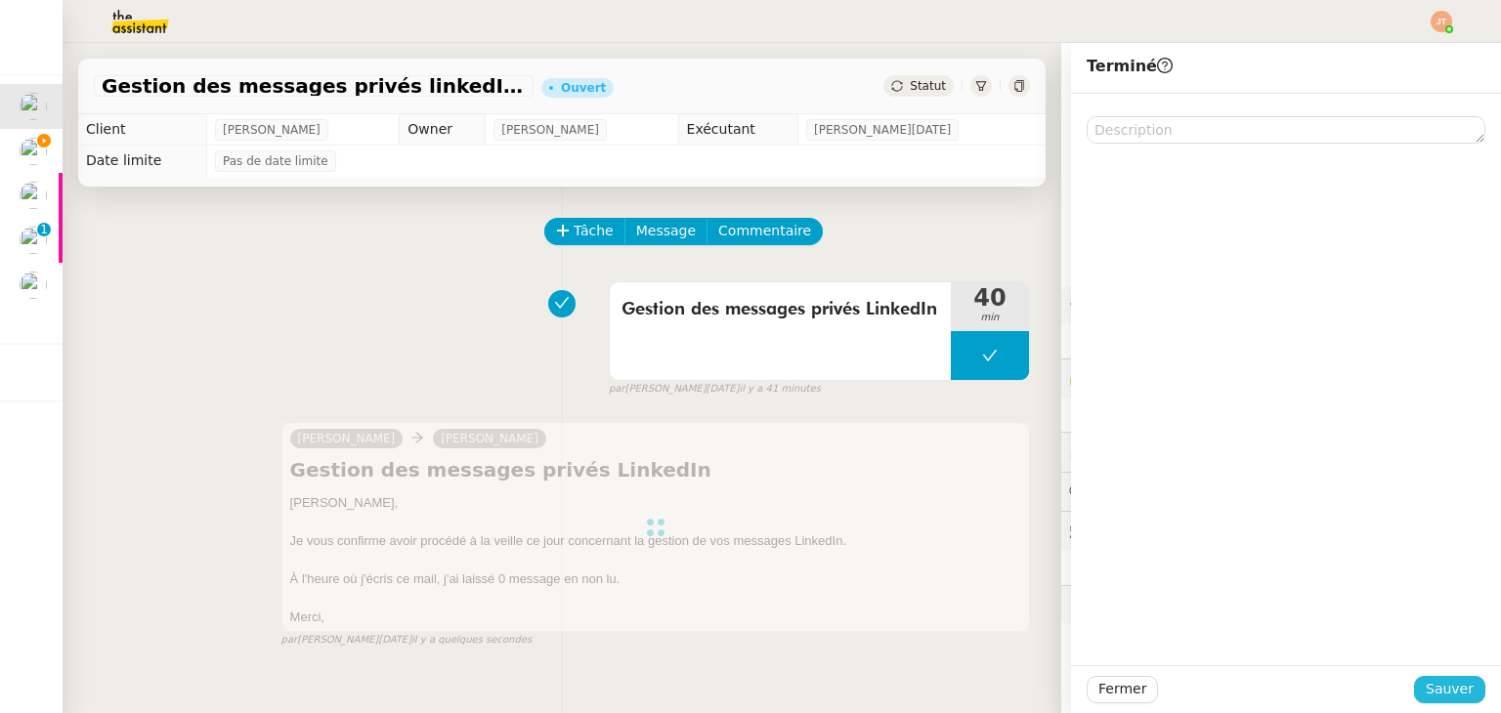
click at [1415, 688] on button "Sauver" at bounding box center [1449, 689] width 71 height 27
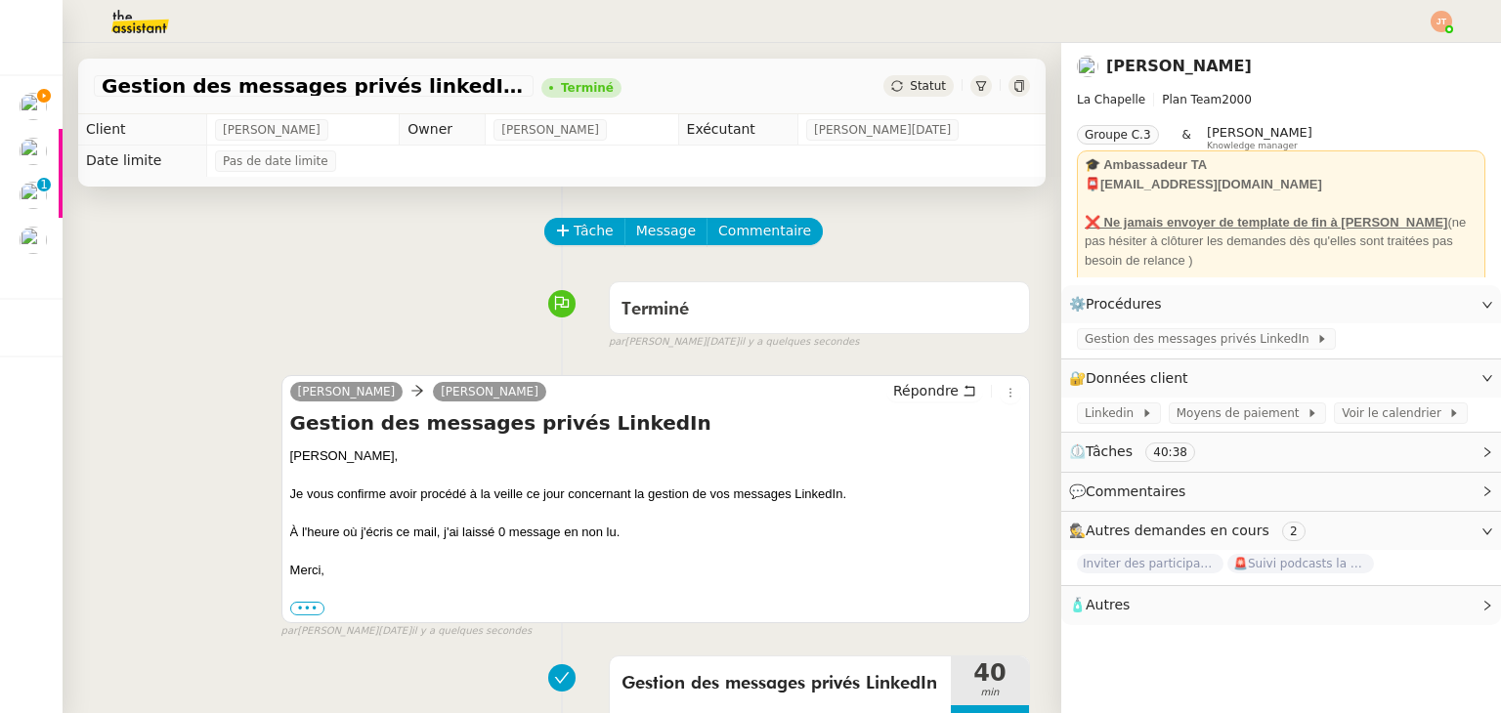
click at [144, 25] on img at bounding box center [124, 21] width 151 height 43
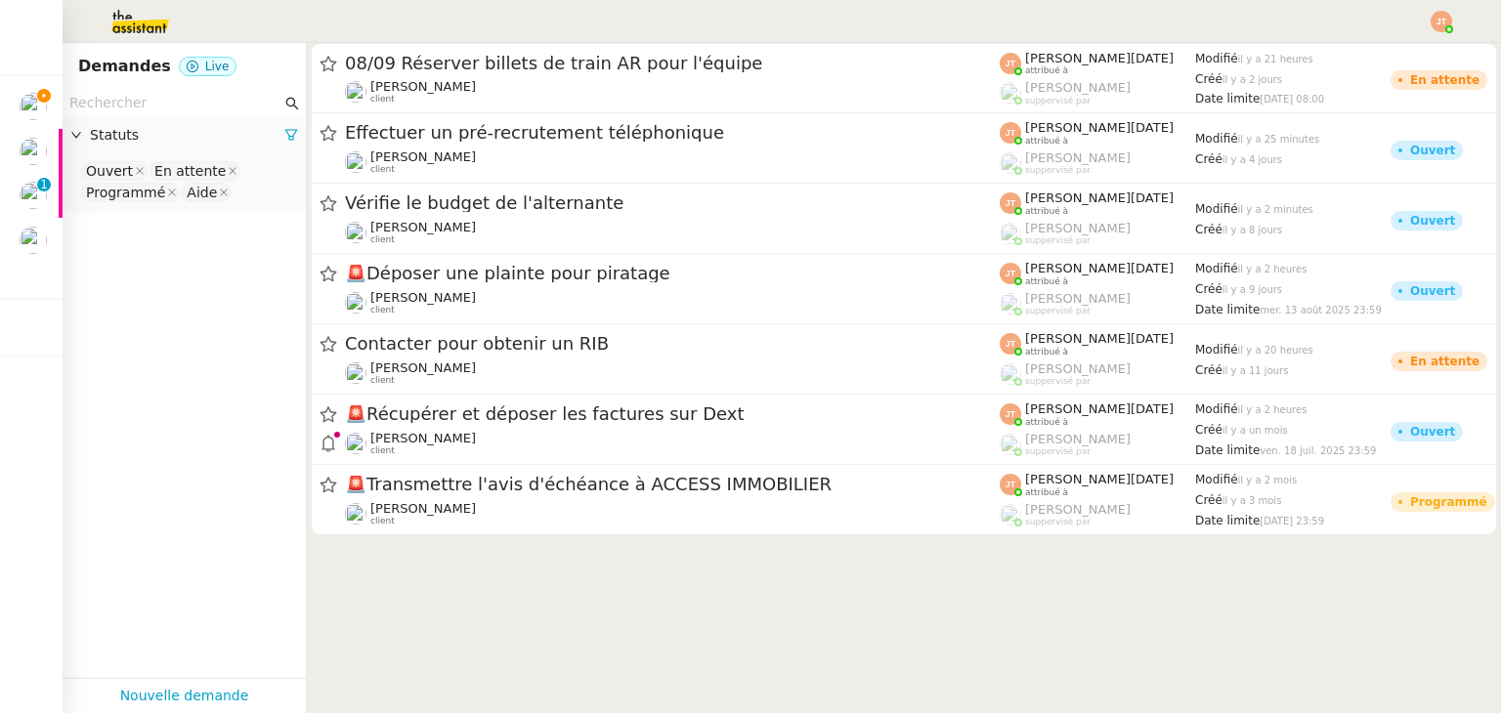
click at [123, 99] on input "text" at bounding box center [175, 103] width 212 height 22
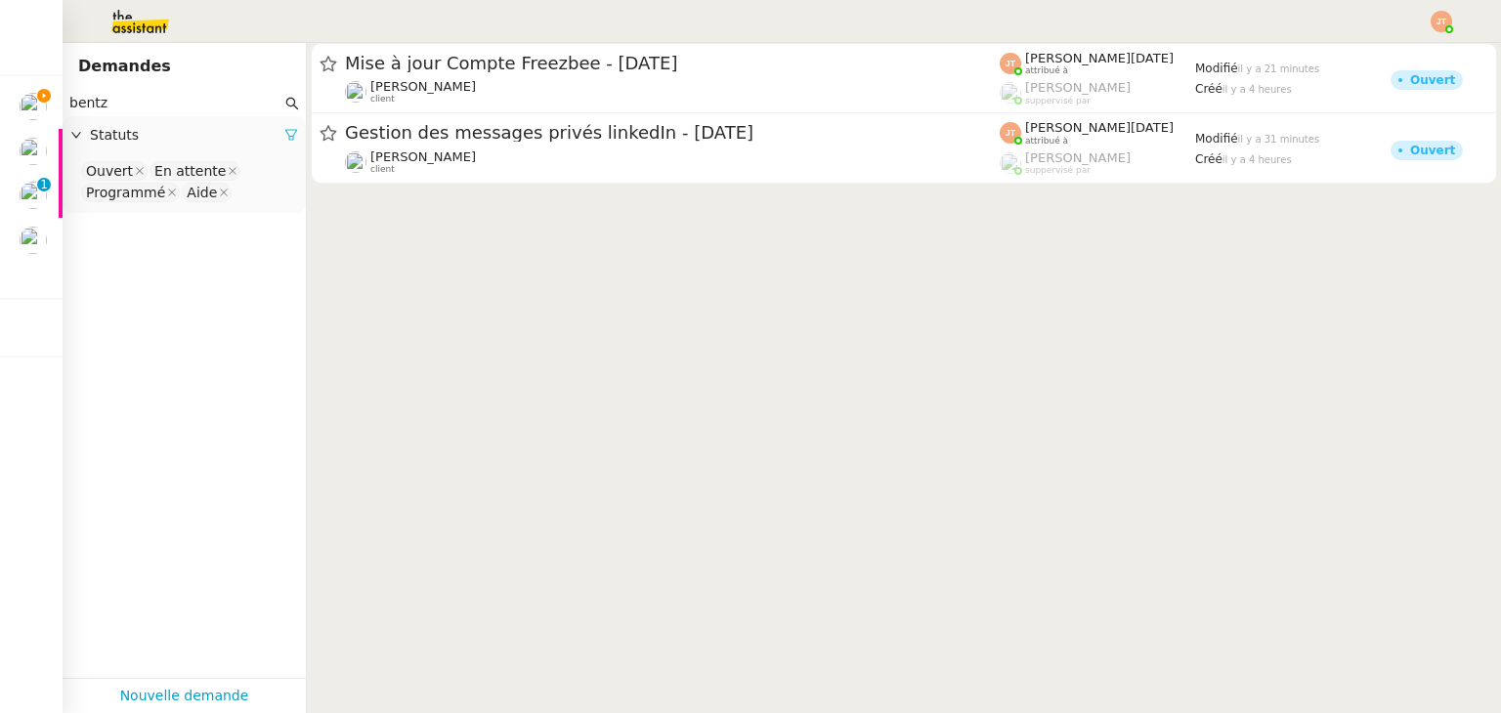
type input "bentz"
click at [284, 136] on icon at bounding box center [291, 135] width 14 height 14
click at [275, 136] on span "Statuts" at bounding box center [194, 135] width 208 height 22
click at [195, 169] on nz-select-top-control "Please select" at bounding box center [184, 171] width 212 height 24
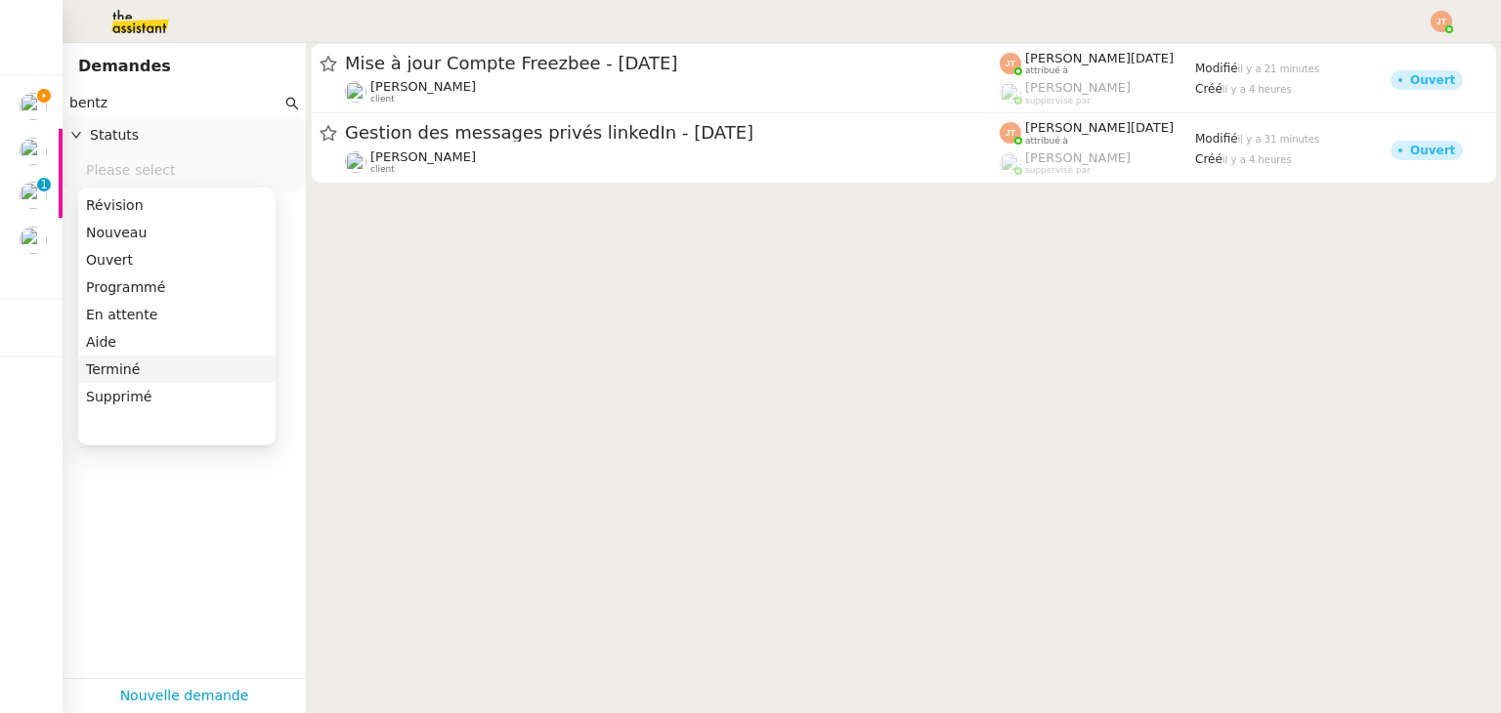
click at [141, 362] on div "Terminé" at bounding box center [177, 370] width 182 height 18
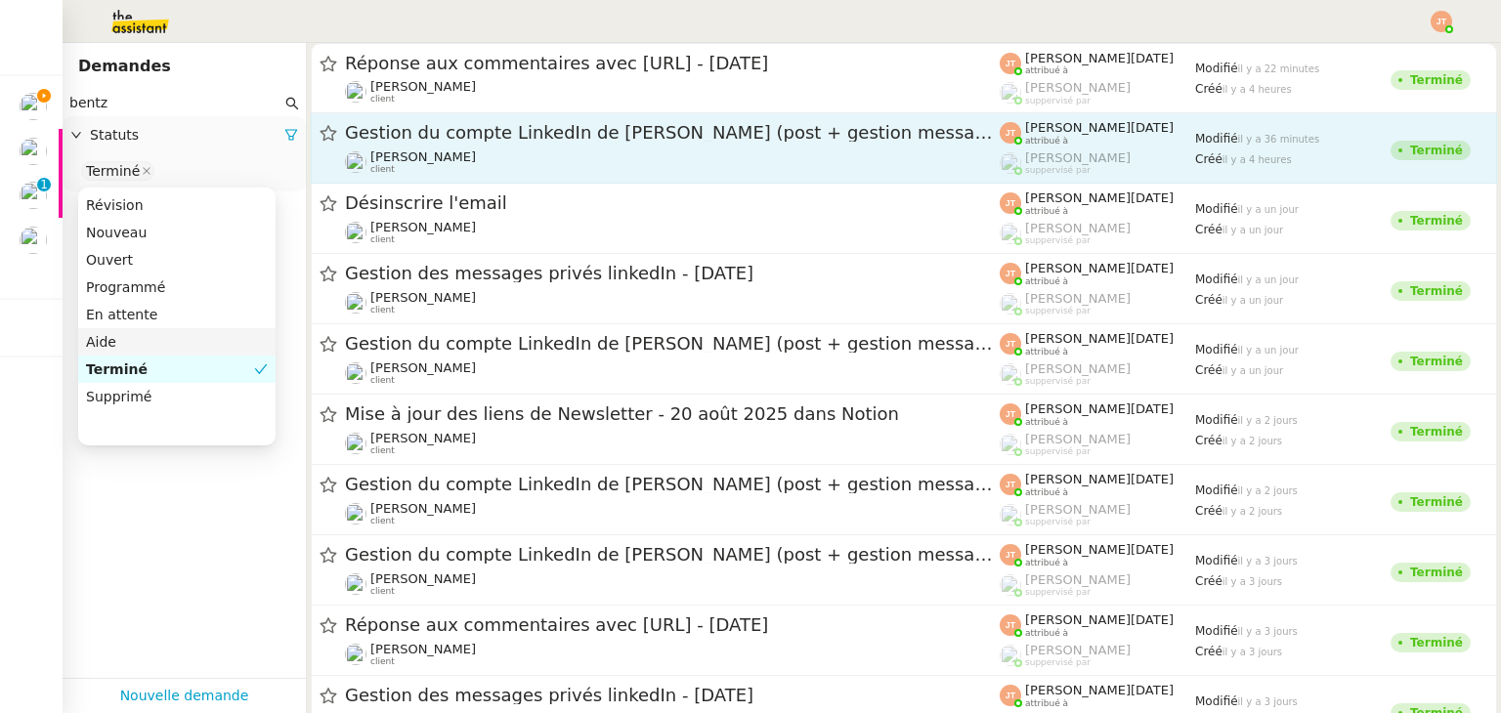
click at [469, 145] on div "Gestion du compte LinkedIn de [PERSON_NAME] (post + gestion messages) - [DATE]" at bounding box center [672, 133] width 655 height 24
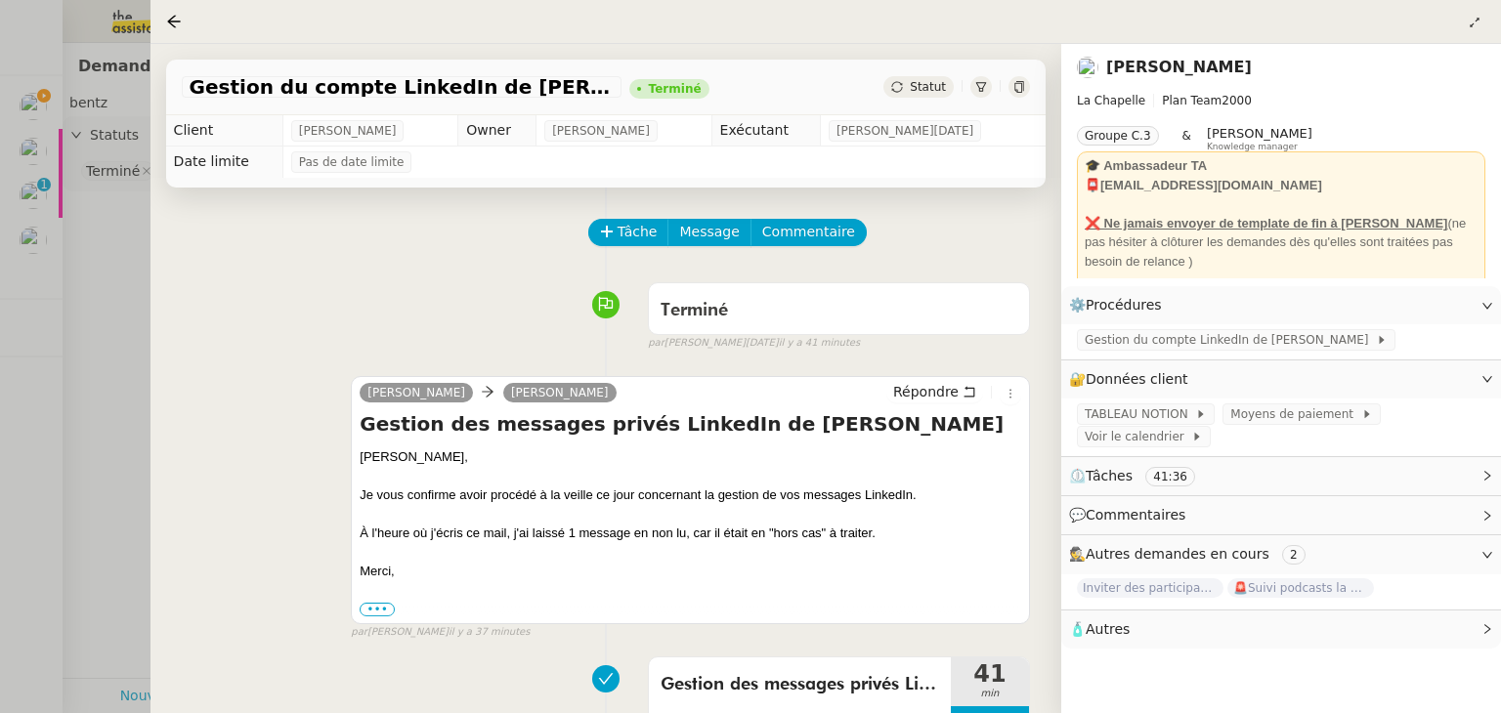
click at [106, 275] on div at bounding box center [750, 356] width 1501 height 713
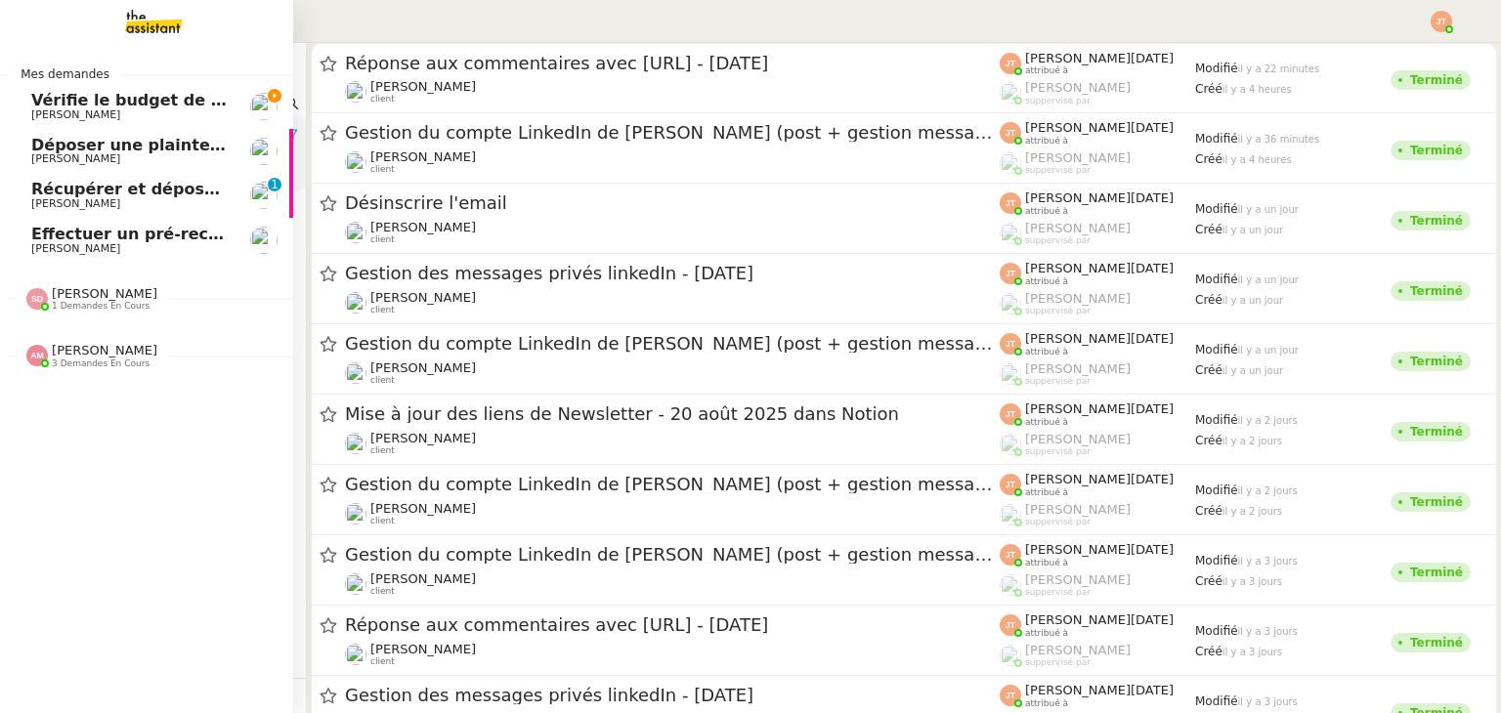
click at [56, 101] on span "Vérifie le budget de l'alternante" at bounding box center [172, 100] width 282 height 19
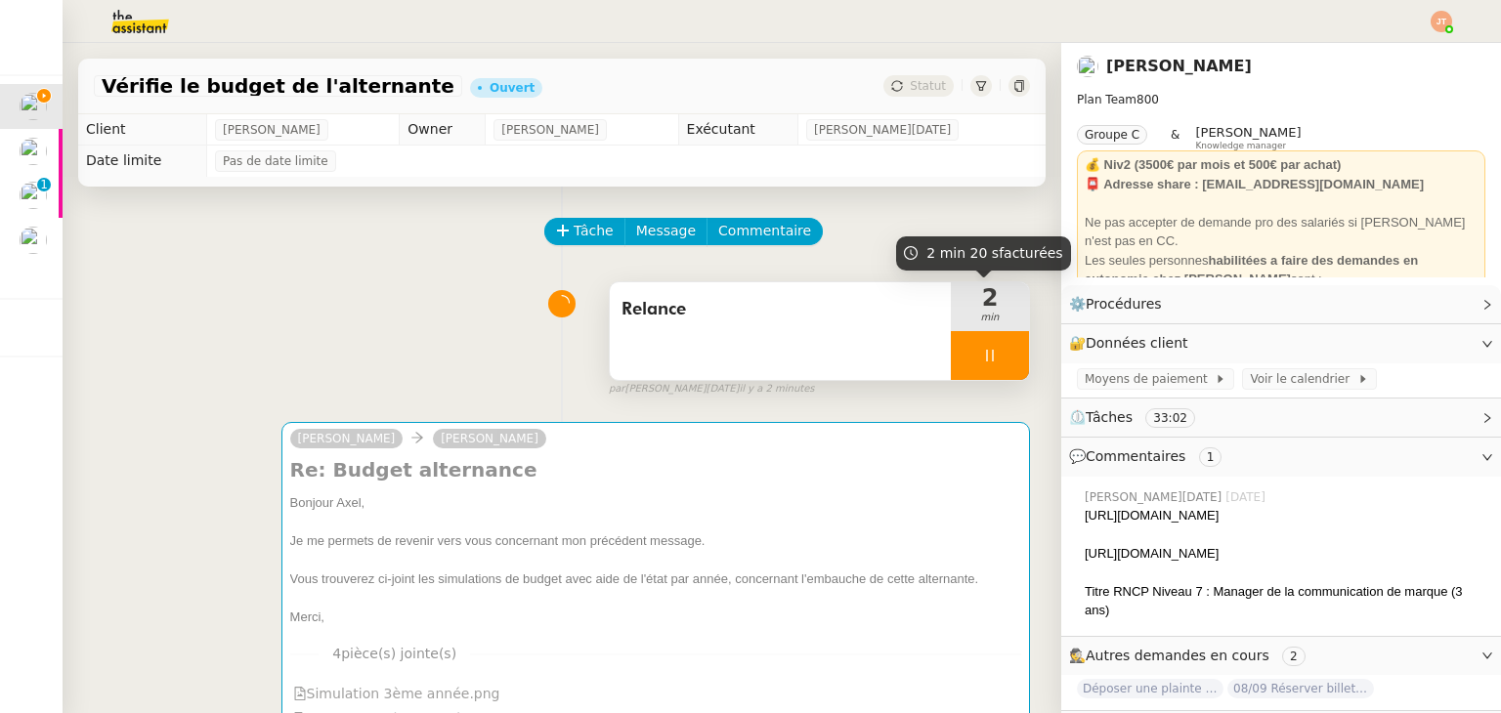
click at [982, 357] on icon at bounding box center [990, 356] width 16 height 16
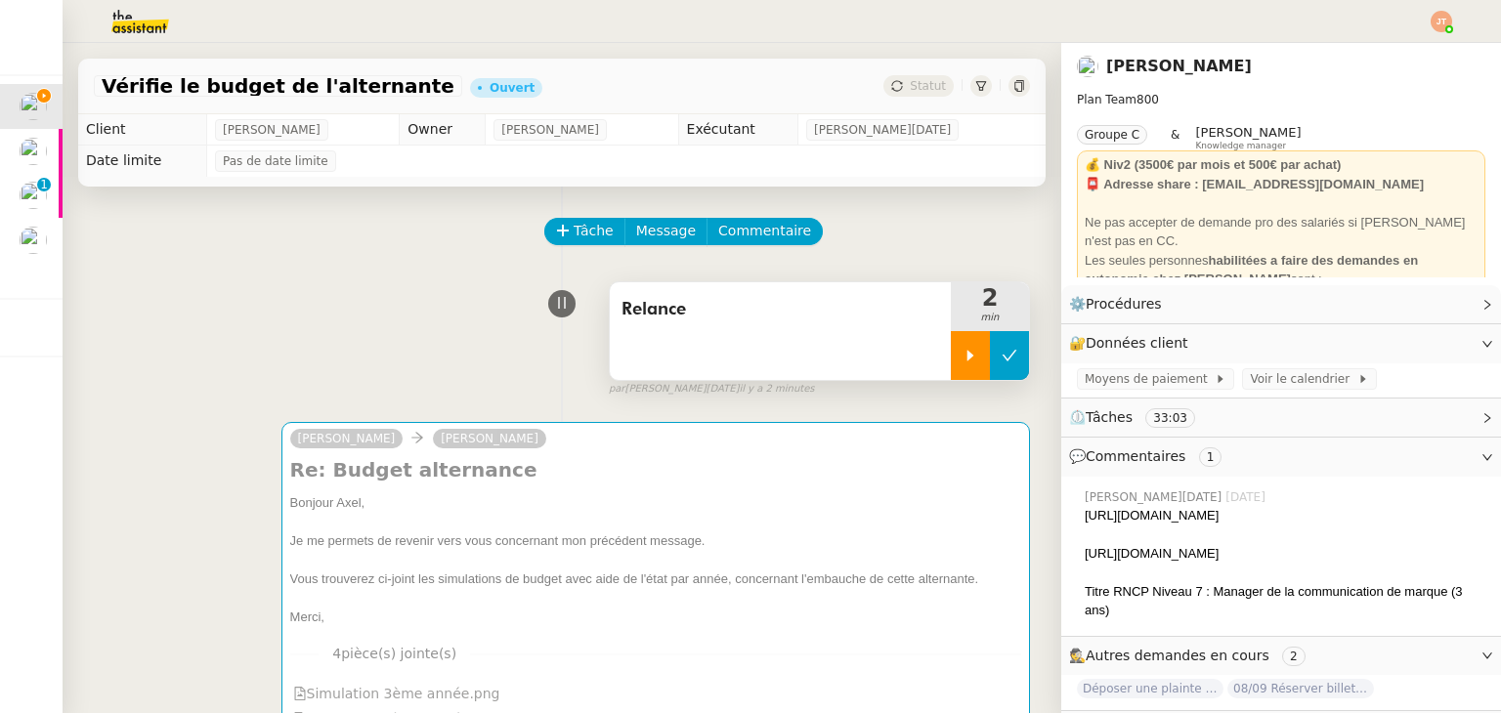
click at [1002, 361] on icon at bounding box center [1009, 355] width 15 height 11
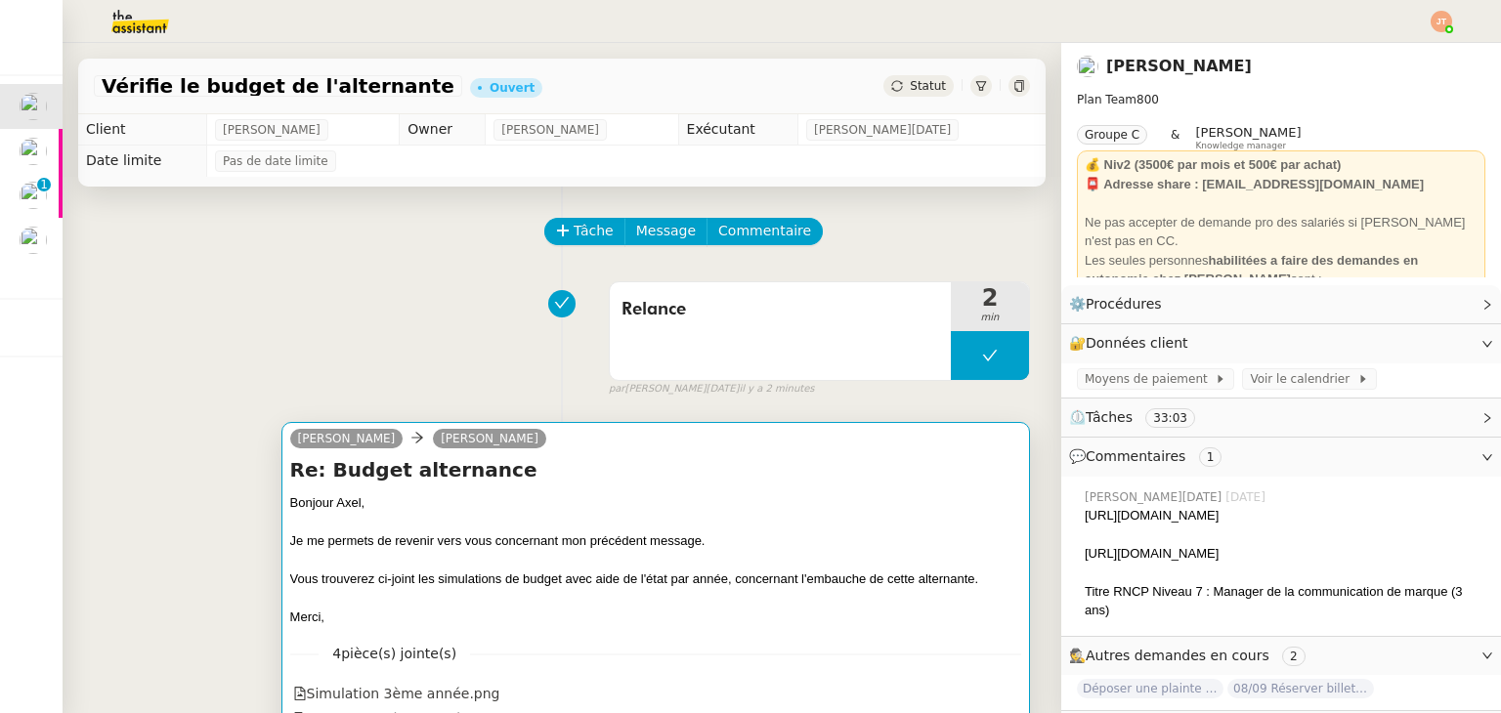
click at [757, 515] on div at bounding box center [655, 523] width 731 height 20
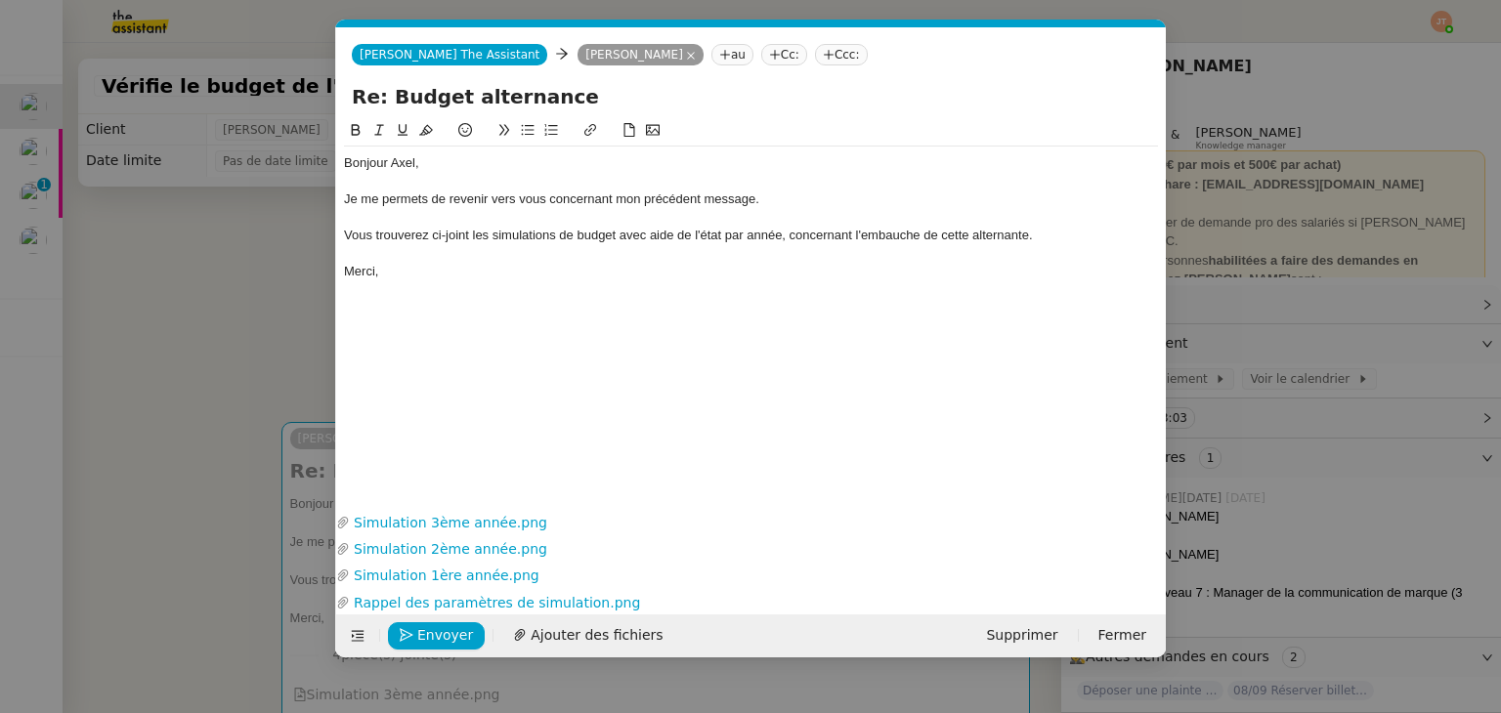
scroll to position [0, 41]
click at [433, 639] on span "Envoyer" at bounding box center [445, 635] width 56 height 22
click at [433, 639] on span "Confirmer l'envoi" at bounding box center [475, 635] width 117 height 22
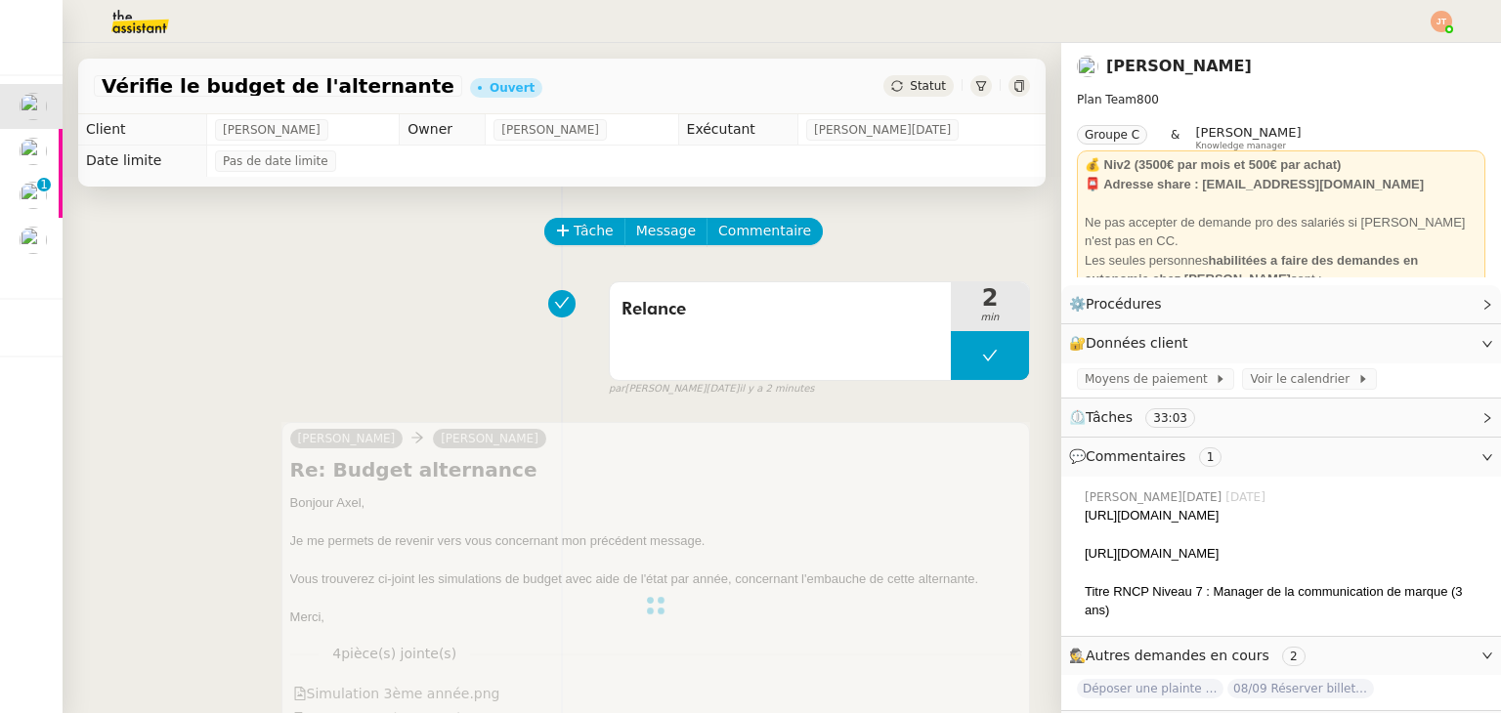
click at [918, 96] on div "Statut" at bounding box center [918, 85] width 70 height 21
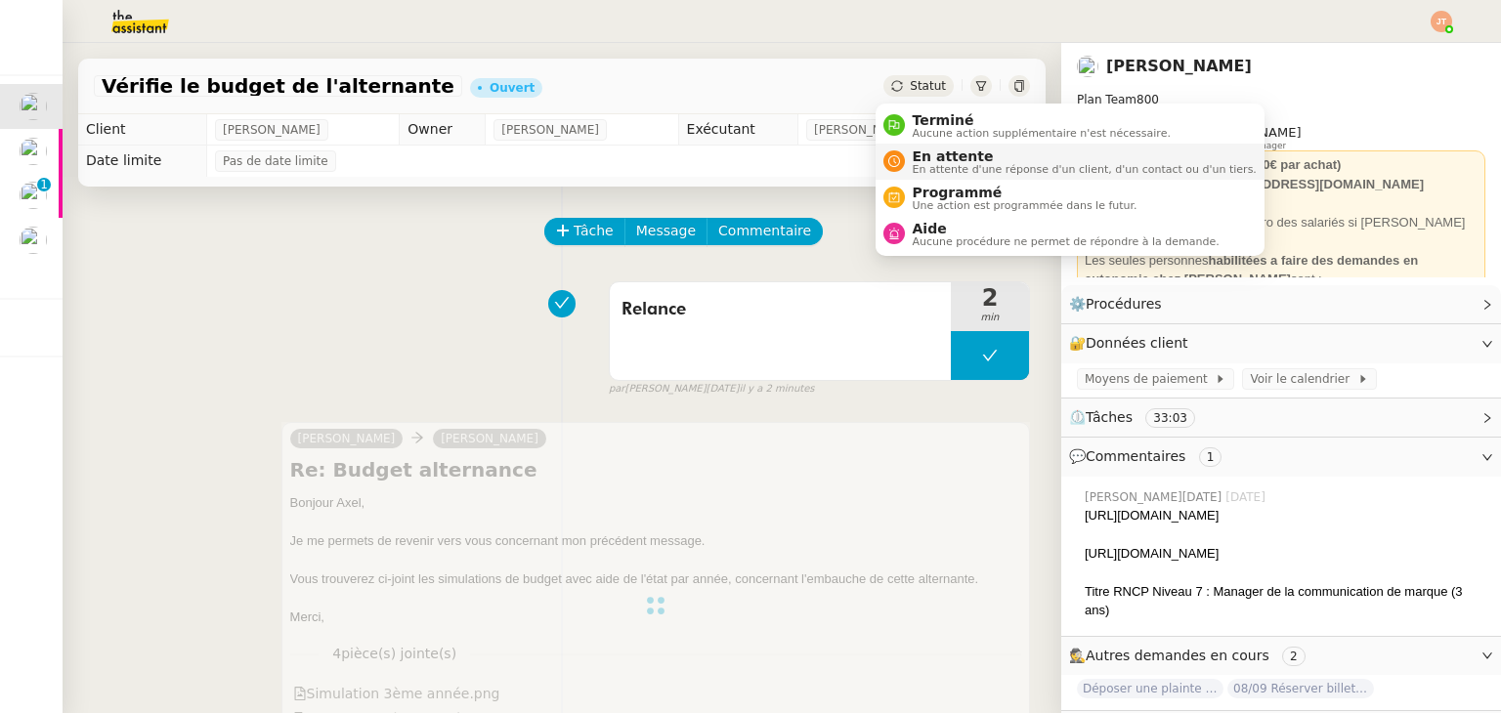
click at [956, 175] on span "En attente d'une réponse d'un client, d'un contact ou d'un tiers." at bounding box center [1085, 169] width 344 height 11
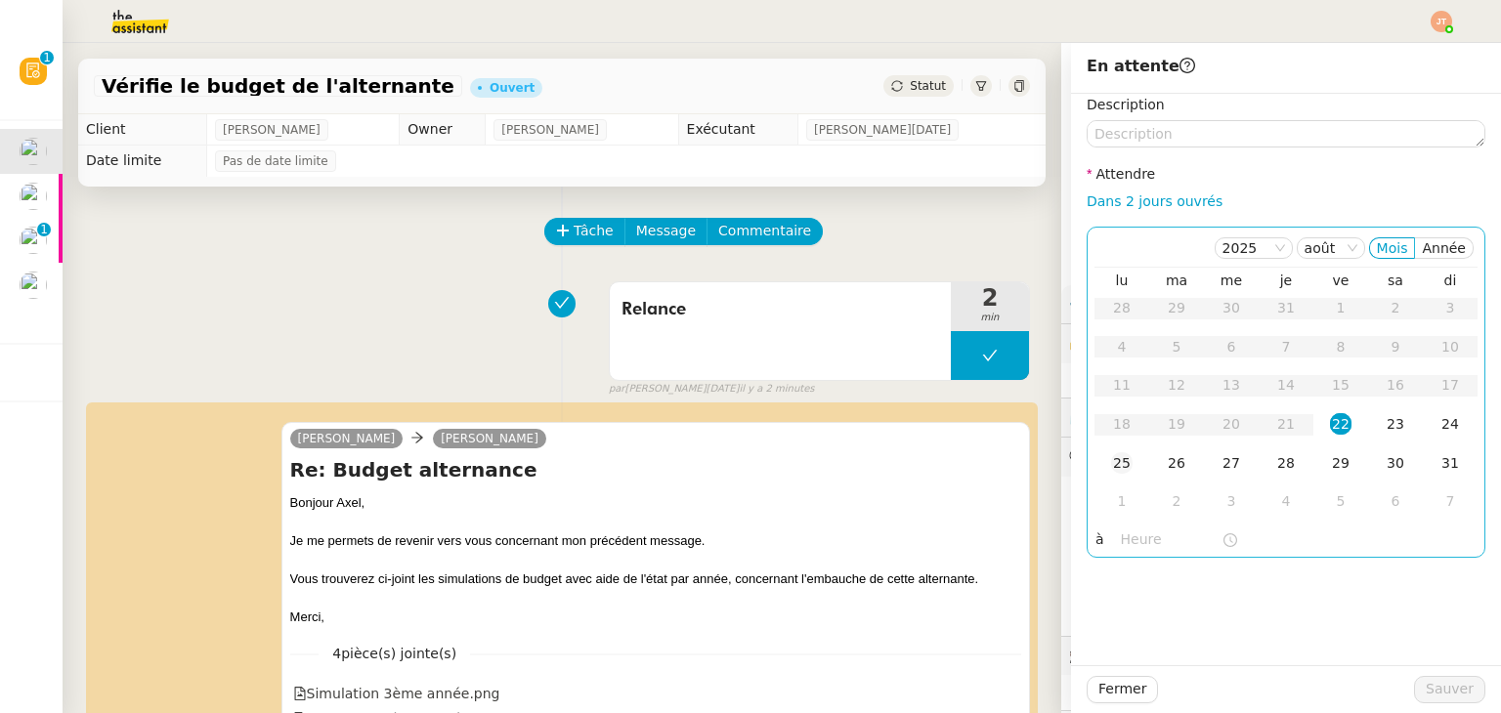
click at [1111, 470] on div "25" at bounding box center [1121, 462] width 21 height 21
click at [1122, 539] on input "text" at bounding box center [1171, 540] width 101 height 22
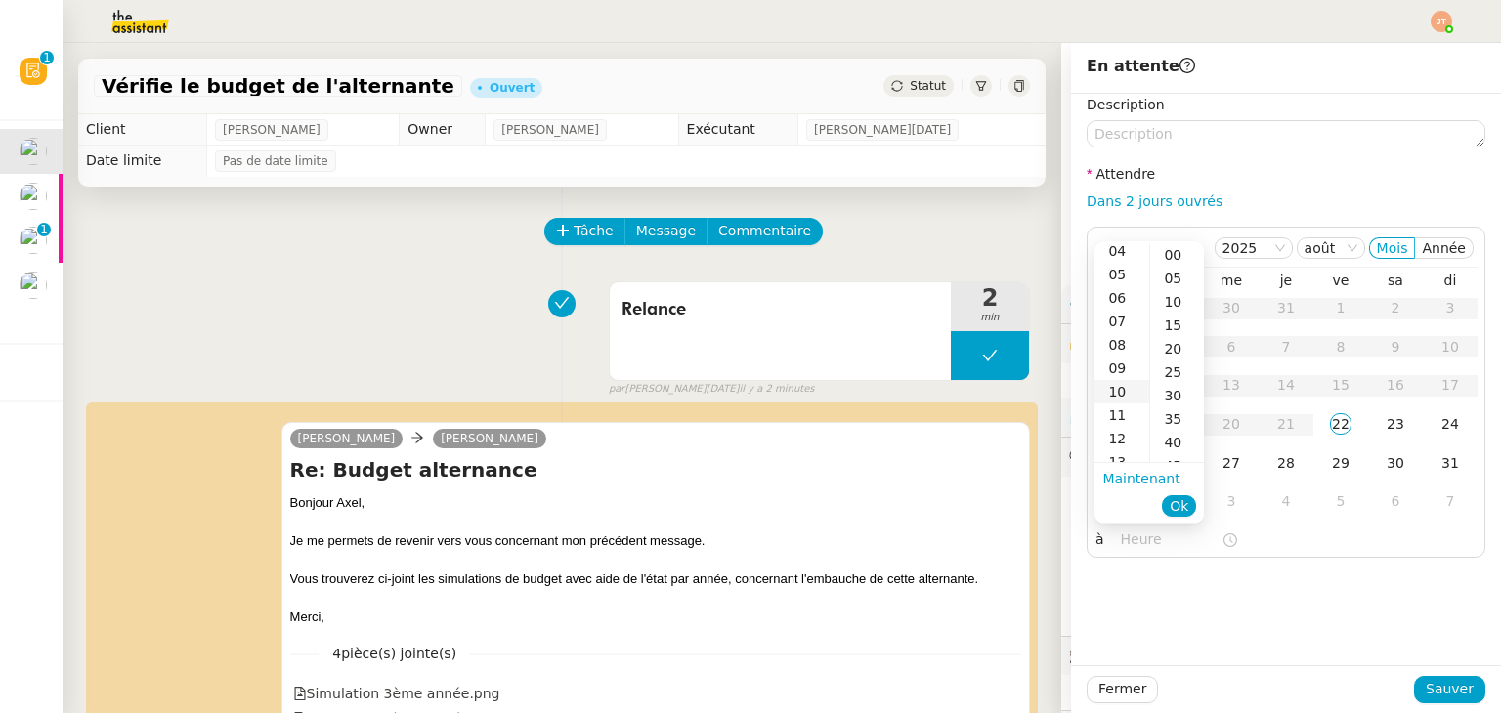
click at [1124, 387] on div "10" at bounding box center [1121, 391] width 55 height 23
click at [1176, 251] on div "00" at bounding box center [1177, 254] width 54 height 23
type input "10:00"
click at [1185, 501] on span "Ok" at bounding box center [1179, 506] width 19 height 20
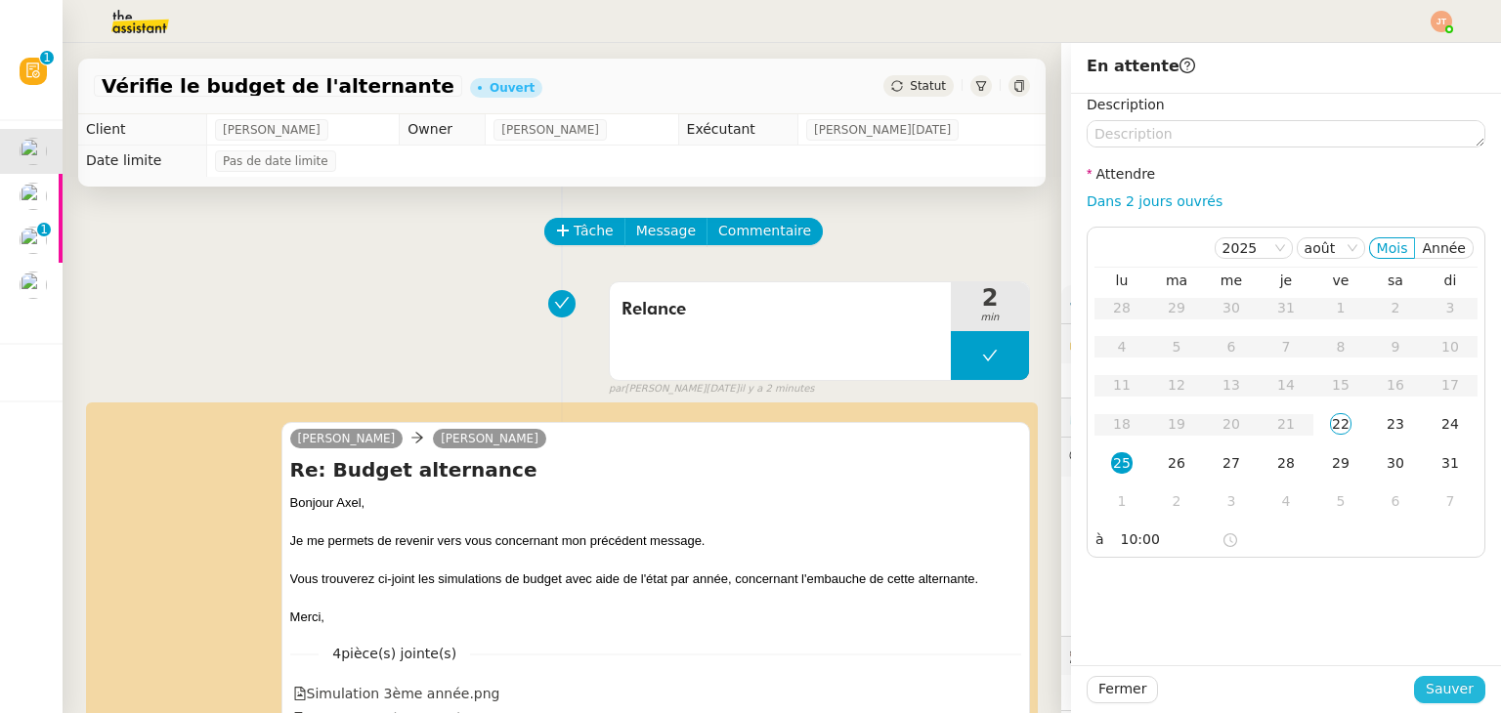
click at [1431, 697] on span "Sauver" at bounding box center [1450, 689] width 48 height 22
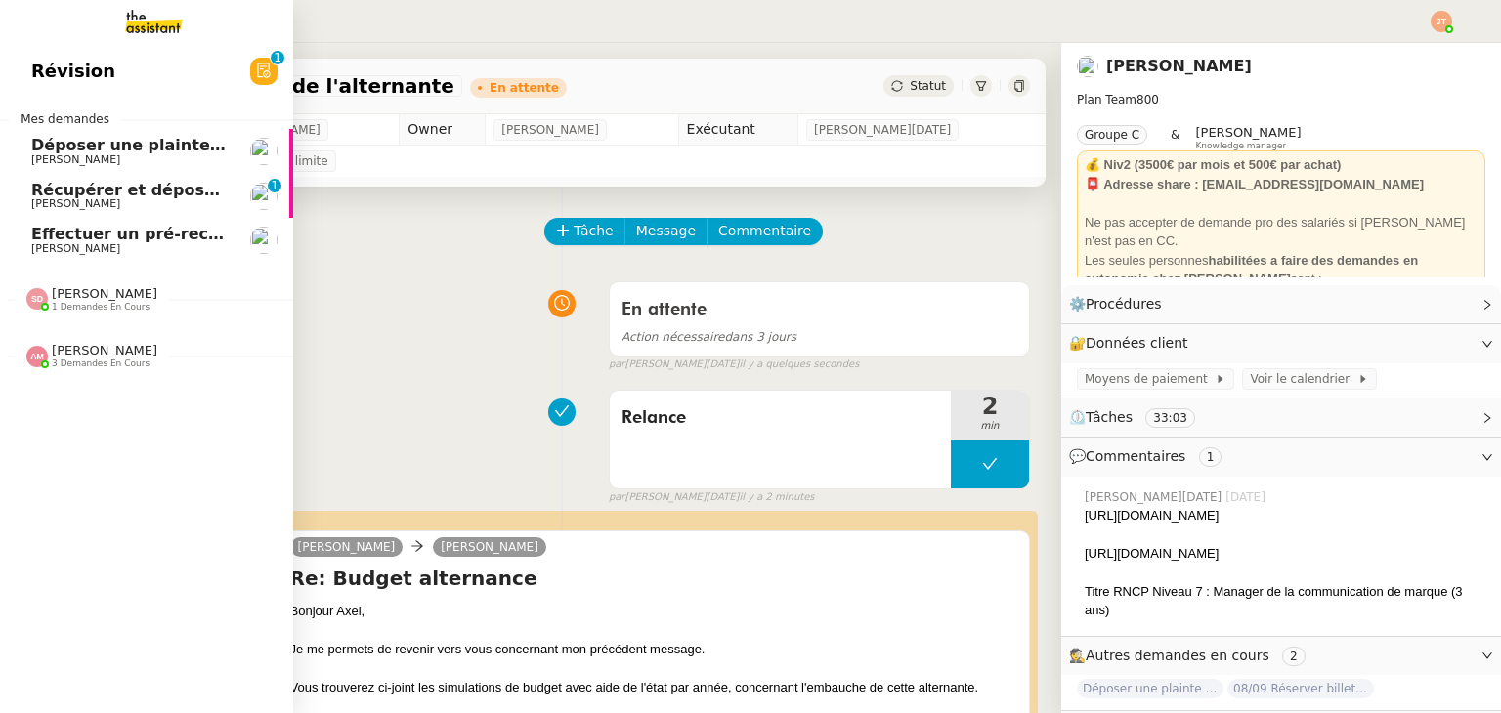
click at [68, 152] on span "Déposer une plainte pour piratage" at bounding box center [183, 145] width 305 height 19
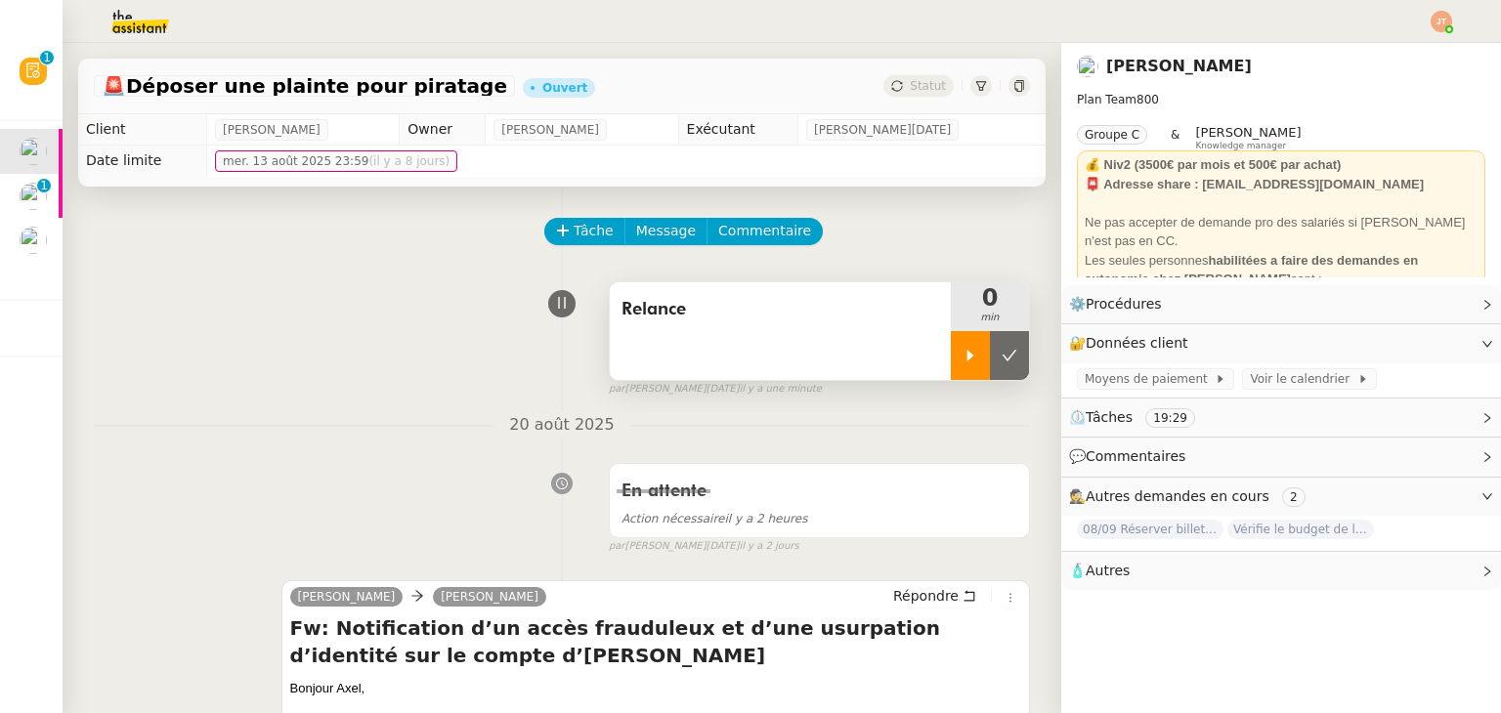
click at [951, 348] on div at bounding box center [970, 355] width 39 height 49
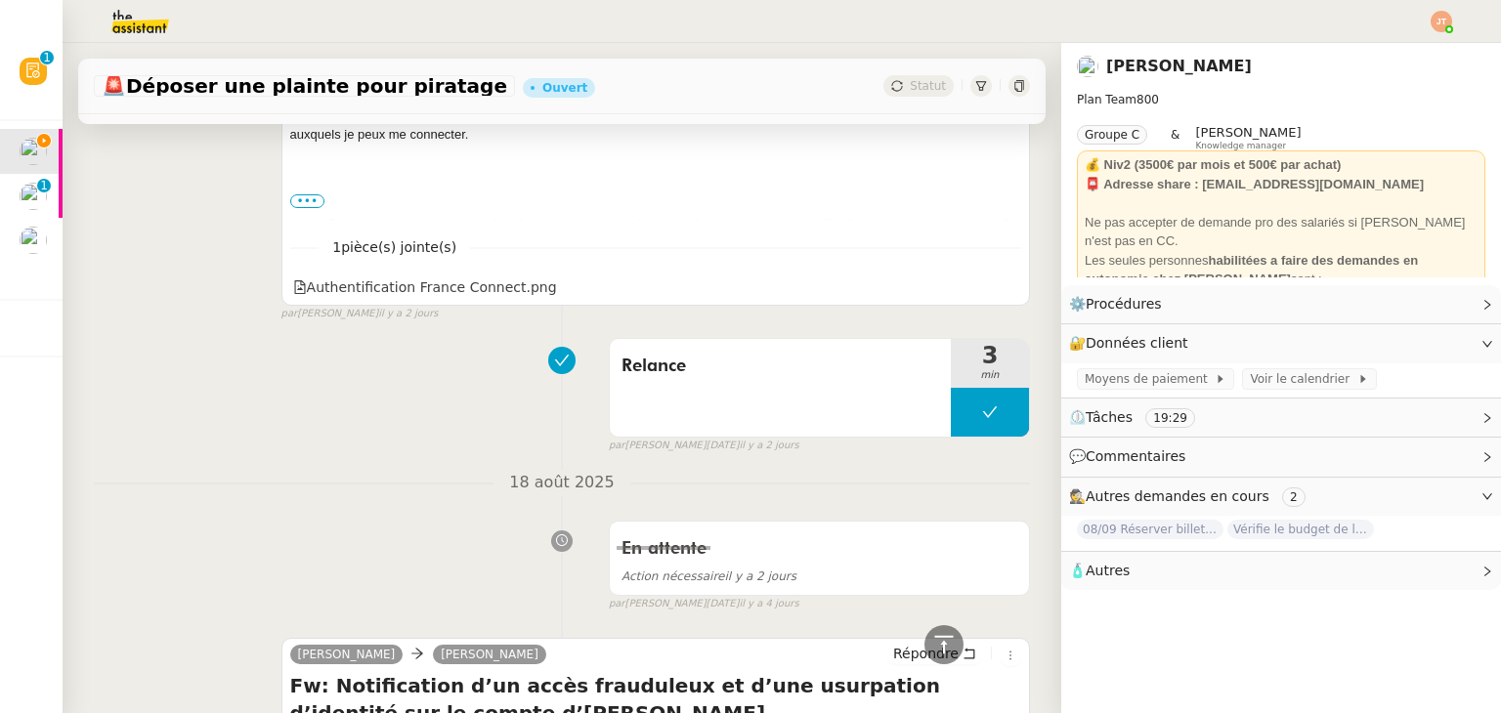
scroll to position [489, 0]
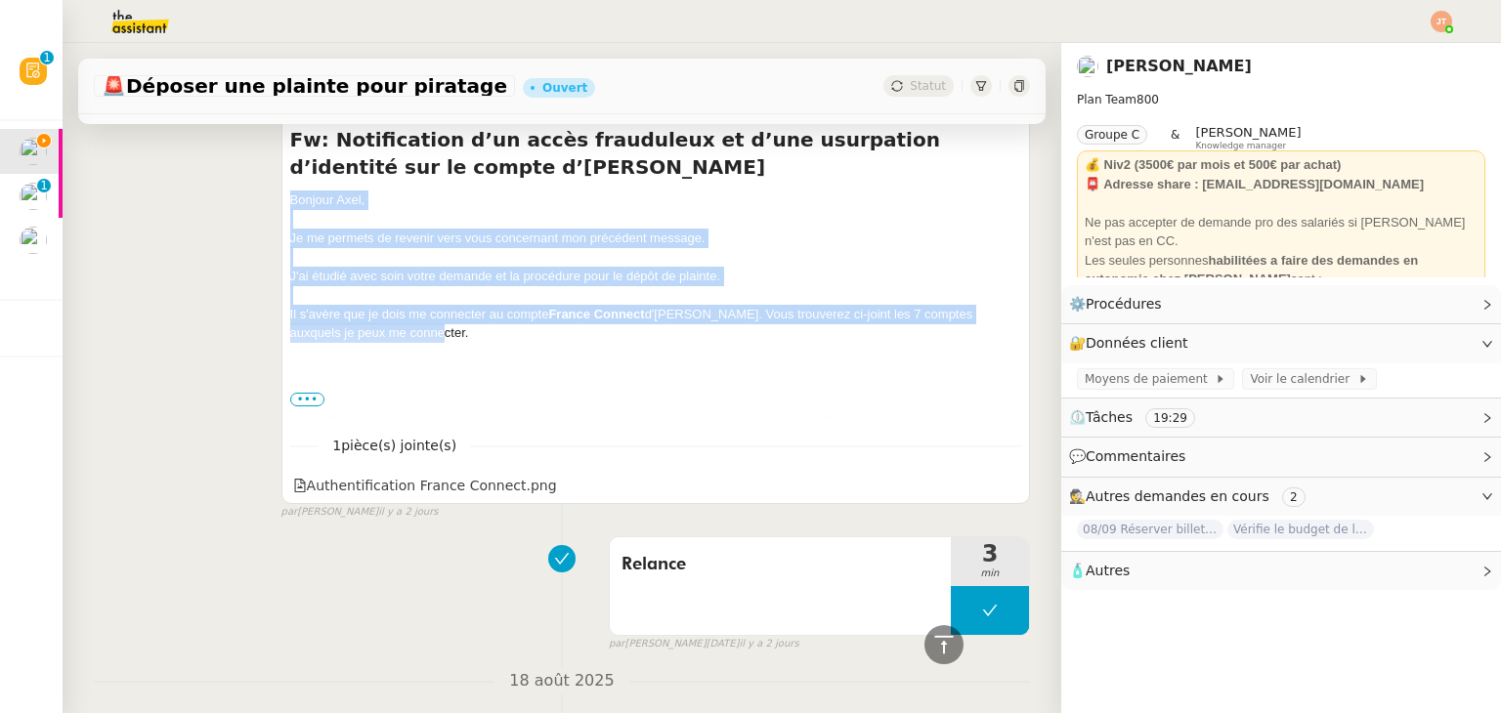
drag, startPoint x: 285, startPoint y: 200, endPoint x: 430, endPoint y: 336, distance: 198.4
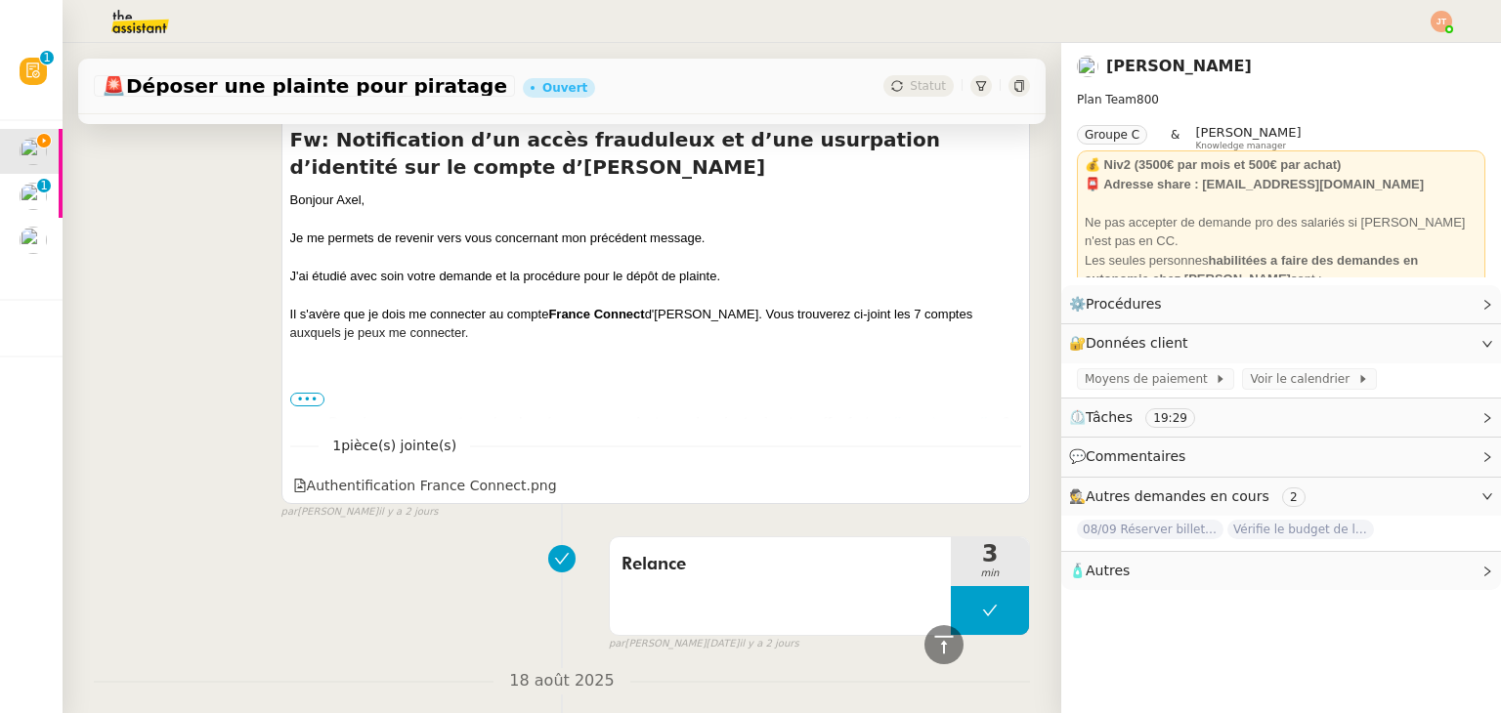
click at [305, 404] on span "•••" at bounding box center [307, 400] width 35 height 14
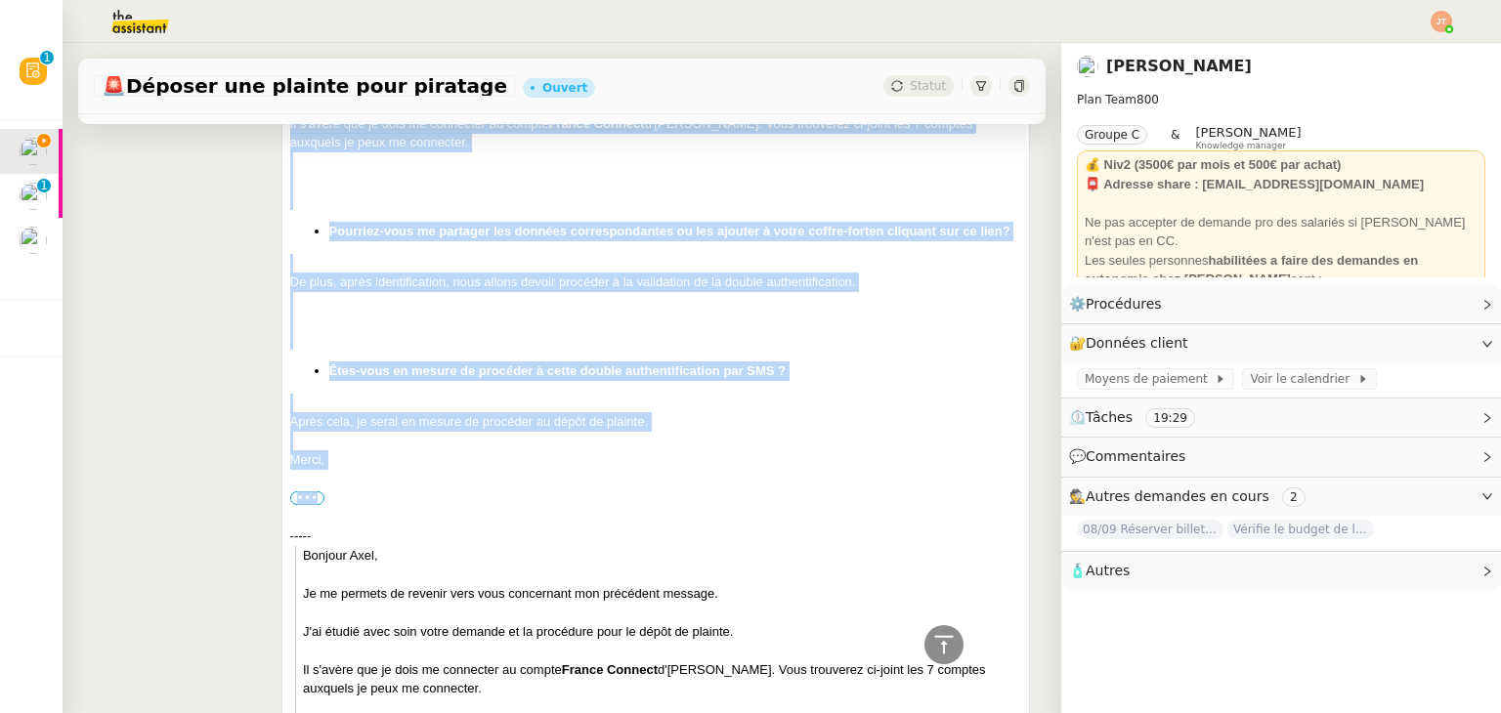
scroll to position [684, 0]
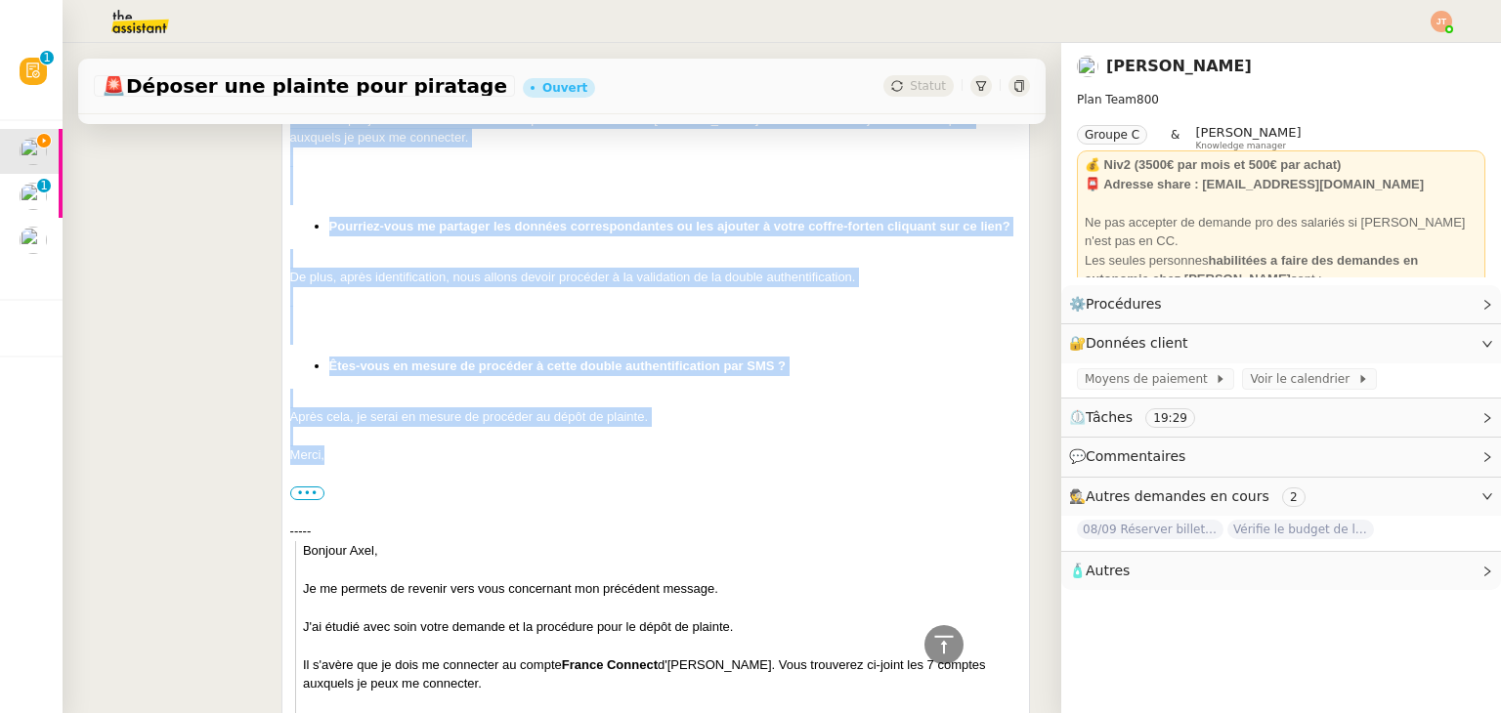
drag, startPoint x: 284, startPoint y: 202, endPoint x: 337, endPoint y: 474, distance: 276.7
copy div "Bonjour [PERSON_NAME]﻿, Je me permets de revenir vers vous concernant mon précé…"
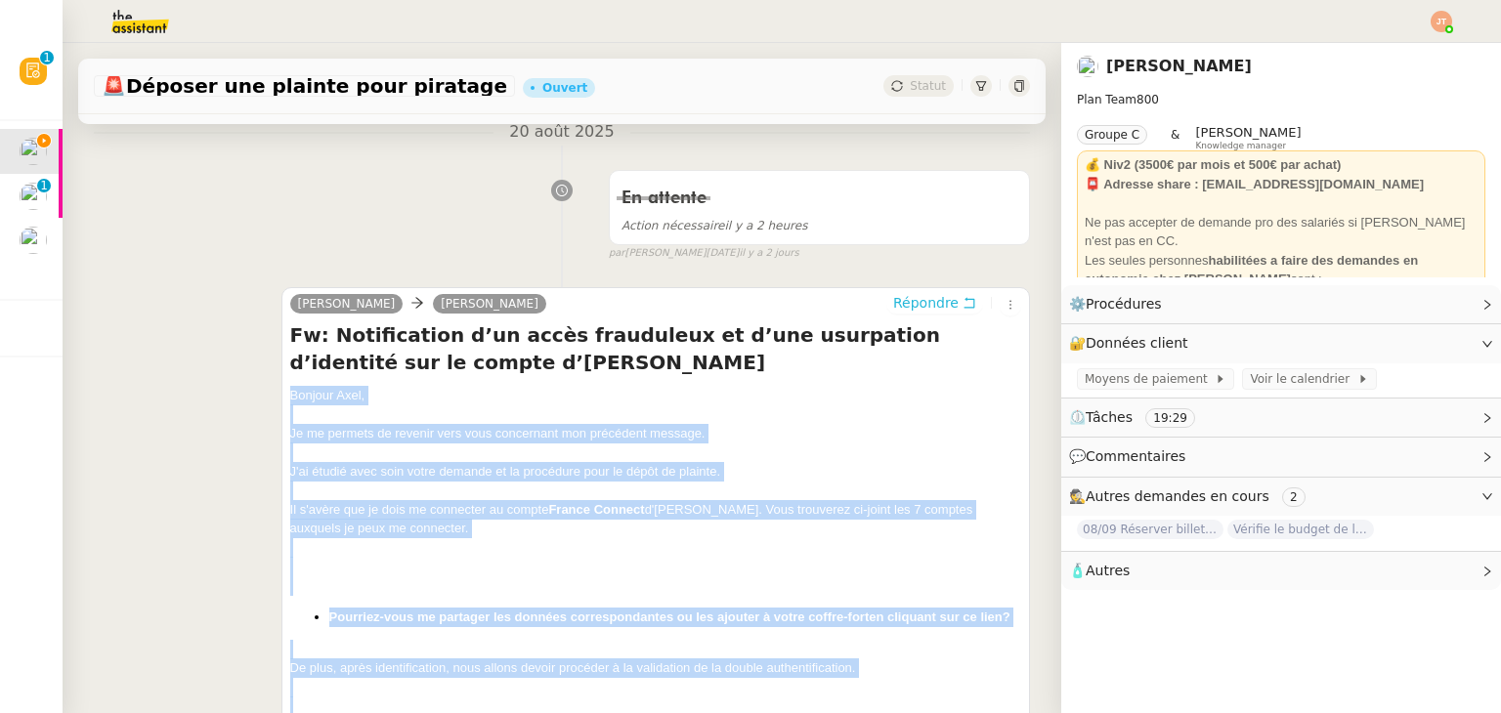
click at [905, 304] on span "Répondre" at bounding box center [925, 303] width 65 height 20
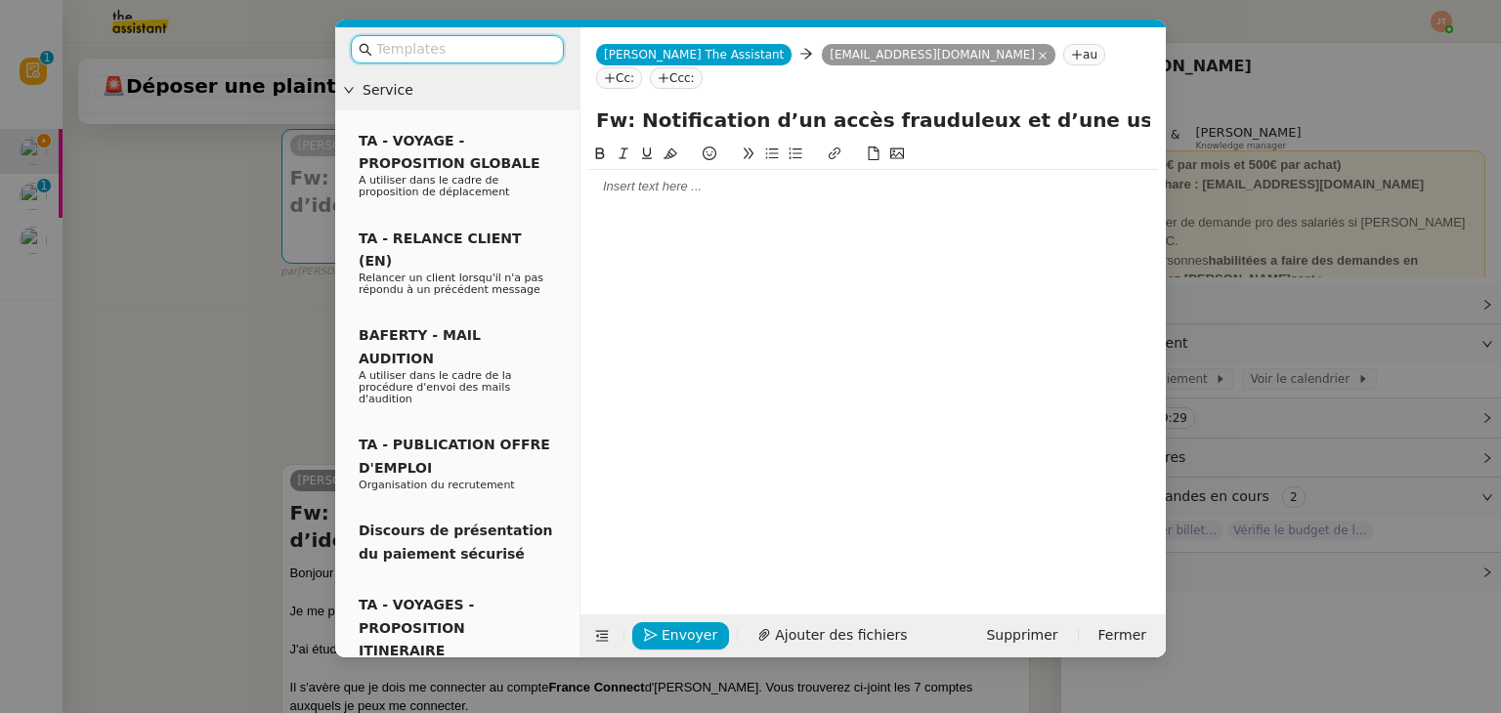
click at [685, 178] on div at bounding box center [873, 187] width 570 height 18
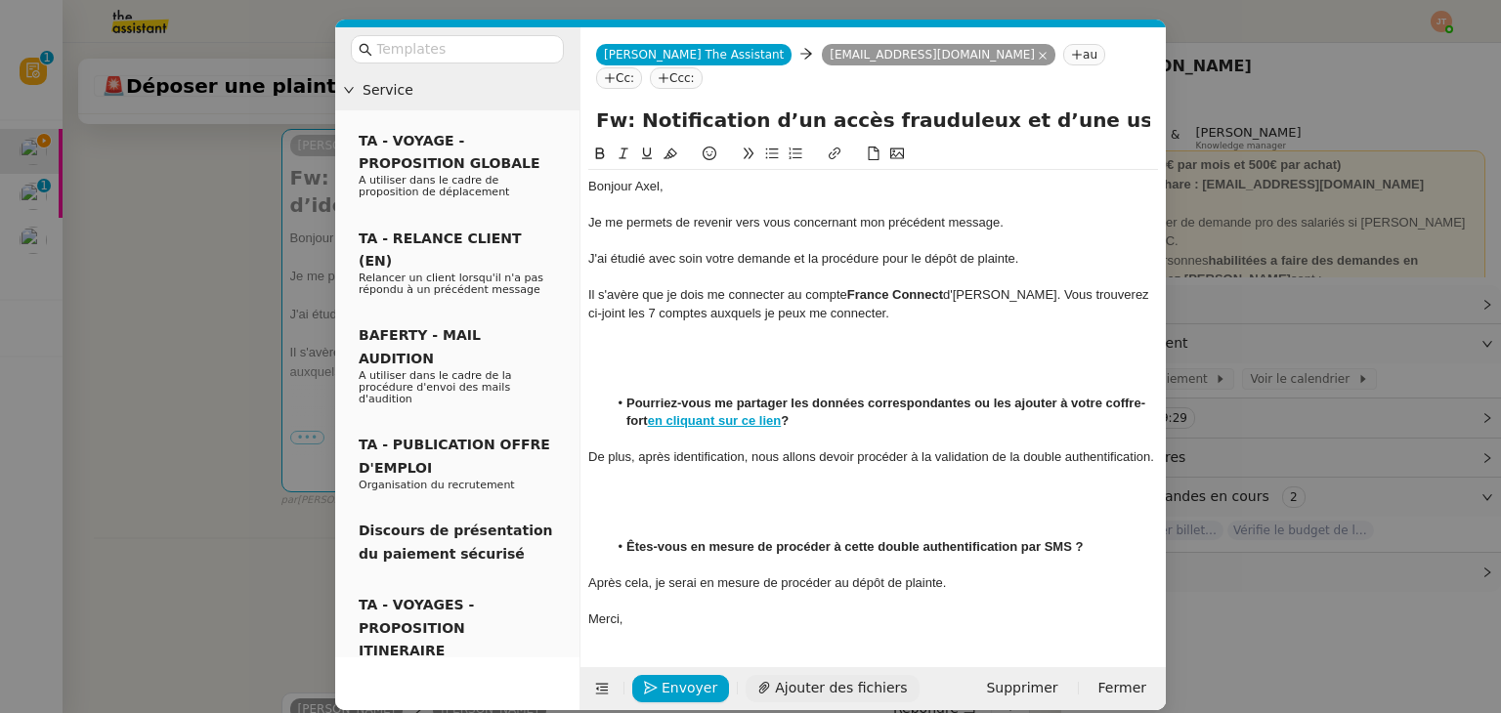
click at [776, 677] on span "Ajouter des fichiers" at bounding box center [841, 688] width 132 height 22
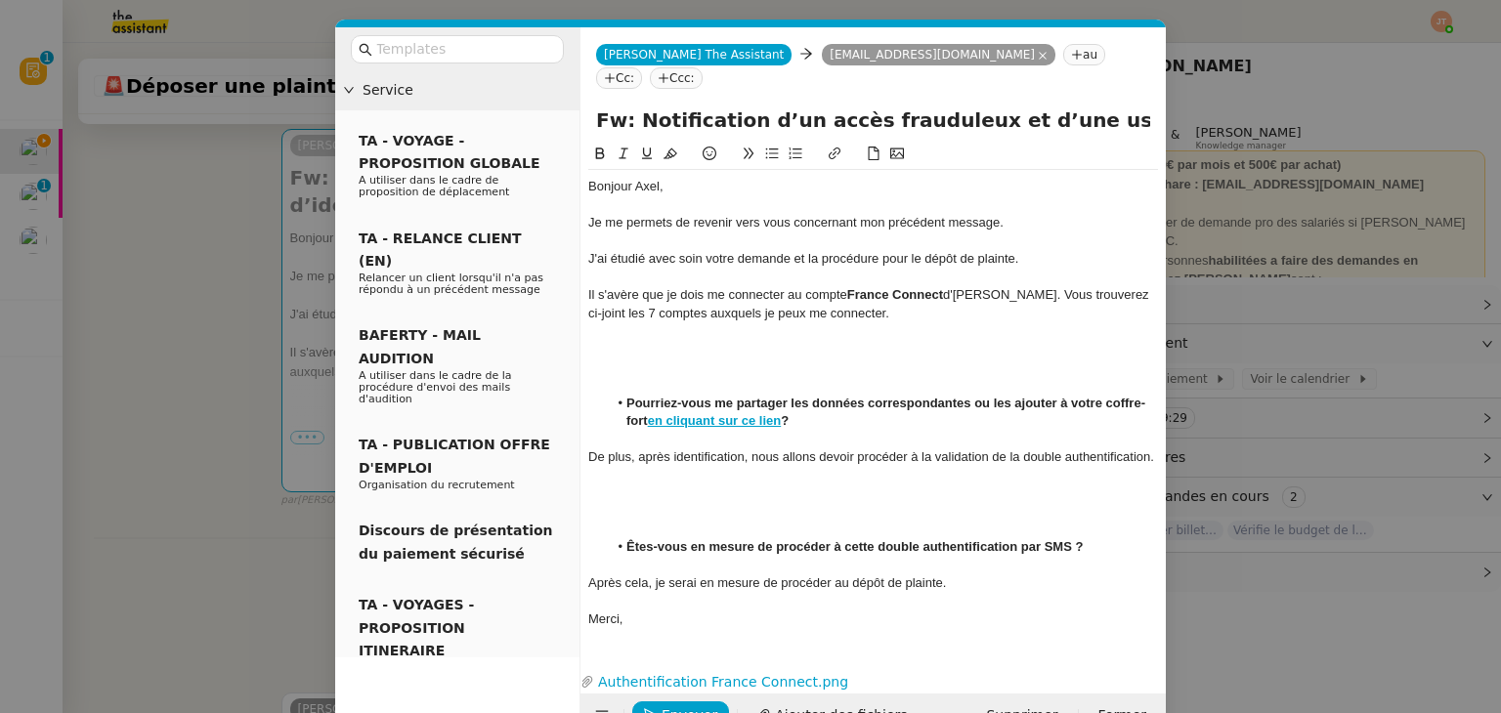
click at [203, 265] on nz-modal-container "Service TA - VOYAGE - PROPOSITION GLOBALE A utiliser dans le cadre de propositi…" at bounding box center [750, 356] width 1501 height 713
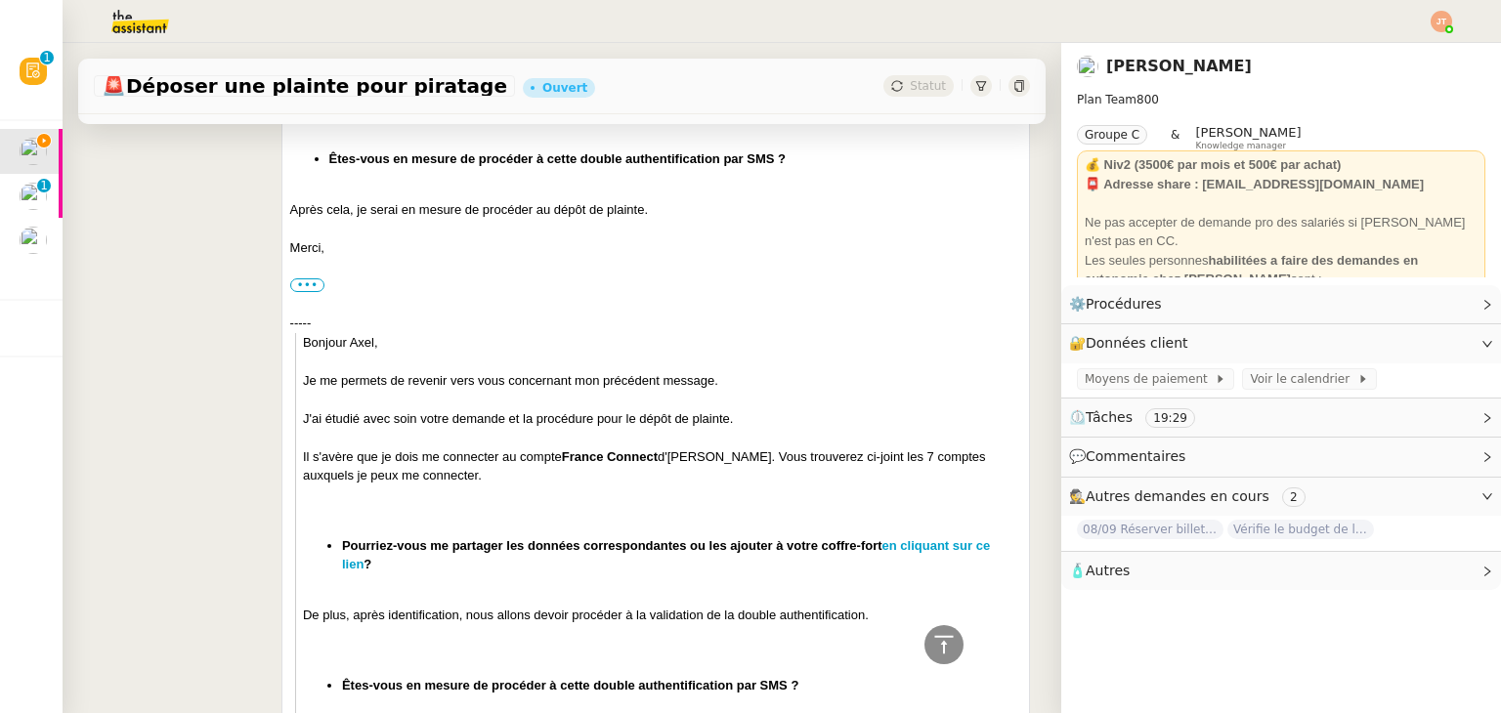
scroll to position [1395, 0]
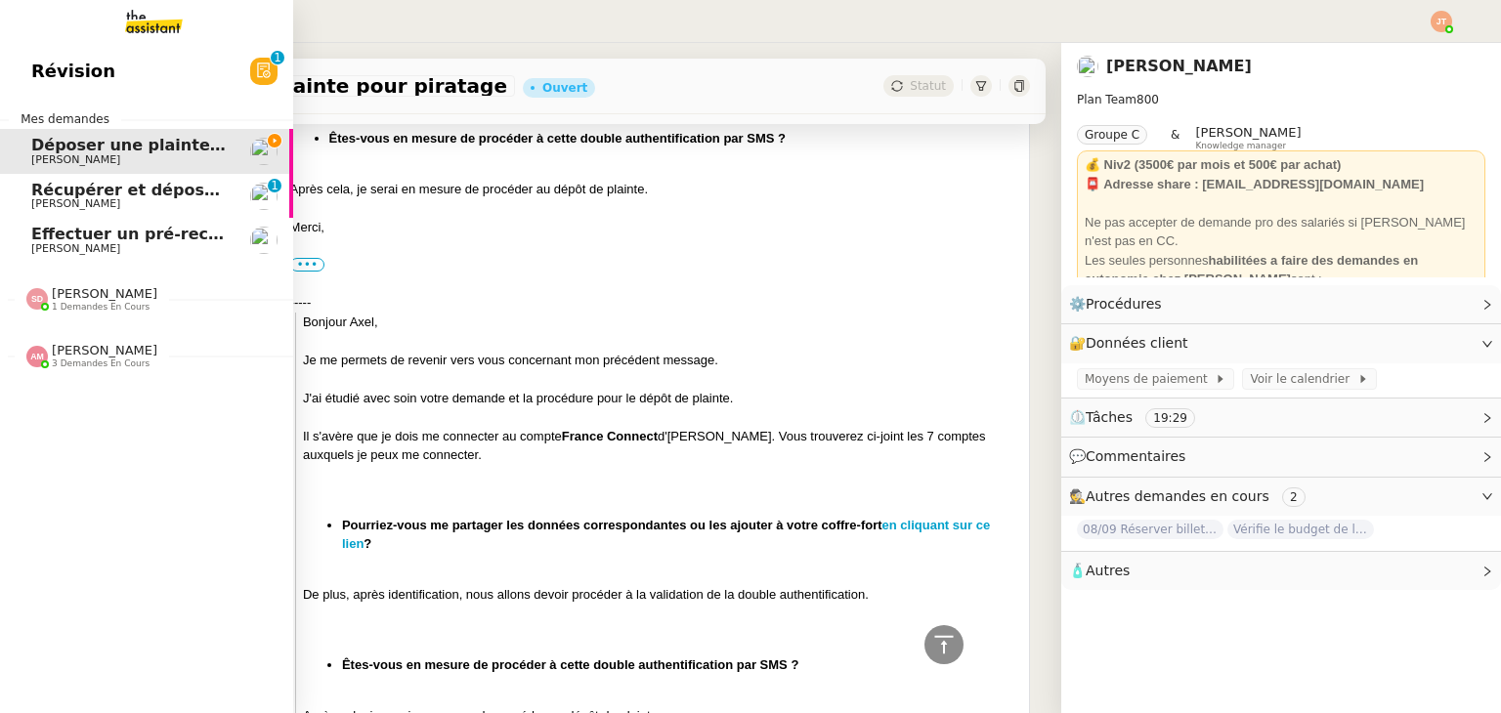
drag, startPoint x: 89, startPoint y: 199, endPoint x: 100, endPoint y: 184, distance: 19.0
click at [89, 199] on span "[PERSON_NAME]" at bounding box center [75, 203] width 89 height 13
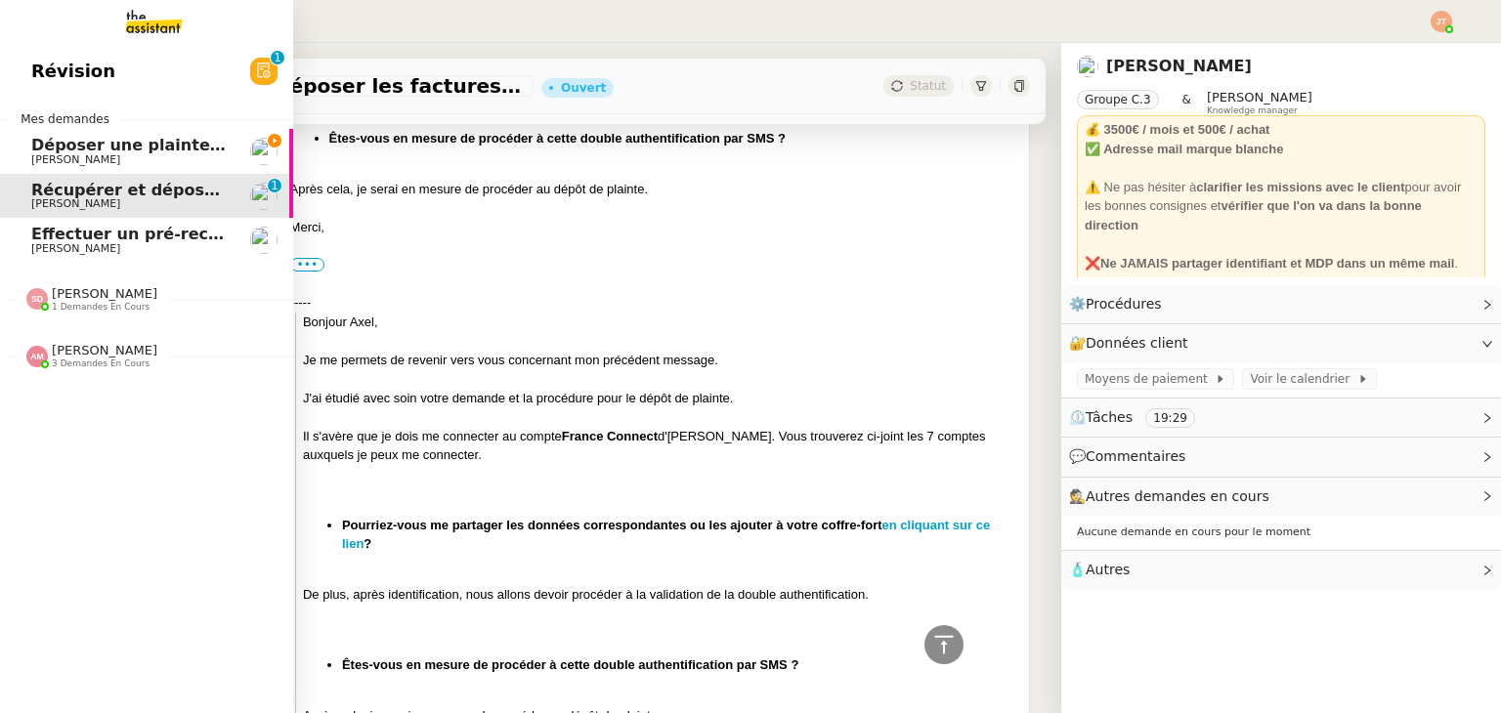
click at [113, 154] on span "[PERSON_NAME]" at bounding box center [129, 160] width 197 height 12
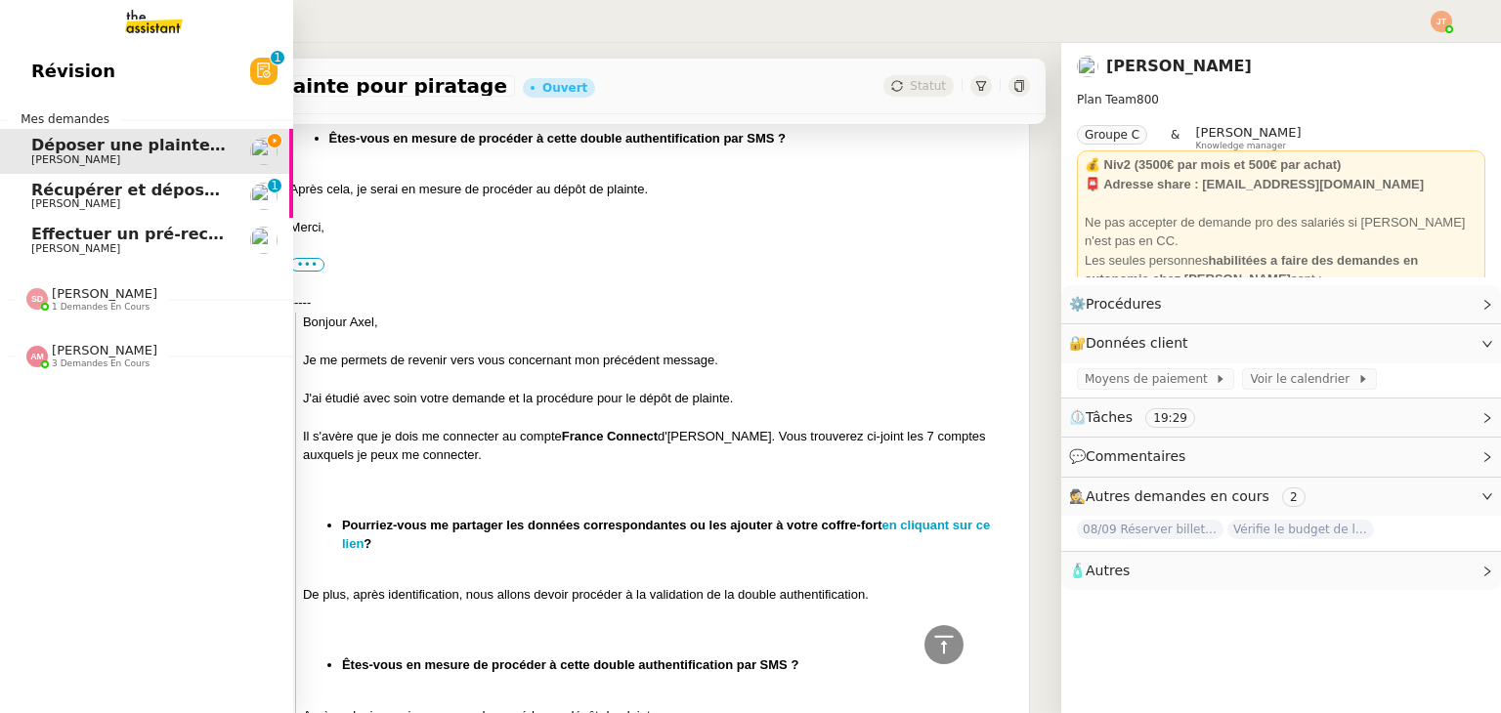
click at [117, 241] on span "Effectuer un pré-recrutement téléphonique" at bounding box center [221, 234] width 381 height 19
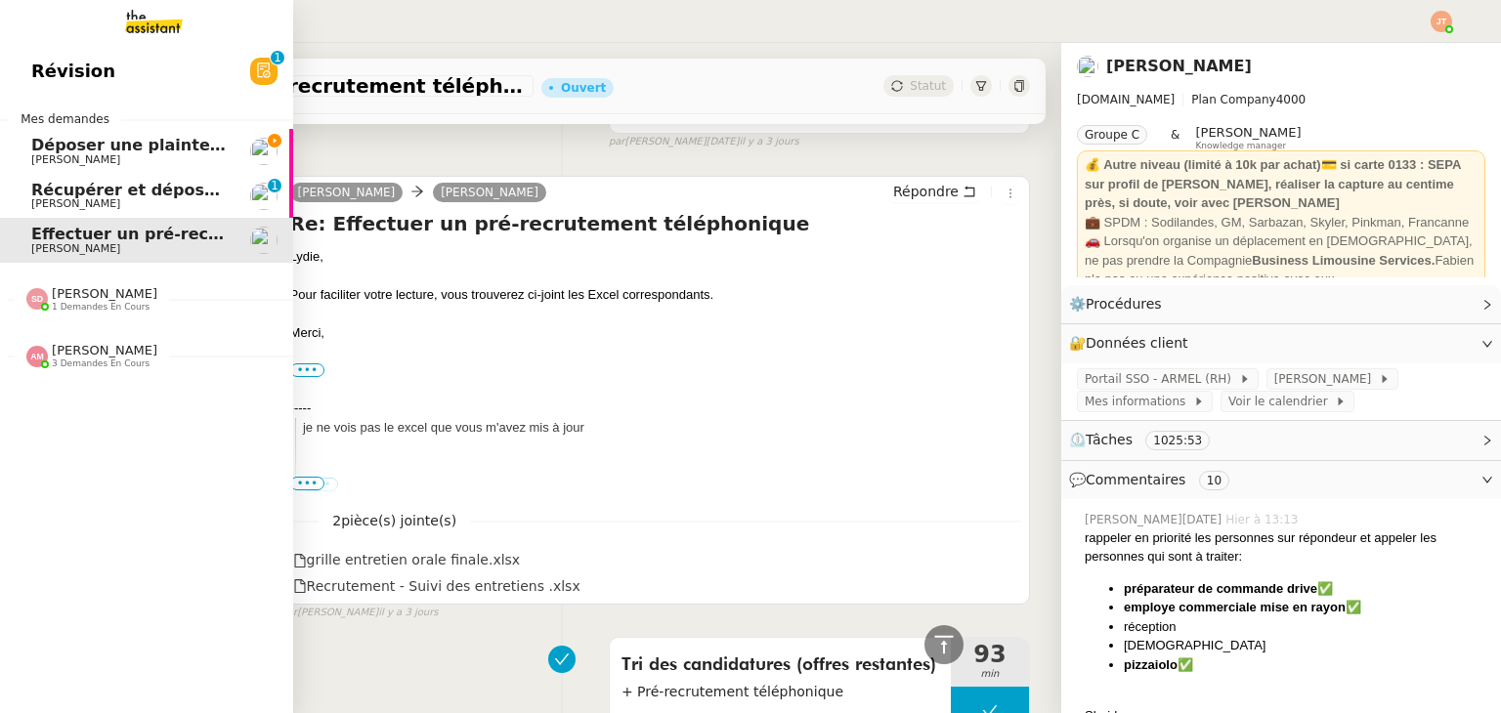
click at [139, 145] on span "Déposer une plainte pour piratage" at bounding box center [183, 145] width 305 height 19
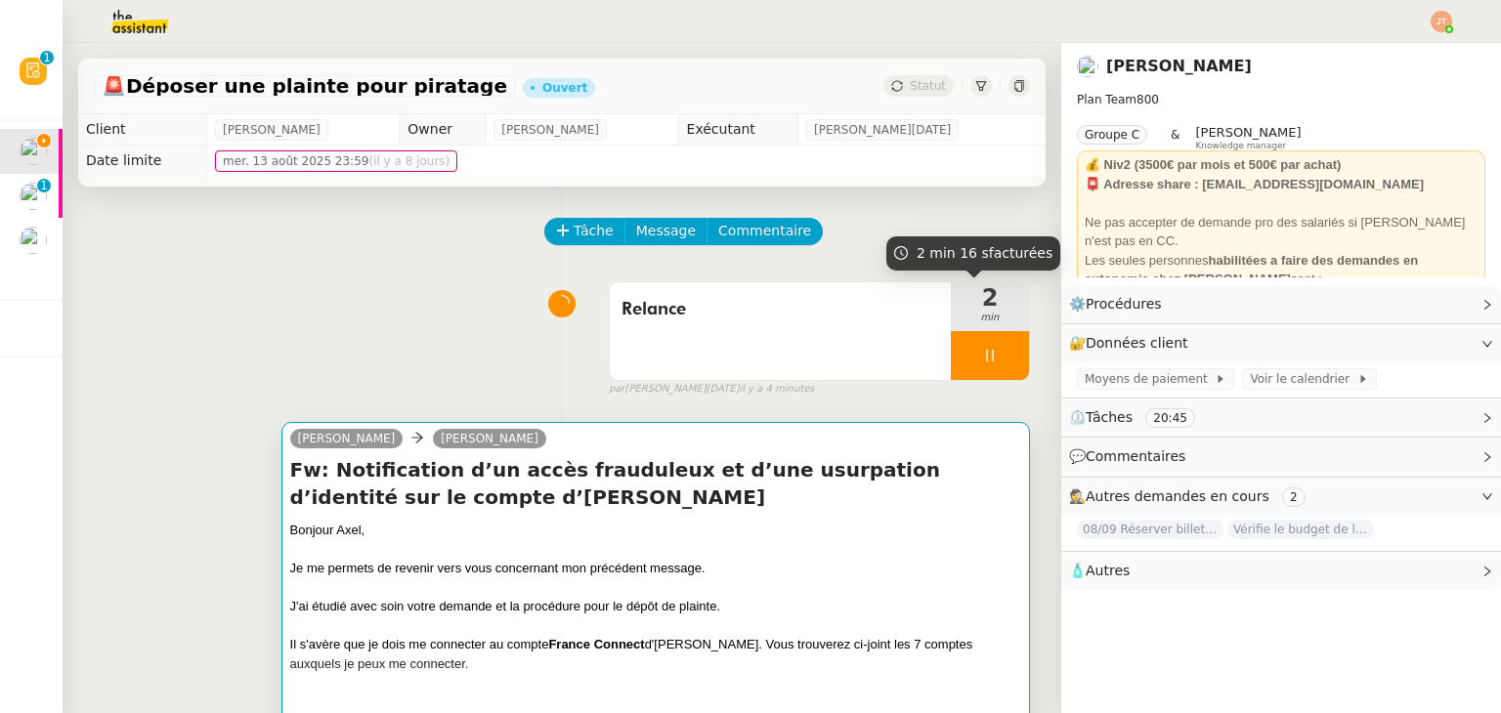
click at [714, 564] on div "Je me permets de revenir vers vous concernant mon précédent message." at bounding box center [655, 569] width 731 height 20
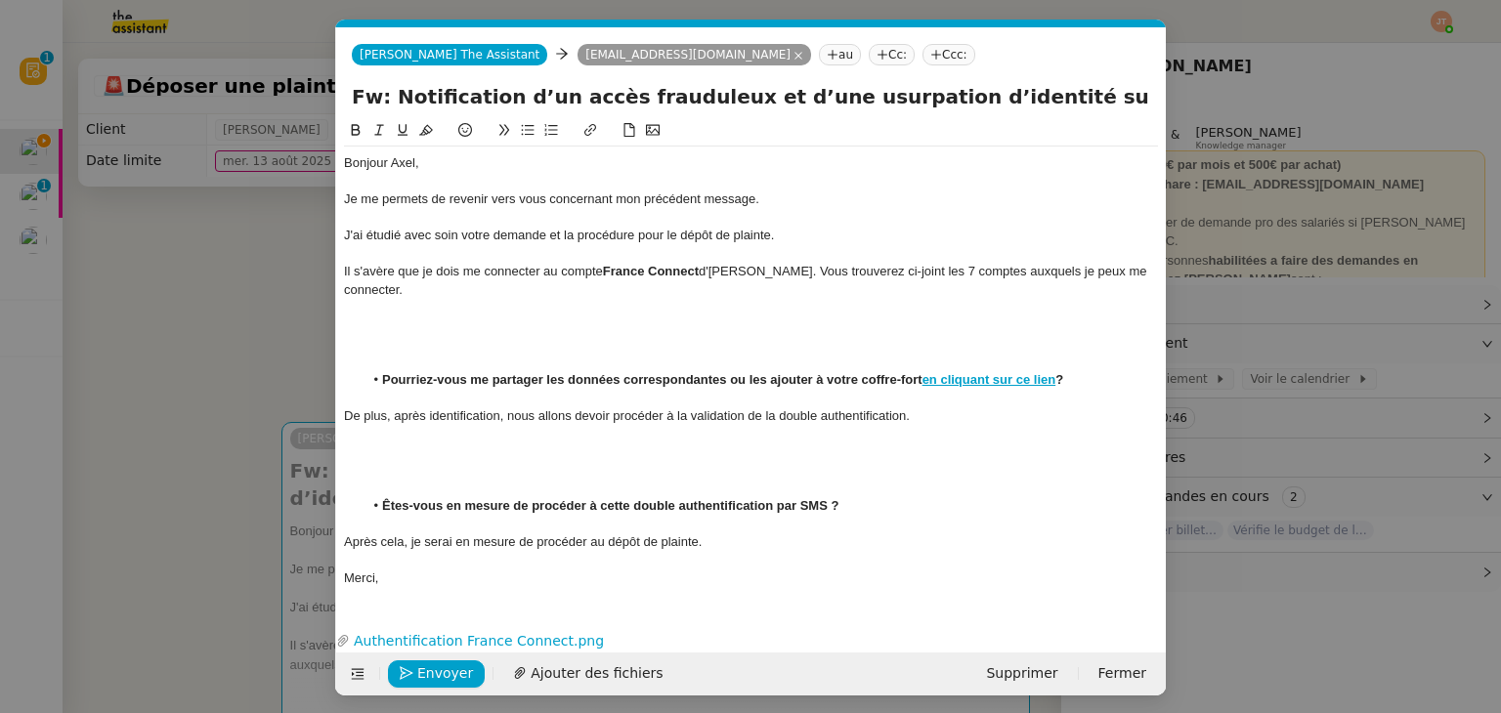
scroll to position [0, 41]
click at [439, 665] on span "Envoyer" at bounding box center [445, 673] width 56 height 22
click at [439, 664] on span "Confirmer l'envoi" at bounding box center [475, 673] width 117 height 22
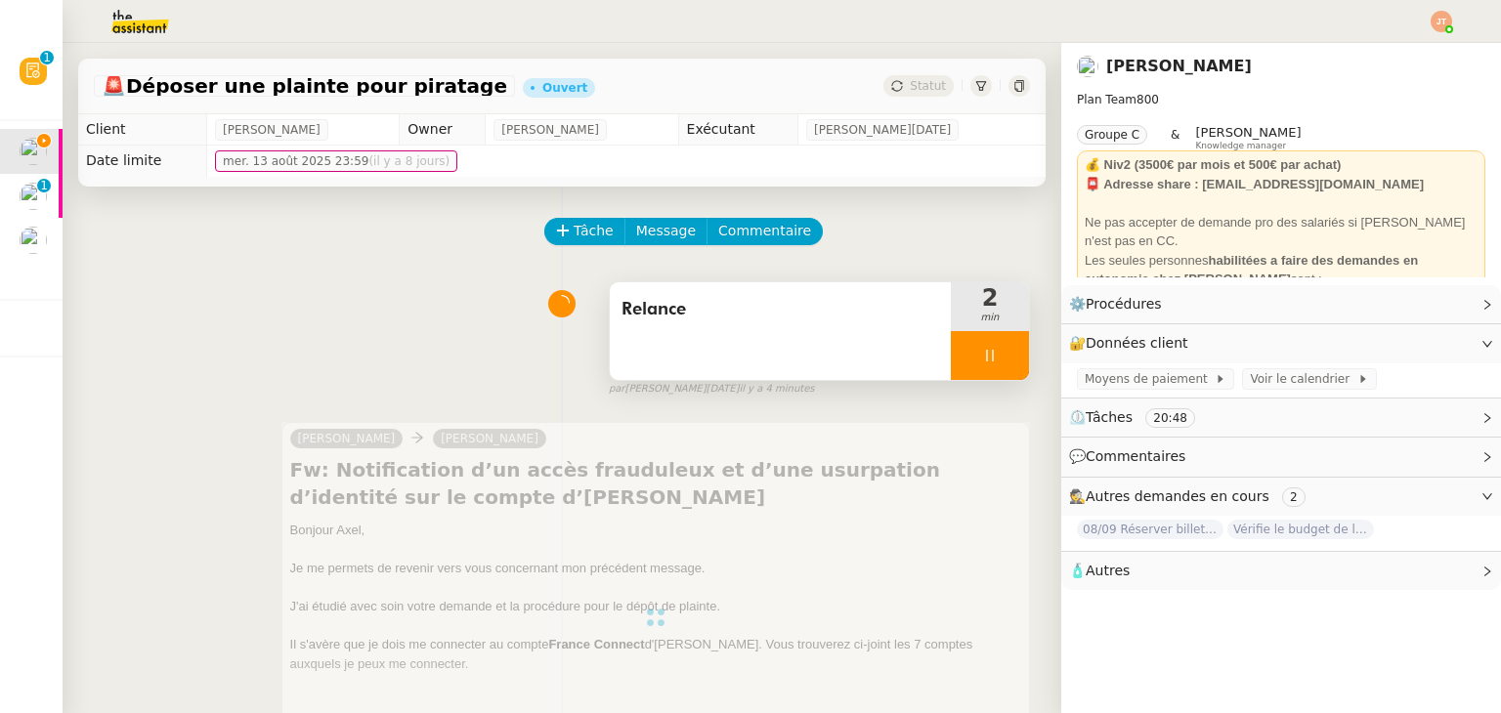
click at [951, 359] on div at bounding box center [990, 355] width 78 height 49
click at [990, 362] on button at bounding box center [1009, 355] width 39 height 49
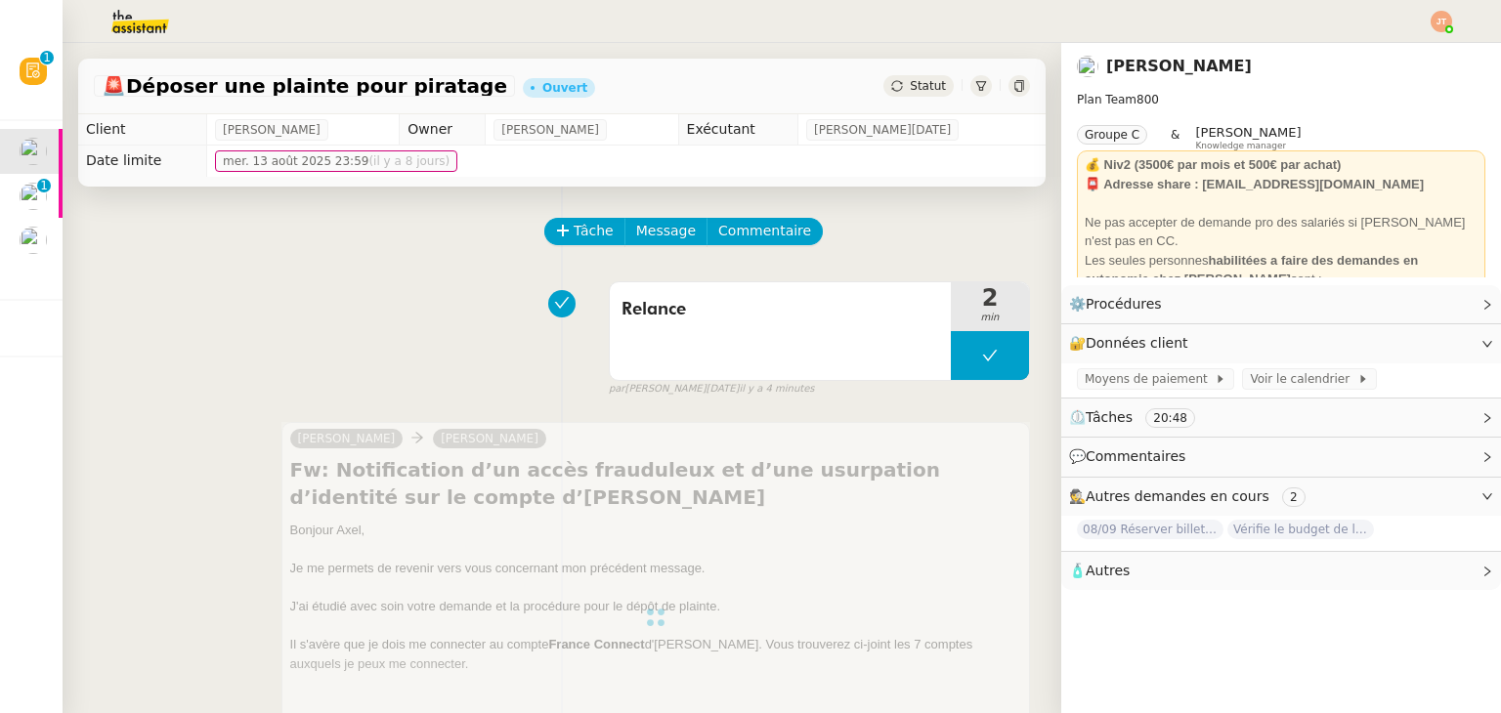
click at [910, 87] on span "Statut" at bounding box center [928, 86] width 36 height 14
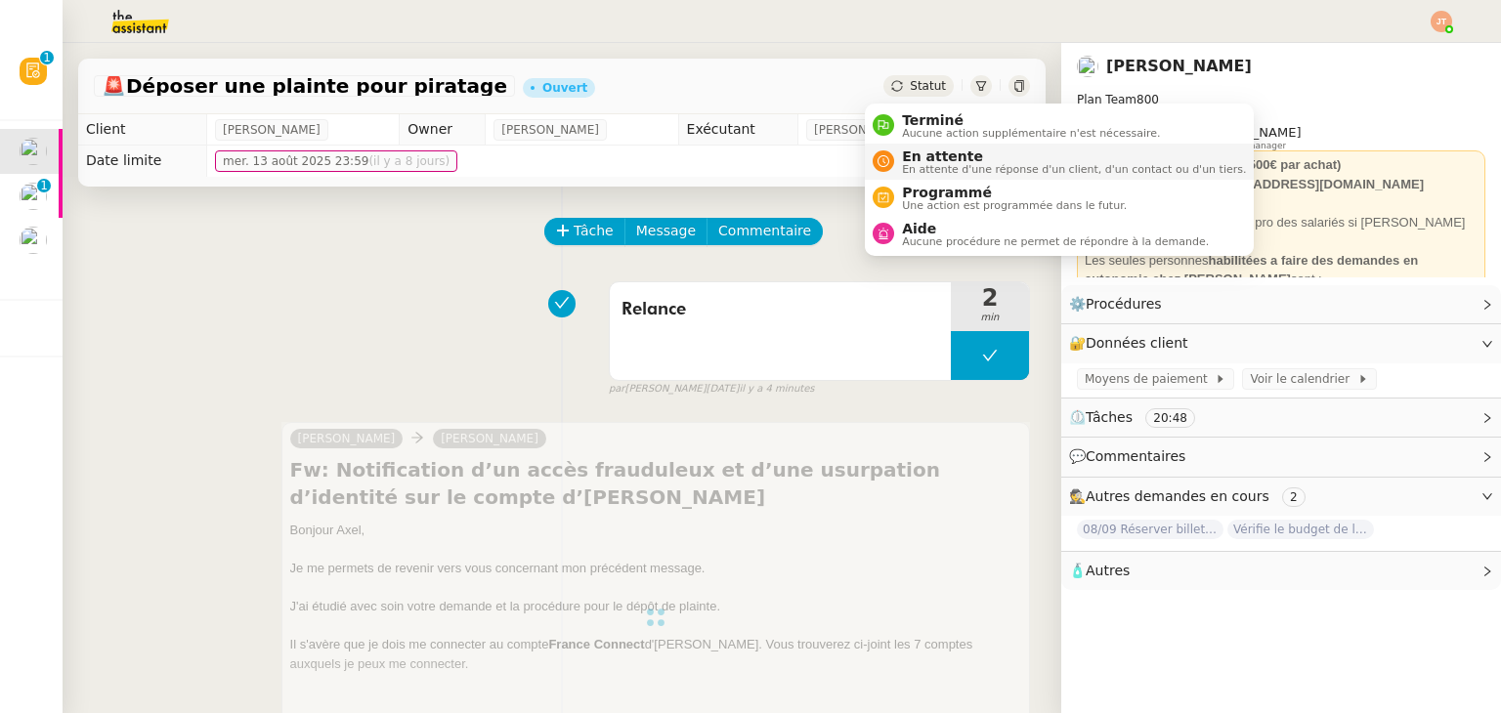
click at [918, 164] on span "En attente d'une réponse d'un client, d'un contact ou d'un tiers." at bounding box center [1074, 169] width 344 height 11
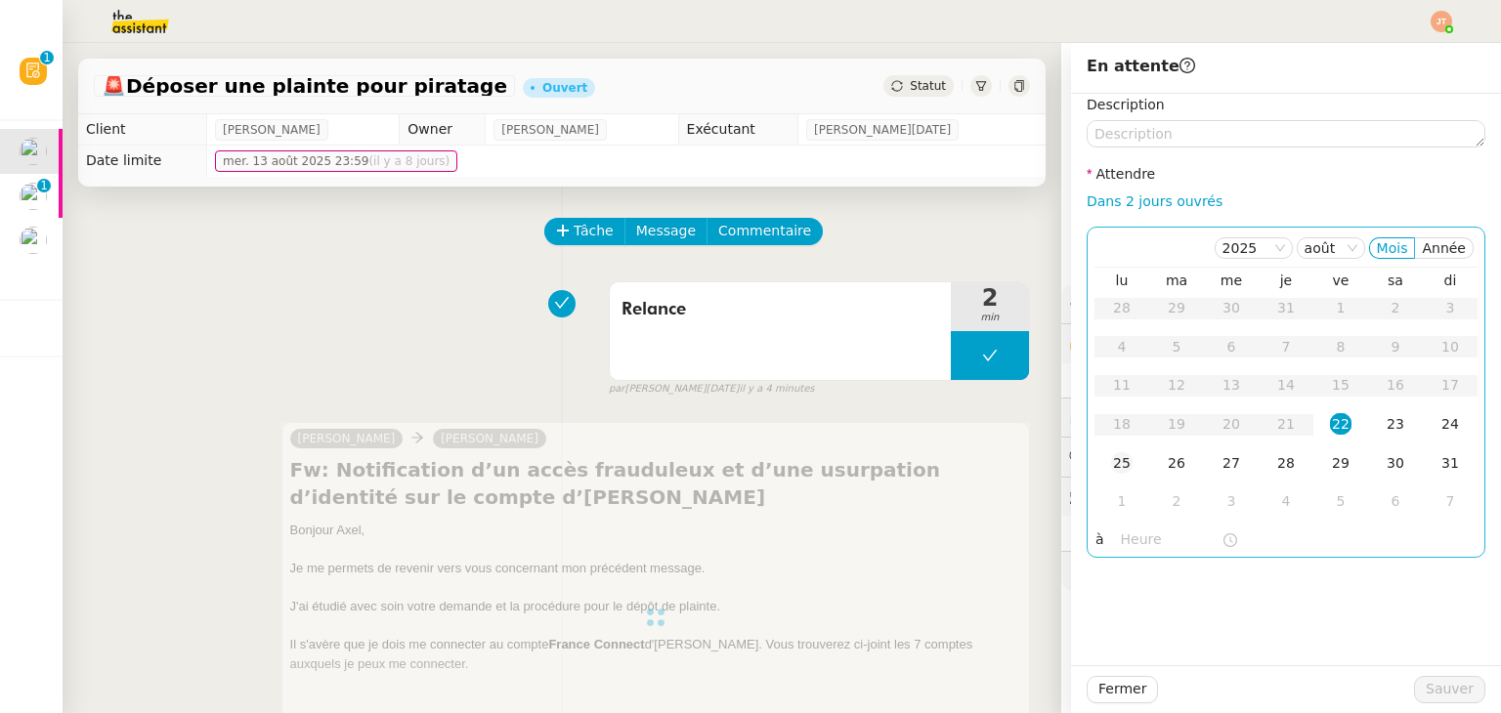
click at [1111, 466] on div "25" at bounding box center [1121, 462] width 21 height 21
click at [1121, 542] on input "text" at bounding box center [1171, 540] width 101 height 22
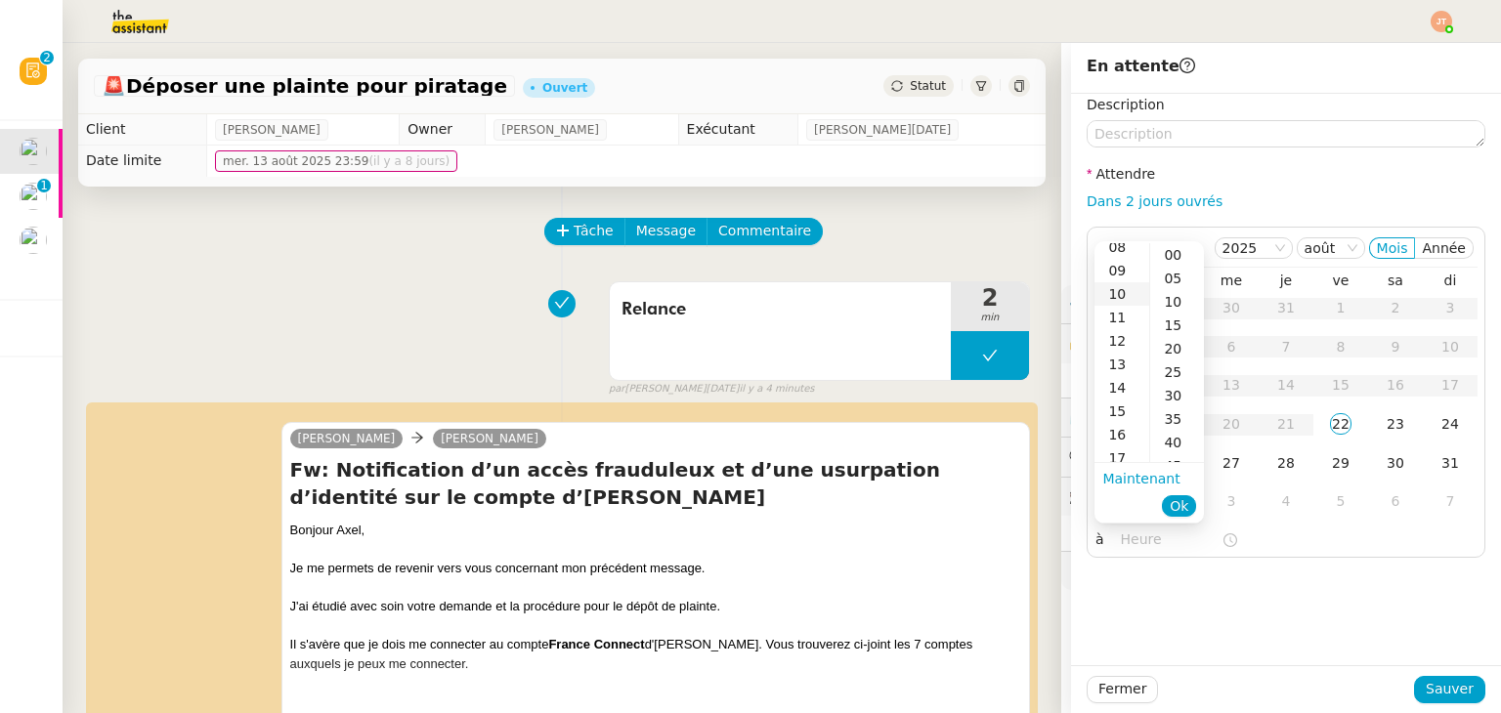
click at [1116, 304] on div "10" at bounding box center [1121, 293] width 55 height 23
click at [1175, 252] on div "00" at bounding box center [1177, 254] width 54 height 23
type input "10:00"
drag, startPoint x: 1184, startPoint y: 509, endPoint x: 1236, endPoint y: 521, distance: 53.1
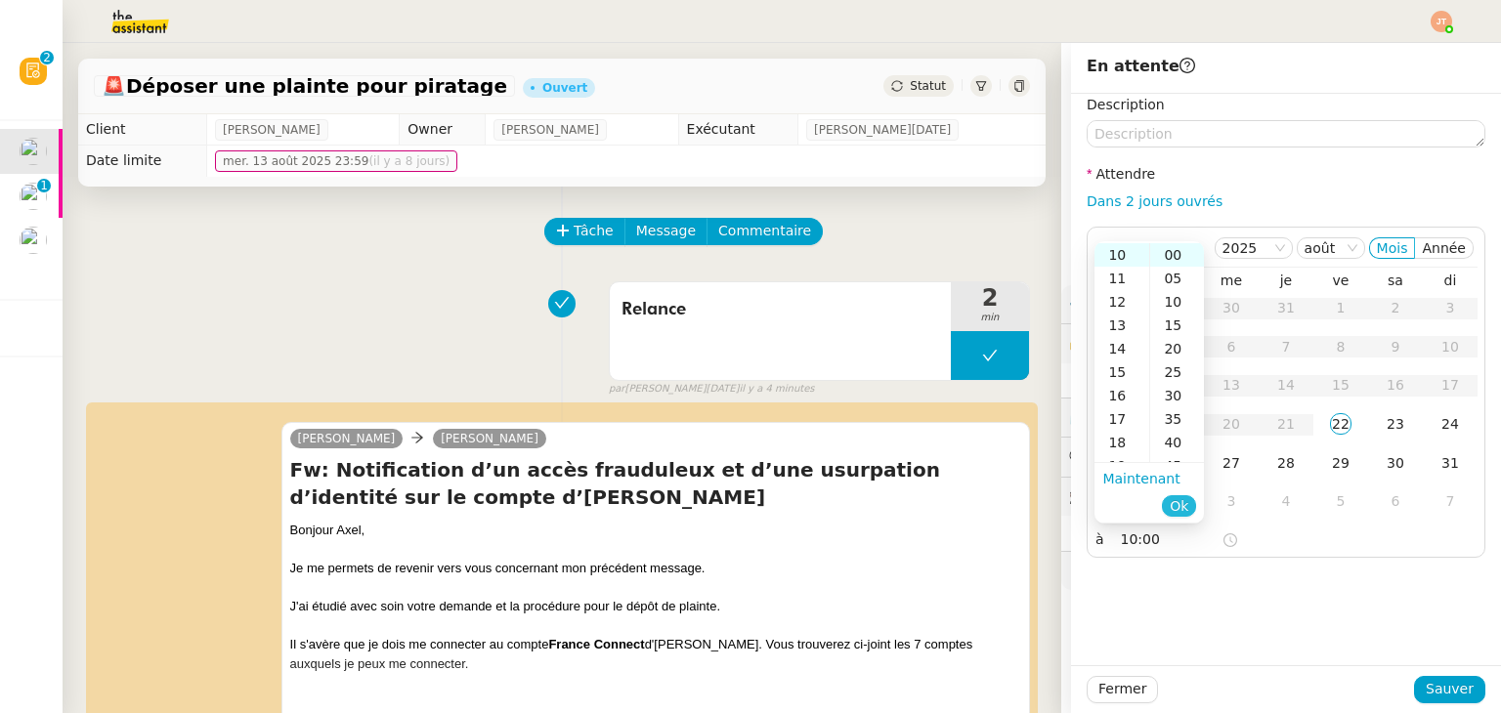
click at [1184, 506] on span "Ok" at bounding box center [1179, 506] width 19 height 20
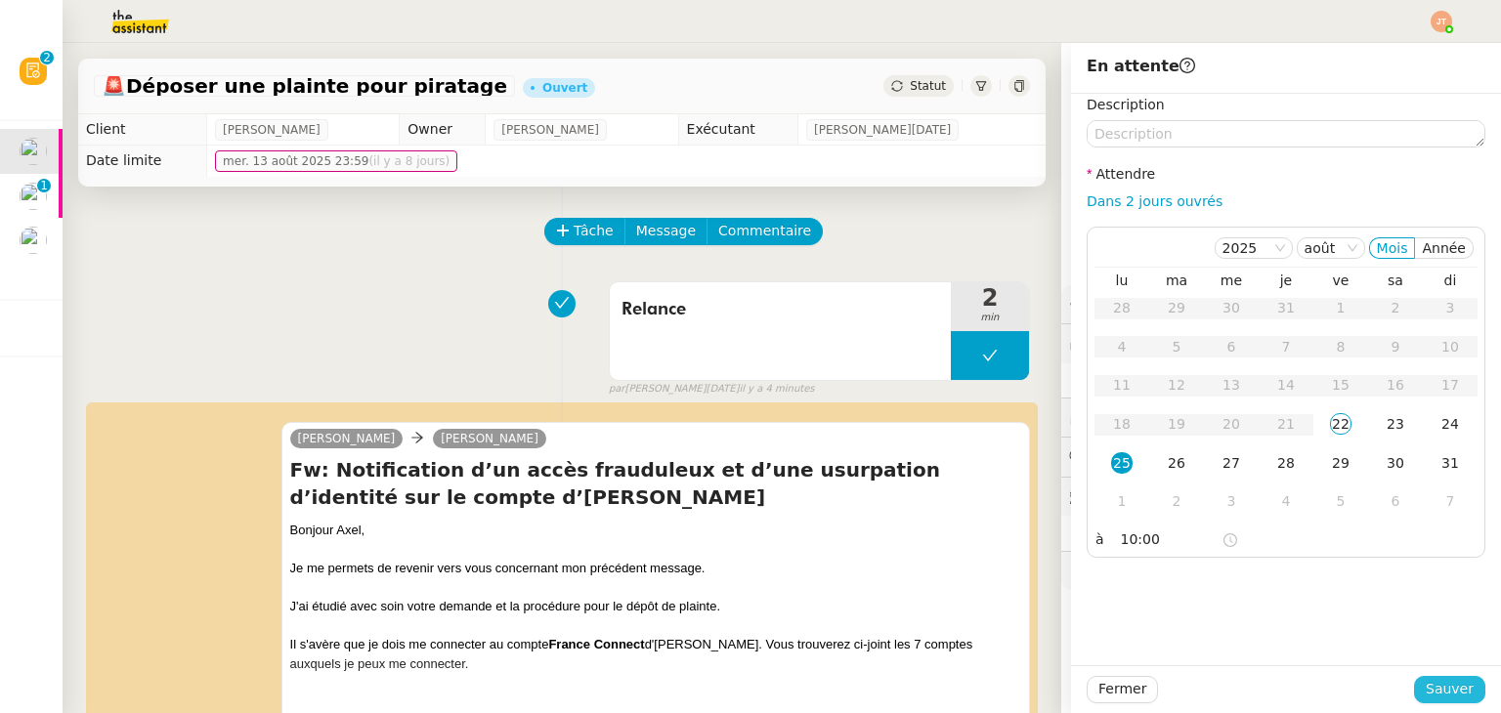
click at [1433, 689] on span "Sauver" at bounding box center [1450, 689] width 48 height 22
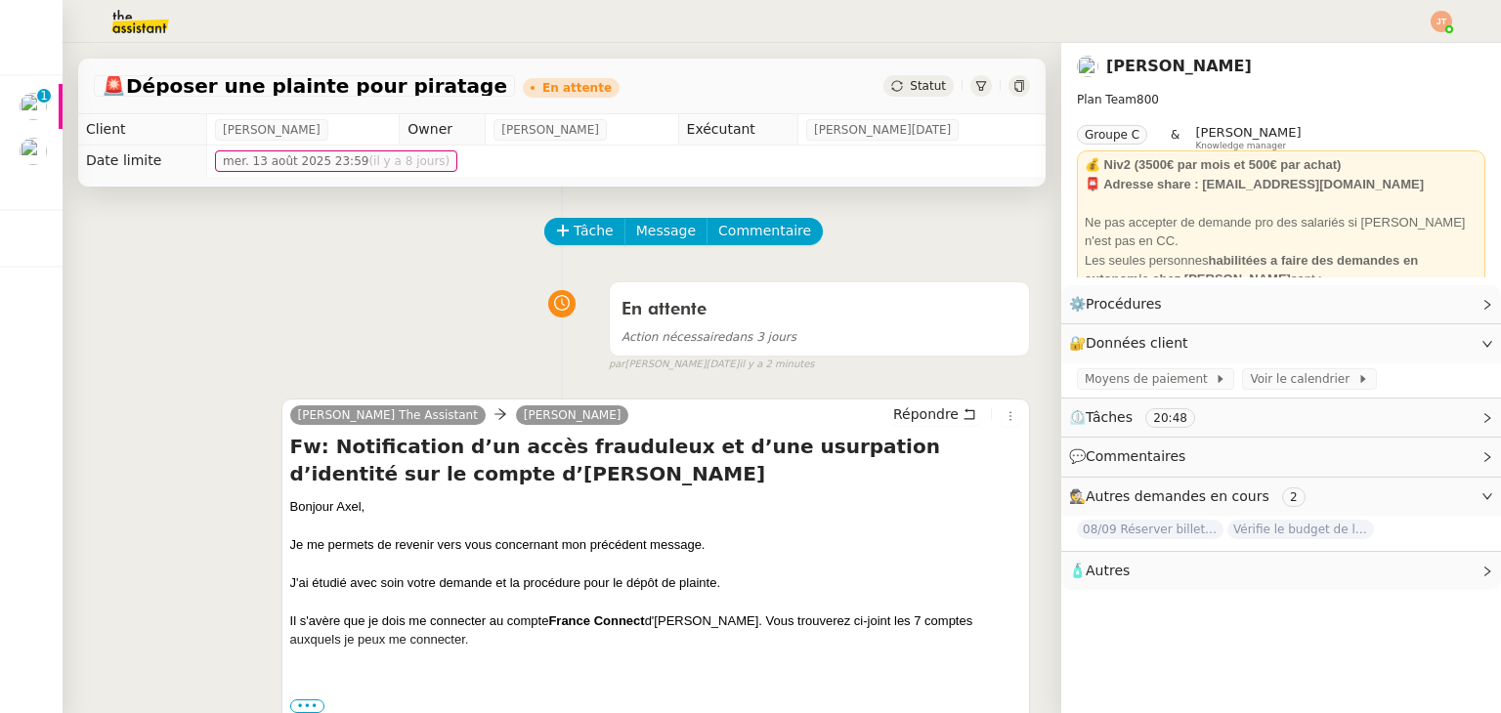
click at [309, 308] on div "En attente Action nécessaire dans 3 jours false par [PERSON_NAME][DATE] il y a …" at bounding box center [562, 323] width 936 height 101
click at [284, 333] on div "En attente Action nécessaire dans 3 jours false par [PERSON_NAME][DATE] il y a …" at bounding box center [562, 323] width 936 height 101
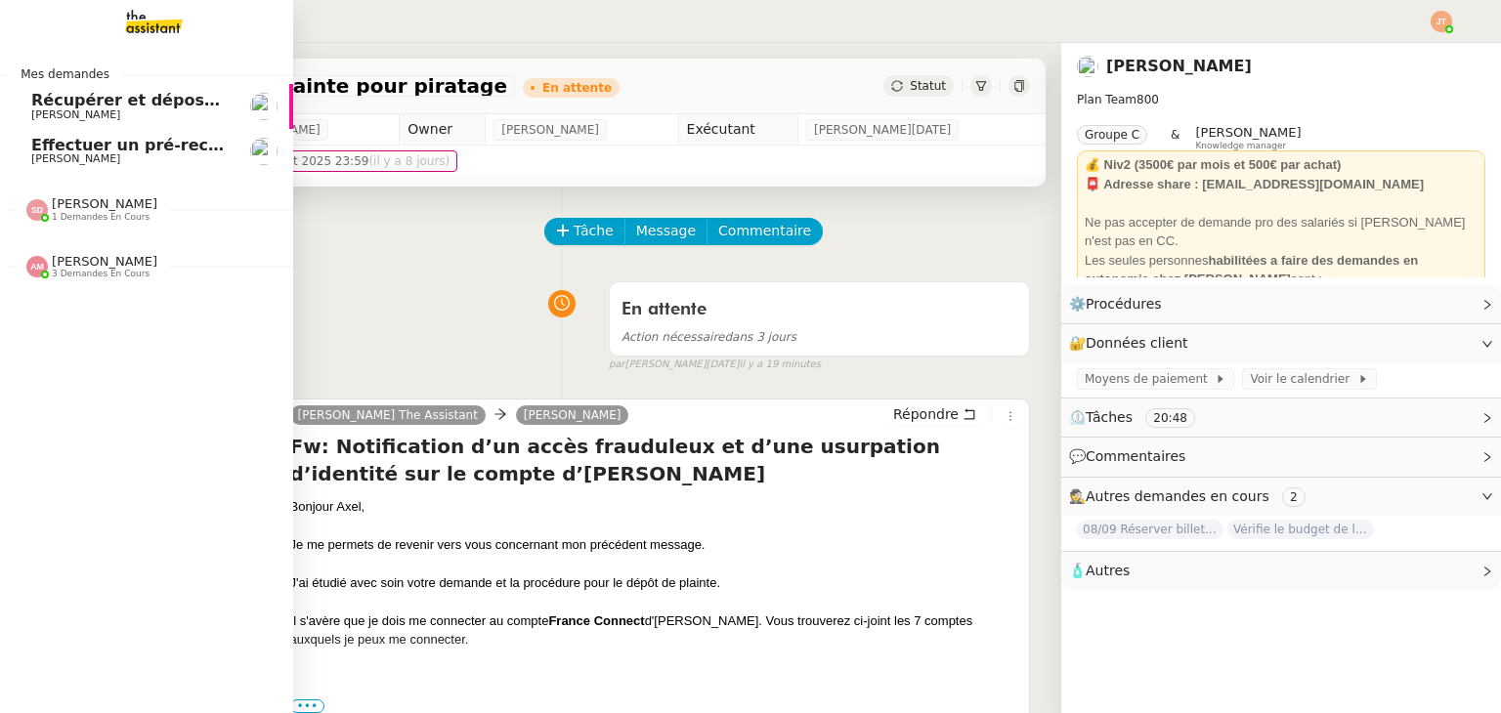
drag, startPoint x: 106, startPoint y: 106, endPoint x: 232, endPoint y: 107, distance: 125.1
click at [106, 106] on span "Récupérer et déposer les factures sur Dext" at bounding box center [221, 100] width 380 height 19
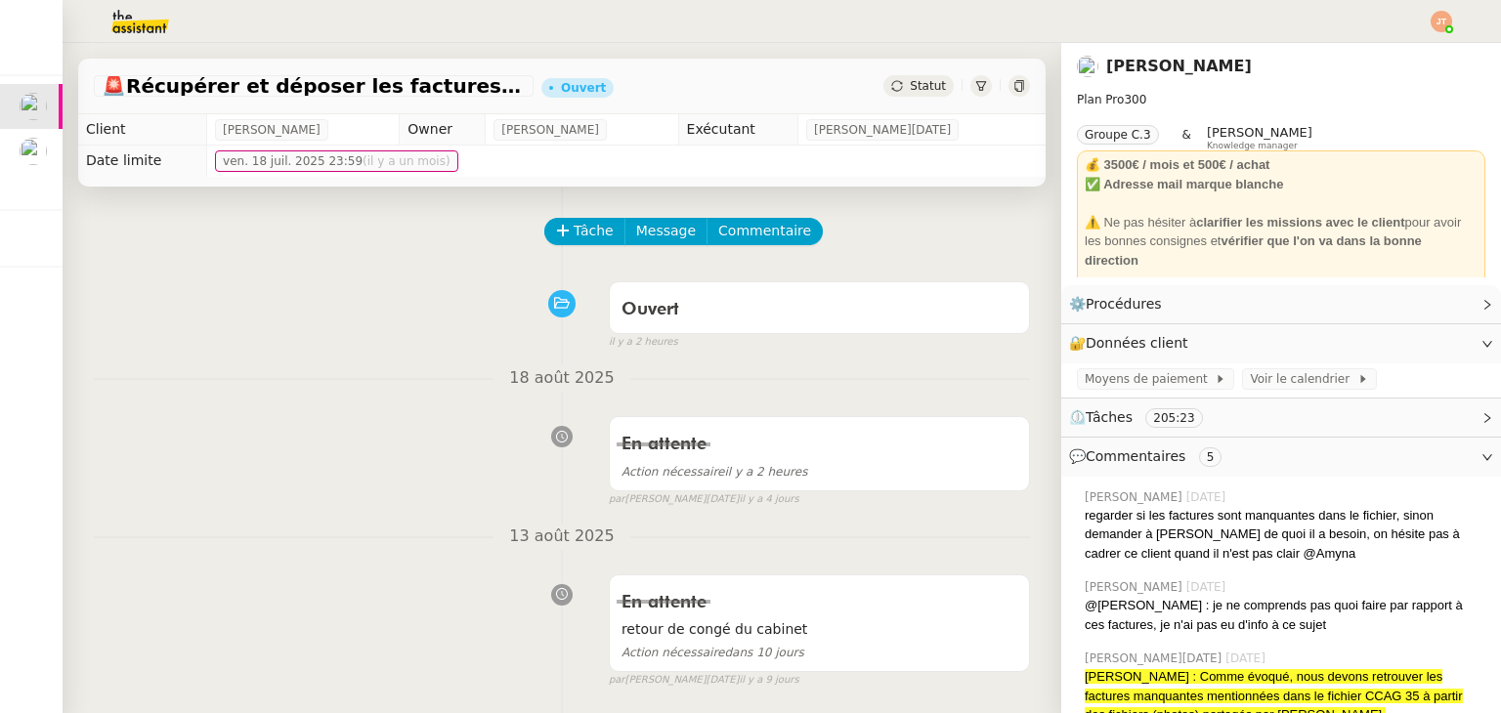
click at [910, 91] on span "Statut" at bounding box center [928, 86] width 36 height 14
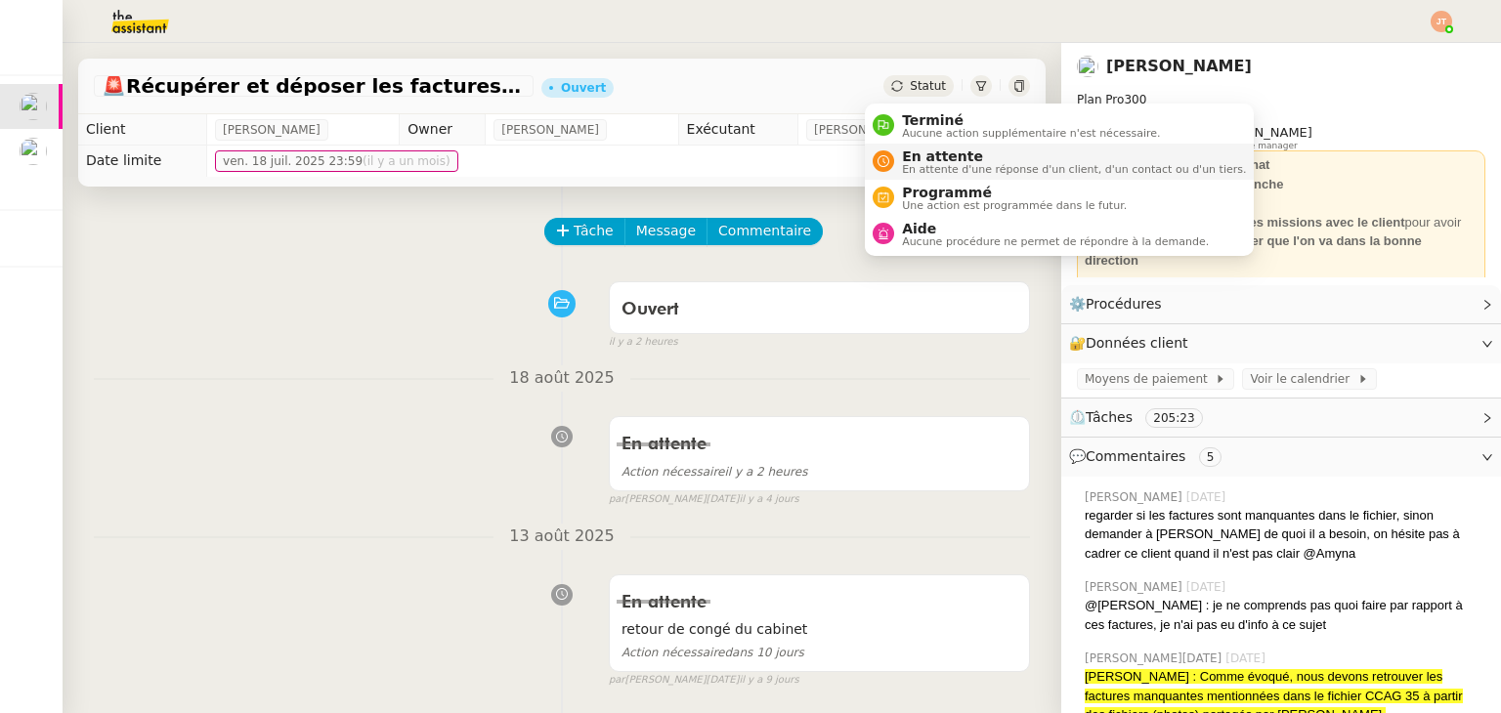
click at [923, 156] on span "En attente" at bounding box center [1074, 157] width 344 height 16
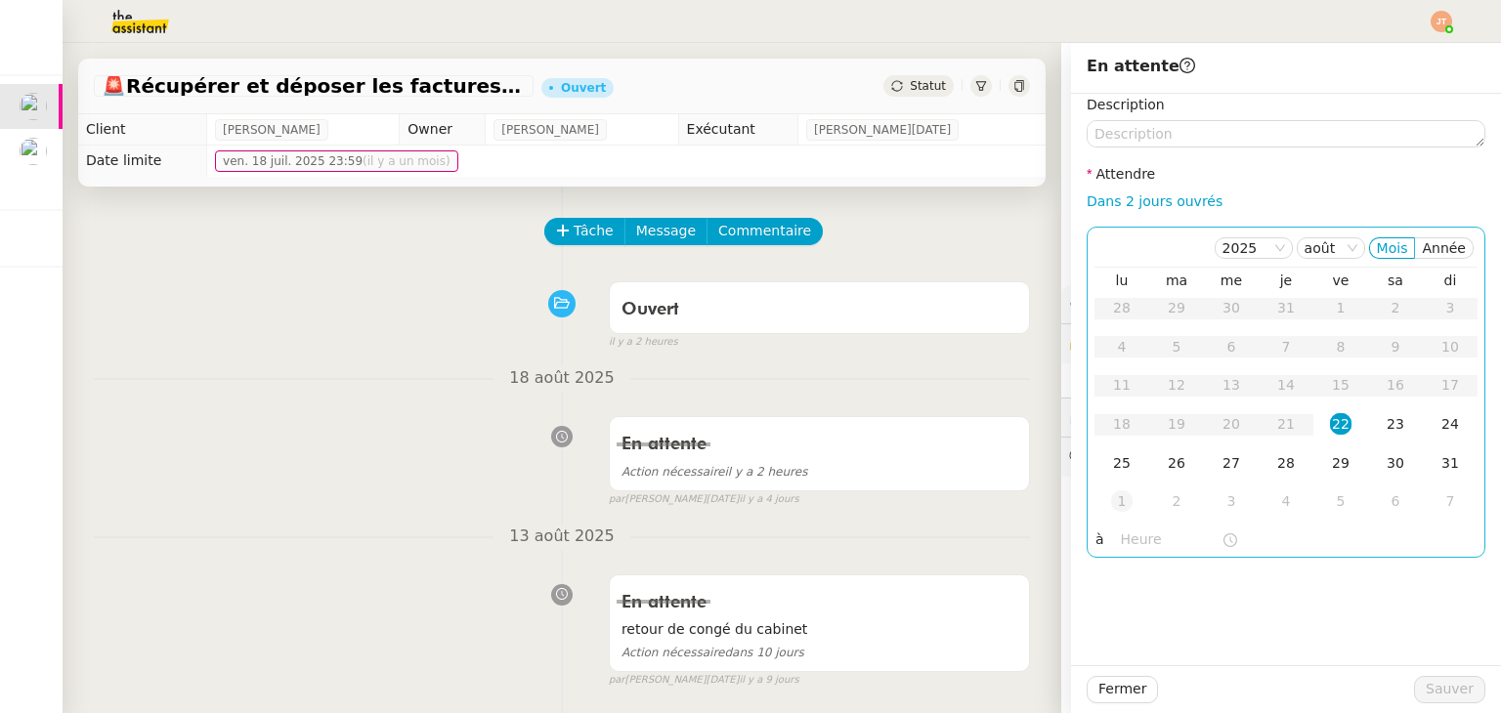
click at [1111, 500] on div "1" at bounding box center [1121, 500] width 21 height 21
click at [1125, 547] on input "text" at bounding box center [1171, 540] width 101 height 22
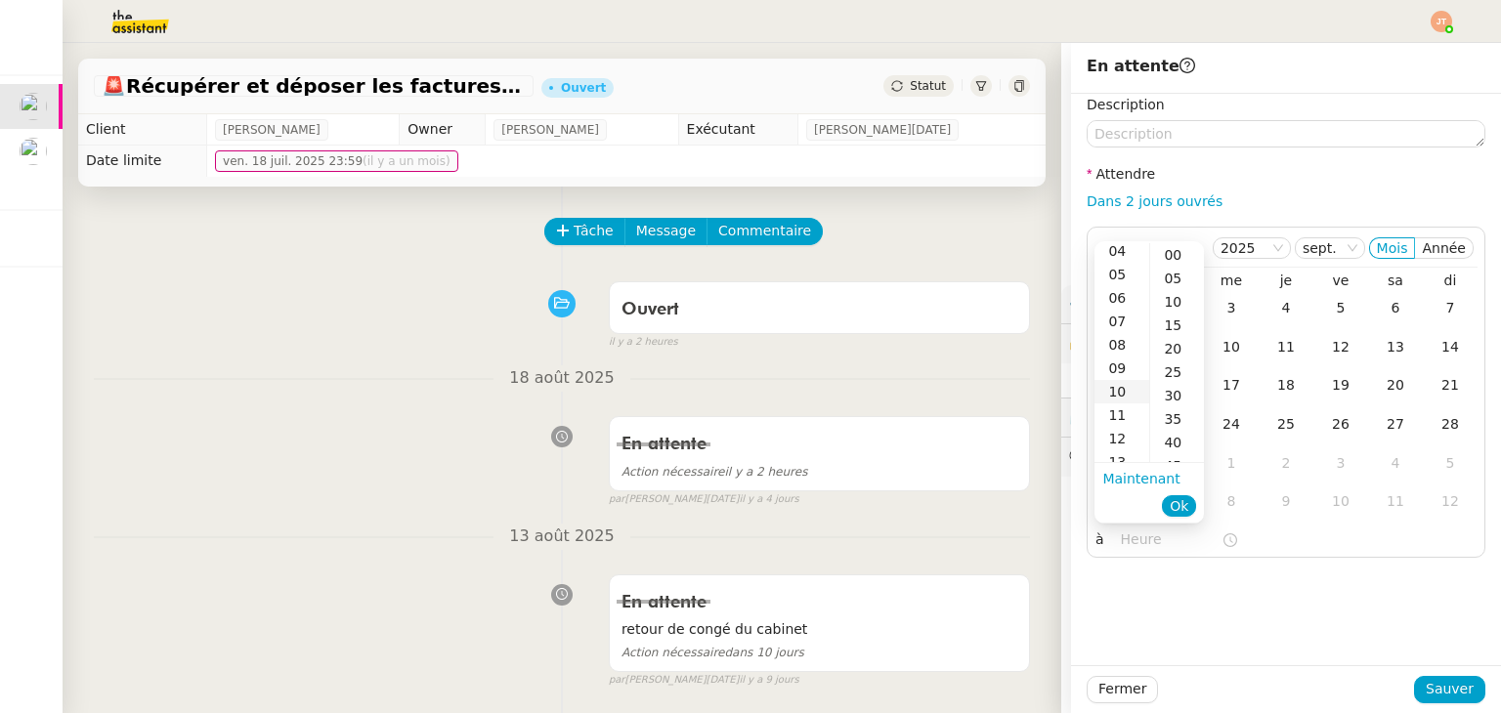
click at [1124, 390] on div "10" at bounding box center [1121, 391] width 55 height 23
click at [1170, 259] on div "00" at bounding box center [1177, 254] width 54 height 23
type input "10:00"
click at [1180, 500] on span "Ok" at bounding box center [1179, 506] width 19 height 20
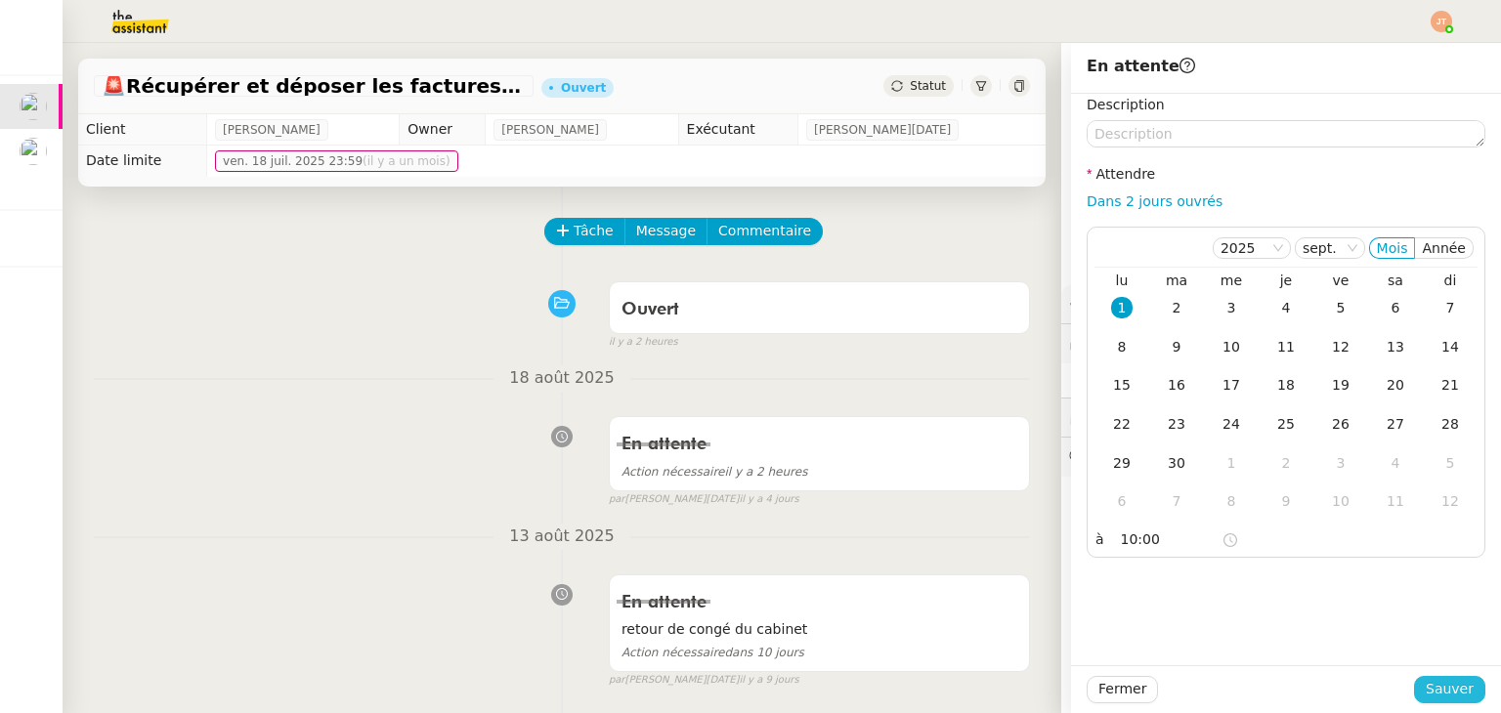
click at [1414, 685] on button "Sauver" at bounding box center [1449, 689] width 71 height 27
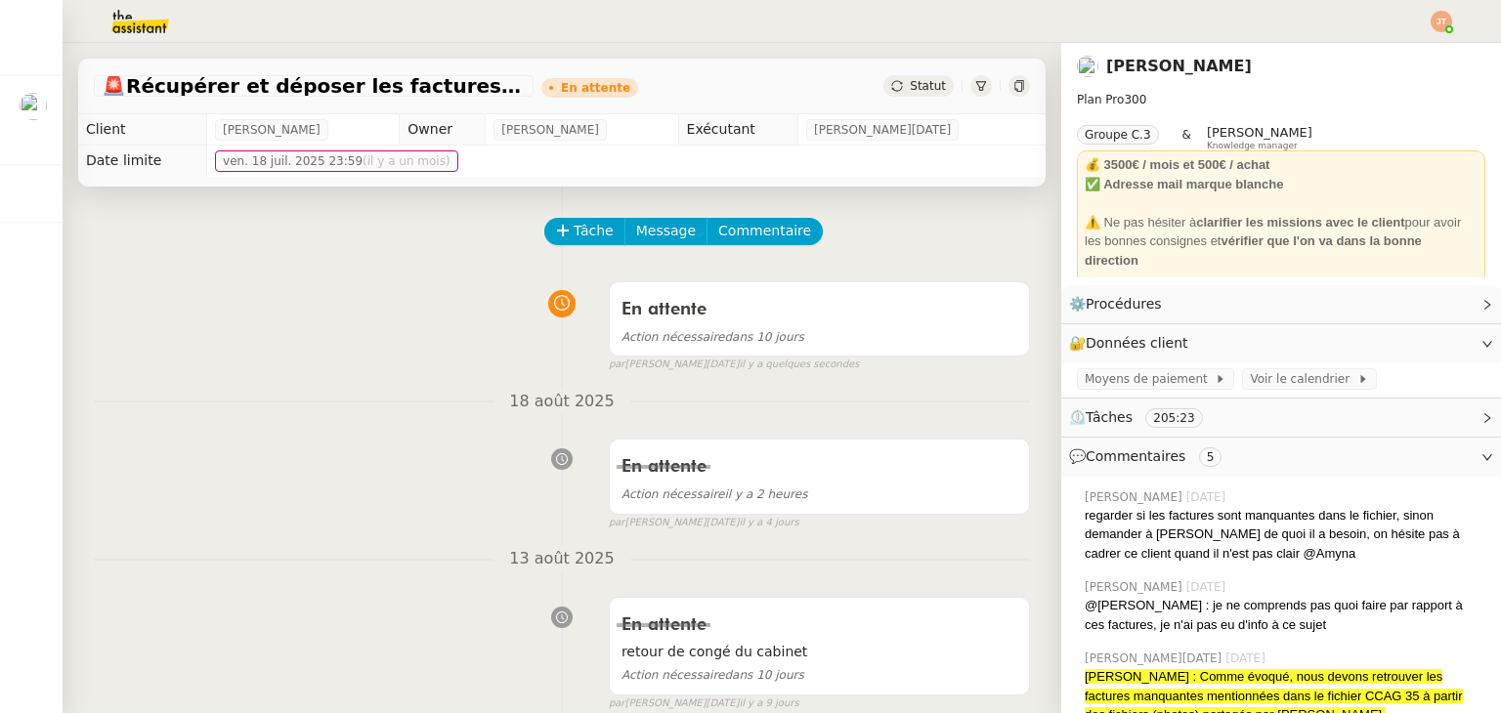
click at [376, 372] on div "En attente Action nécessaire dans 10 jours false par [PERSON_NAME][DATE]. il y …" at bounding box center [562, 323] width 936 height 101
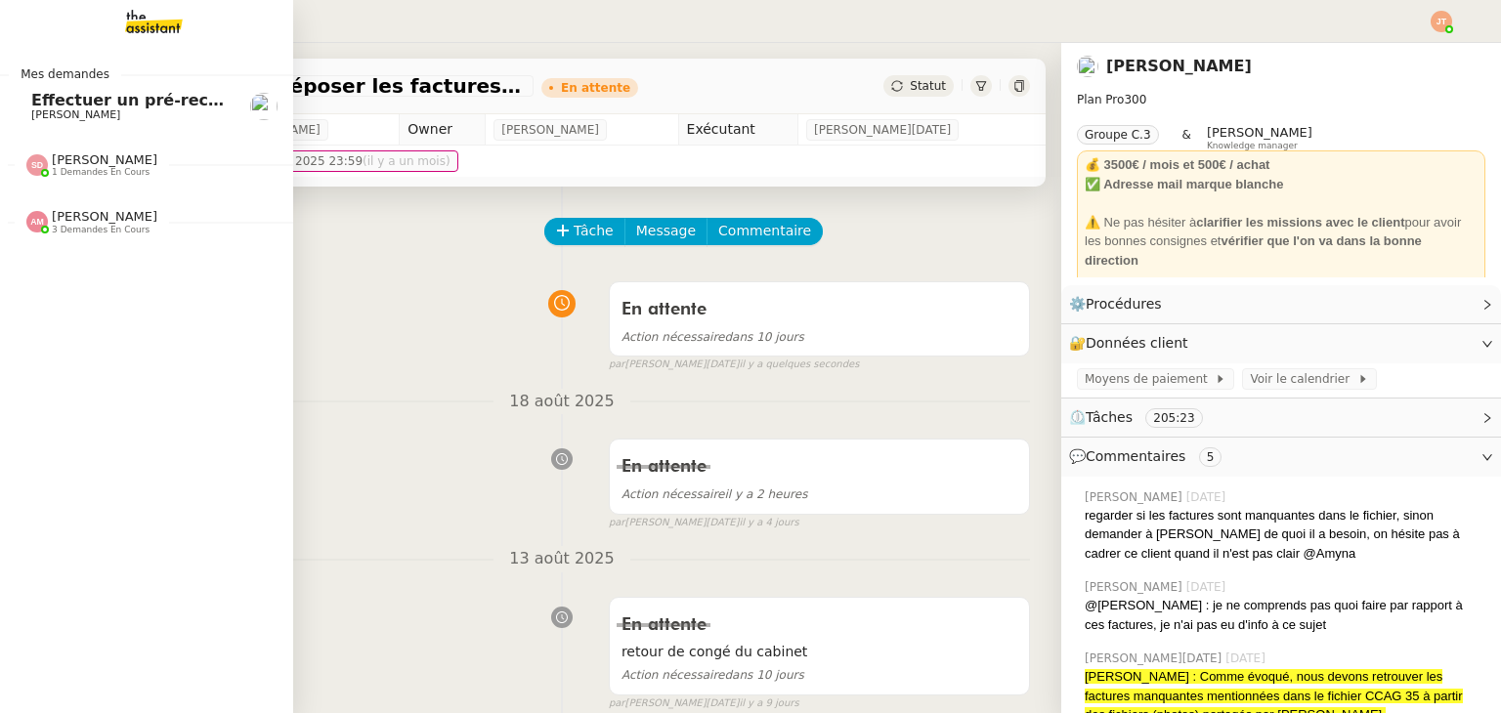
click at [110, 111] on span "[PERSON_NAME]" at bounding box center [129, 115] width 197 height 12
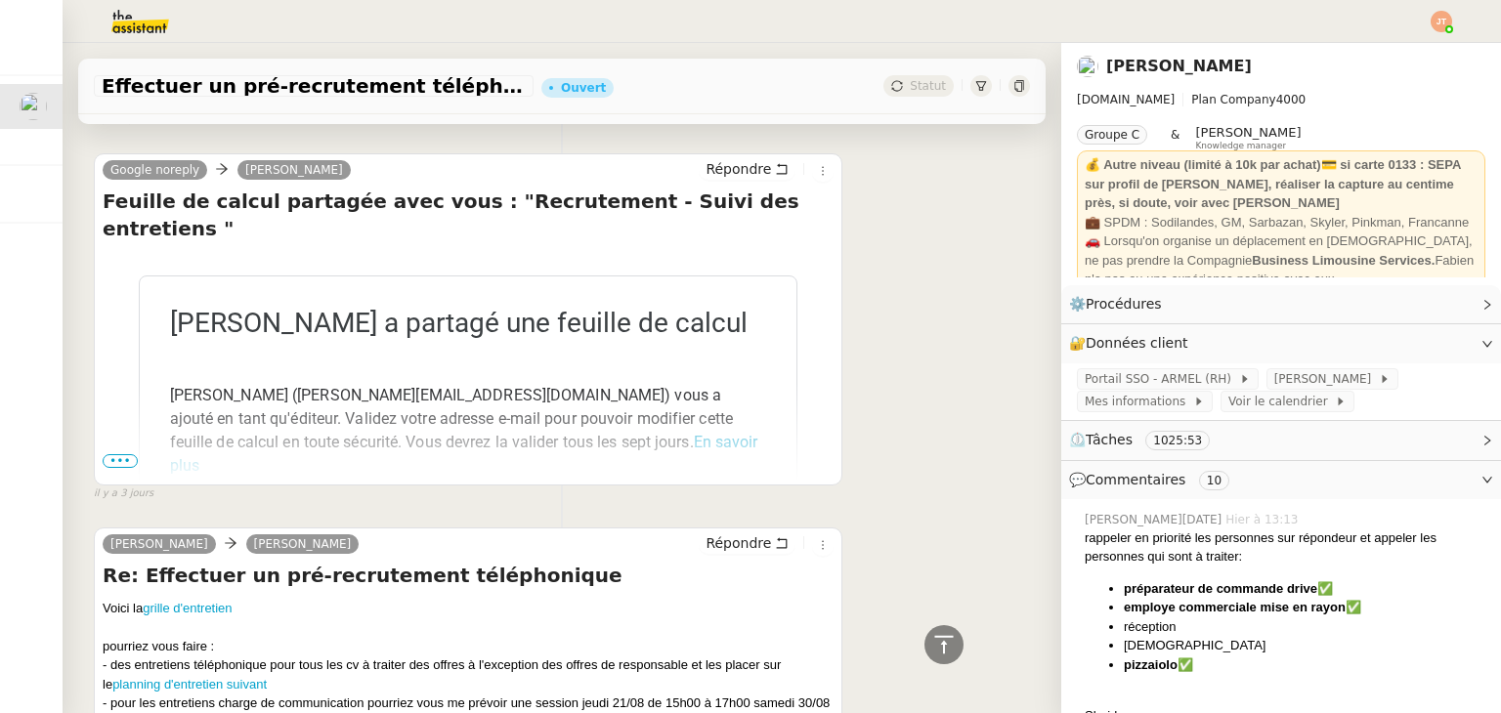
scroll to position [10380, 0]
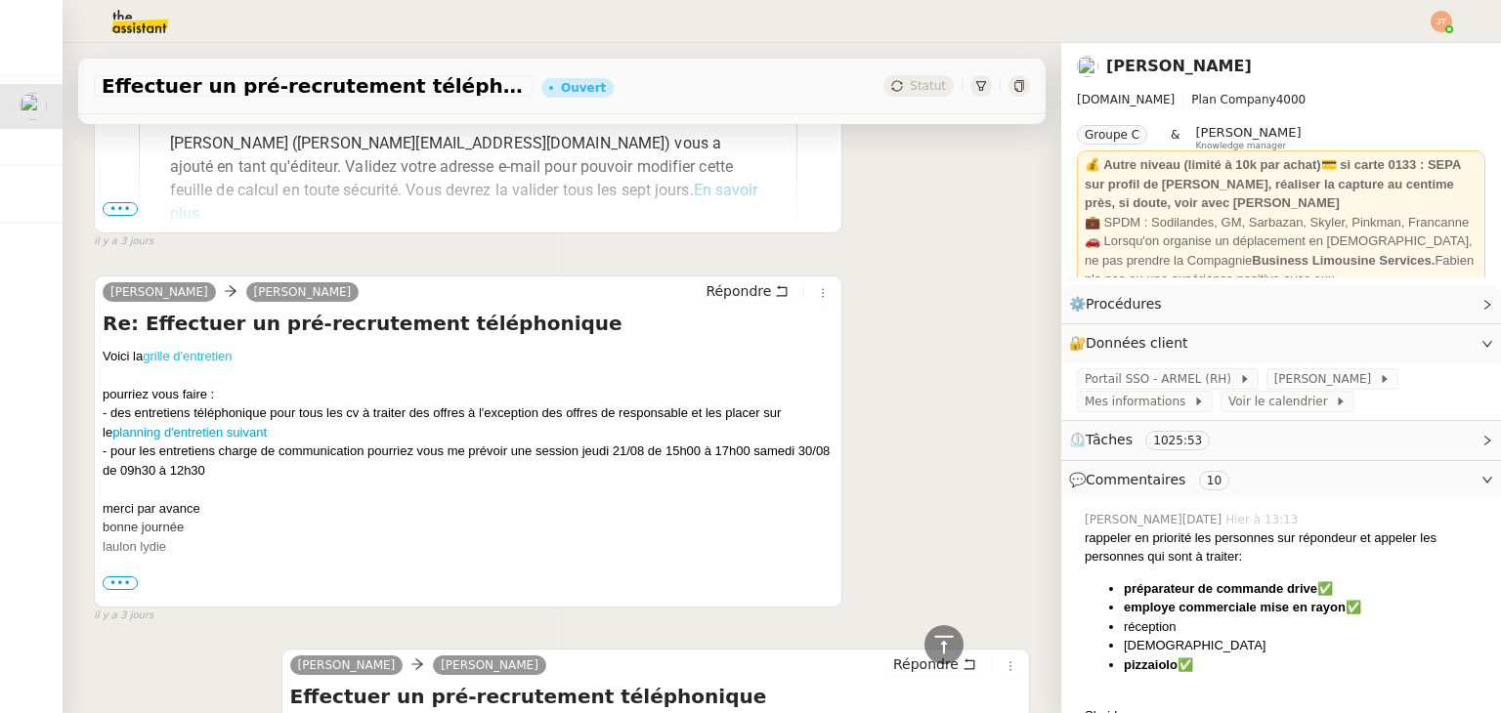
click at [179, 349] on link "grille d'entretien" at bounding box center [187, 356] width 89 height 15
click at [194, 425] on link "planning d'entretien suivant" at bounding box center [189, 432] width 154 height 15
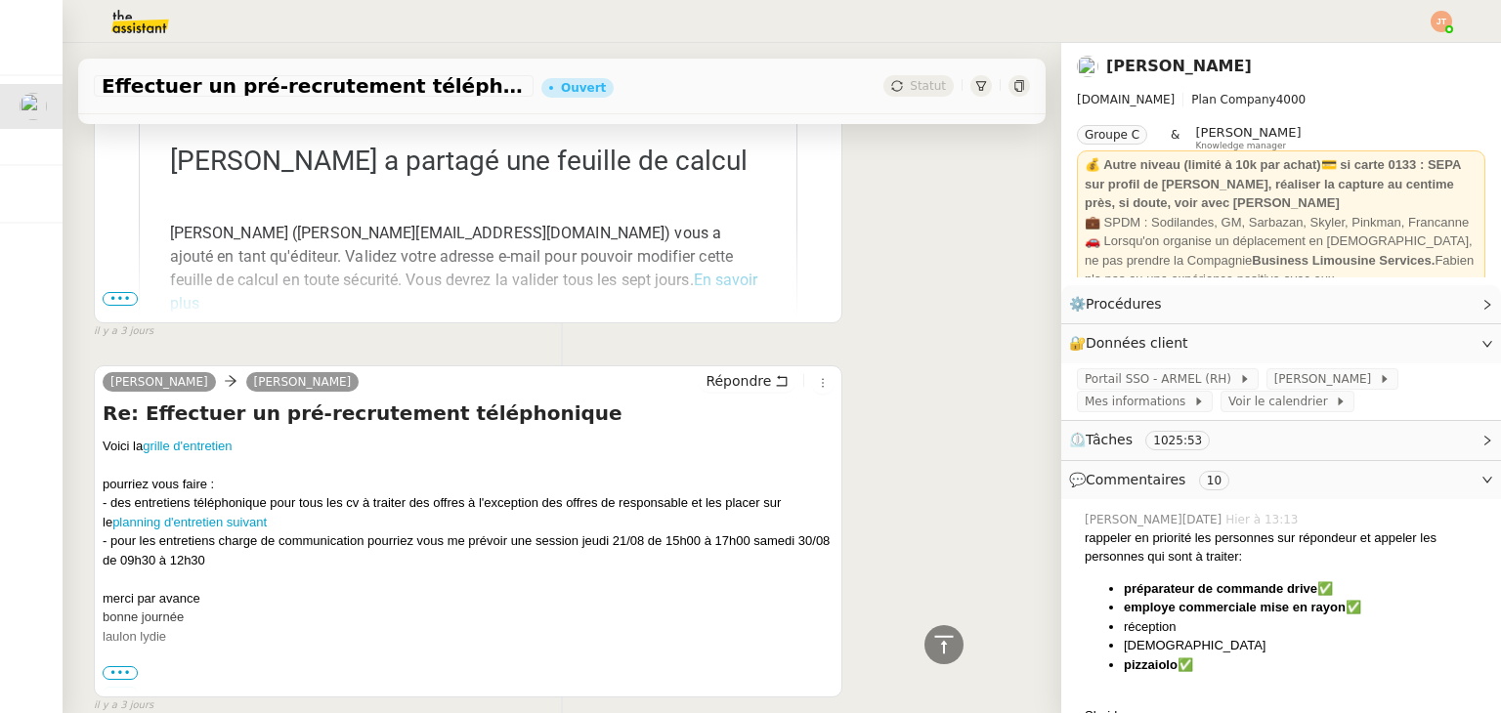
scroll to position [10283, 0]
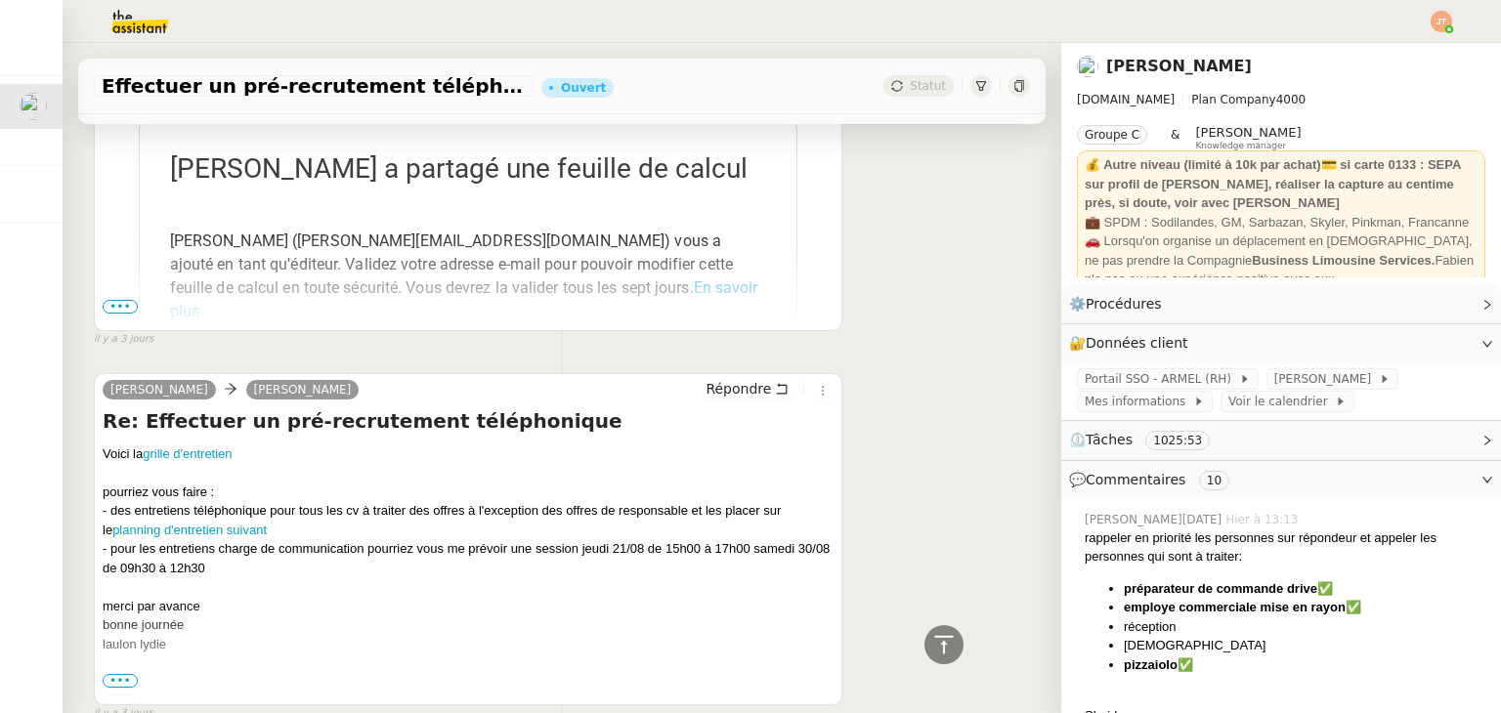
click at [847, 319] on div "Google noreply [PERSON_NAME] Feuille de calcul partagée avec vous : "Recrutemen…" at bounding box center [562, 164] width 936 height 366
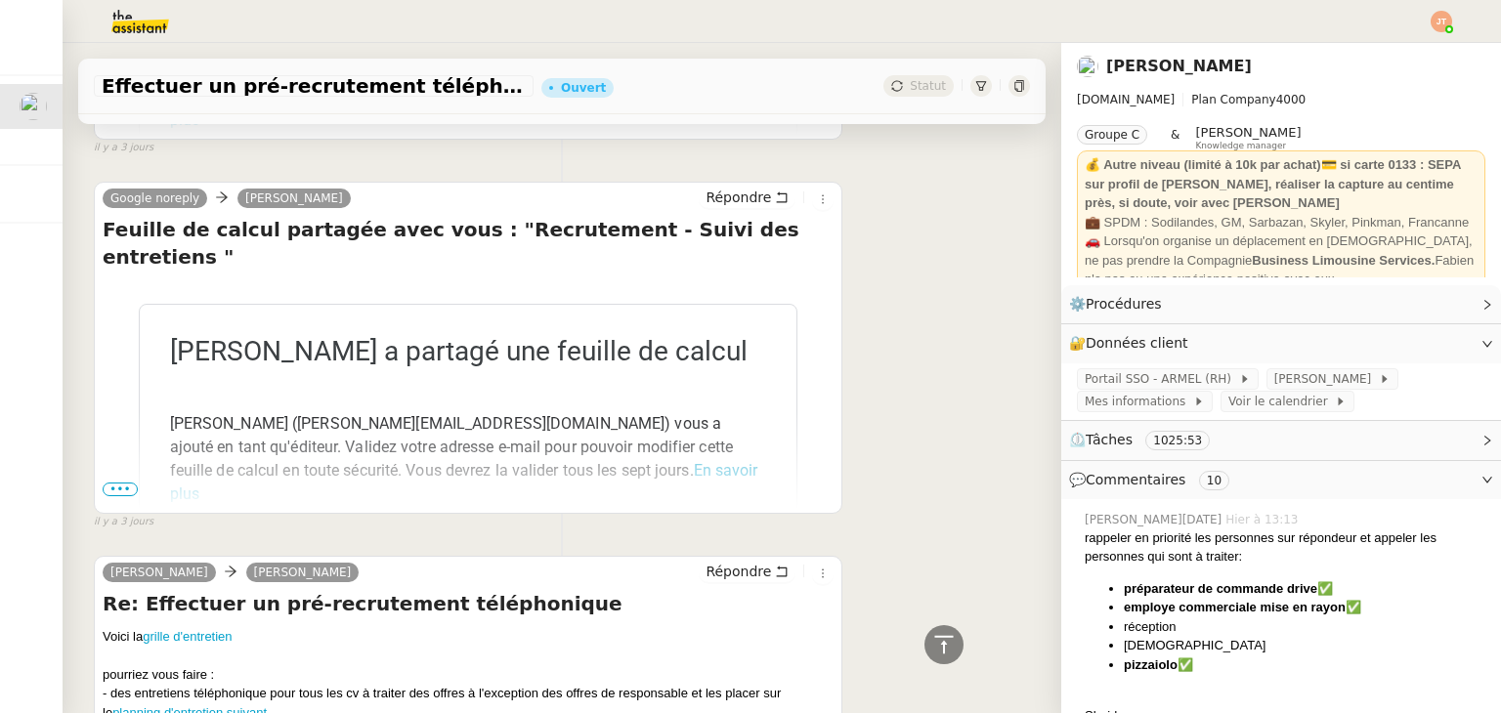
scroll to position [10087, 0]
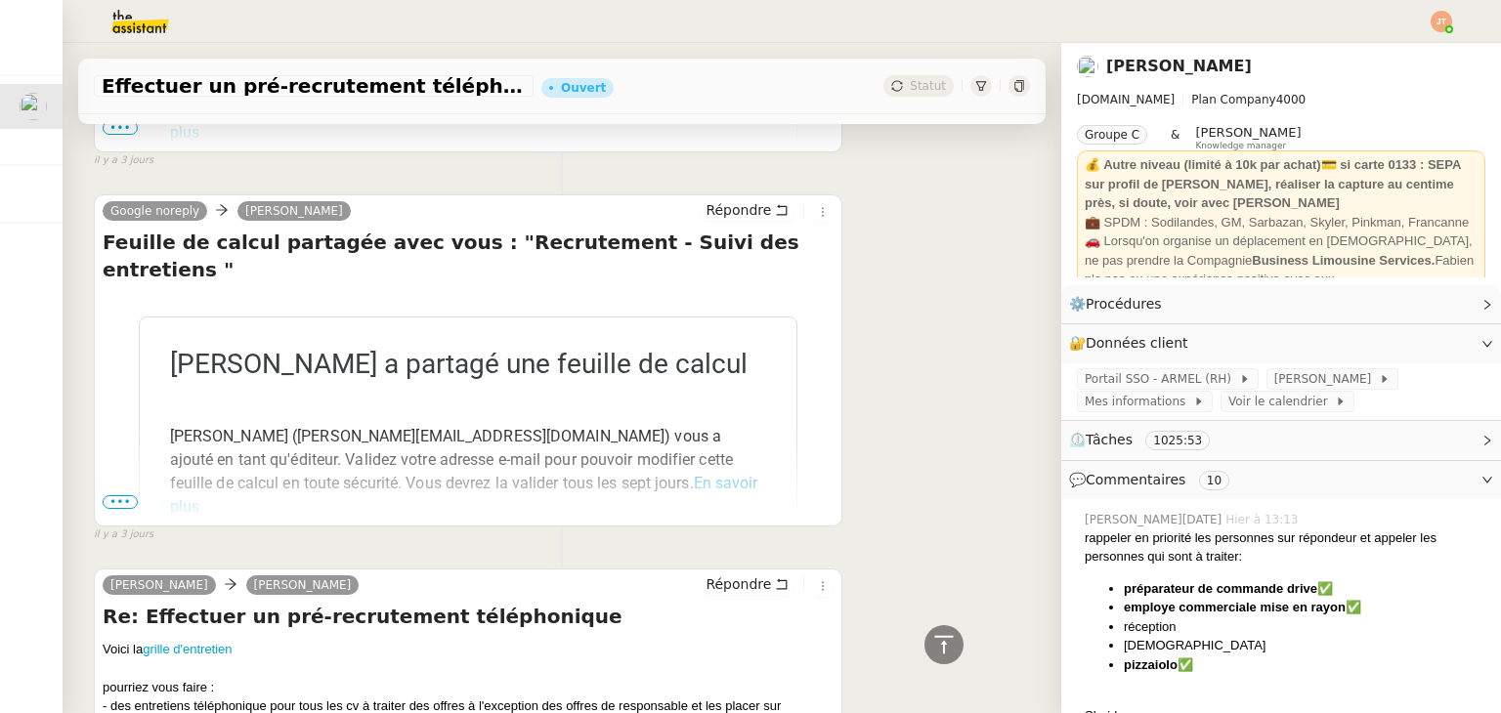
click at [114, 495] on span "•••" at bounding box center [120, 502] width 35 height 14
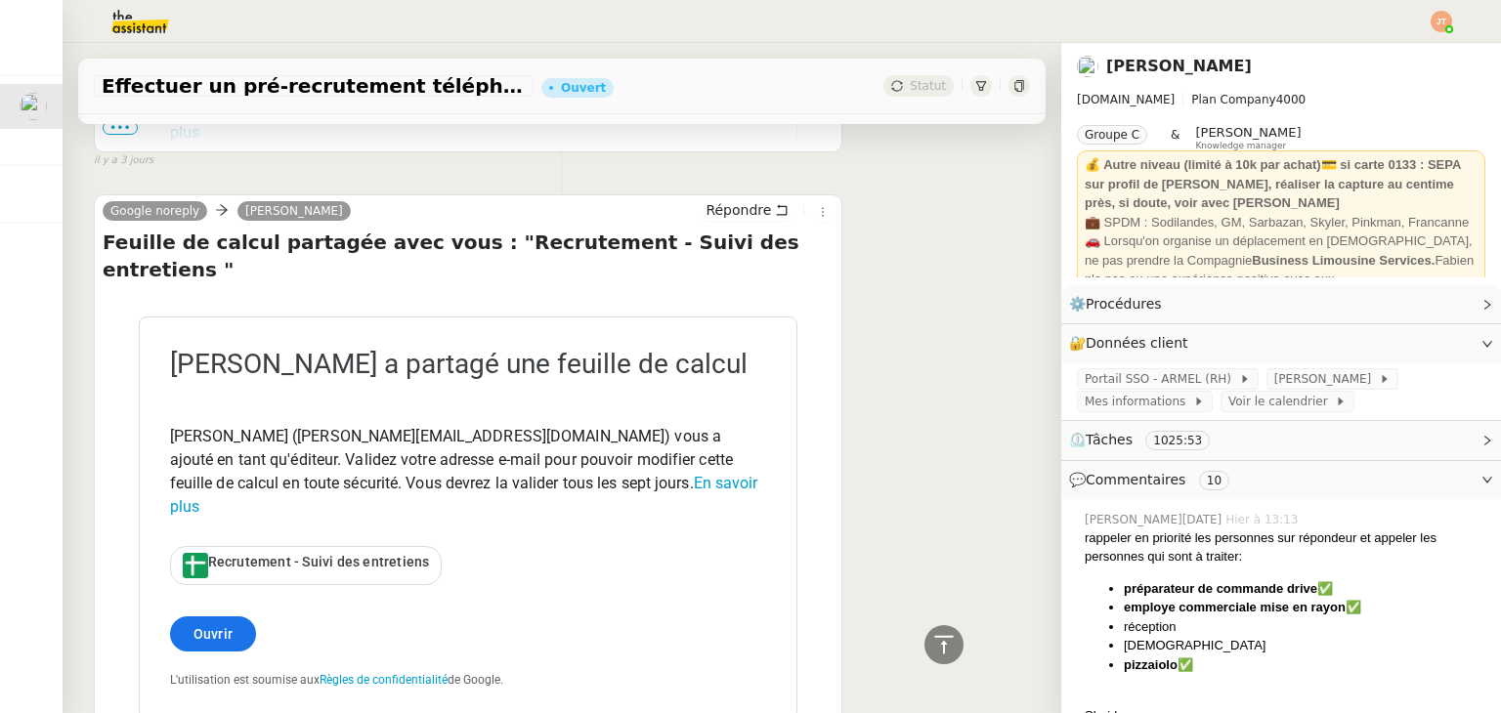
click at [250, 554] on span "Recrutement - Suivi des entretiens" at bounding box center [319, 562] width 222 height 16
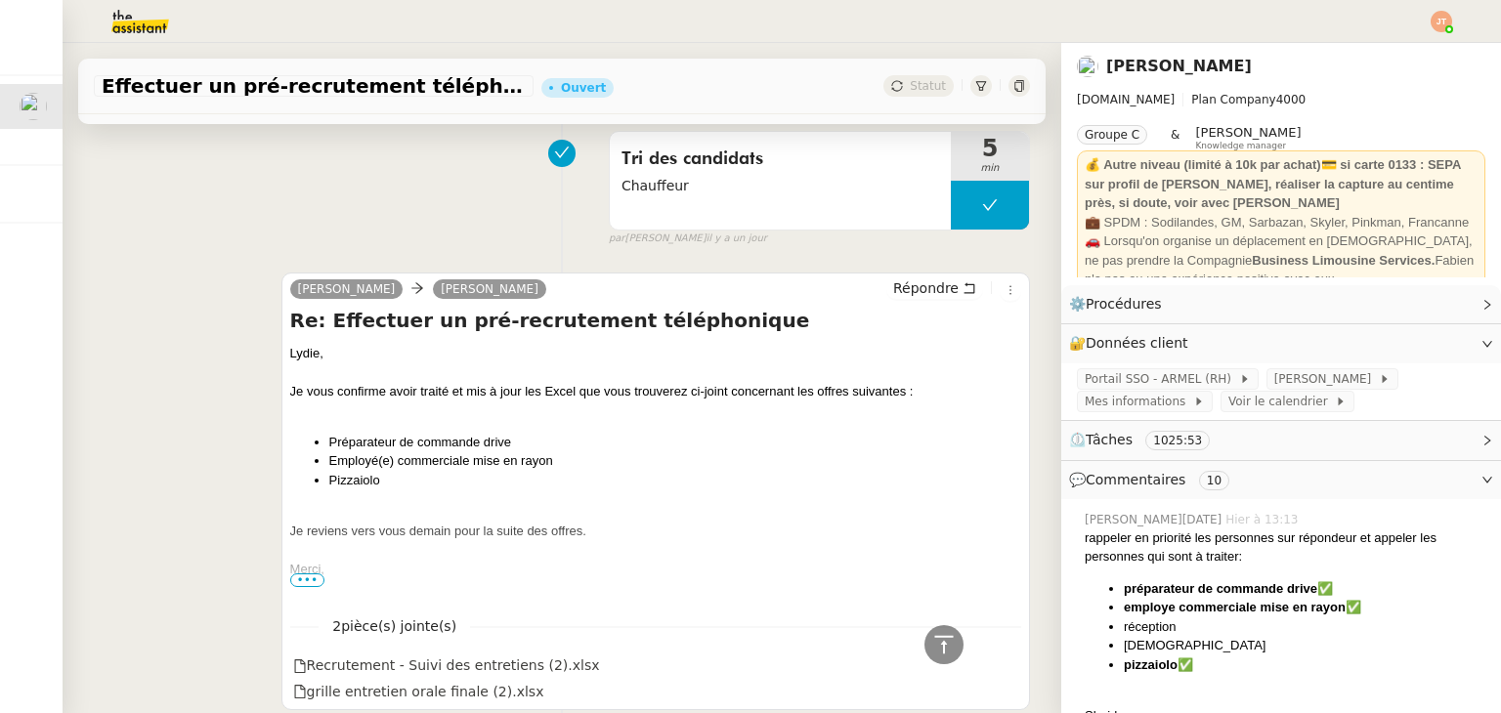
scroll to position [0, 0]
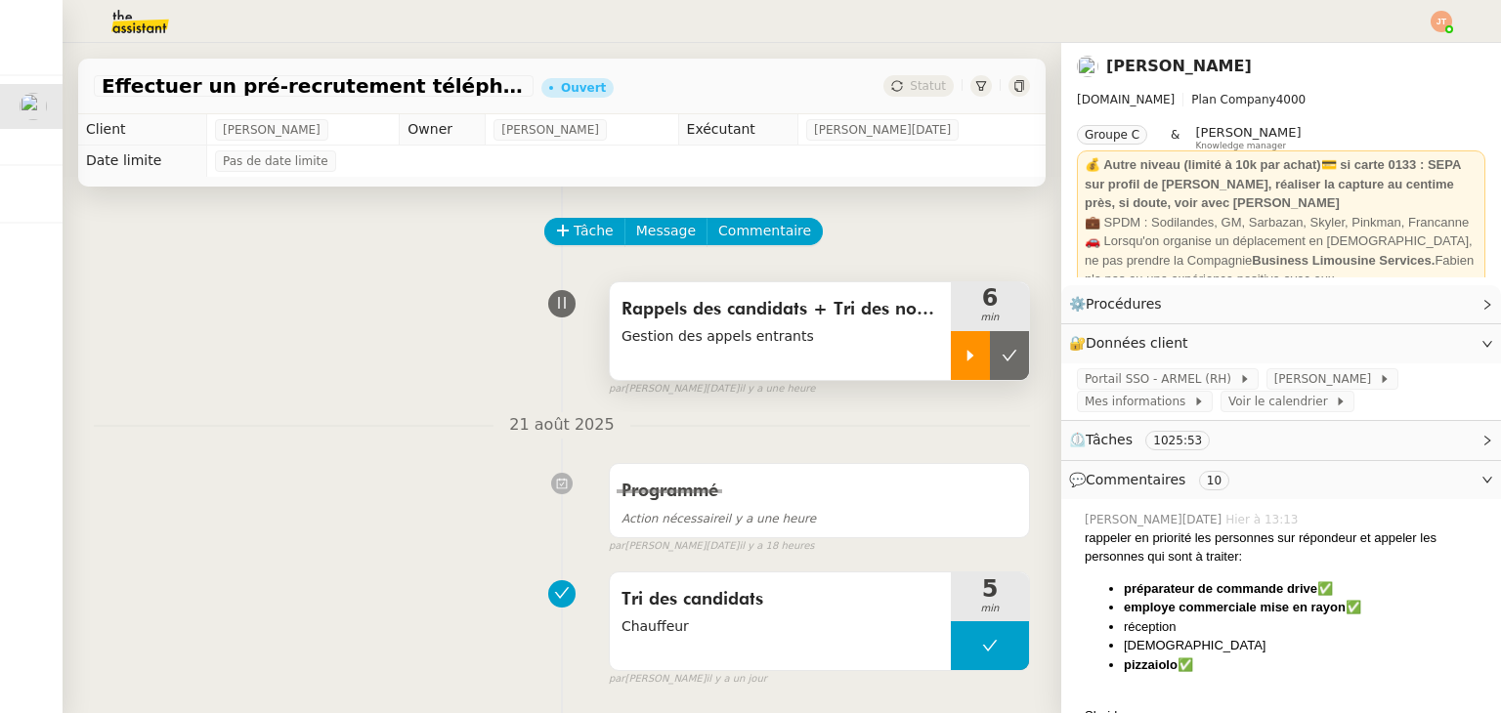
click at [951, 366] on div at bounding box center [970, 355] width 39 height 49
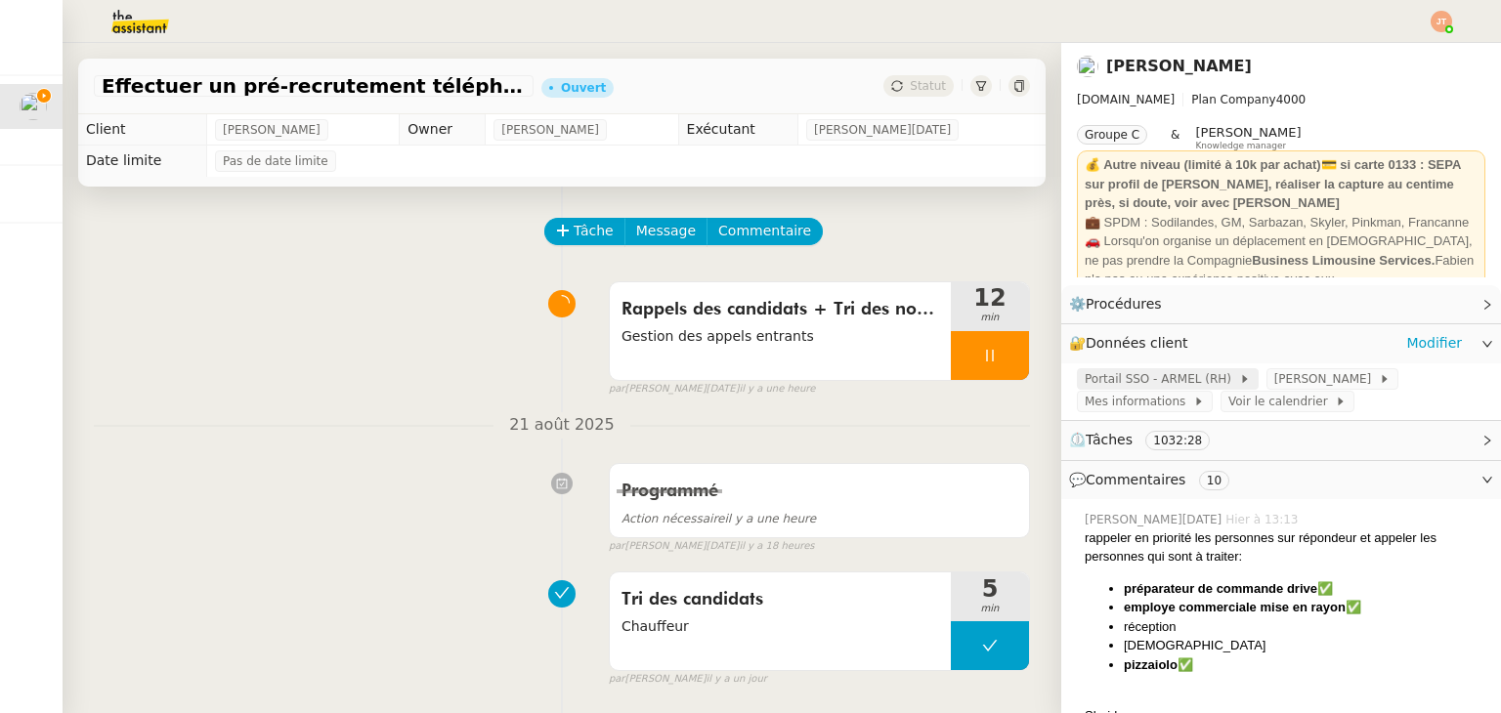
click at [1149, 384] on span "Portail SSO - ARMEL (RH)" at bounding box center [1162, 379] width 154 height 20
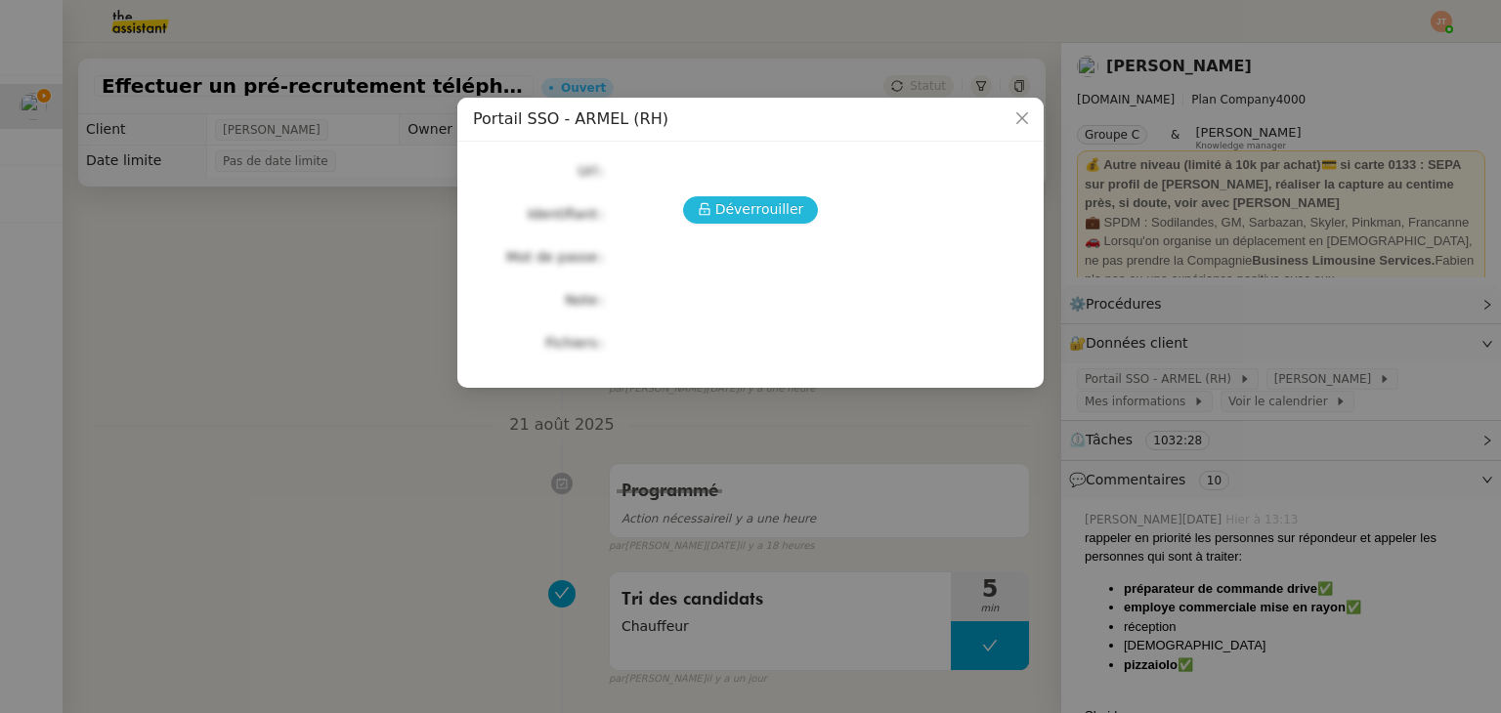
click at [723, 207] on span "Déverrouiller" at bounding box center [759, 209] width 89 height 22
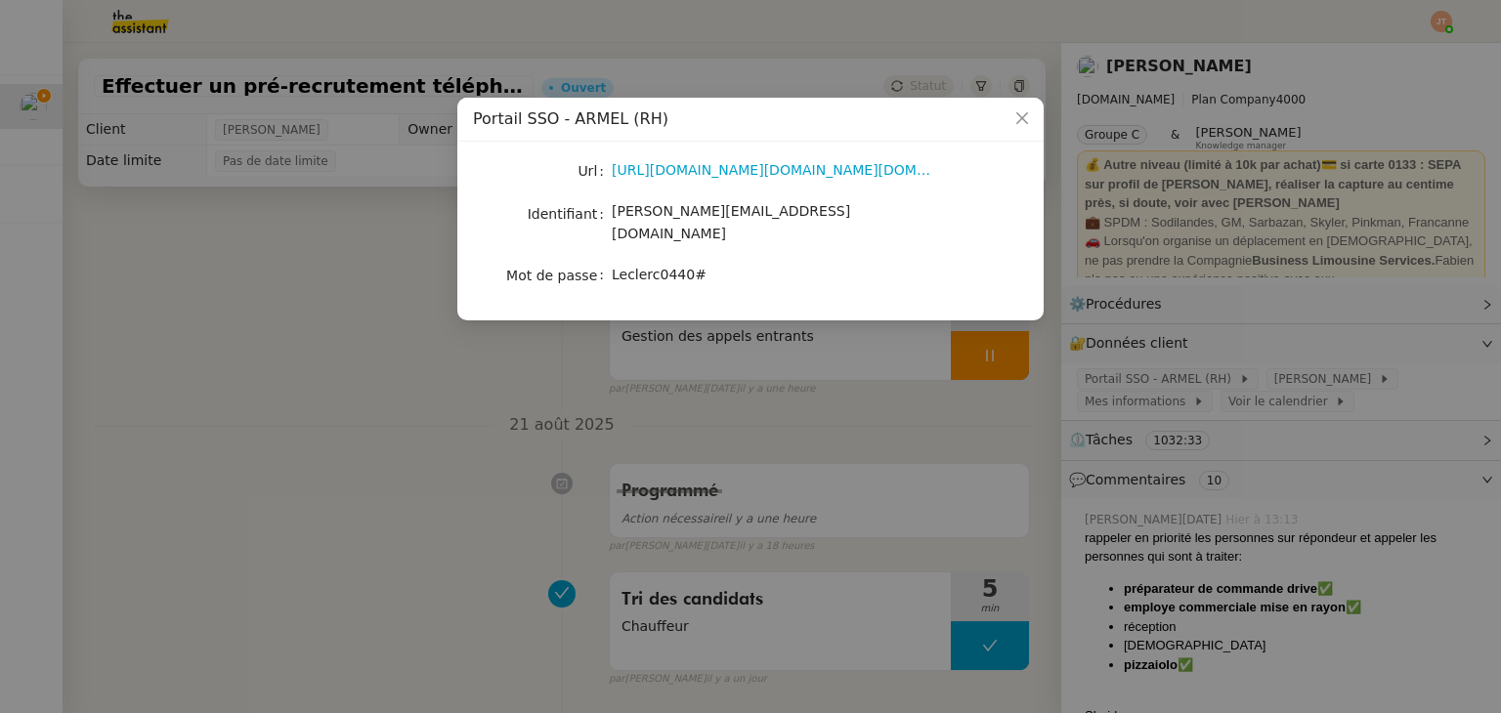
click at [695, 181] on div "[URL][DOMAIN_NAME][DOMAIN_NAME][DOMAIN_NAME]" at bounding box center [773, 170] width 323 height 22
click at [695, 176] on link "[URL][DOMAIN_NAME][DOMAIN_NAME][DOMAIN_NAME]" at bounding box center [802, 170] width 381 height 16
click at [377, 268] on nz-modal-container "Portail SSO - ARMEL (RH) Url [URL][DOMAIN_NAME][DOMAIN_NAME][DOMAIN_NAME] Ident…" at bounding box center [750, 356] width 1501 height 713
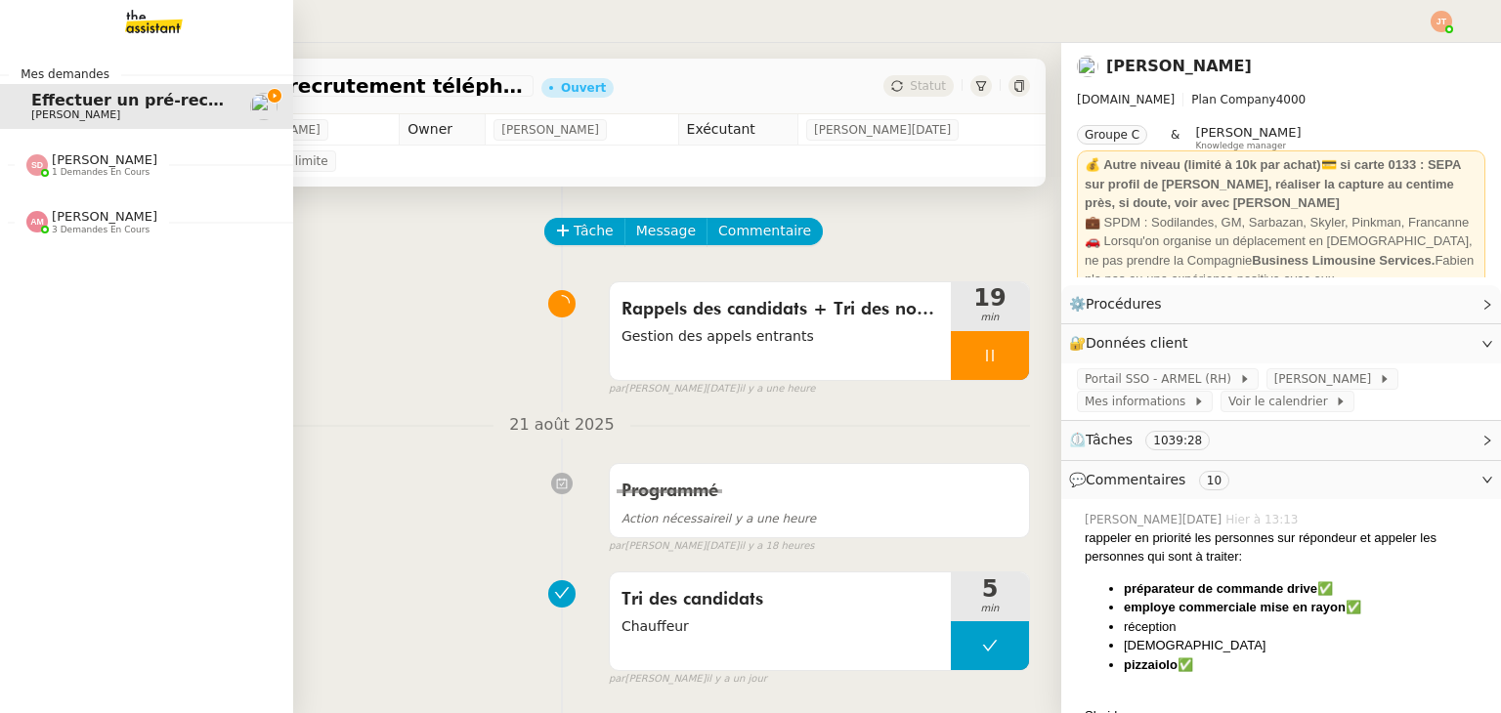
click at [138, 217] on span "[PERSON_NAME] 3 demandes en cours" at bounding box center [92, 221] width 154 height 25
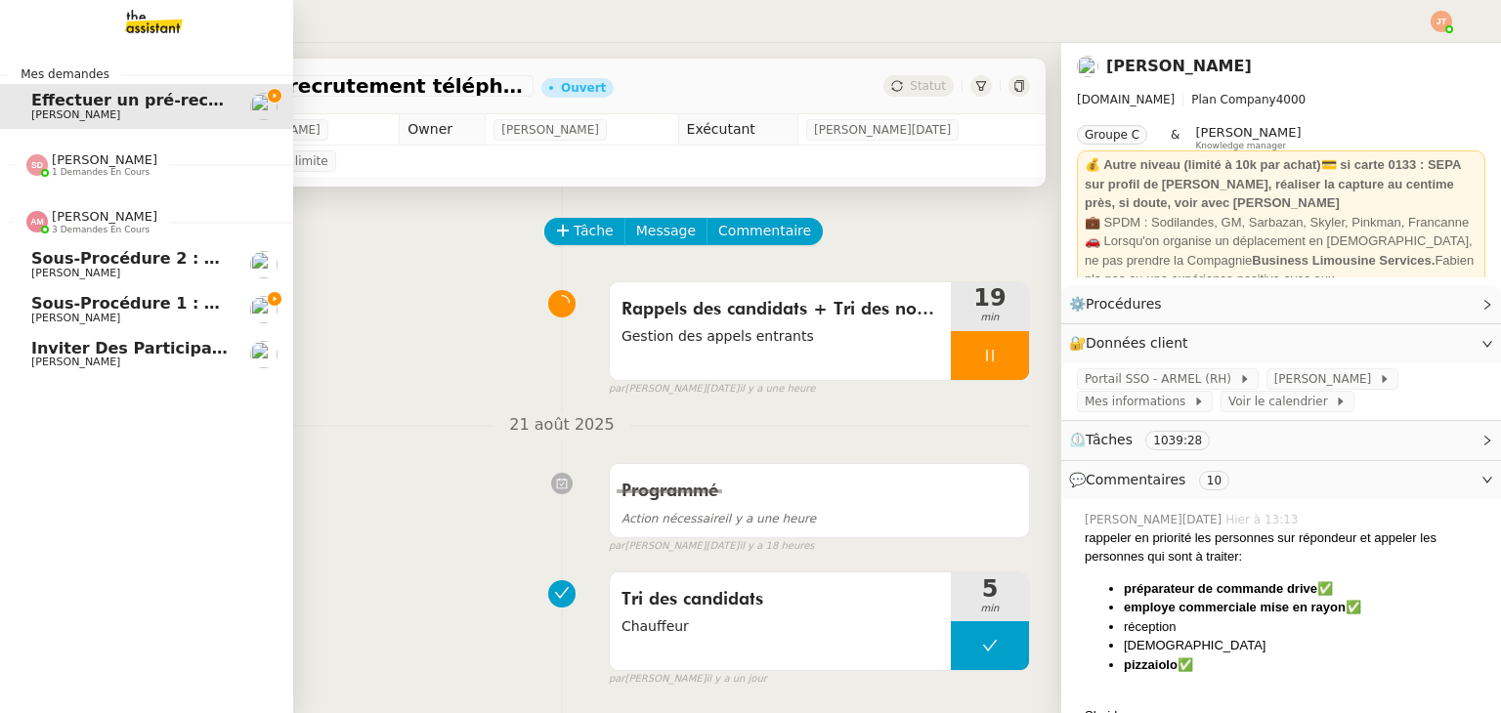
click at [138, 217] on span "[PERSON_NAME] 3 demandes en cours" at bounding box center [92, 221] width 154 height 25
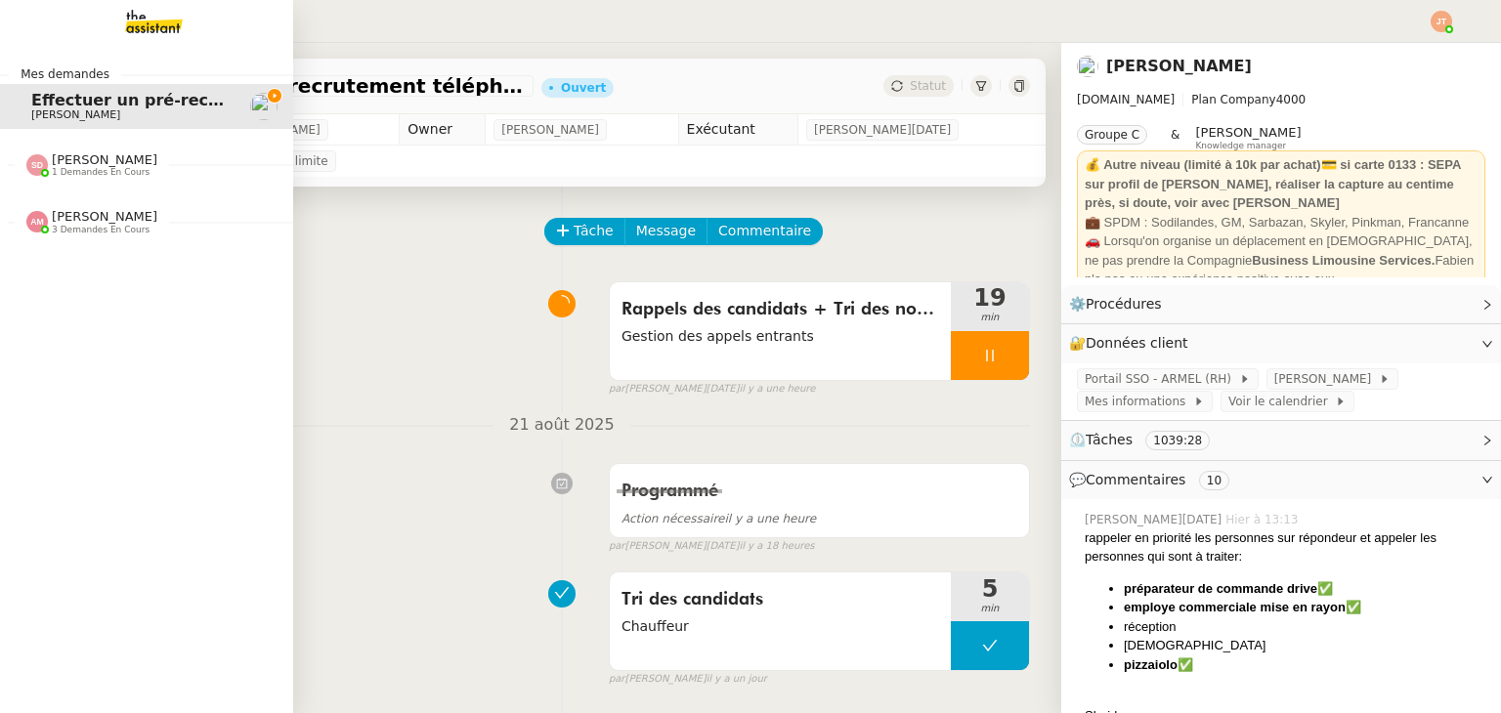
click at [112, 220] on span "[PERSON_NAME]" at bounding box center [105, 216] width 106 height 15
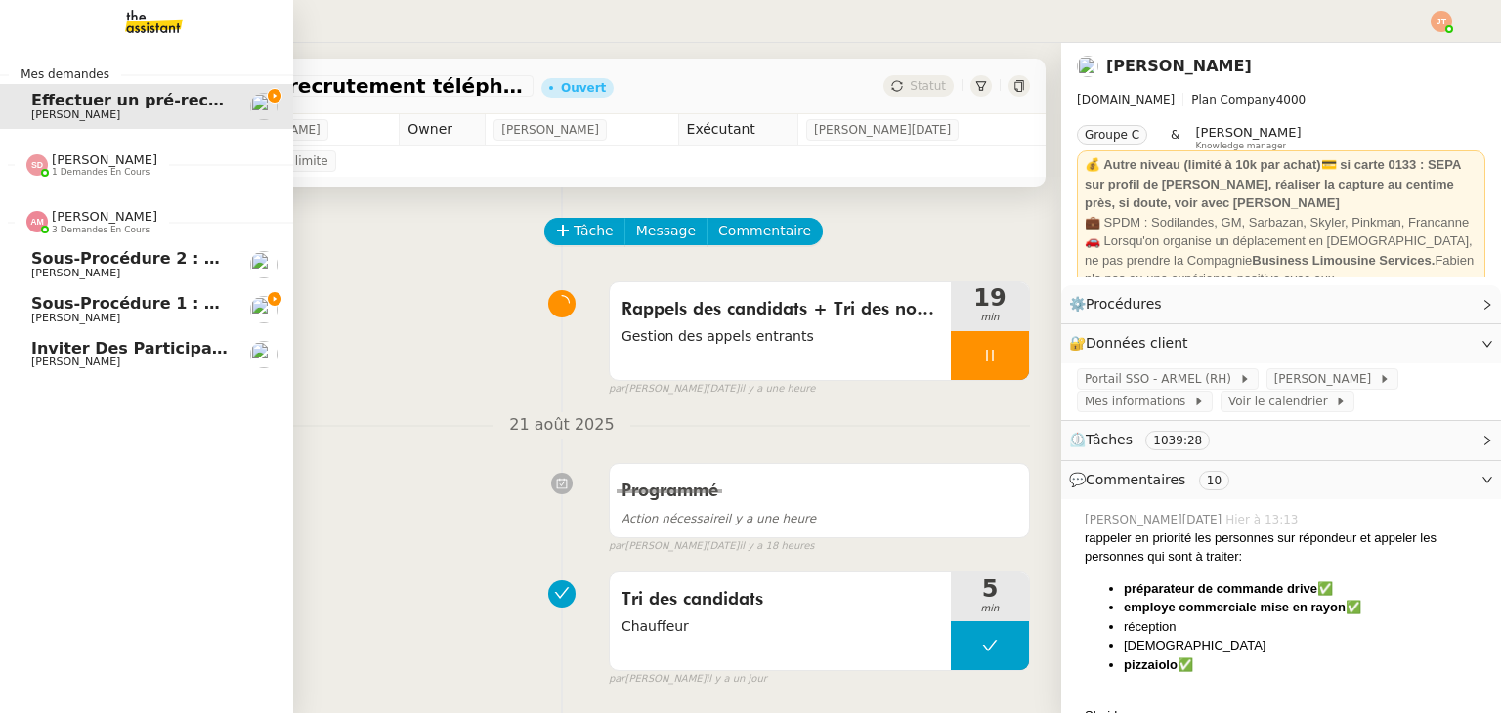
click at [112, 220] on span "[PERSON_NAME]" at bounding box center [105, 216] width 106 height 15
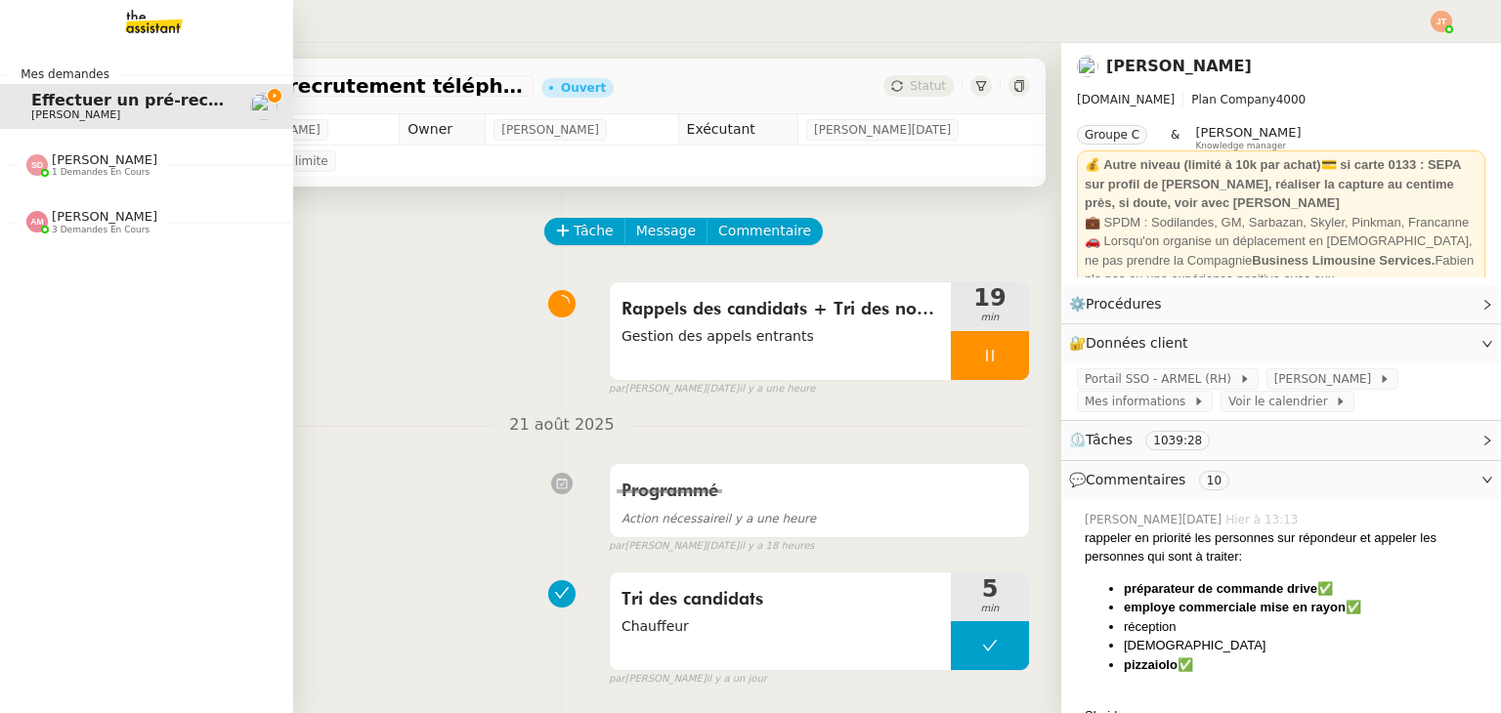
click at [113, 153] on span "[PERSON_NAME]" at bounding box center [105, 159] width 106 height 15
click at [110, 156] on span "[PERSON_NAME]" at bounding box center [105, 159] width 106 height 15
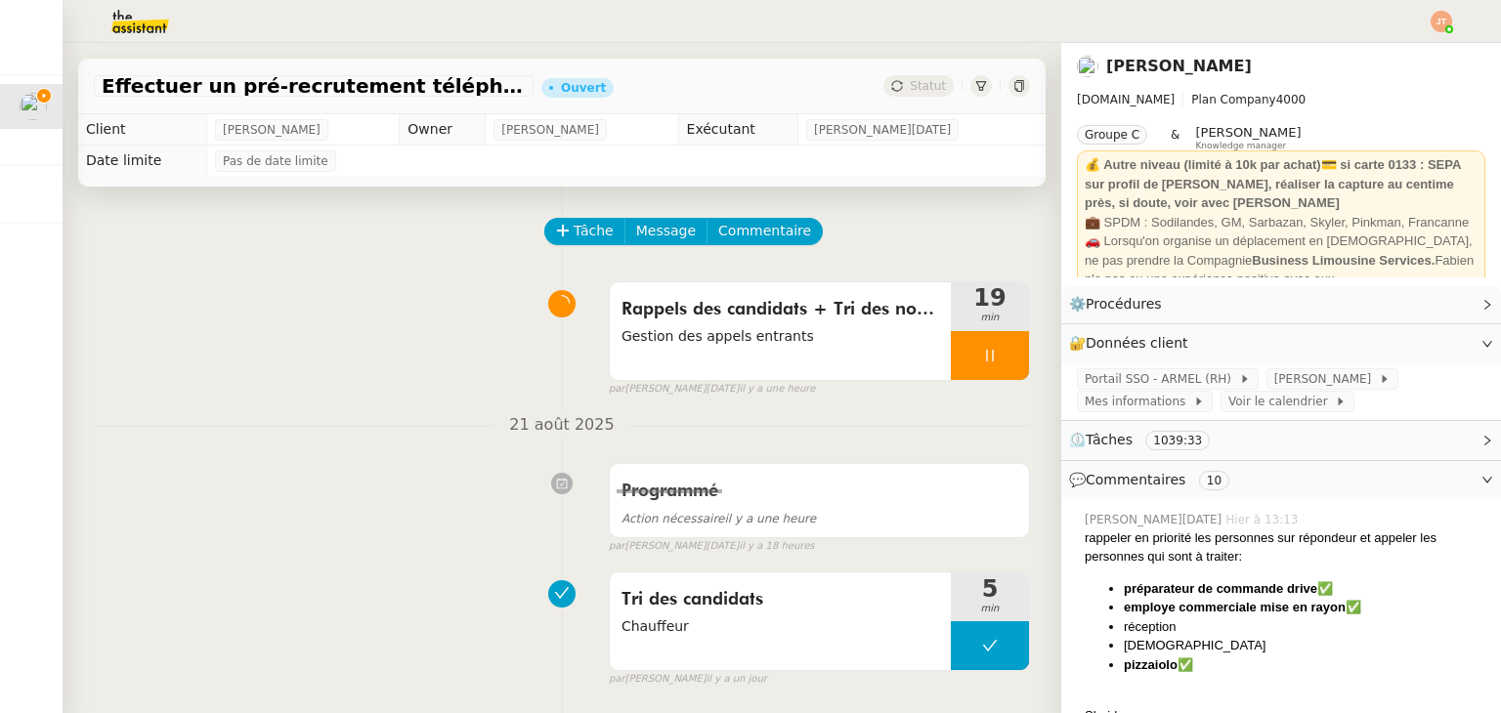
click at [374, 414] on nz-divider "21 août 2025" at bounding box center [562, 425] width 936 height 26
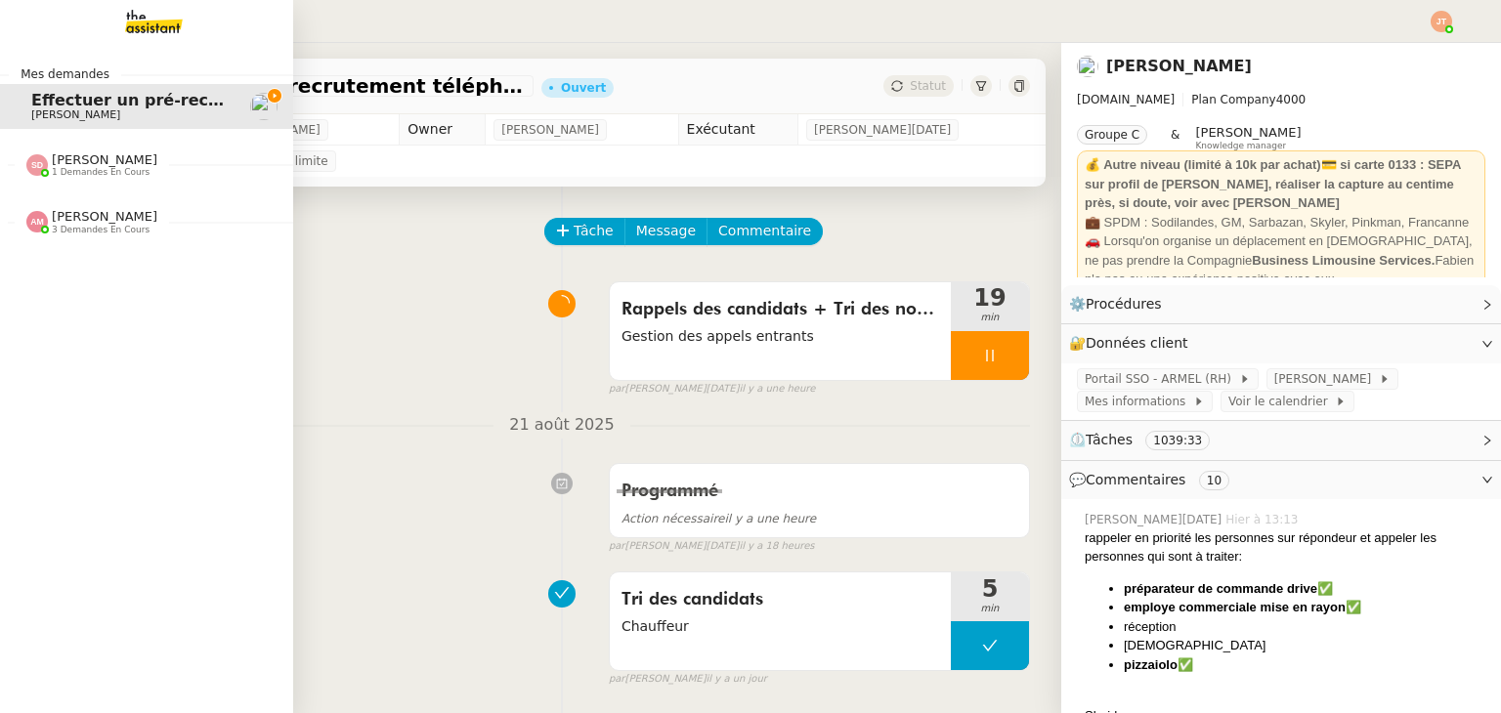
click at [64, 159] on span "[PERSON_NAME]" at bounding box center [105, 159] width 106 height 15
click at [109, 212] on span "[PERSON_NAME]" at bounding box center [129, 217] width 197 height 12
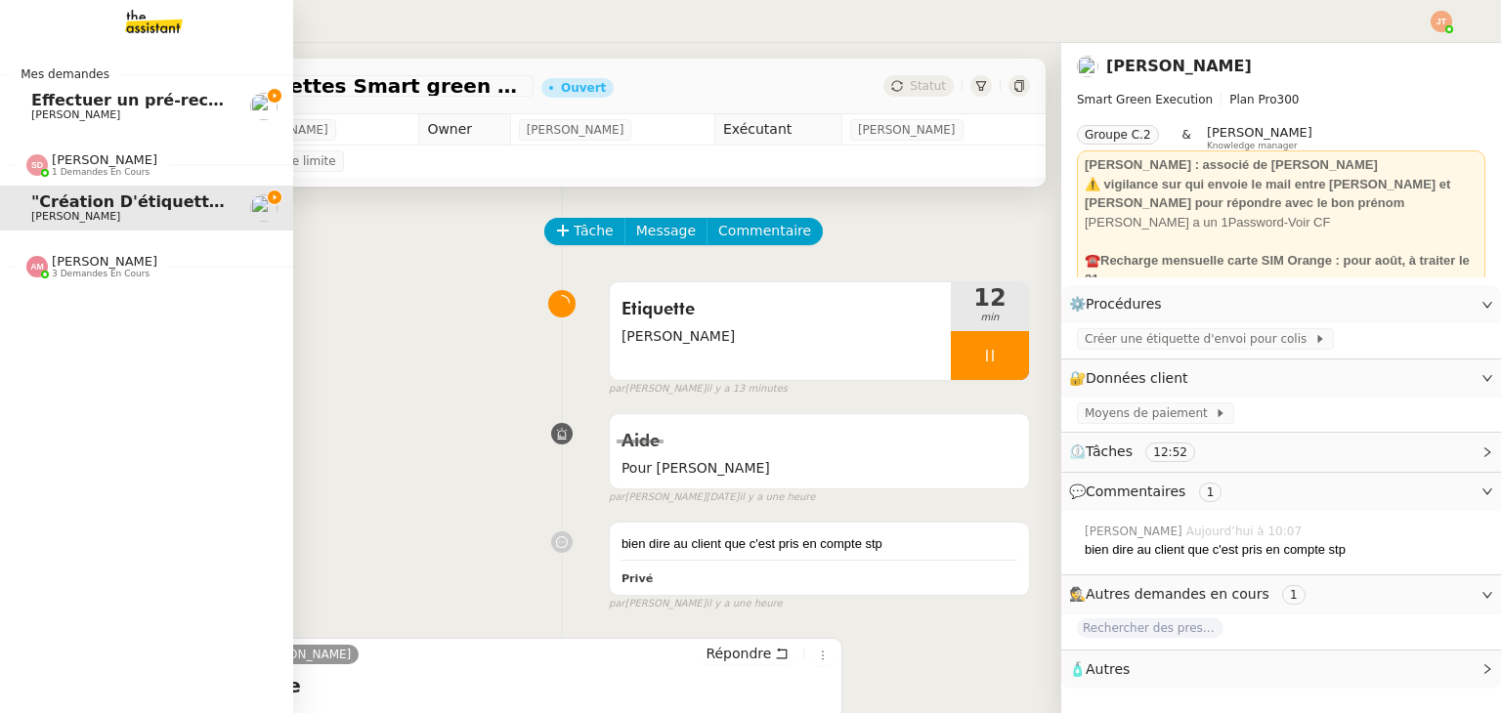
click at [124, 167] on span "1 demandes en cours" at bounding box center [101, 172] width 98 height 11
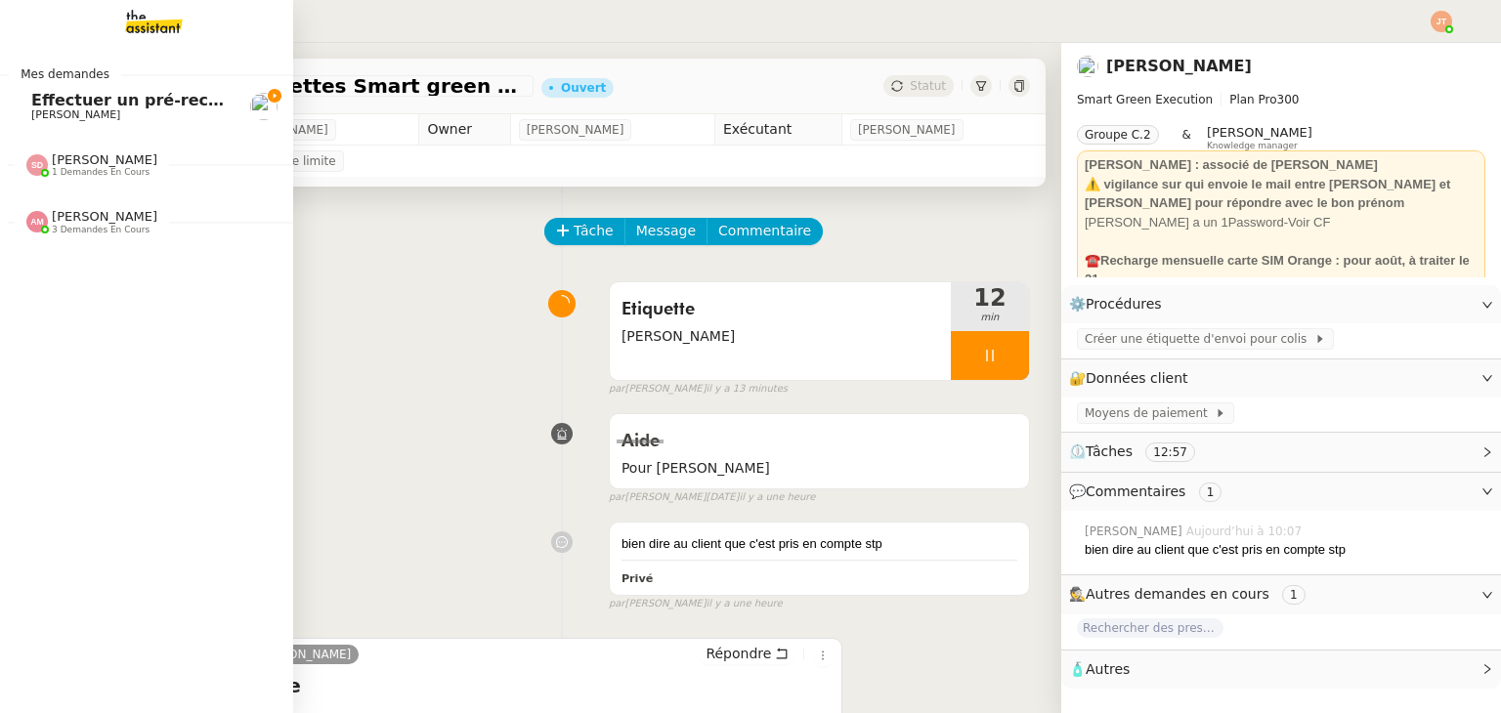
click at [148, 110] on span "[PERSON_NAME]" at bounding box center [129, 115] width 197 height 12
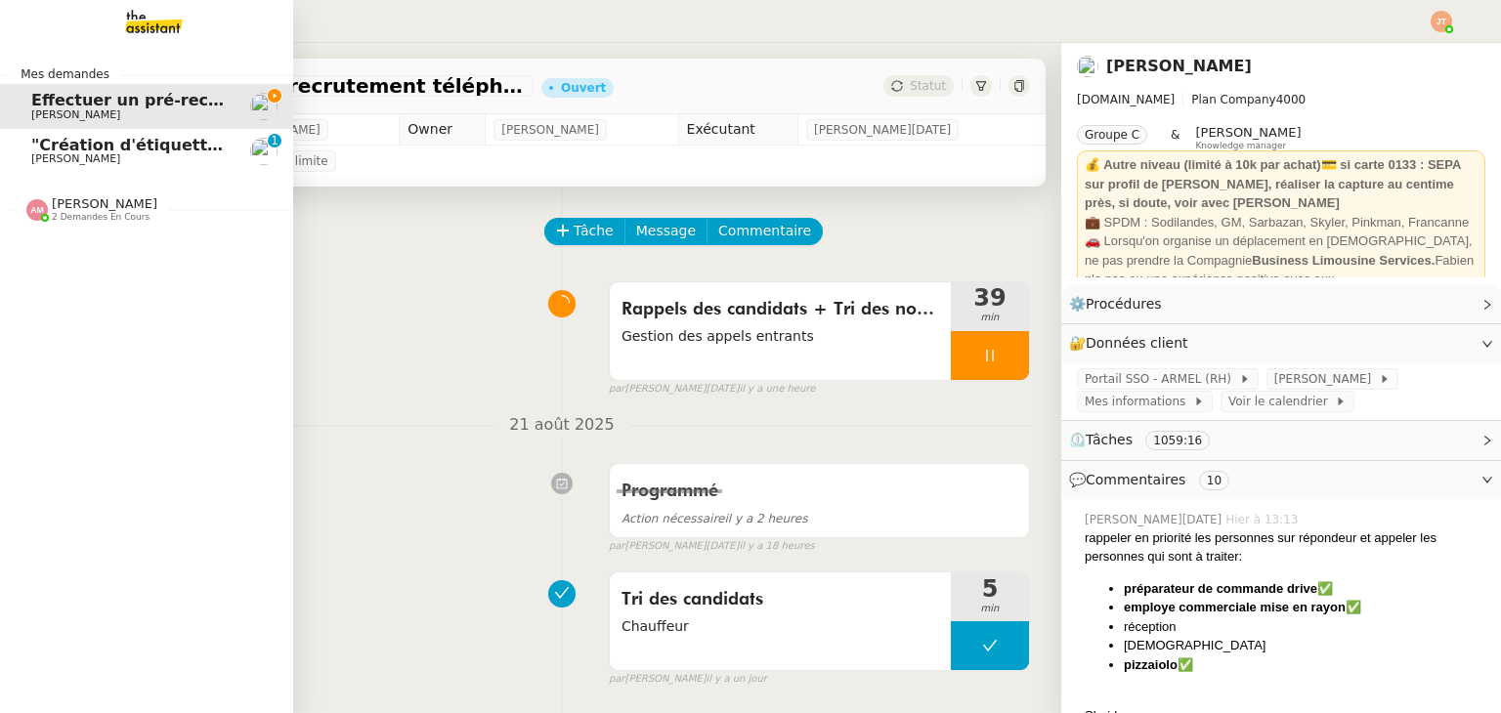
click at [45, 149] on span ""Création d'étiquettes Smart green Execution (réponses)" a été modifié récemmen…" at bounding box center [403, 145] width 745 height 19
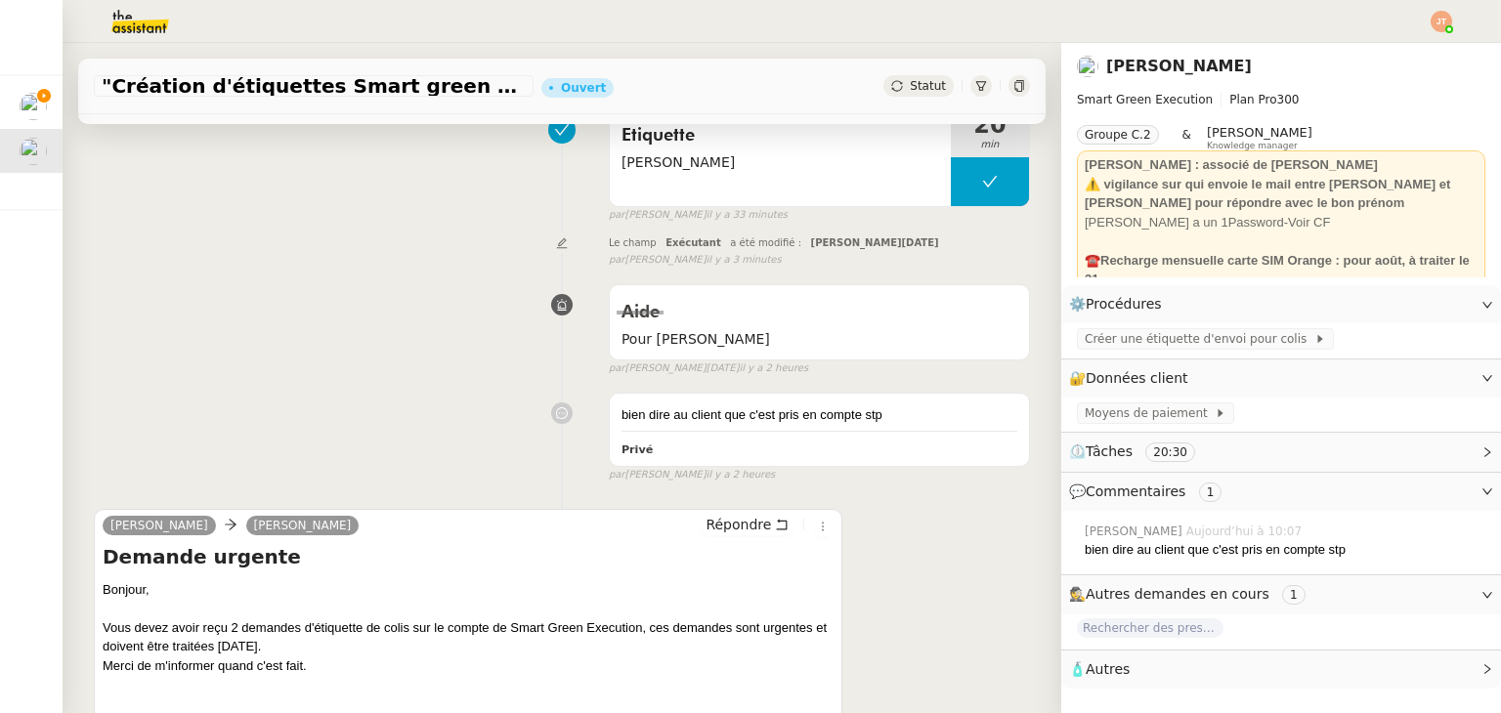
scroll to position [391, 0]
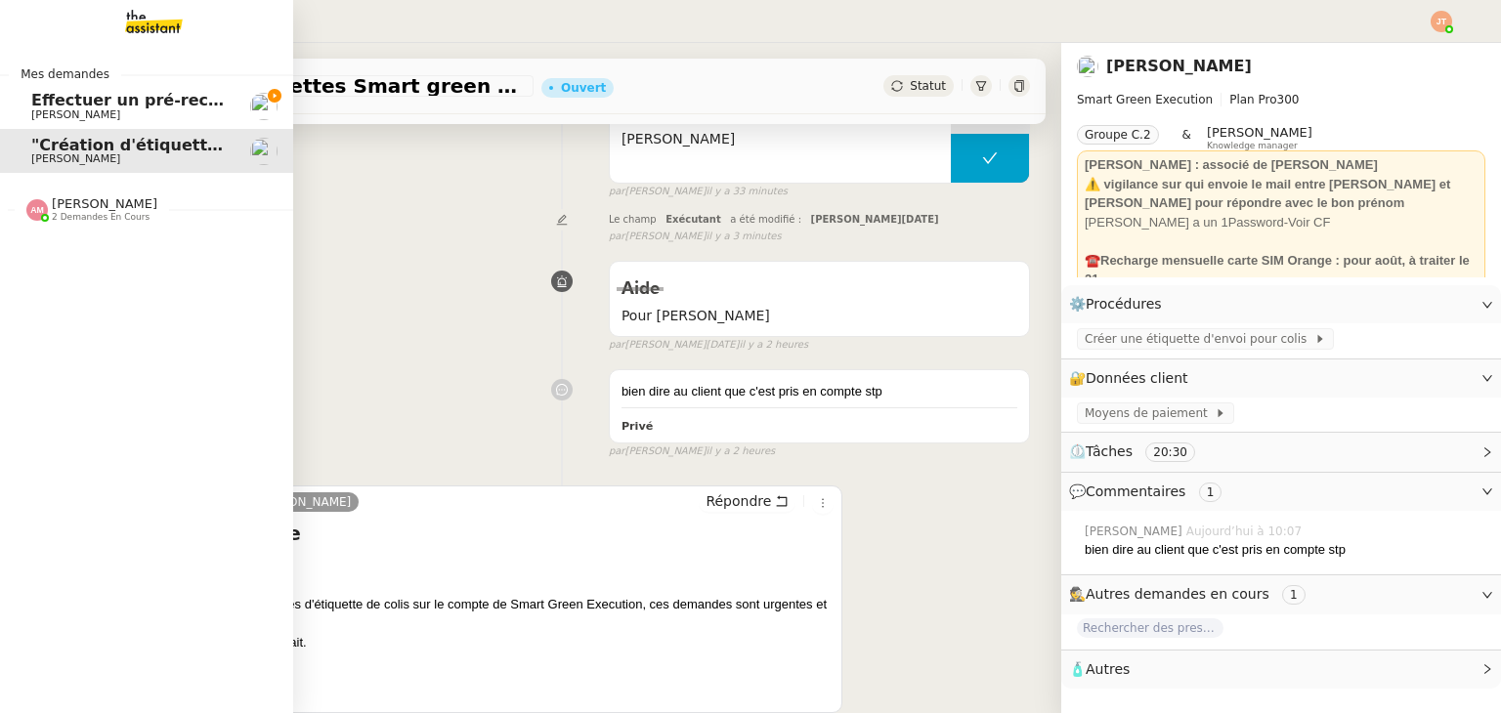
click at [70, 106] on span "Effectuer un pré-recrutement téléphonique" at bounding box center [221, 100] width 381 height 19
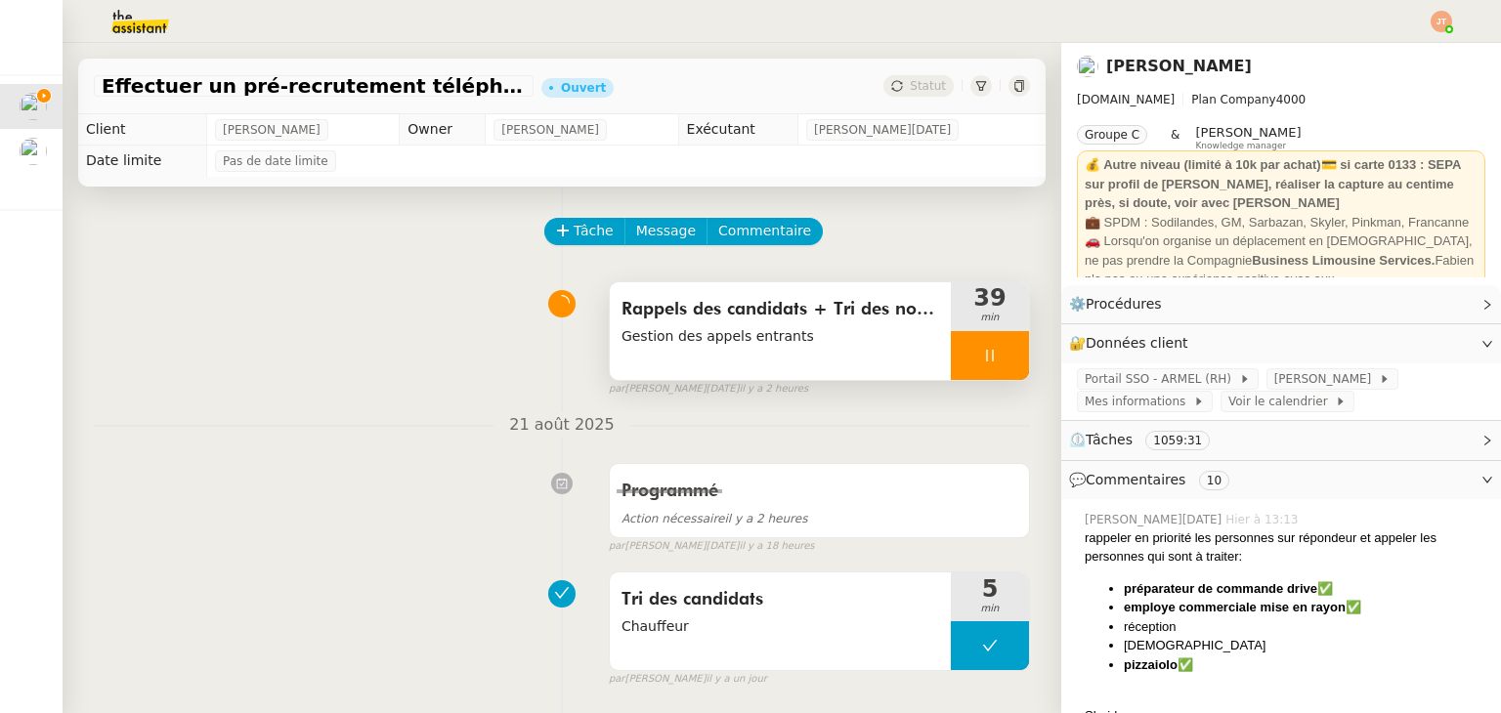
click at [951, 347] on div at bounding box center [990, 355] width 78 height 49
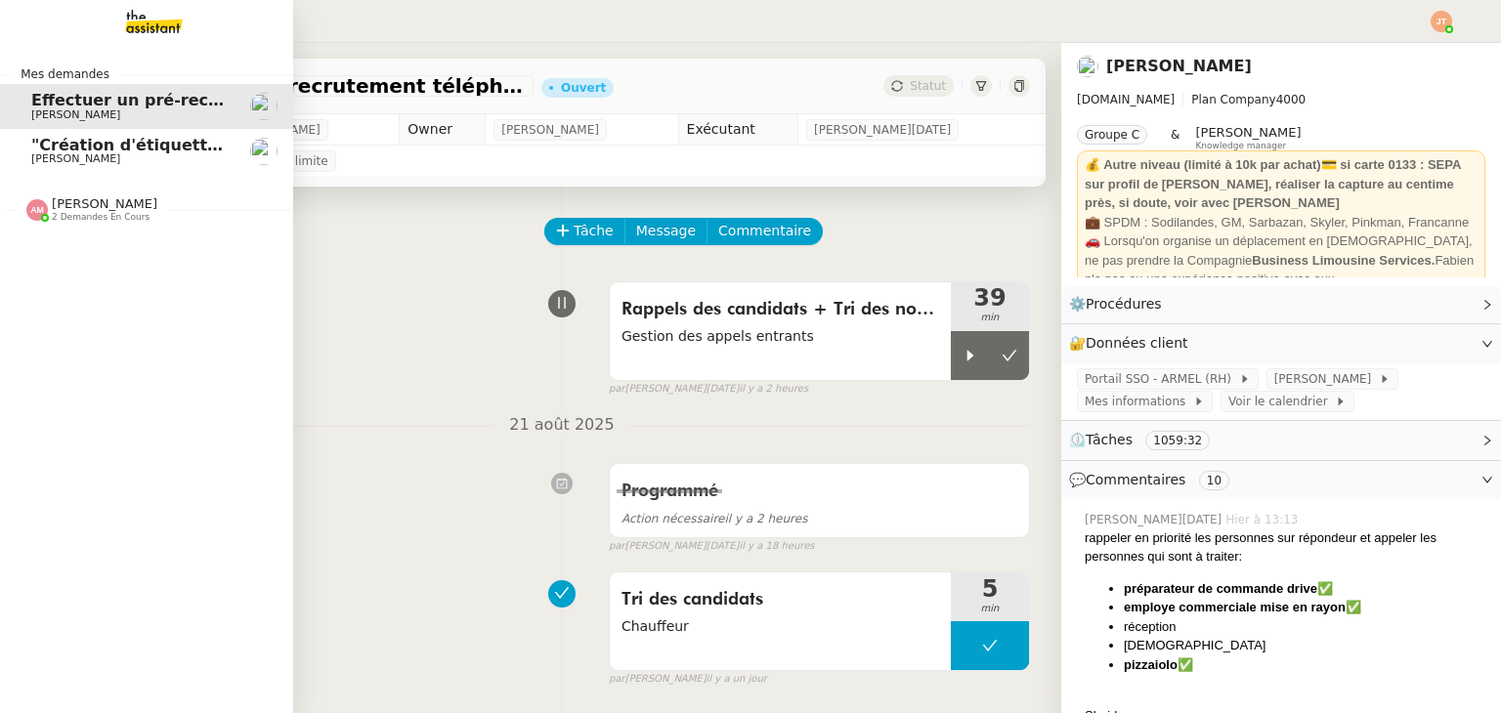
click at [54, 153] on span "[PERSON_NAME]" at bounding box center [75, 158] width 89 height 13
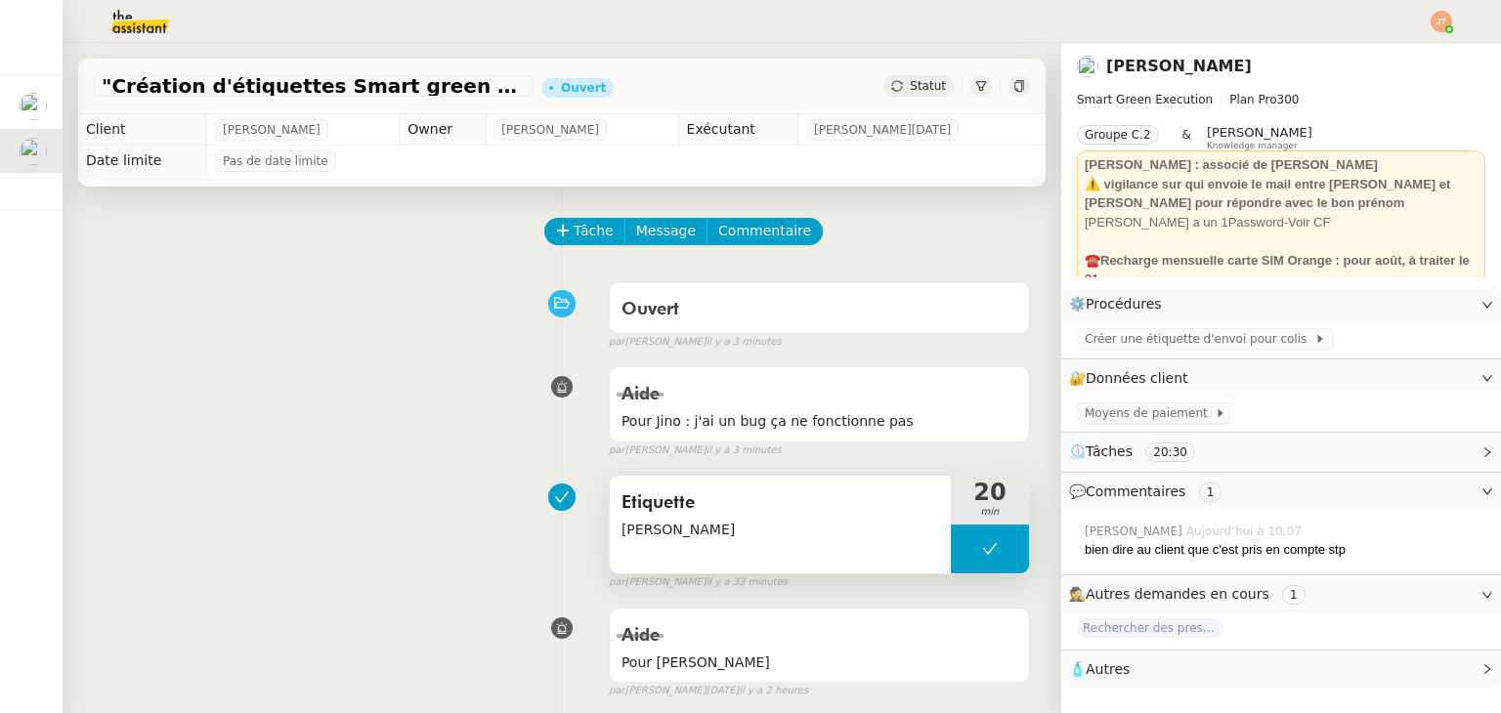
click at [653, 508] on span "Etiquette" at bounding box center [780, 503] width 318 height 29
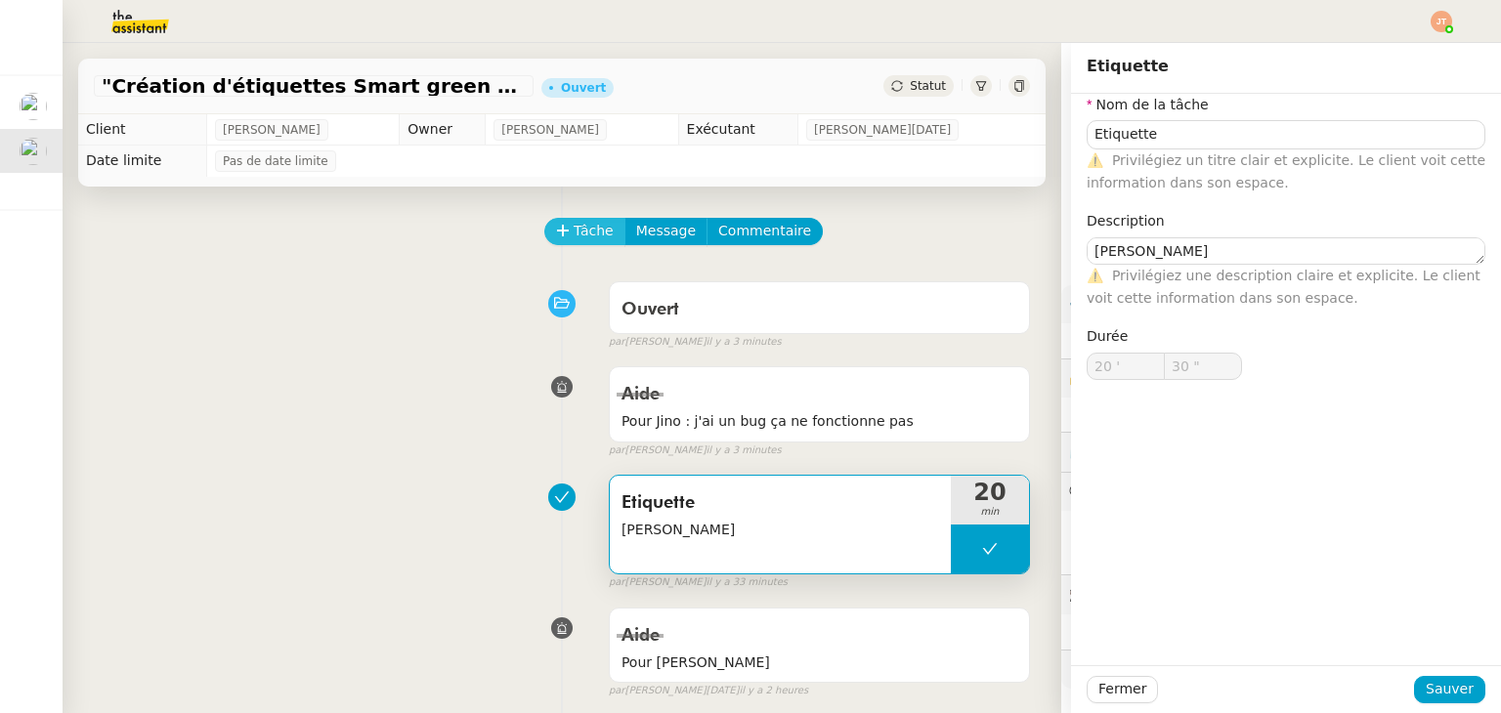
click at [578, 230] on span "Tâche" at bounding box center [594, 231] width 40 height 22
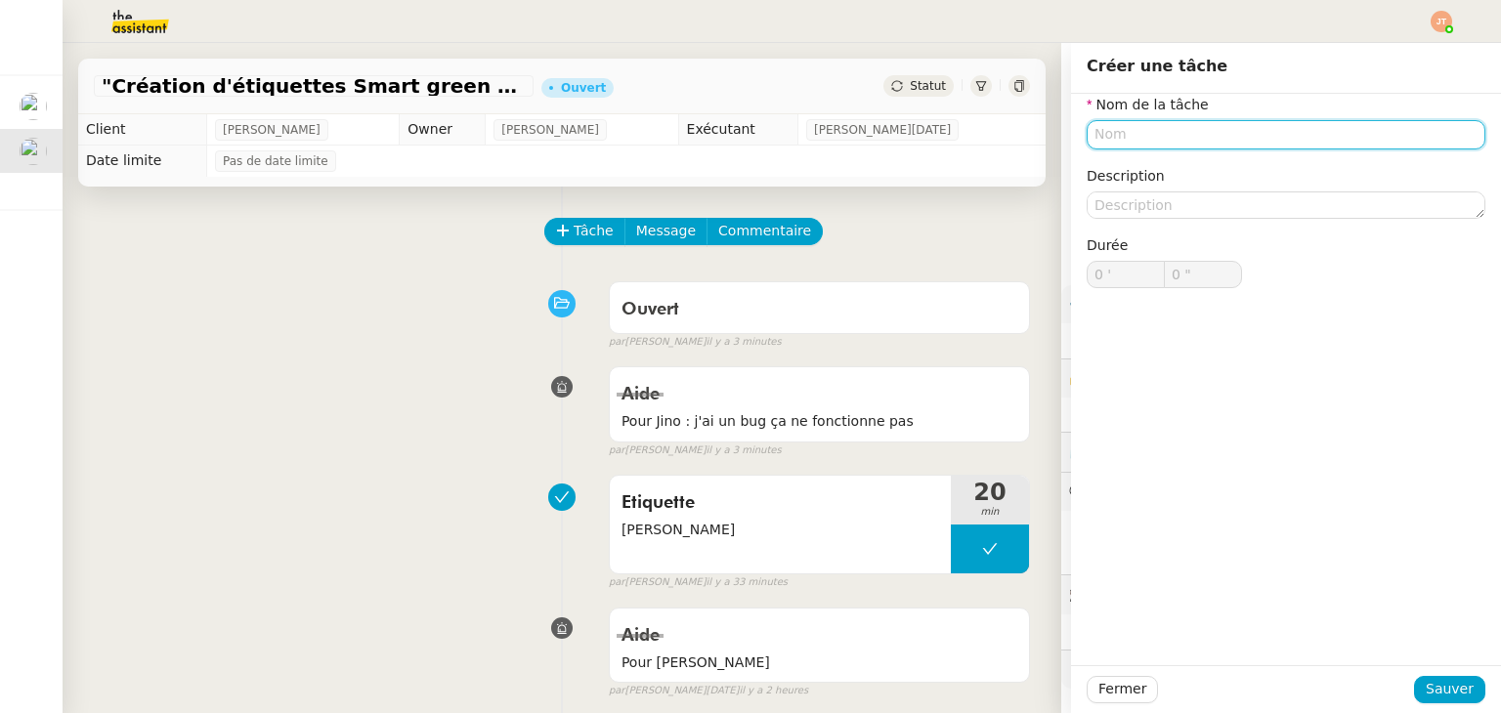
click at [1116, 138] on input "text" at bounding box center [1285, 134] width 399 height 28
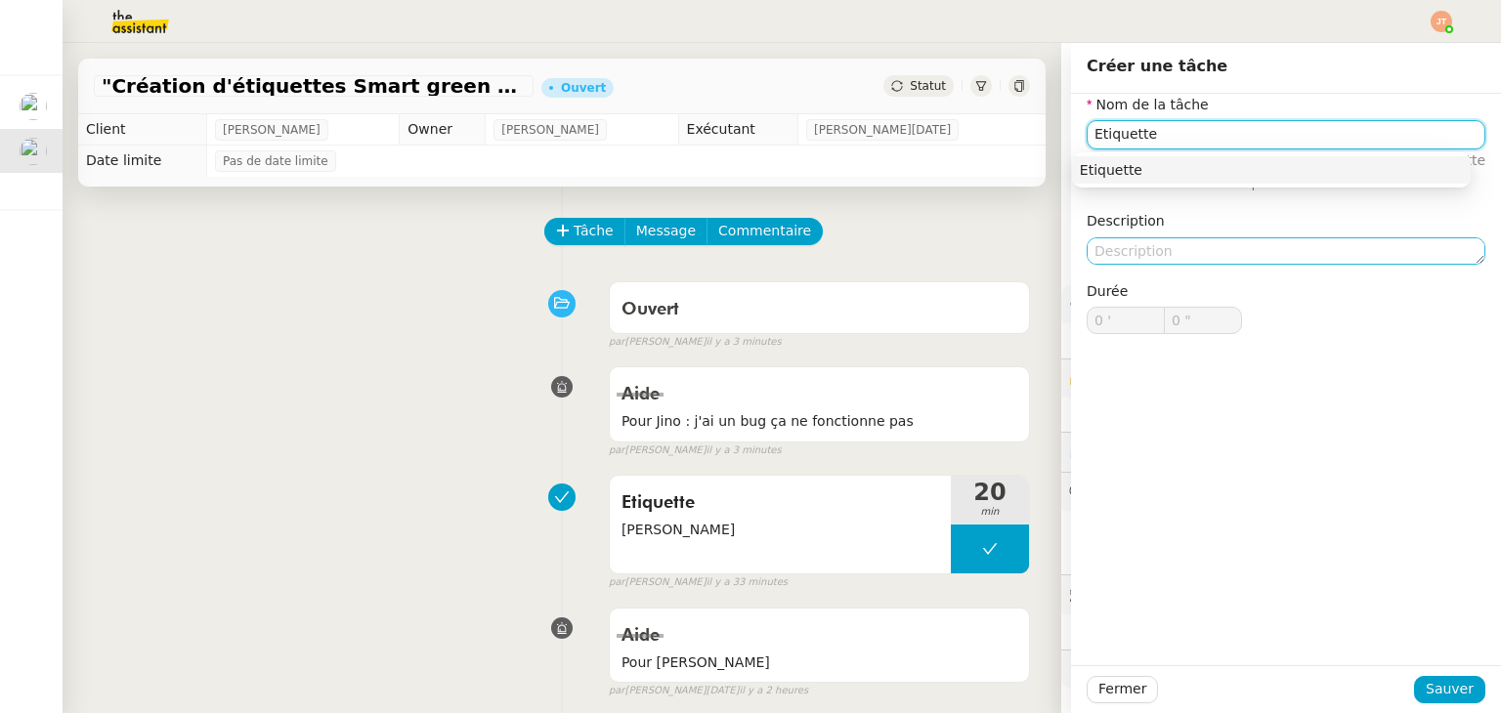
type input "Etiquette"
click at [1115, 239] on textarea at bounding box center [1285, 250] width 399 height 27
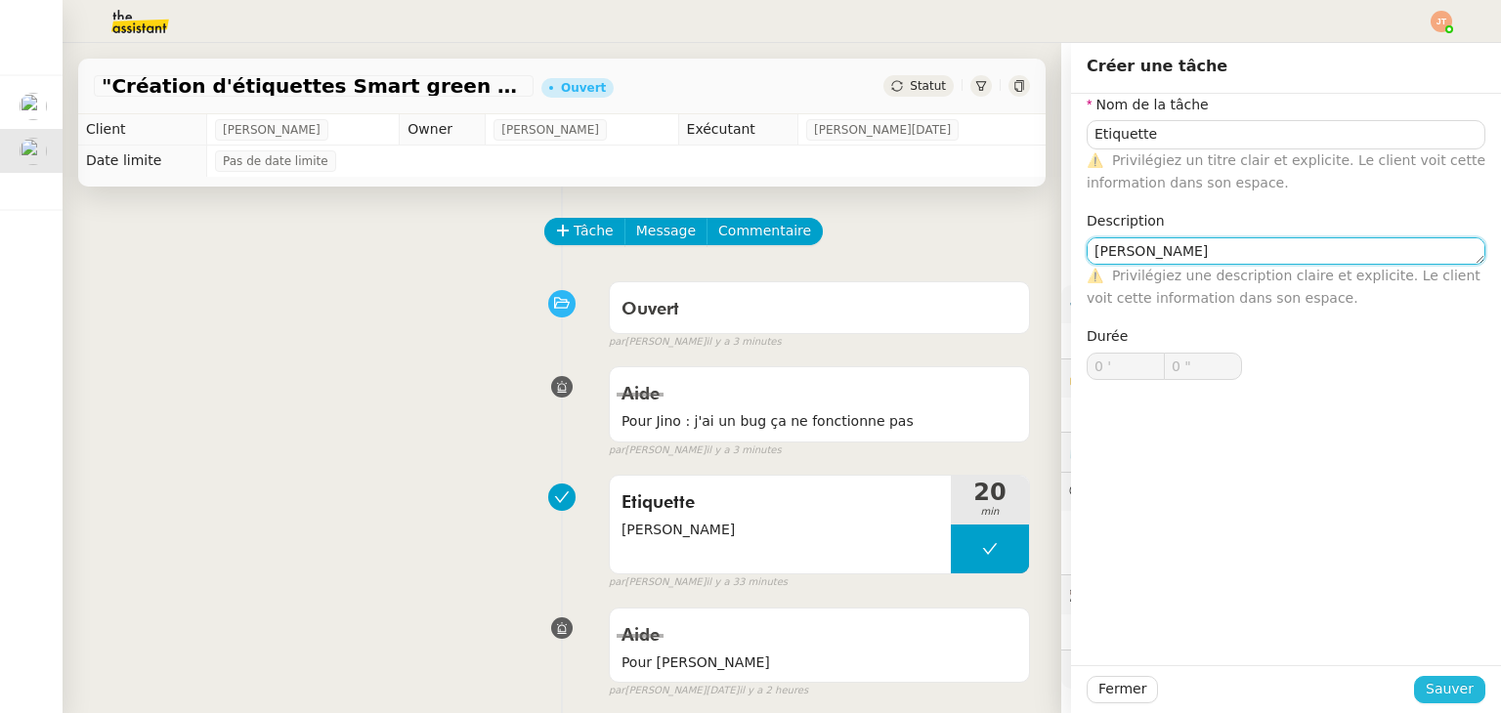
type textarea "[PERSON_NAME]"
click at [1454, 697] on span "Sauver" at bounding box center [1450, 689] width 48 height 22
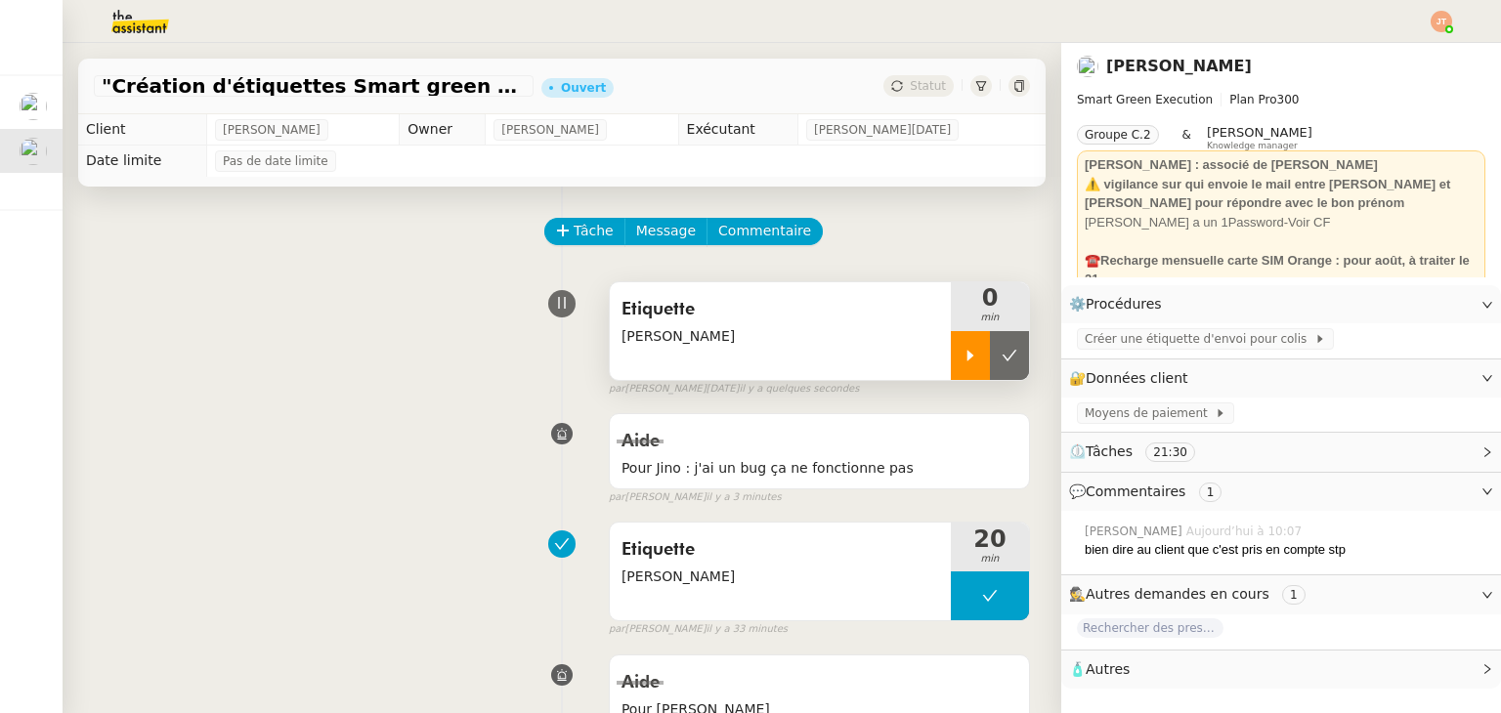
click at [962, 360] on icon at bounding box center [970, 356] width 16 height 16
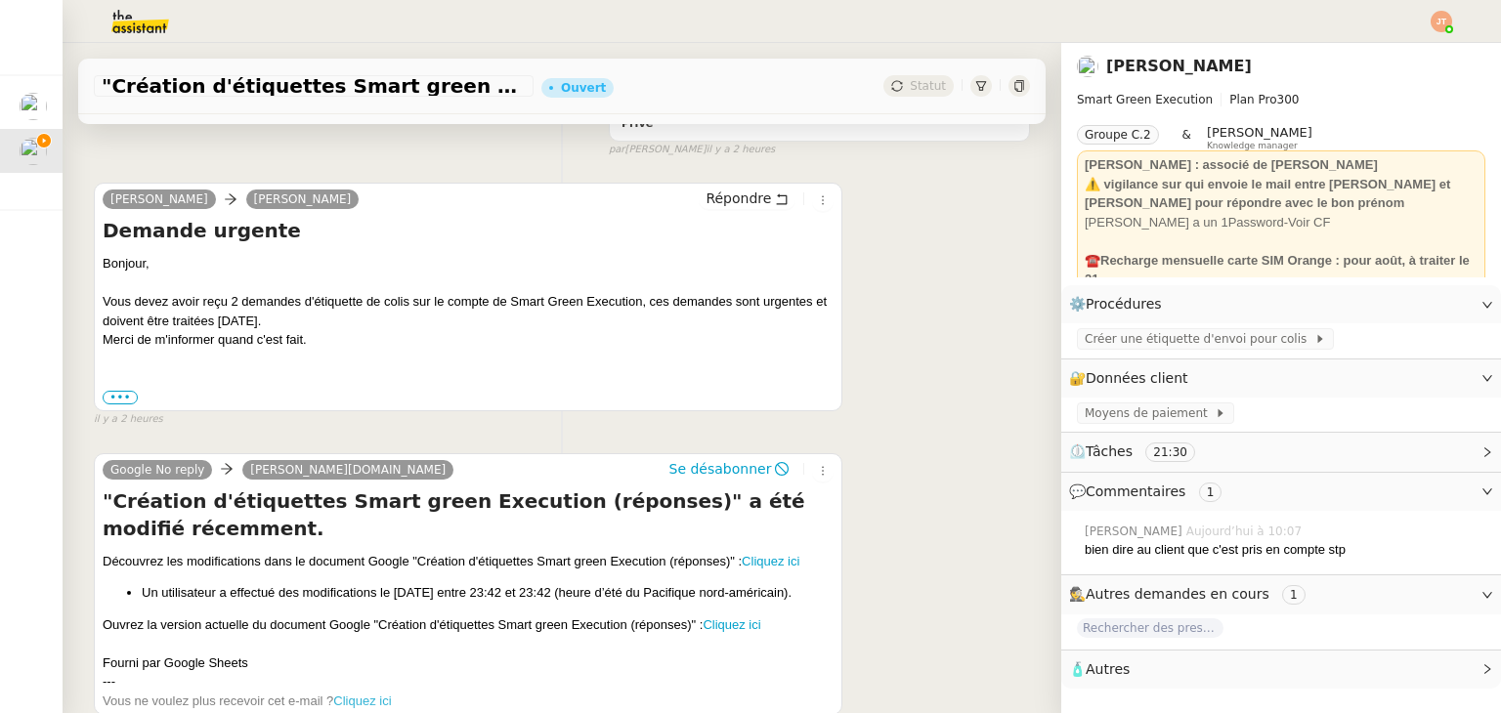
scroll to position [782, 0]
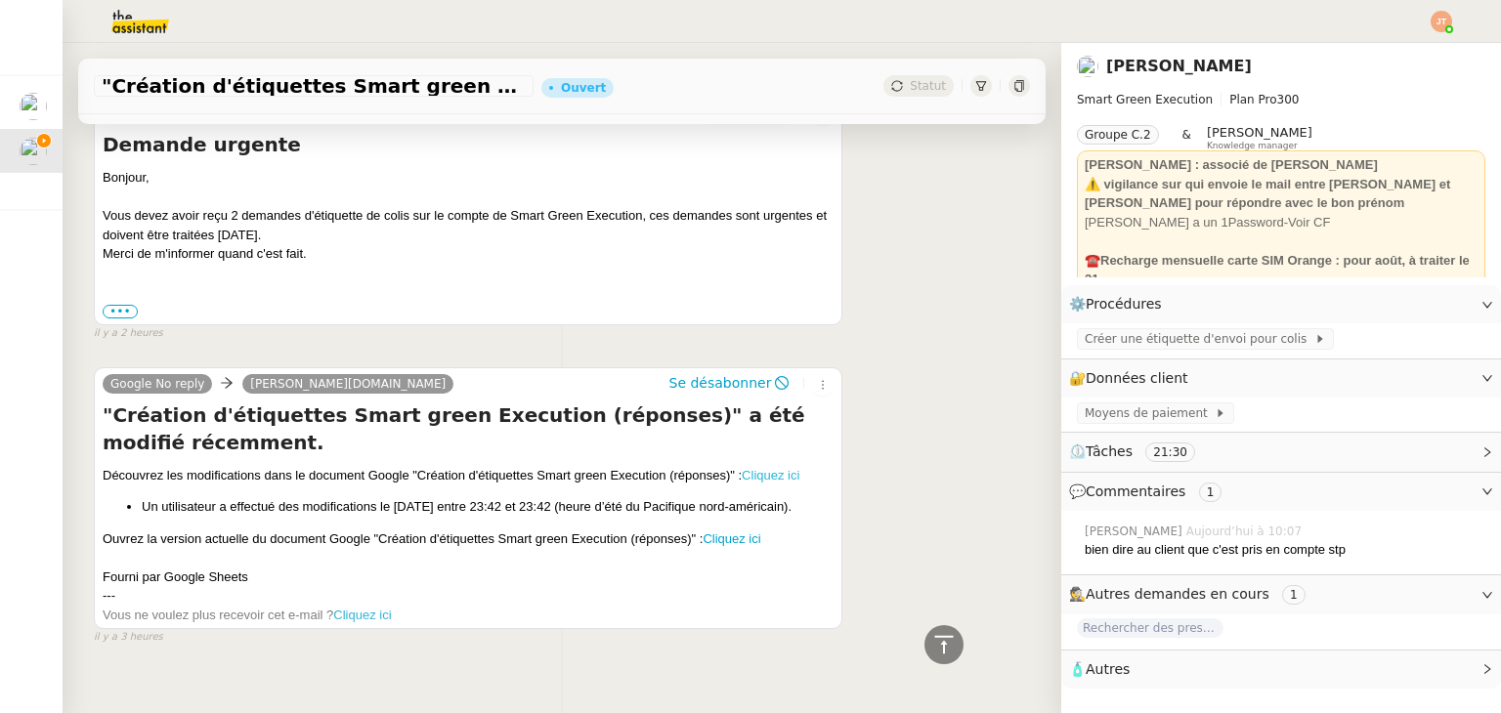
click at [782, 478] on link "Cliquez ici" at bounding box center [771, 475] width 58 height 15
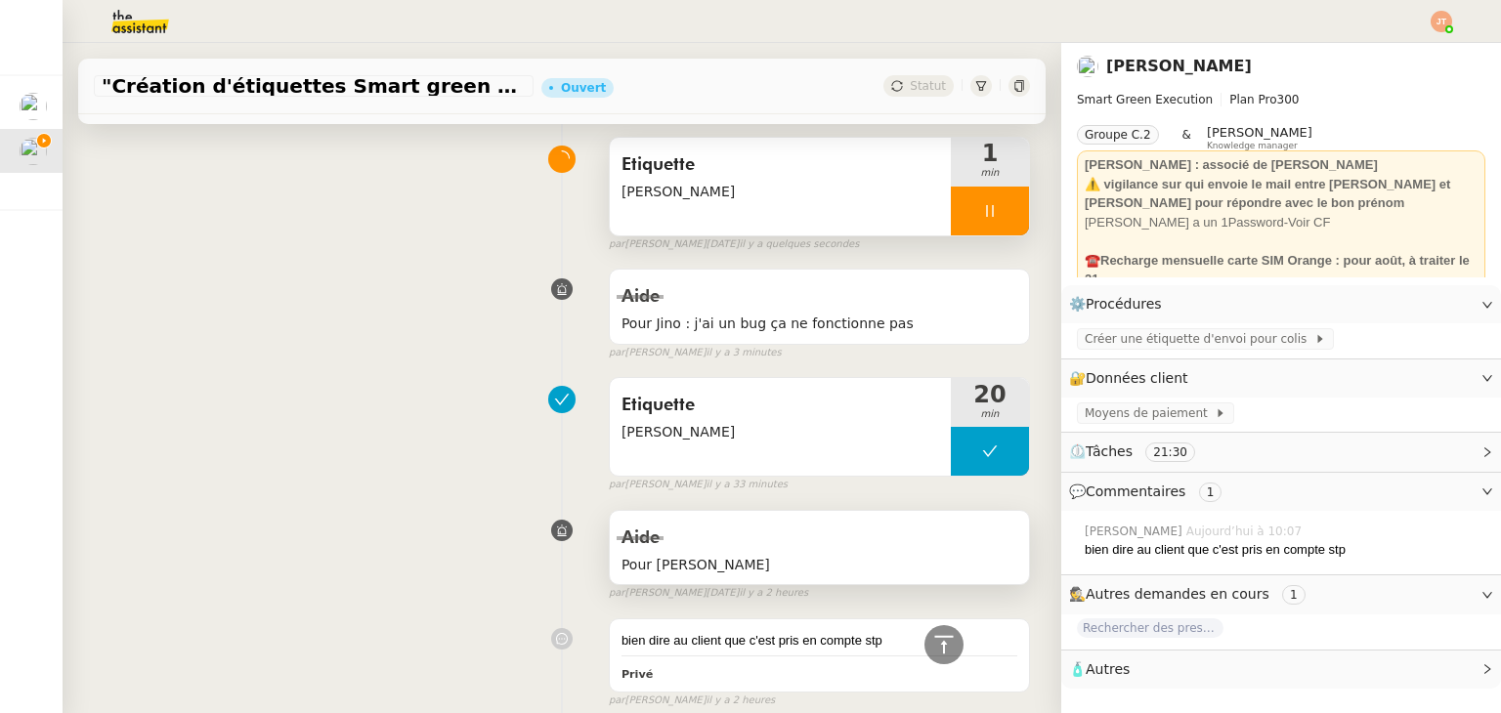
scroll to position [0, 0]
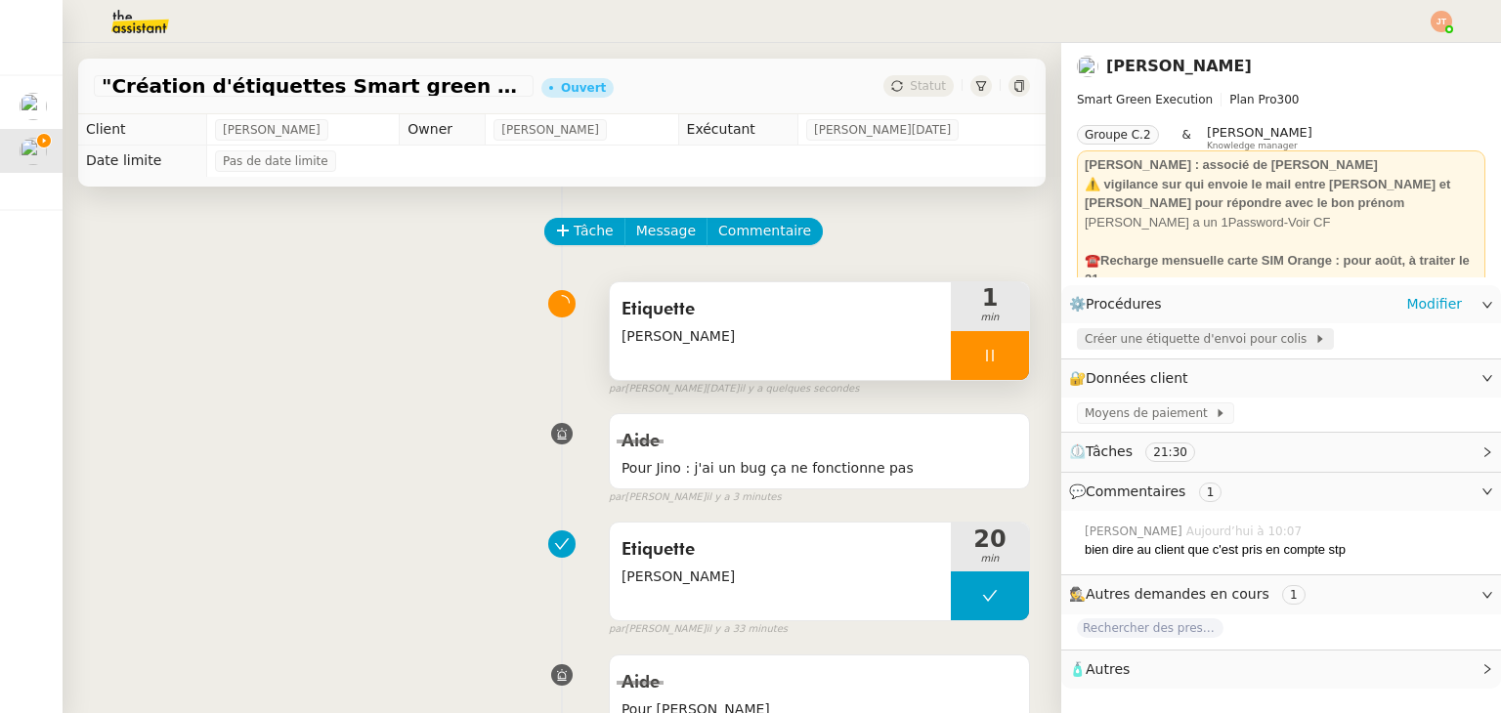
click at [1154, 349] on span "Créer une étiquette d'envoi pour colis" at bounding box center [1200, 339] width 230 height 20
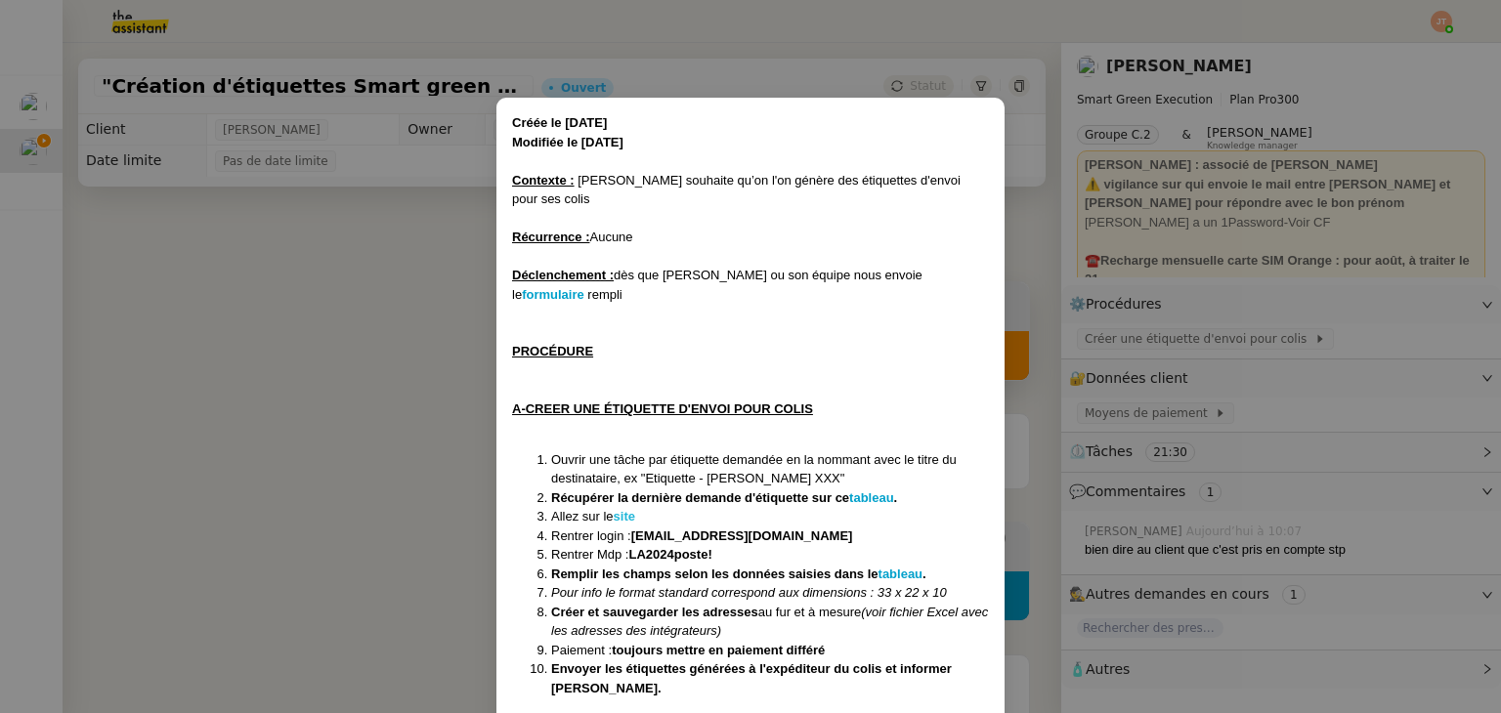
click at [621, 509] on strong "site" at bounding box center [624, 516] width 21 height 15
click at [401, 404] on nz-modal-container "Créée le [DATE] Modifiée le [DATE] Contexte : [PERSON_NAME] souhaite qu’on l'on…" at bounding box center [750, 356] width 1501 height 713
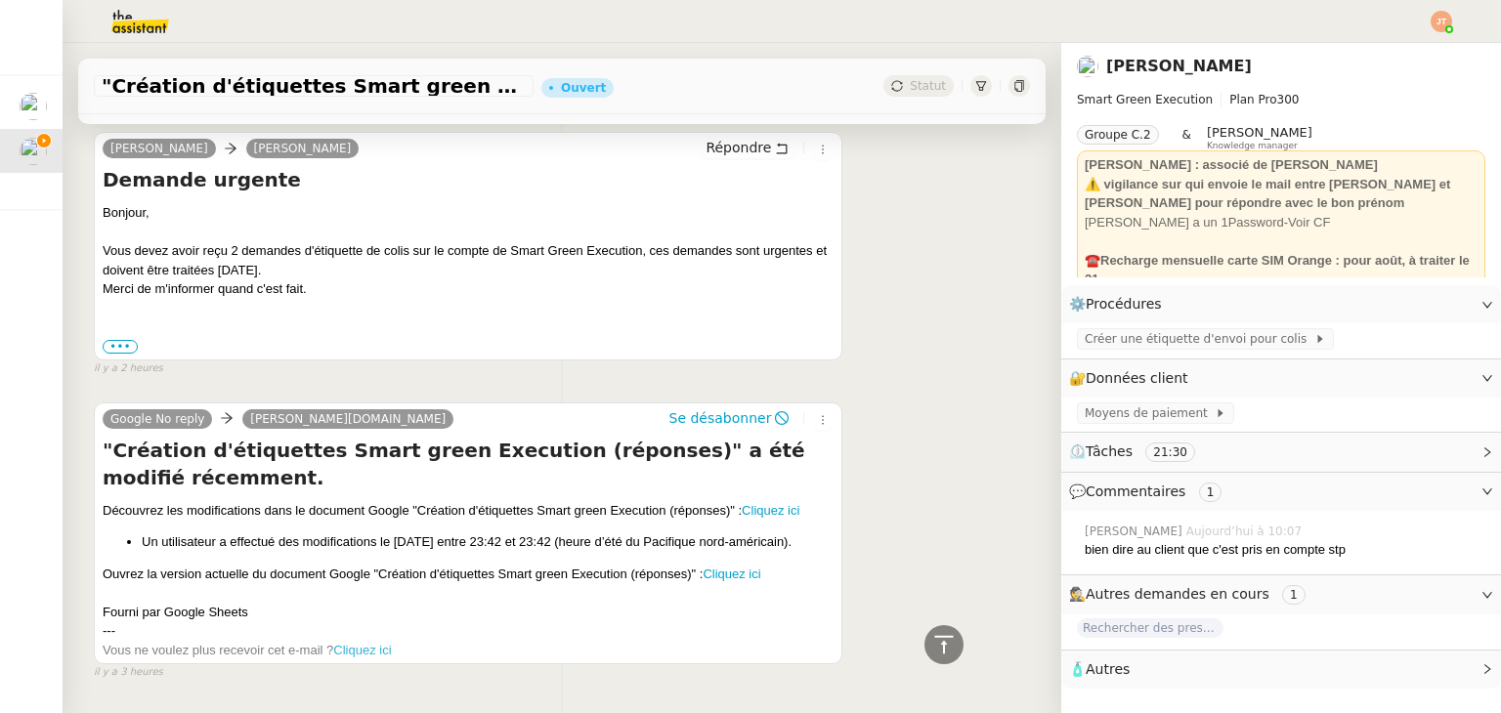
scroll to position [742, 0]
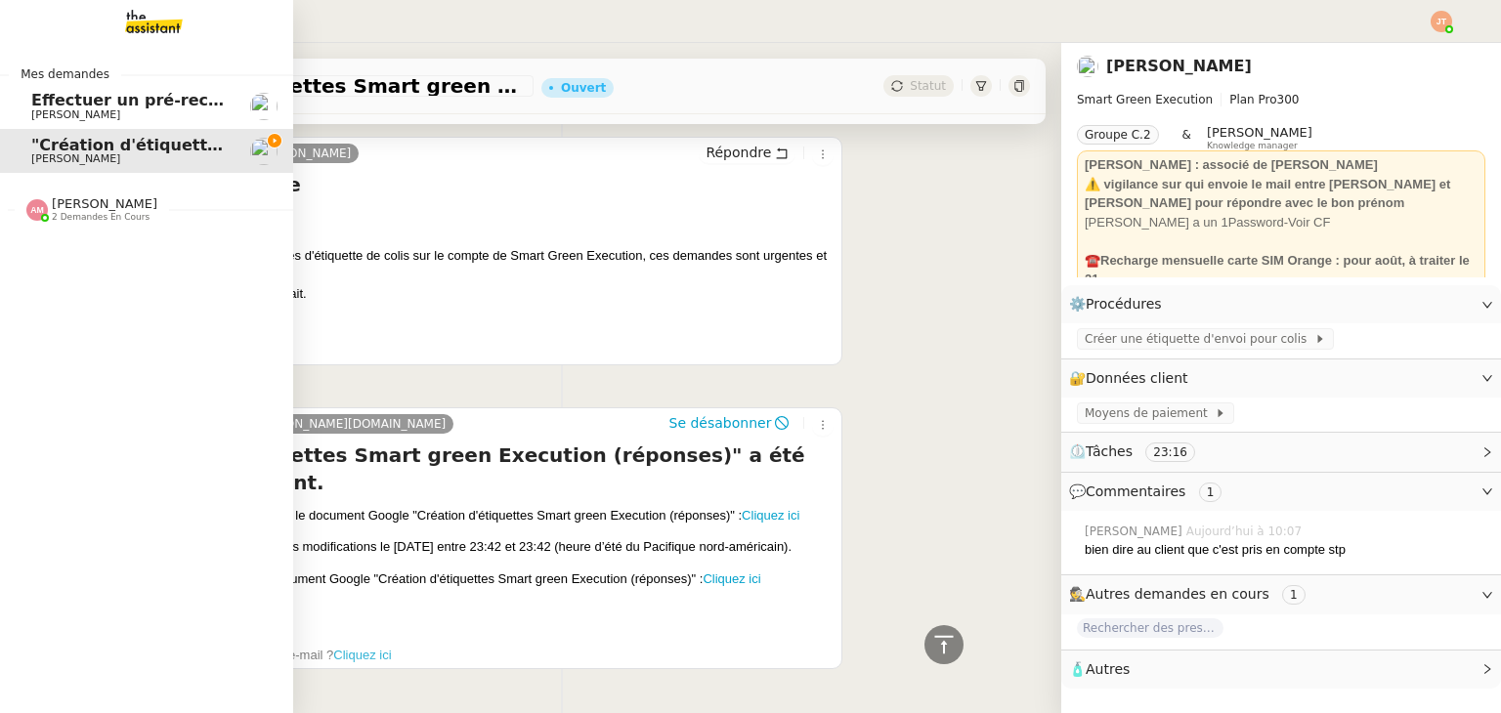
click at [93, 209] on span "[PERSON_NAME]" at bounding box center [105, 203] width 106 height 15
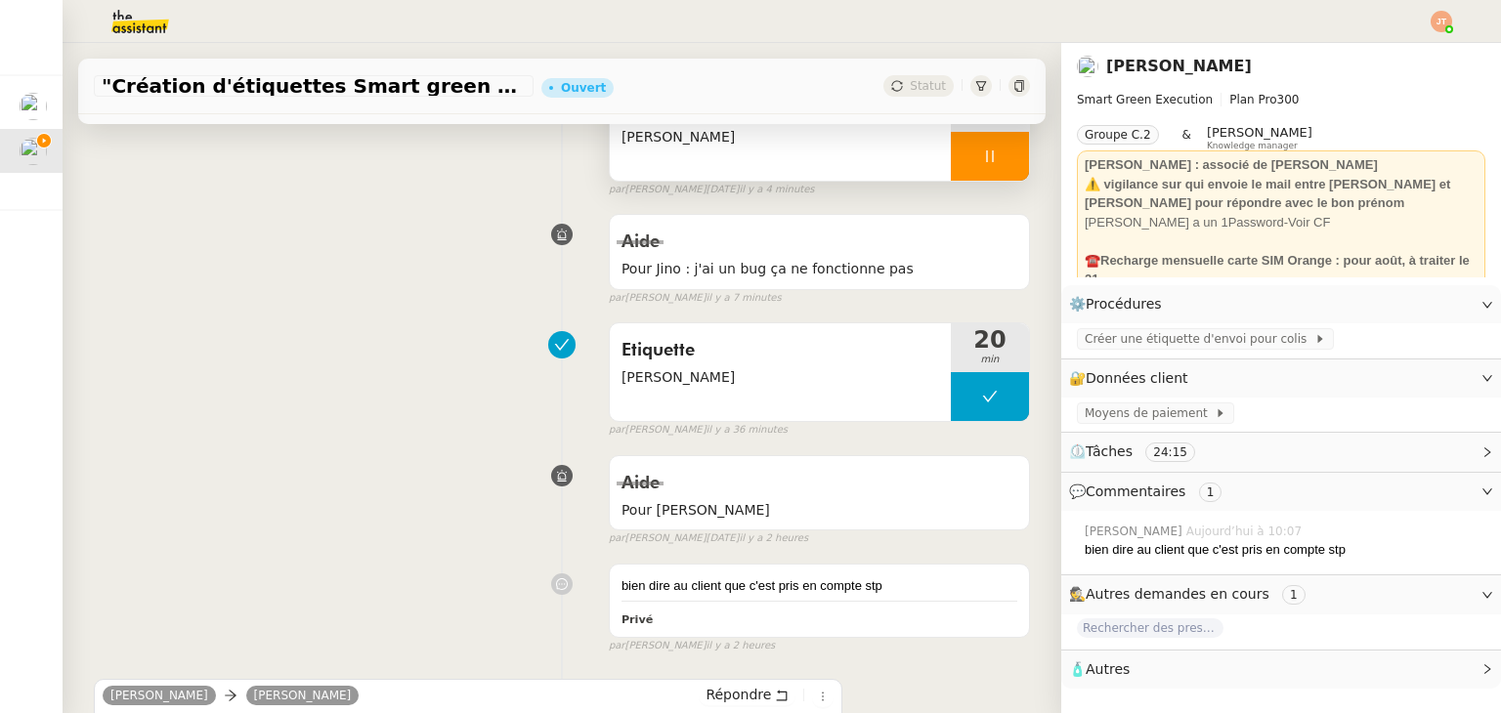
scroll to position [0, 0]
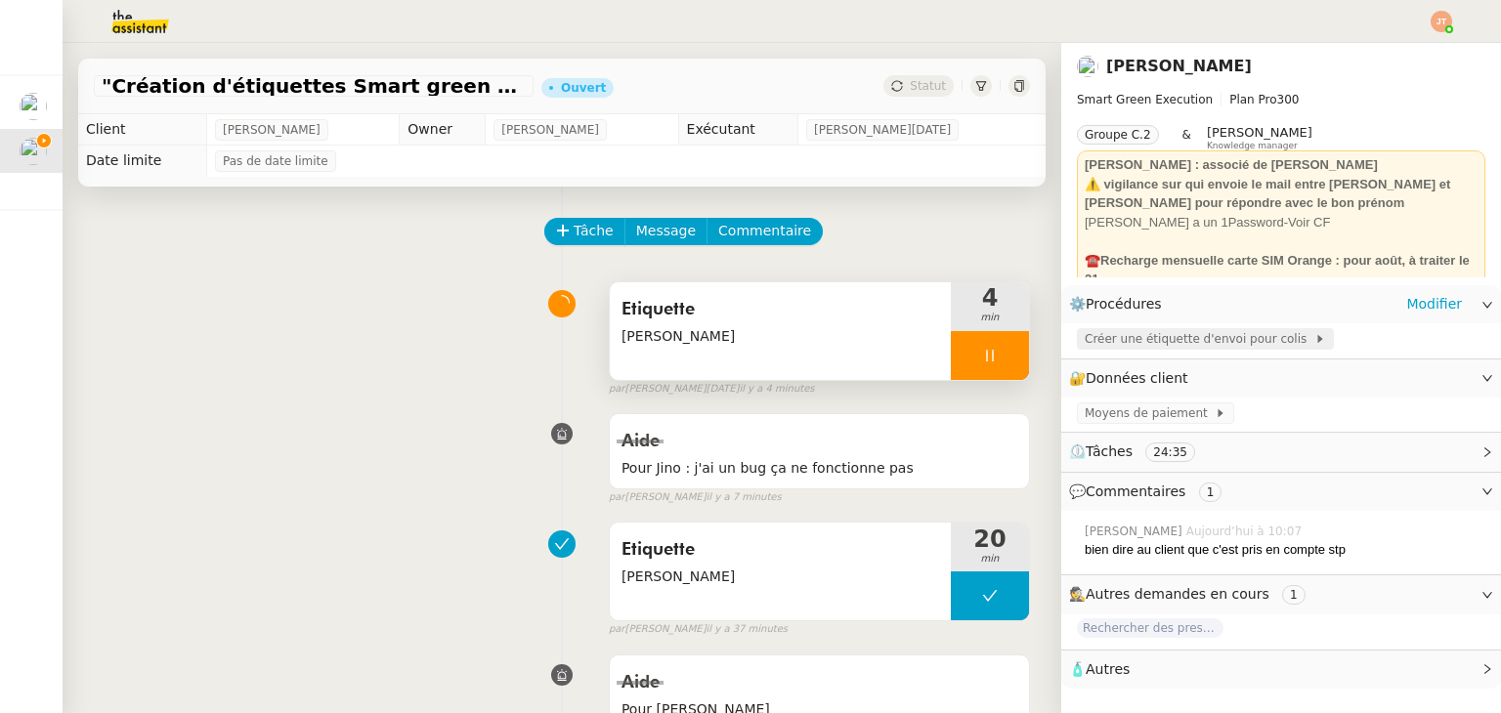
click at [1147, 345] on span "Créer une étiquette d'envoi pour colis" at bounding box center [1200, 339] width 230 height 20
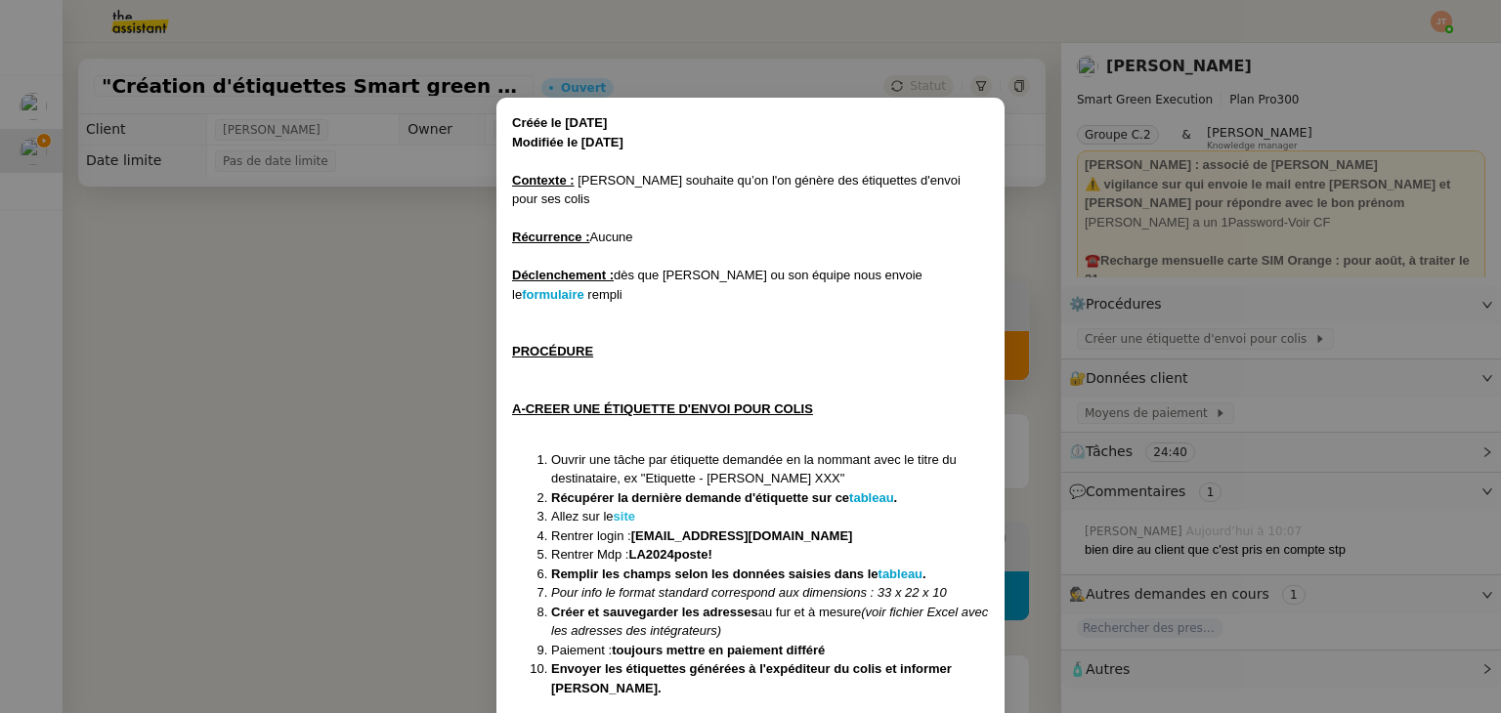
click at [625, 509] on strong "site" at bounding box center [624, 516] width 21 height 15
click at [369, 314] on nz-modal-container "Créée le [DATE] Modifiée le [DATE] Contexte : [PERSON_NAME] souhaite qu’on l'on…" at bounding box center [750, 356] width 1501 height 713
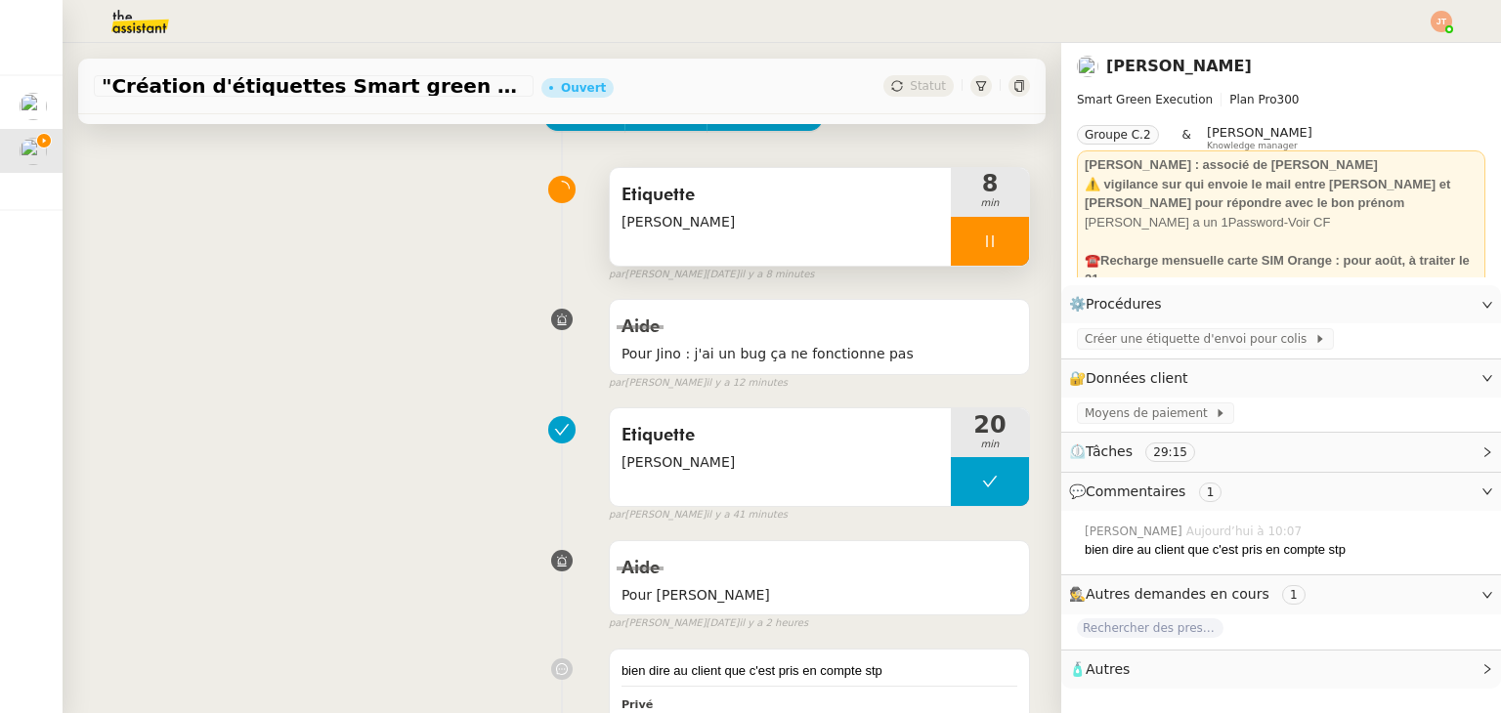
scroll to position [391, 0]
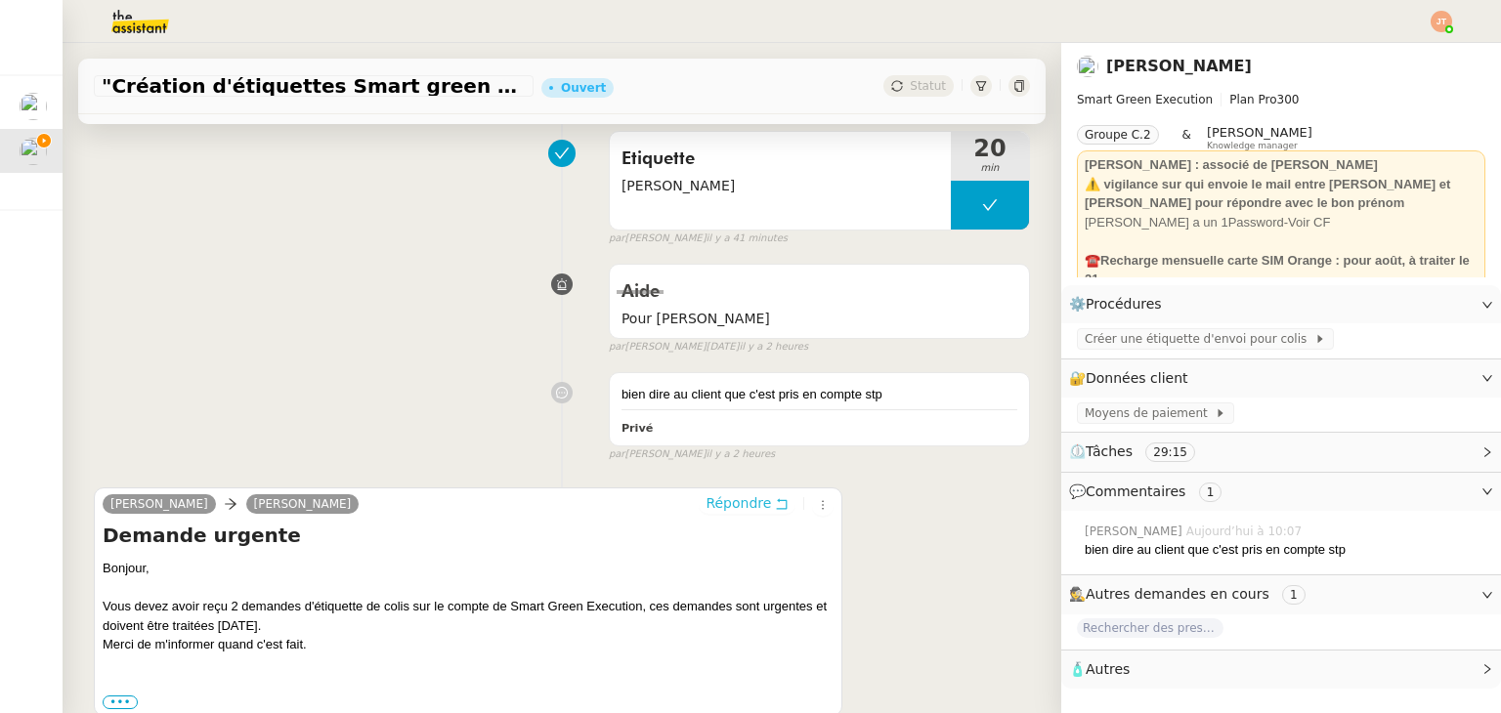
click at [722, 507] on span "Répondre" at bounding box center [737, 503] width 65 height 20
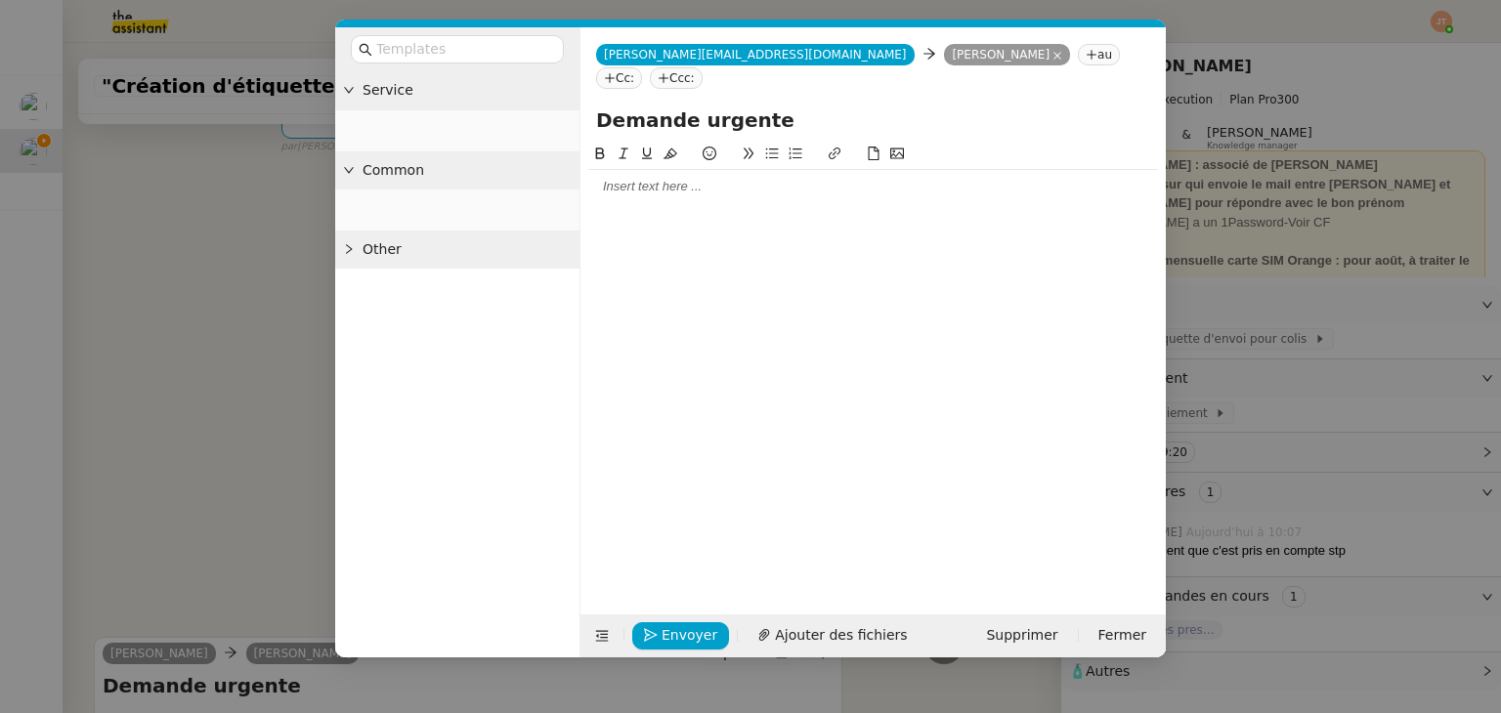
scroll to position [540, 0]
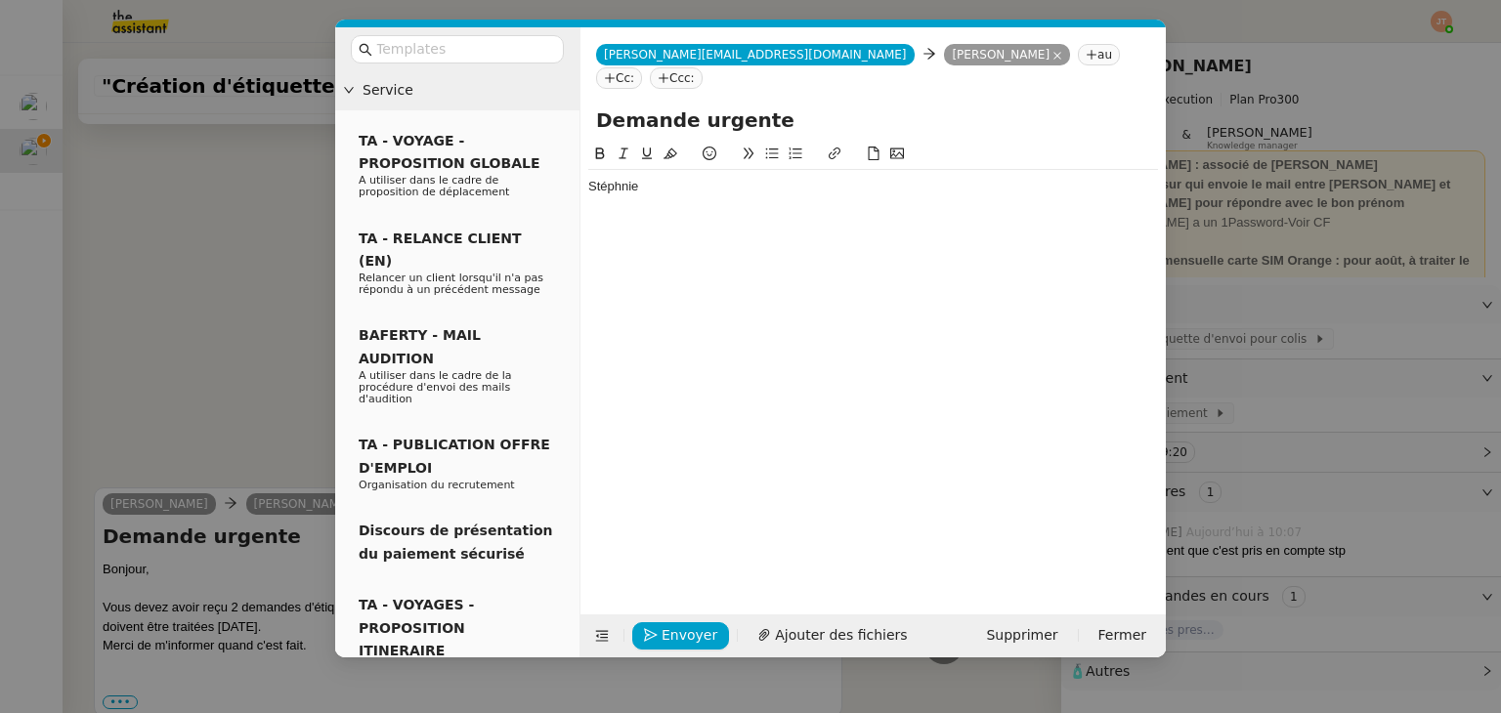
scroll to position [559, 0]
click at [202, 226] on nz-modal-container "Service TA - VOYAGE - PROPOSITION GLOBALE A utiliser dans le cadre de propositi…" at bounding box center [750, 356] width 1501 height 713
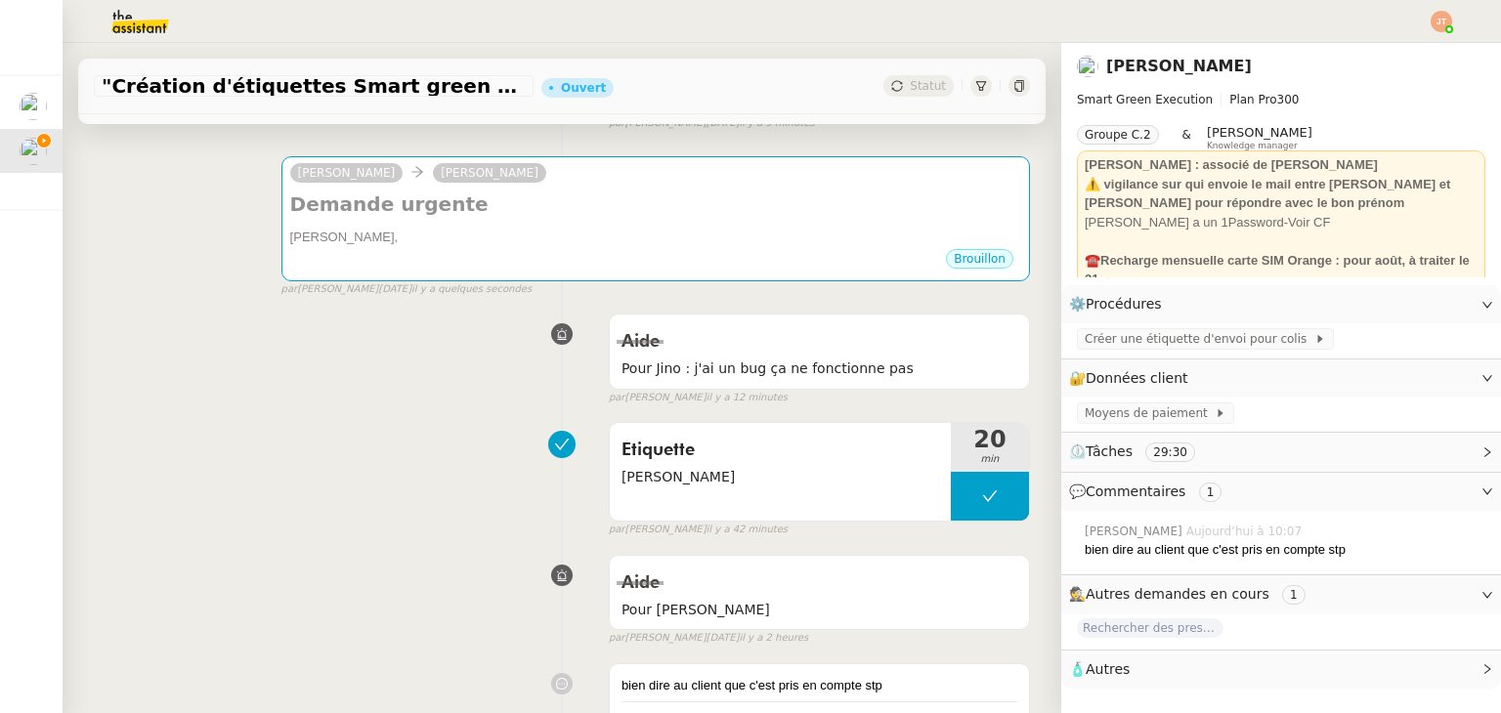
scroll to position [265, 0]
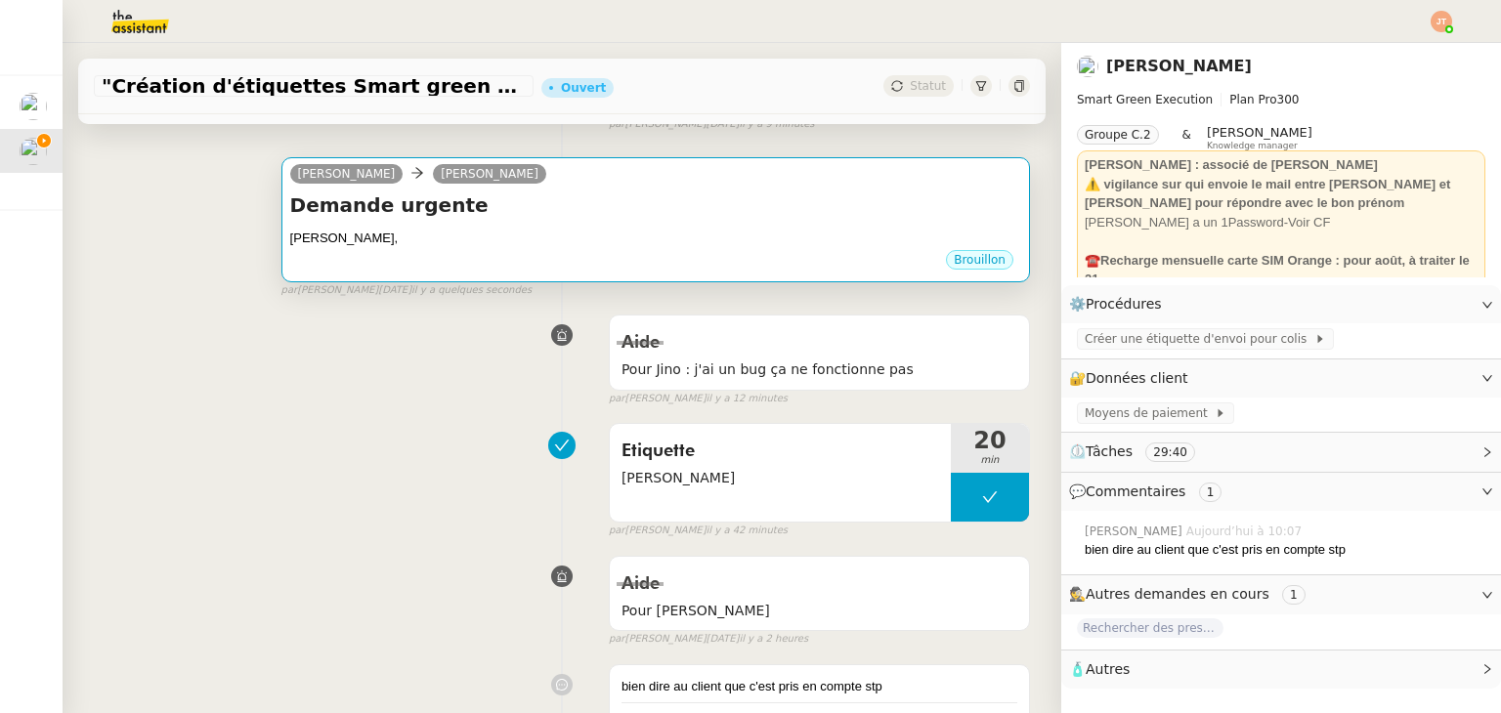
click at [477, 240] on div "Stéphanie," at bounding box center [655, 239] width 731 height 20
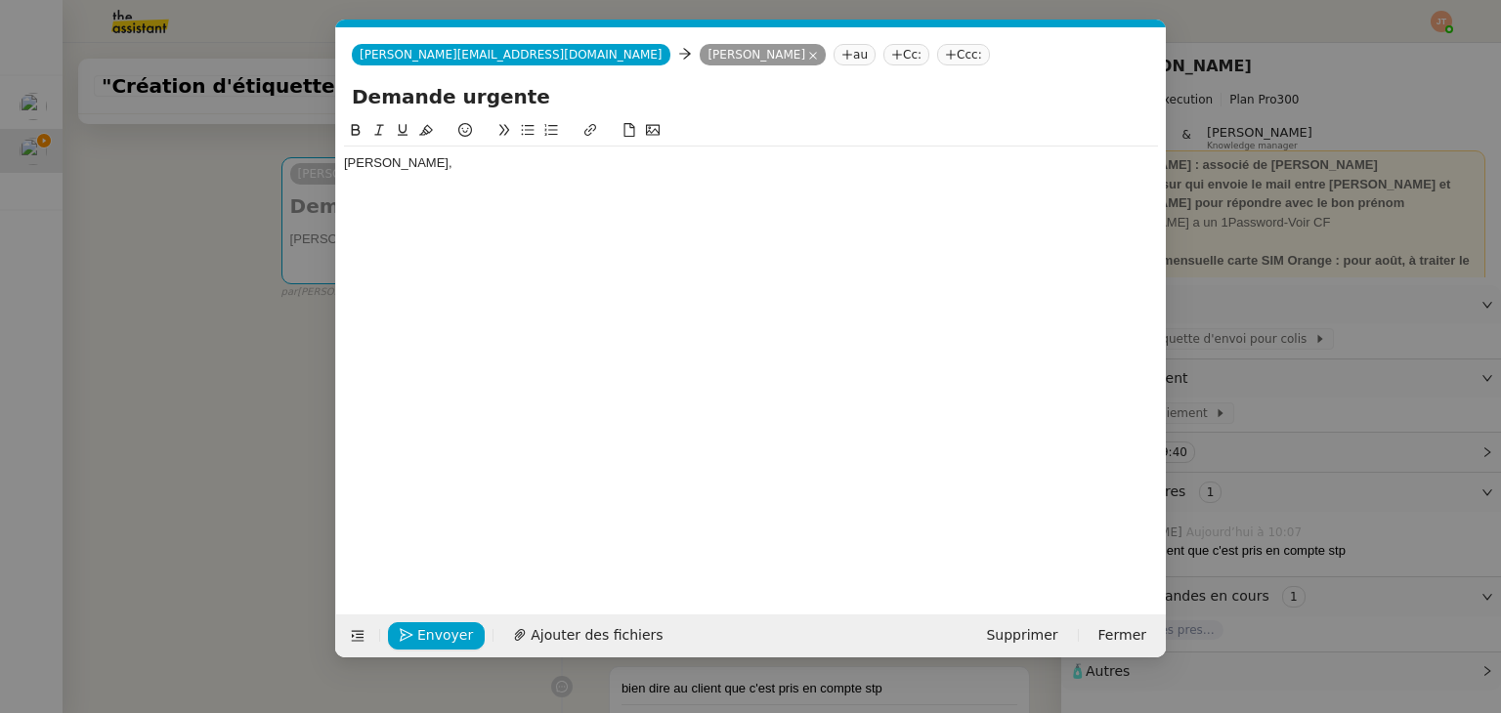
scroll to position [0, 41]
drag, startPoint x: 462, startPoint y: 12, endPoint x: 703, endPoint y: 21, distance: 240.5
click at [703, 21] on div "[PERSON_NAME][EMAIL_ADDRESS][DOMAIN_NAME]" at bounding box center [595, 3] width 283 height 58
copy div "[PERSON_NAME][EMAIL_ADDRESS][DOMAIN_NAME]"
click at [701, 21] on div at bounding box center [701, 21] width 0 height 0
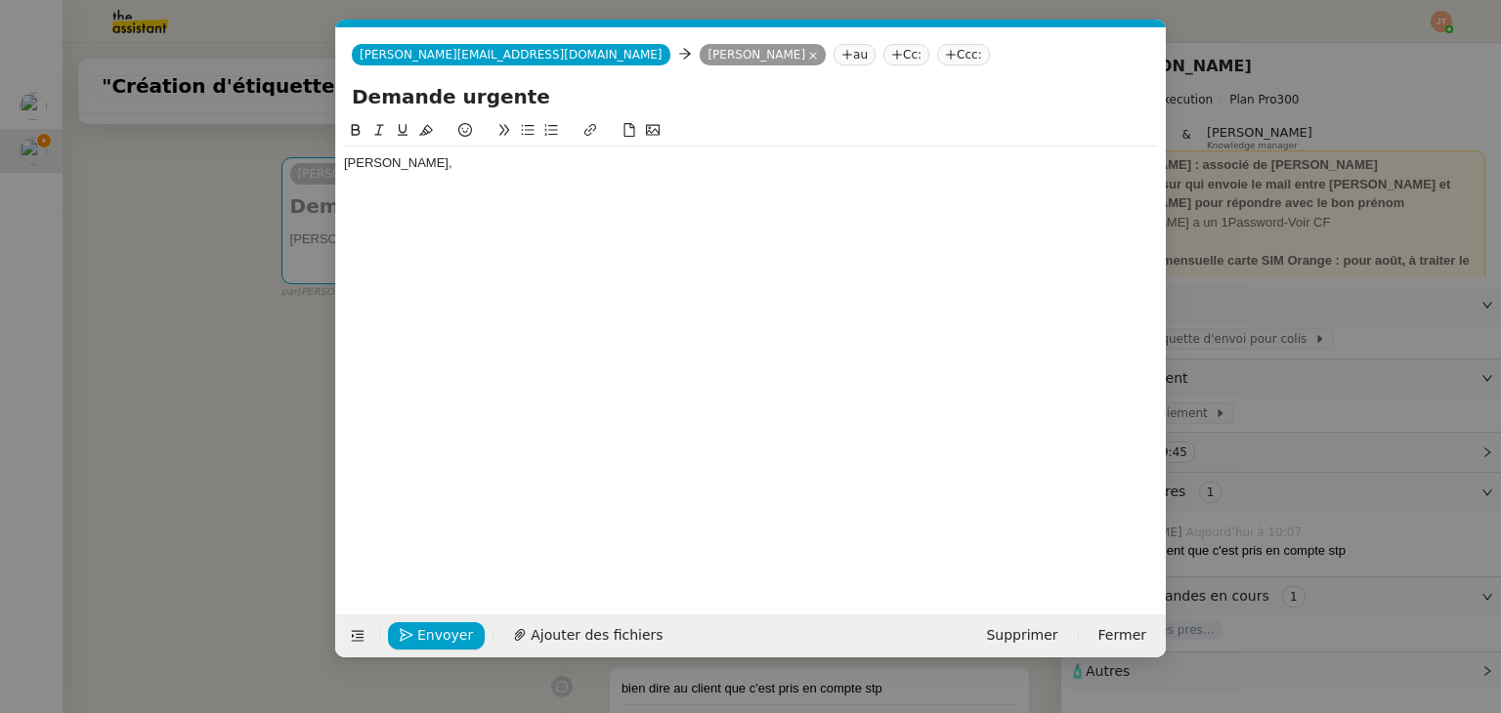
click at [883, 59] on nz-tag "Cc:" at bounding box center [906, 54] width 46 height 21
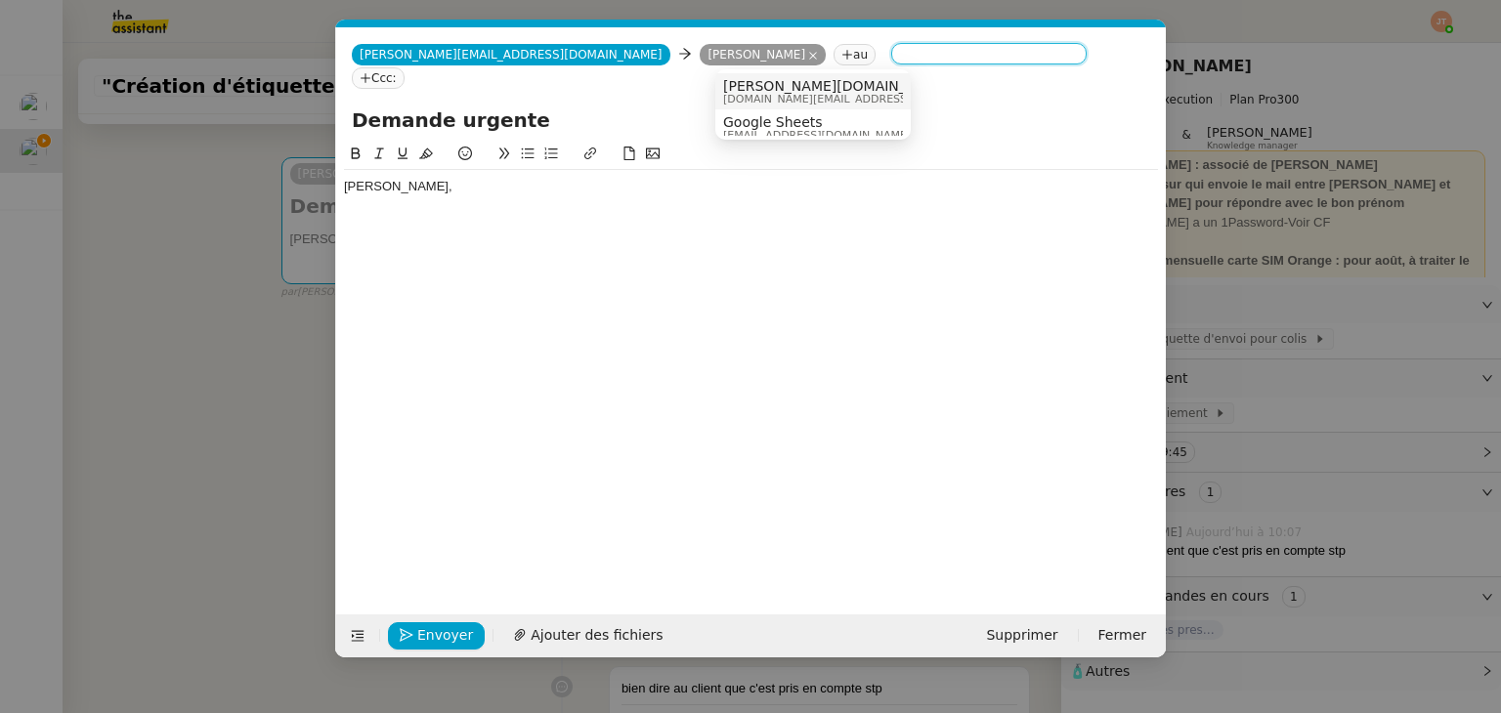
paste input "[PERSON_NAME][EMAIL_ADDRESS][DOMAIN_NAME]"
type input "[PERSON_NAME][EMAIL_ADDRESS][DOMAIN_NAME]"
click at [764, 94] on span "[PERSON_NAME][EMAIL_ADDRESS][DOMAIN_NAME]" at bounding box center [861, 99] width 277 height 11
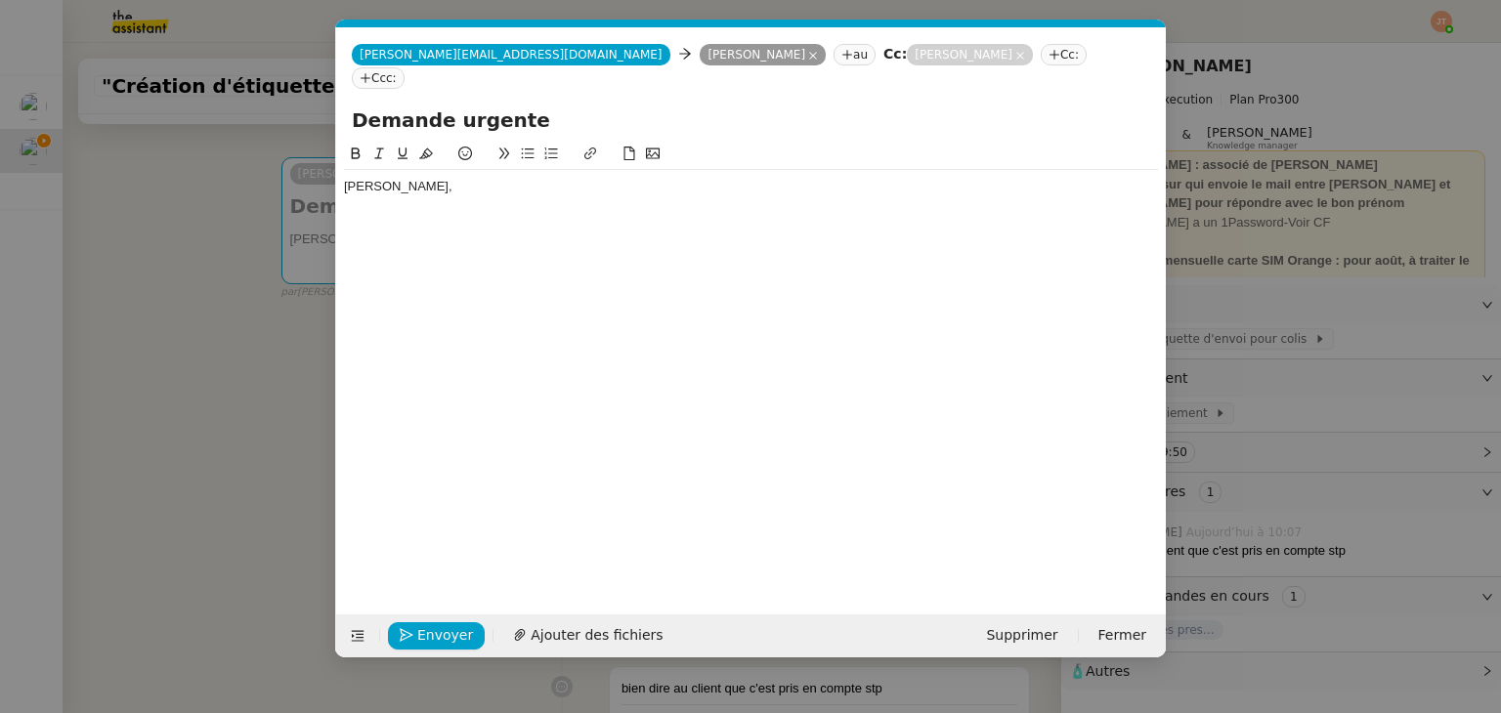
click at [228, 353] on nz-modal-container "Service TA - VOYAGE - PROPOSITION GLOBALE A utiliser dans le cadre de propositi…" at bounding box center [750, 356] width 1501 height 713
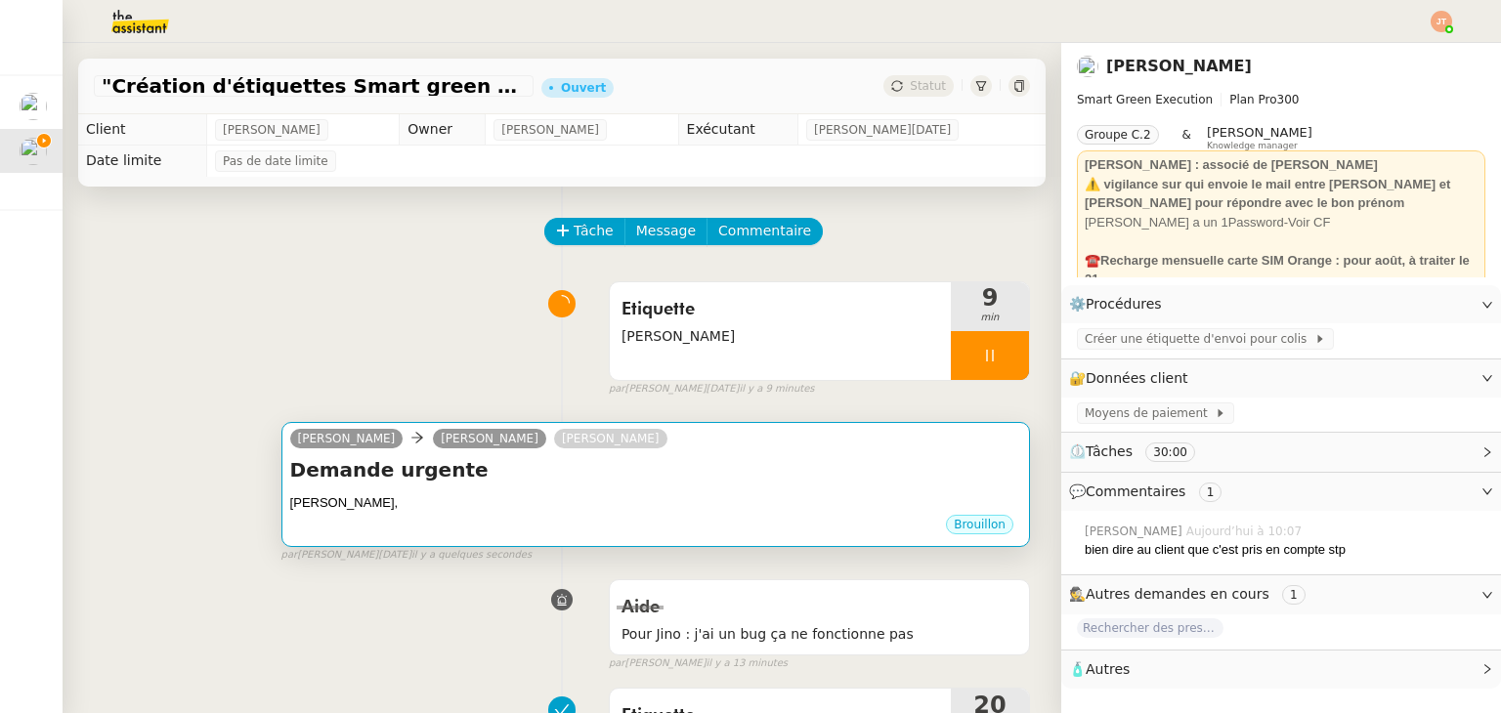
click at [512, 488] on div "Demande urgente Stéphanie, •••" at bounding box center [655, 484] width 731 height 57
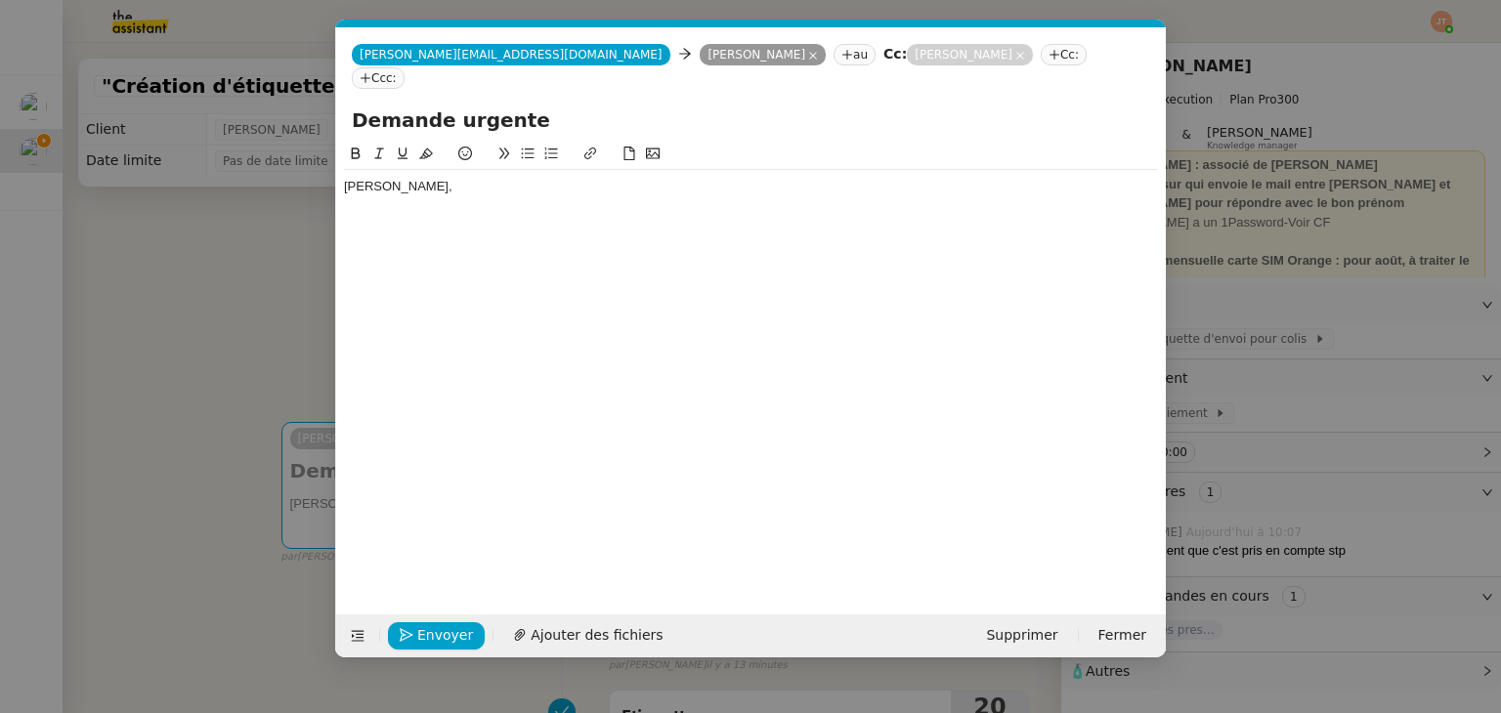
scroll to position [0, 41]
click at [808, 60] on icon at bounding box center [813, 56] width 10 height 10
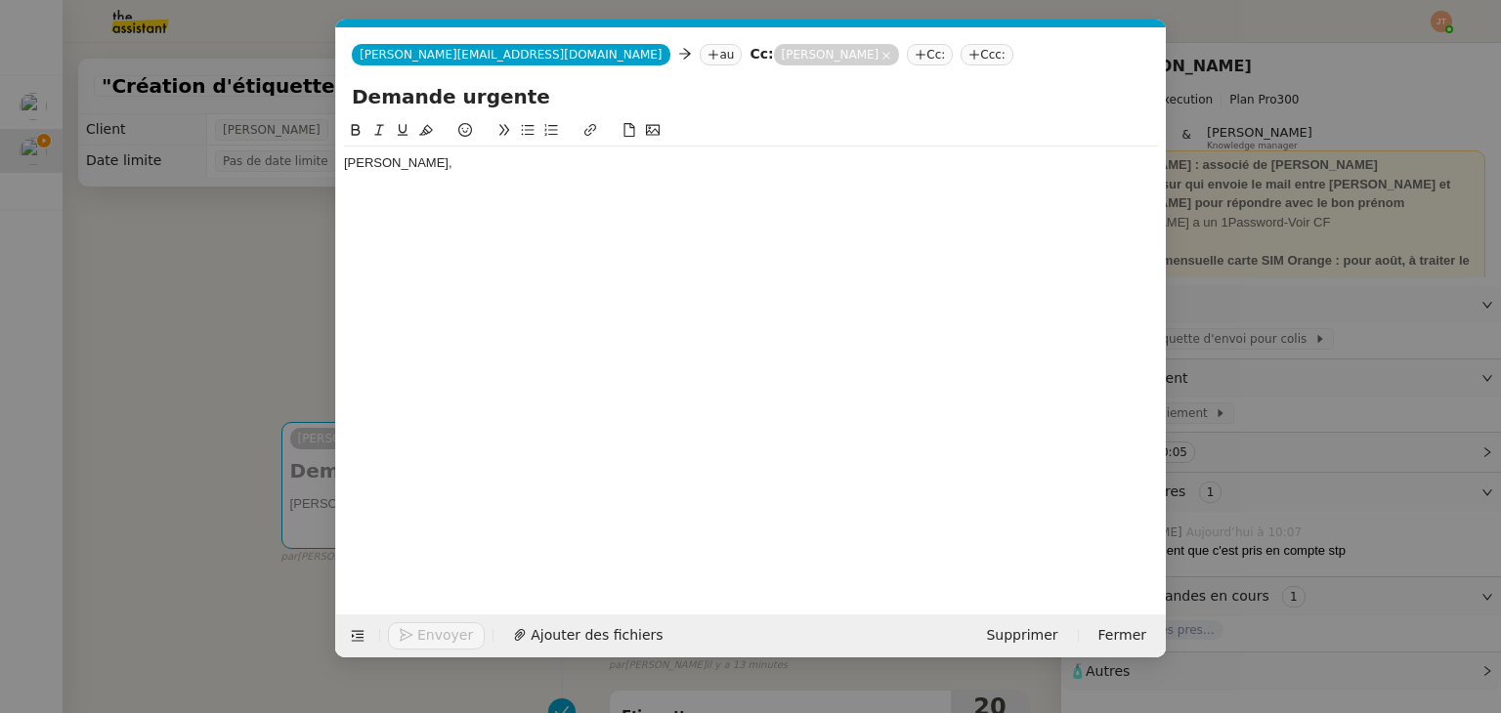
click at [707, 52] on icon at bounding box center [713, 55] width 12 height 12
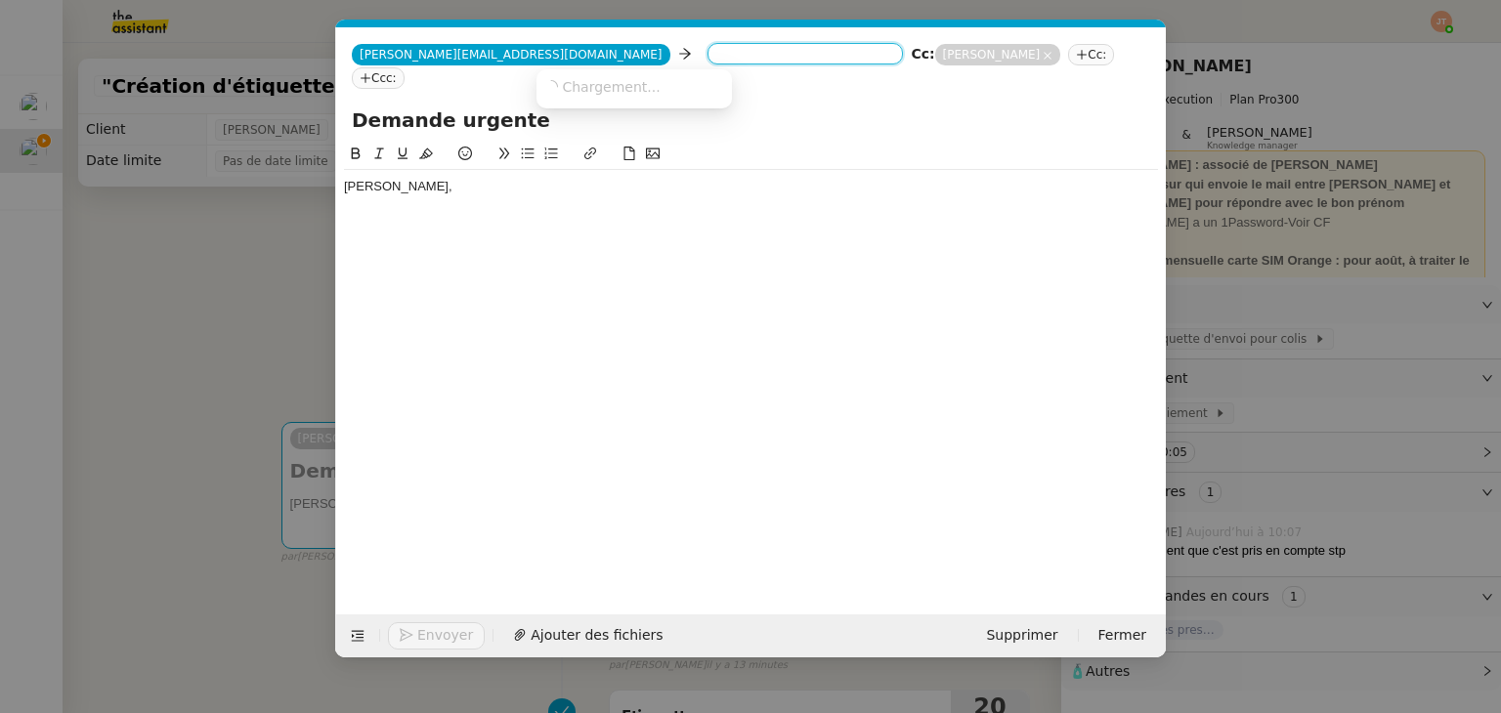
paste input "Theo@supremrenov.fr"
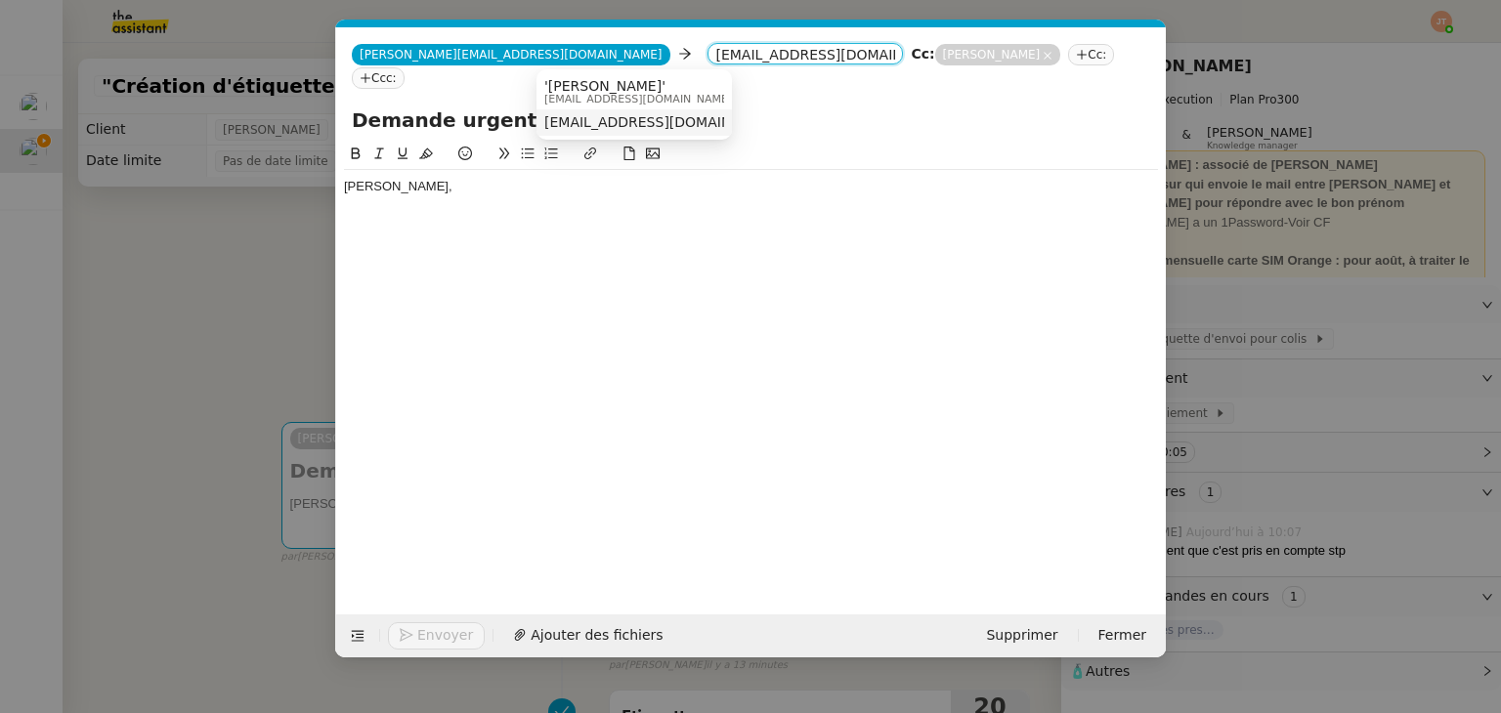
type input "Theo@supremrenov.fr"
click at [609, 125] on span "Theo@supremrenov.fr" at bounding box center [663, 122] width 239 height 16
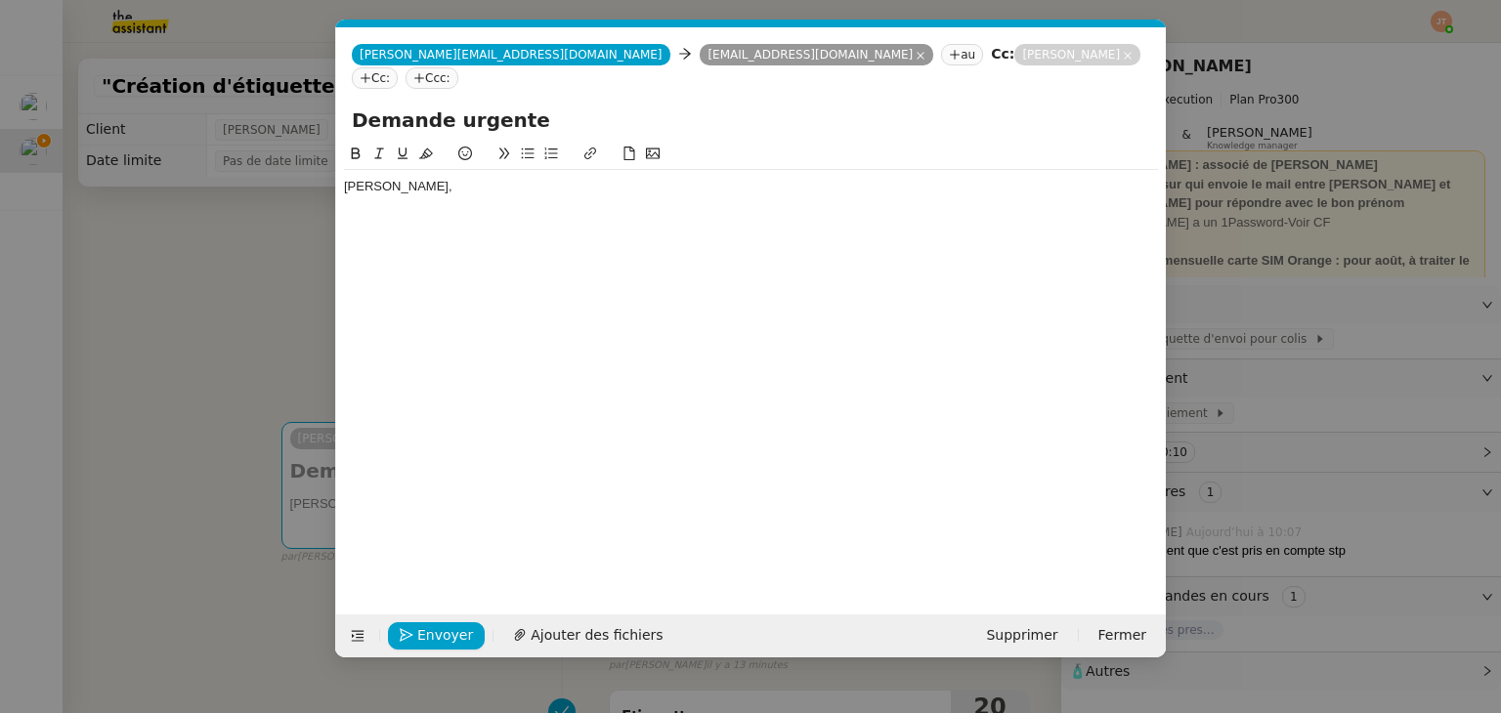
click at [413, 173] on div "Stéphanie," at bounding box center [751, 186] width 814 height 33
click at [551, 214] on div "Vous trouverez ci-joint l'étiquette" at bounding box center [751, 223] width 814 height 18
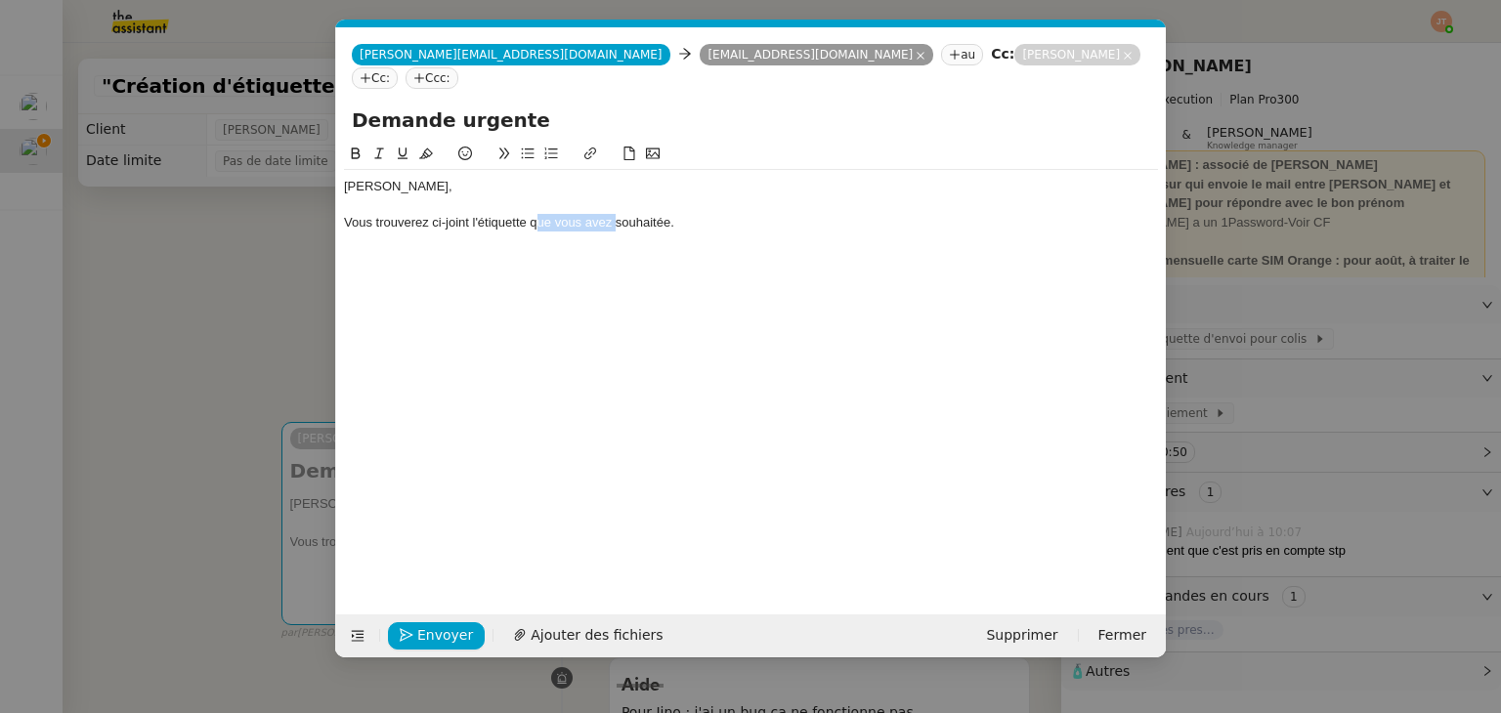
drag, startPoint x: 615, startPoint y: 200, endPoint x: 534, endPoint y: 200, distance: 80.1
click at [534, 214] on div "Vous trouverez ci-joint l'étiquette que vous avez souhaitée." at bounding box center [751, 223] width 814 height 18
click at [635, 214] on div "Vous trouverez ci-joint l'étiquette souhaitée." at bounding box center [751, 223] width 814 height 18
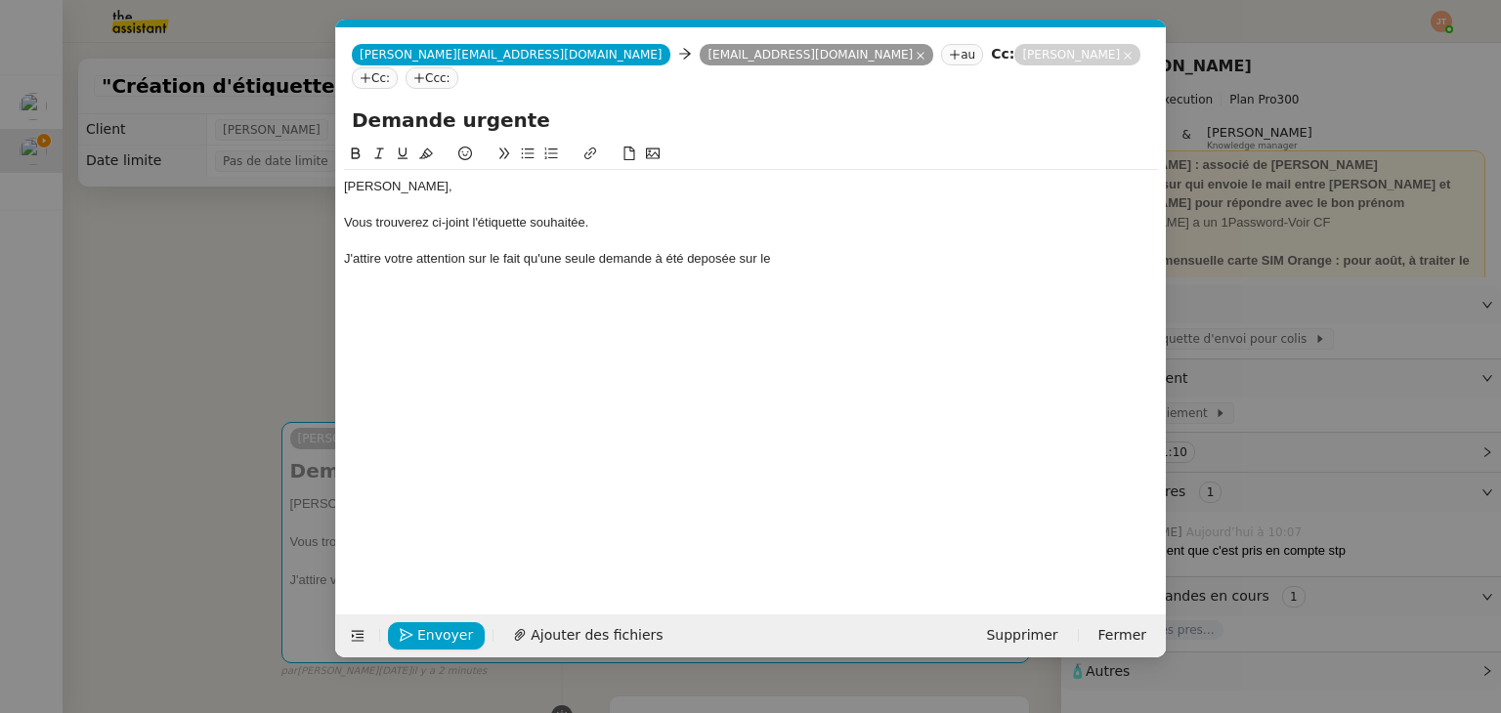
click at [264, 257] on nz-modal-container "Service TA - VOYAGE - PROPOSITION GLOBALE A utiliser dans le cadre de propositi…" at bounding box center [750, 356] width 1501 height 713
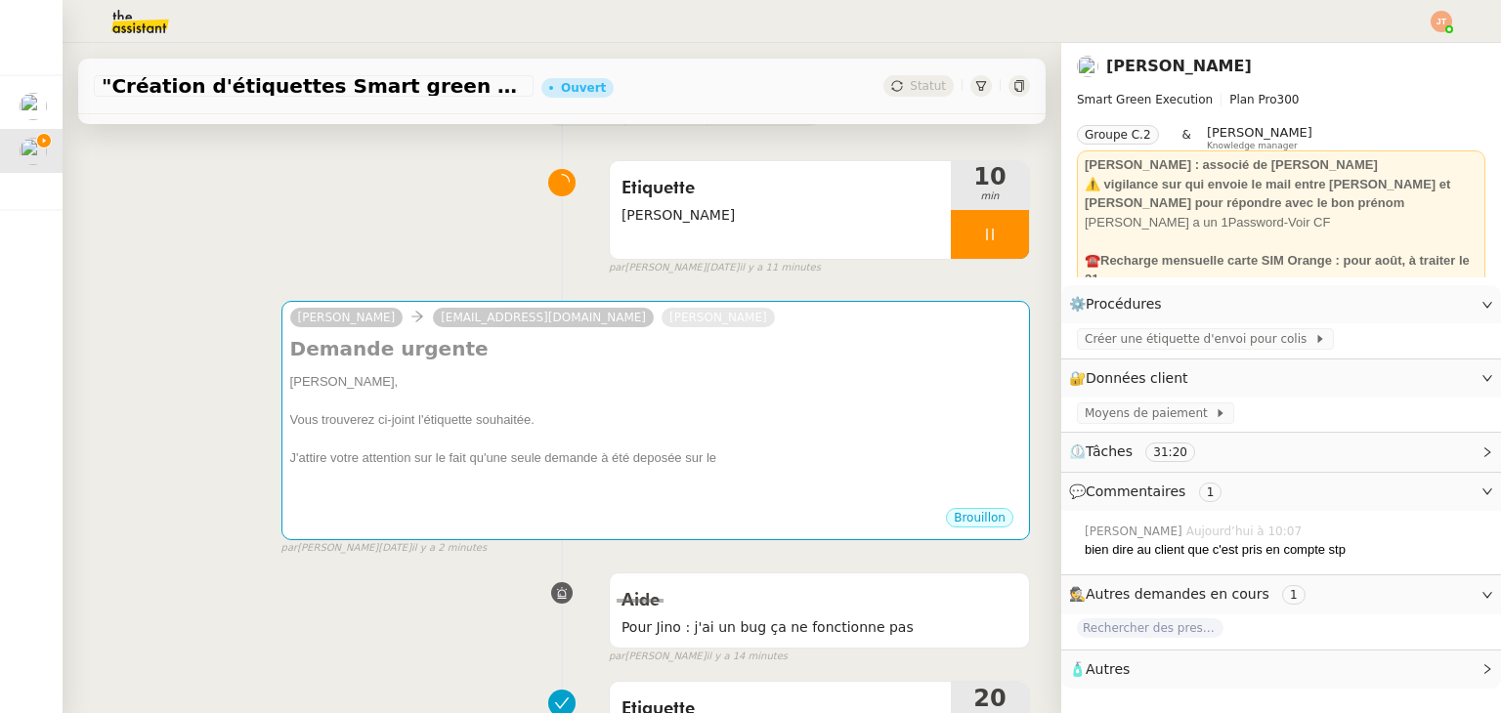
scroll to position [98, 0]
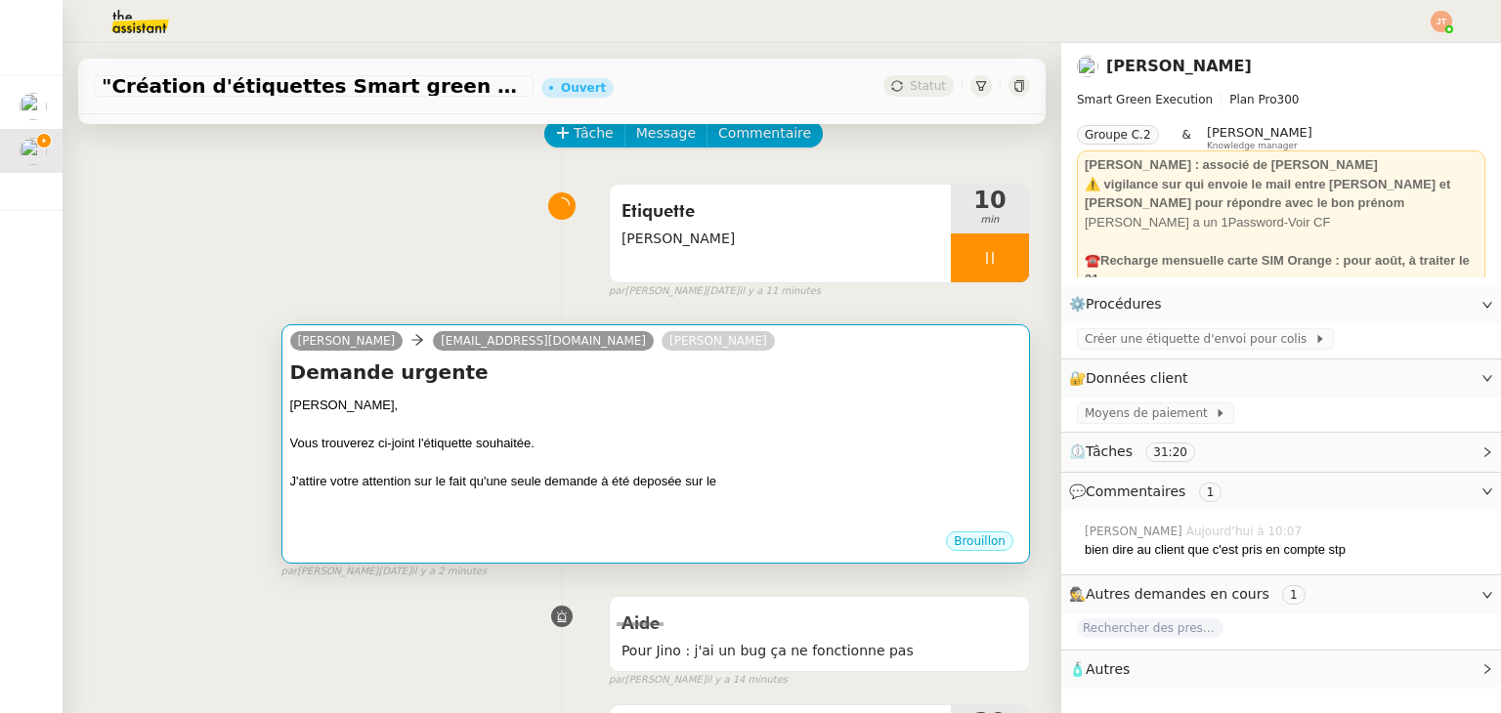
click at [519, 462] on div at bounding box center [655, 463] width 731 height 20
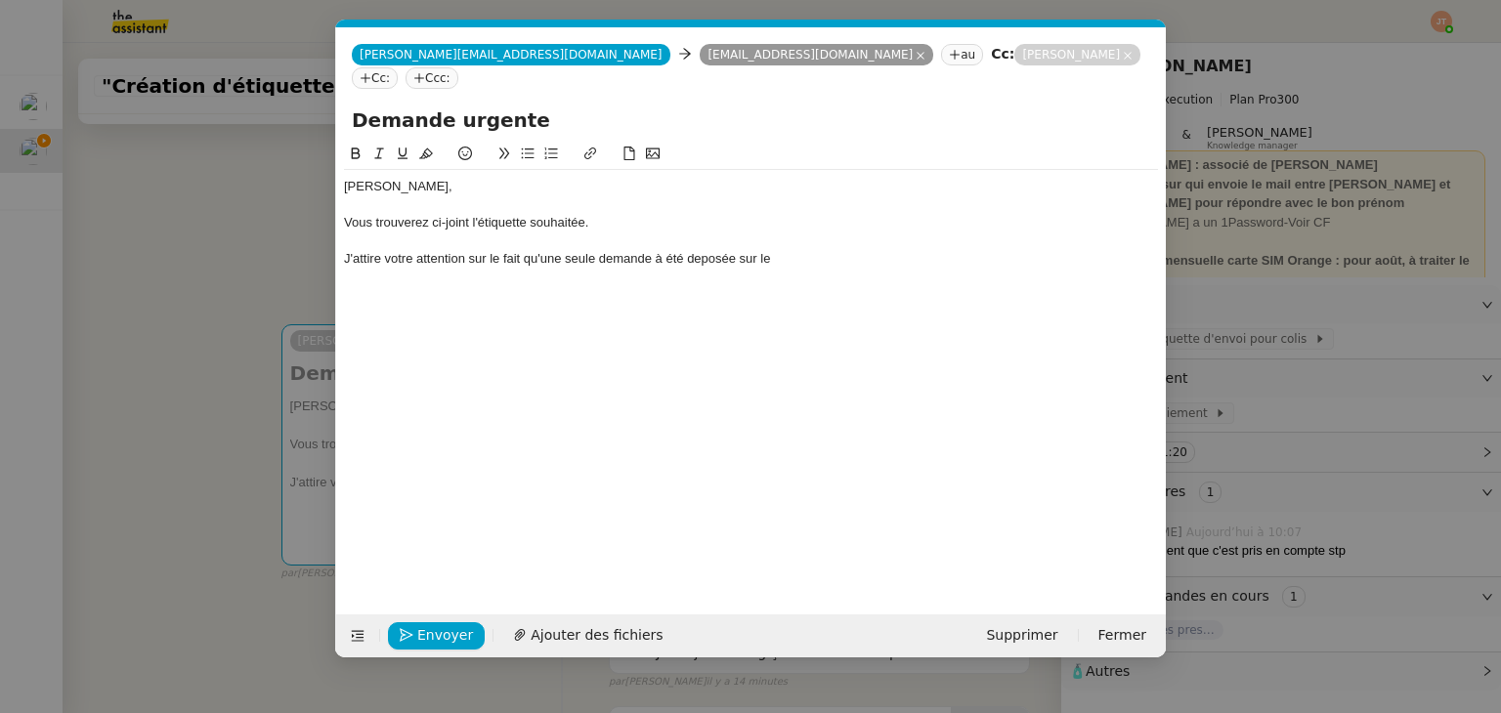
scroll to position [0, 41]
click at [801, 250] on div "J'attire votre attention sur le fait qu'une seule demande à été deposée sur le" at bounding box center [751, 259] width 814 height 18
click at [656, 250] on div "J'attire votre attention sur le fait qu'une seule demande à été deposée sur le c" at bounding box center [751, 259] width 814 height 18
click at [0, 0] on lt-span "a été" at bounding box center [0, 0] width 0 height 0
click at [821, 250] on div "J'attire votre attention sur le fait qu'une seule demande a été deposée sur le c" at bounding box center [751, 259] width 814 height 18
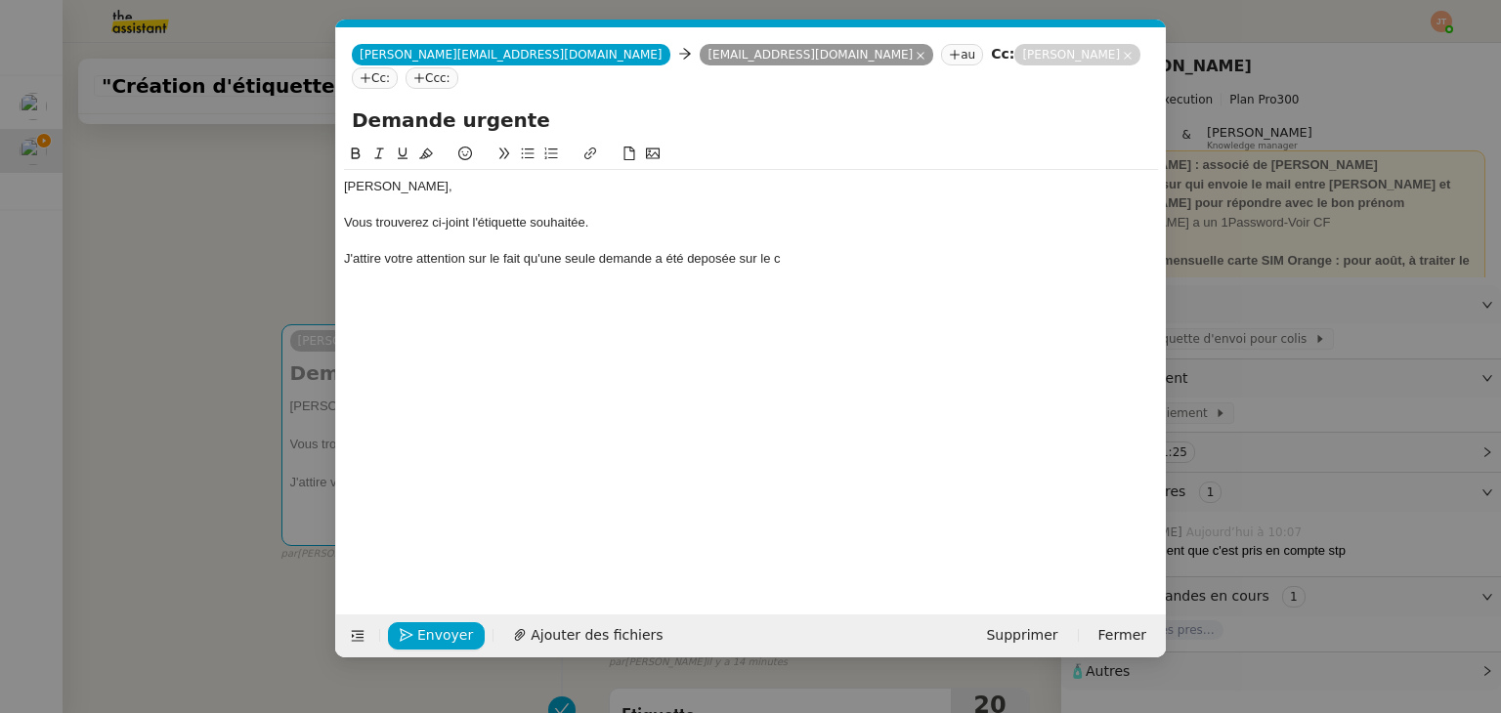
click at [730, 250] on div "J'attire votre attention sur le fait qu'une seule demande a été deposée sur le c" at bounding box center [751, 259] width 814 height 18
click at [0, 0] on lt-span "déposée" at bounding box center [0, 0] width 0 height 0
click at [799, 250] on div "J'attire votre attention sur le fait qu'une seule demande a été déposée sur le c" at bounding box center [751, 259] width 814 height 18
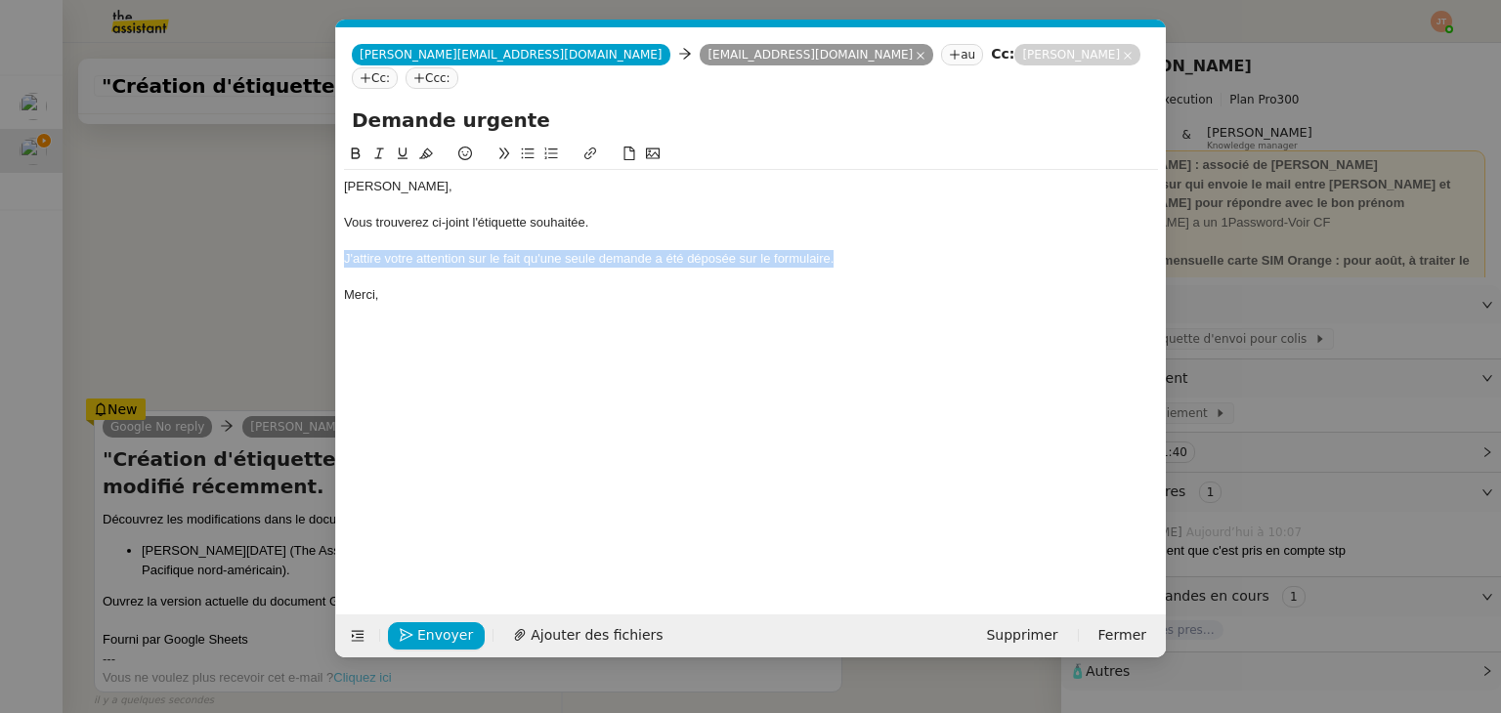
drag, startPoint x: 887, startPoint y: 238, endPoint x: 333, endPoint y: 238, distance: 554.0
click at [333, 238] on nz-modal-container "Service TA - VOYAGE - PROPOSITION GLOBALE A utiliser dans le cadre de propositi…" at bounding box center [750, 356] width 1501 height 713
click at [372, 147] on icon at bounding box center [379, 154] width 14 height 14
click at [440, 286] on div "Merci," at bounding box center [751, 295] width 814 height 18
click at [558, 632] on span "Ajouter des fichiers" at bounding box center [597, 635] width 132 height 22
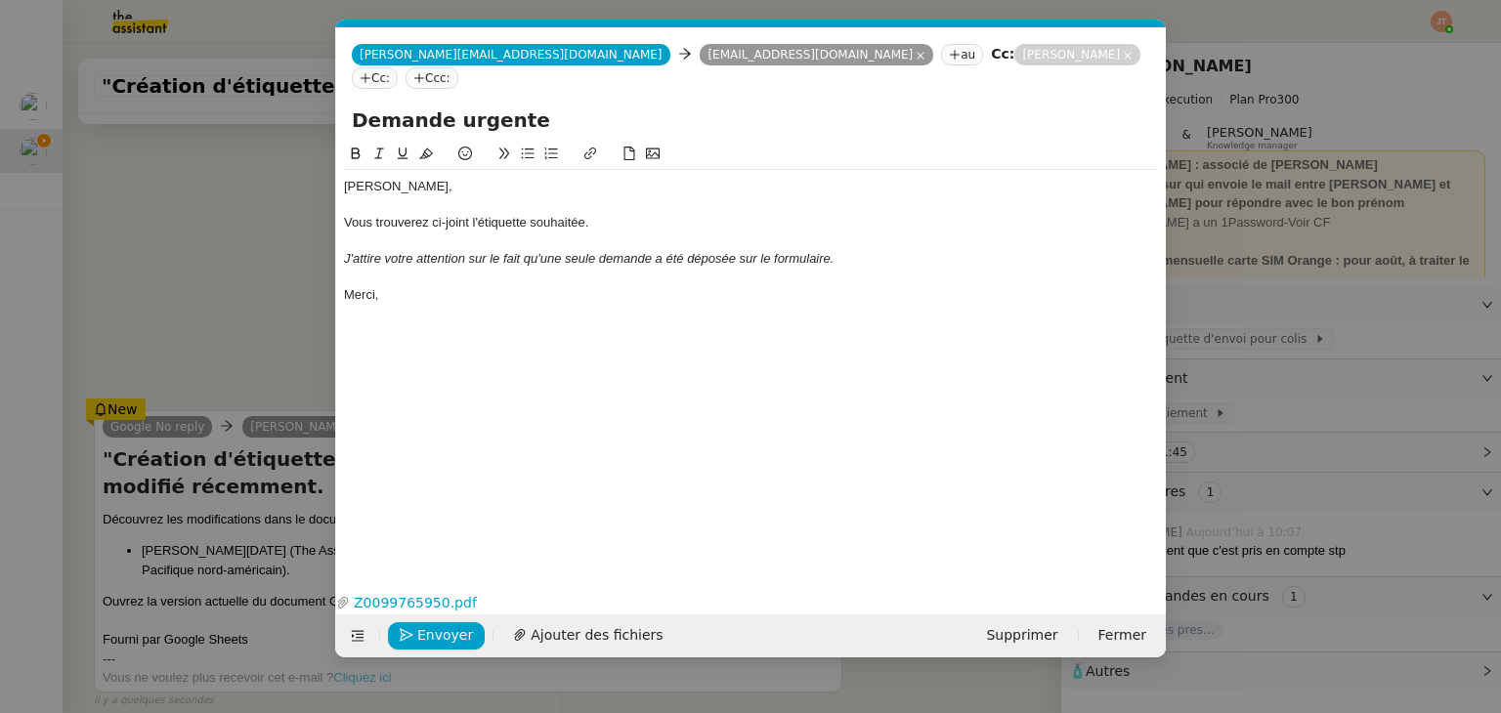
click at [234, 310] on nz-modal-container "Service TA - VOYAGE - PROPOSITION GLOBALE A utiliser dans le cadre de propositi…" at bounding box center [750, 356] width 1501 height 713
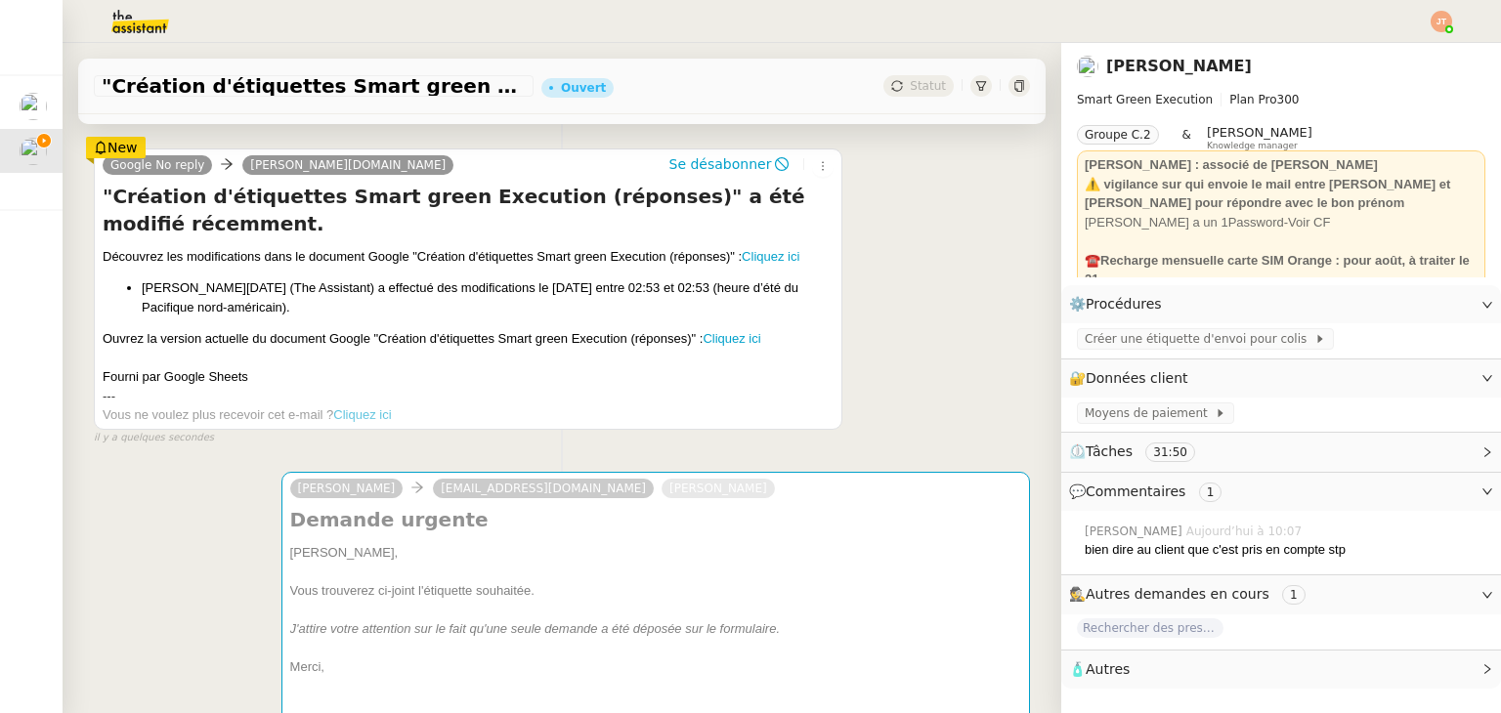
scroll to position [391, 0]
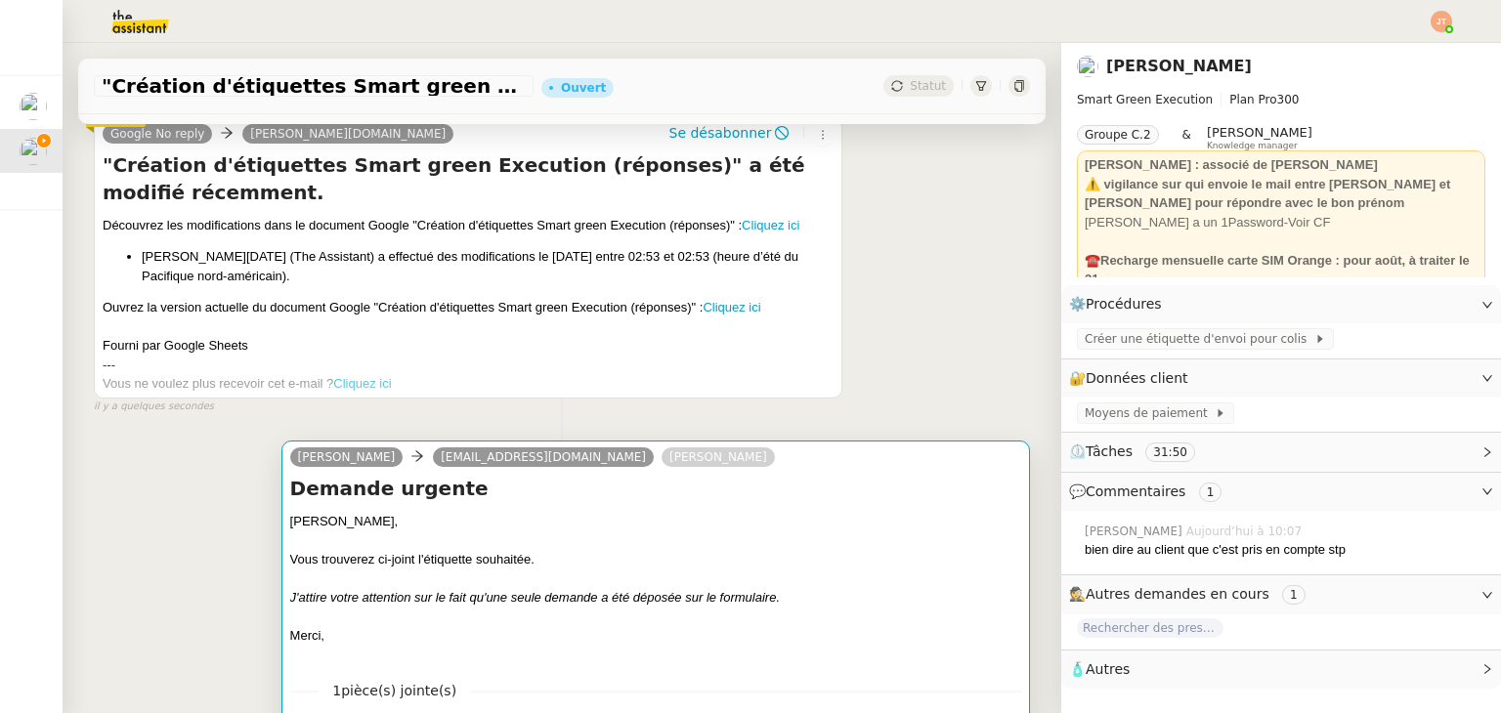
click at [447, 531] on div "Stéphanie, Théo," at bounding box center [655, 522] width 731 height 20
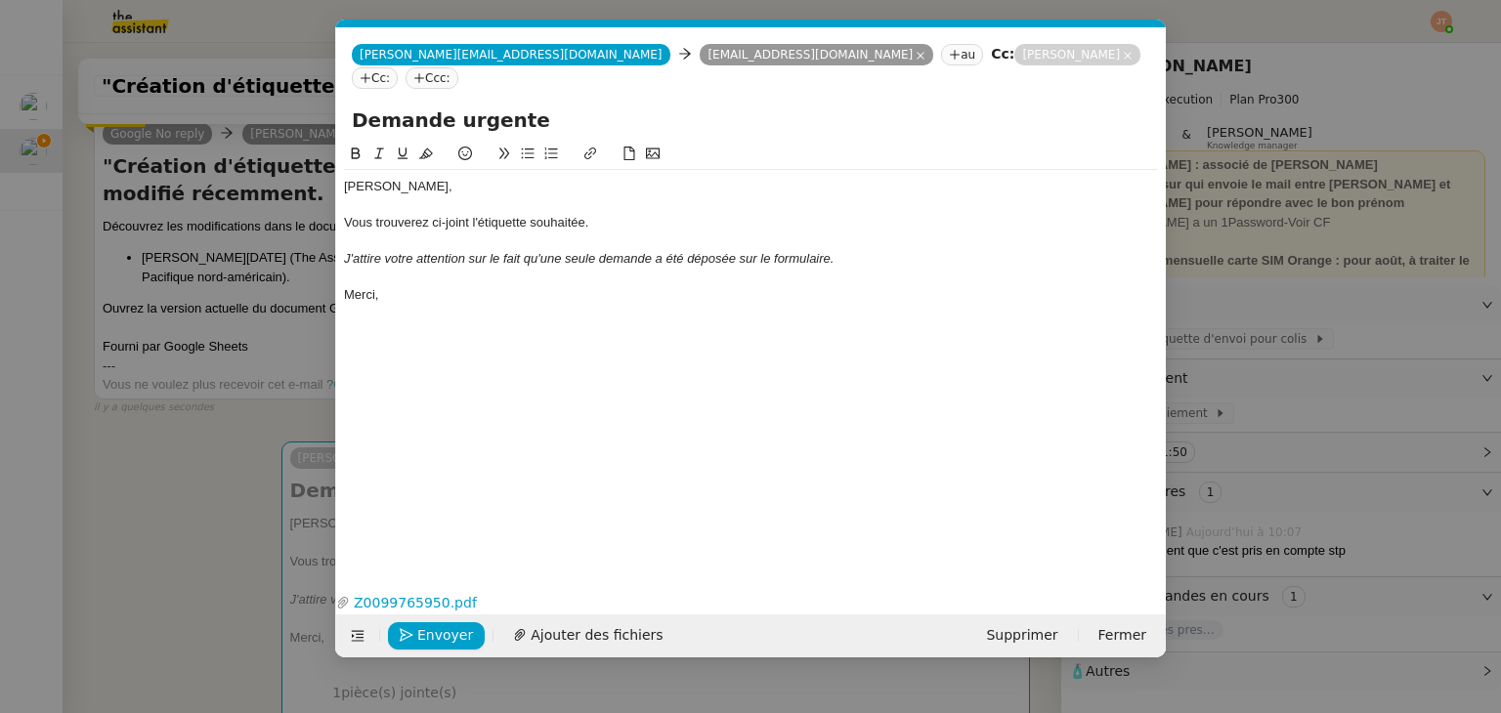
scroll to position [0, 41]
click at [418, 286] on div "Merci," at bounding box center [751, 295] width 814 height 18
click at [446, 638] on span "Envoyer" at bounding box center [445, 635] width 56 height 22
click at [446, 638] on span "Confirmer l'envoi" at bounding box center [475, 635] width 117 height 22
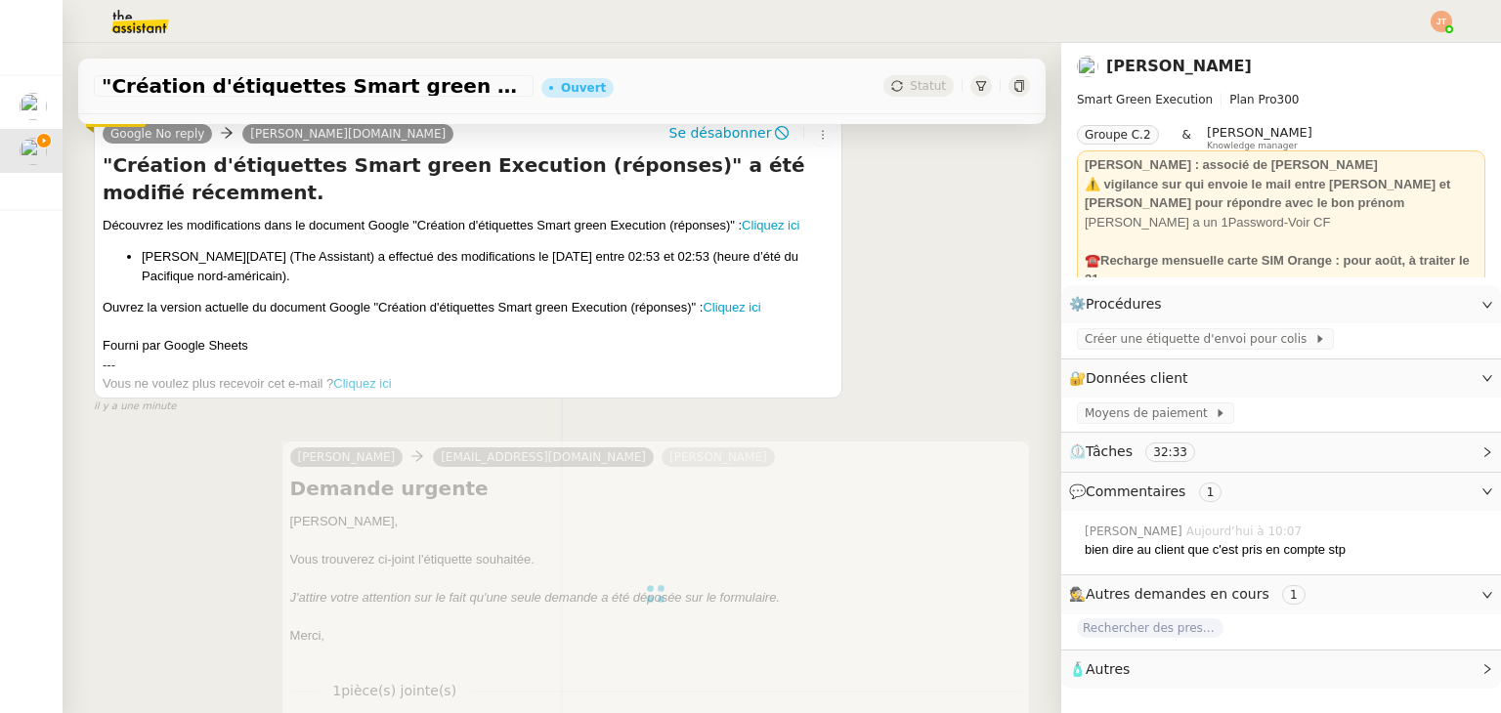
scroll to position [0, 0]
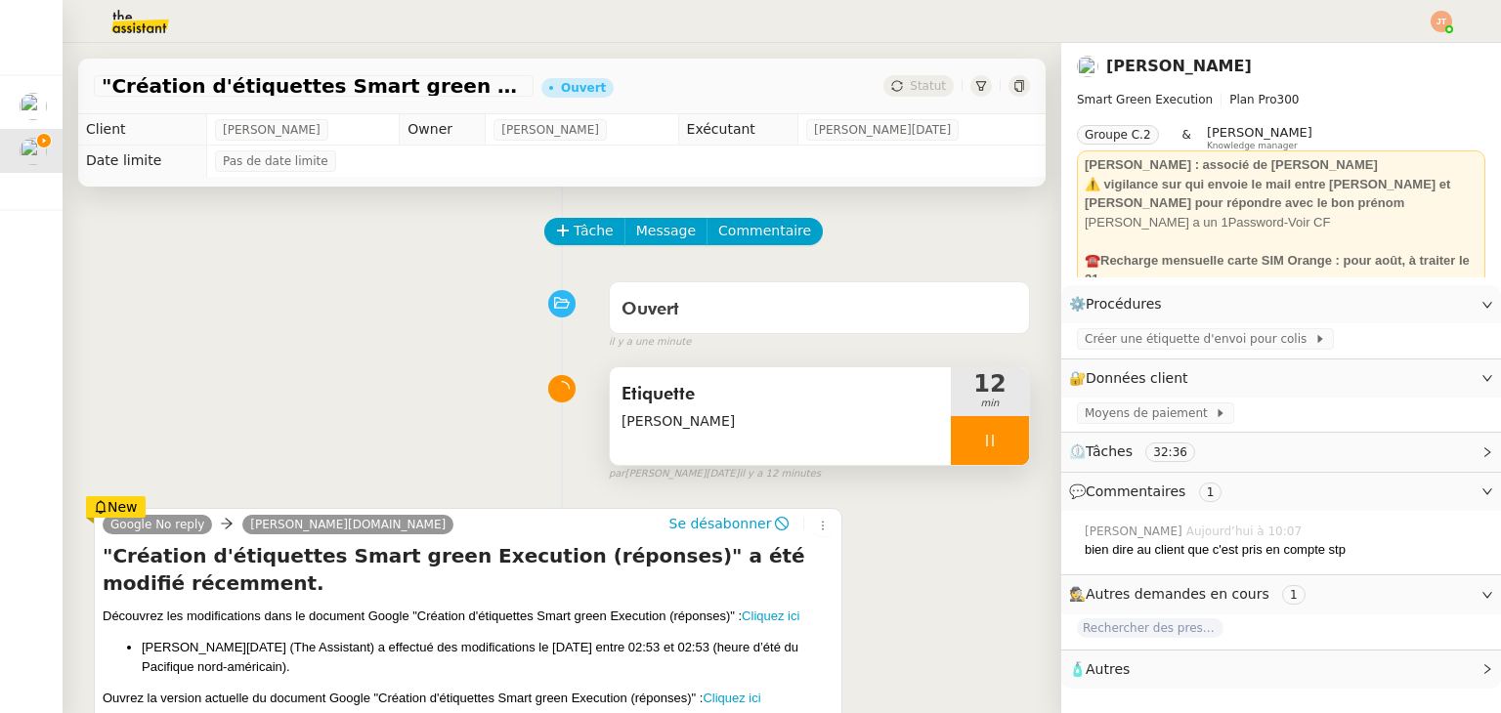
click at [951, 442] on div at bounding box center [990, 440] width 78 height 49
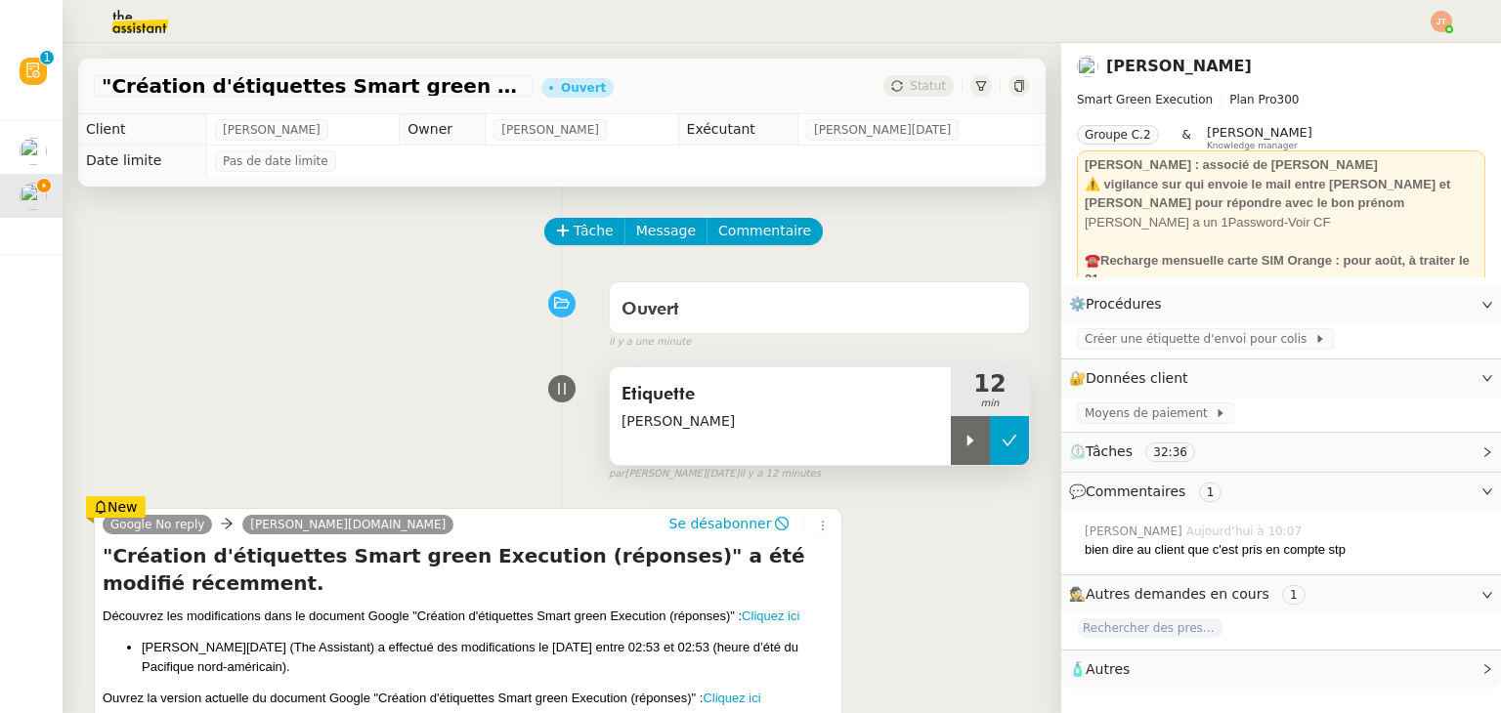
click at [990, 437] on button at bounding box center [1009, 440] width 39 height 49
click at [106, 564] on h4 ""Création d'étiquettes Smart green Execution (réponses)" a été modifié récemmen…" at bounding box center [468, 569] width 731 height 55
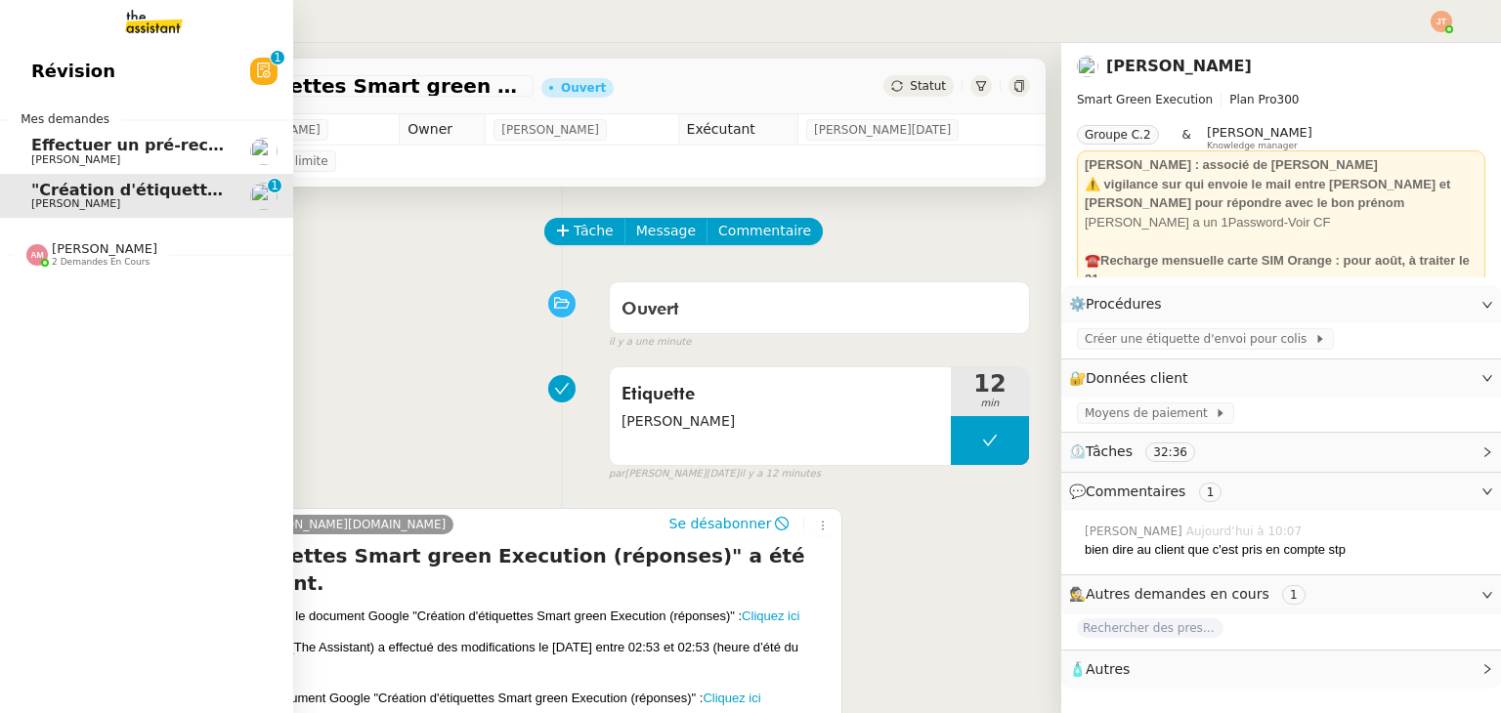
click at [106, 150] on span "Effectuer un pré-recrutement téléphonique" at bounding box center [221, 145] width 381 height 19
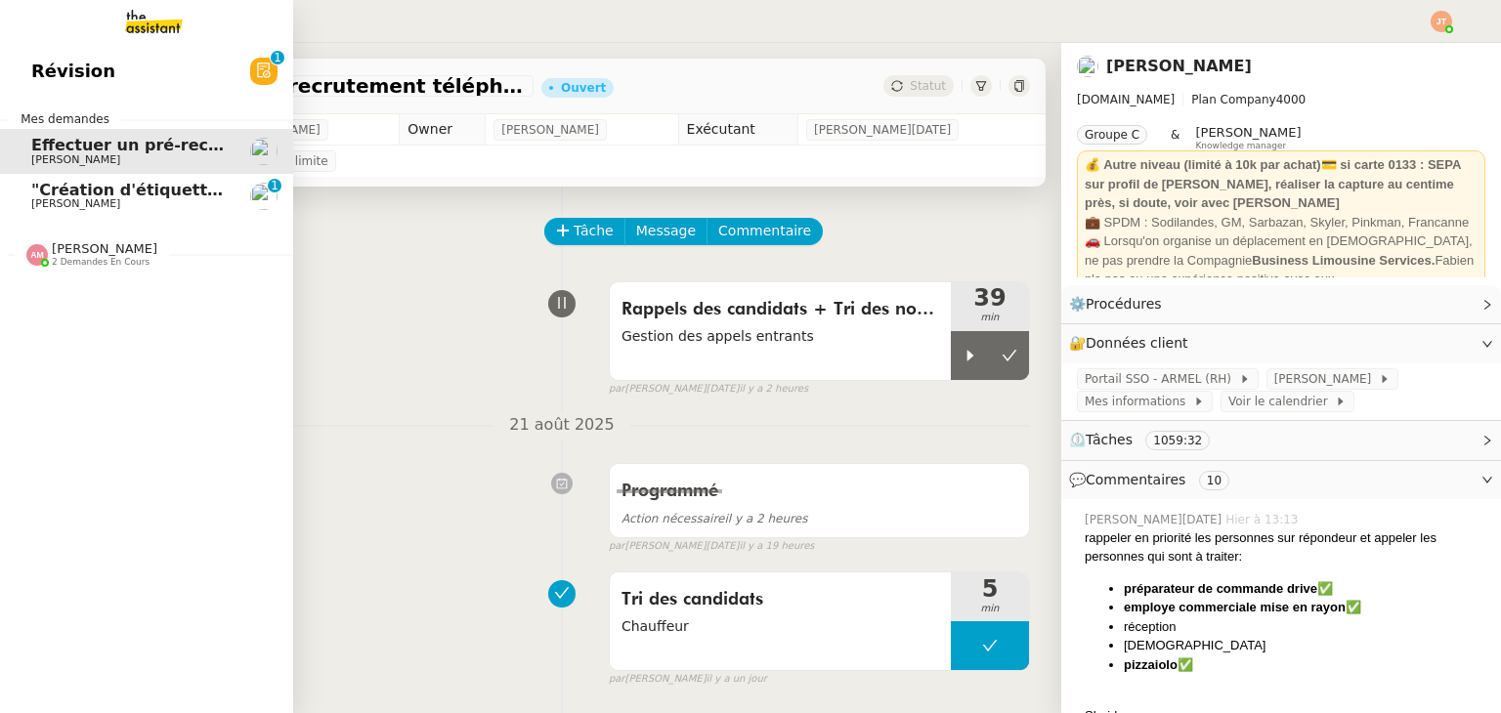
click at [106, 190] on span ""Création d'étiquettes Smart green Execution (réponses)" a été modifié récemmen…" at bounding box center [403, 190] width 745 height 19
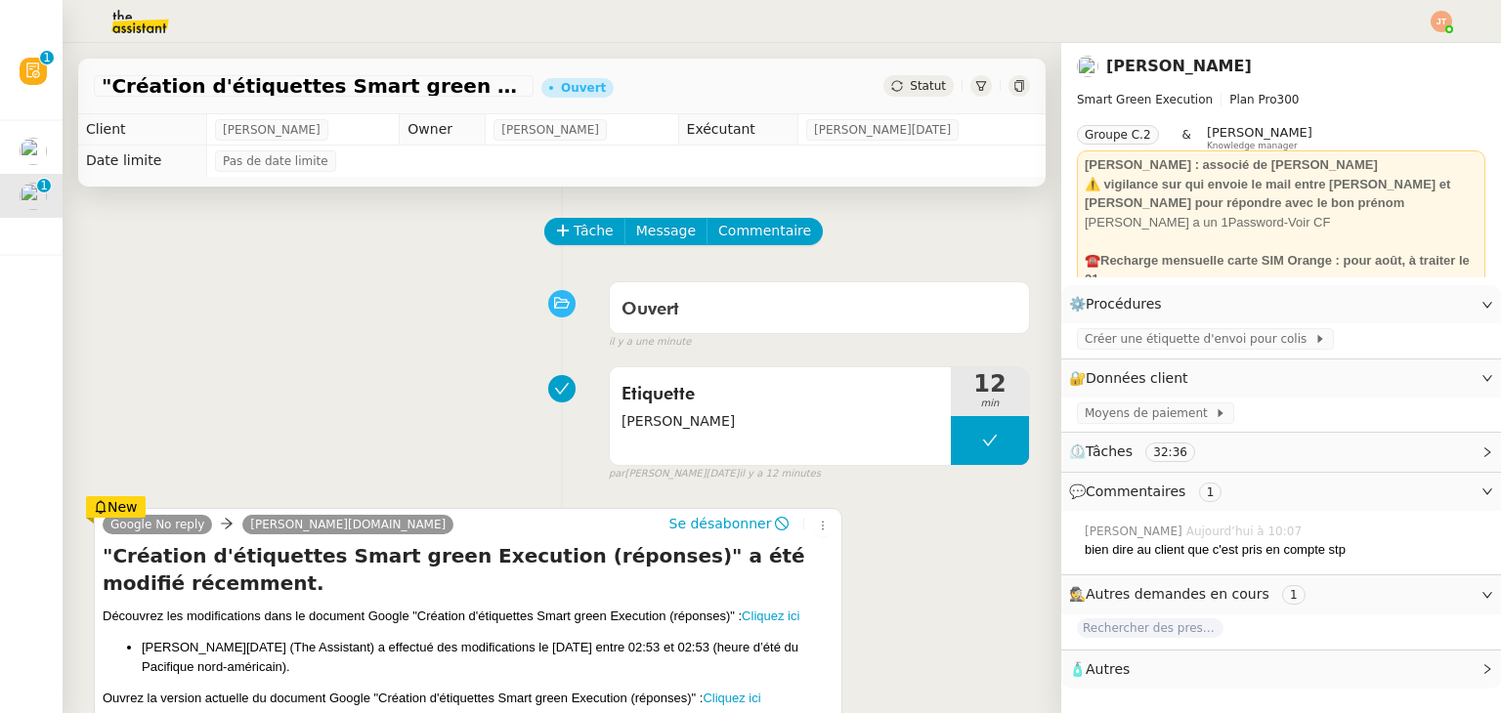
click at [158, 588] on h4 ""Création d'étiquettes Smart green Execution (réponses)" a été modifié récemmen…" at bounding box center [468, 569] width 731 height 55
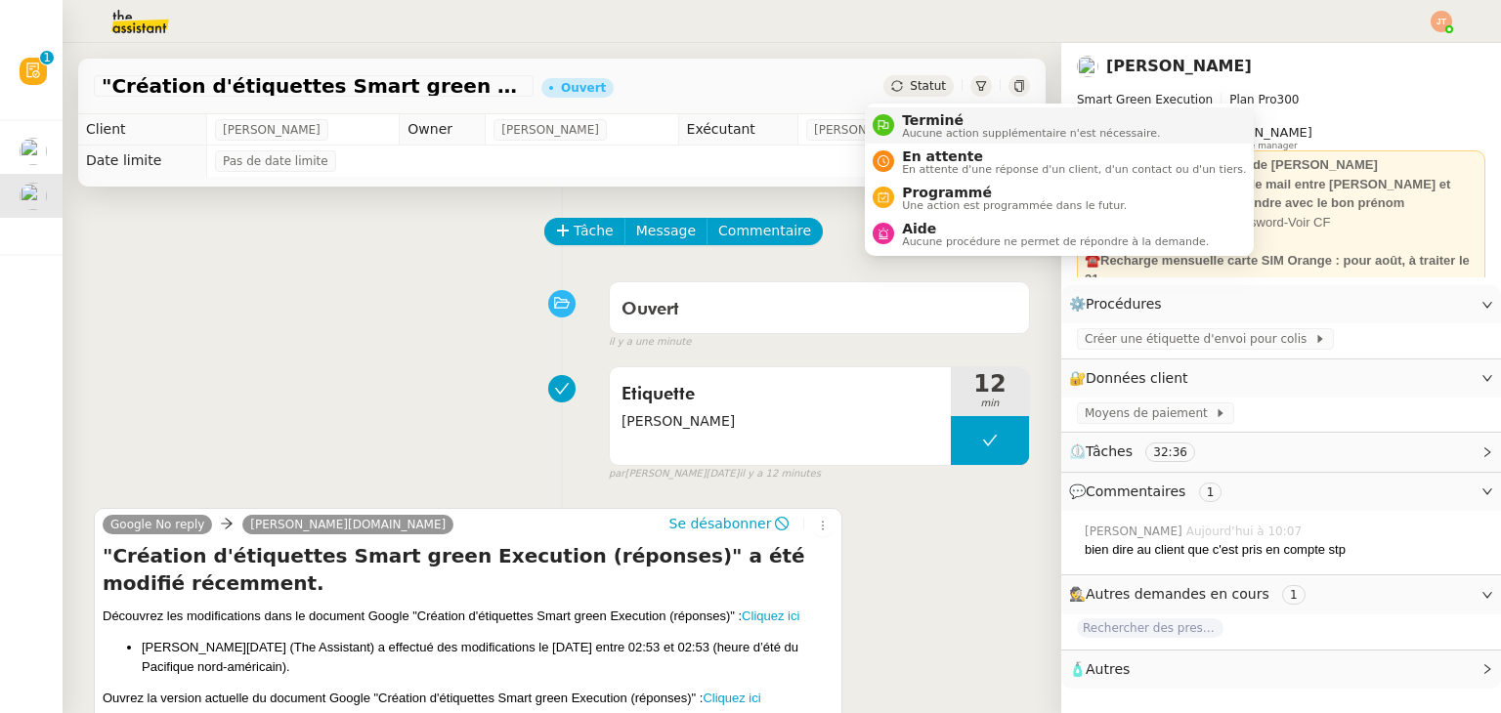
click at [902, 124] on span "Terminé" at bounding box center [1031, 120] width 258 height 16
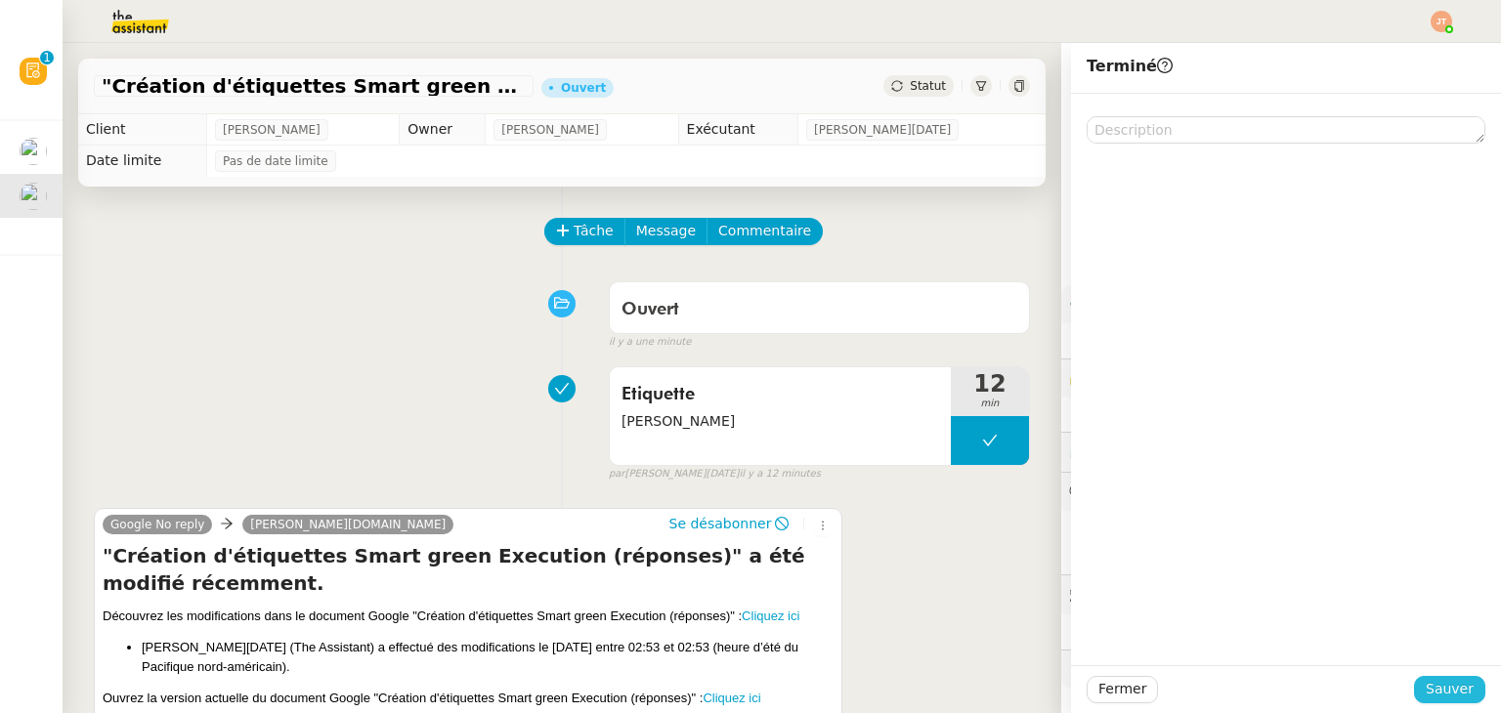
click at [1426, 695] on span "Sauver" at bounding box center [1450, 689] width 48 height 22
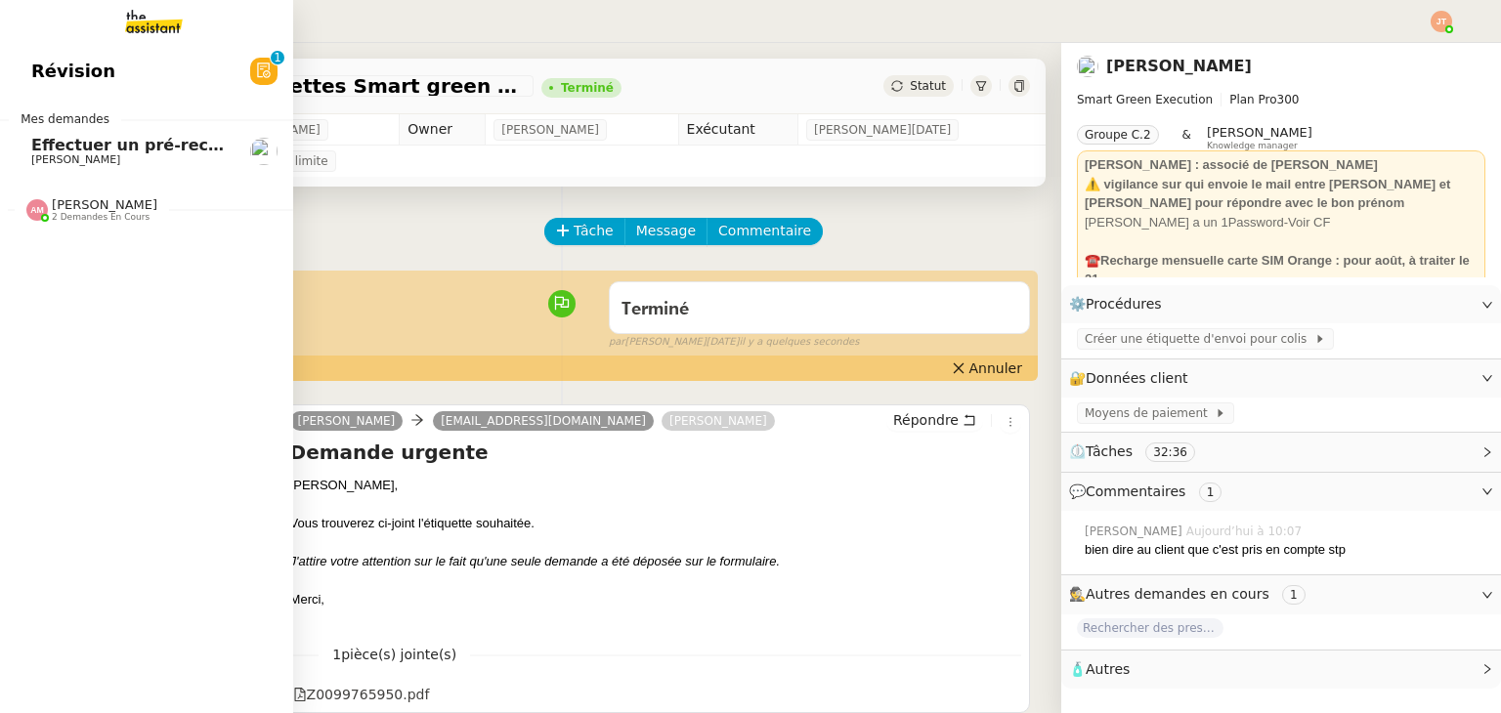
drag, startPoint x: 89, startPoint y: 156, endPoint x: 448, endPoint y: 271, distance: 377.3
click at [89, 156] on span "[PERSON_NAME]" at bounding box center [75, 159] width 89 height 13
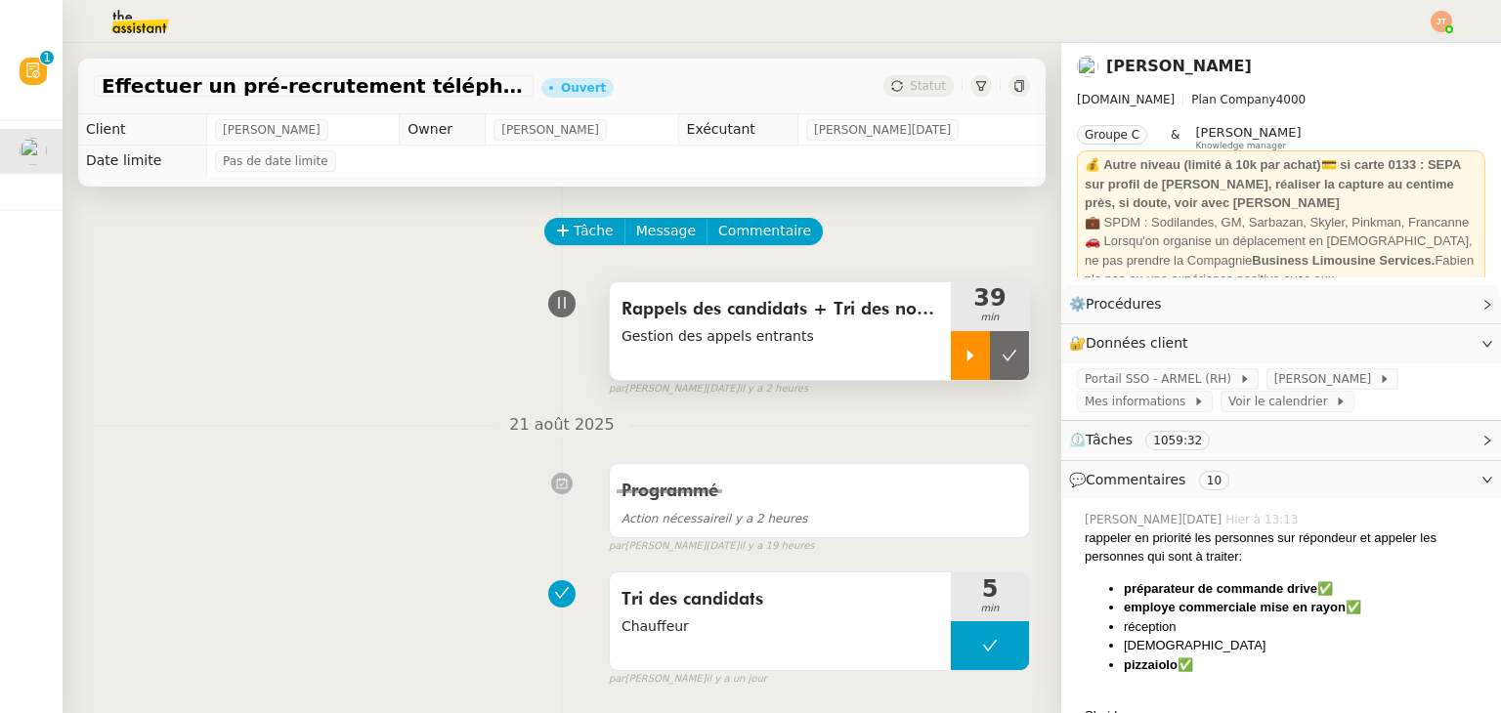
click at [951, 366] on div at bounding box center [970, 355] width 39 height 49
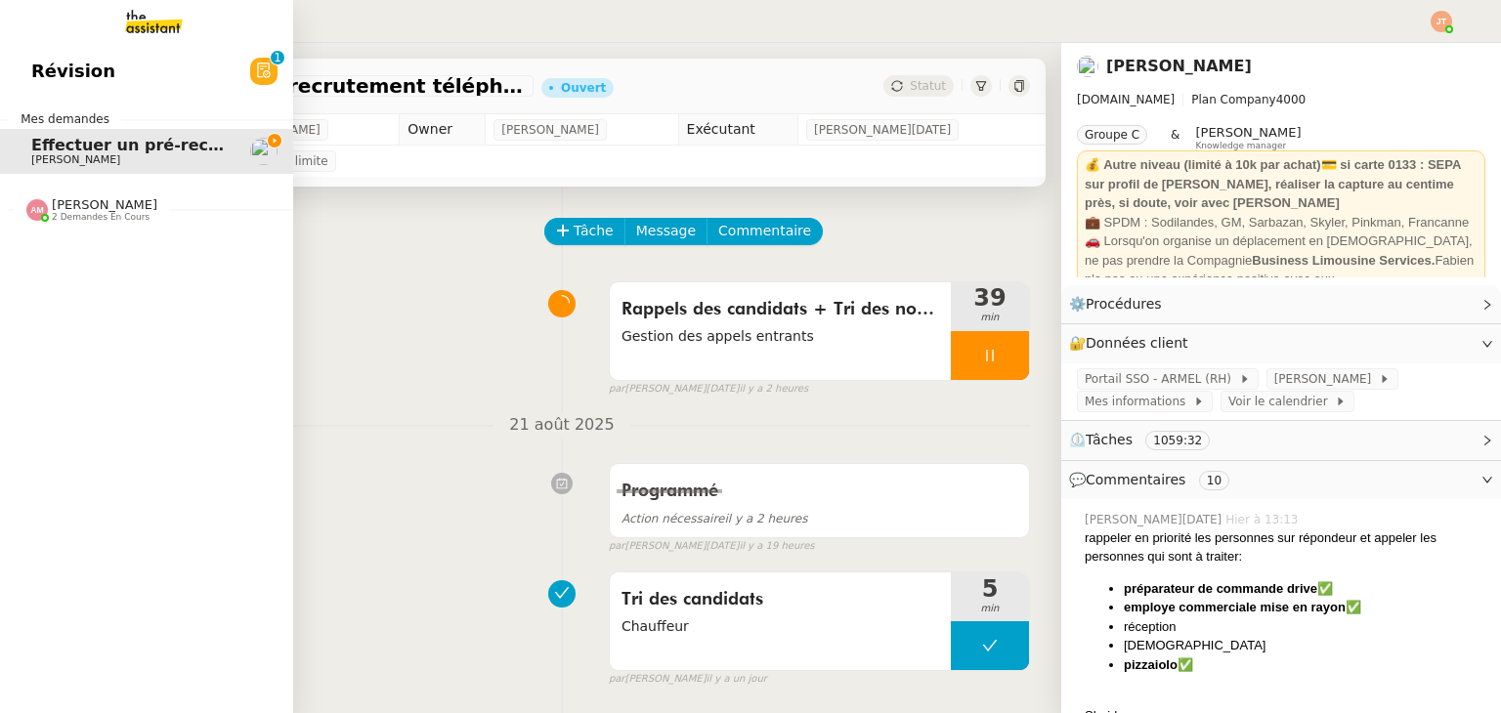
click at [95, 228] on div "Amyna Mehrez 2 demandes en cours" at bounding box center [146, 202] width 293 height 57
click at [98, 225] on div "Amyna Mehrez 2 demandes en cours" at bounding box center [146, 202] width 293 height 57
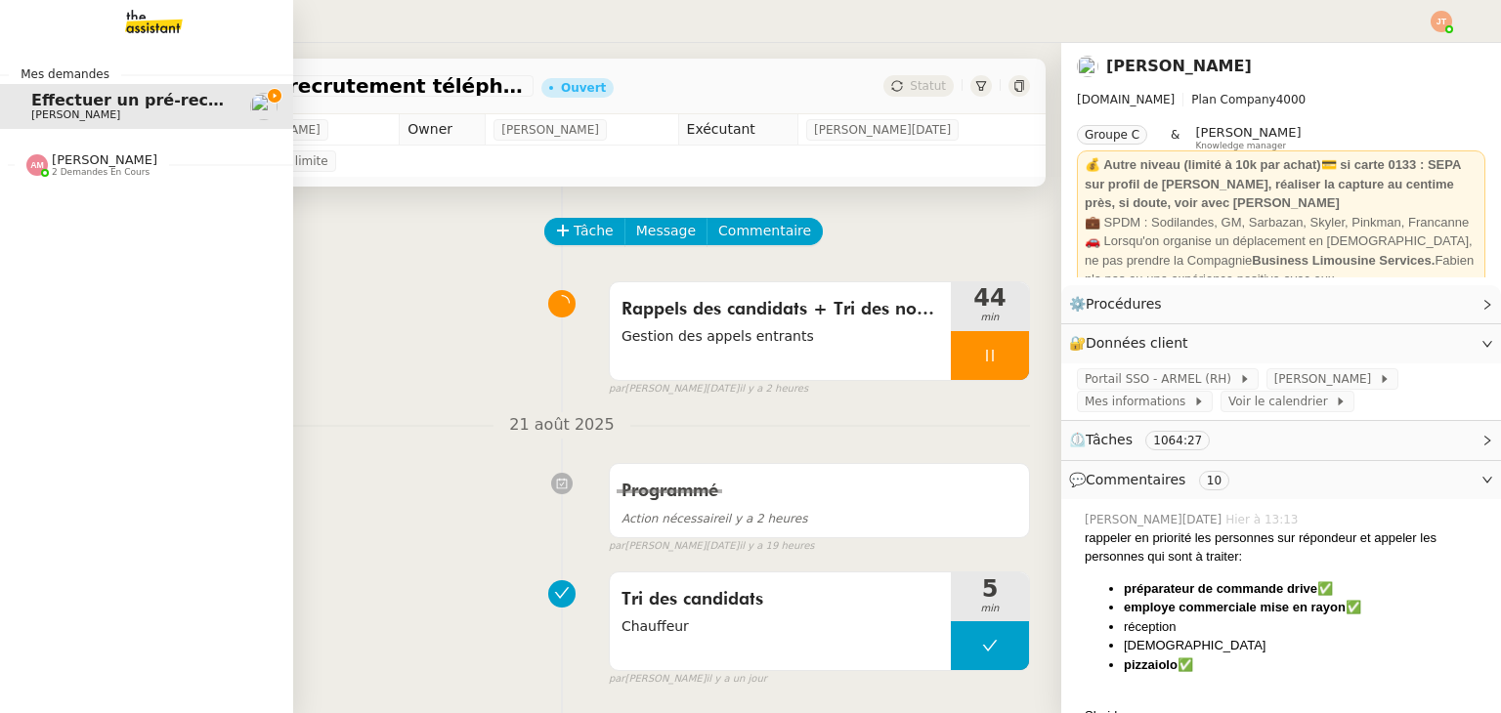
click at [85, 183] on div "Amyna Mehrez 2 demandes en cours" at bounding box center [146, 157] width 293 height 57
click at [92, 211] on span "[PERSON_NAME]" at bounding box center [75, 216] width 89 height 13
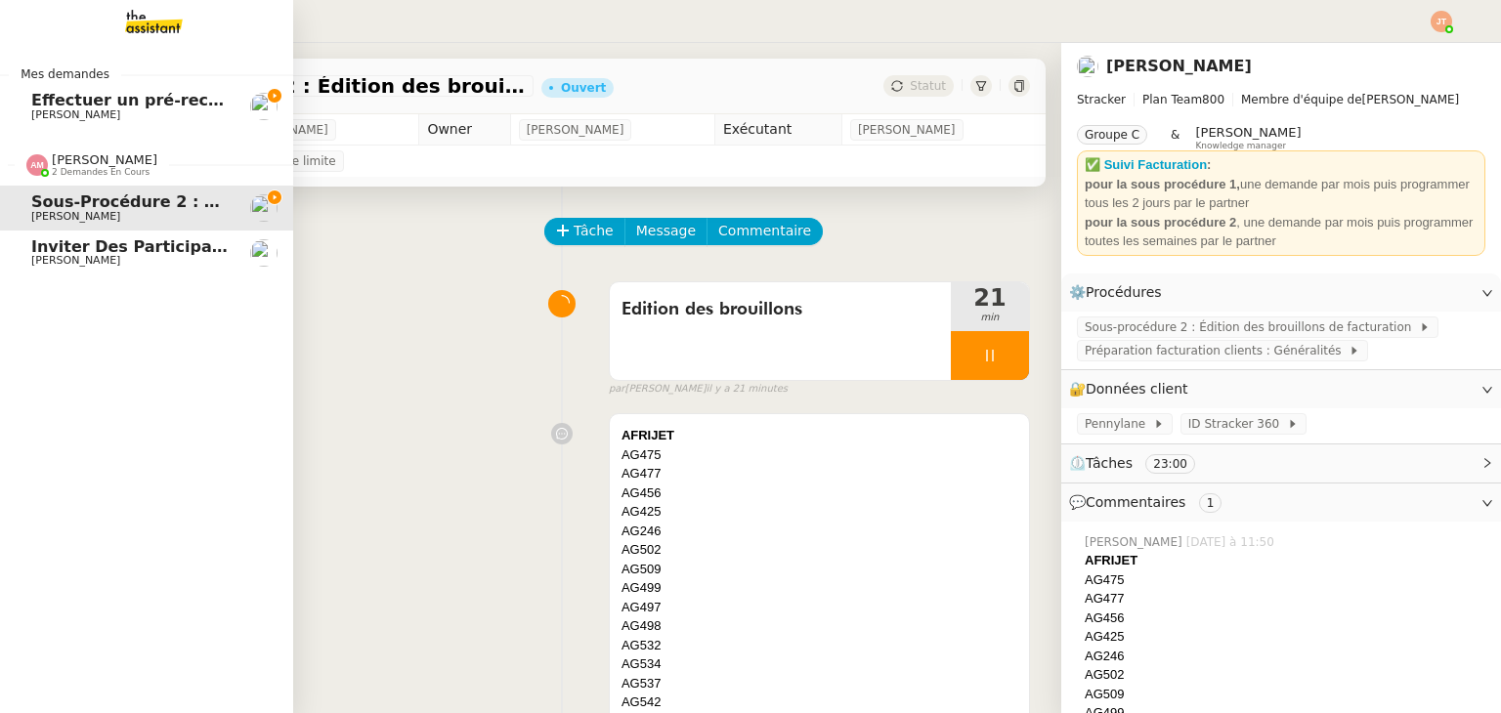
click at [139, 199] on span "Sous-procédure 2 : Édition des brouillons de facturation - août 2025" at bounding box center [336, 201] width 611 height 19
click at [121, 168] on span "2 demandes en cours" at bounding box center [101, 172] width 98 height 11
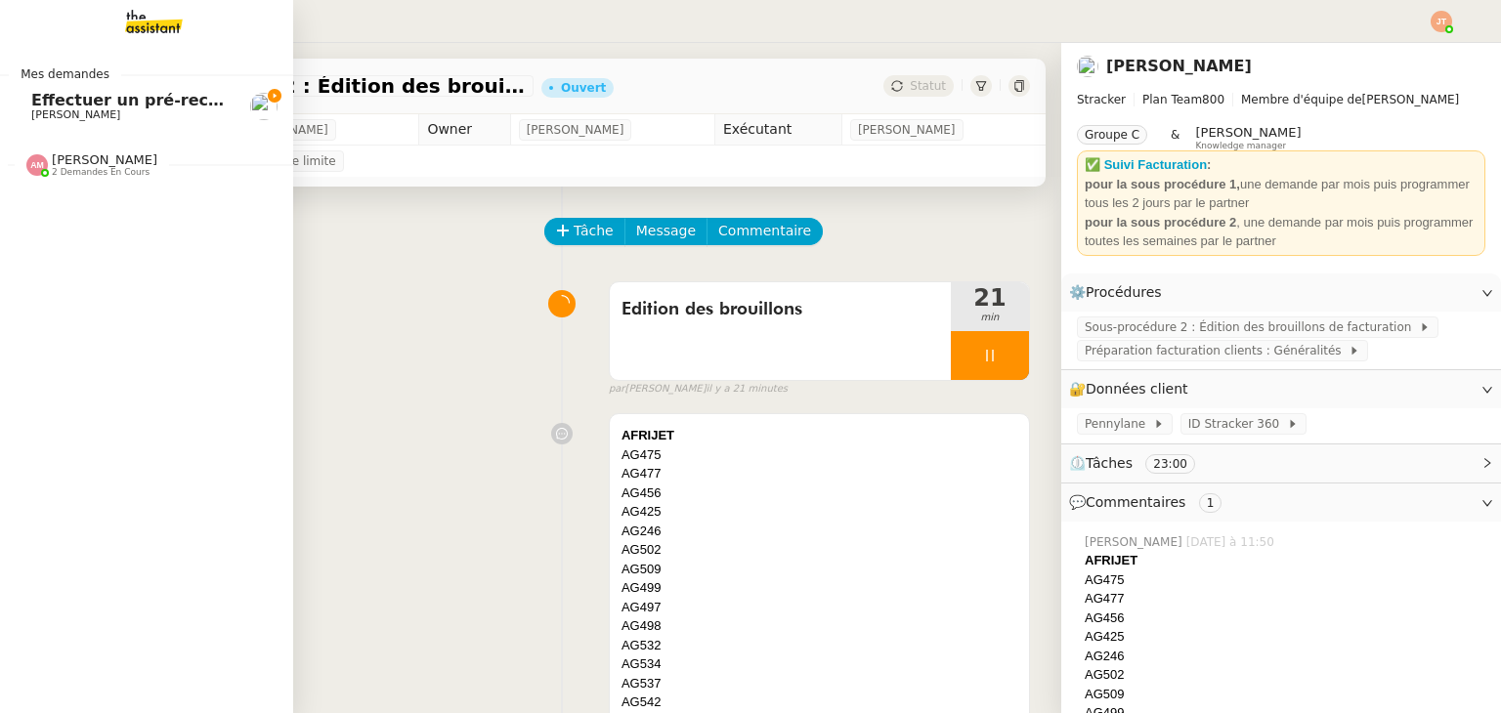
click at [154, 102] on span "Effectuer un pré-recrutement téléphonique" at bounding box center [221, 100] width 381 height 19
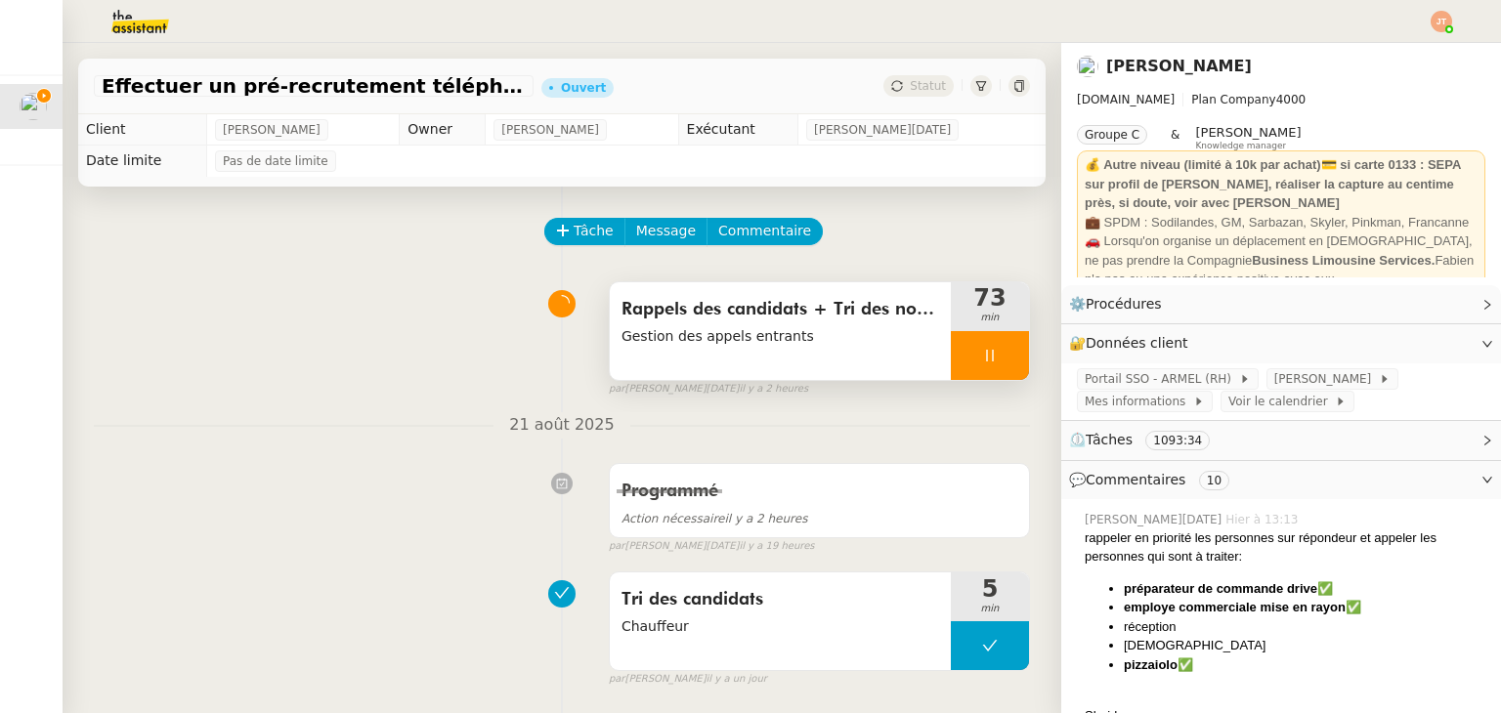
click at [951, 349] on div at bounding box center [990, 355] width 78 height 49
